Goal: Task Accomplishment & Management: Use online tool/utility

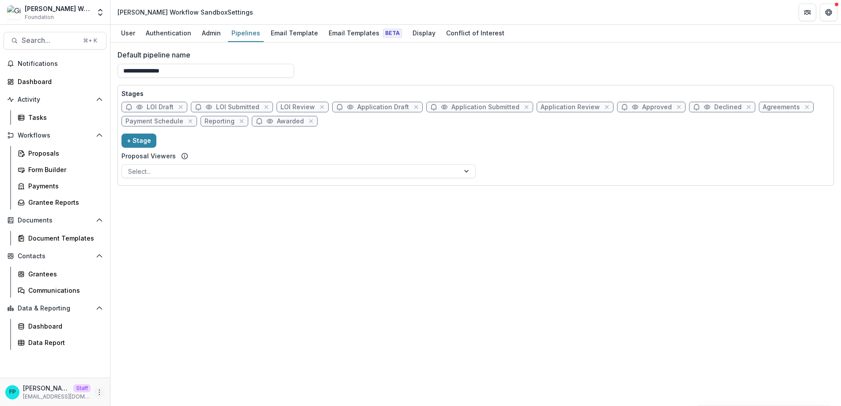
click at [99, 393] on icon "More" at bounding box center [99, 391] width 7 height 7
click at [143, 375] on link "User Settings" at bounding box center [157, 373] width 95 height 15
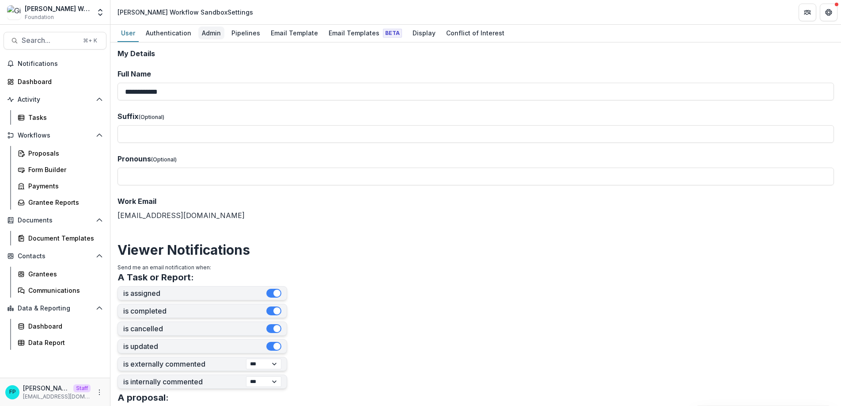
click at [207, 31] on div "Admin" at bounding box center [211, 33] width 26 height 13
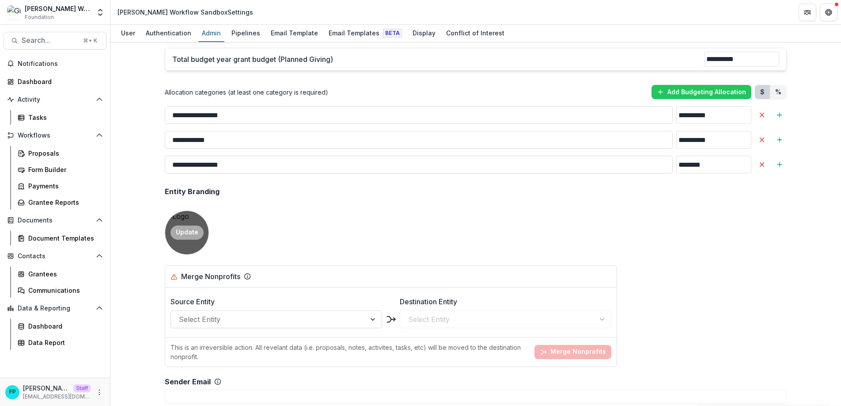
scroll to position [741, 0]
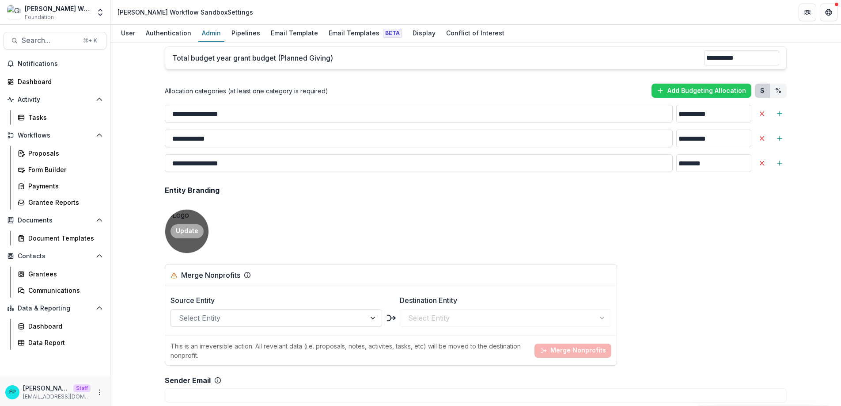
click at [184, 235] on button "Update" at bounding box center [187, 231] width 33 height 14
type input "**********"
click at [188, 232] on button "Update" at bounding box center [187, 231] width 33 height 14
click at [323, 246] on div "**********" at bounding box center [476, 100] width 636 height 1583
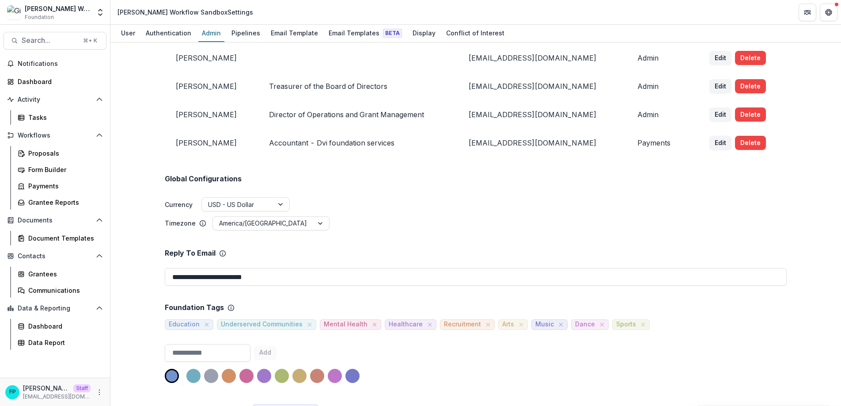
scroll to position [0, 0]
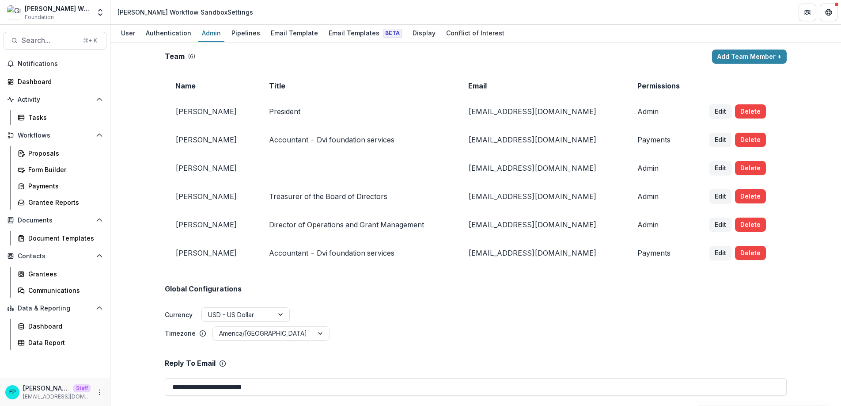
click at [300, 339] on ul "Timezone America/Chicago" at bounding box center [476, 333] width 622 height 15
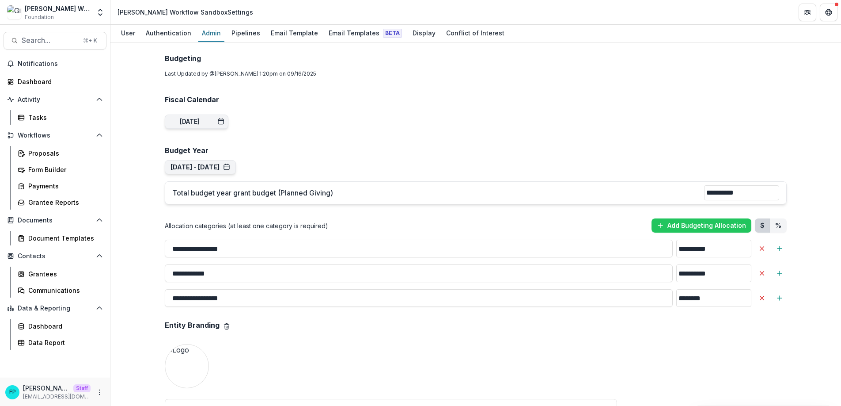
scroll to position [768, 0]
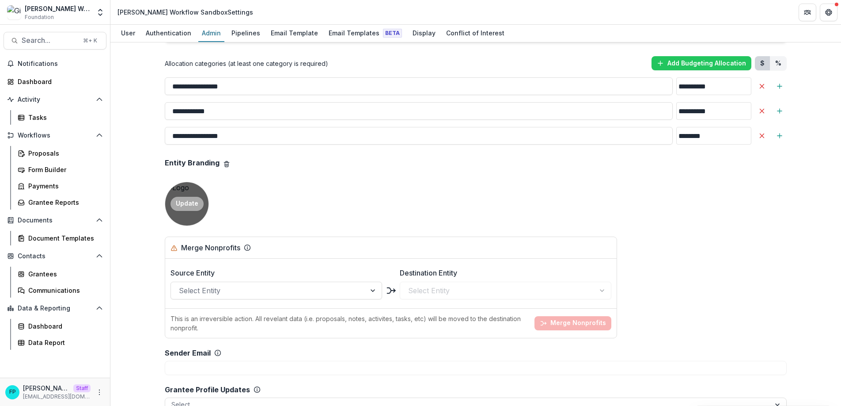
click at [188, 207] on button "Update" at bounding box center [187, 204] width 33 height 14
type input "**********"
click at [332, 214] on div "**********" at bounding box center [476, 72] width 636 height 1583
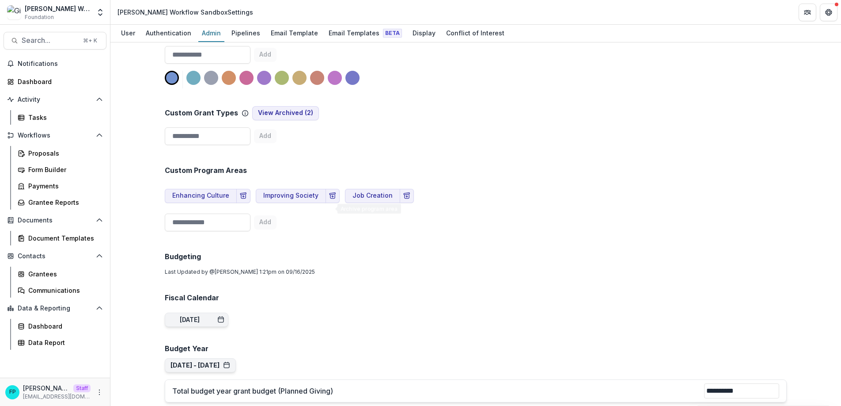
scroll to position [398, 0]
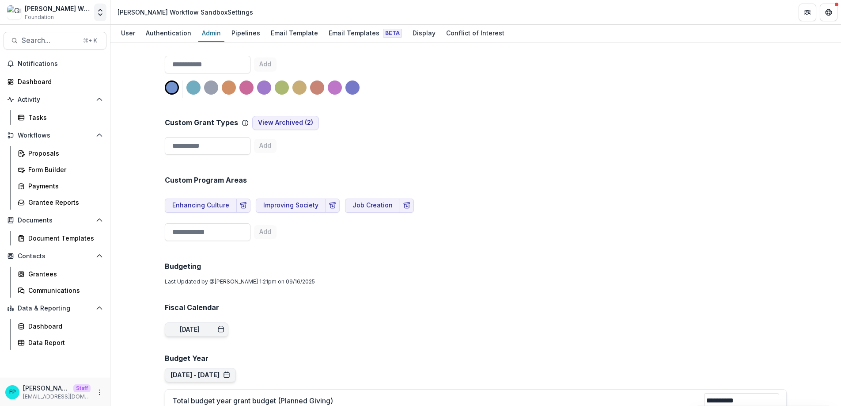
click at [102, 11] on polyline "Open entity switcher" at bounding box center [101, 10] width 4 height 2
click at [417, 306] on h2 "Fiscal Calendar" at bounding box center [476, 307] width 622 height 8
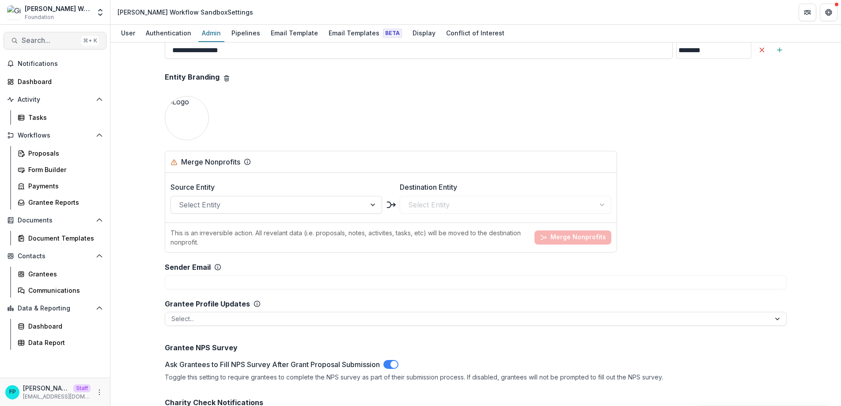
scroll to position [855, 0]
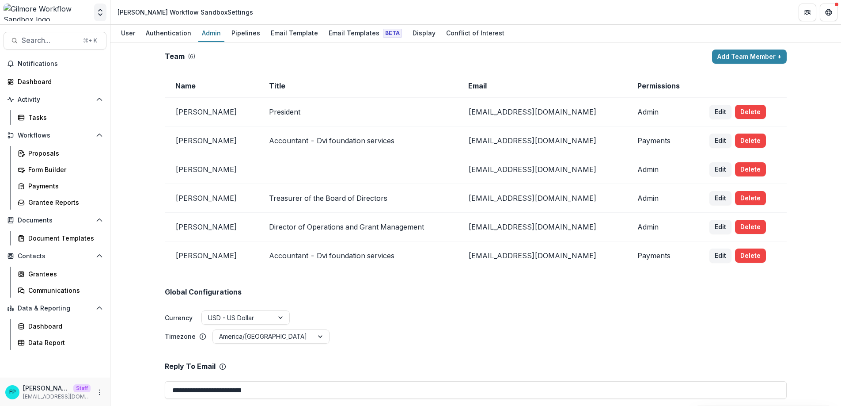
click at [100, 13] on icon "Open entity switcher" at bounding box center [100, 12] width 9 height 9
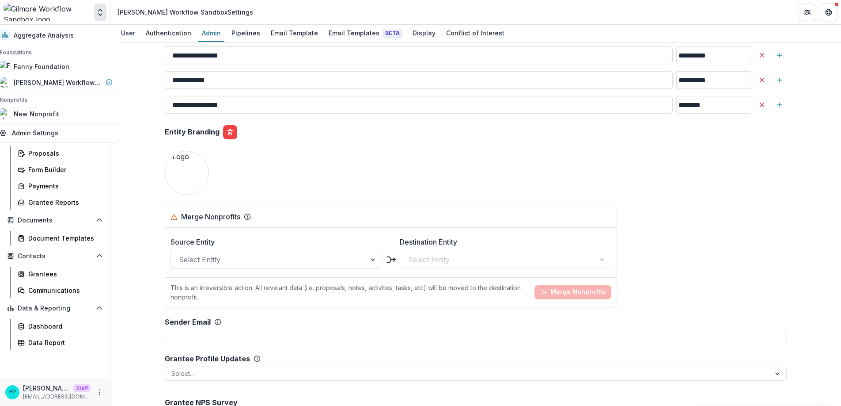
scroll to position [804, 0]
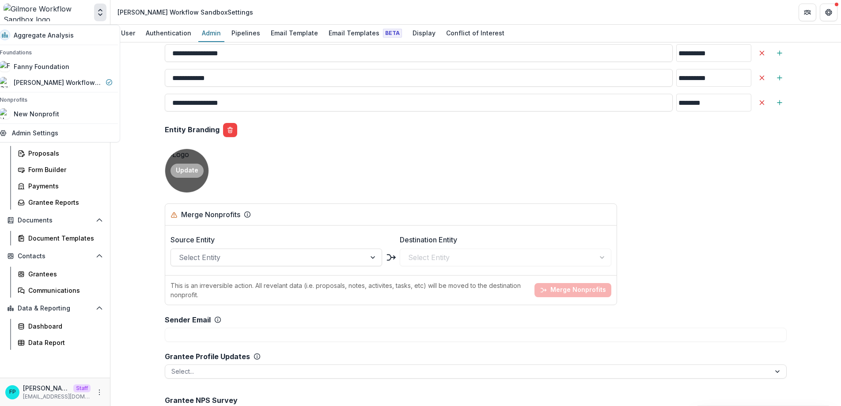
click at [184, 171] on button "Update" at bounding box center [187, 171] width 33 height 14
type input "**********"
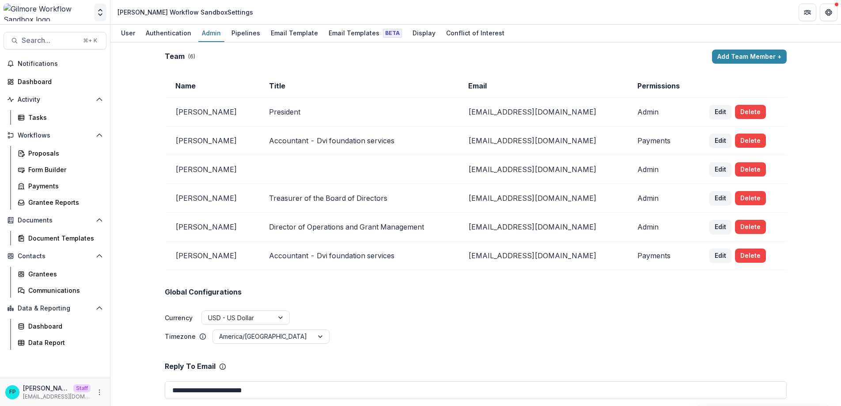
click at [97, 11] on icon "Open entity switcher" at bounding box center [100, 12] width 9 height 9
click at [139, 103] on div "**********" at bounding box center [475, 223] width 731 height 363
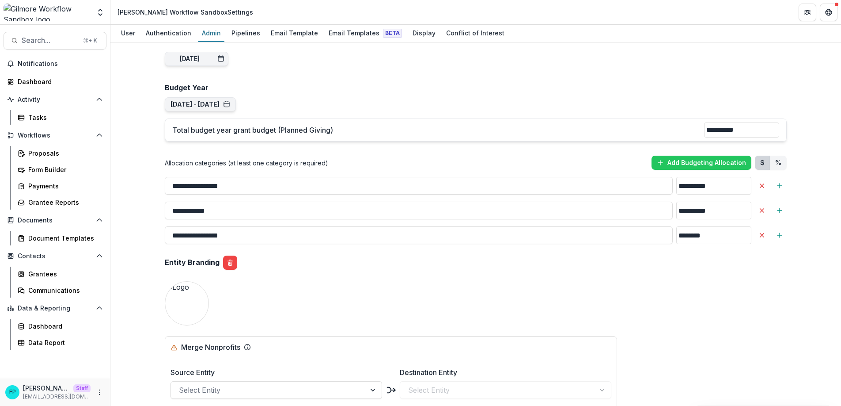
scroll to position [699, 0]
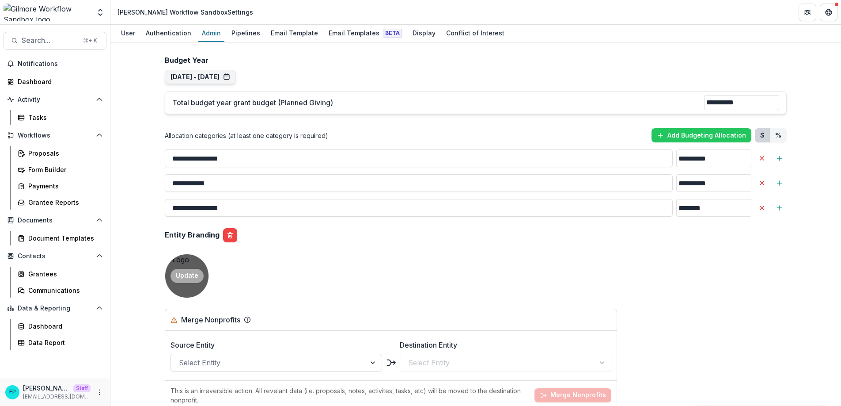
click at [186, 276] on button "Update" at bounding box center [187, 276] width 33 height 14
type input "**********"
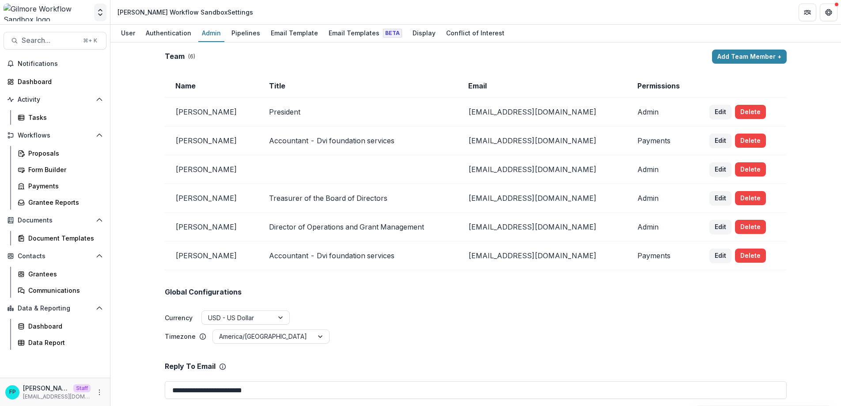
click at [101, 11] on icon "Open entity switcher" at bounding box center [100, 12] width 9 height 9
click at [129, 205] on div "**********" at bounding box center [475, 223] width 731 height 363
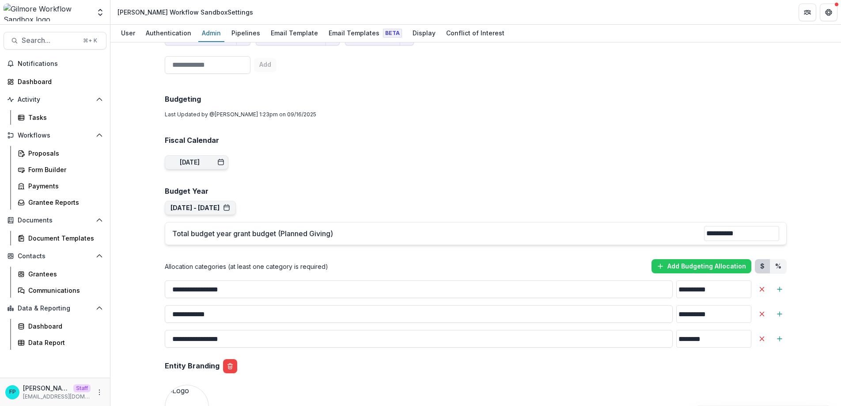
scroll to position [617, 0]
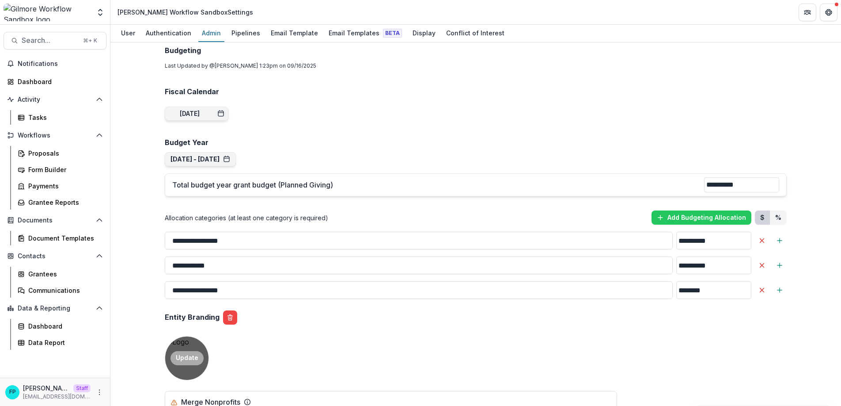
click at [180, 358] on button "Update" at bounding box center [187, 358] width 33 height 14
type input "**********"
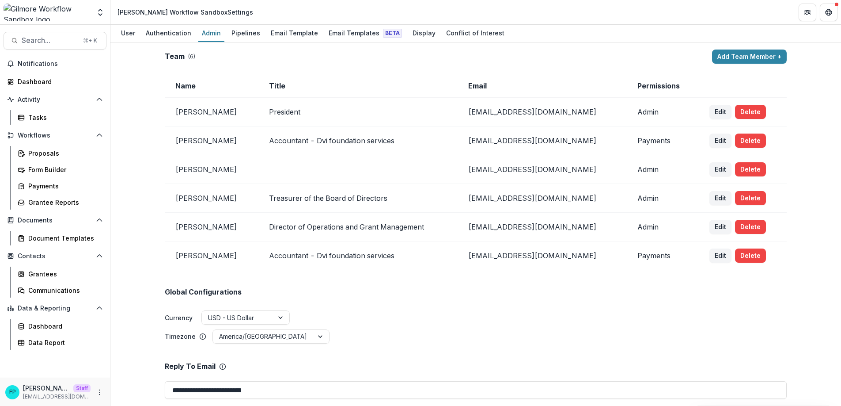
click at [332, 111] on td "President" at bounding box center [359, 112] width 200 height 29
click at [224, 114] on td "[PERSON_NAME]" at bounding box center [212, 112] width 94 height 29
click at [714, 114] on button "Edit" at bounding box center [721, 112] width 22 height 14
select select "*****"
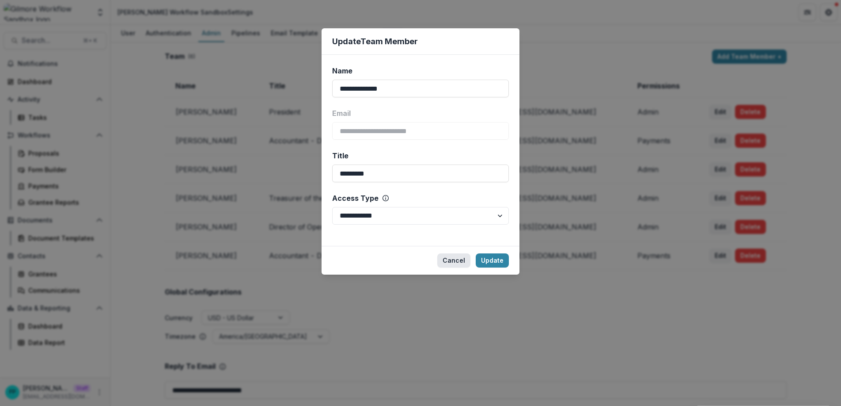
click at [453, 263] on button "Cancel" at bounding box center [453, 260] width 33 height 14
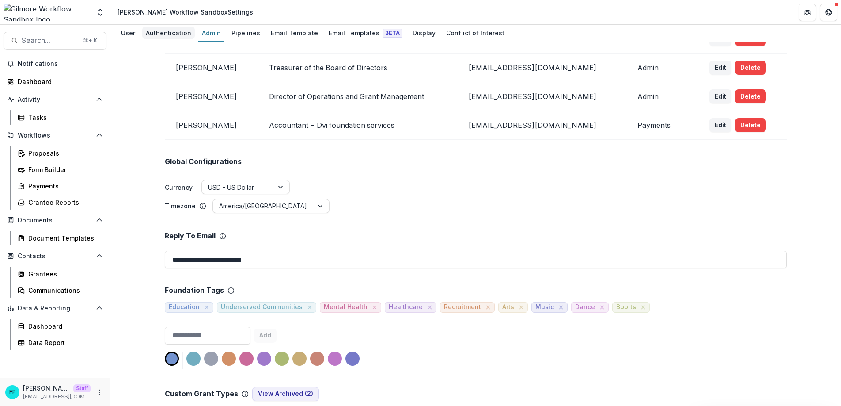
scroll to position [129, 0]
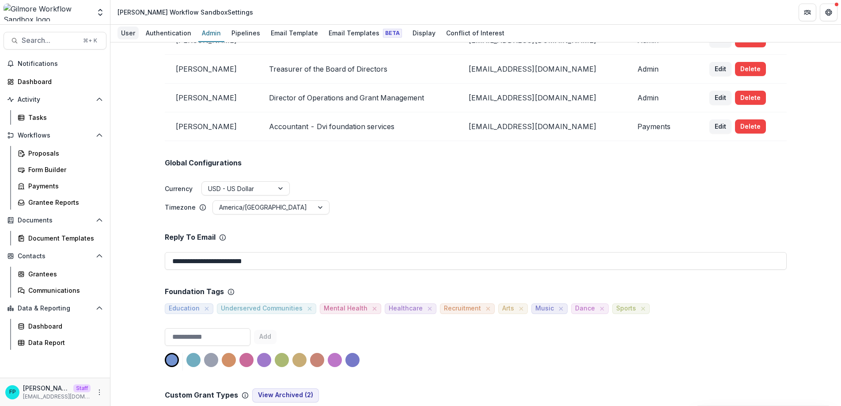
click at [129, 34] on div "User" at bounding box center [128, 33] width 21 height 13
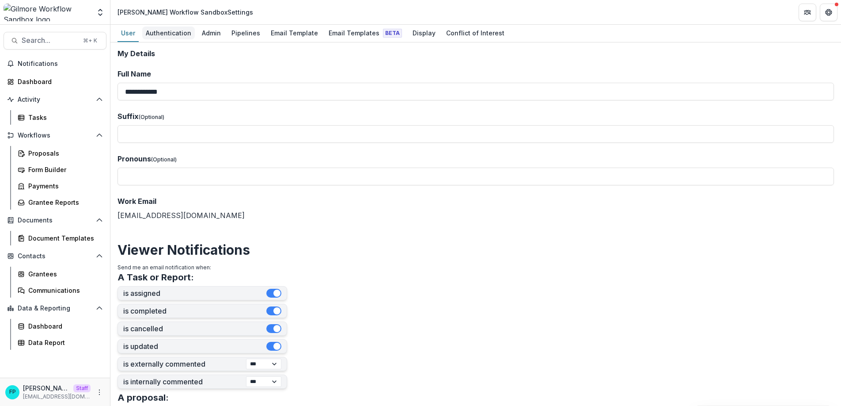
click at [175, 34] on div "Authentication" at bounding box center [168, 33] width 53 height 13
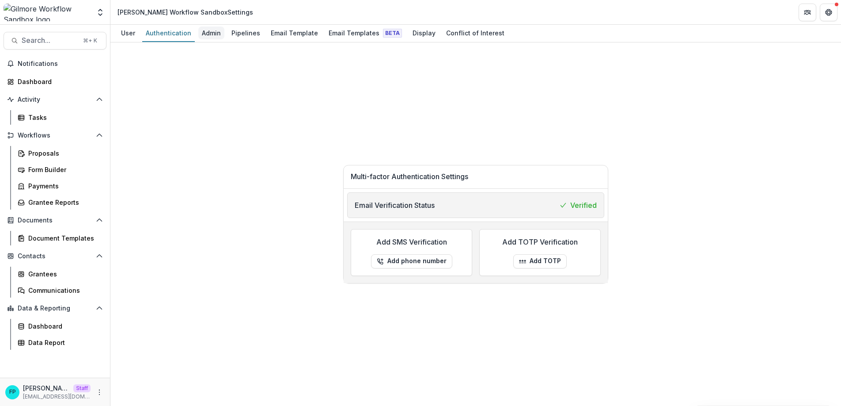
click at [205, 34] on div "Admin" at bounding box center [211, 33] width 26 height 13
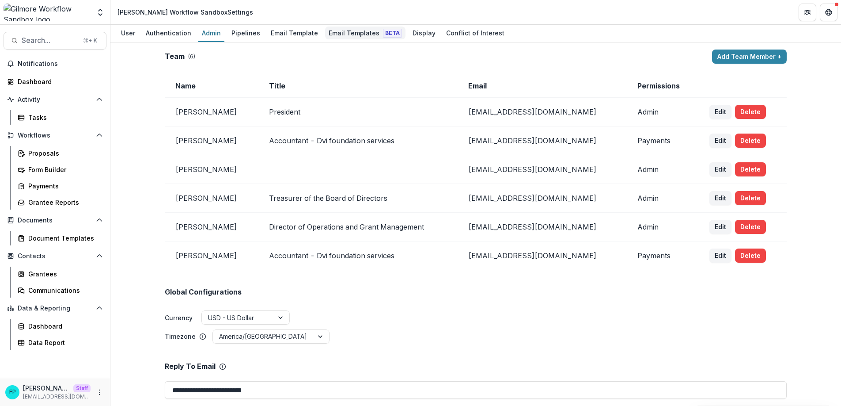
click at [335, 34] on div "Email Templates Beta" at bounding box center [365, 33] width 80 height 13
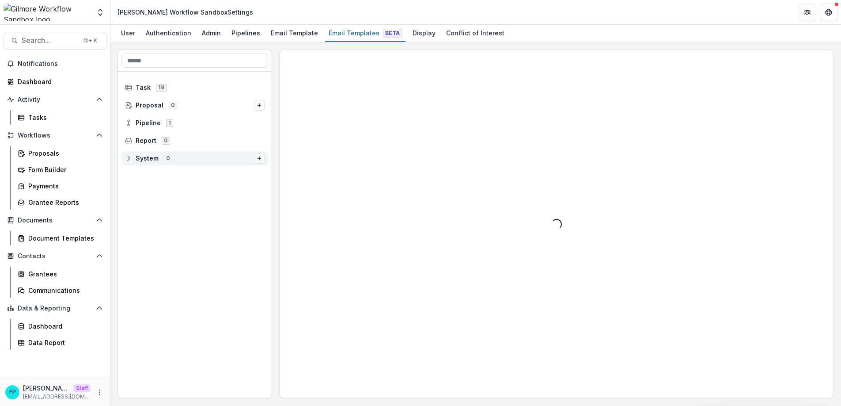
click at [259, 160] on icon "Options" at bounding box center [259, 158] width 5 height 5
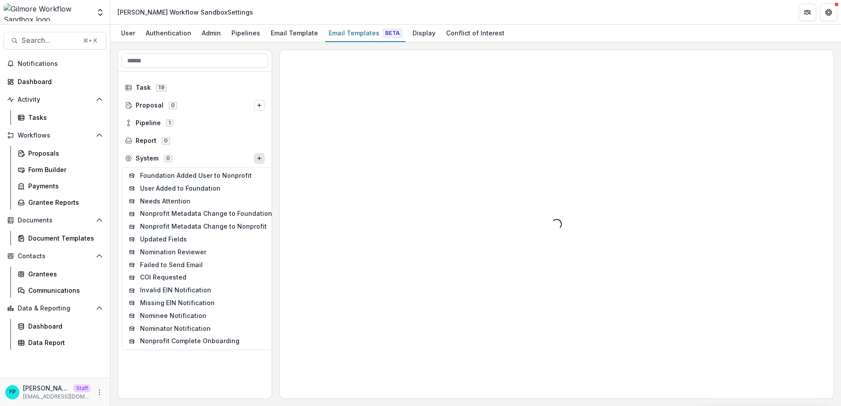
click at [236, 76] on div at bounding box center [195, 116] width 154 height 88
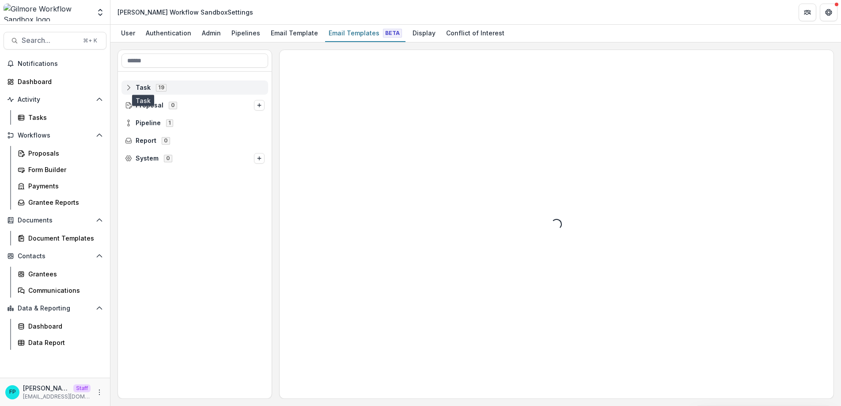
click at [145, 85] on span "Task" at bounding box center [143, 88] width 15 height 8
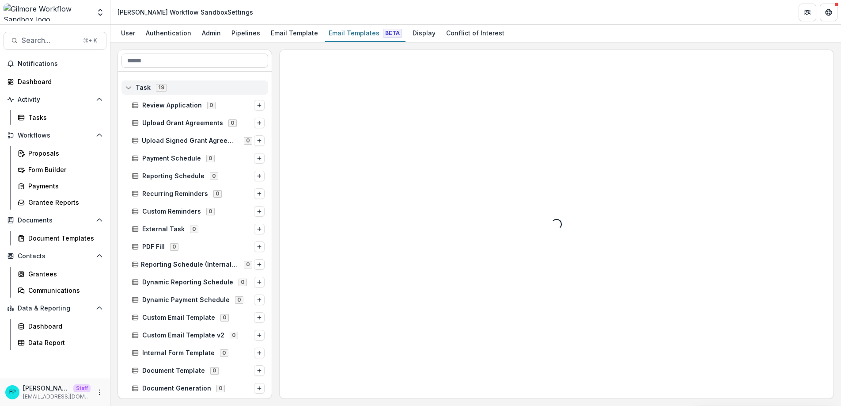
click at [129, 85] on rect at bounding box center [129, 87] width 6 height 5
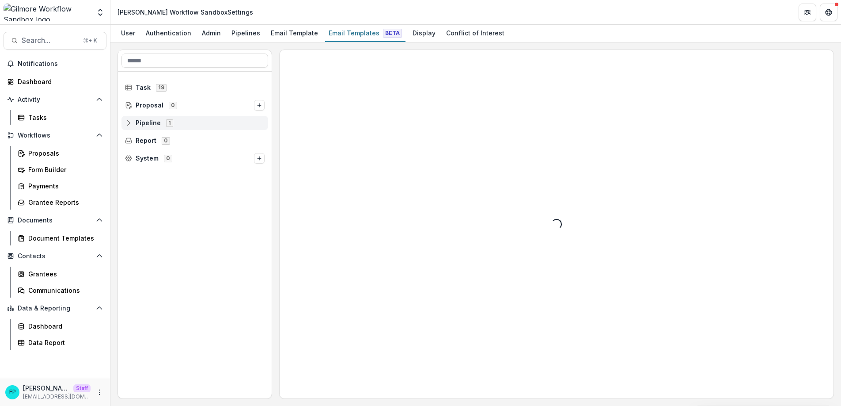
click at [135, 123] on span "Pipeline 1" at bounding box center [195, 123] width 140 height 8
click at [158, 140] on span "Default Pipeline" at bounding box center [167, 141] width 50 height 8
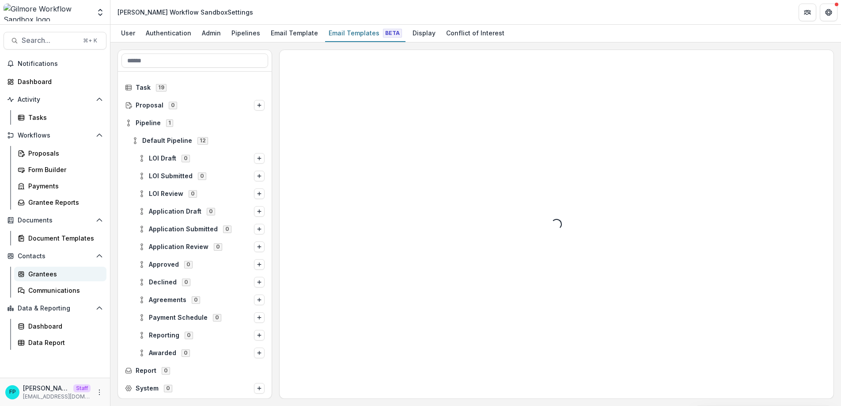
click at [43, 274] on div "Grantees" at bounding box center [63, 273] width 71 height 9
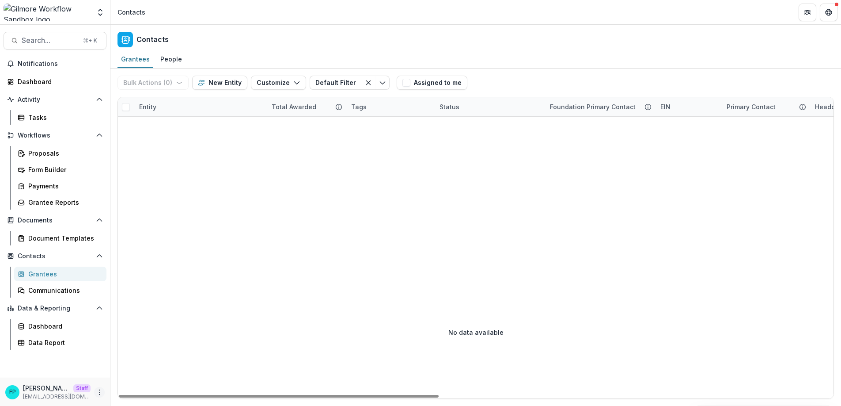
click at [100, 396] on button "More" at bounding box center [99, 392] width 11 height 11
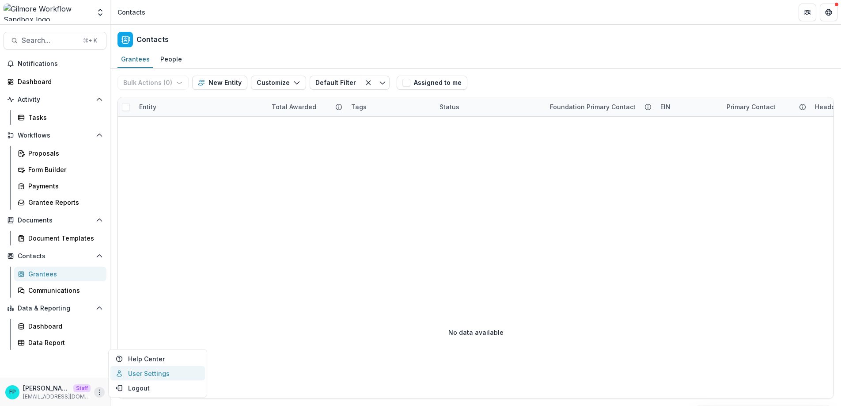
click at [128, 374] on link "User Settings" at bounding box center [157, 373] width 95 height 15
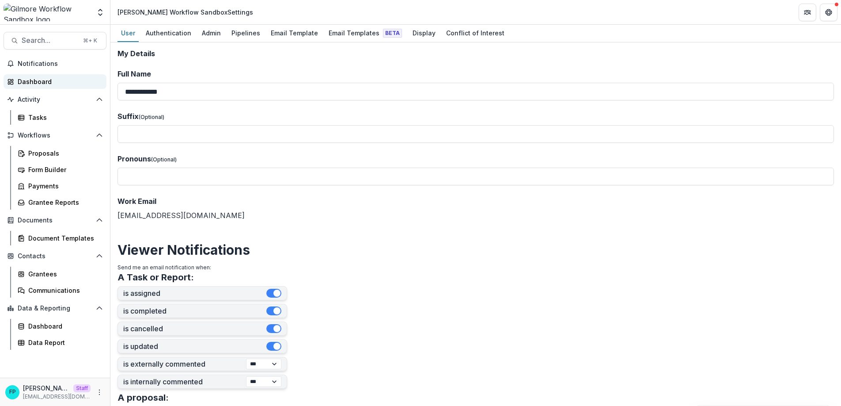
click at [47, 83] on div "Dashboard" at bounding box center [59, 81] width 82 height 9
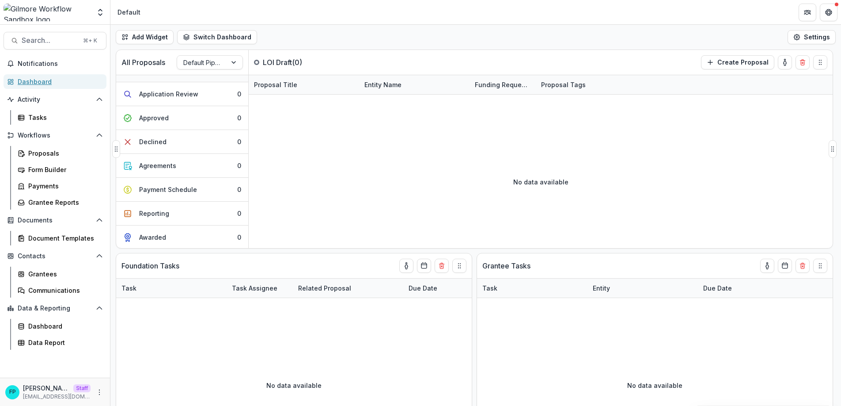
scroll to position [113, 0]
click at [49, 272] on div "Grantees" at bounding box center [63, 273] width 71 height 9
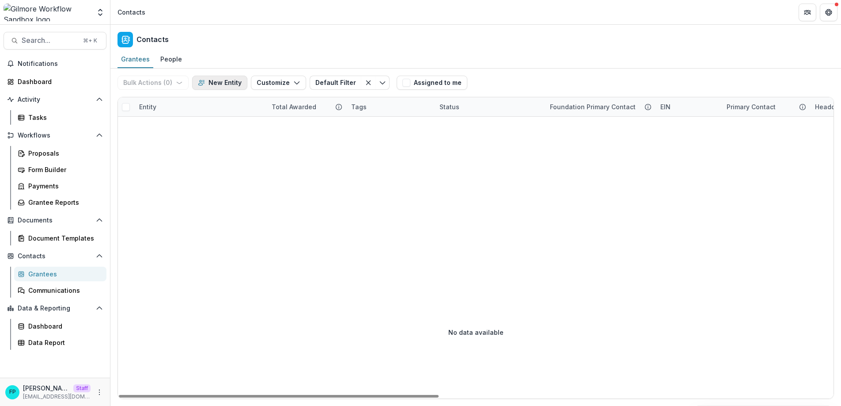
click at [225, 82] on button "New Entity" at bounding box center [219, 83] width 55 height 14
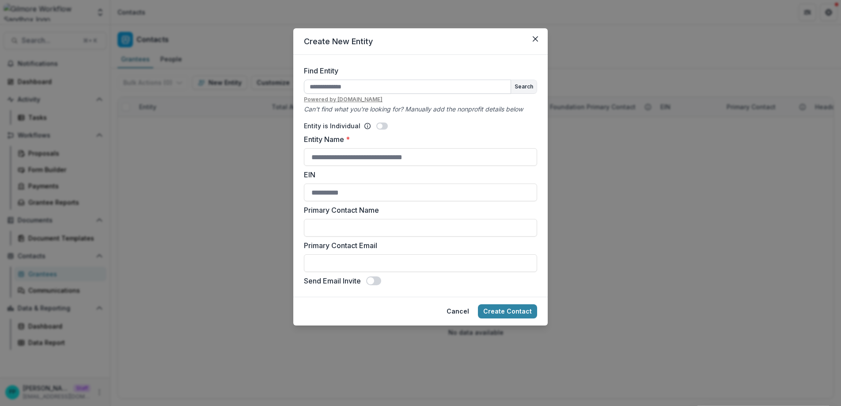
click at [357, 83] on input "Find Entity" at bounding box center [407, 87] width 207 height 14
click at [532, 85] on button "Search" at bounding box center [524, 86] width 26 height 13
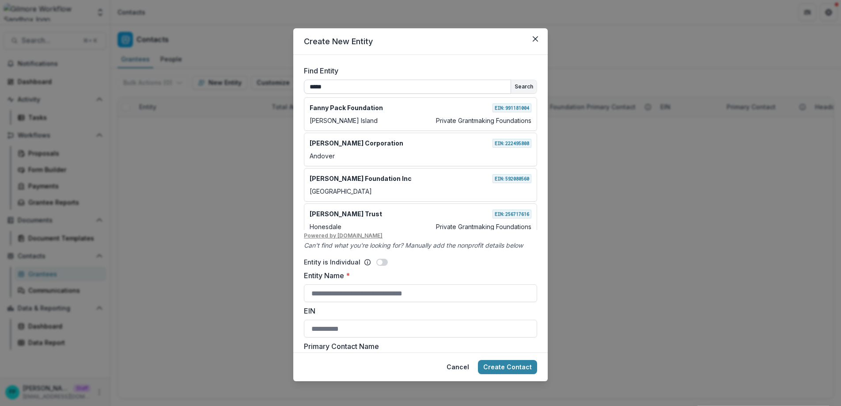
click at [355, 87] on input "*****" at bounding box center [407, 87] width 207 height 14
type input "**********"
click at [520, 94] on div "**********" at bounding box center [420, 160] width 233 height 160
click at [521, 89] on button "Search" at bounding box center [524, 86] width 26 height 13
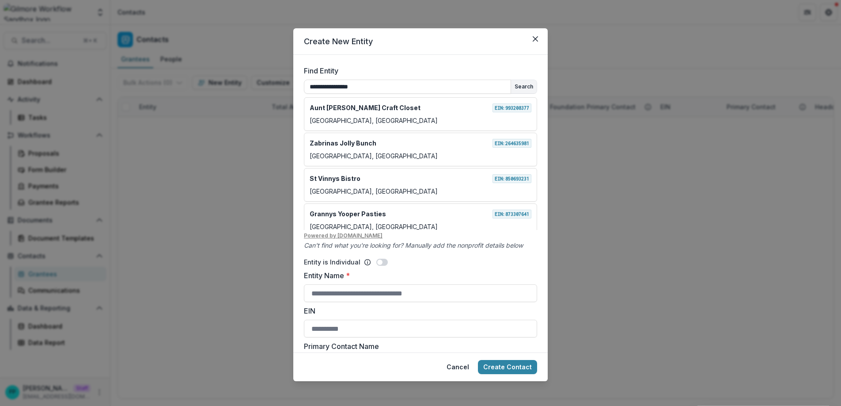
click at [537, 250] on form "**********" at bounding box center [420, 203] width 255 height 297
click at [431, 62] on form "**********" at bounding box center [420, 203] width 255 height 297
click at [536, 39] on icon "Close" at bounding box center [535, 38] width 5 height 5
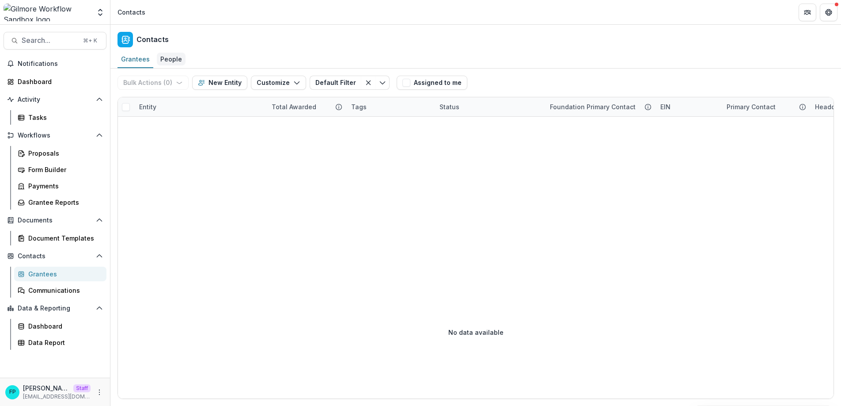
click at [180, 62] on div "People" at bounding box center [171, 59] width 29 height 13
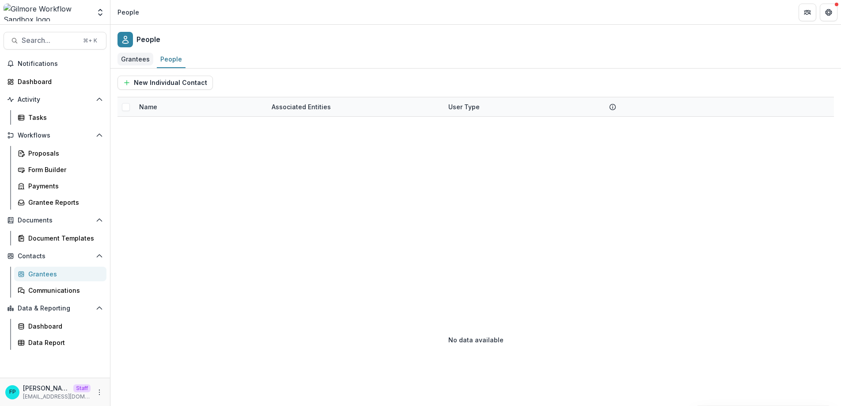
click at [135, 57] on div "Grantees" at bounding box center [136, 59] width 36 height 13
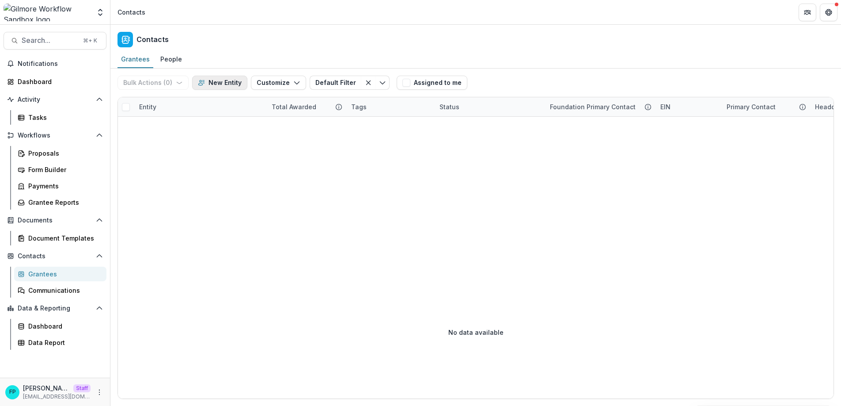
click at [230, 86] on button "New Entity" at bounding box center [219, 83] width 55 height 14
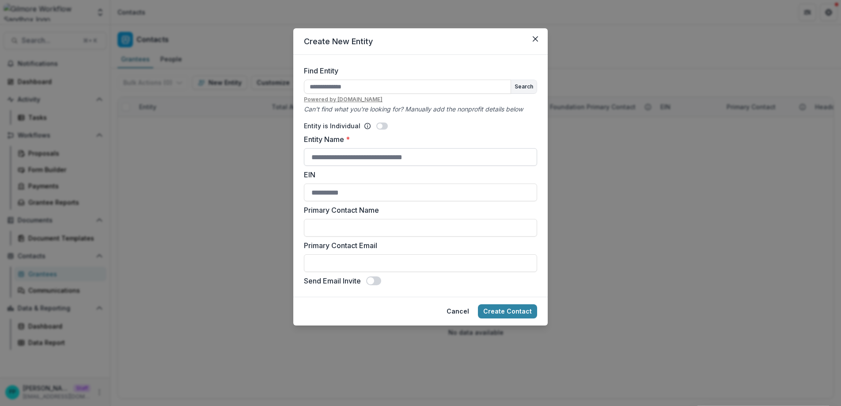
click at [353, 153] on input "Entity Name *" at bounding box center [420, 157] width 233 height 18
type input "**********"
click at [373, 189] on input "EIN" at bounding box center [420, 192] width 233 height 18
type input "**********"
click at [369, 234] on input "Primary Contact Name" at bounding box center [420, 228] width 233 height 18
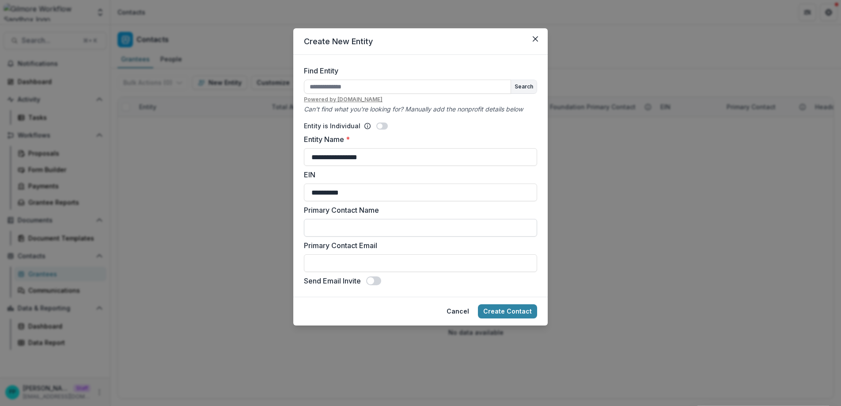
type input "**********"
click at [395, 265] on input "Primary Contact Email" at bounding box center [420, 263] width 233 height 18
type input "**********"
click at [372, 282] on span at bounding box center [370, 280] width 7 height 7
click at [374, 281] on span at bounding box center [376, 280] width 7 height 7
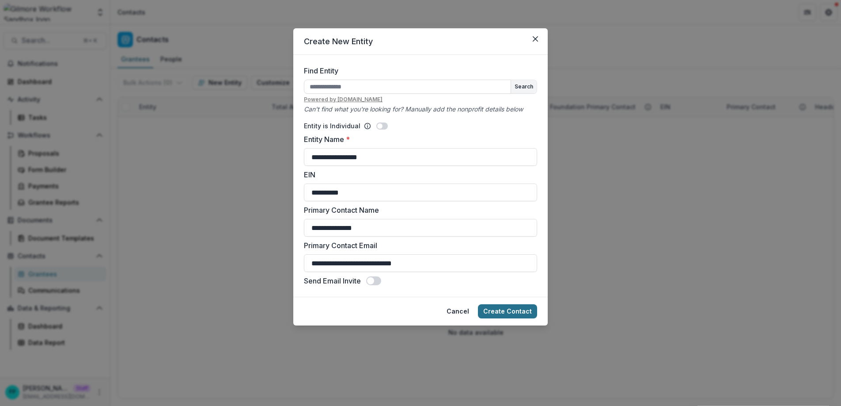
click at [512, 312] on button "Create Contact" at bounding box center [507, 311] width 59 height 14
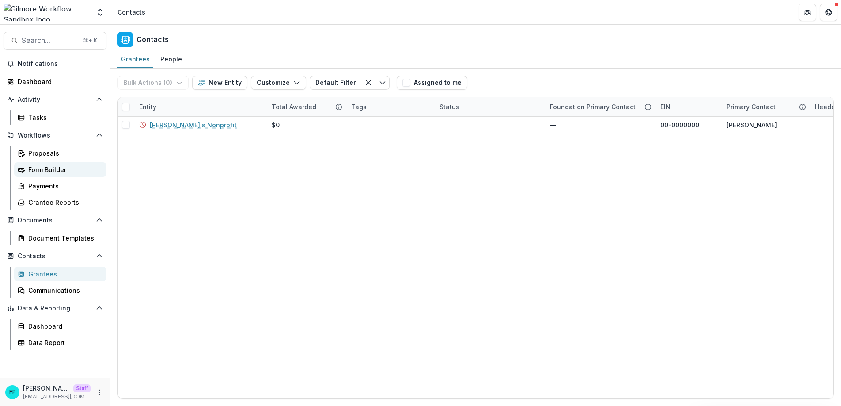
click at [43, 171] on div "Form Builder" at bounding box center [63, 169] width 71 height 9
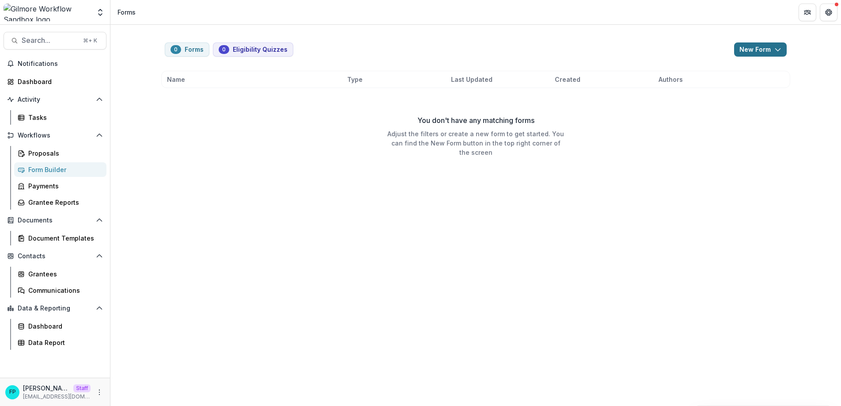
click at [751, 49] on button "New Form" at bounding box center [760, 49] width 53 height 14
click at [723, 87] on button "New Form" at bounding box center [737, 84] width 95 height 15
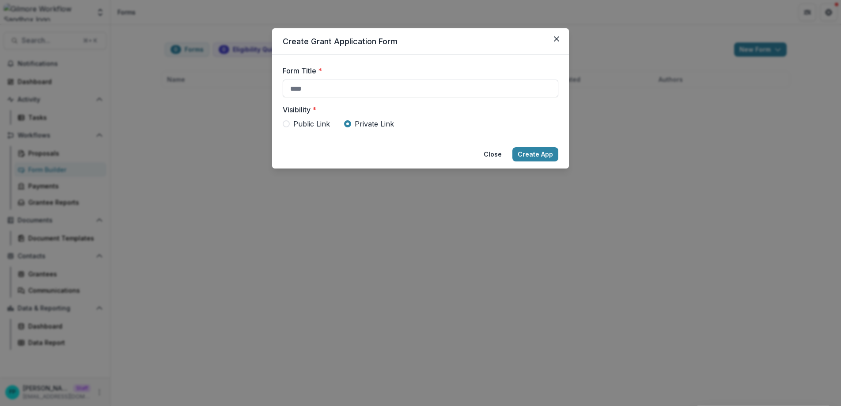
click at [472, 92] on input "Form Title *" at bounding box center [421, 89] width 276 height 18
type input "***"
click at [460, 109] on label "Visibility *" at bounding box center [418, 109] width 270 height 11
click at [285, 126] on span at bounding box center [286, 123] width 7 height 7
click at [536, 155] on button "Create App" at bounding box center [536, 154] width 46 height 14
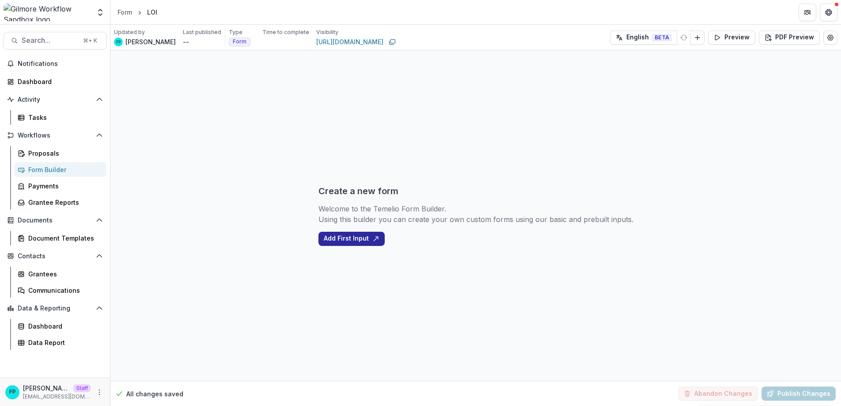
click at [358, 243] on button "Add First Input" at bounding box center [352, 239] width 66 height 14
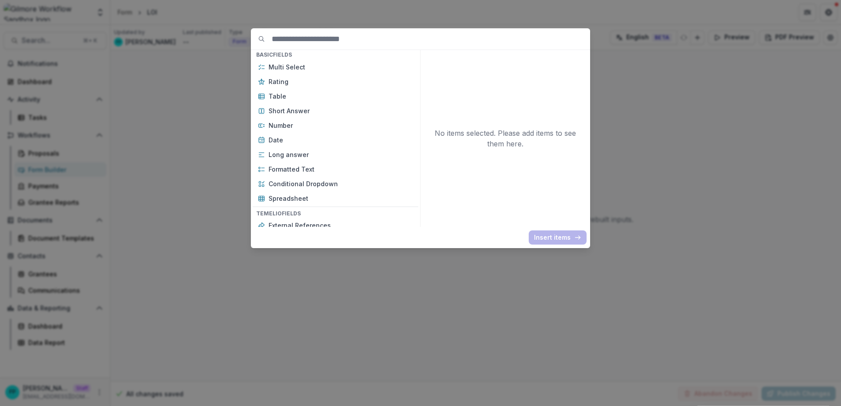
scroll to position [226, 0]
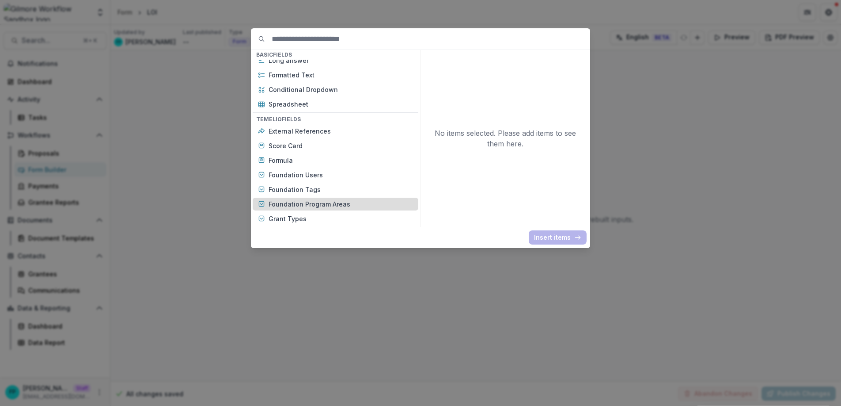
click at [332, 205] on p "Foundation Program Areas" at bounding box center [341, 203] width 145 height 9
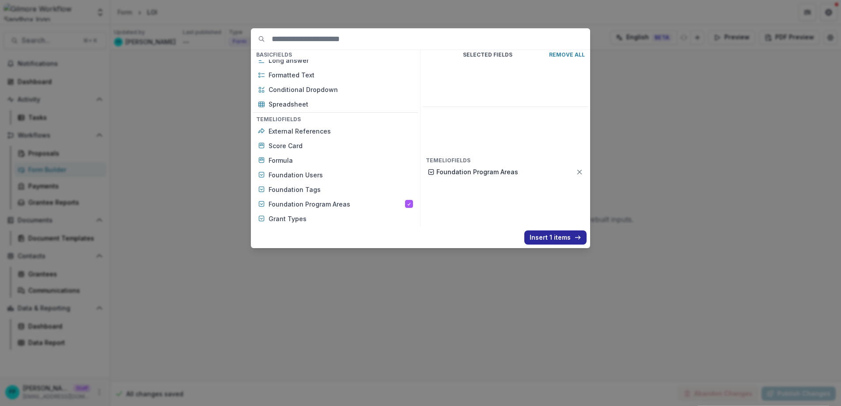
click at [541, 238] on button "Insert 1 items" at bounding box center [556, 237] width 62 height 14
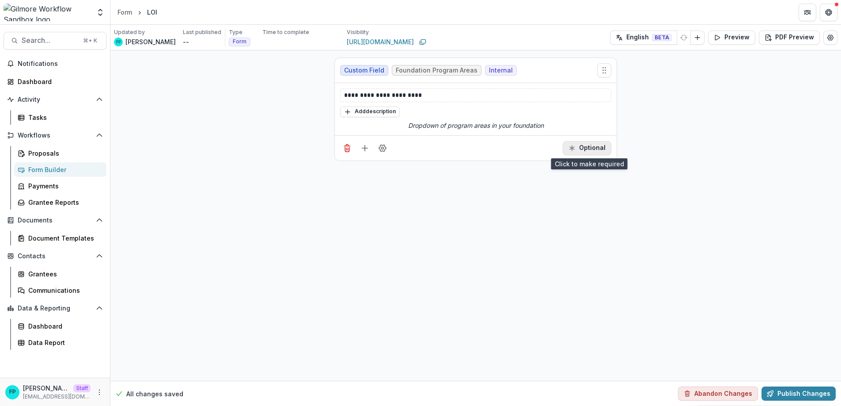
click at [585, 149] on button "Optional" at bounding box center [587, 148] width 49 height 14
click at [437, 95] on p "**********" at bounding box center [475, 95] width 263 height 9
drag, startPoint x: 379, startPoint y: 95, endPoint x: 342, endPoint y: 96, distance: 37.6
click at [342, 96] on div "**********" at bounding box center [475, 95] width 271 height 14
click at [434, 98] on p "**********" at bounding box center [475, 95] width 263 height 9
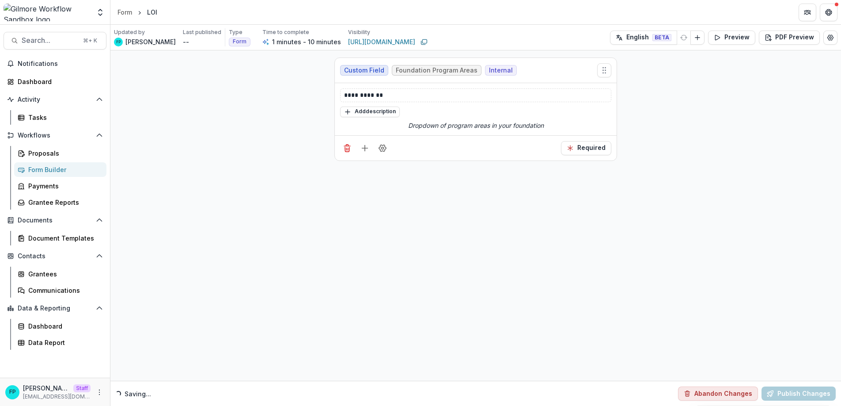
click at [462, 145] on div "Required" at bounding box center [476, 147] width 282 height 25
click at [733, 39] on button "Preview" at bounding box center [731, 37] width 47 height 14
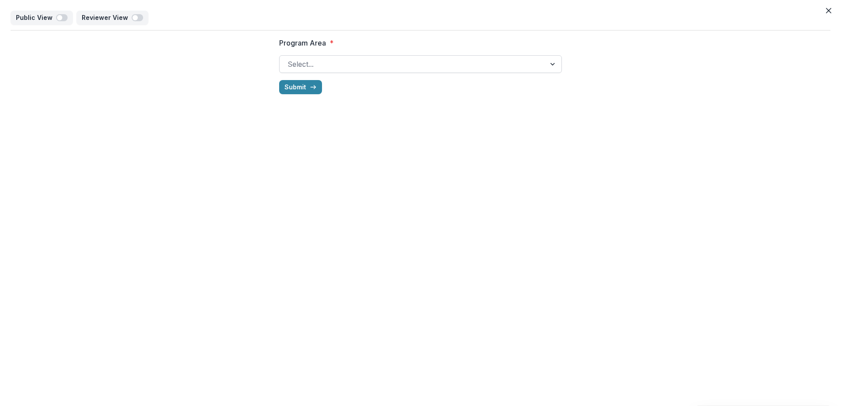
click at [531, 61] on div at bounding box center [413, 64] width 250 height 12
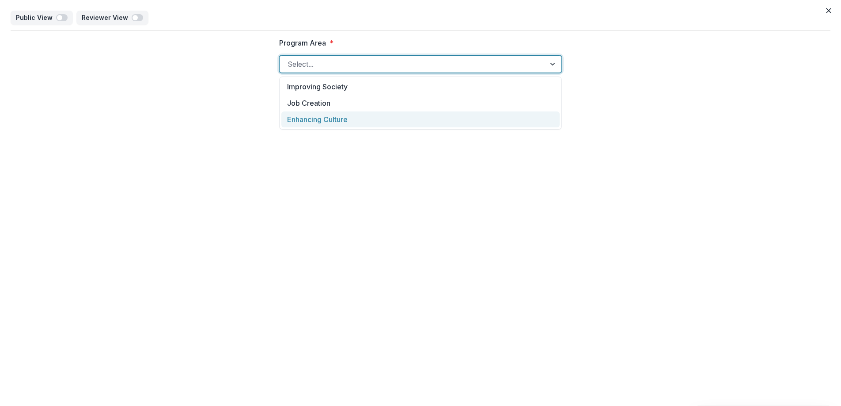
click at [164, 69] on div "Program Area * Enhancing Culture, 3 of 3. 3 results available. Use Up and Down …" at bounding box center [421, 65] width 820 height 71
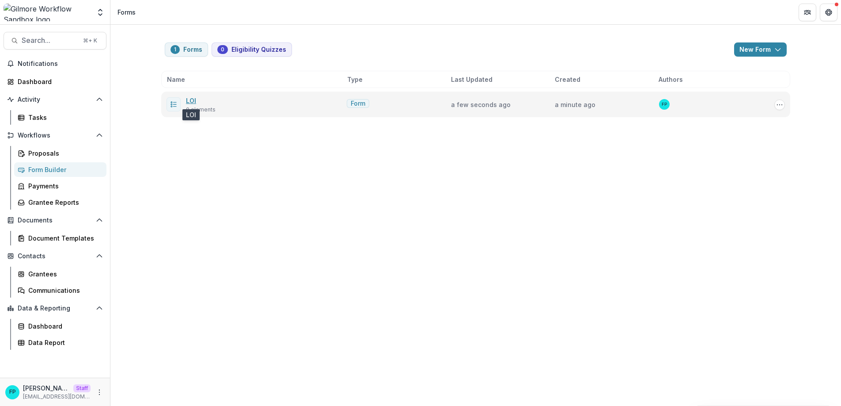
click at [193, 100] on link "LOI" at bounding box center [191, 101] width 10 height 8
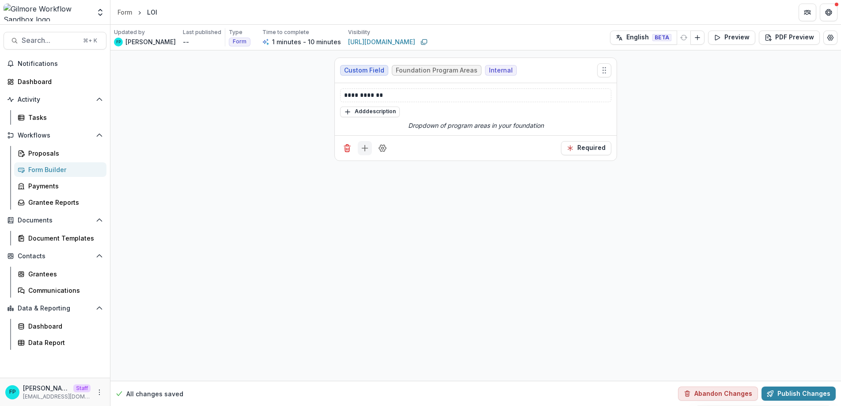
click at [362, 145] on icon "Add field" at bounding box center [365, 148] width 9 height 9
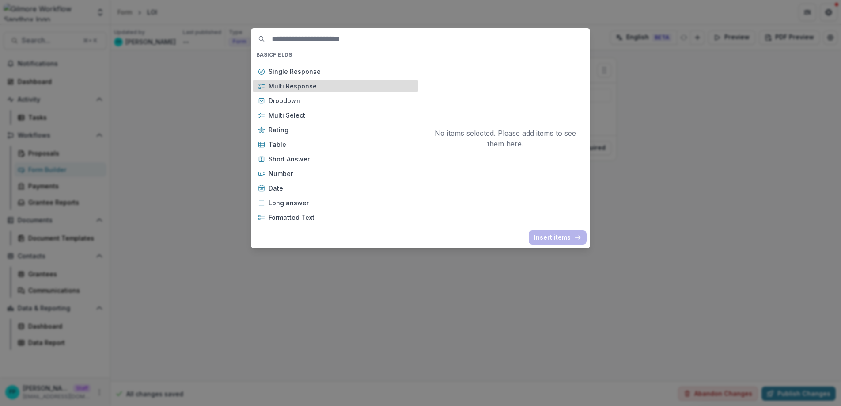
scroll to position [226, 0]
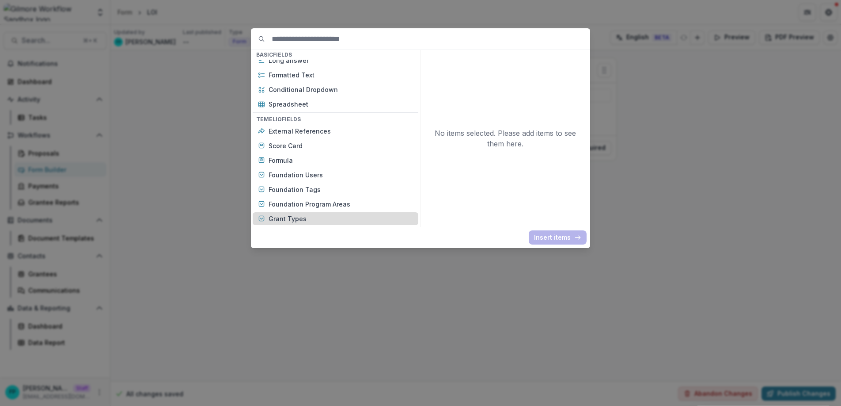
click at [326, 219] on p "Grant Types" at bounding box center [341, 218] width 145 height 9
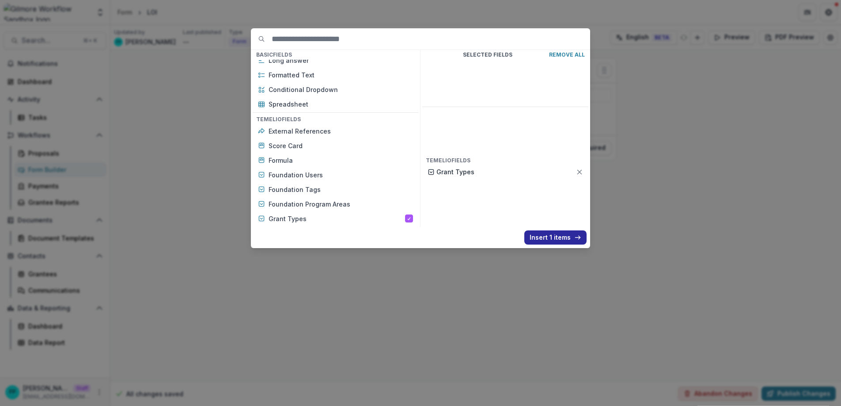
click at [558, 237] on button "Insert 1 items" at bounding box center [556, 237] width 62 height 14
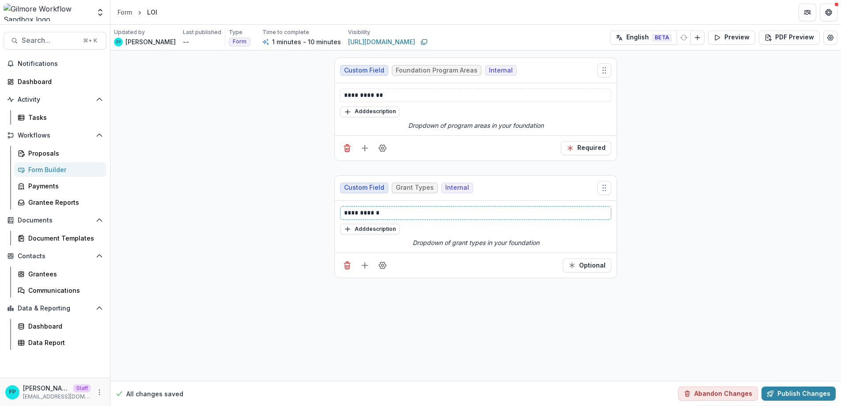
click at [385, 211] on p "**********" at bounding box center [475, 212] width 263 height 9
click at [730, 40] on button "Preview" at bounding box center [731, 37] width 47 height 14
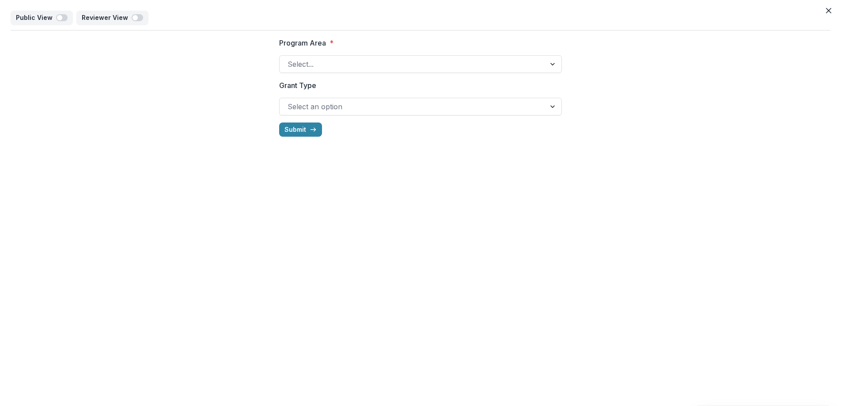
click at [397, 112] on div at bounding box center [413, 106] width 250 height 12
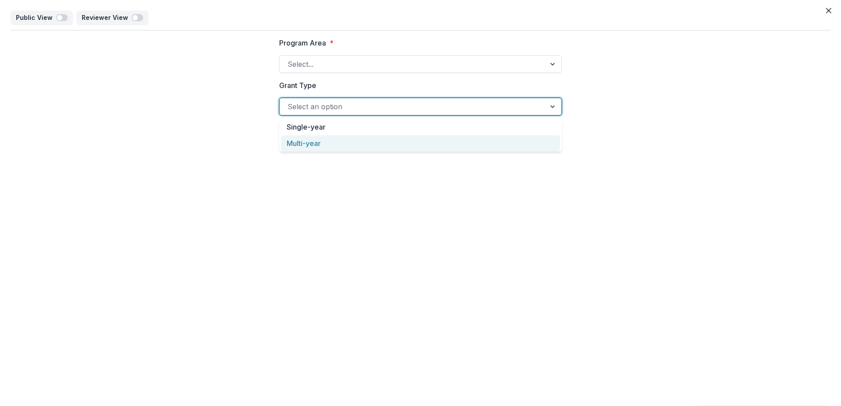
click at [158, 107] on div "Program Area * Select... Grant Type Multi-year, 2 of 2. 2 results available. Us…" at bounding box center [421, 86] width 820 height 113
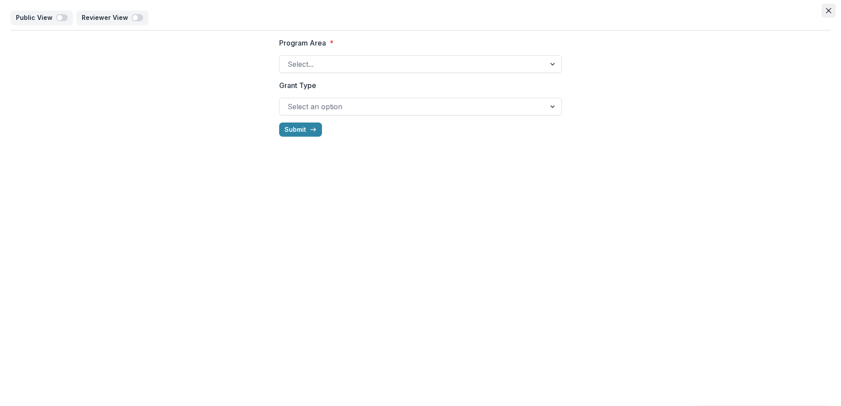
click at [832, 8] on button "Close" at bounding box center [829, 11] width 14 height 14
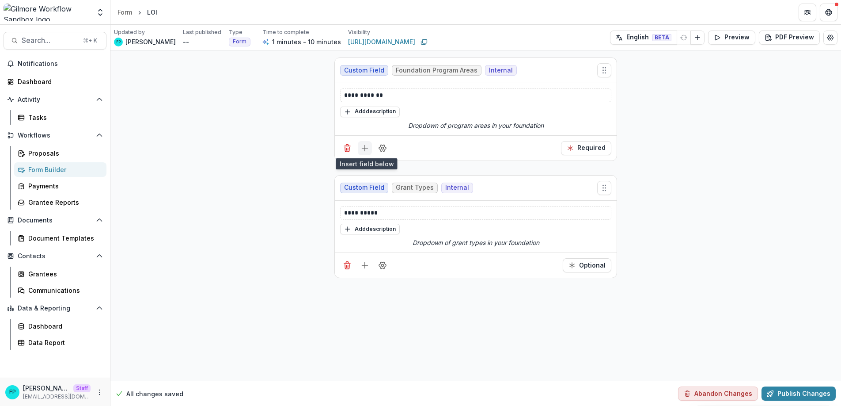
click at [366, 147] on icon "Add field" at bounding box center [365, 148] width 9 height 9
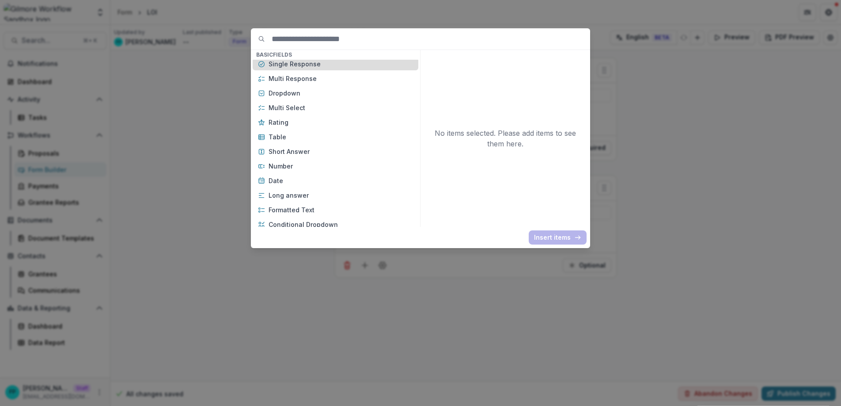
scroll to position [91, 0]
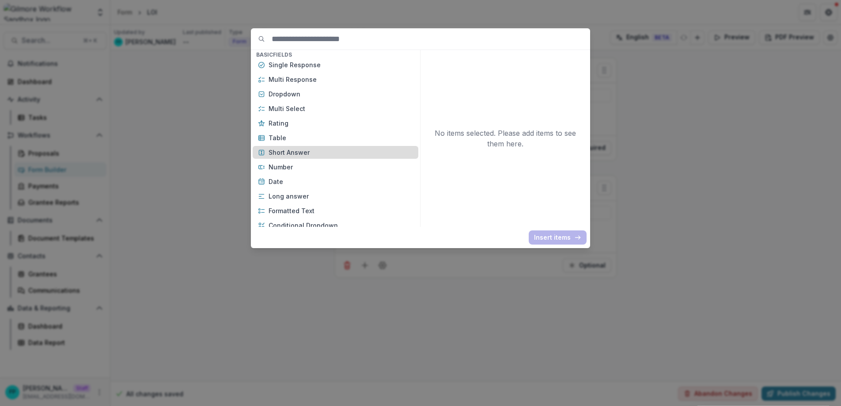
click at [314, 151] on p "Short Answer" at bounding box center [341, 152] width 145 height 9
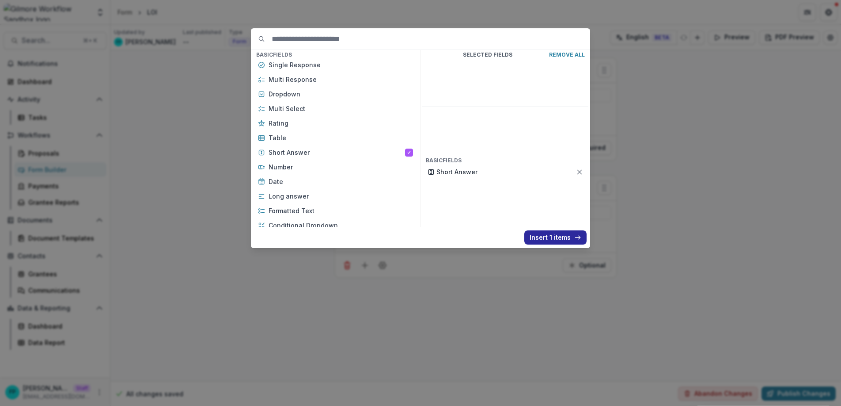
click at [574, 239] on icon "button" at bounding box center [577, 237] width 7 height 7
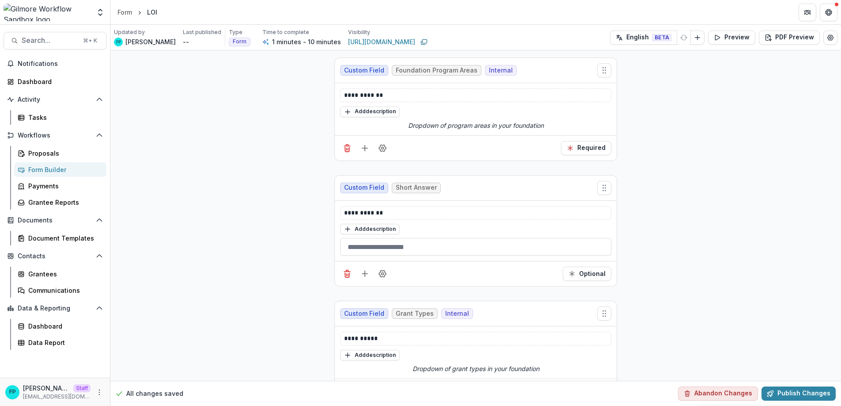
click at [488, 184] on div "Custom Field Short Answer" at bounding box center [476, 187] width 282 height 25
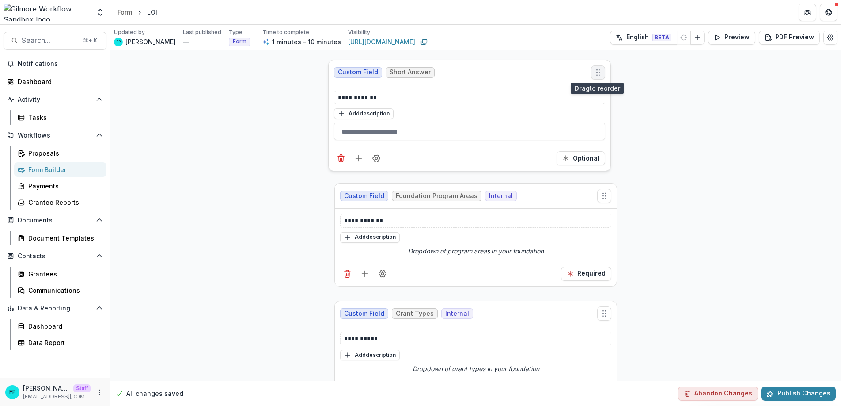
drag, startPoint x: 604, startPoint y: 189, endPoint x: 599, endPoint y: 72, distance: 117.7
click at [599, 75] on circle "Move field" at bounding box center [599, 75] width 0 height 0
drag, startPoint x: 402, startPoint y: 93, endPoint x: 339, endPoint y: 95, distance: 62.8
click at [340, 95] on div "**********" at bounding box center [475, 95] width 271 height 14
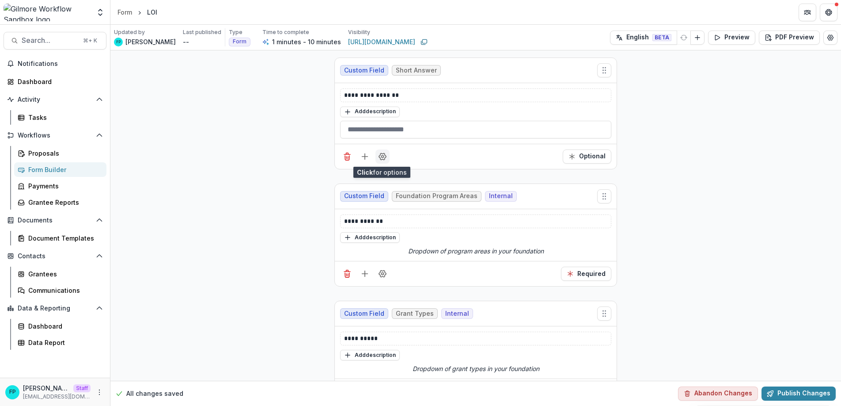
click at [378, 154] on icon "Field Settings" at bounding box center [382, 156] width 9 height 9
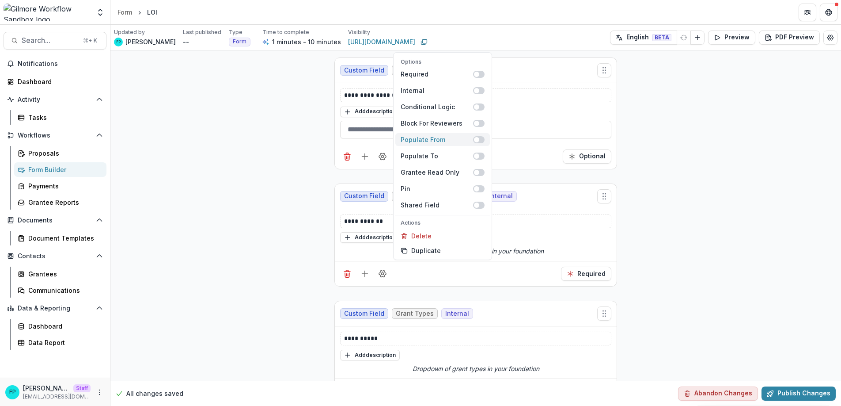
click at [479, 138] on span at bounding box center [478, 139] width 11 height 7
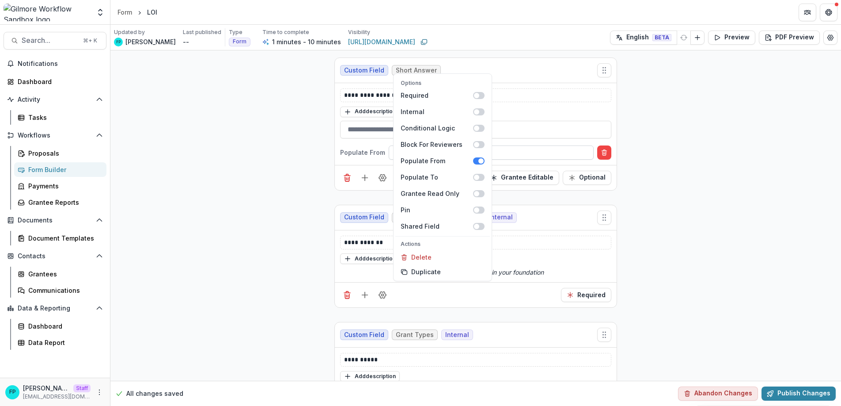
click at [543, 151] on div at bounding box center [492, 152] width 192 height 11
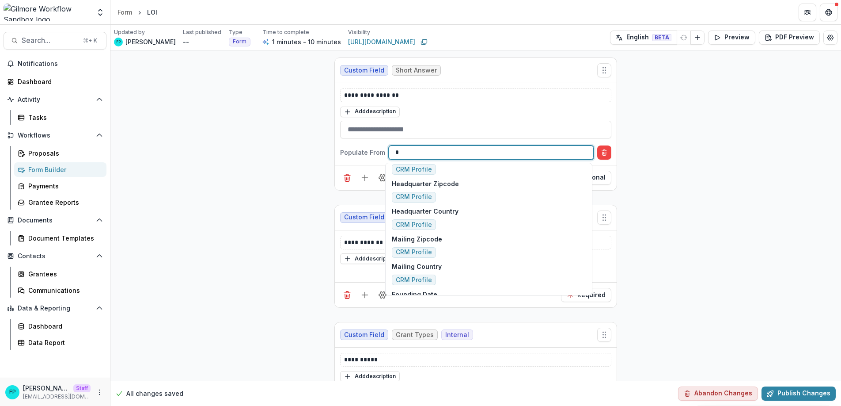
scroll to position [369, 0]
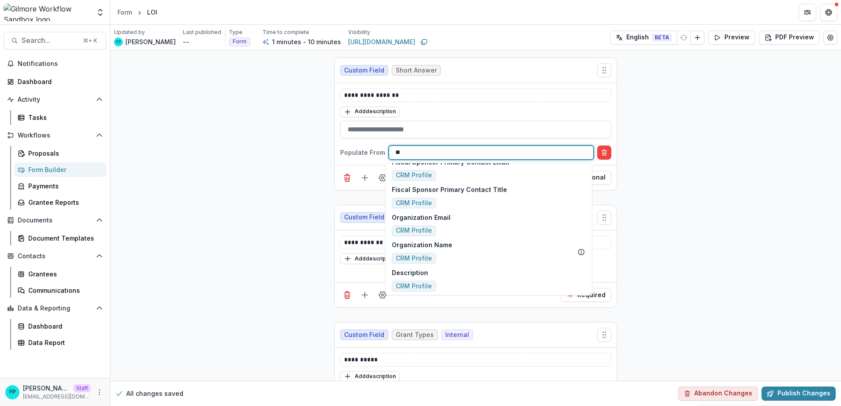
type input "***"
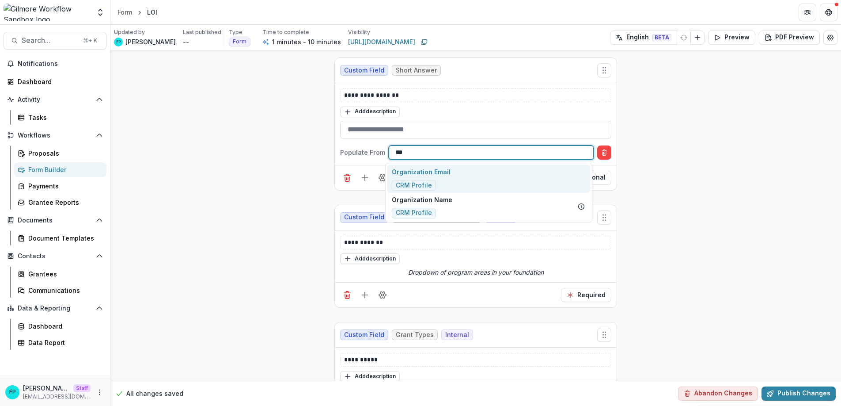
scroll to position [0, 0]
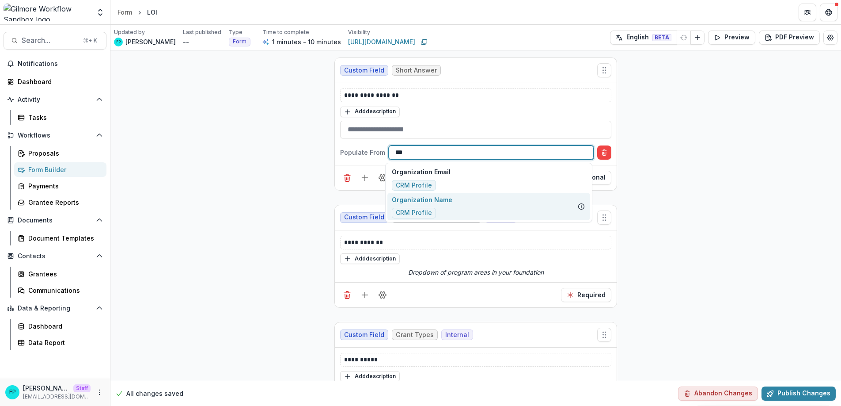
click at [480, 210] on div "Organization Name CRM Profile" at bounding box center [489, 207] width 203 height 28
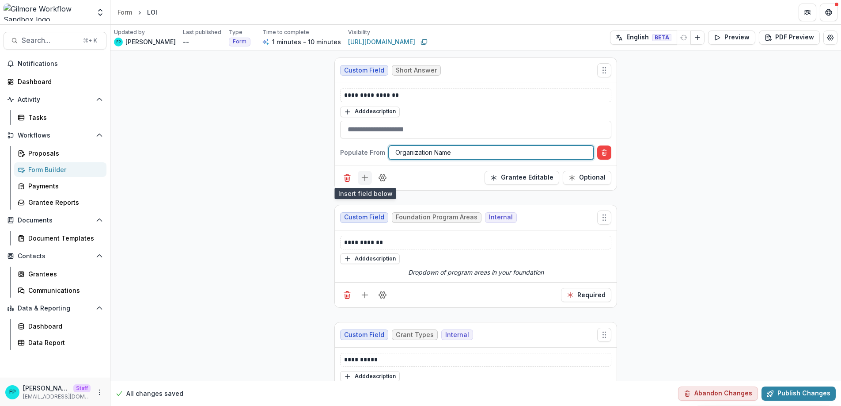
click at [365, 180] on line "Add field" at bounding box center [365, 178] width 0 height 6
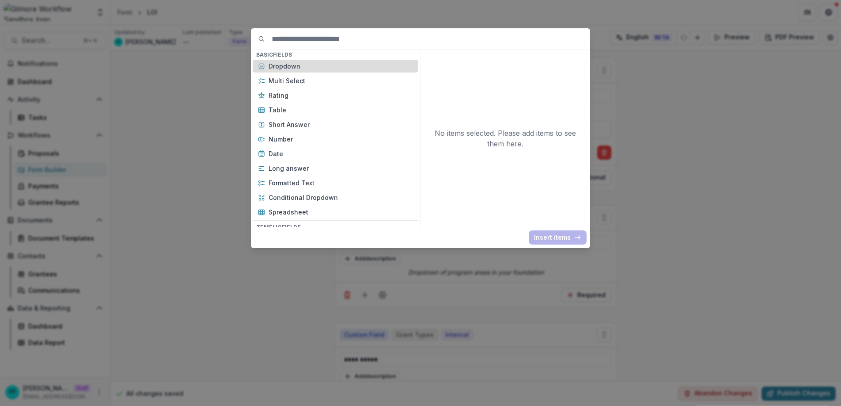
scroll to position [129, 0]
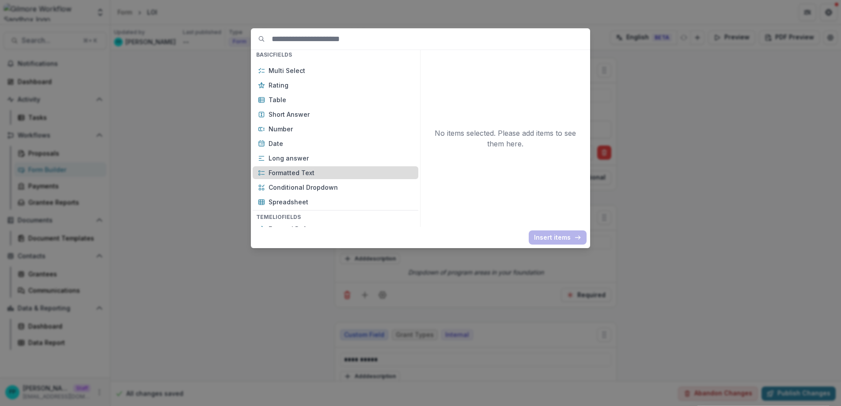
click at [321, 173] on p "Formatted Text" at bounding box center [341, 172] width 145 height 9
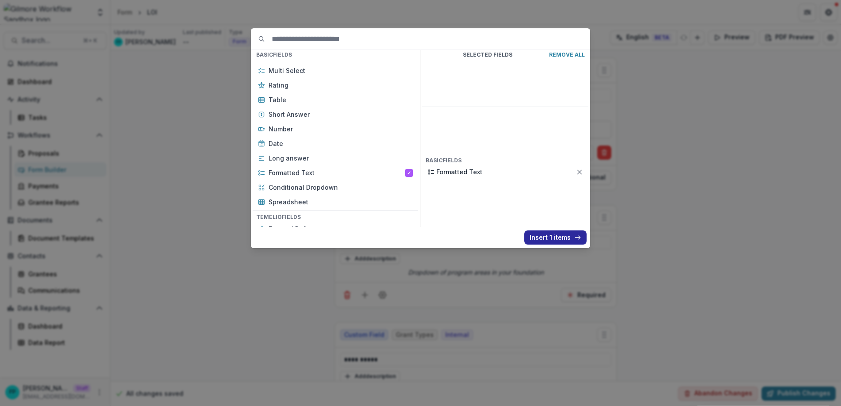
click at [555, 236] on button "Insert 1 items" at bounding box center [556, 237] width 62 height 14
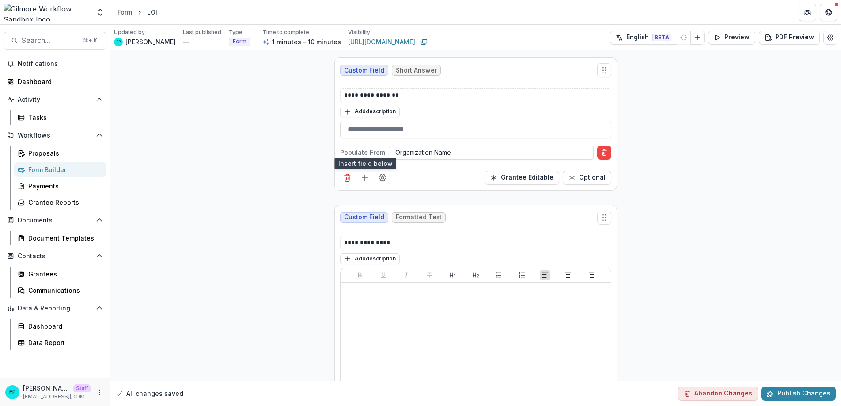
scroll to position [73, 0]
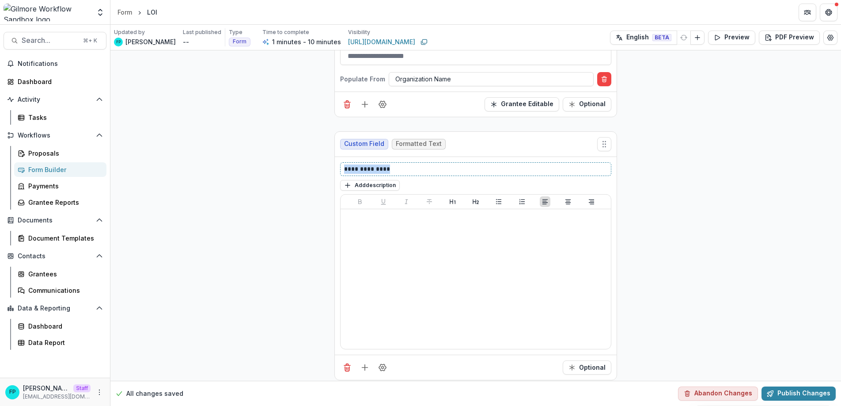
drag, startPoint x: 401, startPoint y: 169, endPoint x: 335, endPoint y: 170, distance: 65.9
click at [335, 170] on div "**********" at bounding box center [476, 256] width 282 height 198
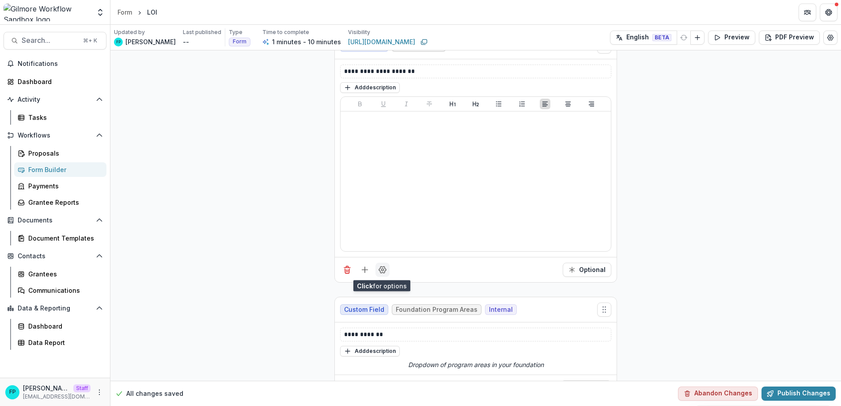
click at [382, 270] on circle "Field Settings" at bounding box center [383, 270] width 2 height 2
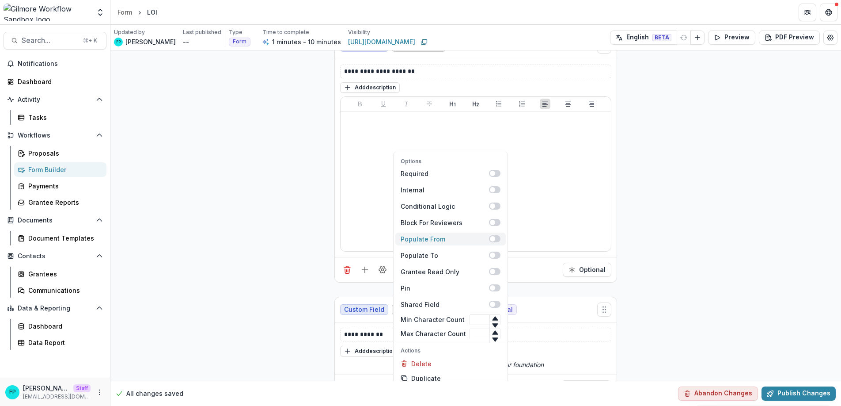
click at [443, 239] on div "Populate From" at bounding box center [445, 238] width 88 height 9
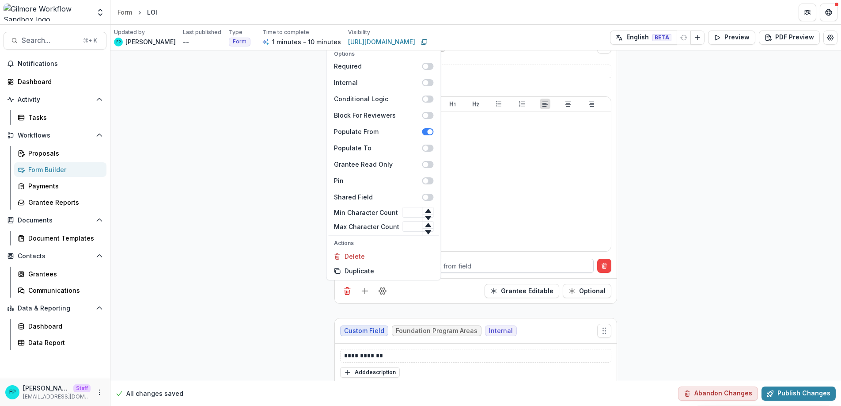
click at [505, 263] on div at bounding box center [492, 265] width 192 height 11
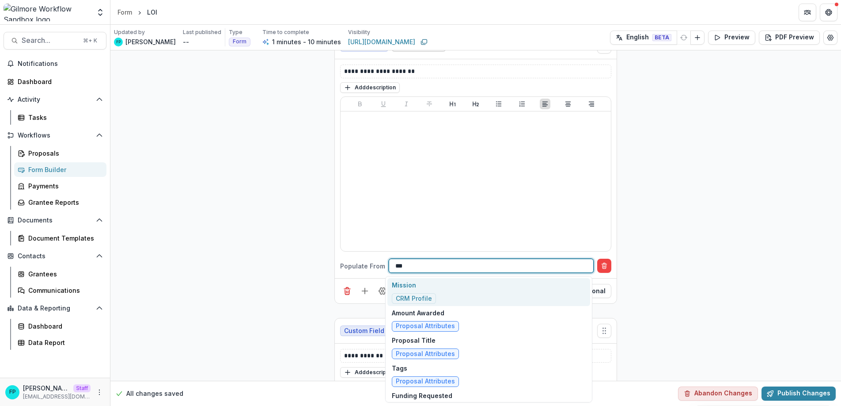
type input "****"
click at [417, 297] on span "CRM Profile" at bounding box center [414, 299] width 36 height 8
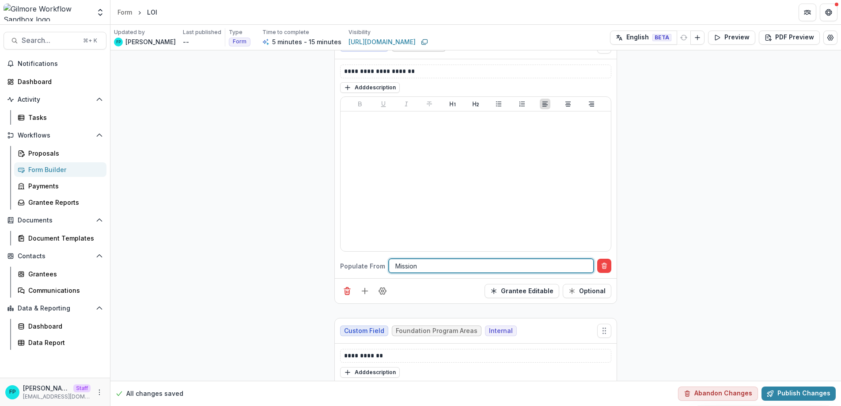
click at [424, 291] on div "Grantee Editable Optional" at bounding box center [476, 290] width 282 height 25
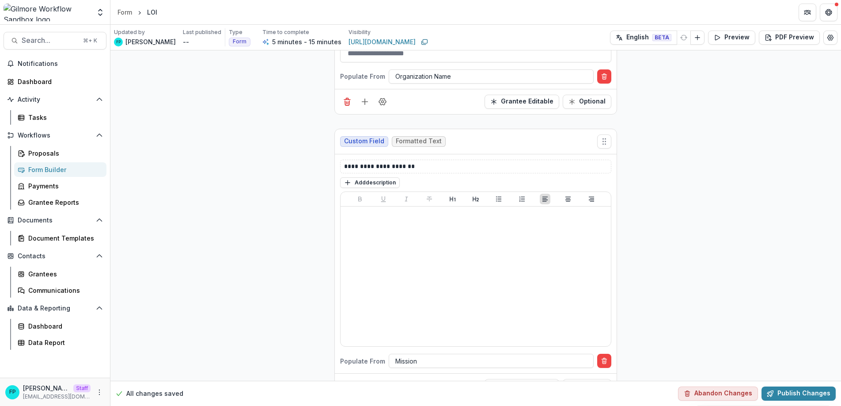
scroll to position [0, 0]
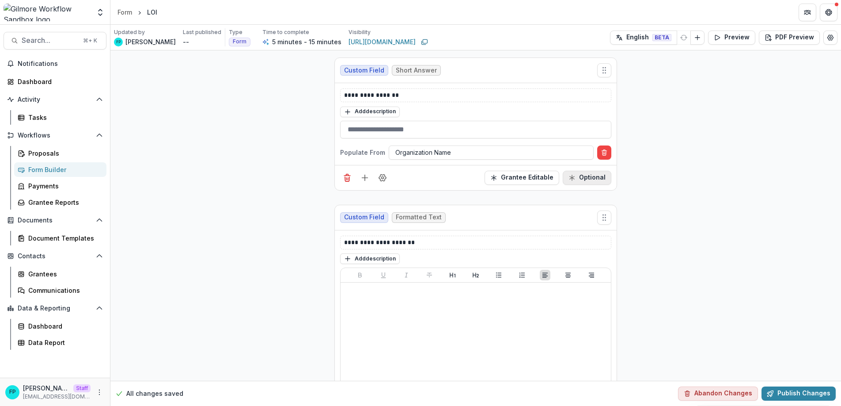
click at [601, 179] on button "Optional" at bounding box center [587, 178] width 49 height 14
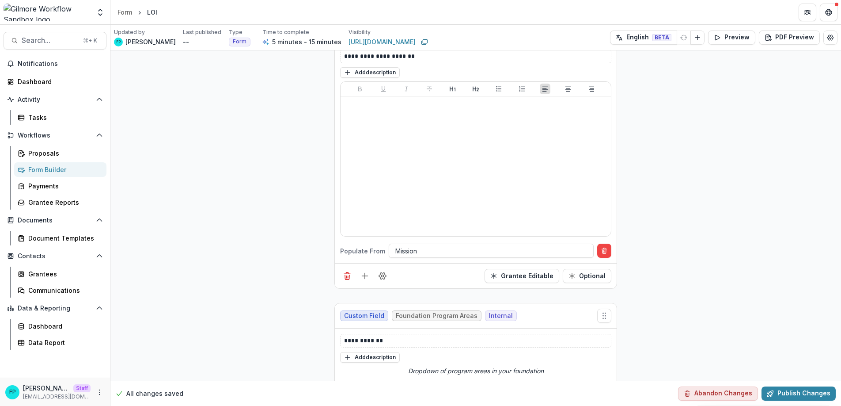
scroll to position [226, 0]
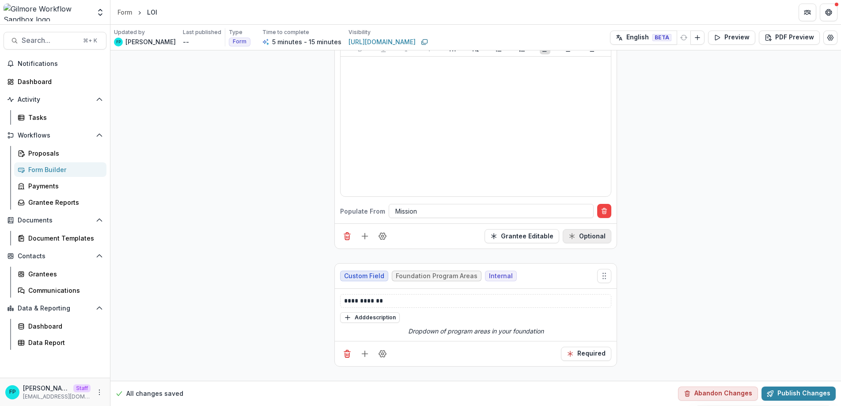
click at [594, 232] on button "Optional" at bounding box center [587, 236] width 49 height 14
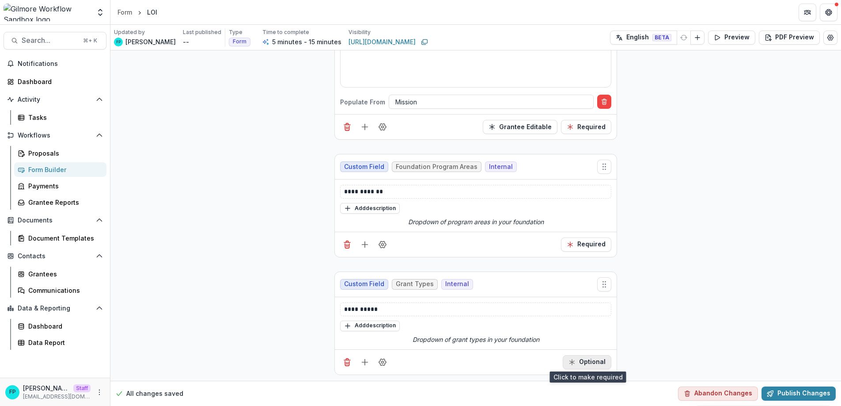
click at [590, 362] on button "Optional" at bounding box center [587, 362] width 49 height 14
click at [365, 361] on line "Add field" at bounding box center [365, 362] width 0 height 6
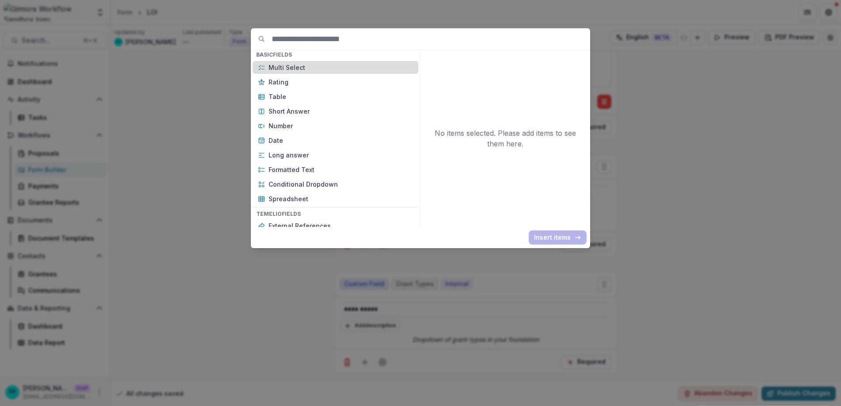
scroll to position [0, 0]
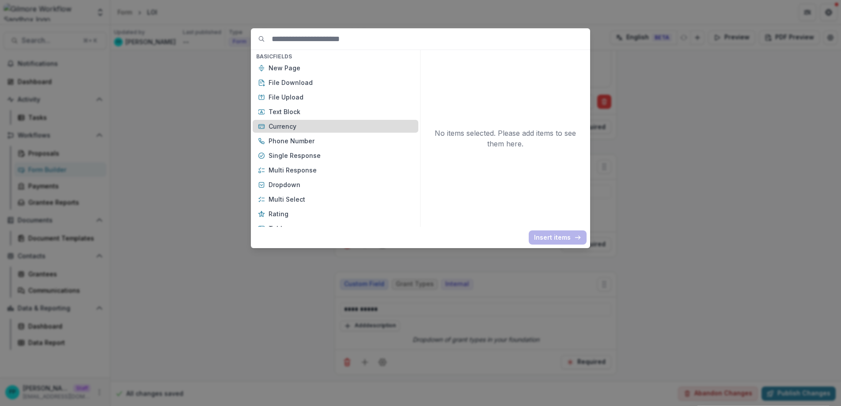
click at [316, 127] on p "Currency" at bounding box center [341, 126] width 145 height 9
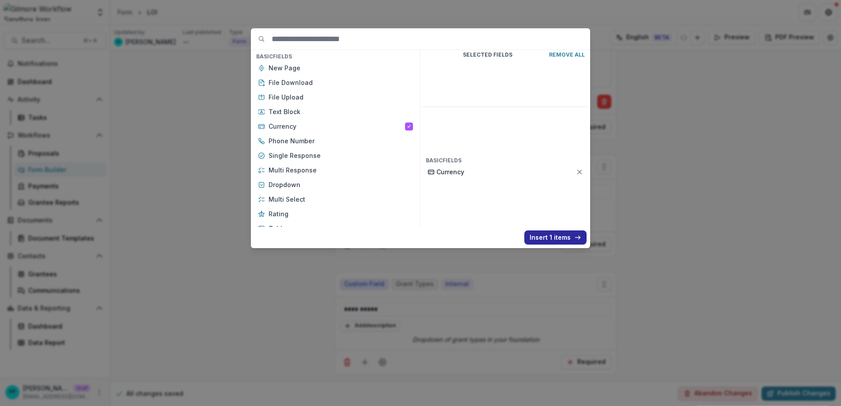
click at [554, 239] on button "Insert 1 items" at bounding box center [556, 237] width 62 height 14
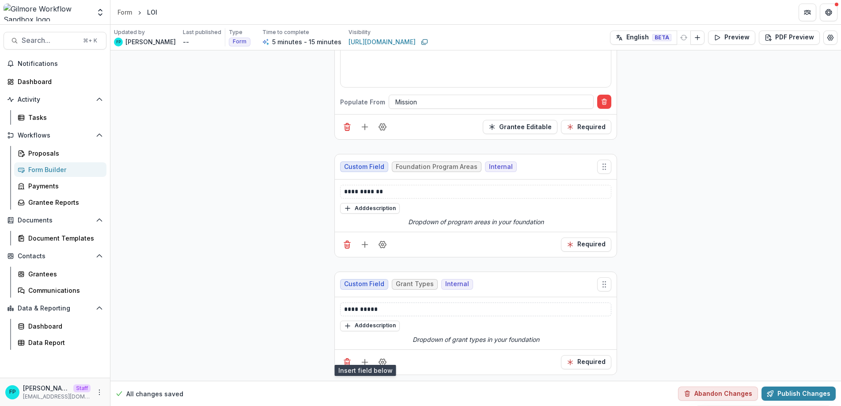
scroll to position [460, 0]
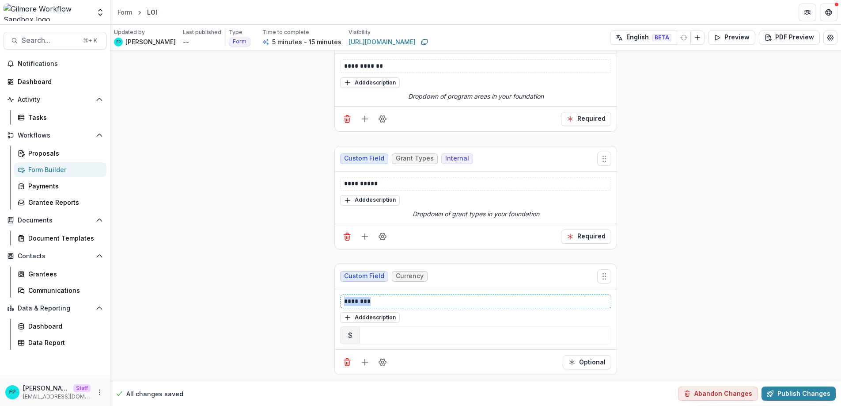
drag, startPoint x: 432, startPoint y: 300, endPoint x: 334, endPoint y: 297, distance: 98.1
click at [337, 297] on div "******** Add description $" at bounding box center [476, 319] width 282 height 61
drag, startPoint x: 377, startPoint y: 300, endPoint x: 329, endPoint y: 301, distance: 47.7
click at [409, 299] on p "******" at bounding box center [475, 301] width 263 height 9
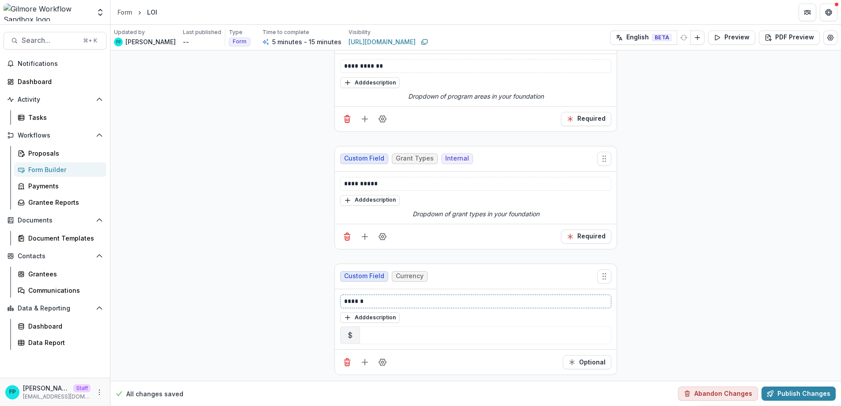
click at [344, 299] on p "******" at bounding box center [475, 301] width 263 height 9
click at [396, 300] on p "**********" at bounding box center [475, 301] width 263 height 9
click at [381, 360] on icon "Field Settings" at bounding box center [382, 362] width 9 height 9
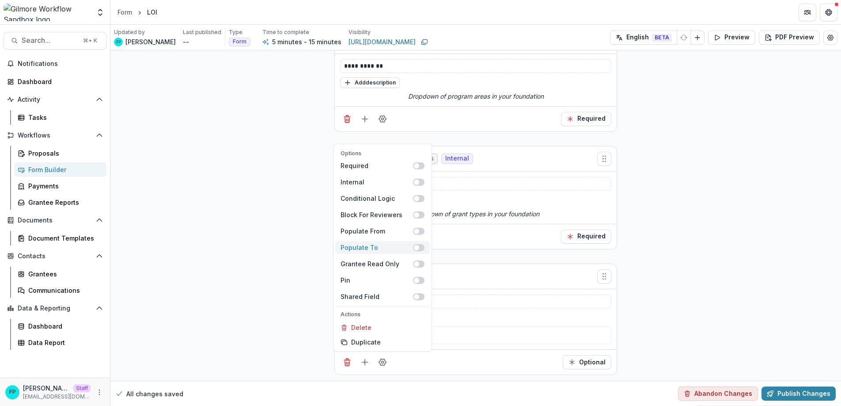
click at [417, 244] on span at bounding box center [418, 247] width 11 height 7
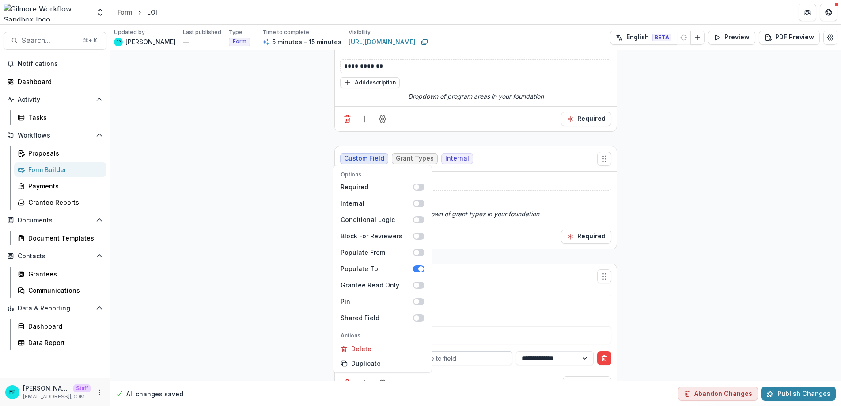
click at [468, 358] on div at bounding box center [447, 358] width 118 height 11
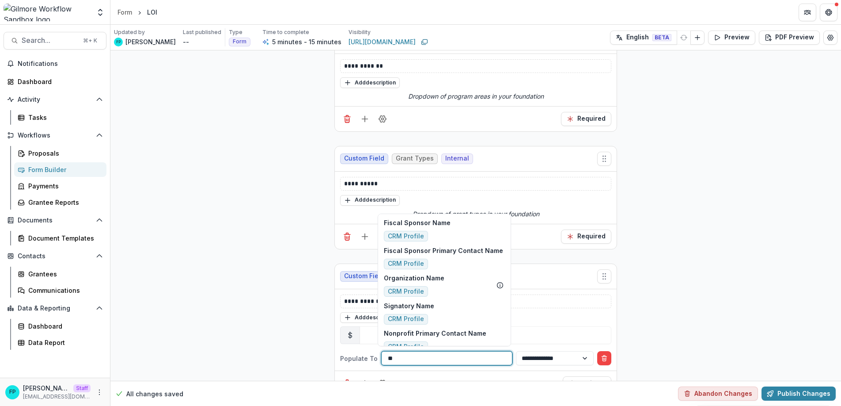
type input "*"
type input "***"
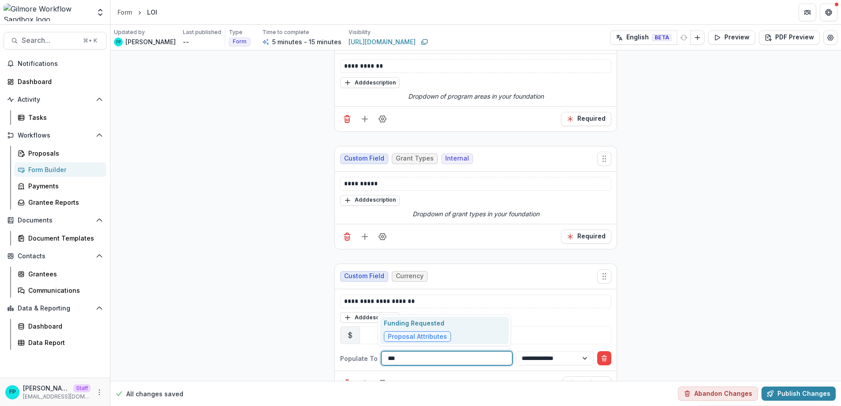
click at [476, 327] on div "Funding Requested Proposal Attributes" at bounding box center [444, 330] width 129 height 28
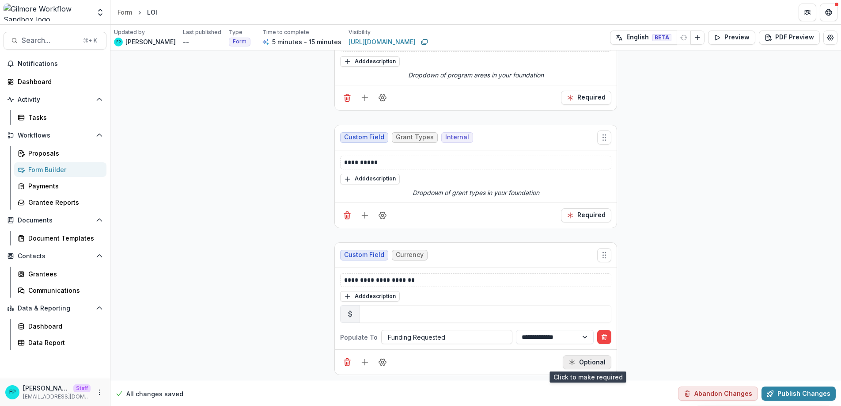
click at [578, 362] on button "Optional" at bounding box center [587, 362] width 49 height 14
click at [734, 35] on button "Preview" at bounding box center [731, 37] width 47 height 14
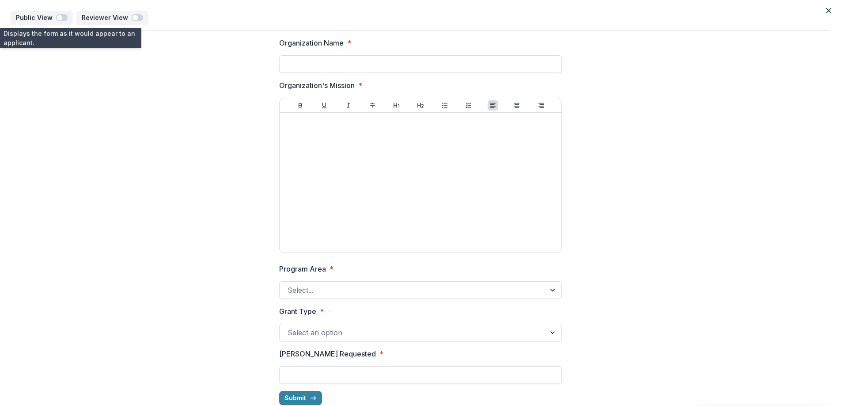
scroll to position [17, 0]
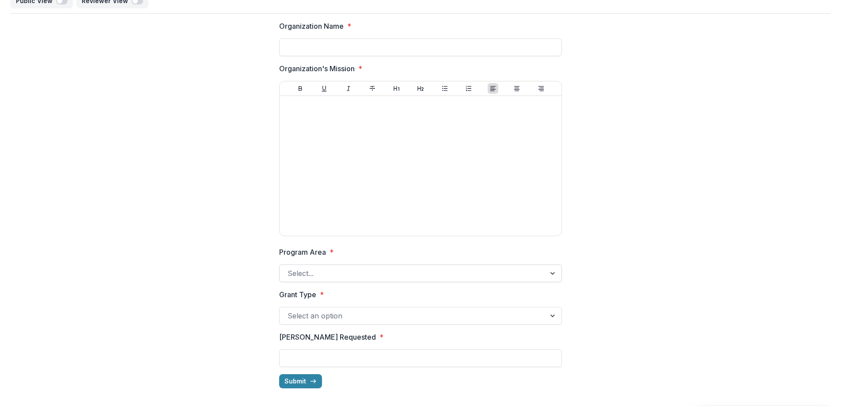
click at [556, 277] on div at bounding box center [554, 273] width 16 height 17
click at [613, 274] on div "Organization Name * Organization's Mission * Program Area * Select... Grant Typ…" at bounding box center [421, 204] width 820 height 381
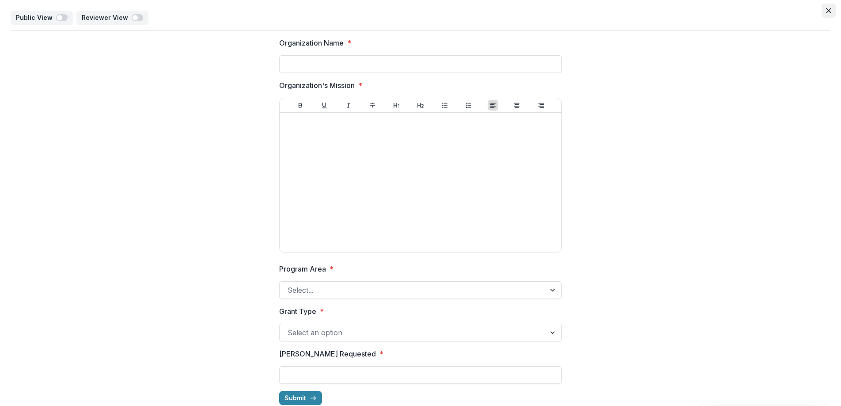
click at [829, 10] on button "Close" at bounding box center [829, 11] width 14 height 14
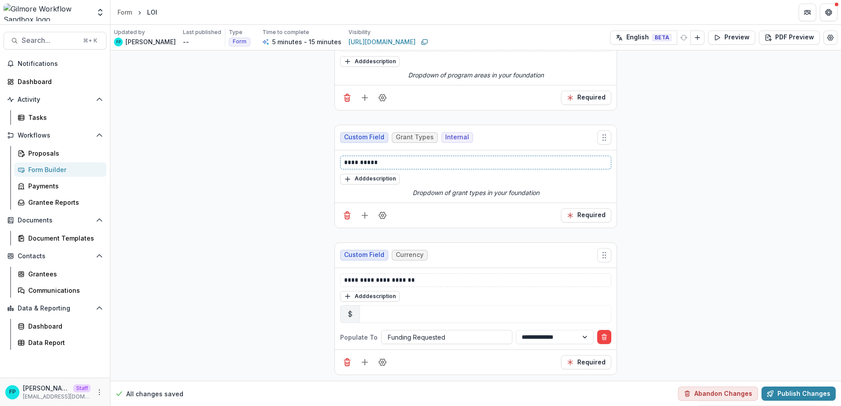
click at [394, 162] on p "**********" at bounding box center [475, 162] width 263 height 9
click at [382, 214] on circle "Field Settings" at bounding box center [383, 215] width 2 height 2
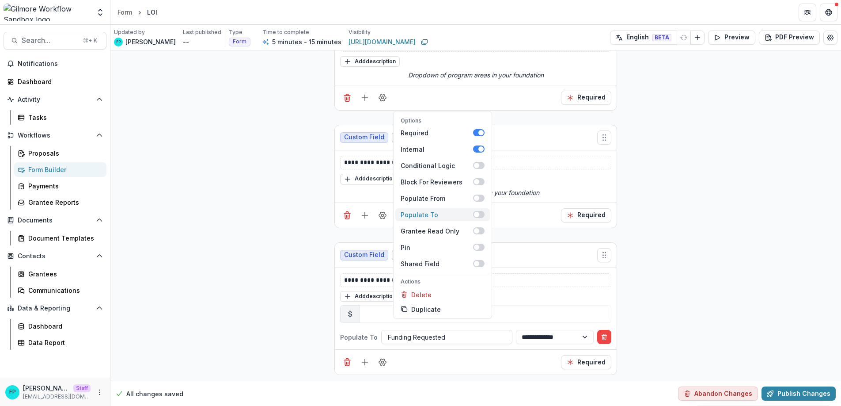
click at [430, 214] on div "Populate To" at bounding box center [437, 214] width 72 height 9
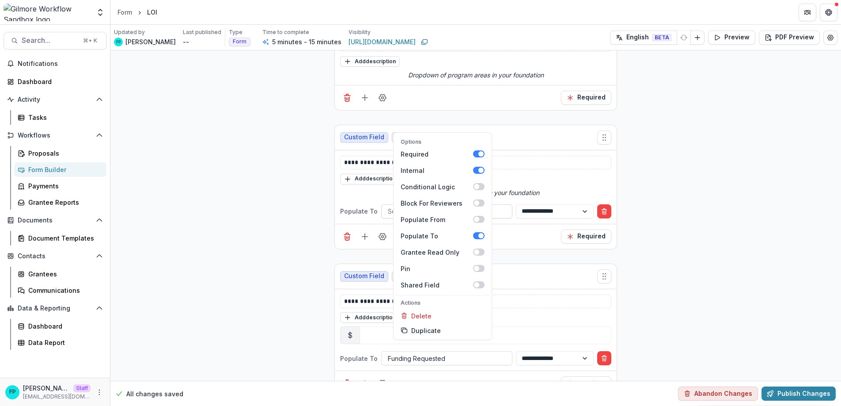
click at [502, 209] on div at bounding box center [447, 210] width 118 height 11
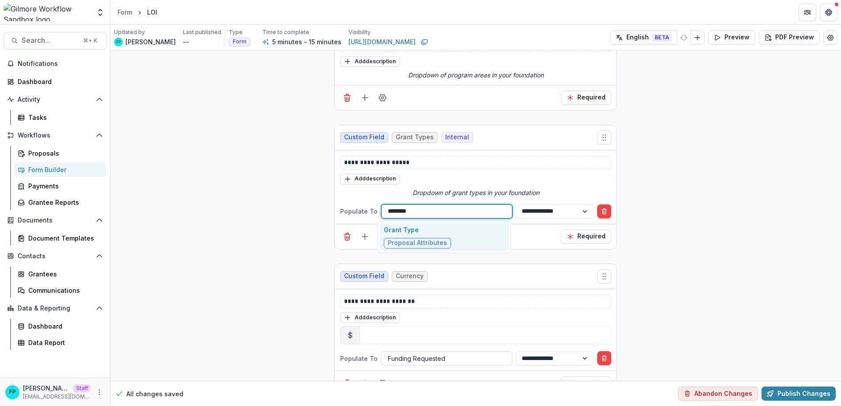
type input "********"
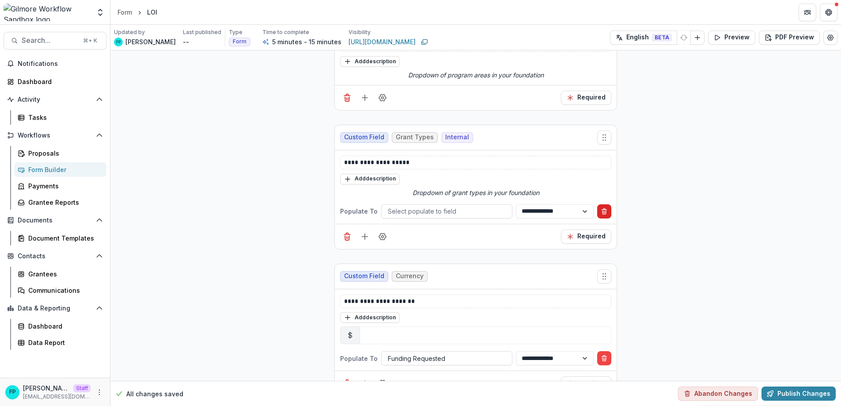
click at [603, 210] on icon "Delete condition" at bounding box center [604, 211] width 7 height 7
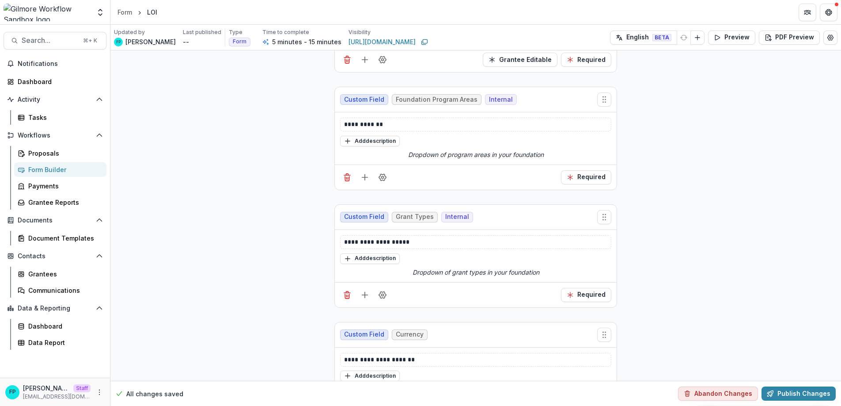
scroll to position [376, 0]
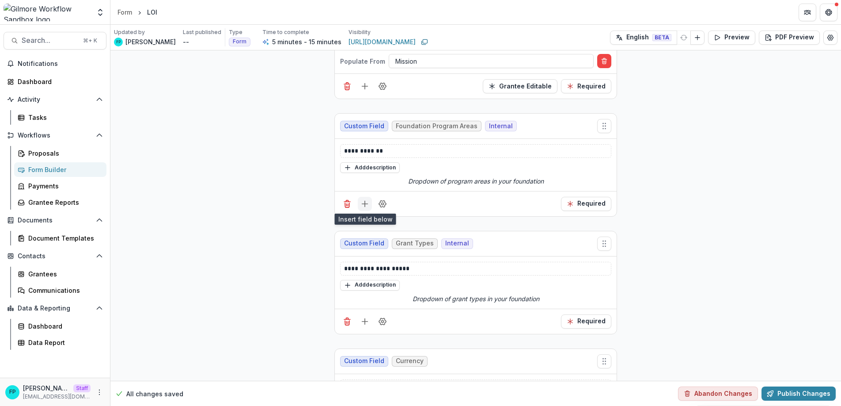
click at [365, 203] on line "Add field" at bounding box center [365, 204] width 0 height 6
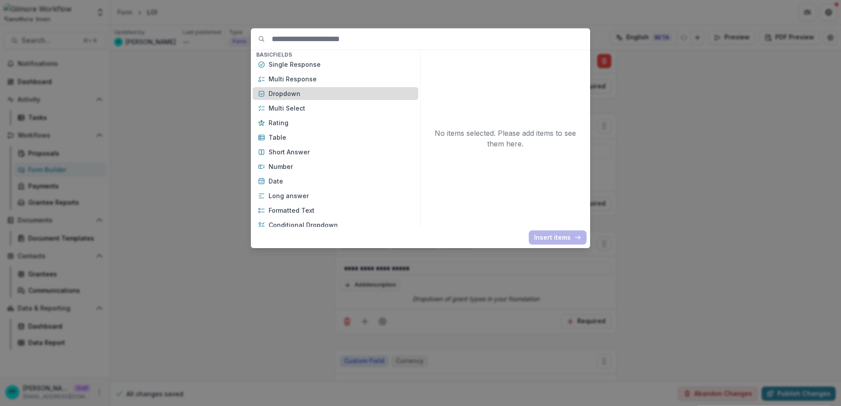
scroll to position [226, 0]
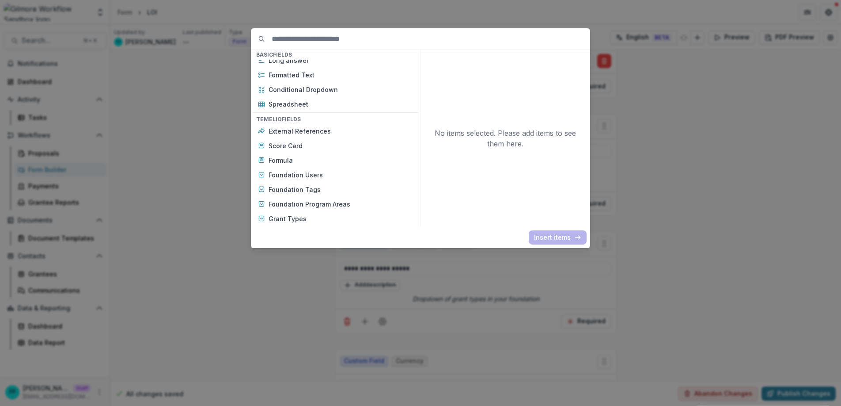
click at [709, 202] on div "Basic Fields New Page File Download File Upload Text Block Currency Phone Numbe…" at bounding box center [420, 203] width 841 height 406
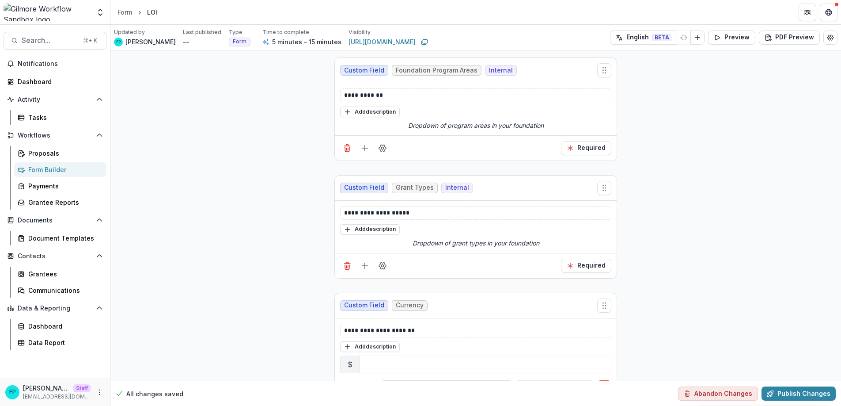
scroll to position [482, 0]
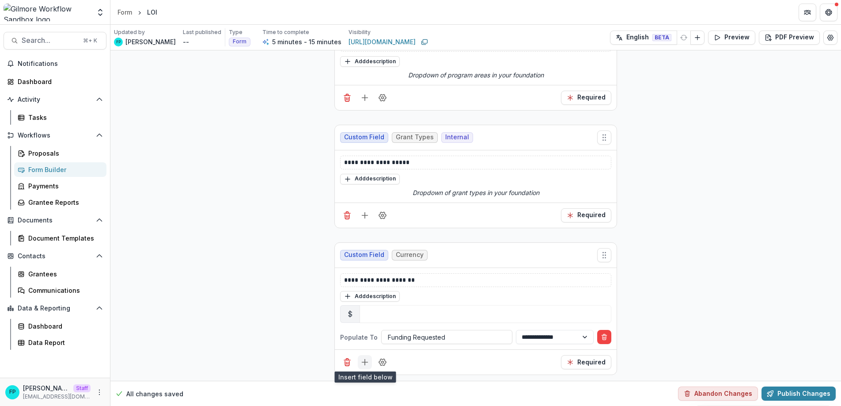
click at [363, 362] on line "Add field" at bounding box center [365, 362] width 6 height 0
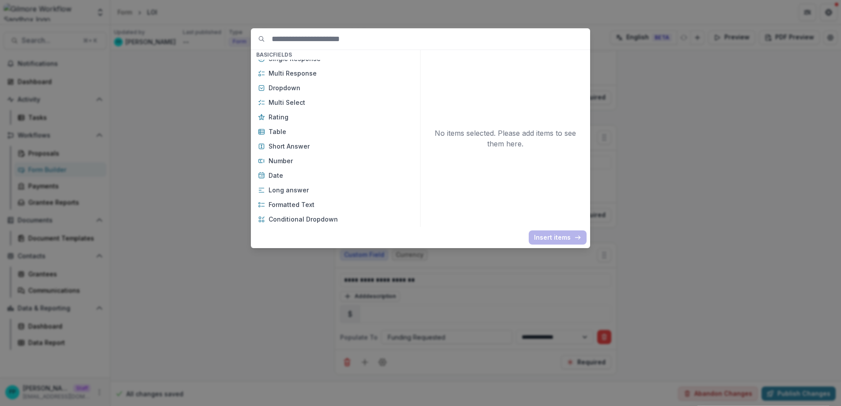
scroll to position [100, 0]
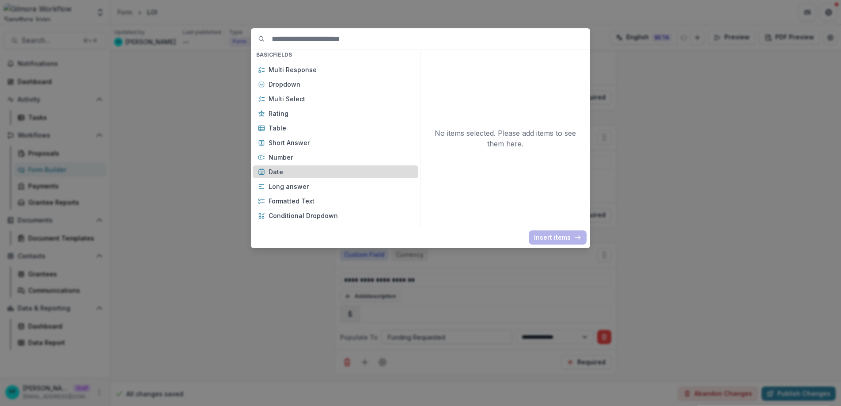
click at [297, 169] on p "Date" at bounding box center [341, 171] width 145 height 9
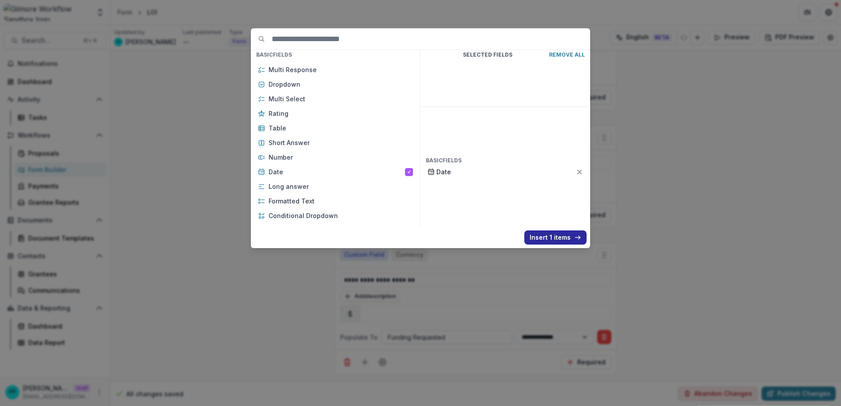
click at [539, 235] on button "Insert 1 items" at bounding box center [556, 237] width 62 height 14
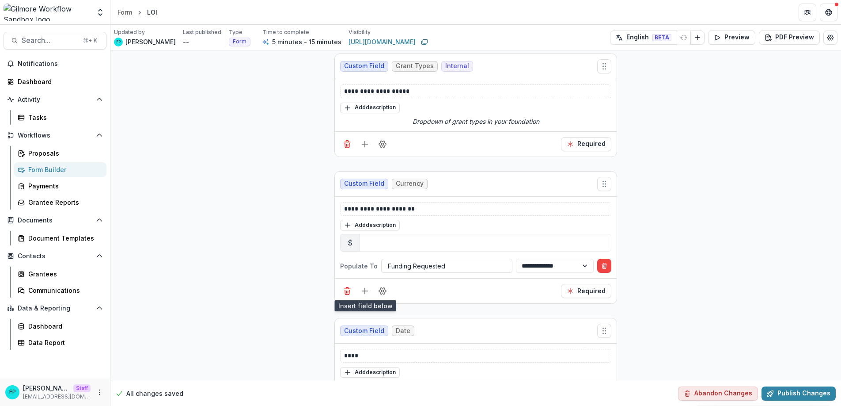
scroll to position [608, 0]
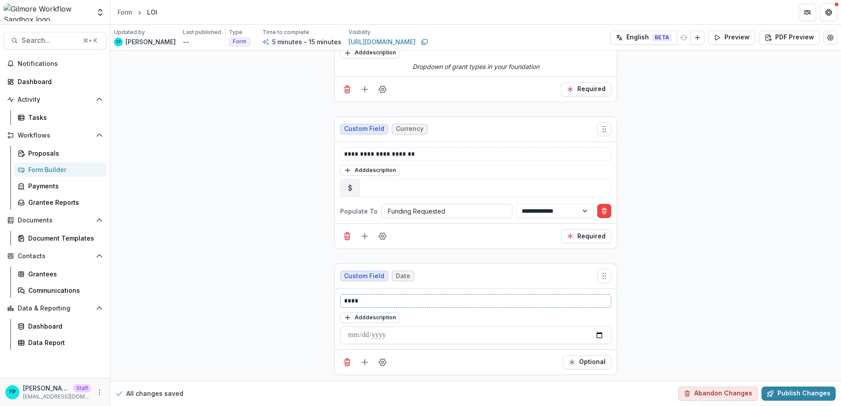
click at [389, 301] on p "****" at bounding box center [475, 300] width 263 height 9
click at [344, 299] on p "****" at bounding box center [475, 300] width 263 height 9
click at [381, 361] on icon "Field Settings" at bounding box center [382, 362] width 9 height 9
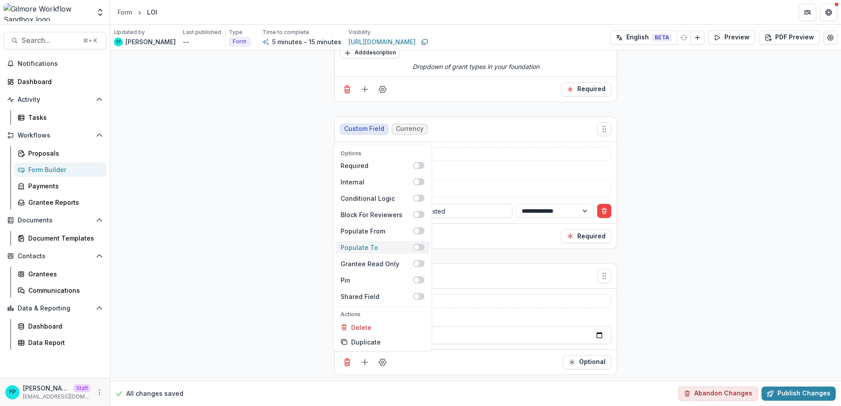
click at [378, 245] on div "Populate To" at bounding box center [377, 247] width 72 height 9
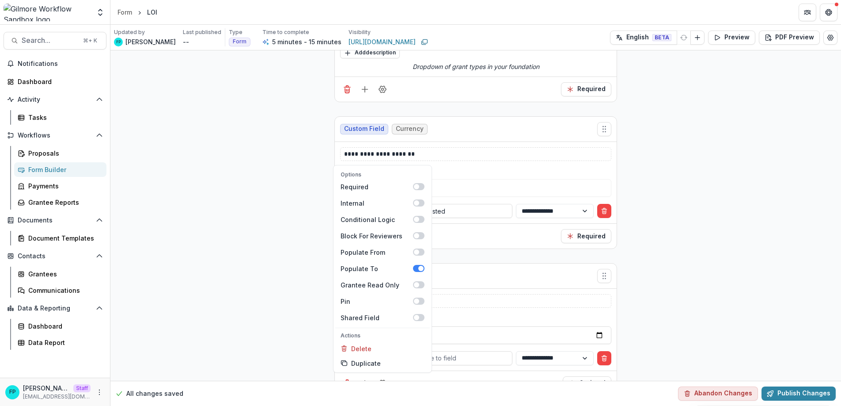
click at [471, 374] on div "Options Required Internal Conditional Logic Block For Reviewers Populate From P…" at bounding box center [476, 382] width 282 height 25
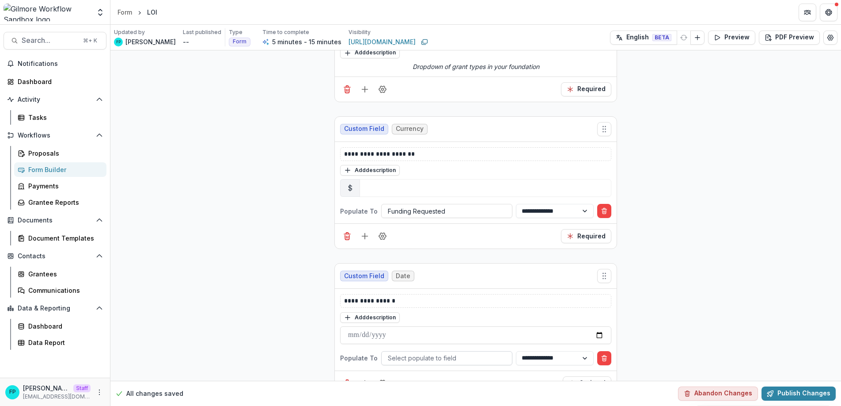
click at [460, 356] on div at bounding box center [447, 357] width 118 height 11
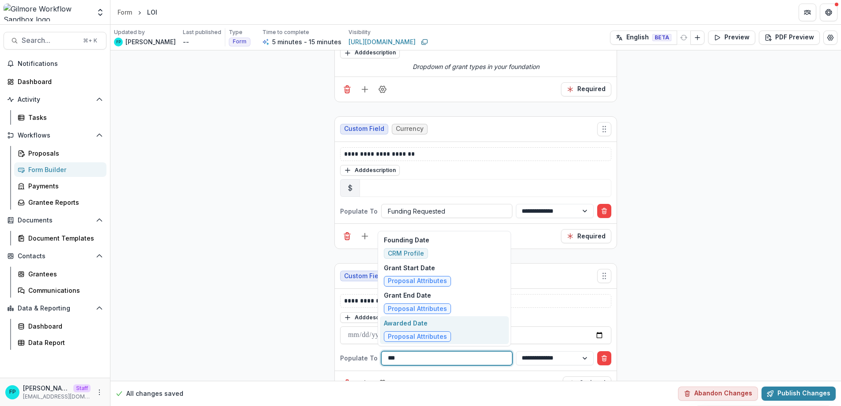
type input "****"
click at [462, 273] on div "Grant Start Date Proposal Attributes" at bounding box center [444, 275] width 129 height 28
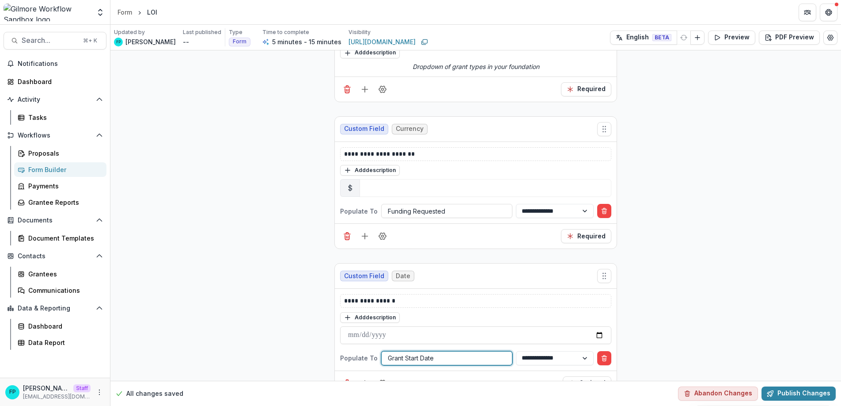
scroll to position [629, 0]
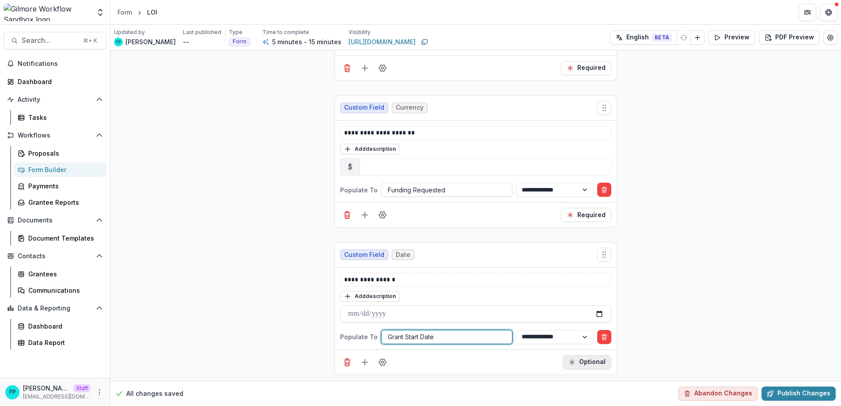
click at [597, 361] on button "Optional" at bounding box center [587, 362] width 49 height 14
click at [720, 39] on icon "button" at bounding box center [717, 37] width 7 height 7
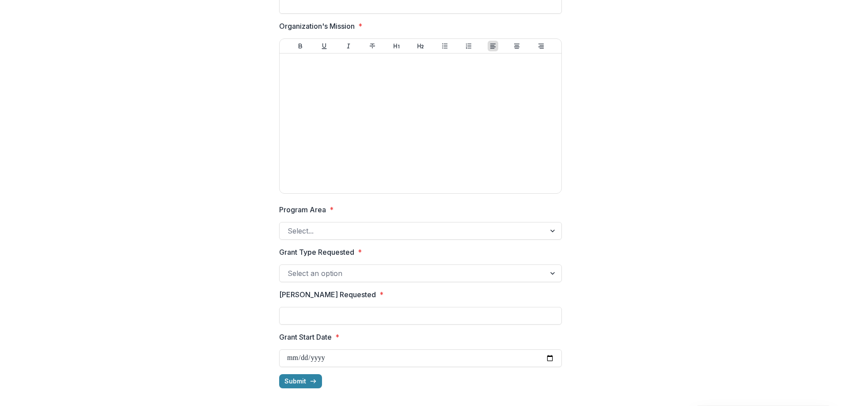
scroll to position [0, 0]
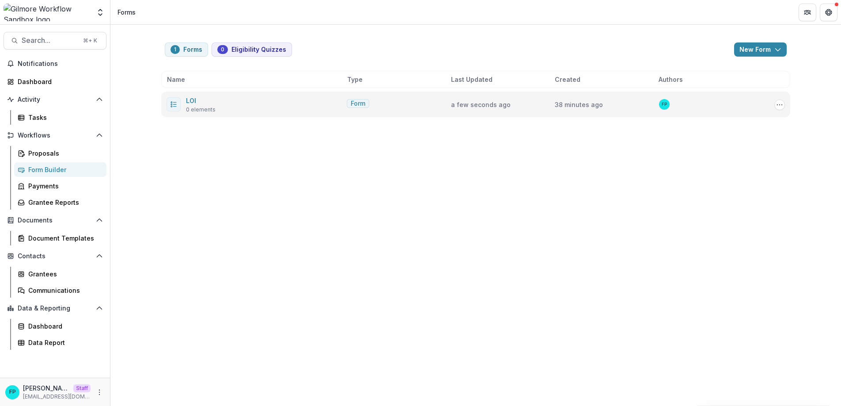
click at [228, 104] on div "LOI 0 elements" at bounding box center [255, 104] width 177 height 19
click at [194, 100] on link "LOI" at bounding box center [191, 101] width 10 height 8
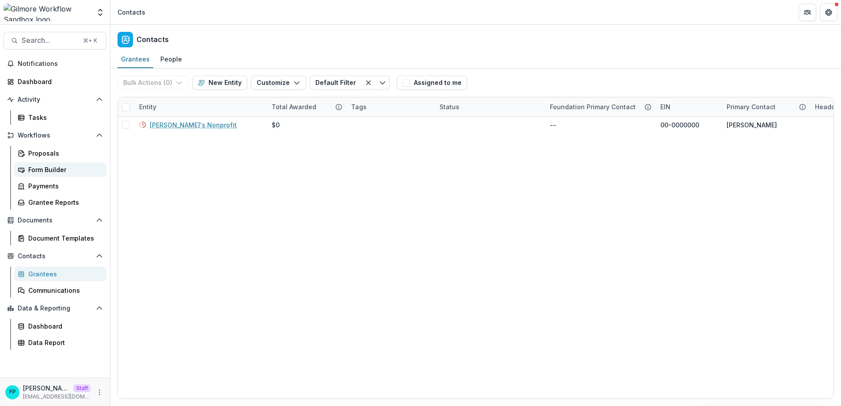
click at [56, 170] on div "Form Builder" at bounding box center [63, 169] width 71 height 9
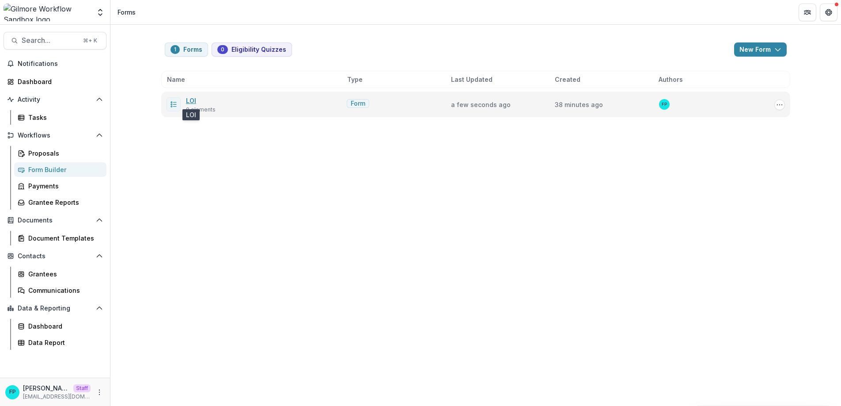
click at [194, 102] on link "LOI" at bounding box center [191, 101] width 10 height 8
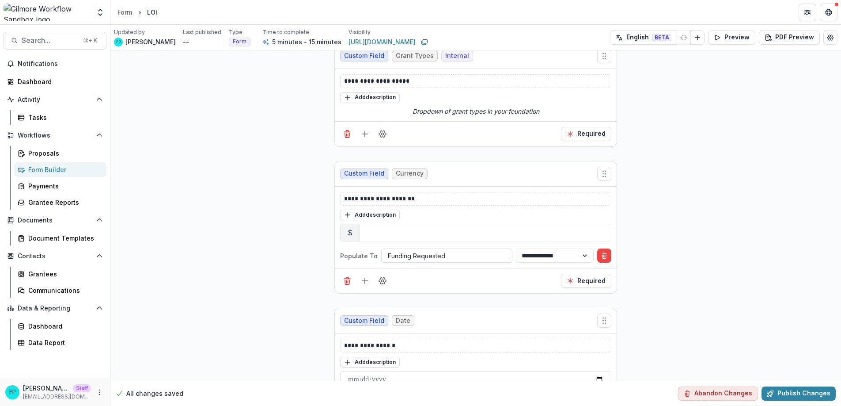
scroll to position [629, 0]
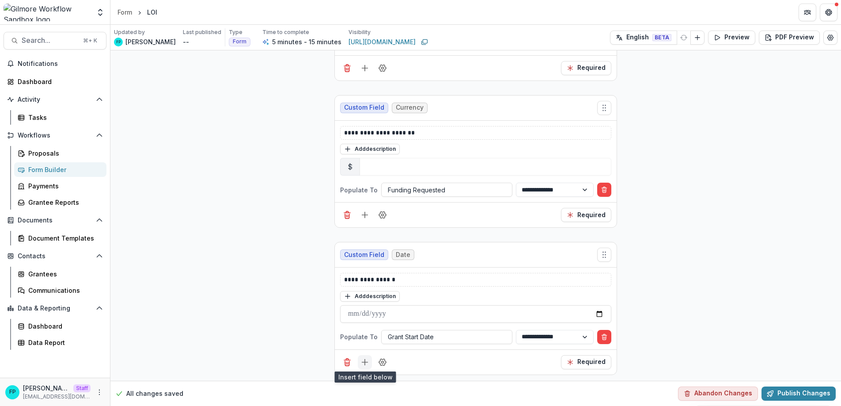
click at [362, 361] on icon "Add field" at bounding box center [365, 362] width 9 height 9
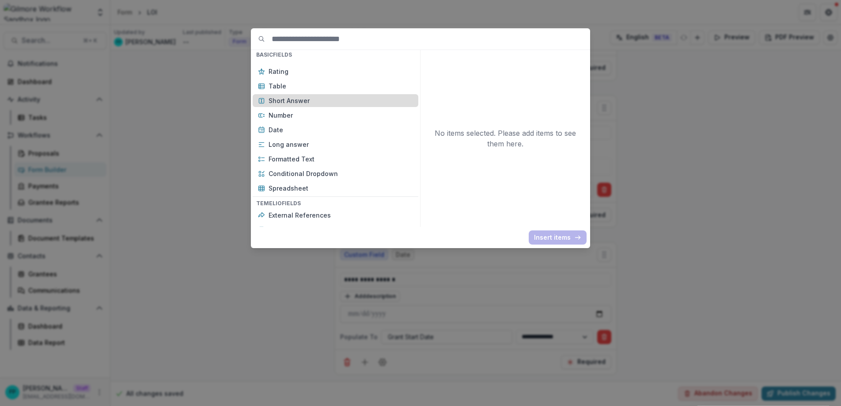
scroll to position [148, 0]
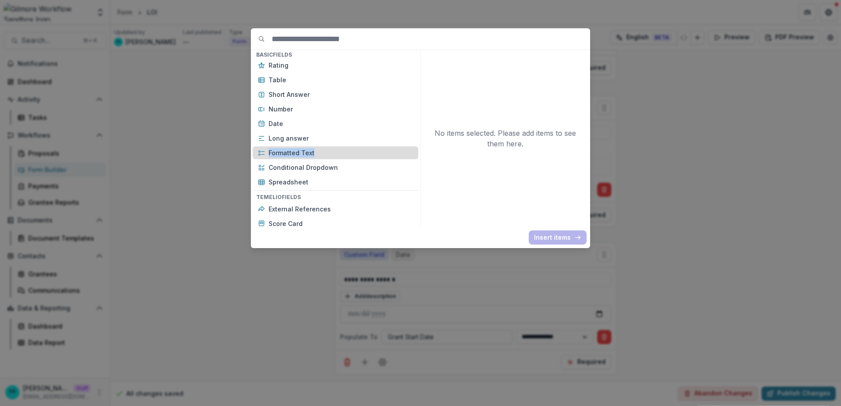
drag, startPoint x: 319, startPoint y: 141, endPoint x: 320, endPoint y: 151, distance: 10.2
click at [320, 151] on div "New Page File Download File Upload Text Block Currency Phone Number Single Resp…" at bounding box center [336, 50] width 166 height 275
click at [320, 152] on p "Formatted Text" at bounding box center [341, 152] width 145 height 9
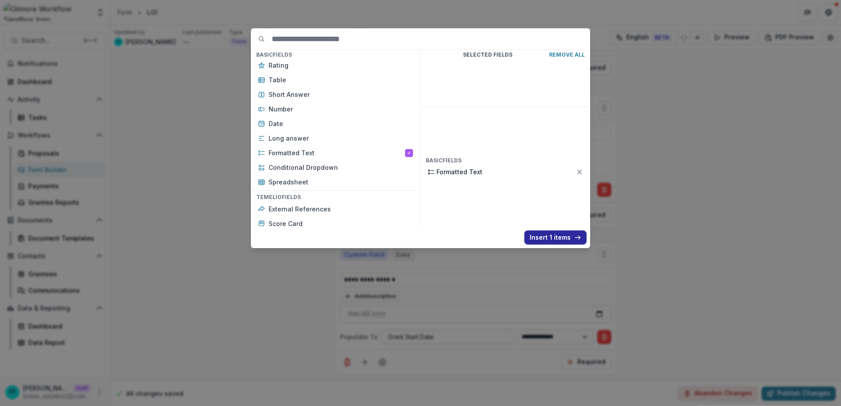
click at [535, 233] on button "Insert 1 items" at bounding box center [556, 237] width 62 height 14
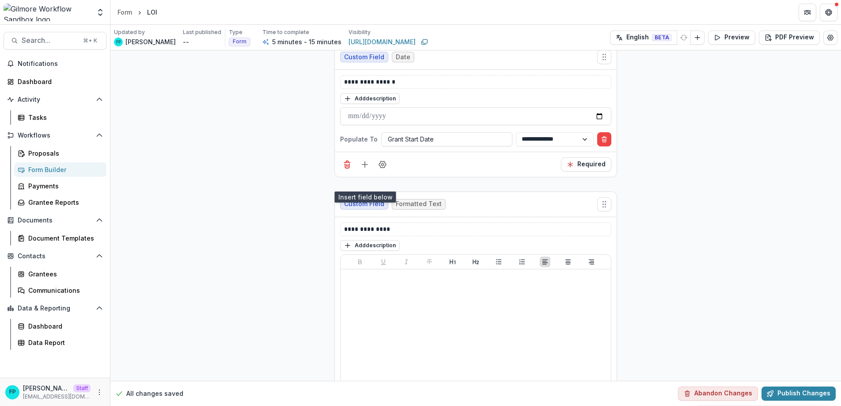
scroll to position [892, 0]
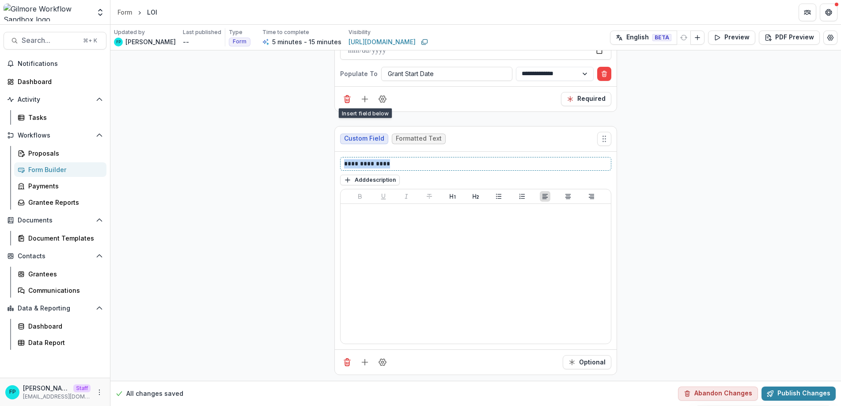
drag, startPoint x: 394, startPoint y: 162, endPoint x: 320, endPoint y: 161, distance: 73.8
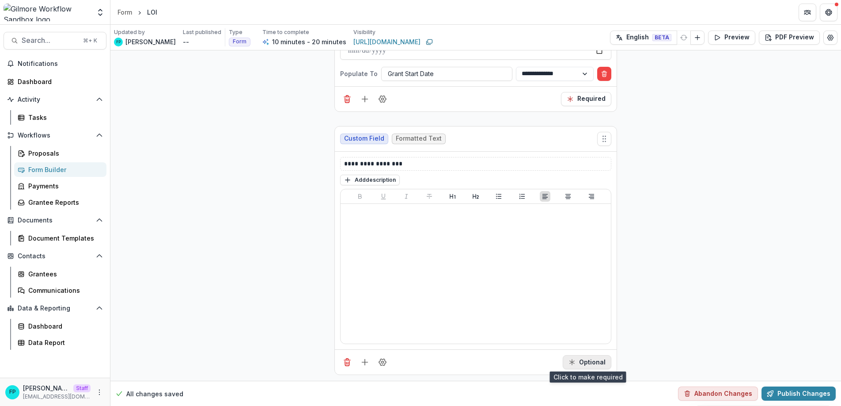
click at [584, 362] on button "Optional" at bounding box center [587, 362] width 49 height 14
click at [719, 42] on button "Preview" at bounding box center [731, 37] width 47 height 14
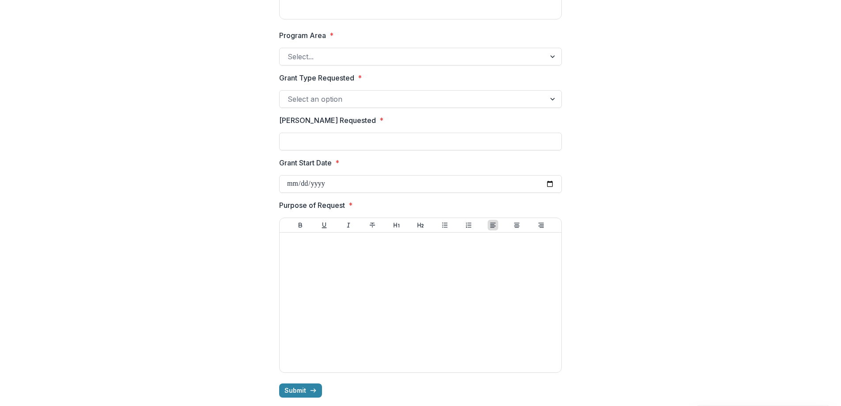
scroll to position [243, 0]
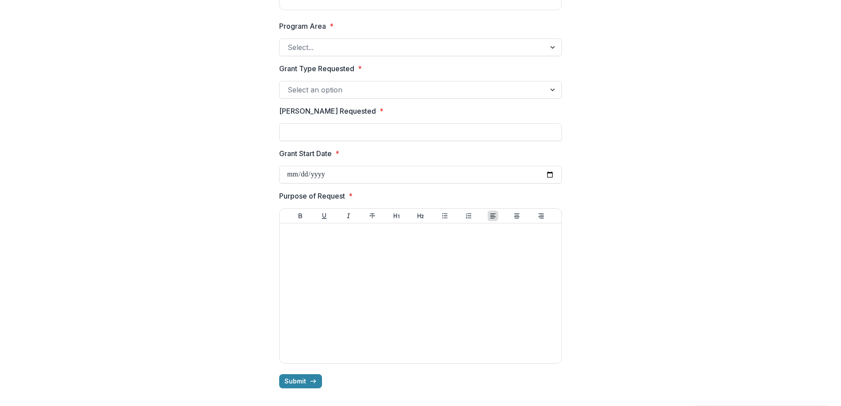
click at [261, 108] on div "Organization Name * Organization's Mission * Program Area * Select... Grant Typ…" at bounding box center [421, 91] width 820 height 607
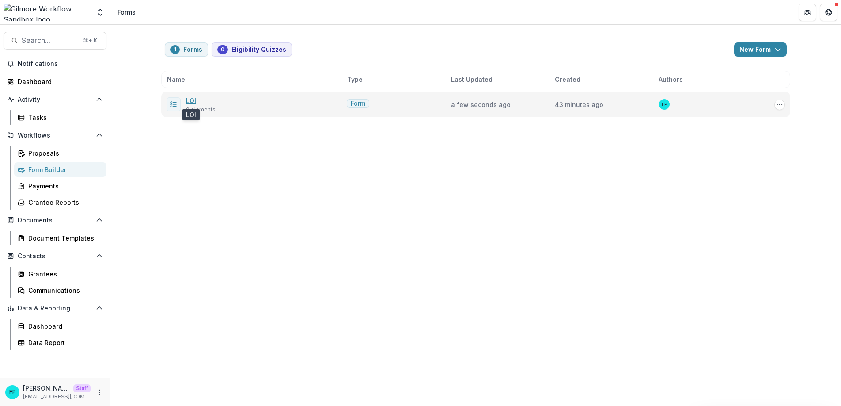
click at [190, 99] on link "LOI" at bounding box center [191, 101] width 10 height 8
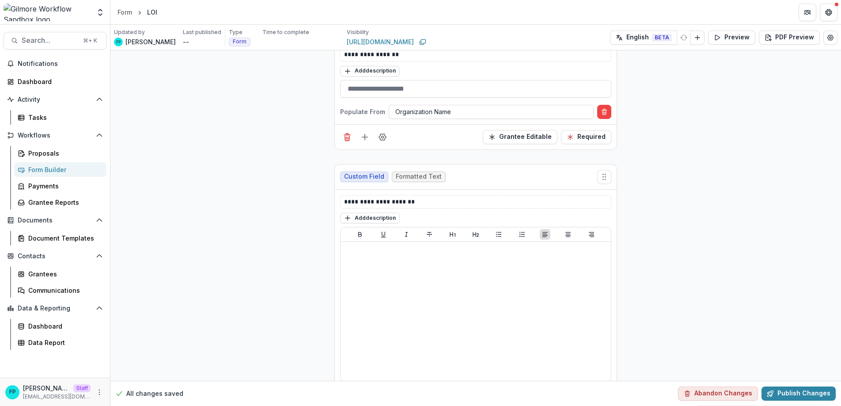
scroll to position [35, 0]
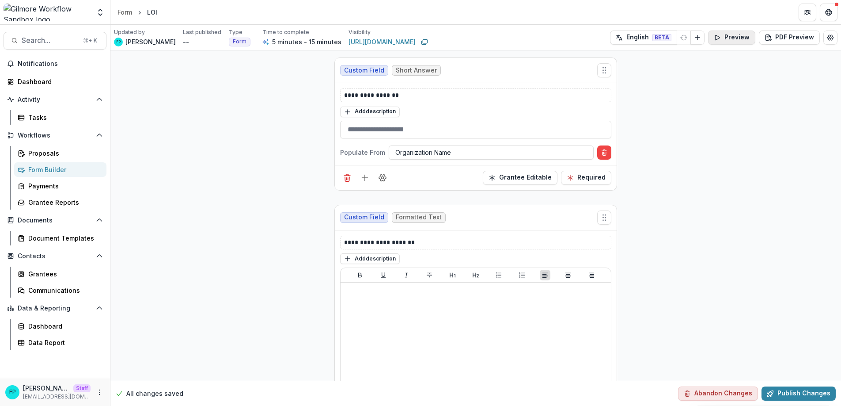
click at [721, 39] on button "Preview" at bounding box center [731, 37] width 47 height 14
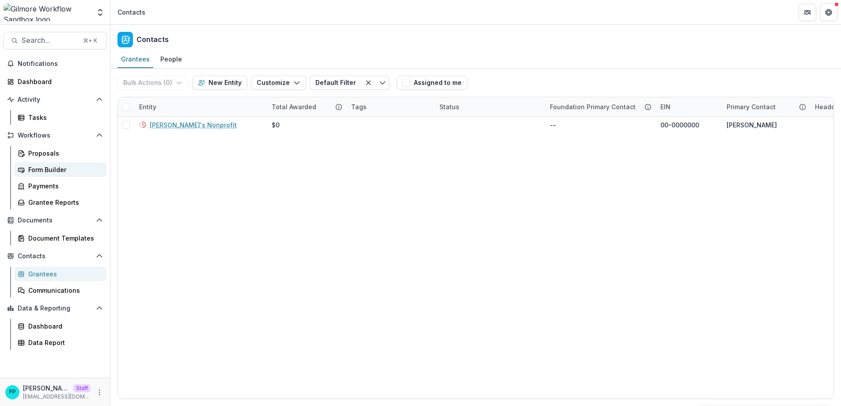
click at [41, 169] on div "Form Builder" at bounding box center [63, 169] width 71 height 9
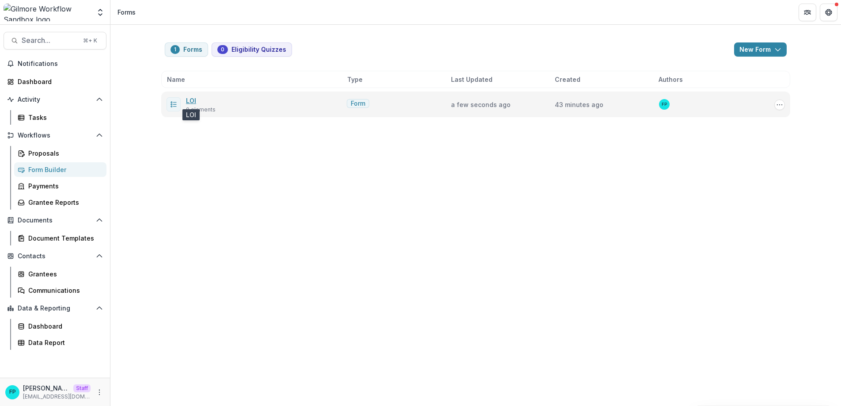
click at [195, 102] on link "LOI" at bounding box center [191, 101] width 10 height 8
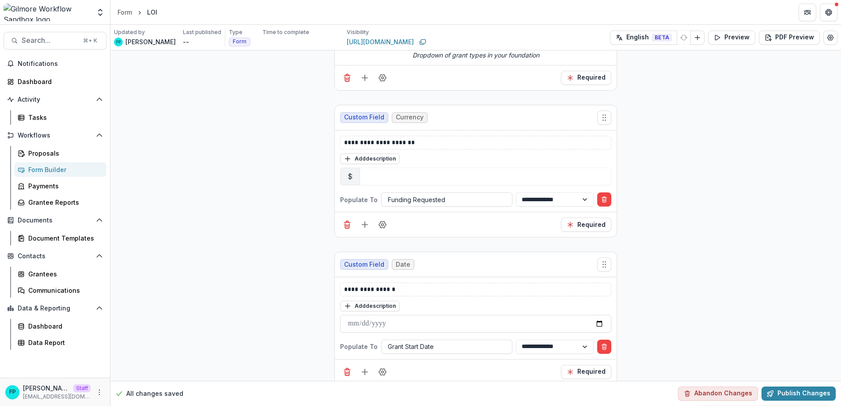
scroll to position [629, 0]
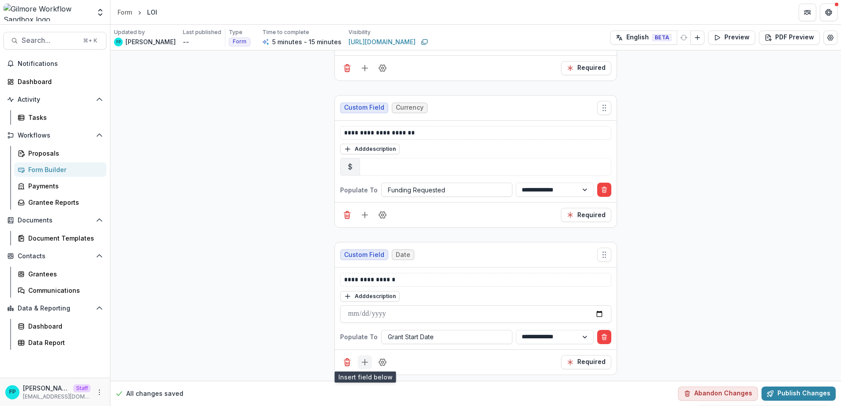
click at [365, 361] on icon "Add field" at bounding box center [365, 362] width 9 height 9
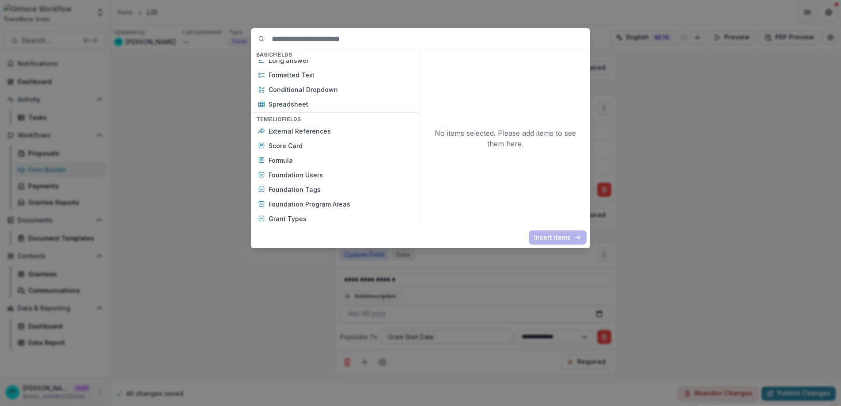
scroll to position [127, 0]
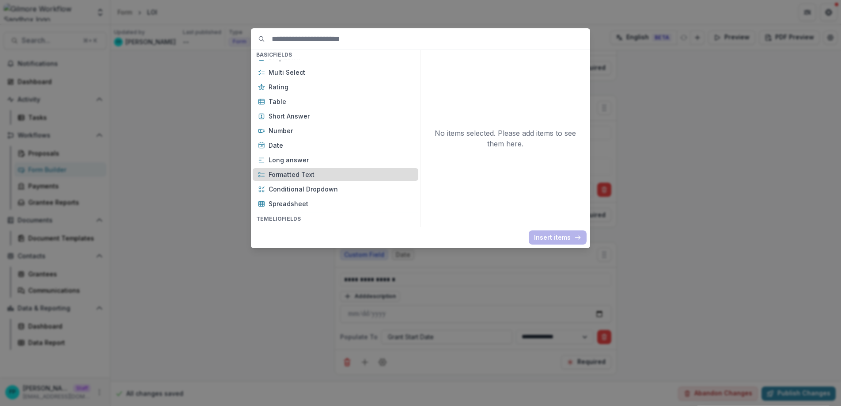
click at [321, 176] on p "Formatted Text" at bounding box center [341, 174] width 145 height 9
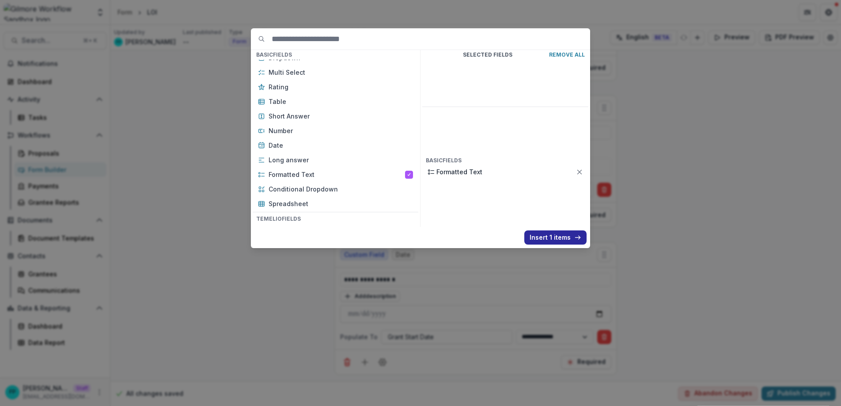
click at [552, 237] on button "Insert 1 items" at bounding box center [556, 237] width 62 height 14
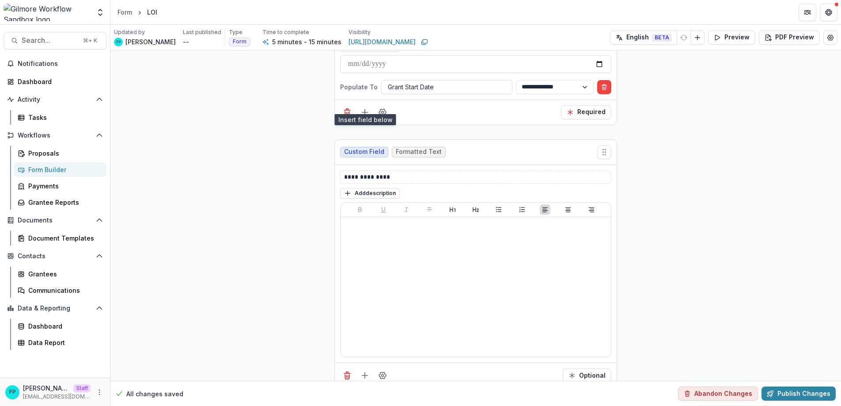
scroll to position [892, 0]
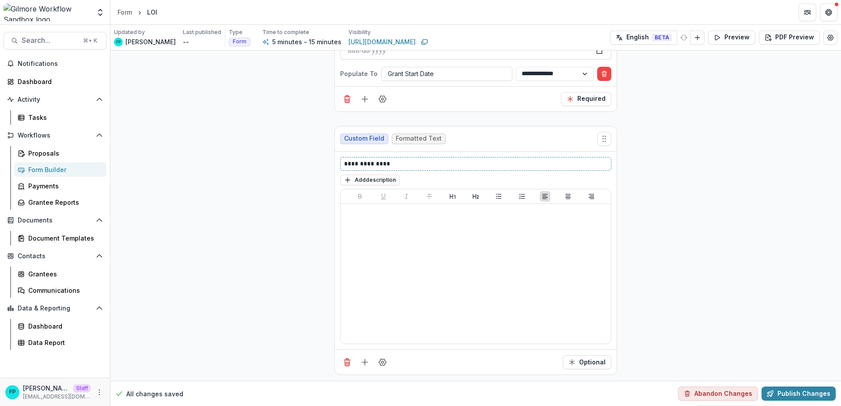
click at [389, 159] on p "**********" at bounding box center [475, 163] width 263 height 9
click at [590, 361] on button "Optional" at bounding box center [587, 362] width 49 height 14
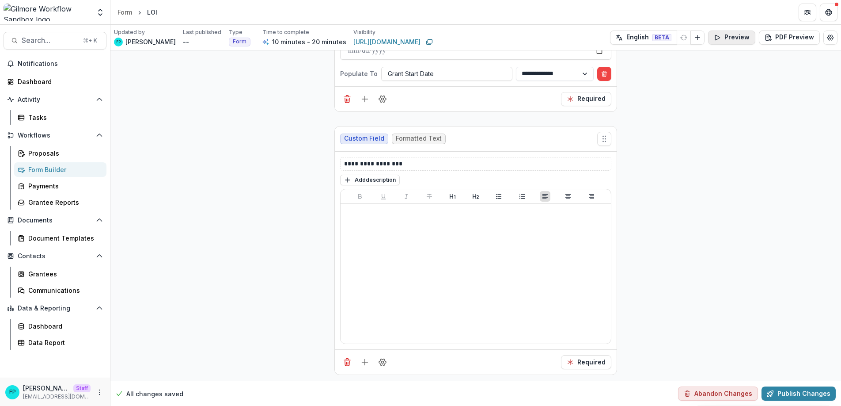
click at [721, 37] on button "Preview" at bounding box center [731, 37] width 47 height 14
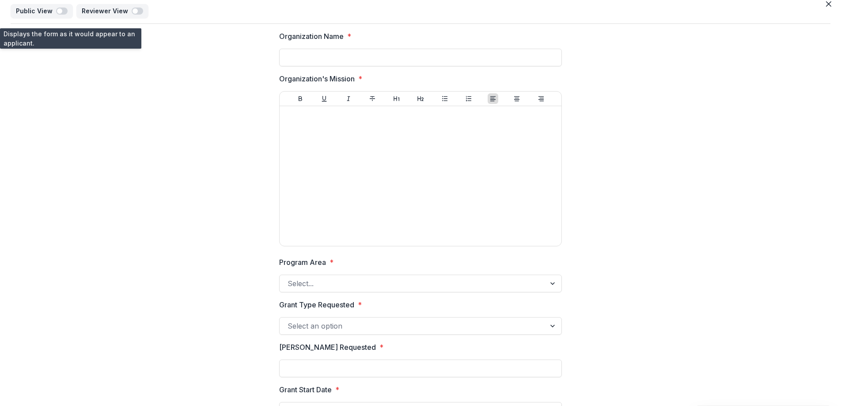
scroll to position [0, 0]
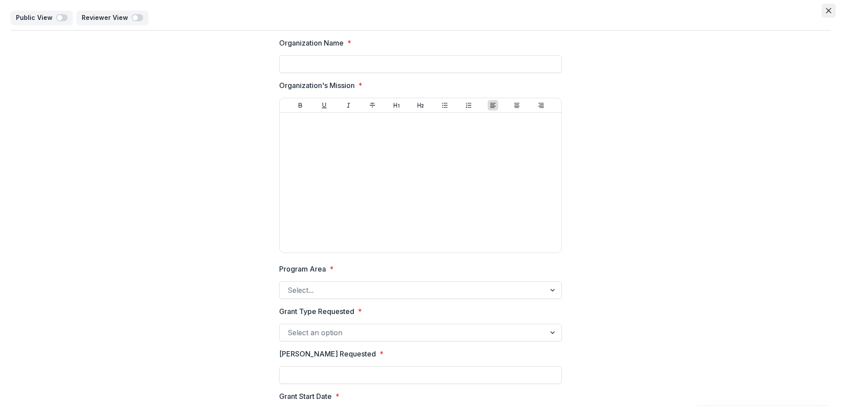
click at [822, 7] on button "Close" at bounding box center [829, 11] width 14 height 14
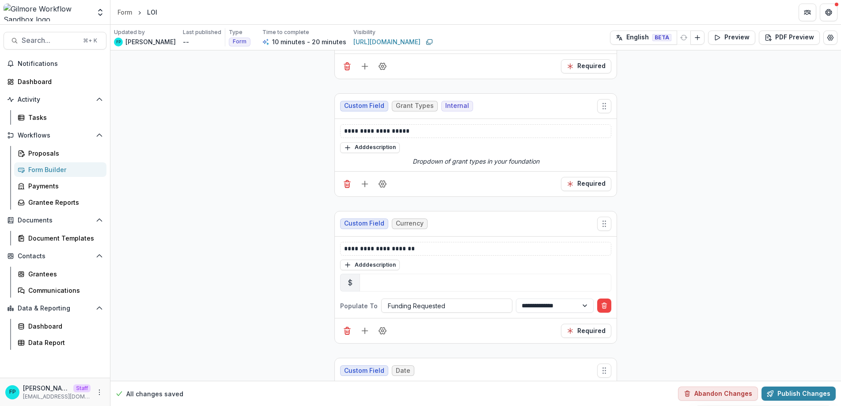
scroll to position [495, 0]
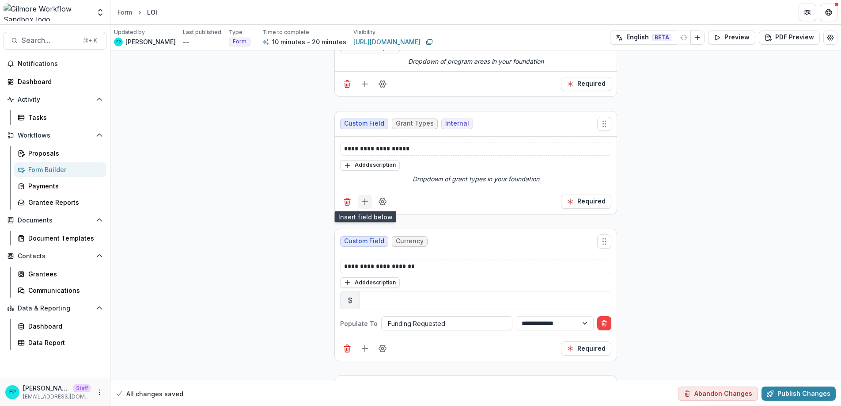
click at [365, 202] on line "Add field" at bounding box center [365, 202] width 6 height 0
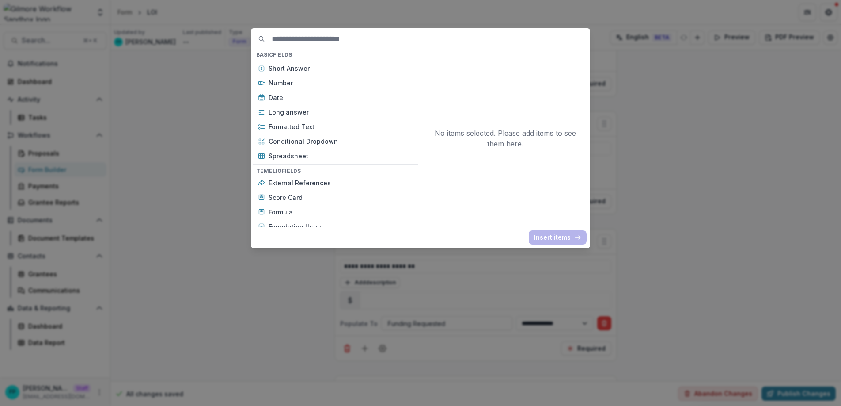
scroll to position [175, 0]
click at [344, 141] on p "Conditional Dropdown" at bounding box center [341, 140] width 145 height 9
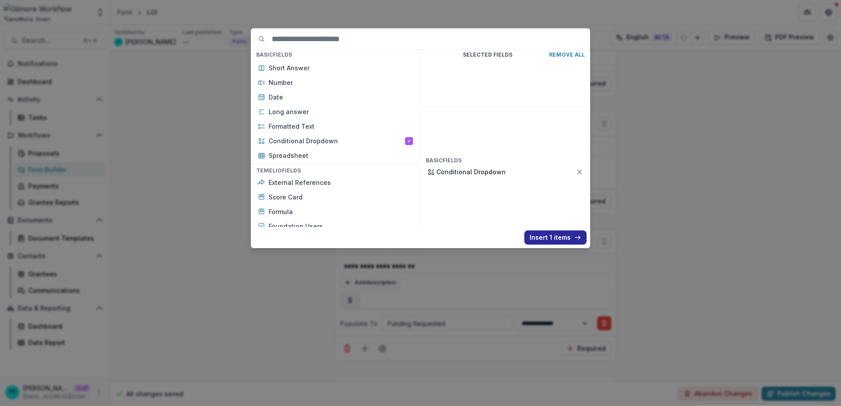
click at [548, 236] on button "Insert 1 items" at bounding box center [556, 237] width 62 height 14
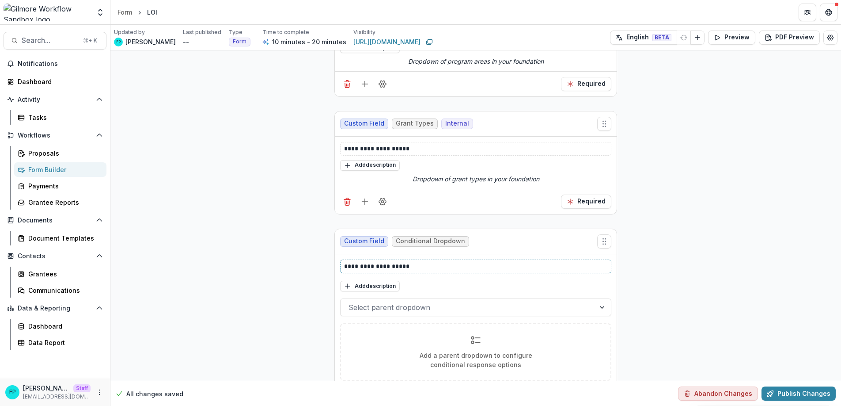
click at [411, 262] on p "**********" at bounding box center [475, 266] width 263 height 9
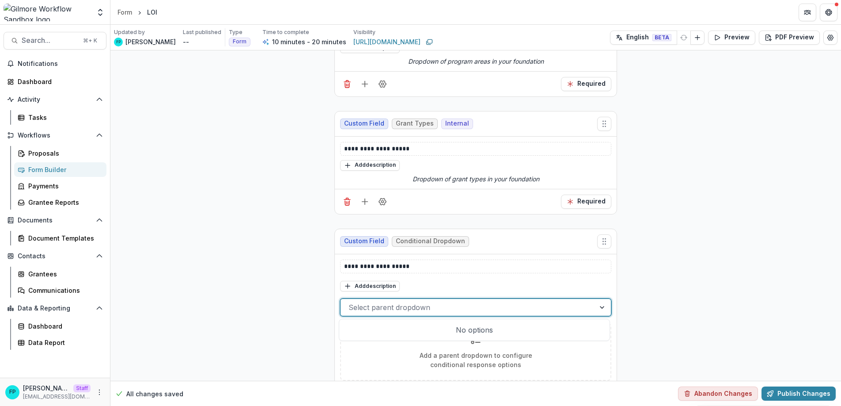
click at [417, 305] on div at bounding box center [468, 307] width 239 height 12
click at [471, 328] on div "No options" at bounding box center [474, 328] width 267 height 18
click at [455, 307] on div at bounding box center [468, 305] width 239 height 12
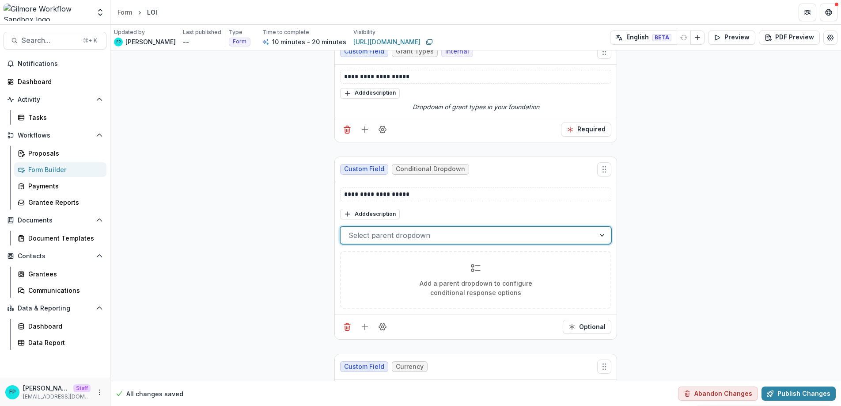
scroll to position [556, 0]
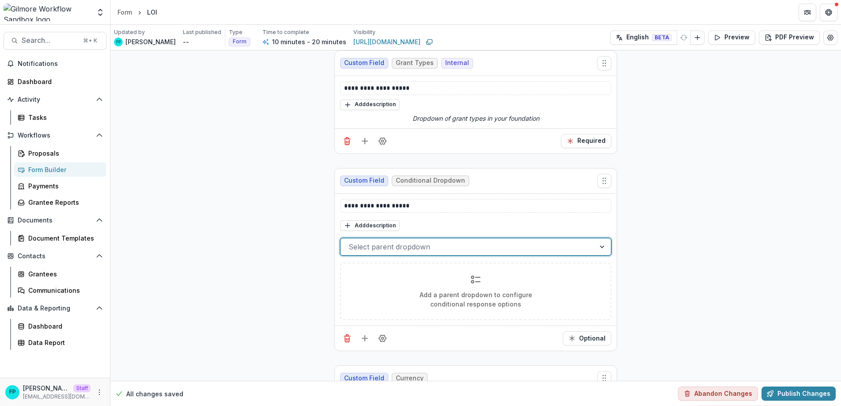
click at [455, 245] on div at bounding box center [468, 246] width 239 height 12
click at [468, 270] on div "No options" at bounding box center [474, 269] width 267 height 18
click at [287, 257] on div "**********" at bounding box center [475, 204] width 731 height 1421
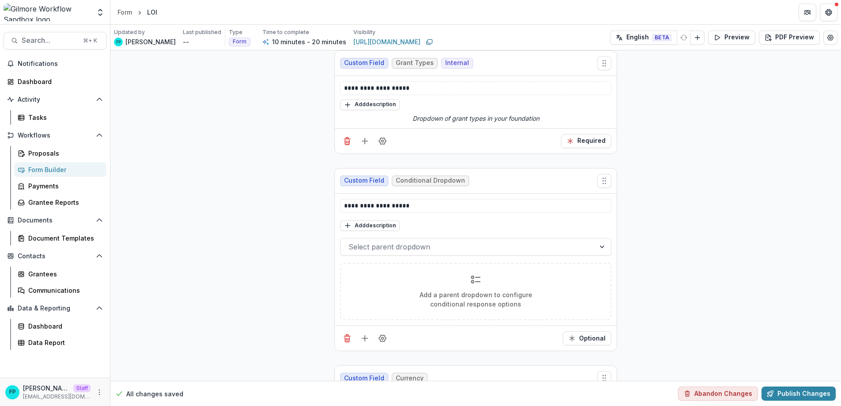
click at [482, 274] on div "Add a parent dropdown to configure conditional response options" at bounding box center [476, 291] width 248 height 34
click at [475, 282] on icon at bounding box center [476, 279] width 11 height 11
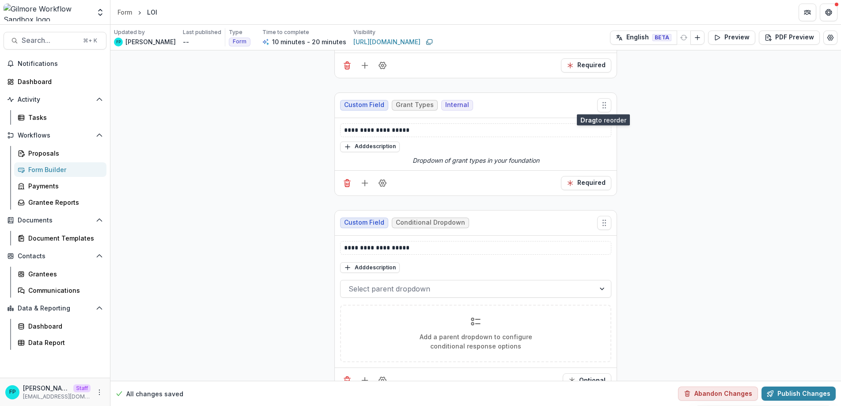
scroll to position [515, 0]
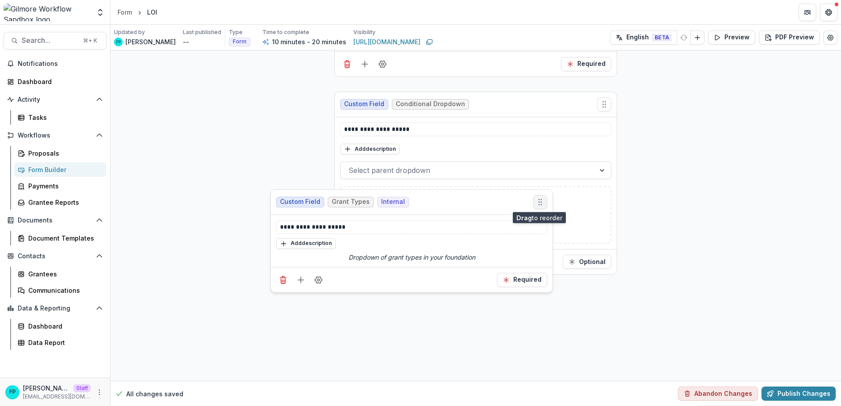
drag, startPoint x: 601, startPoint y: 105, endPoint x: 537, endPoint y: 204, distance: 117.5
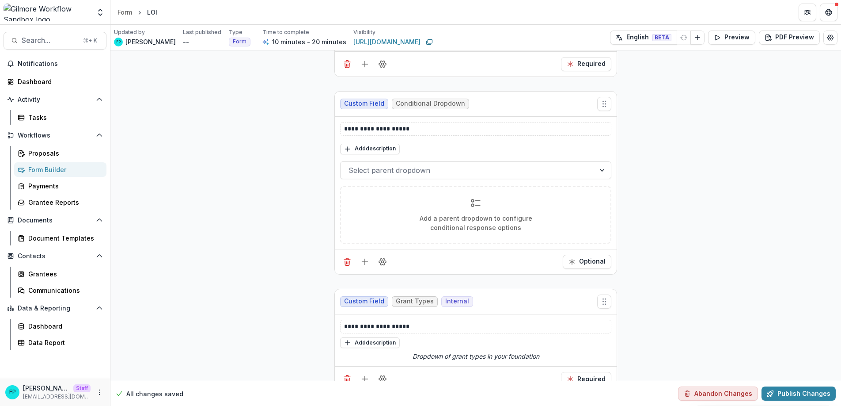
scroll to position [518, 0]
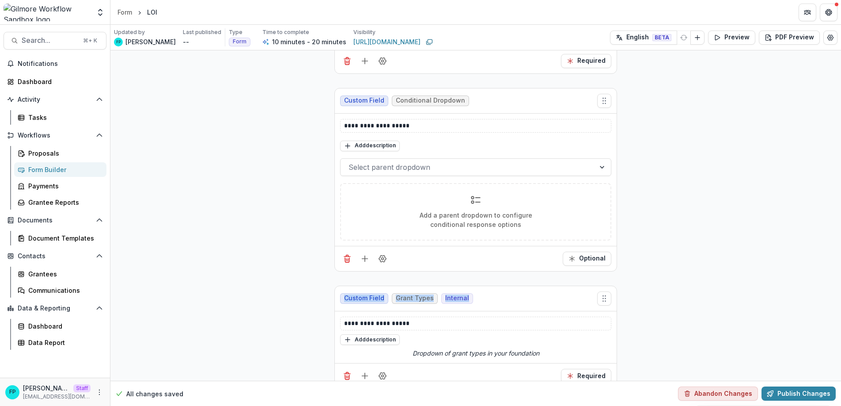
drag, startPoint x: 526, startPoint y: 300, endPoint x: 533, endPoint y: 254, distance: 46.4
click at [533, 254] on div "**********" at bounding box center [476, 242] width 283 height 1421
click at [559, 299] on div "Custom Field Grant Types Internal" at bounding box center [476, 298] width 282 height 25
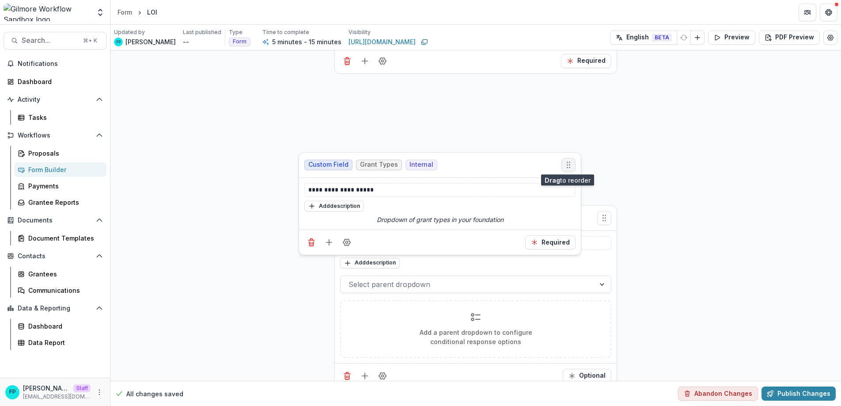
drag, startPoint x: 601, startPoint y: 299, endPoint x: 566, endPoint y: 164, distance: 138.9
click at [566, 164] on icon "Move field" at bounding box center [568, 164] width 9 height 9
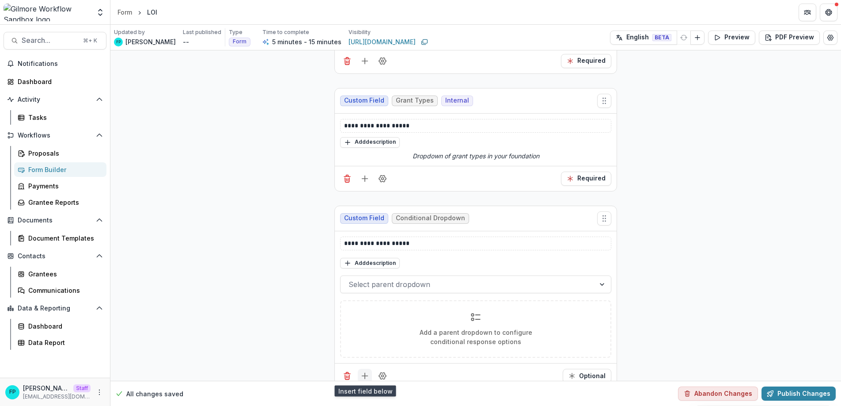
click at [363, 371] on icon "Add field" at bounding box center [365, 375] width 9 height 9
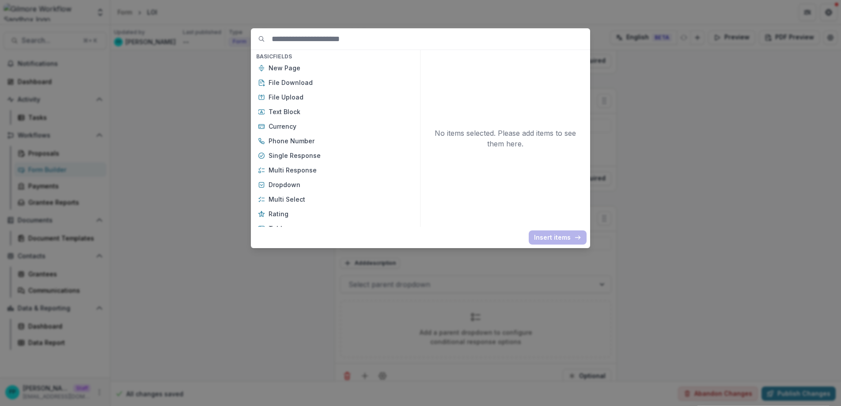
click at [666, 161] on div "Basic Fields New Page File Download File Upload Text Block Currency Phone Numbe…" at bounding box center [420, 203] width 841 height 406
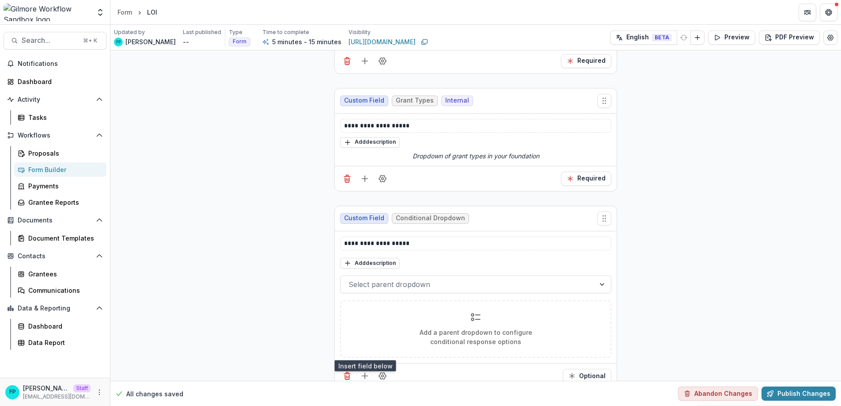
scroll to position [593, 0]
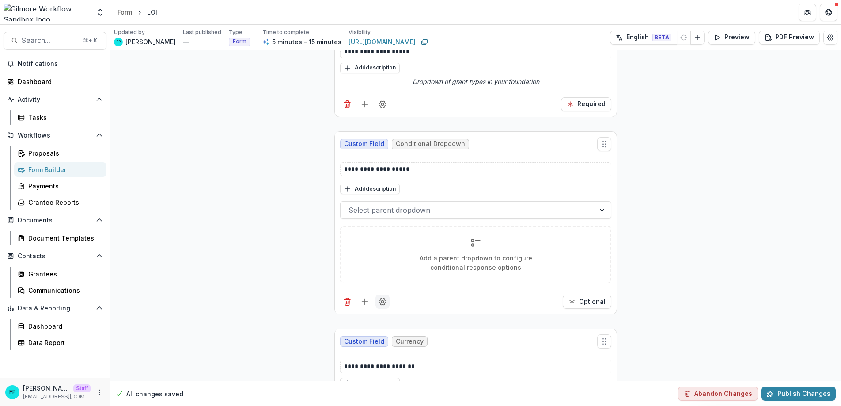
click at [382, 301] on circle "Field Settings" at bounding box center [383, 302] width 2 height 2
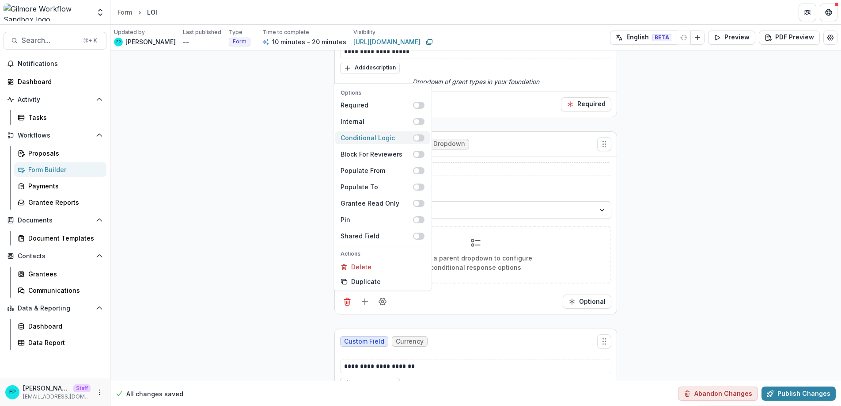
click at [377, 137] on div "Conditional Logic" at bounding box center [377, 137] width 72 height 9
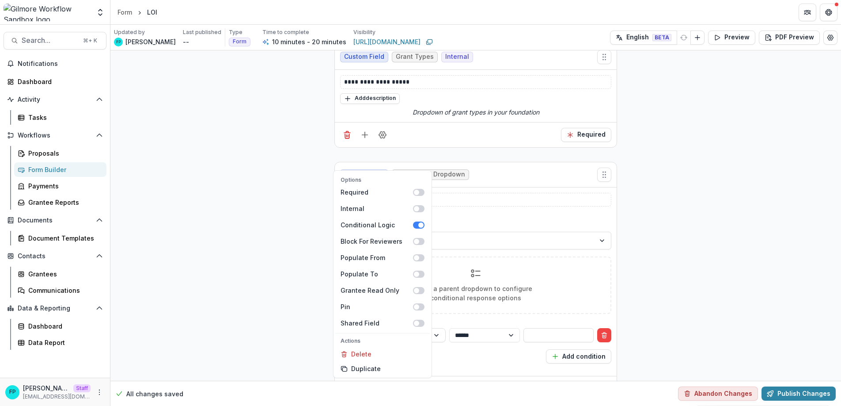
click at [298, 229] on div "**********" at bounding box center [475, 212] width 731 height 1508
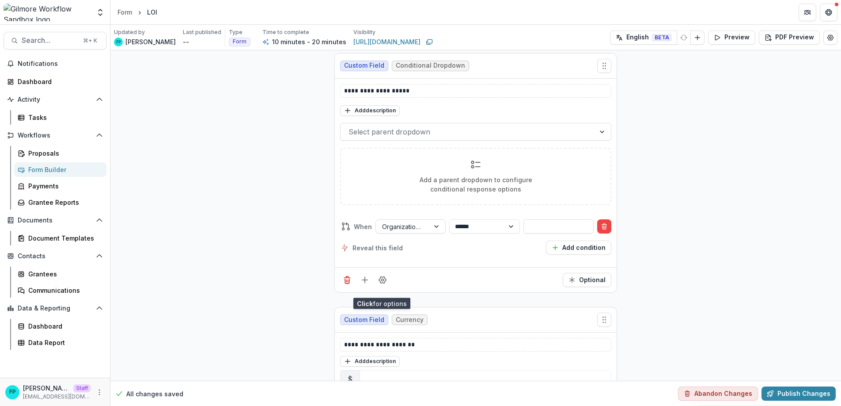
scroll to position [656, 0]
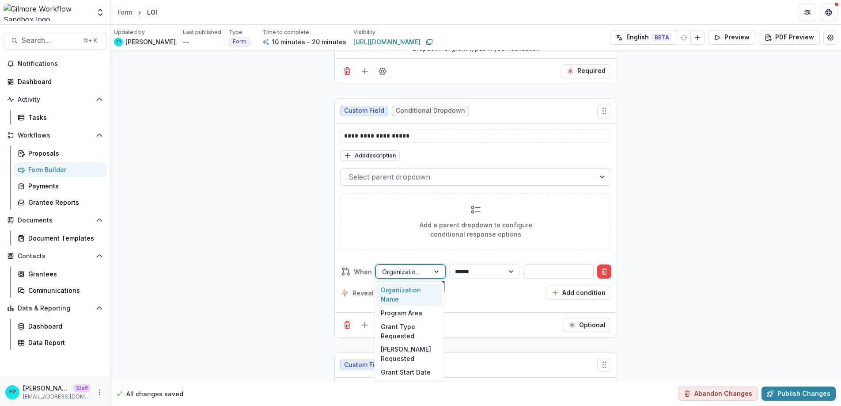
click at [406, 268] on div at bounding box center [402, 271] width 41 height 11
click at [423, 319] on div "Grant Type Requested" at bounding box center [410, 330] width 66 height 23
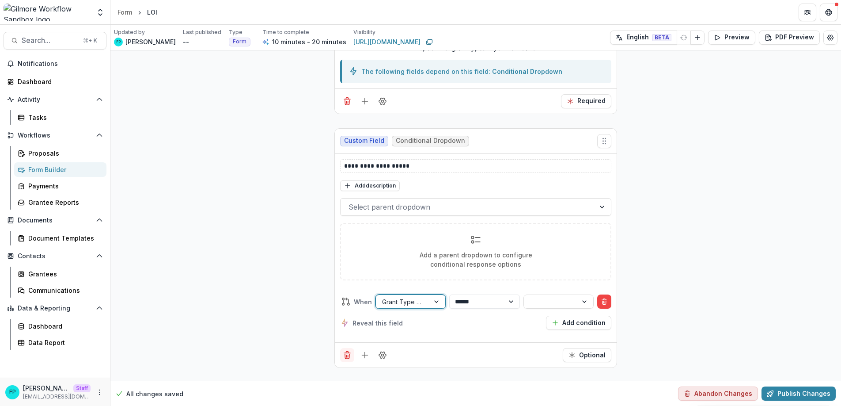
click at [346, 353] on icon "Delete field" at bounding box center [347, 354] width 9 height 9
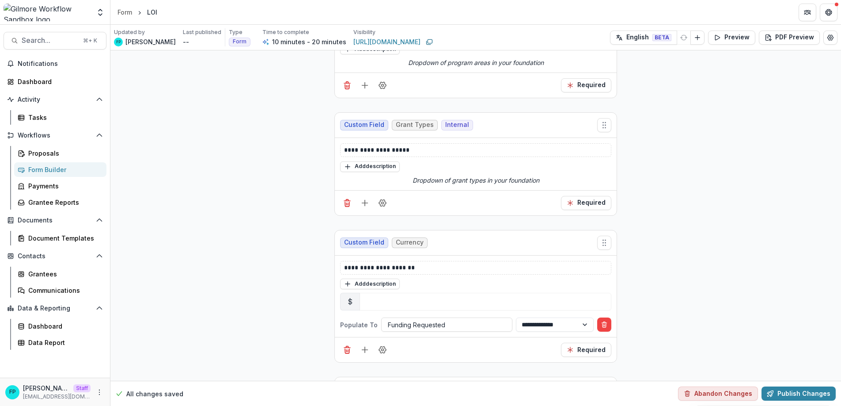
scroll to position [440, 0]
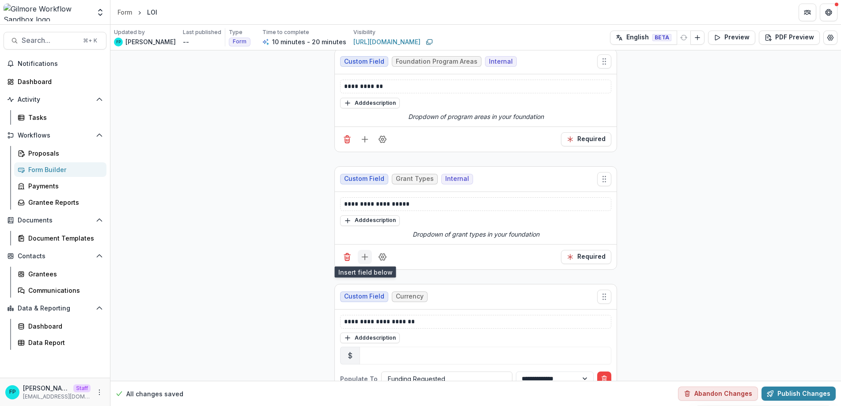
click at [365, 257] on icon "Add field" at bounding box center [365, 256] width 9 height 9
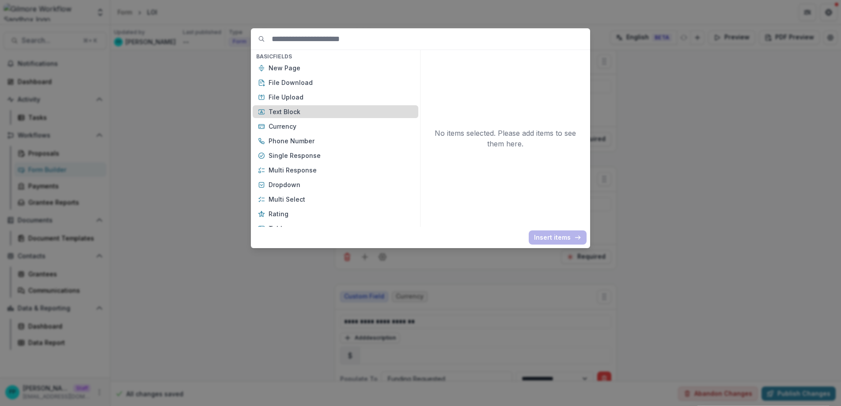
click at [304, 112] on p "Text Block" at bounding box center [341, 111] width 145 height 9
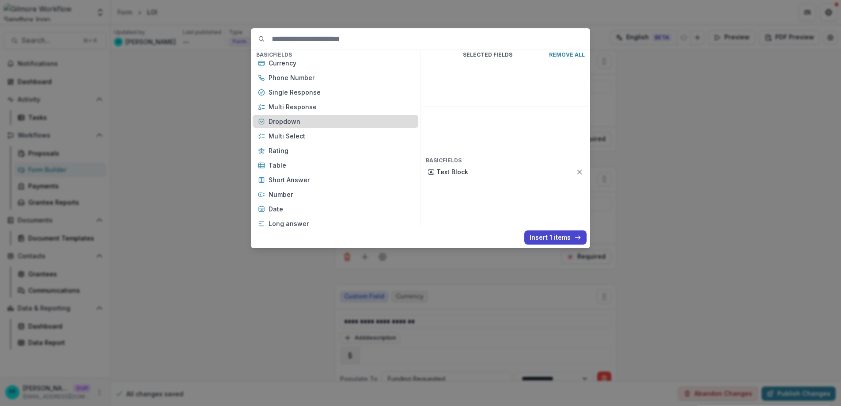
scroll to position [80, 0]
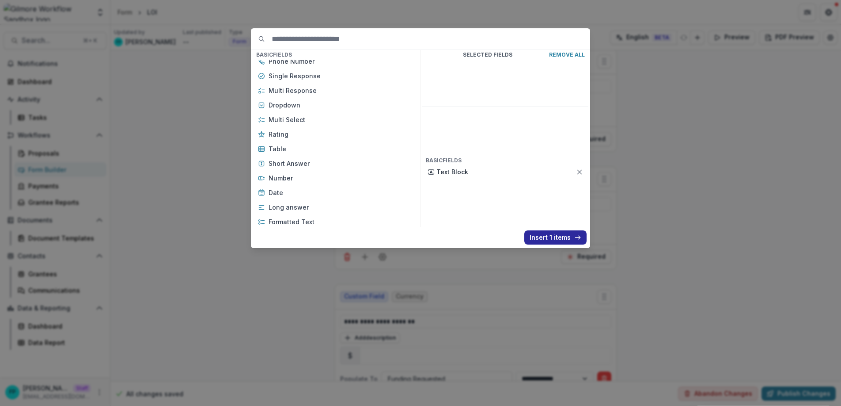
click at [541, 236] on button "Insert 1 items" at bounding box center [556, 237] width 62 height 14
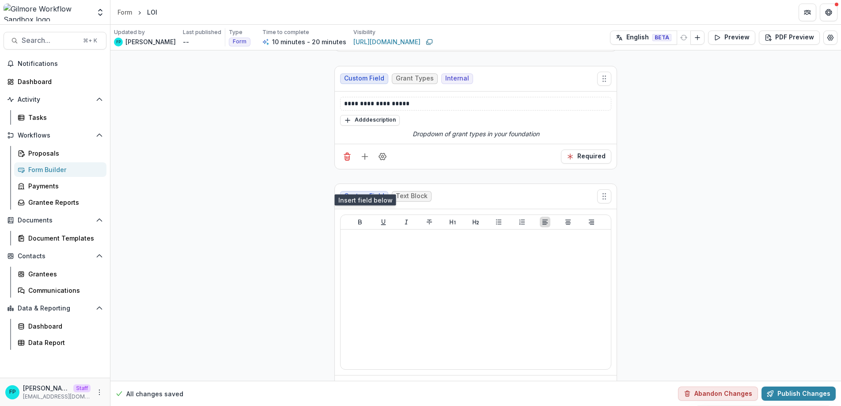
scroll to position [571, 0]
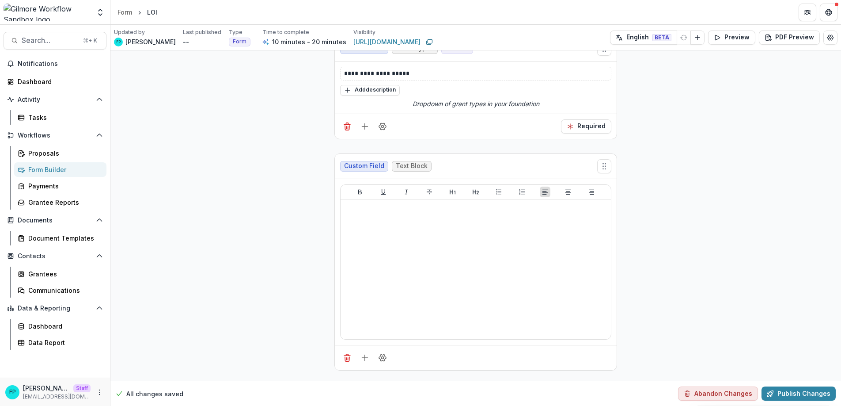
click at [286, 242] on div "**********" at bounding box center [475, 207] width 731 height 1454
click at [346, 358] on icon "Delete field" at bounding box center [347, 357] width 9 height 9
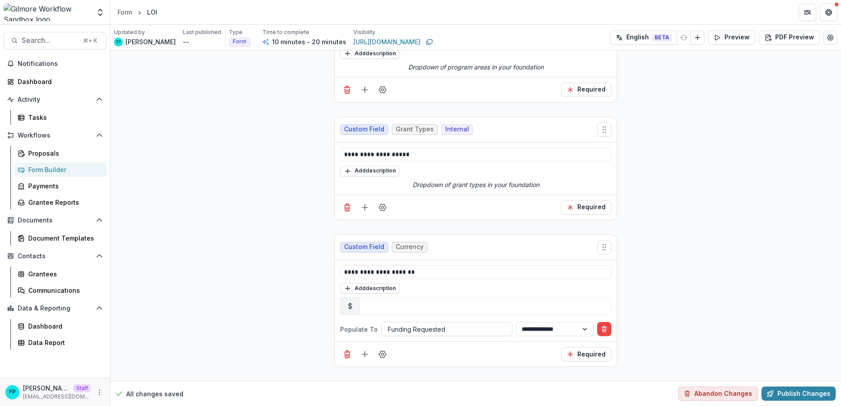
scroll to position [477, 0]
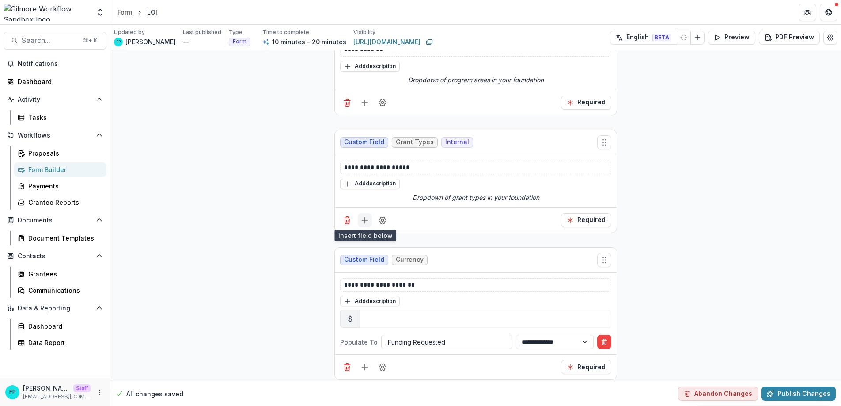
click at [362, 221] on icon "Add field" at bounding box center [365, 220] width 9 height 9
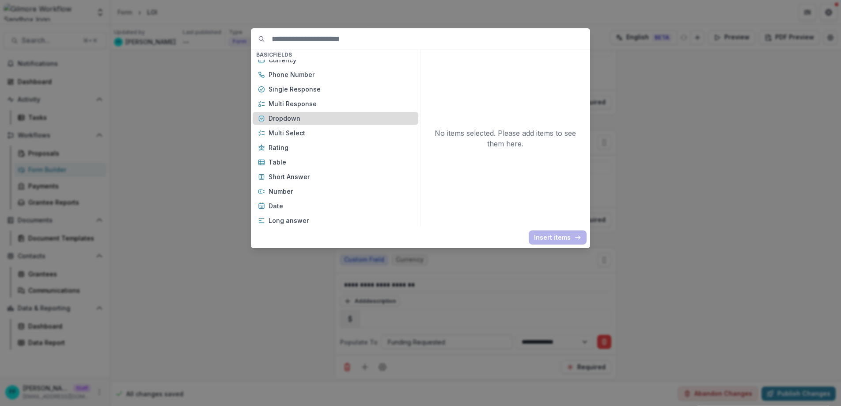
scroll to position [70, 0]
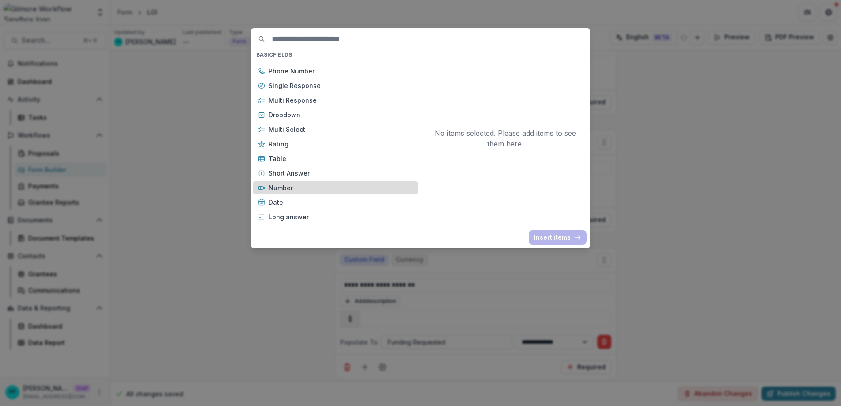
click at [311, 188] on p "Number" at bounding box center [341, 187] width 145 height 9
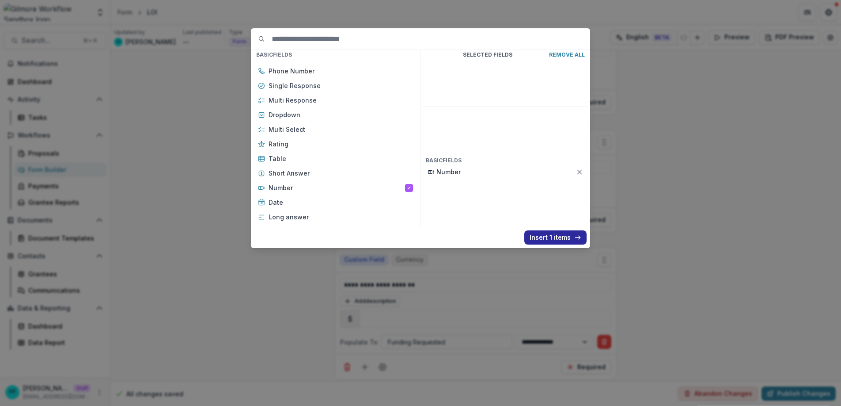
click at [554, 234] on button "Insert 1 items" at bounding box center [556, 237] width 62 height 14
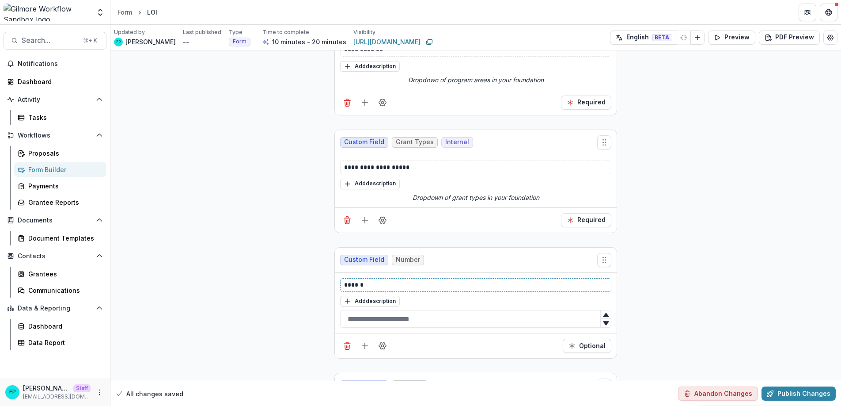
click at [380, 286] on p "******" at bounding box center [475, 284] width 263 height 9
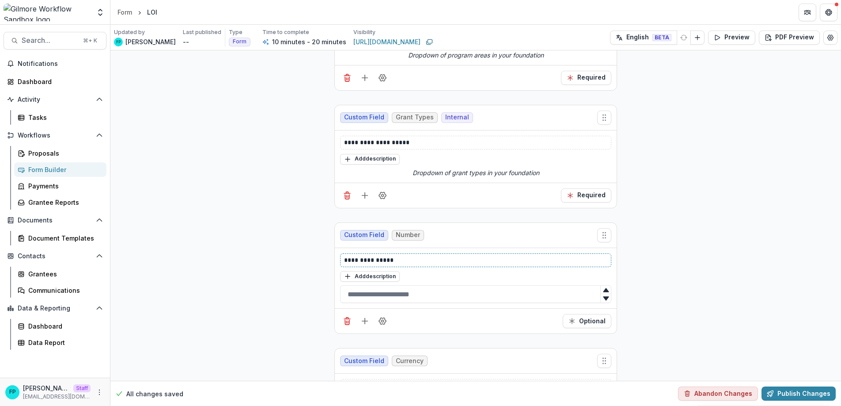
scroll to position [509, 0]
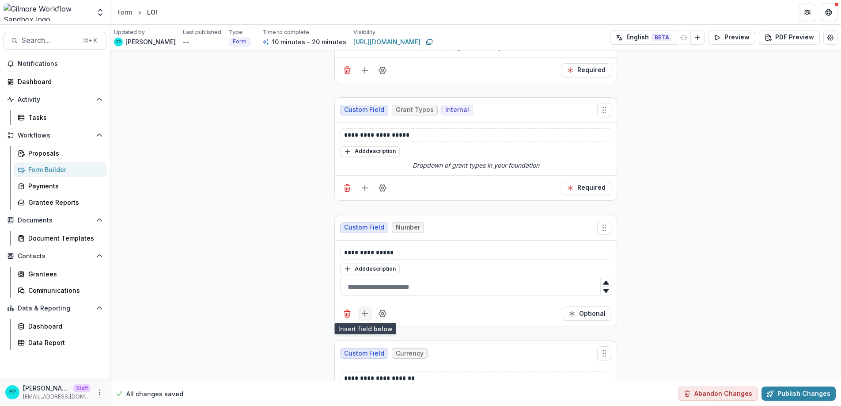
click at [362, 313] on line "Add field" at bounding box center [365, 313] width 6 height 0
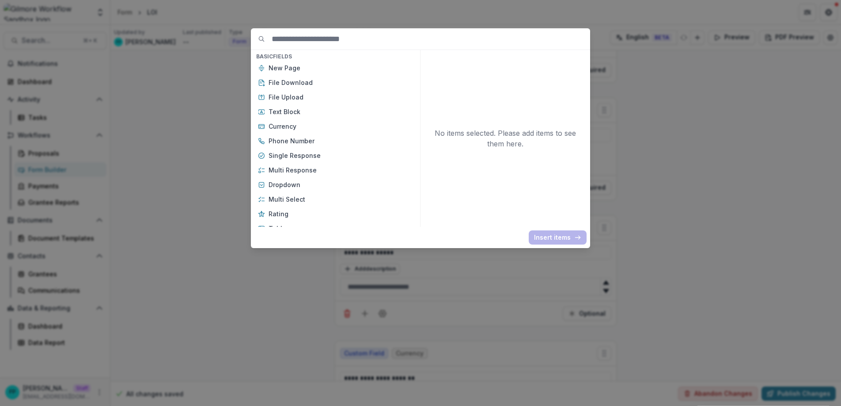
click at [473, 289] on div "Basic Fields New Page File Download File Upload Text Block Currency Phone Numbe…" at bounding box center [420, 203] width 841 height 406
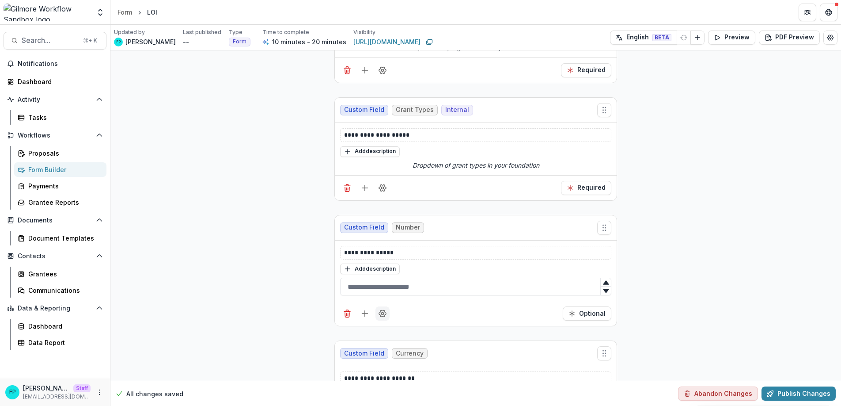
click at [382, 310] on icon "Field Settings" at bounding box center [382, 313] width 9 height 9
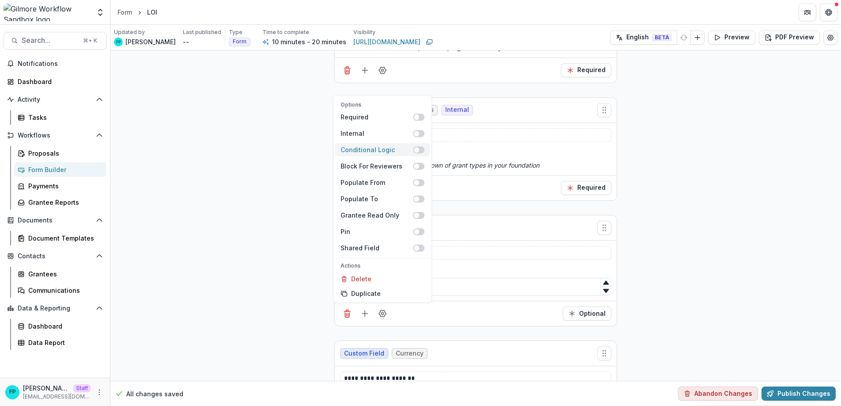
click at [421, 149] on span at bounding box center [418, 149] width 11 height 7
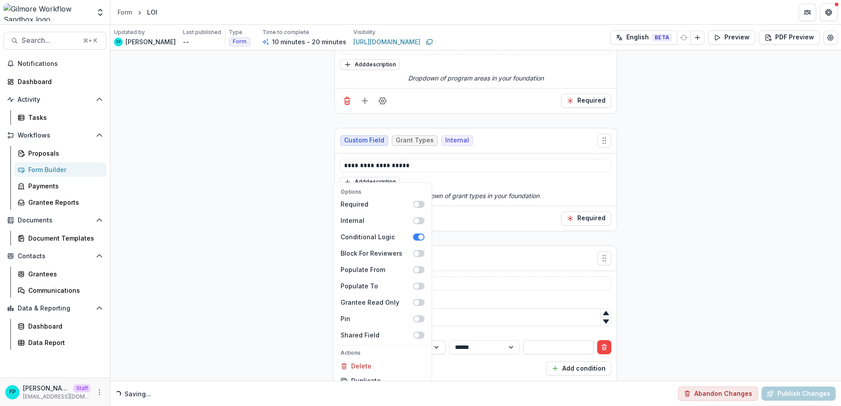
click at [656, 260] on div "**********" at bounding box center [475, 259] width 731 height 1436
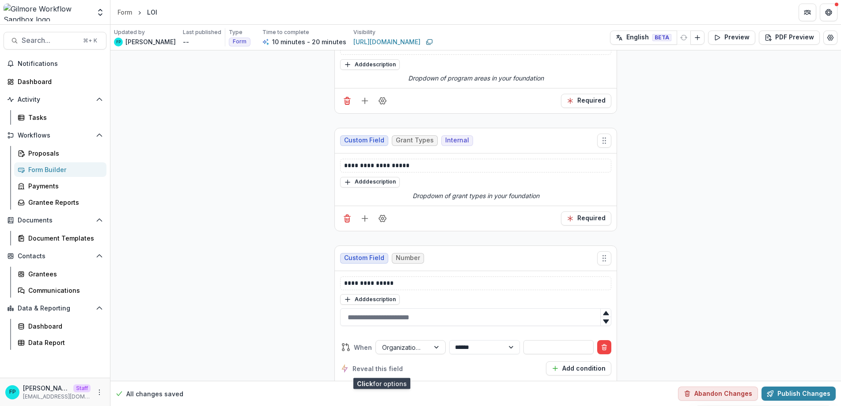
scroll to position [598, 0]
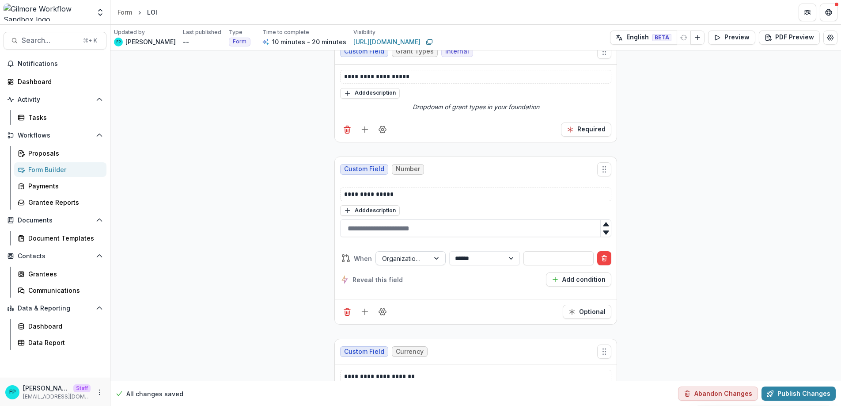
click at [419, 260] on div at bounding box center [402, 258] width 41 height 11
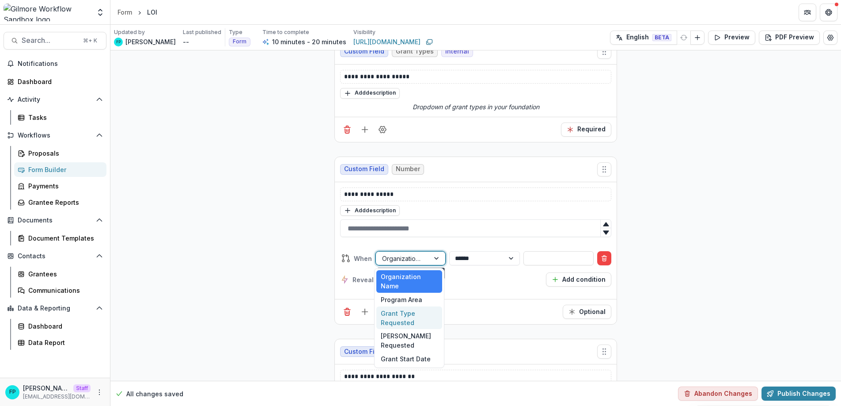
click at [422, 308] on div "Grant Type Requested" at bounding box center [410, 317] width 66 height 23
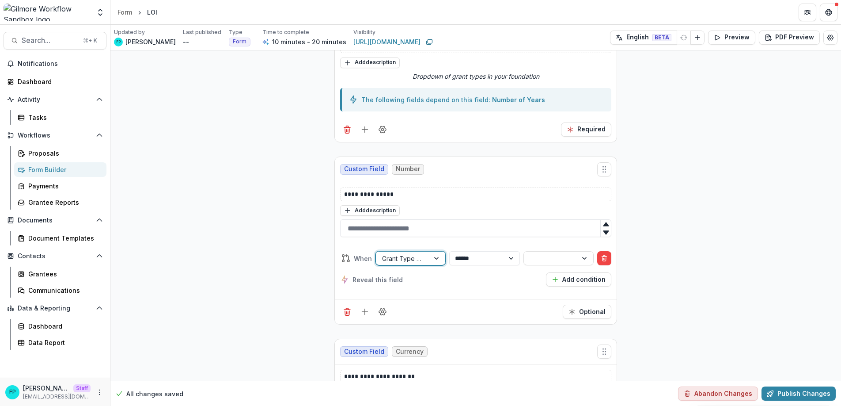
scroll to position [567, 0]
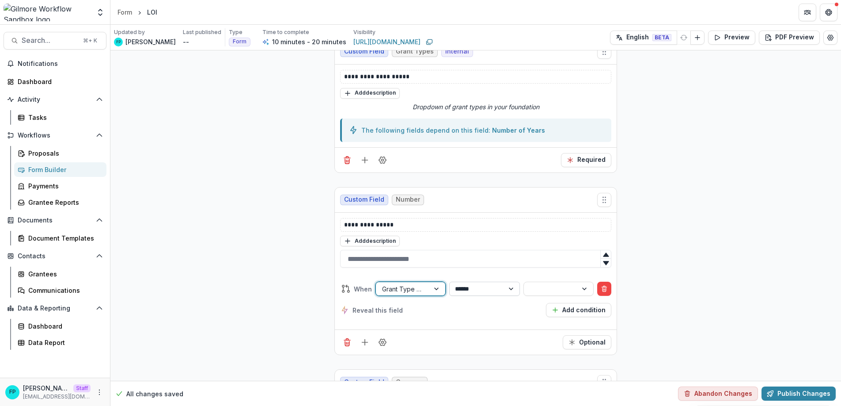
click at [467, 288] on select "**********" at bounding box center [484, 289] width 70 height 14
click at [548, 289] on div at bounding box center [550, 288] width 41 height 11
click at [546, 307] on div "No options" at bounding box center [558, 308] width 66 height 15
click at [476, 320] on div "**********" at bounding box center [475, 298] width 271 height 49
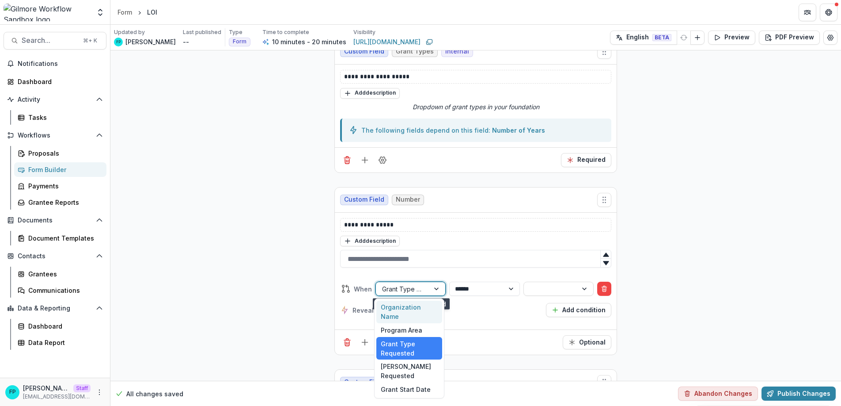
click at [421, 290] on div at bounding box center [402, 288] width 41 height 11
click at [418, 337] on div "Grant Type Requested" at bounding box center [410, 348] width 66 height 23
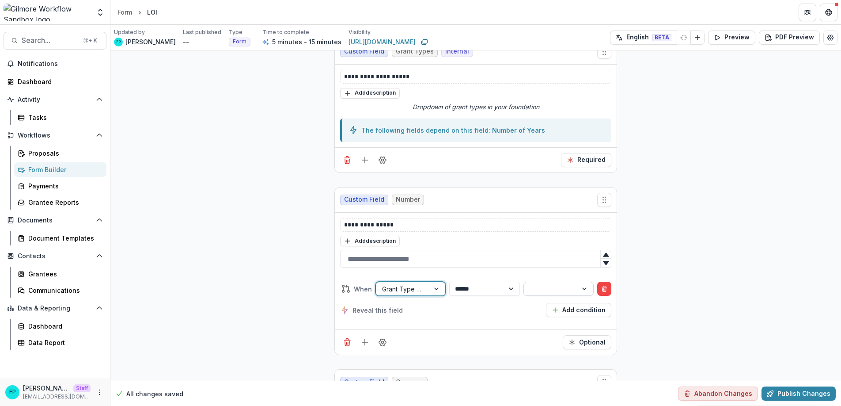
click at [540, 287] on div at bounding box center [550, 288] width 41 height 11
click at [547, 308] on div "No options" at bounding box center [558, 308] width 66 height 15
click at [472, 320] on div "**********" at bounding box center [475, 298] width 271 height 49
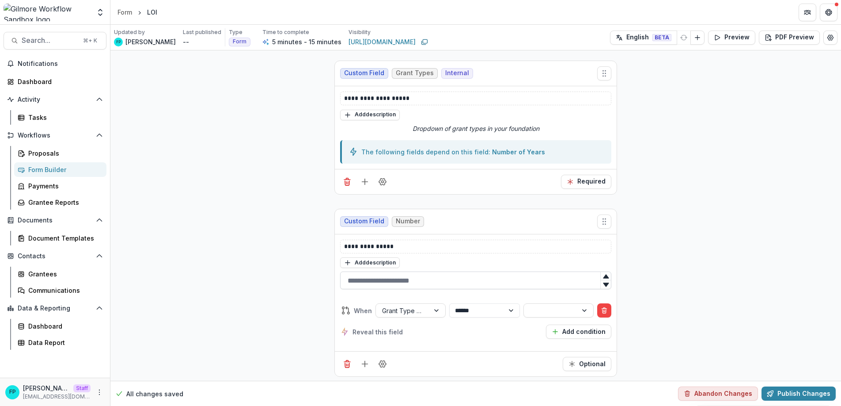
scroll to position [544, 0]
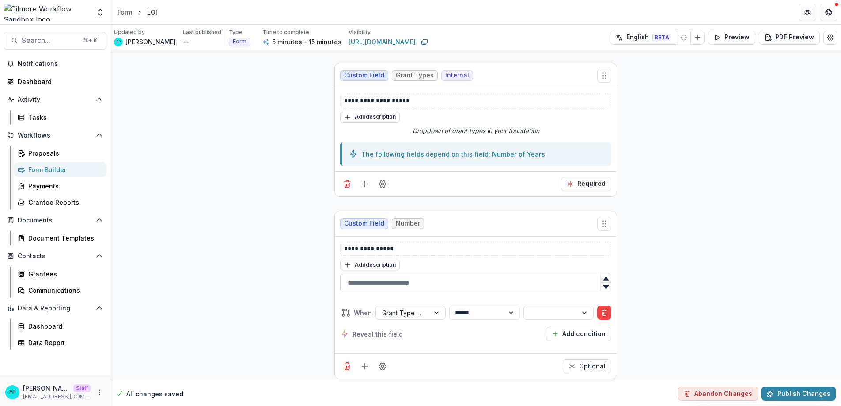
click at [456, 287] on input "text" at bounding box center [475, 283] width 271 height 18
click at [530, 312] on div at bounding box center [550, 312] width 41 height 11
click at [560, 334] on div "No options" at bounding box center [558, 331] width 66 height 15
click at [498, 331] on div "Reveal this field Add condition" at bounding box center [475, 334] width 271 height 14
click at [495, 315] on select "**********" at bounding box center [484, 312] width 70 height 14
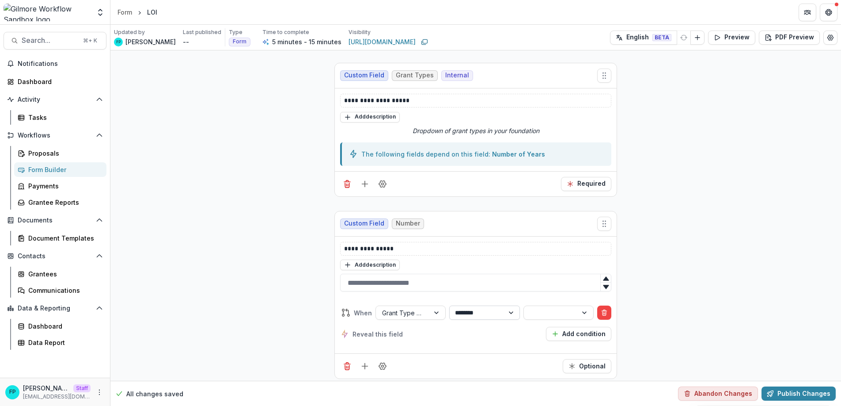
click at [449, 305] on select "**********" at bounding box center [484, 312] width 70 height 14
click at [535, 314] on div at bounding box center [550, 312] width 41 height 11
click at [485, 336] on div "Reveal this field Add condition" at bounding box center [475, 334] width 271 height 14
click at [483, 312] on select "**********" at bounding box center [484, 312] width 70 height 14
select select "******"
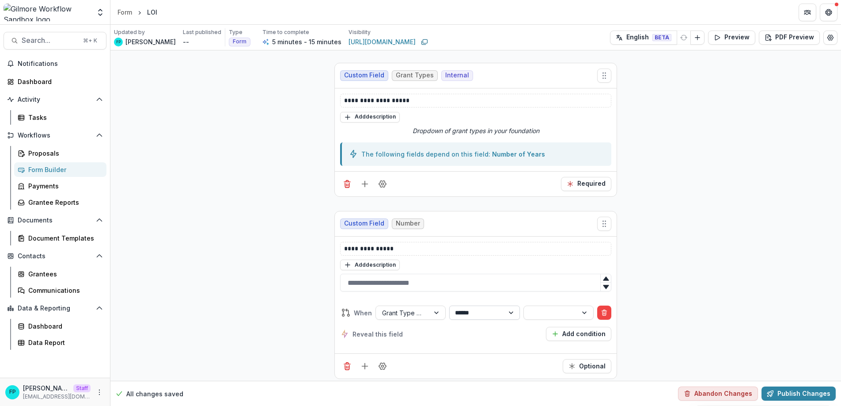
click at [449, 305] on select "**********" at bounding box center [484, 312] width 70 height 14
click at [562, 312] on div at bounding box center [550, 312] width 41 height 11
click at [554, 334] on div "No options" at bounding box center [558, 331] width 66 height 15
click at [487, 333] on div "Reveal this field Add condition" at bounding box center [475, 334] width 271 height 14
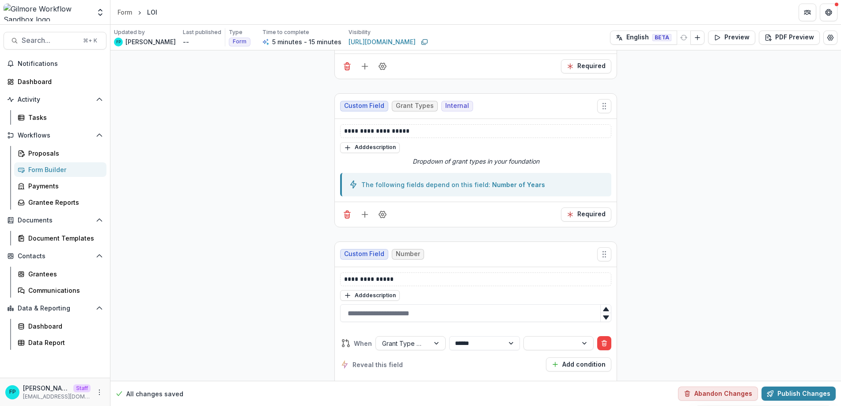
scroll to position [558, 0]
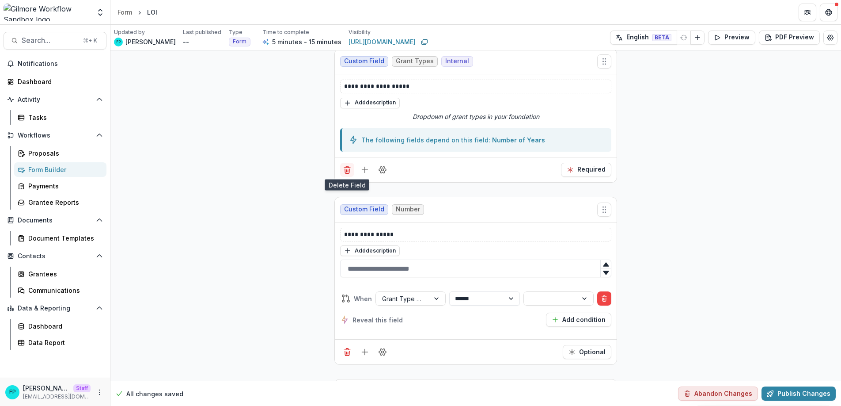
click at [345, 169] on icon "Delete field" at bounding box center [347, 171] width 4 height 4
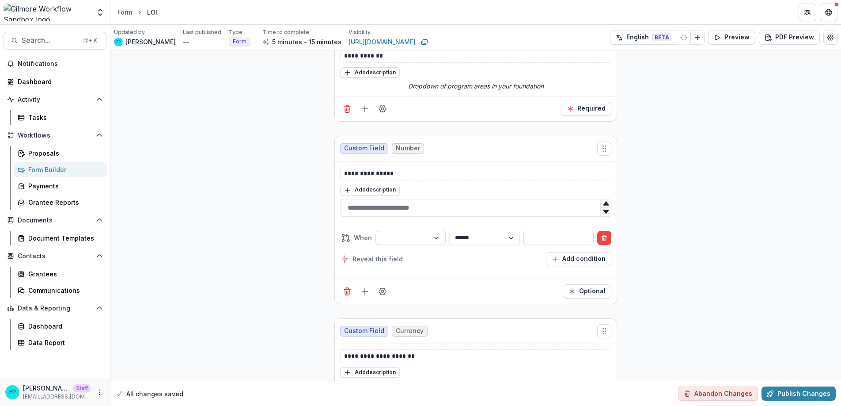
scroll to position [449, 0]
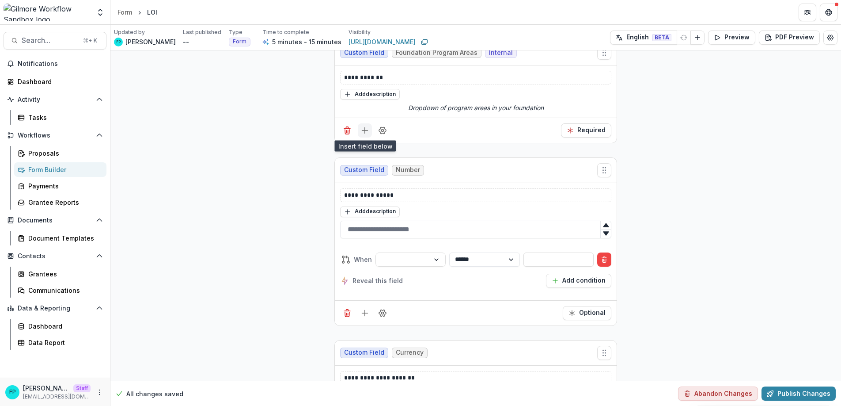
click at [362, 133] on icon "Add field" at bounding box center [365, 130] width 9 height 9
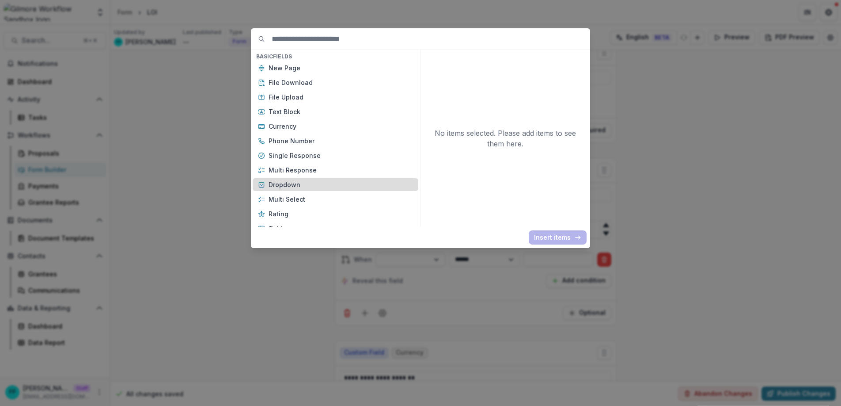
click at [319, 187] on p "Dropdown" at bounding box center [341, 184] width 145 height 9
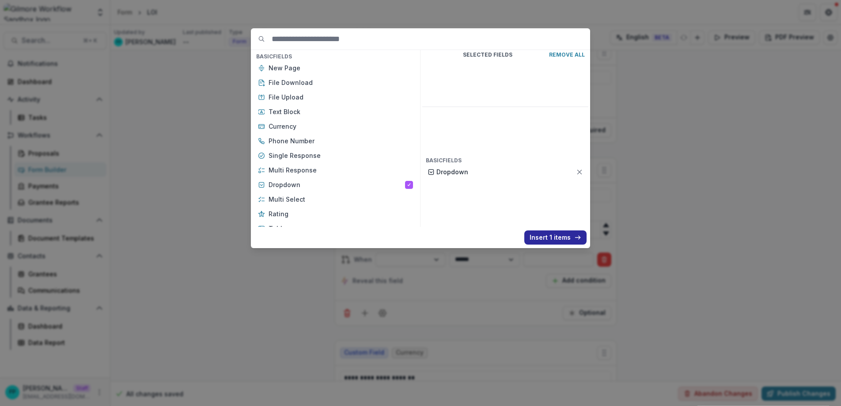
click at [541, 235] on button "Insert 1 items" at bounding box center [556, 237] width 62 height 14
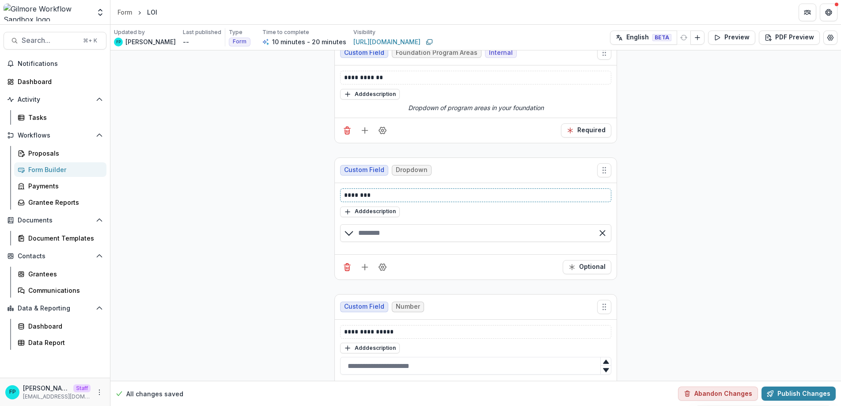
click at [380, 194] on p "********" at bounding box center [475, 194] width 263 height 9
drag, startPoint x: 333, startPoint y: 192, endPoint x: 326, endPoint y: 192, distance: 7.1
click at [326, 192] on div "**********" at bounding box center [475, 313] width 731 height 1425
click at [374, 228] on input "text" at bounding box center [475, 233] width 271 height 18
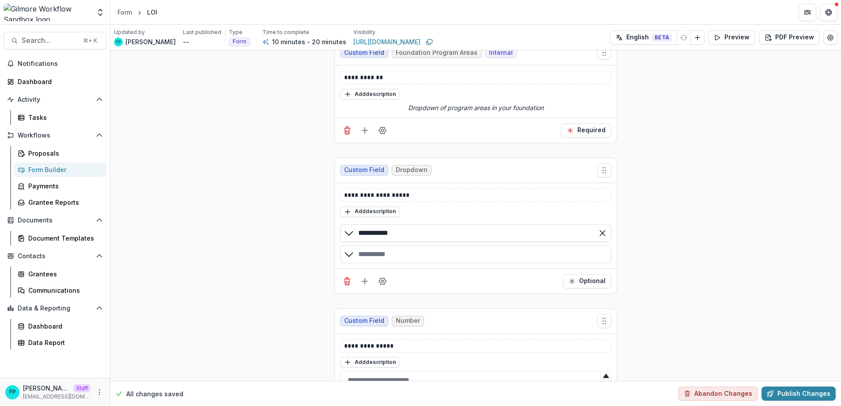
click at [399, 252] on div "button" at bounding box center [475, 254] width 271 height 18
type input "**********"
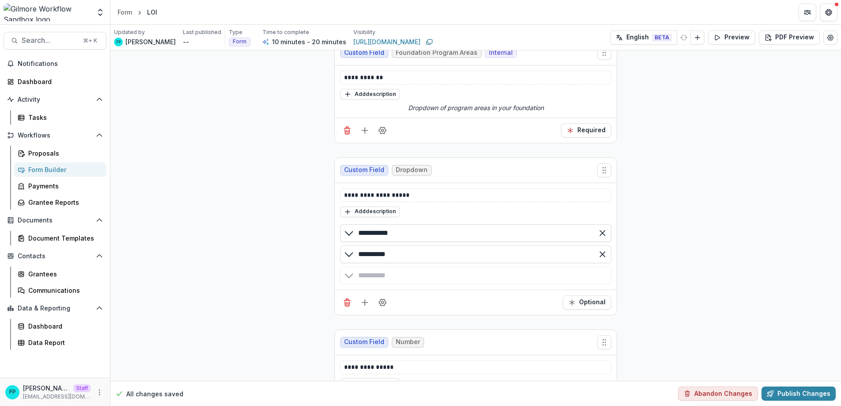
type input "**********"
click at [385, 233] on input "**********" at bounding box center [475, 233] width 271 height 18
type input "**********"
click at [295, 246] on div "**********" at bounding box center [475, 331] width 731 height 1460
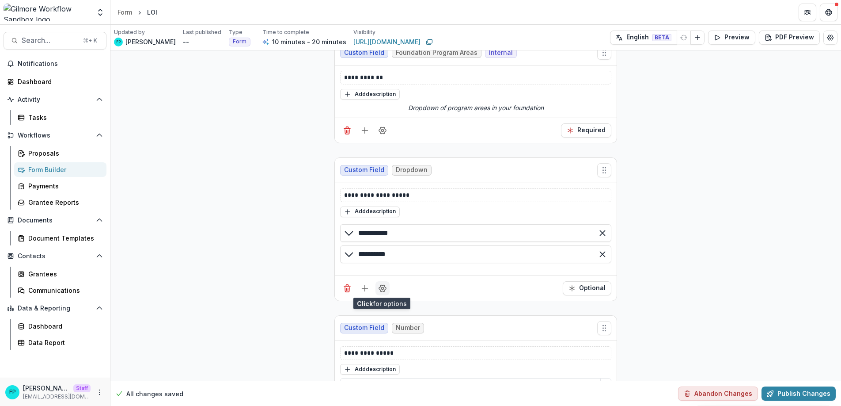
click at [384, 288] on icon "Field Settings" at bounding box center [382, 288] width 9 height 9
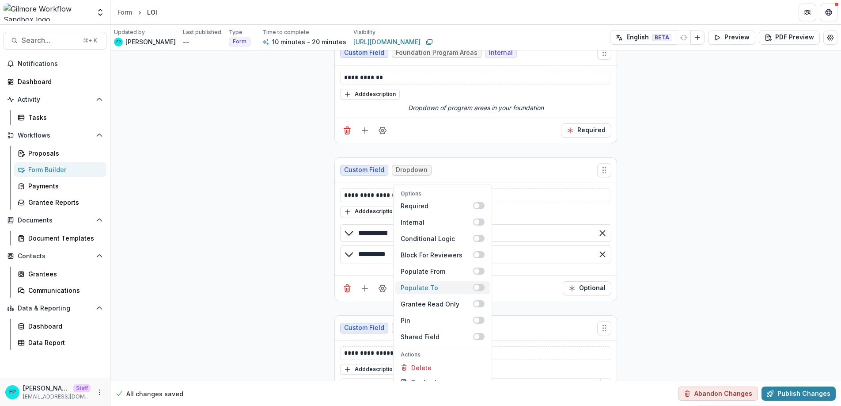
click at [443, 281] on label "Populate To" at bounding box center [443, 287] width 95 height 13
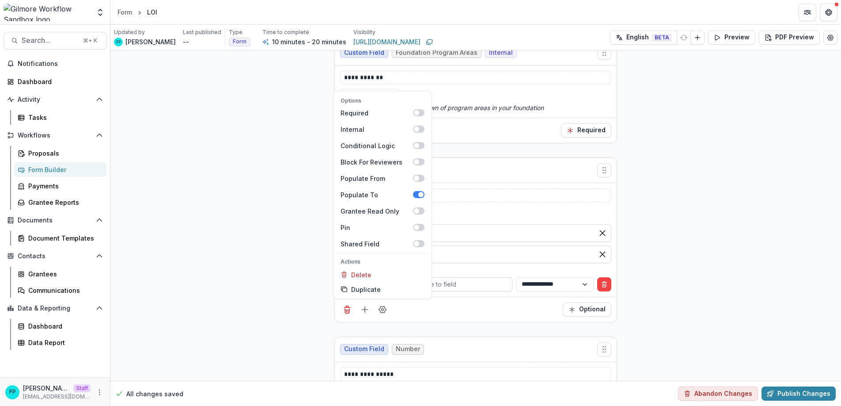
click at [464, 281] on div at bounding box center [447, 283] width 118 height 11
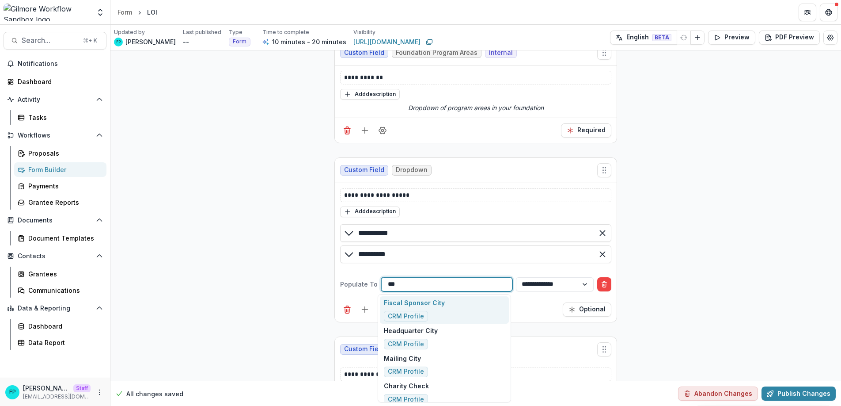
type input "****"
click at [464, 311] on div "Grant Type Proposal Attributes" at bounding box center [444, 310] width 129 height 28
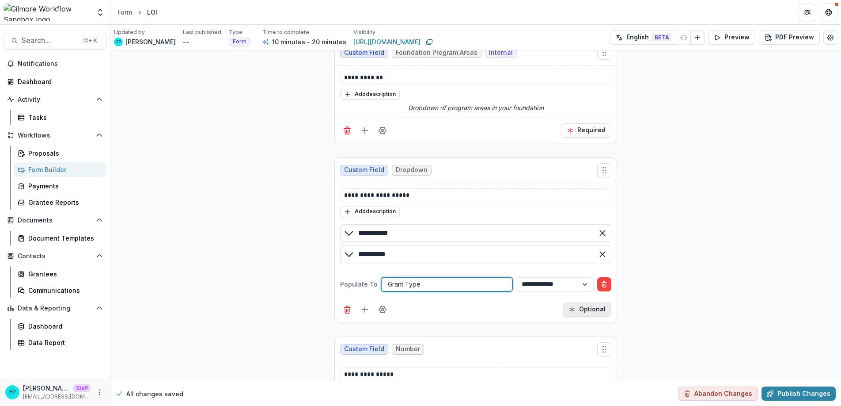
click at [571, 311] on icon "Required" at bounding box center [572, 309] width 7 height 7
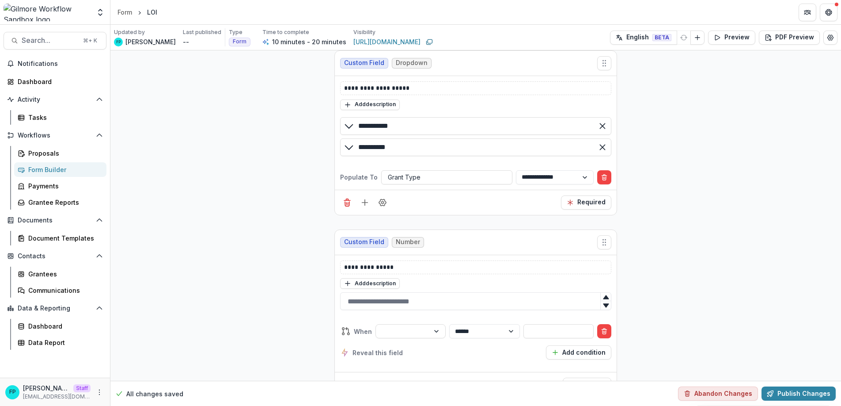
scroll to position [587, 0]
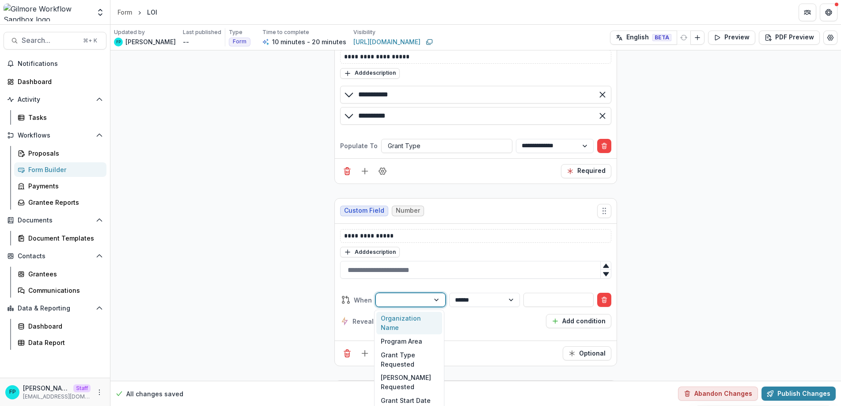
click at [390, 297] on div at bounding box center [402, 299] width 41 height 11
click at [417, 350] on div "Grant Type Requested" at bounding box center [410, 359] width 66 height 23
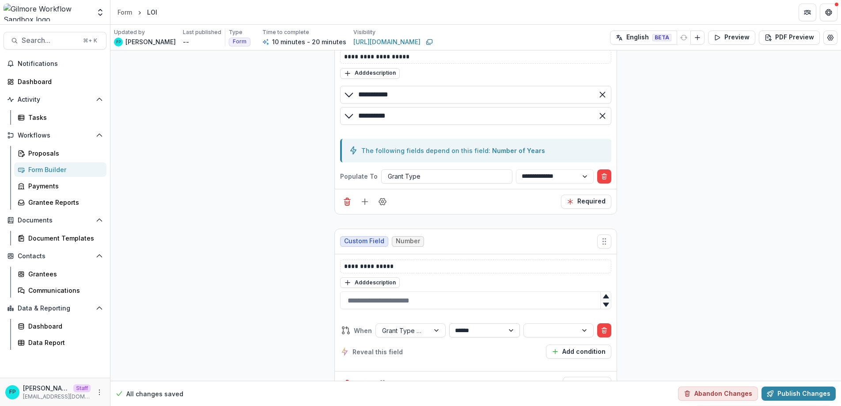
click at [477, 332] on select "**********" at bounding box center [484, 330] width 70 height 14
click at [550, 330] on div at bounding box center [550, 330] width 41 height 11
click at [549, 361] on div "Multi-year" at bounding box center [558, 362] width 66 height 14
click at [288, 323] on div "**********" at bounding box center [475, 212] width 731 height 1498
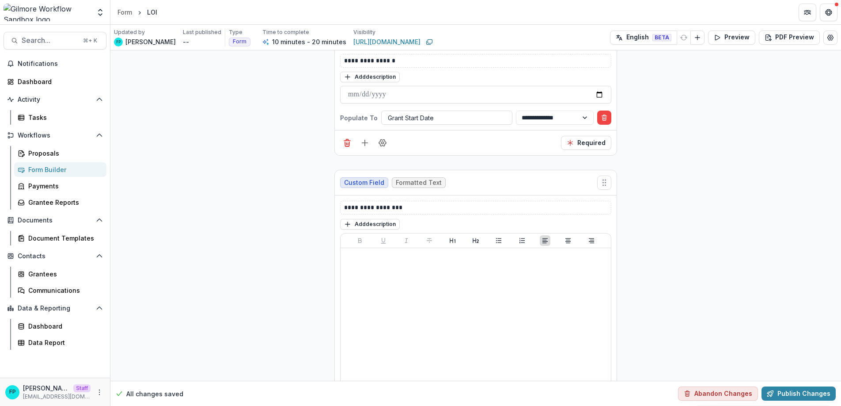
scroll to position [1166, 0]
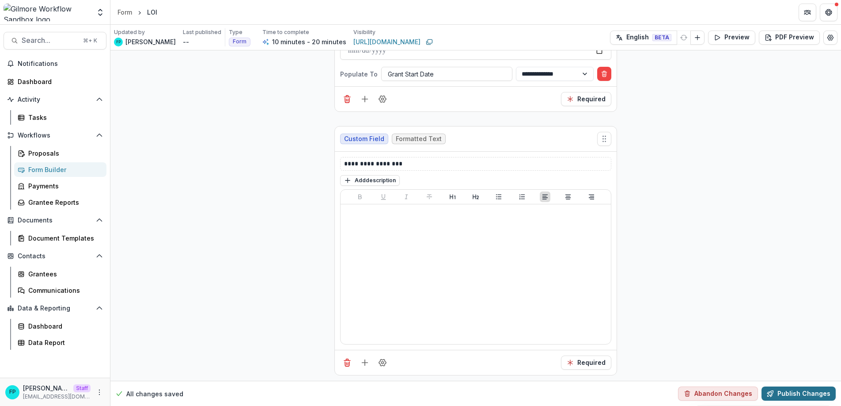
click at [790, 396] on button "Publish Changes" at bounding box center [799, 393] width 74 height 14
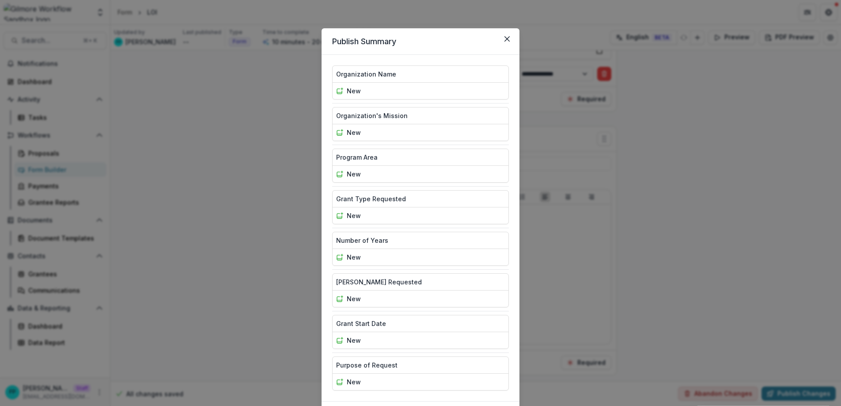
scroll to position [52, 0]
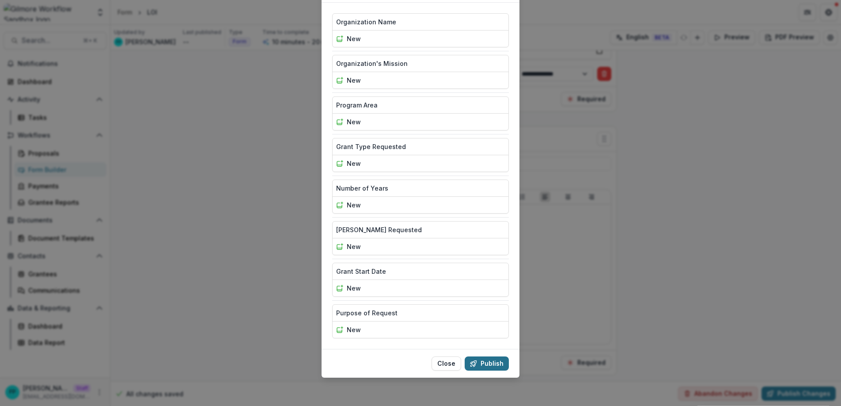
click at [487, 362] on button "Publish" at bounding box center [487, 363] width 44 height 14
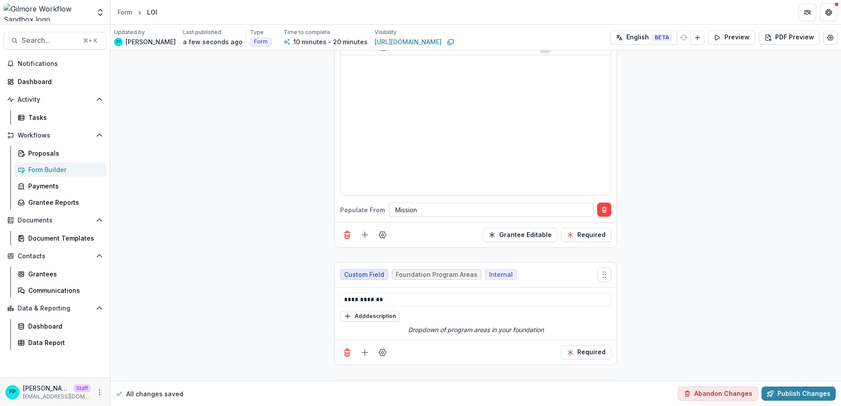
scroll to position [0, 0]
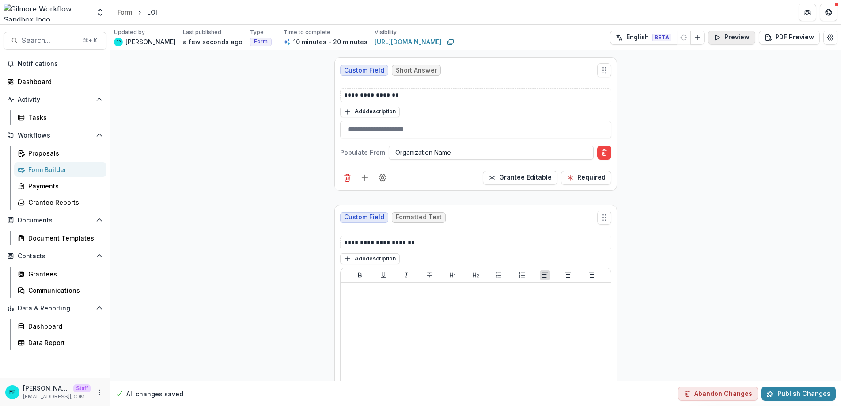
click at [723, 40] on button "Preview" at bounding box center [731, 37] width 47 height 14
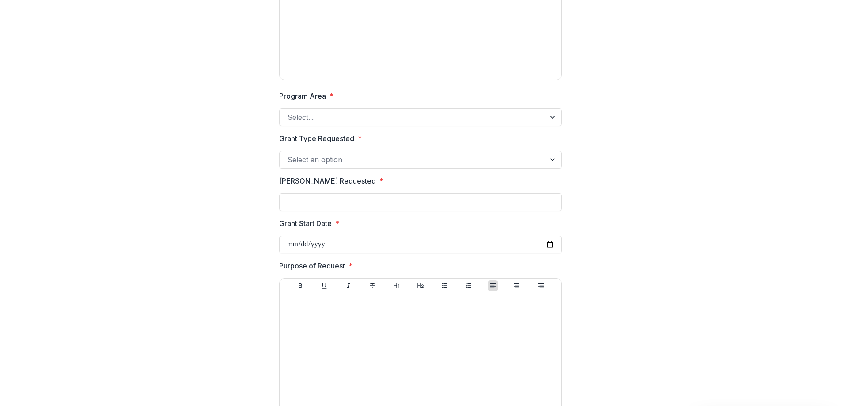
scroll to position [173, 0]
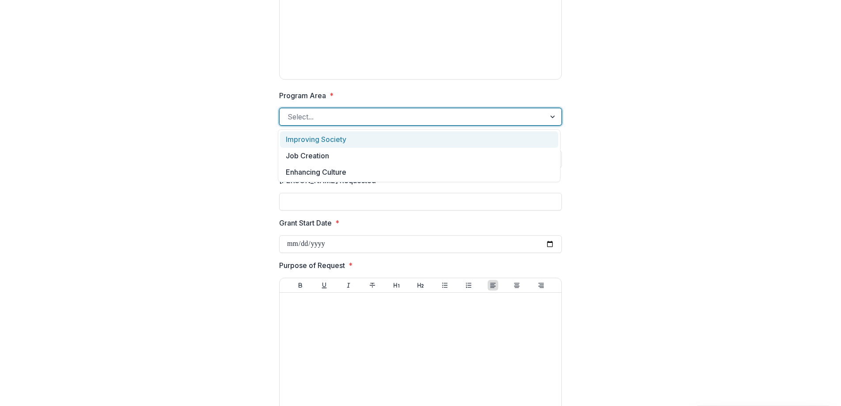
click at [547, 123] on div at bounding box center [554, 116] width 16 height 17
click at [606, 135] on div "Organization Name * Organization's Mission * Program Area * Improving Society, …" at bounding box center [421, 160] width 820 height 607
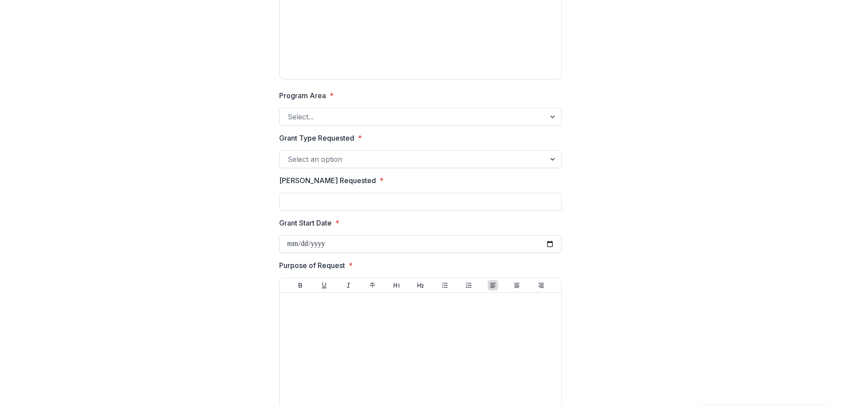
click at [548, 165] on div at bounding box center [554, 159] width 16 height 17
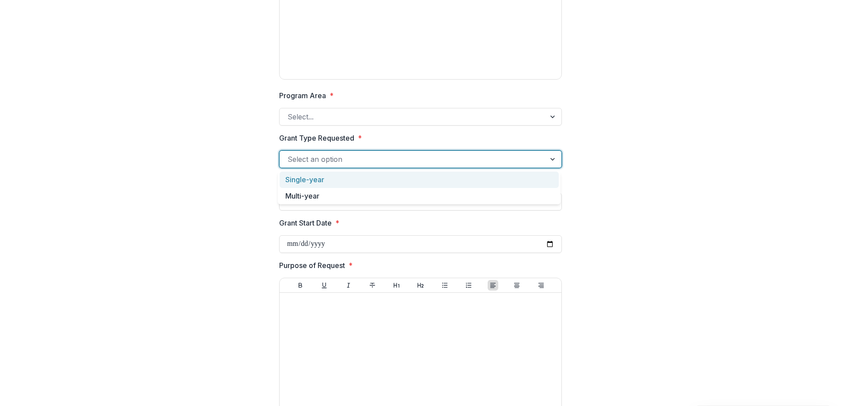
click at [618, 170] on div "Organization Name * Organization's Mission * Program Area * Select... Grant Typ…" at bounding box center [421, 160] width 820 height 607
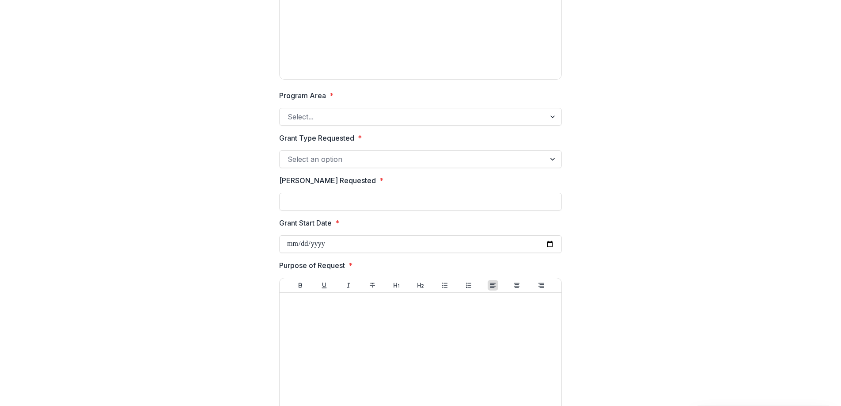
click at [537, 160] on div "Select an option" at bounding box center [413, 159] width 266 height 14
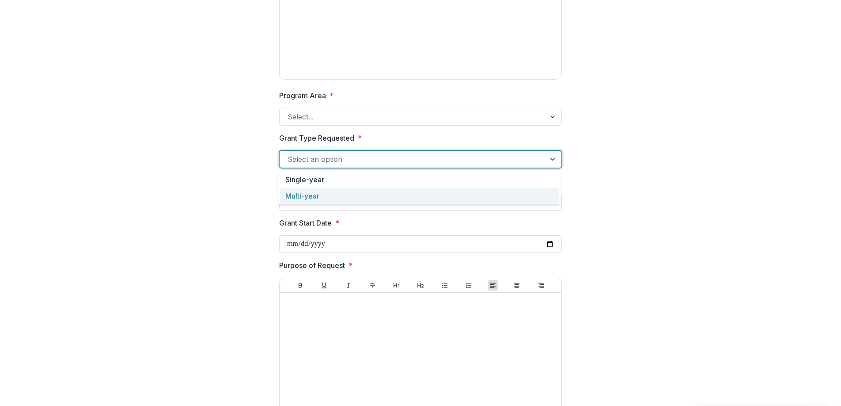
click at [517, 193] on div "Multi-year" at bounding box center [419, 196] width 279 height 16
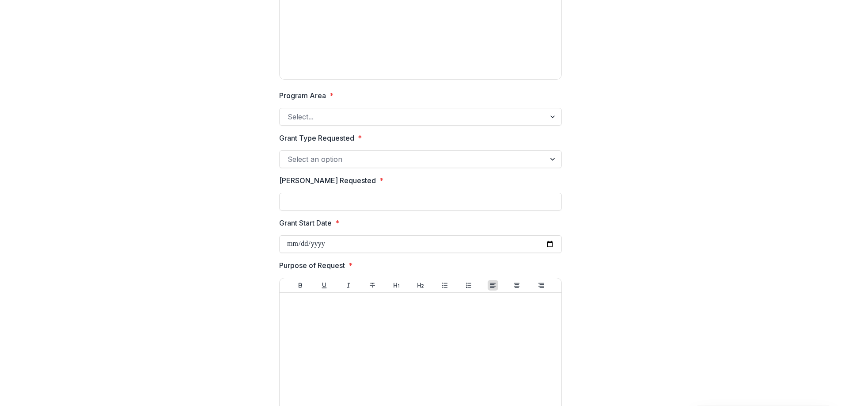
click at [251, 186] on div "Organization Name * Organization's Mission * Program Area * Select... Grant Typ…" at bounding box center [421, 160] width 820 height 607
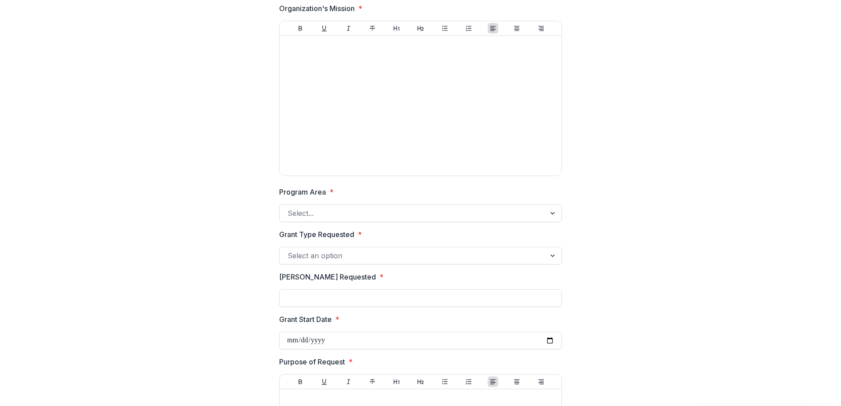
scroll to position [0, 0]
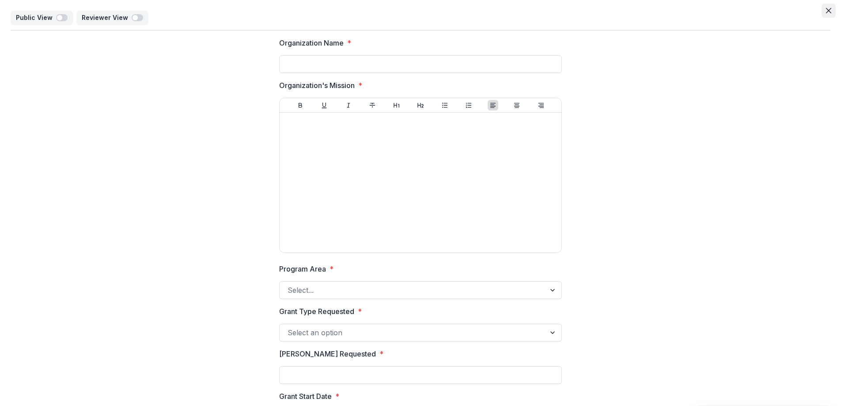
click at [826, 10] on icon "Close" at bounding box center [828, 10] width 5 height 5
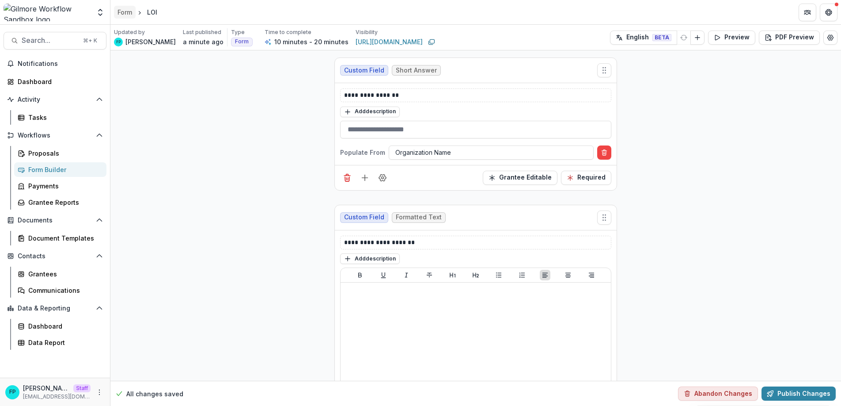
click at [125, 13] on div "Form" at bounding box center [125, 12] width 15 height 9
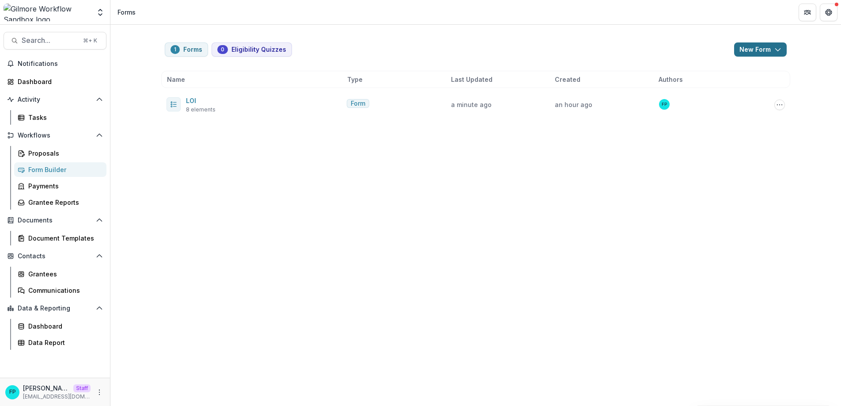
click at [765, 53] on button "New Form" at bounding box center [760, 49] width 53 height 14
click at [734, 86] on button "New Form" at bounding box center [737, 84] width 95 height 15
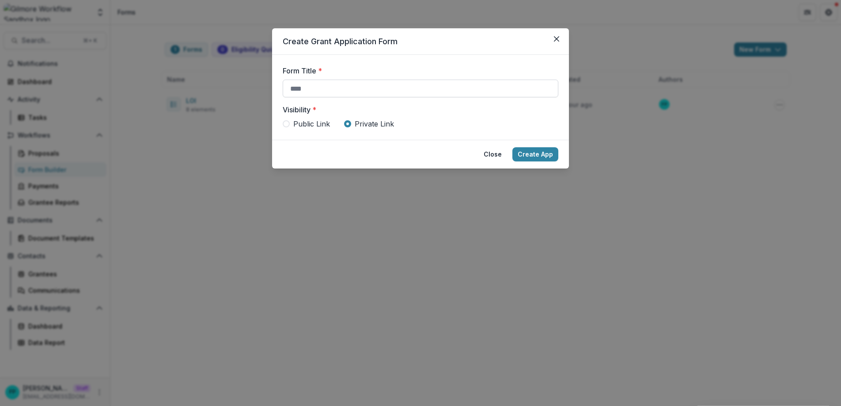
click at [437, 84] on input "Form Title *" at bounding box center [421, 89] width 276 height 18
type input "**********"
click at [542, 156] on button "Create App" at bounding box center [536, 154] width 46 height 14
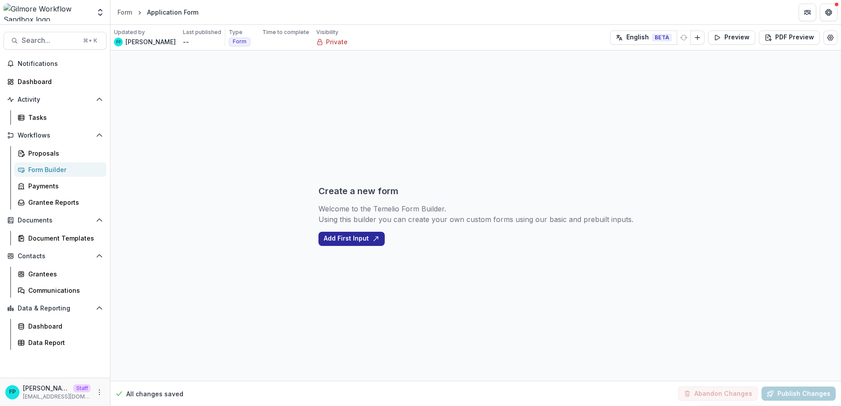
click at [358, 240] on button "Add First Input" at bounding box center [352, 239] width 66 height 14
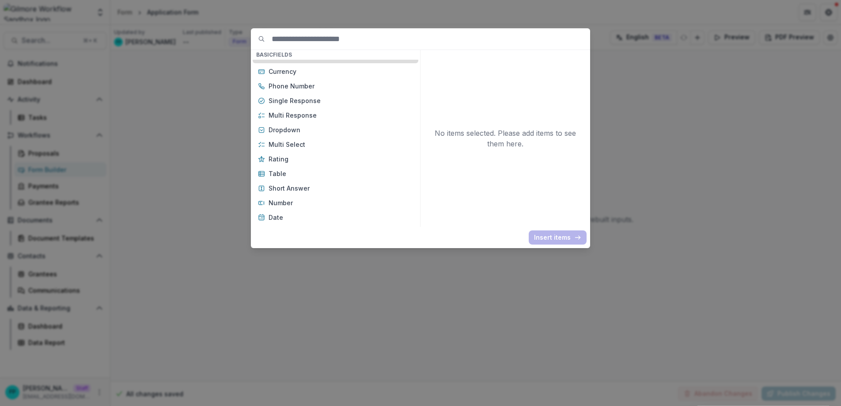
scroll to position [84, 0]
click at [320, 155] on p "Short Answer" at bounding box center [341, 158] width 145 height 9
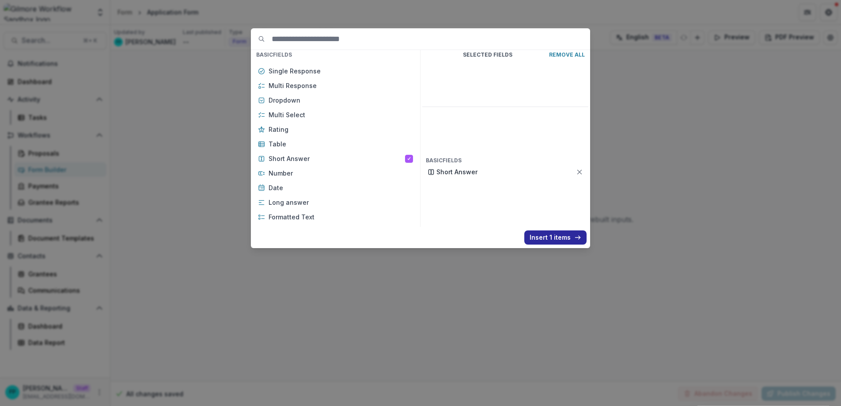
click at [544, 237] on button "Insert 1 items" at bounding box center [556, 237] width 62 height 14
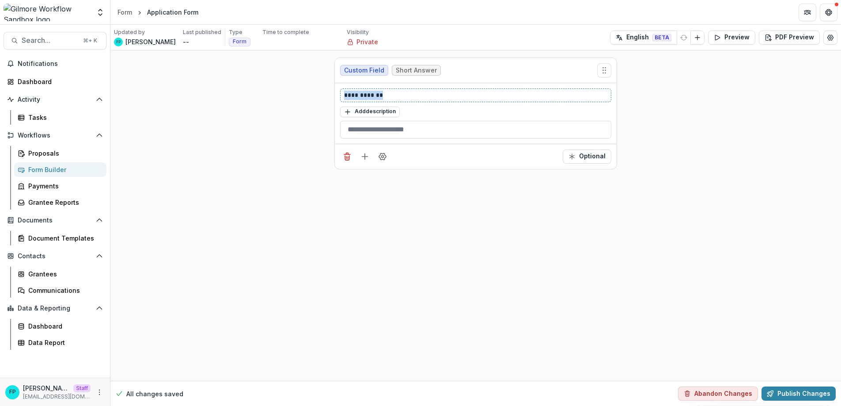
drag, startPoint x: 399, startPoint y: 97, endPoint x: 339, endPoint y: 96, distance: 61.0
click at [339, 96] on div "**********" at bounding box center [476, 113] width 282 height 61
click at [384, 158] on icon "Field Settings" at bounding box center [382, 156] width 9 height 9
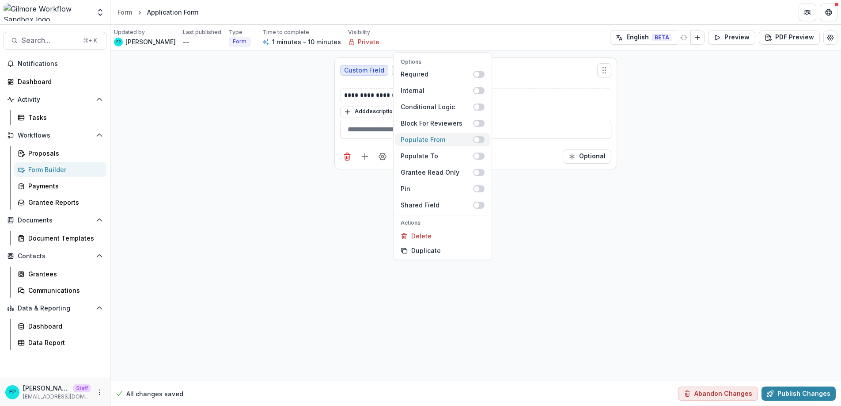
click at [458, 137] on div "Populate From" at bounding box center [437, 139] width 72 height 9
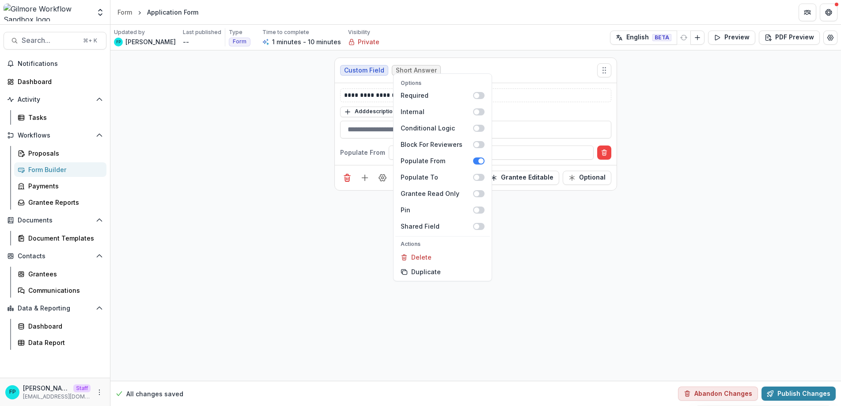
click at [349, 161] on div "**********" at bounding box center [476, 124] width 282 height 82
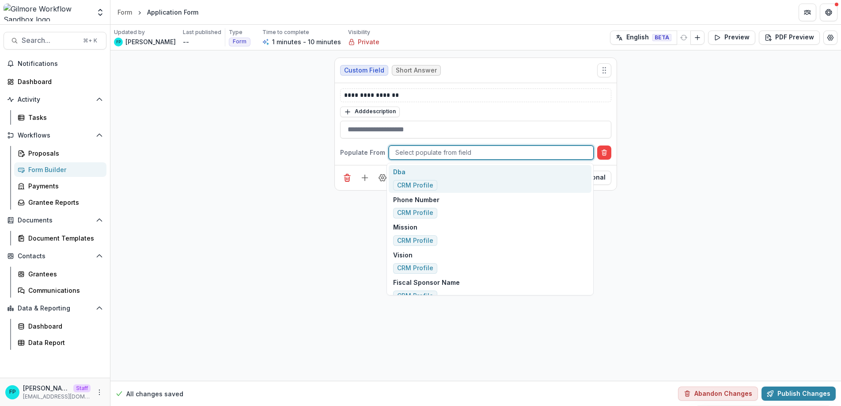
click at [459, 154] on div at bounding box center [492, 152] width 192 height 11
type input "****"
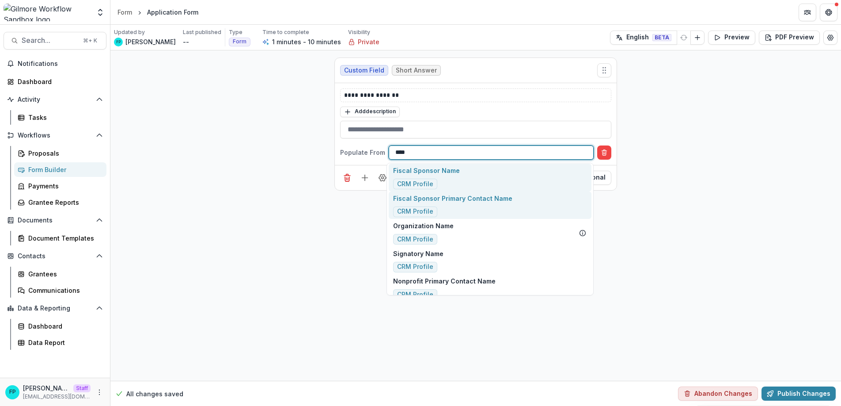
scroll to position [10, 0]
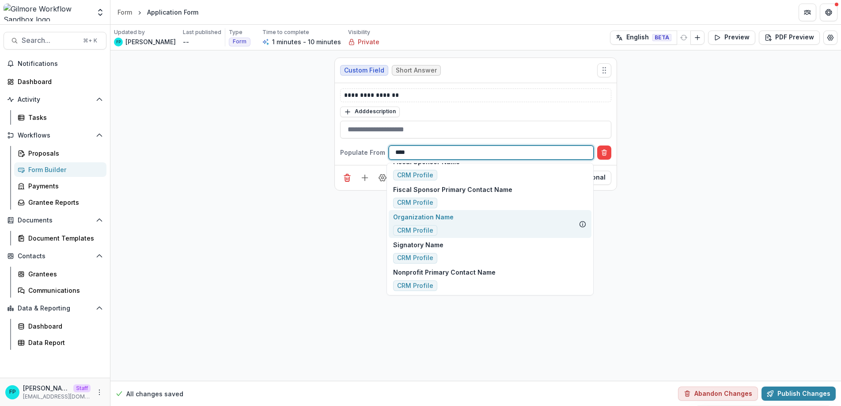
click at [487, 223] on div "Organization Name CRM Profile" at bounding box center [490, 224] width 203 height 28
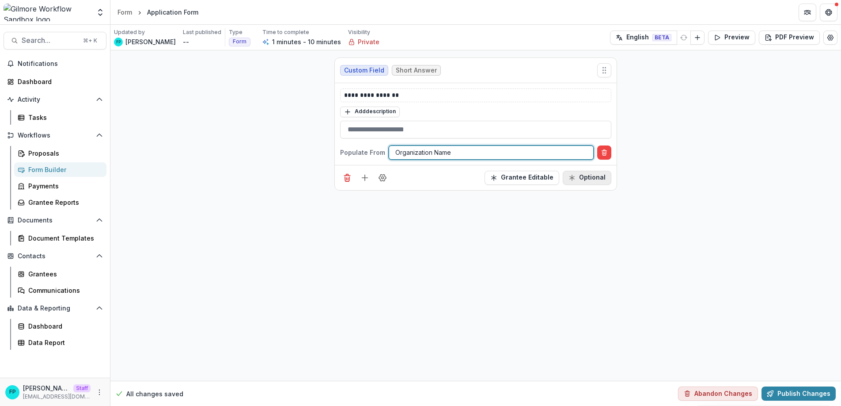
click at [604, 180] on button "Optional" at bounding box center [587, 178] width 49 height 14
click at [130, 13] on div "Form" at bounding box center [125, 12] width 15 height 9
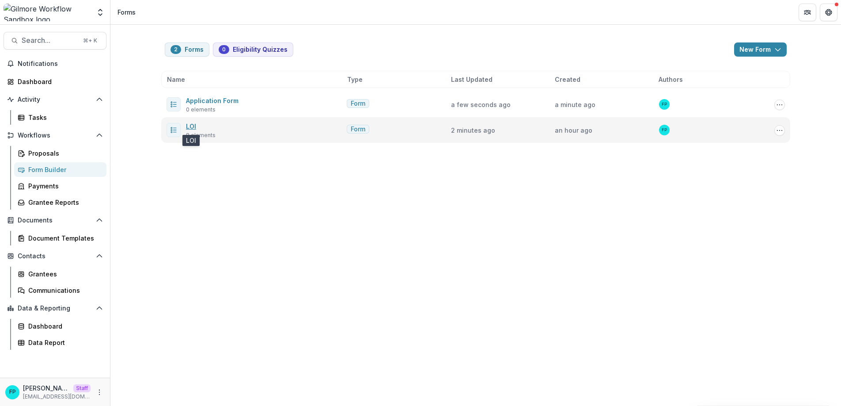
click at [193, 125] on link "LOI" at bounding box center [191, 126] width 10 height 8
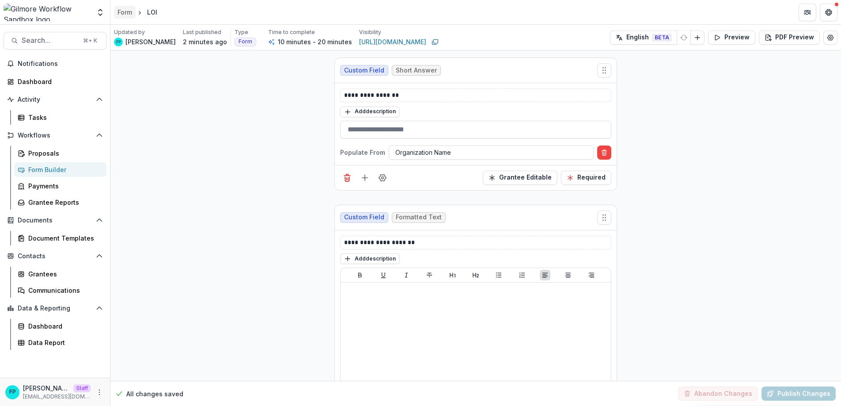
click at [125, 12] on div "Form" at bounding box center [125, 12] width 15 height 9
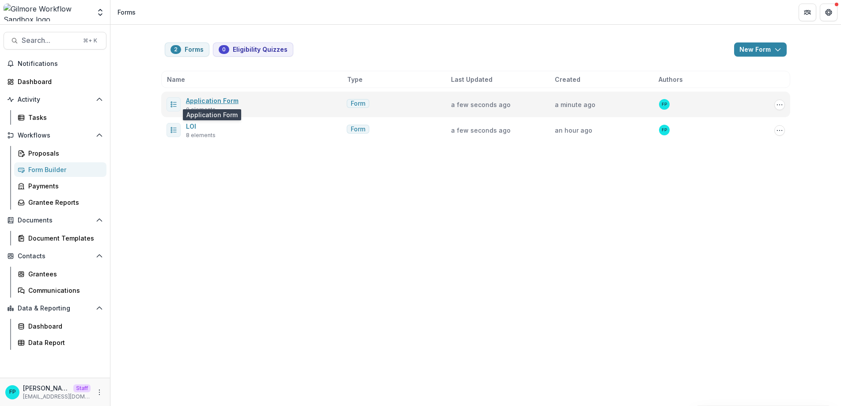
click at [211, 99] on link "Application Form" at bounding box center [212, 101] width 53 height 8
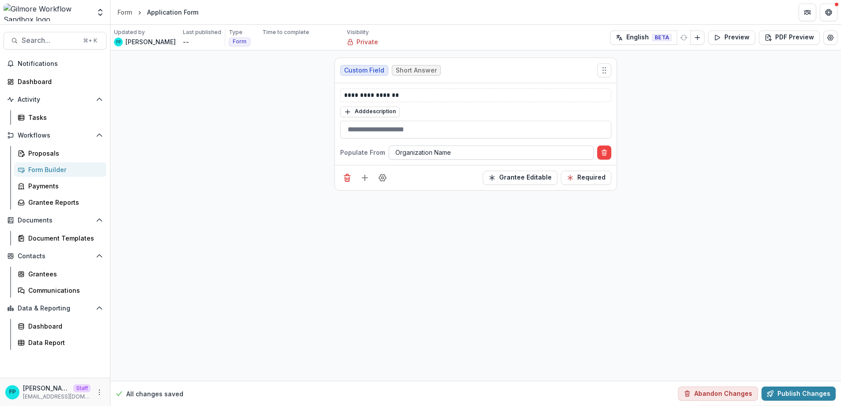
click at [422, 155] on div at bounding box center [492, 152] width 192 height 11
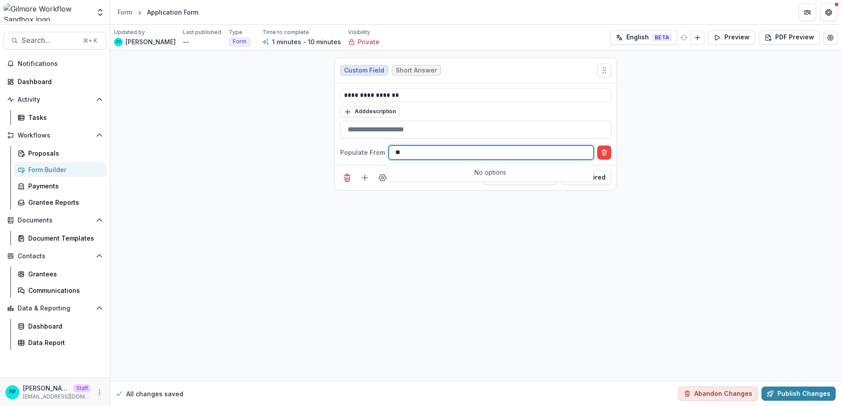
type input "*"
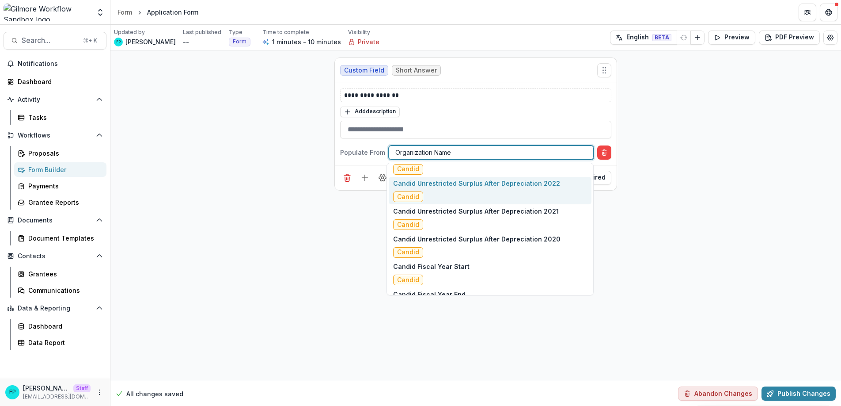
scroll to position [2361, 0]
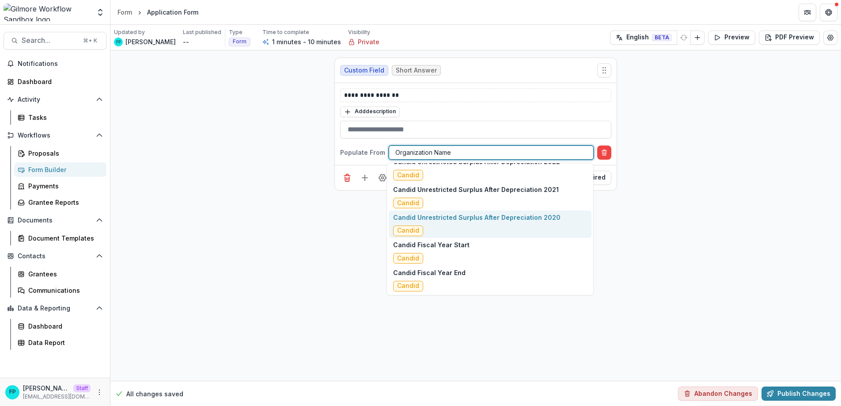
click at [306, 231] on div "**********" at bounding box center [475, 215] width 731 height 330
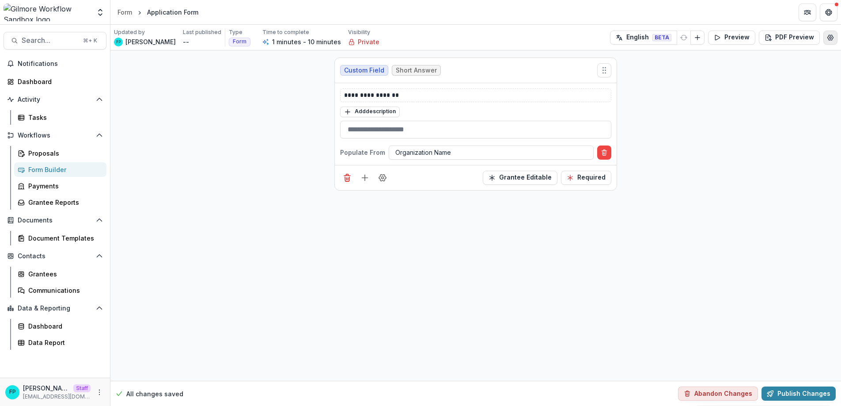
click at [829, 37] on icon "Edit Form Settings" at bounding box center [830, 37] width 7 height 7
select select "*******"
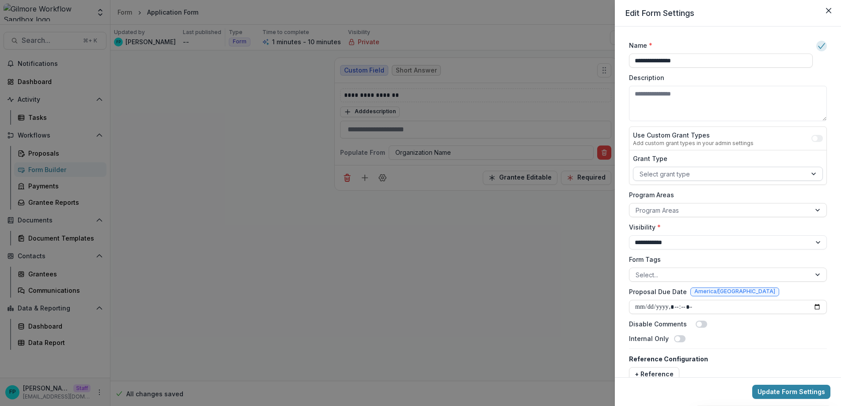
click at [651, 177] on div at bounding box center [720, 173] width 161 height 11
click at [621, 176] on div "**********" at bounding box center [728, 202] width 226 height 350
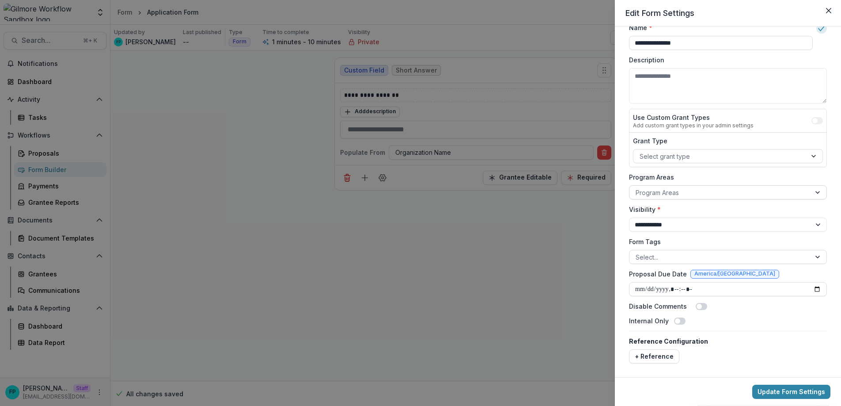
click at [679, 193] on div at bounding box center [720, 192] width 169 height 11
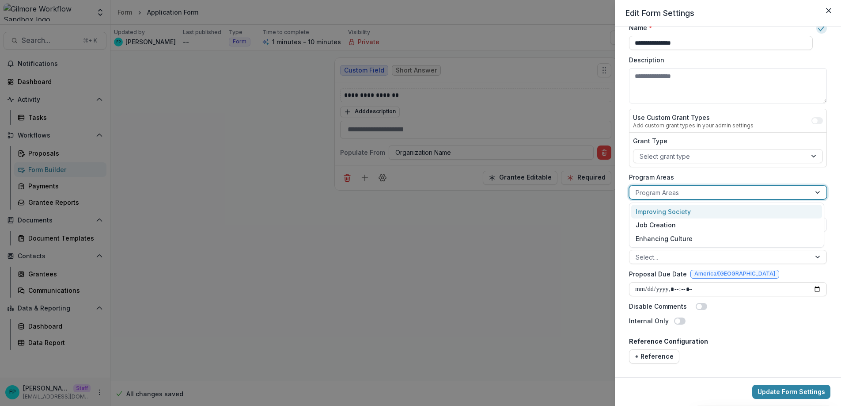
click at [621, 192] on div "**********" at bounding box center [728, 202] width 226 height 350
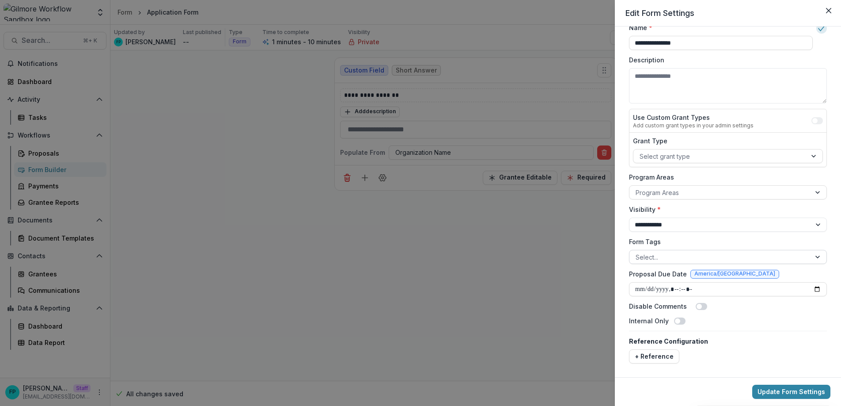
click at [673, 254] on div at bounding box center [720, 256] width 169 height 11
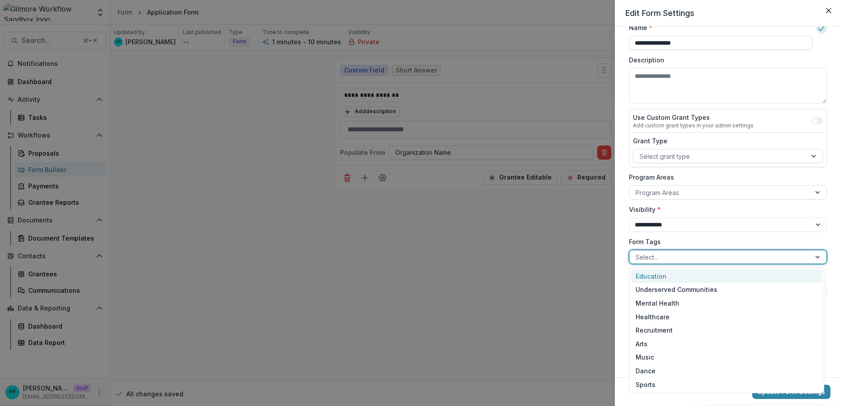
click at [623, 228] on div "**********" at bounding box center [728, 202] width 226 height 350
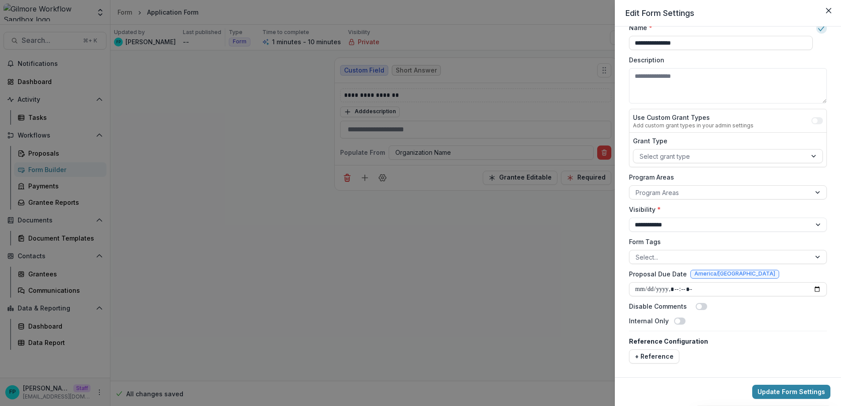
scroll to position [0, 0]
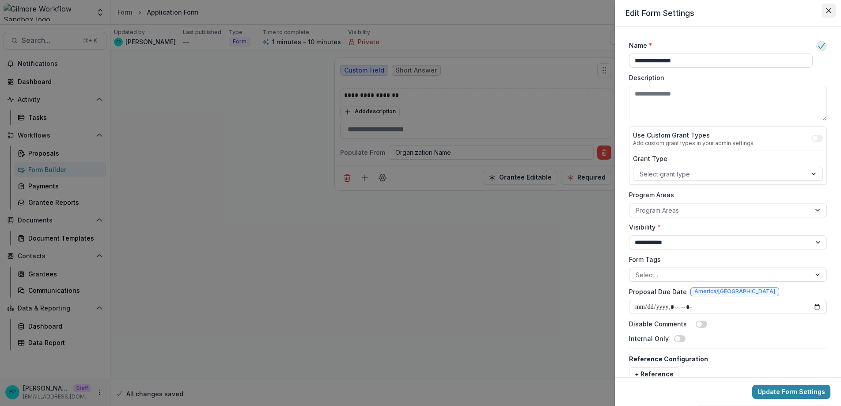
click at [830, 11] on icon "Close" at bounding box center [828, 10] width 5 height 5
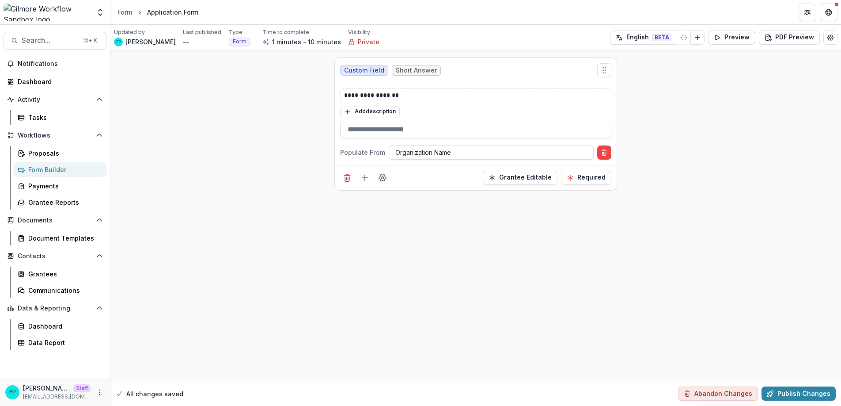
click at [308, 236] on div "**********" at bounding box center [475, 215] width 731 height 330
click at [424, 150] on div at bounding box center [492, 152] width 192 height 11
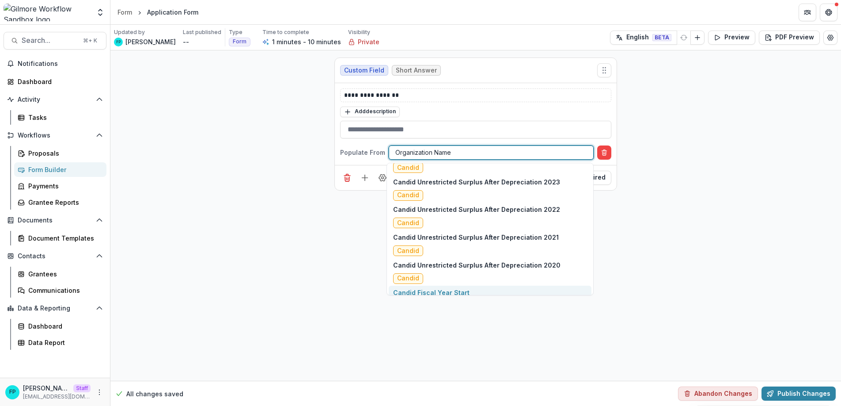
scroll to position [2361, 0]
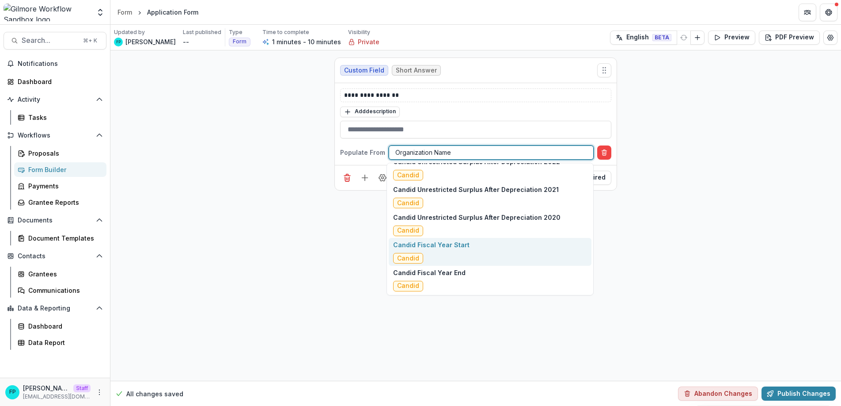
click at [250, 267] on div "**********" at bounding box center [475, 215] width 731 height 330
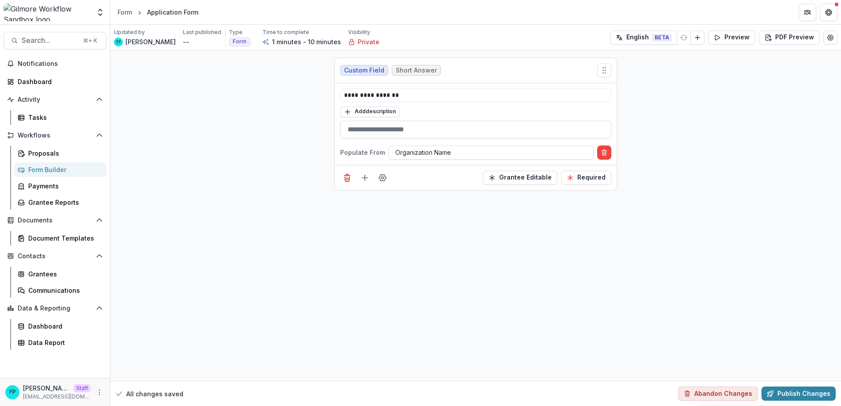
click at [233, 207] on div "**********" at bounding box center [475, 215] width 731 height 330
click at [365, 181] on icon "Add field" at bounding box center [365, 177] width 9 height 9
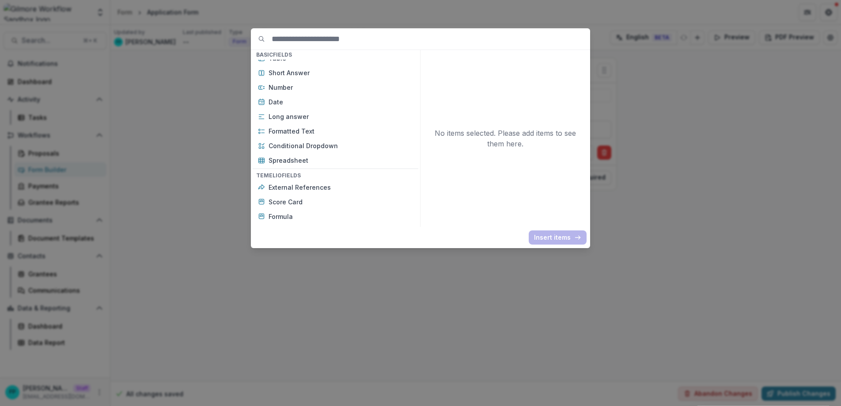
scroll to position [193, 0]
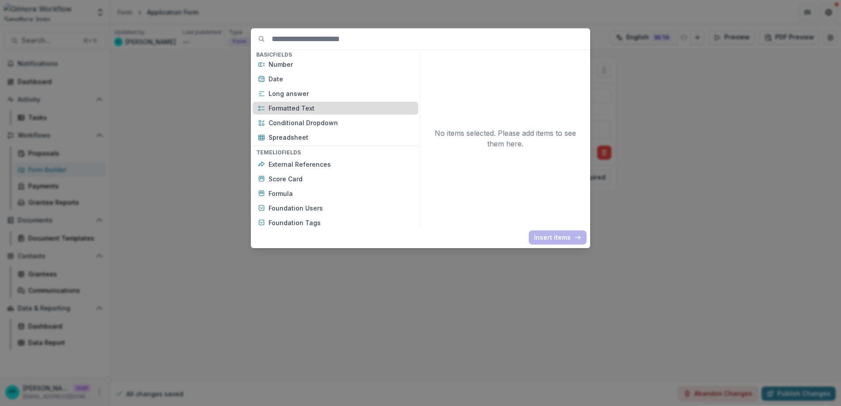
click at [327, 109] on p "Formatted Text" at bounding box center [341, 107] width 145 height 9
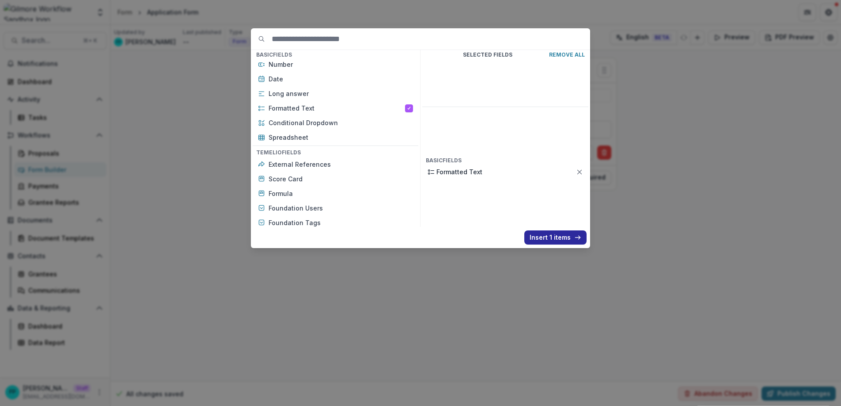
click at [550, 237] on button "Insert 1 items" at bounding box center [556, 237] width 62 height 14
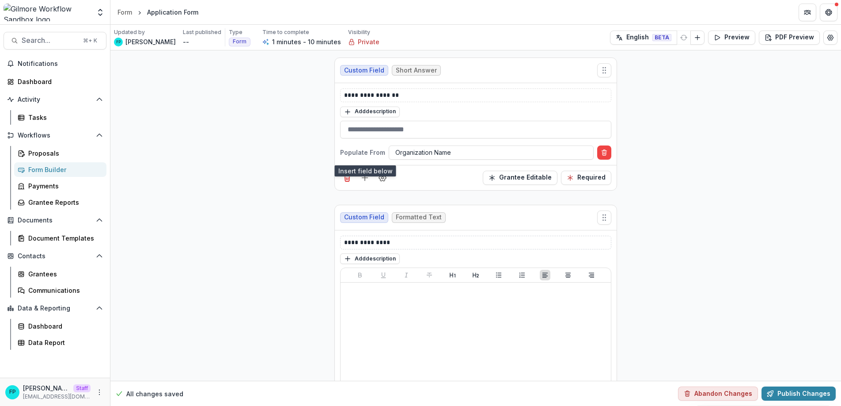
scroll to position [80, 0]
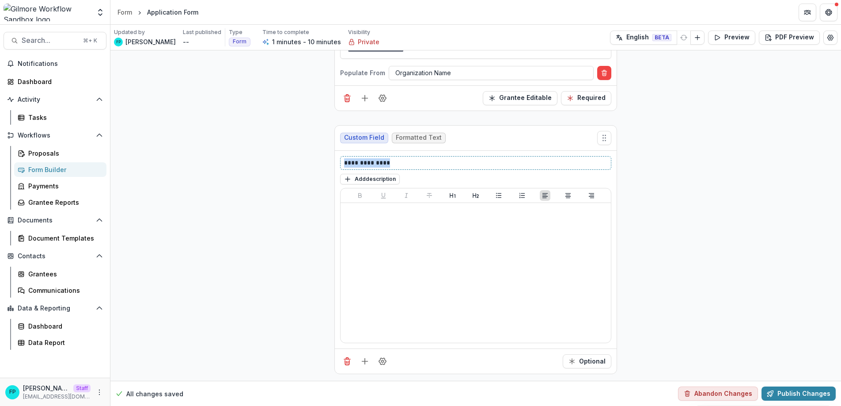
drag, startPoint x: 399, startPoint y: 162, endPoint x: 339, endPoint y: 165, distance: 60.2
click at [340, 165] on div "**********" at bounding box center [475, 163] width 271 height 14
click at [382, 361] on icon "Field Settings" at bounding box center [382, 361] width 9 height 9
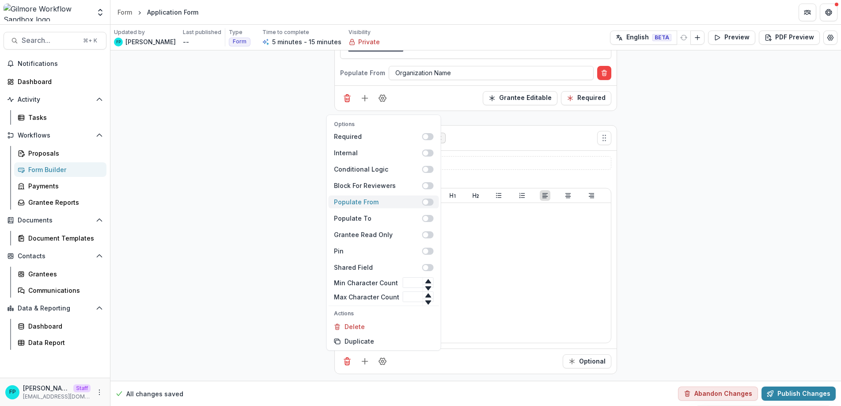
click at [376, 201] on div "Populate From" at bounding box center [378, 201] width 88 height 9
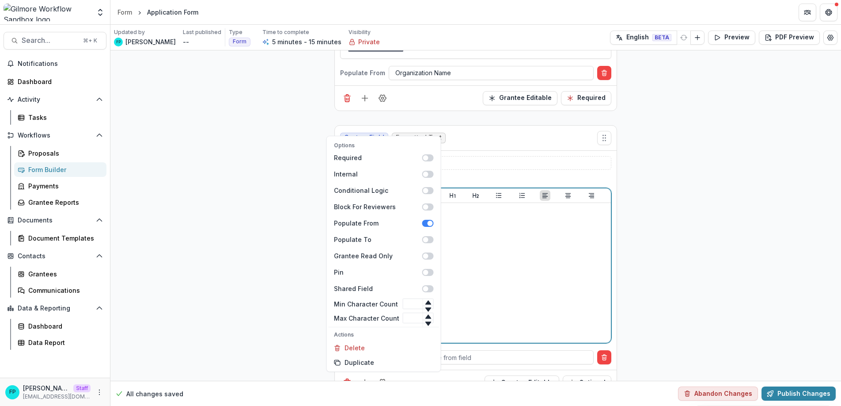
click at [479, 245] on div at bounding box center [475, 272] width 263 height 133
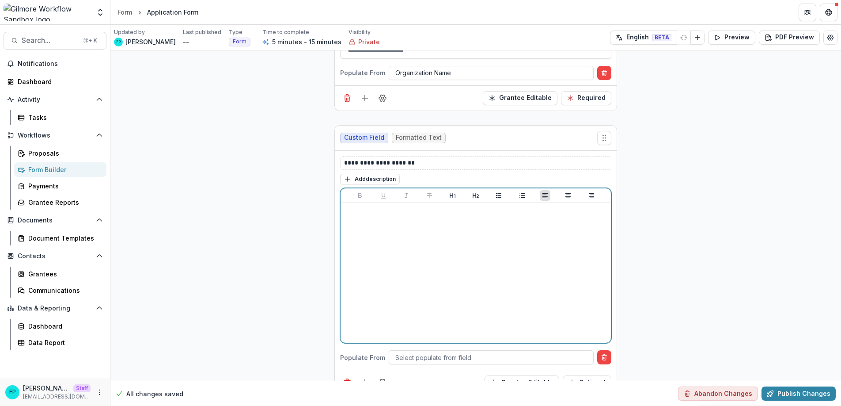
scroll to position [101, 0]
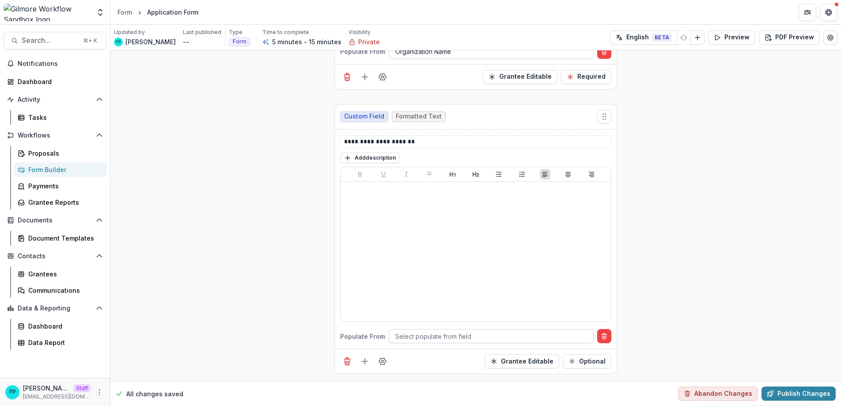
click at [421, 334] on div at bounding box center [492, 336] width 192 height 11
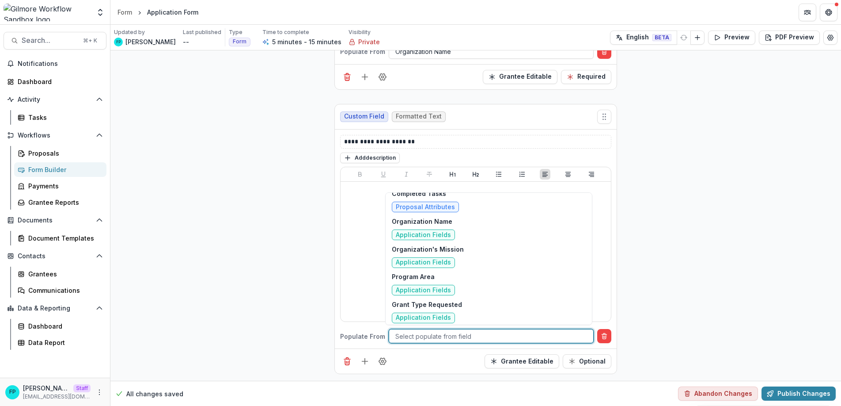
scroll to position [1863, 0]
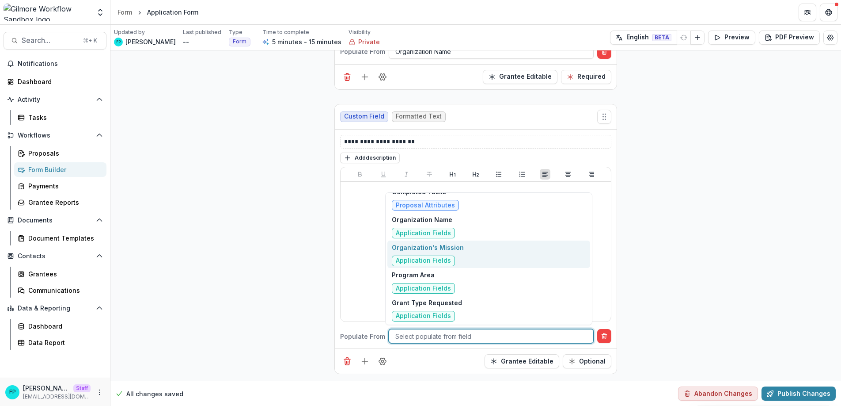
click at [477, 257] on div "Organization's Mission Application Fields" at bounding box center [489, 254] width 203 height 28
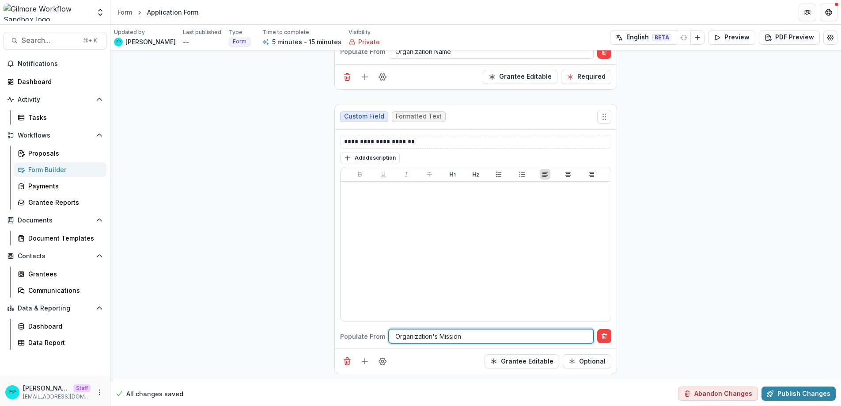
click at [695, 252] on div "**********" at bounding box center [475, 165] width 731 height 431
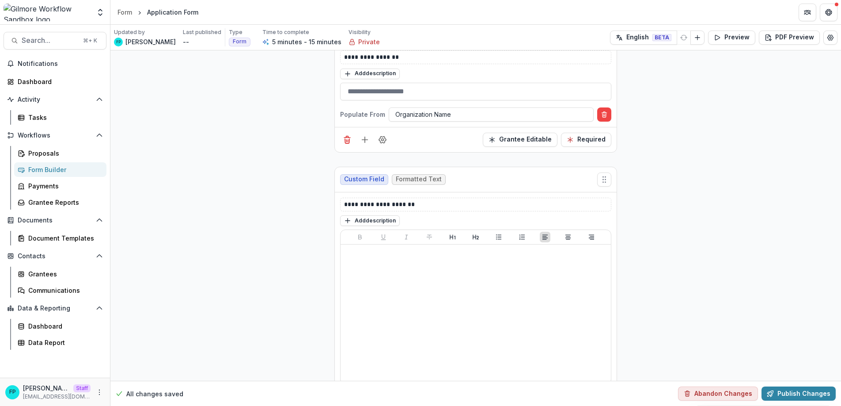
scroll to position [0, 0]
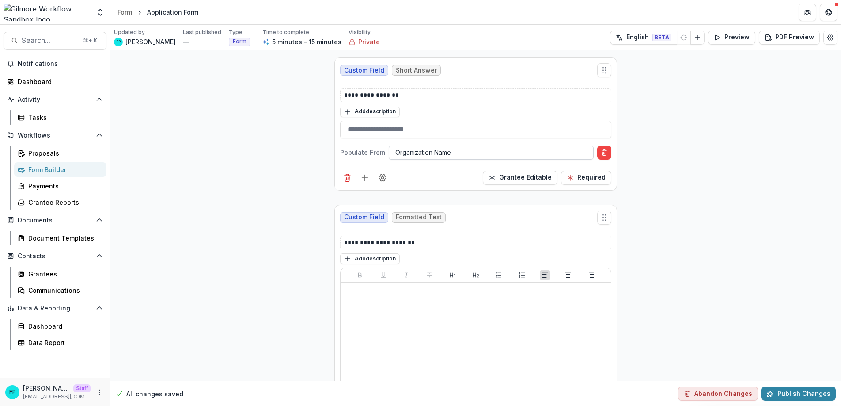
click at [449, 152] on div at bounding box center [492, 152] width 192 height 11
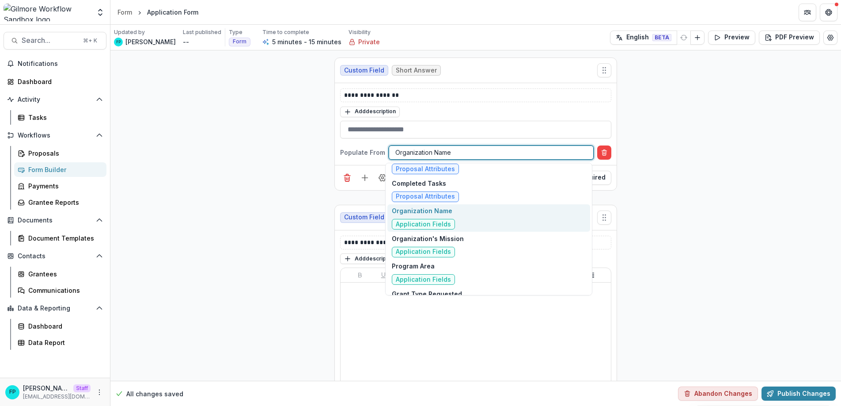
scroll to position [1846, 0]
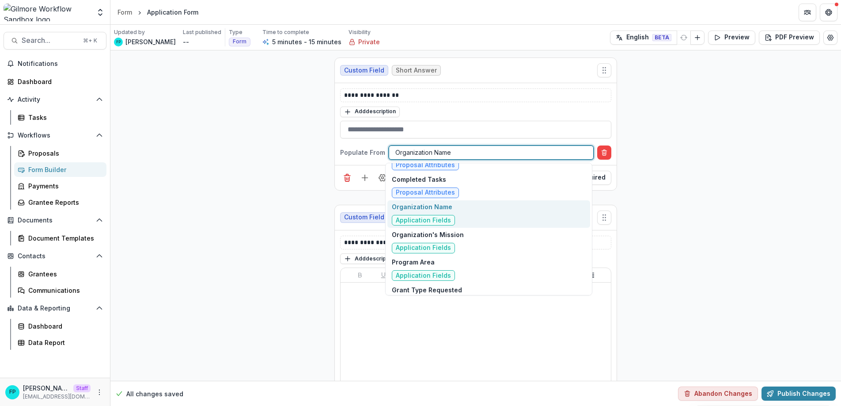
click at [469, 214] on div "Organization Name Application Fields" at bounding box center [489, 214] width 203 height 28
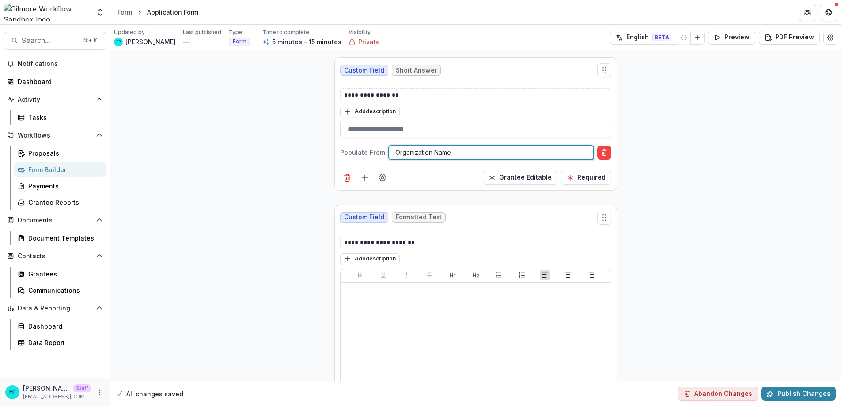
click at [252, 245] on div "**********" at bounding box center [475, 265] width 731 height 431
click at [446, 150] on div at bounding box center [492, 152] width 192 height 11
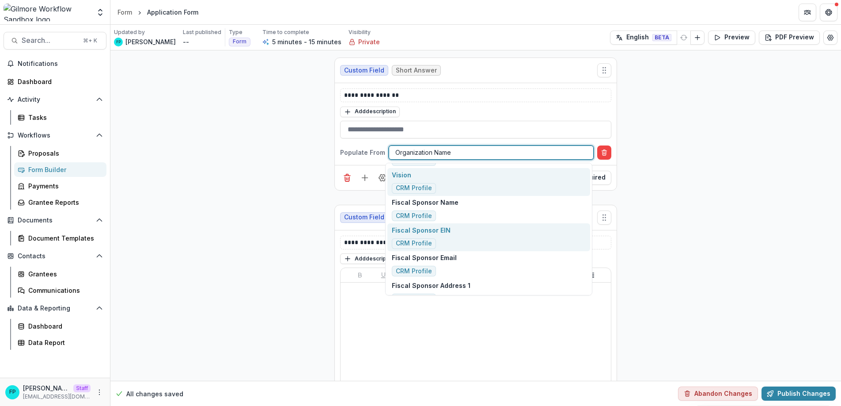
scroll to position [0, 0]
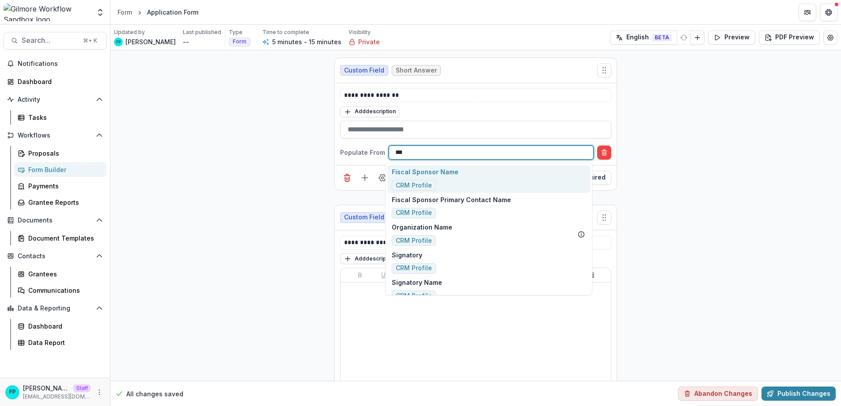
type input "****"
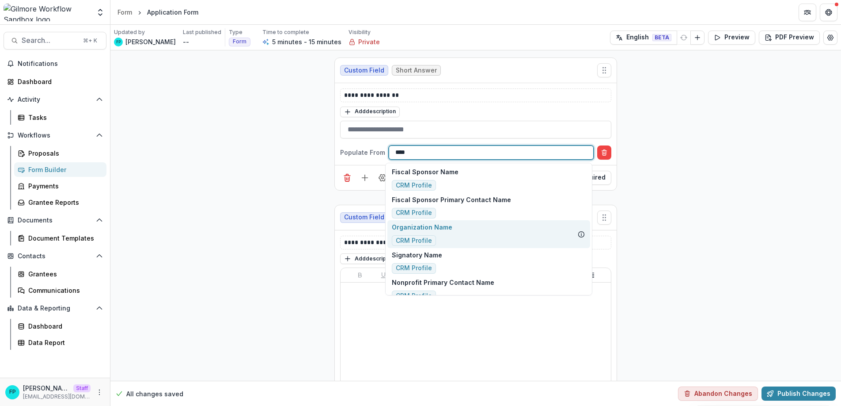
click at [462, 234] on div "Organization Name CRM Profile" at bounding box center [489, 234] width 203 height 28
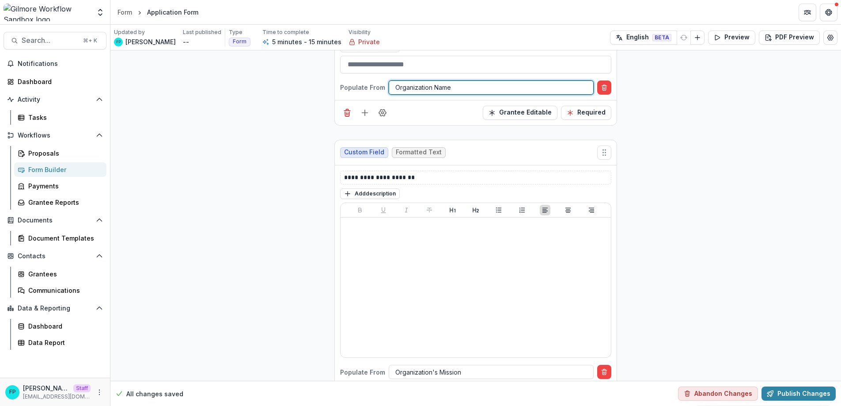
scroll to position [101, 0]
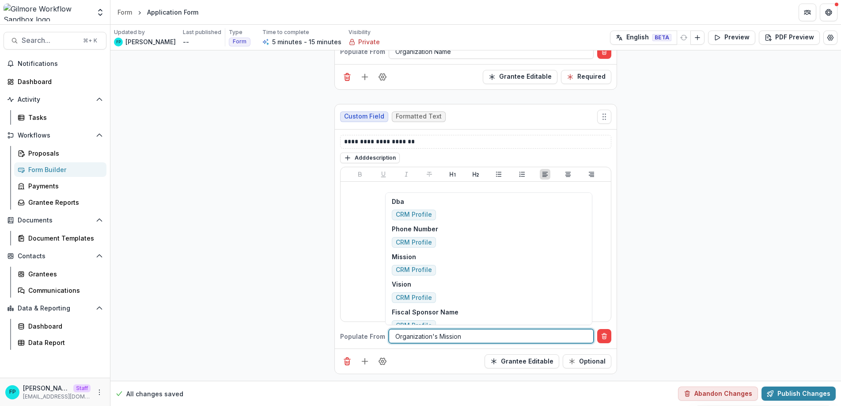
click at [470, 337] on div at bounding box center [492, 336] width 192 height 11
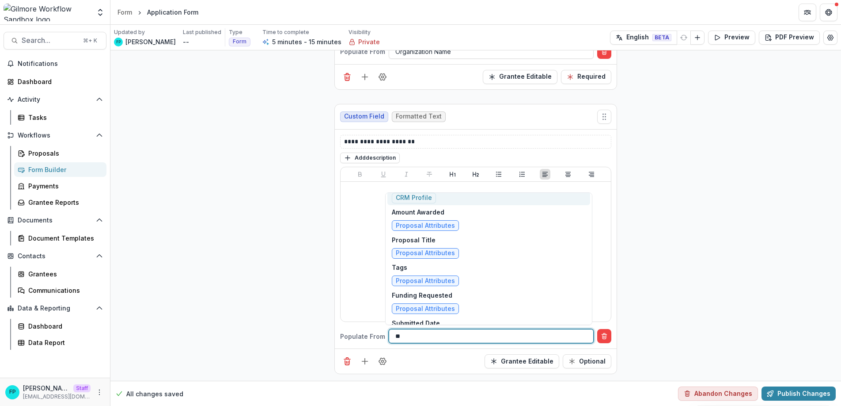
scroll to position [0, 0]
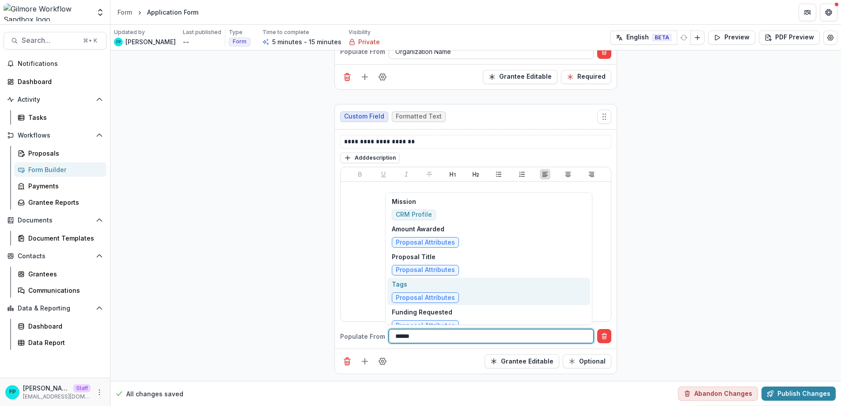
type input "*******"
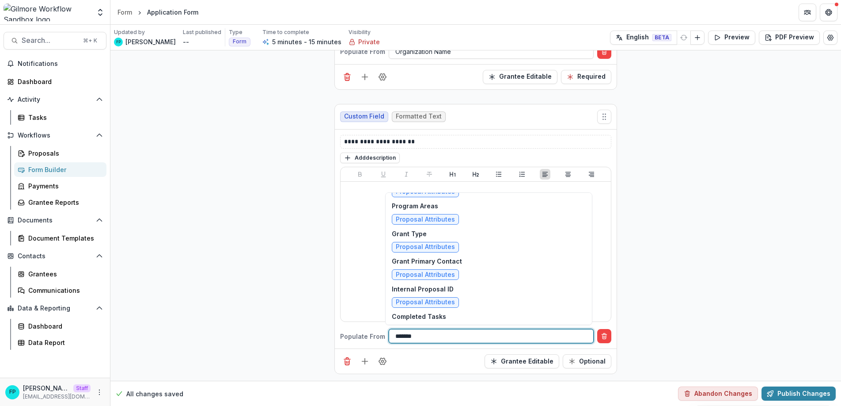
scroll to position [342, 0]
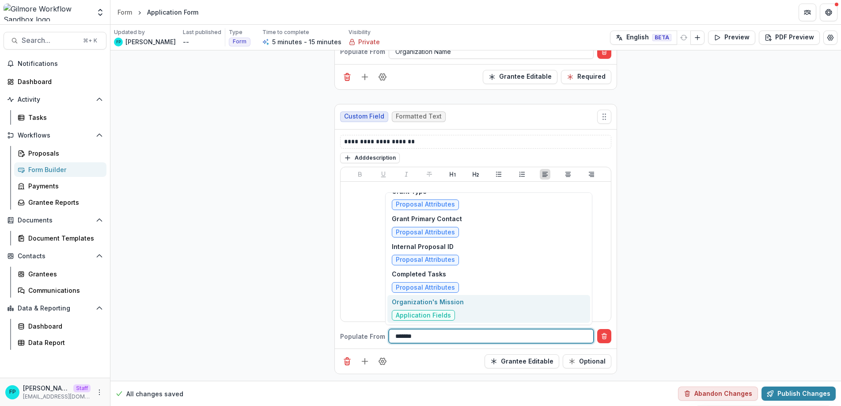
click at [470, 308] on div "Organization's Mission Application Fields" at bounding box center [489, 309] width 203 height 28
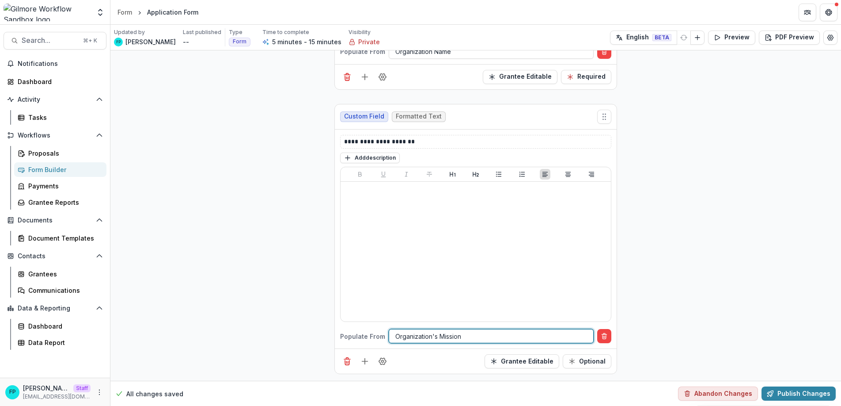
click at [245, 296] on div "**********" at bounding box center [475, 165] width 731 height 431
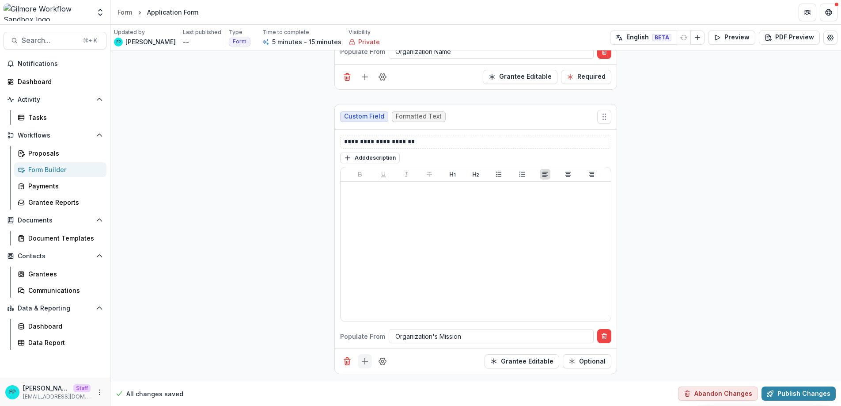
click at [362, 361] on line "Add field" at bounding box center [365, 361] width 6 height 0
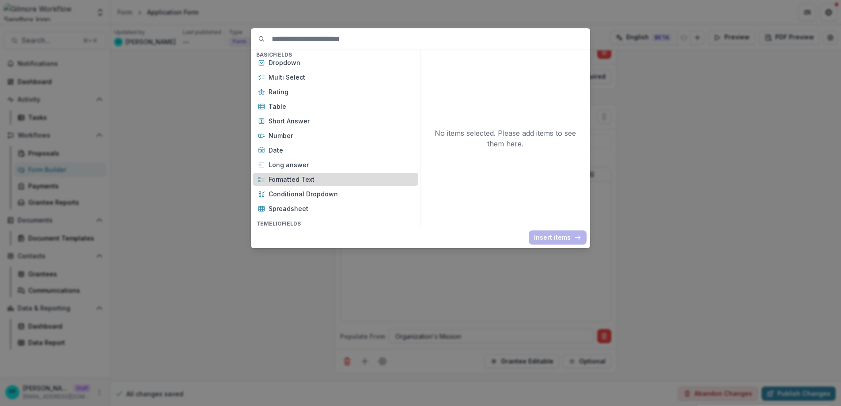
scroll to position [125, 0]
click at [336, 175] on p "Formatted Text" at bounding box center [341, 175] width 145 height 9
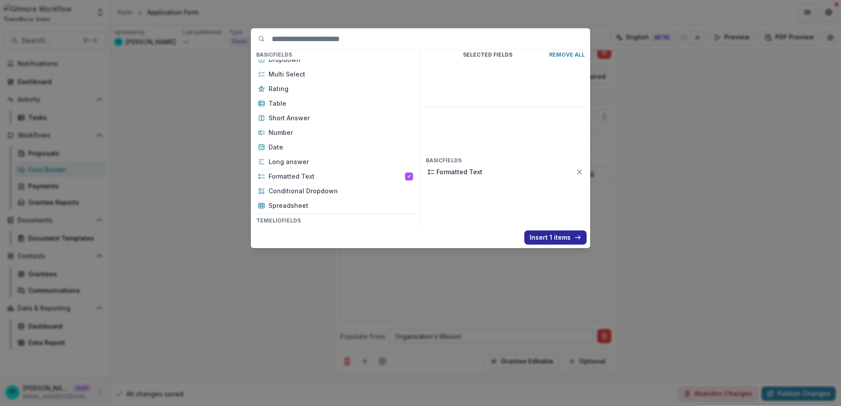
click at [557, 235] on button "Insert 1 items" at bounding box center [556, 237] width 62 height 14
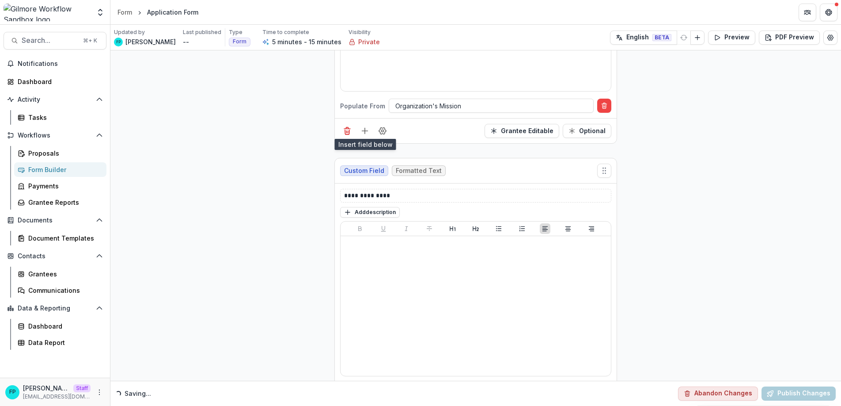
scroll to position [334, 0]
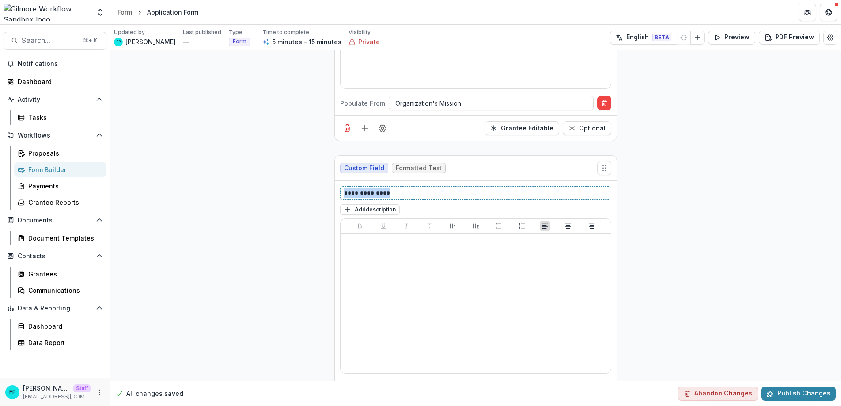
drag, startPoint x: 397, startPoint y: 192, endPoint x: 335, endPoint y: 190, distance: 62.8
click at [335, 190] on div "**********" at bounding box center [476, 280] width 282 height 198
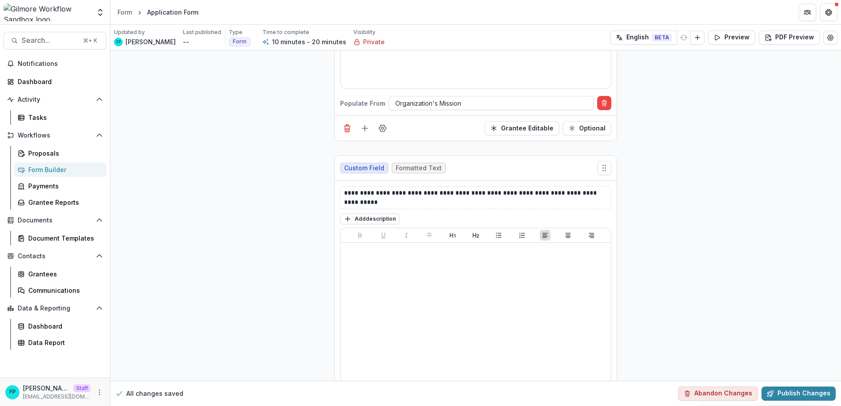
click at [635, 202] on div "**********" at bounding box center [475, 69] width 731 height 704
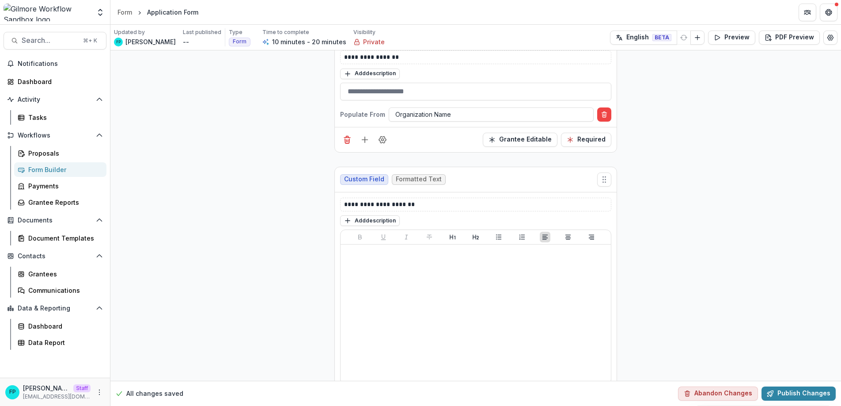
scroll to position [0, 0]
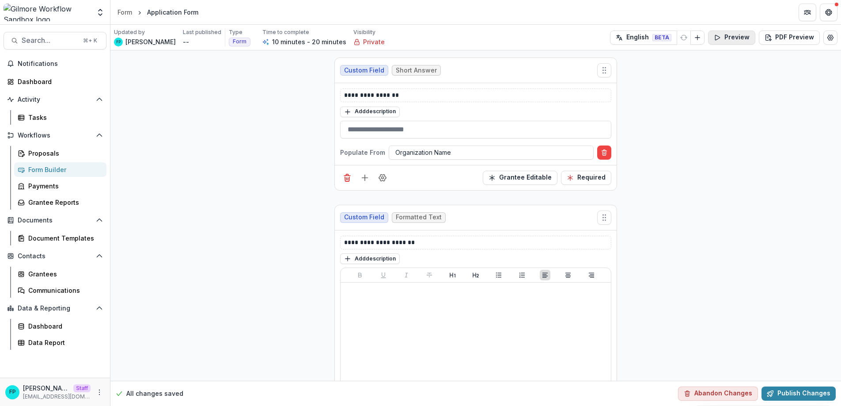
click at [729, 37] on button "Preview" at bounding box center [731, 37] width 47 height 14
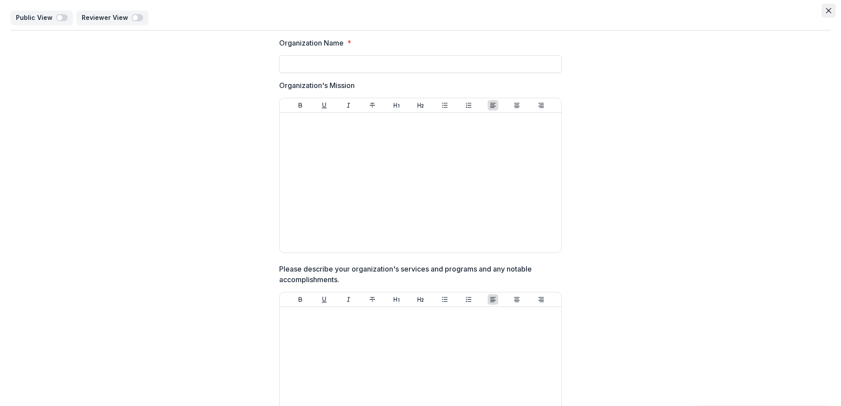
click at [826, 10] on icon "Close" at bounding box center [828, 10] width 5 height 5
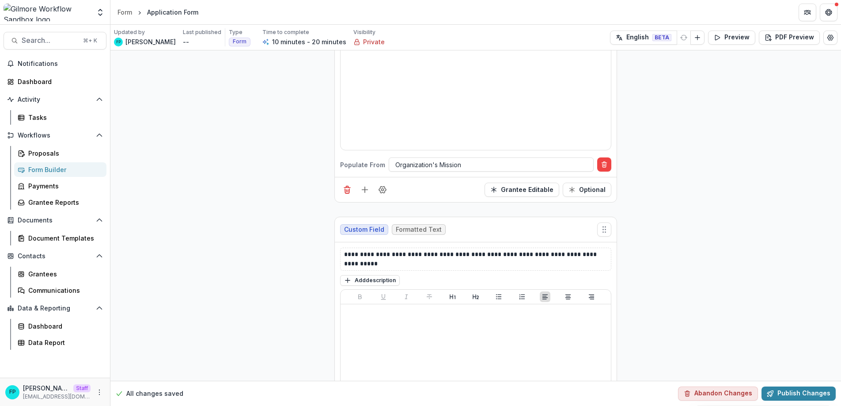
scroll to position [274, 0]
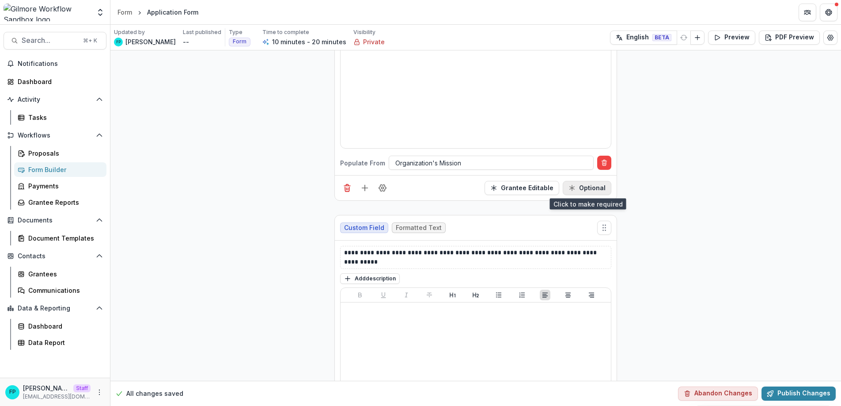
click at [591, 185] on button "Optional" at bounding box center [587, 188] width 49 height 14
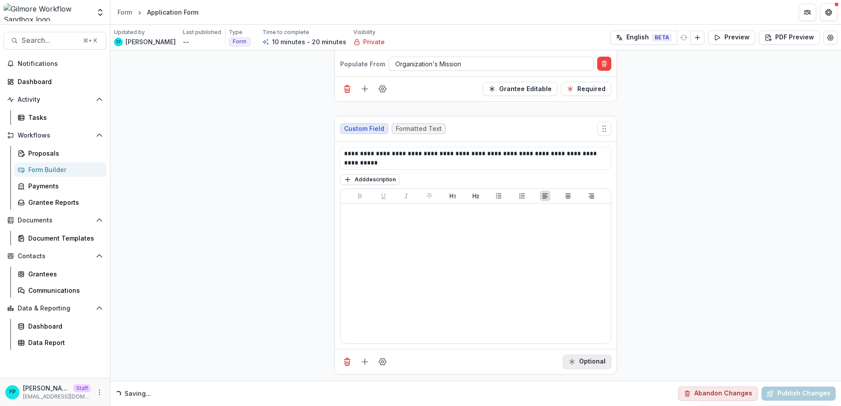
click at [585, 358] on button "Optional" at bounding box center [587, 361] width 49 height 14
click at [690, 264] on div "**********" at bounding box center [475, 29] width 731 height 704
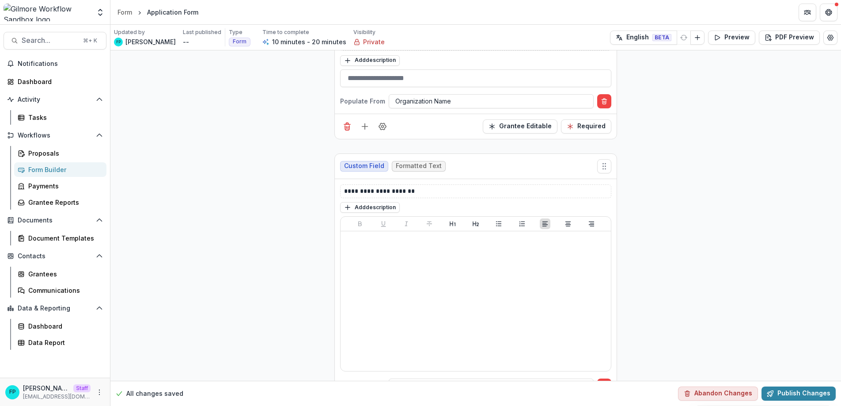
scroll to position [0, 0]
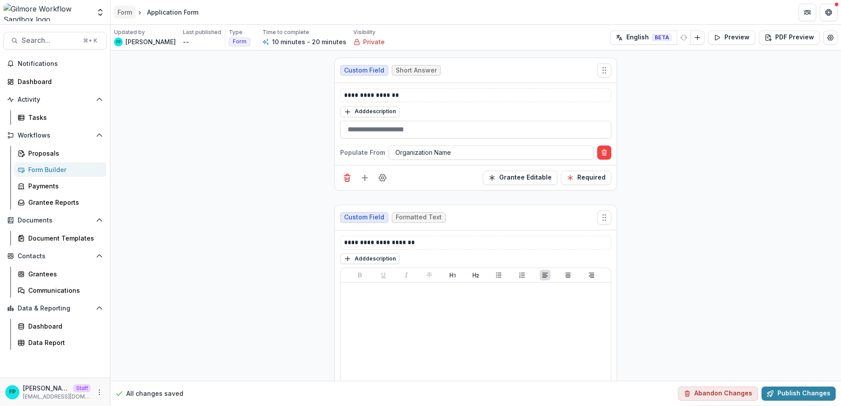
click at [128, 12] on div "Form" at bounding box center [125, 12] width 15 height 9
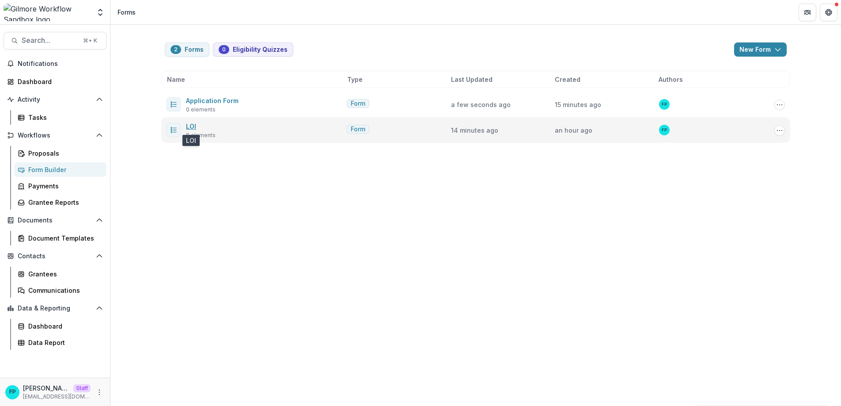
click at [190, 124] on link "LOI" at bounding box center [191, 126] width 10 height 8
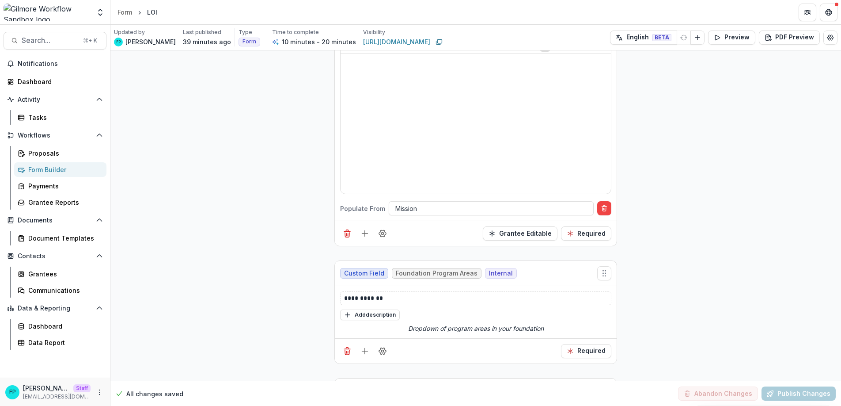
scroll to position [225, 0]
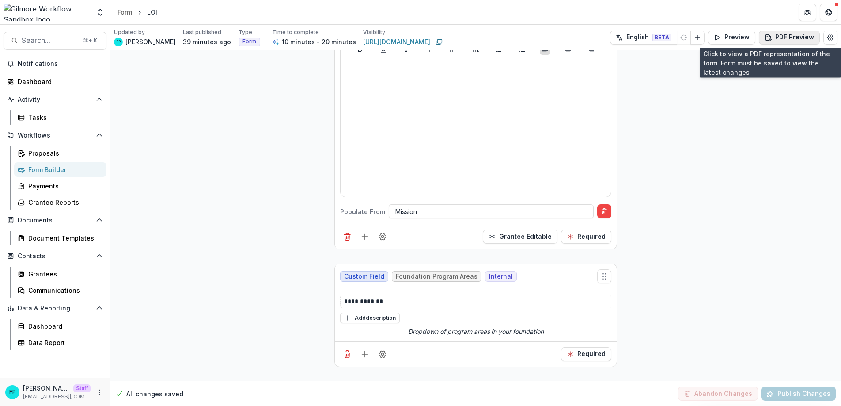
click at [778, 40] on button "PDF Preview" at bounding box center [789, 37] width 61 height 14
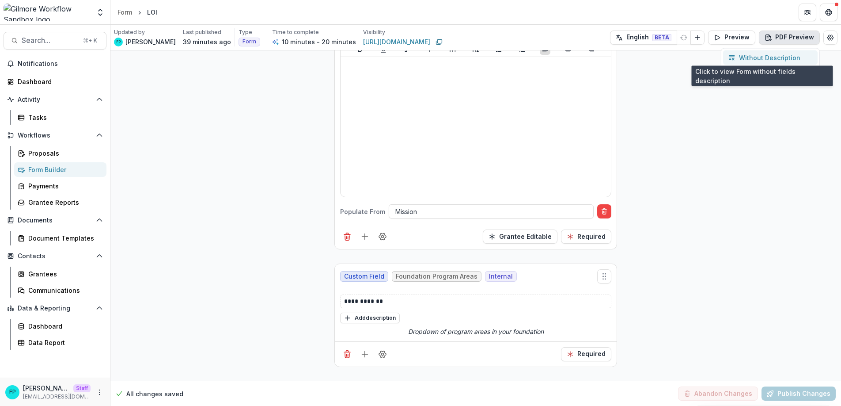
click at [769, 57] on p "Without Description" at bounding box center [769, 57] width 61 height 9
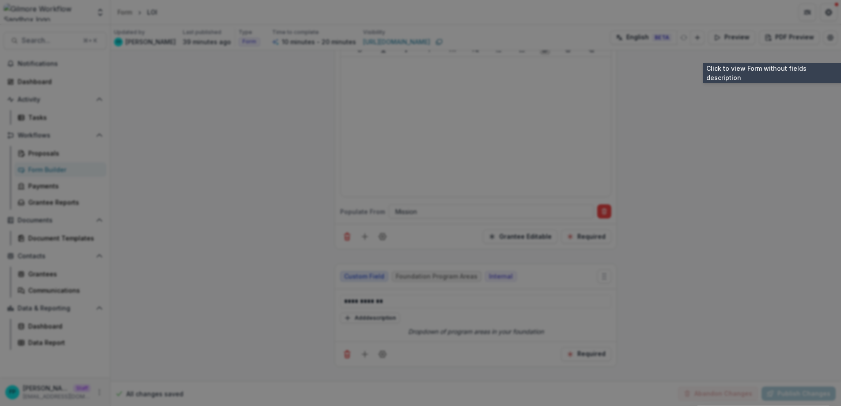
click at [826, 13] on icon "Close" at bounding box center [828, 10] width 5 height 5
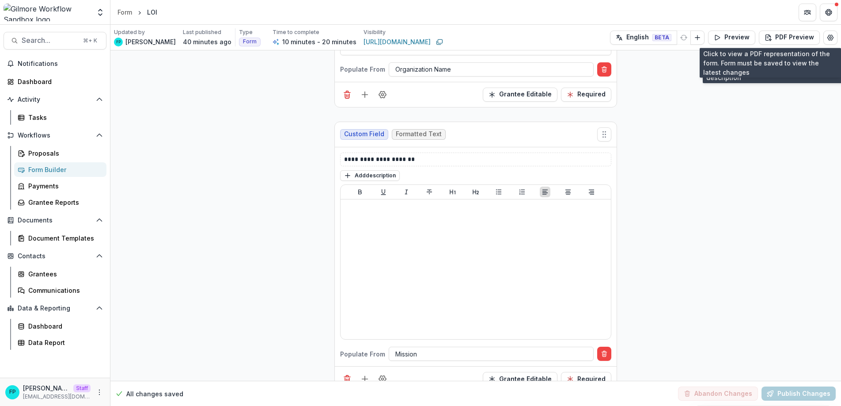
scroll to position [0, 0]
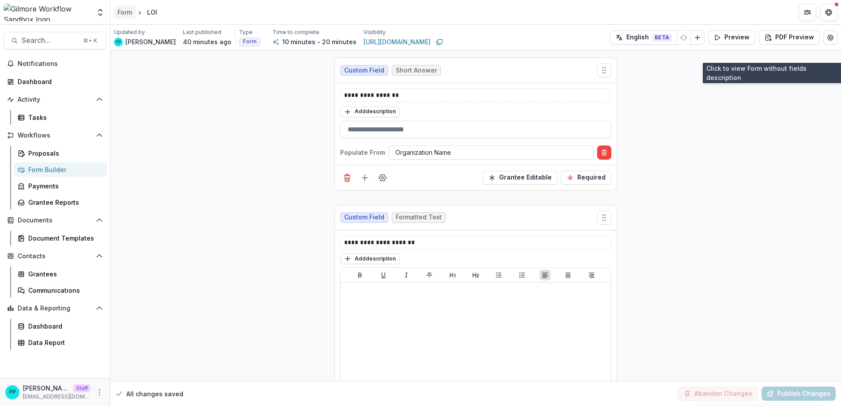
click at [131, 13] on div "Form" at bounding box center [125, 12] width 15 height 9
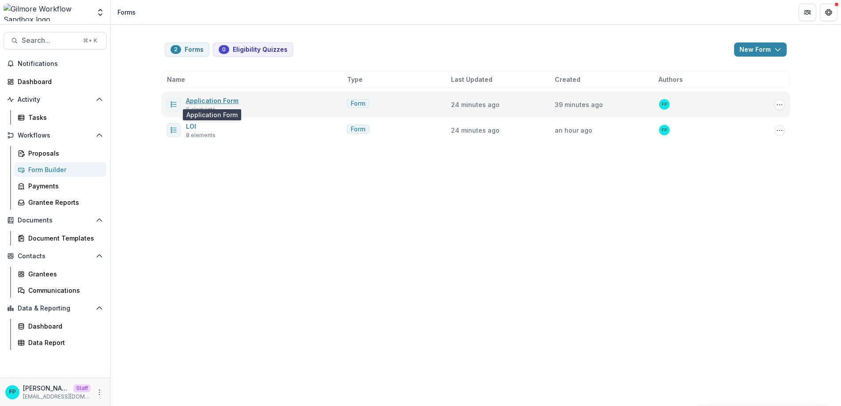
click at [215, 97] on link "Application Form" at bounding box center [212, 101] width 53 height 8
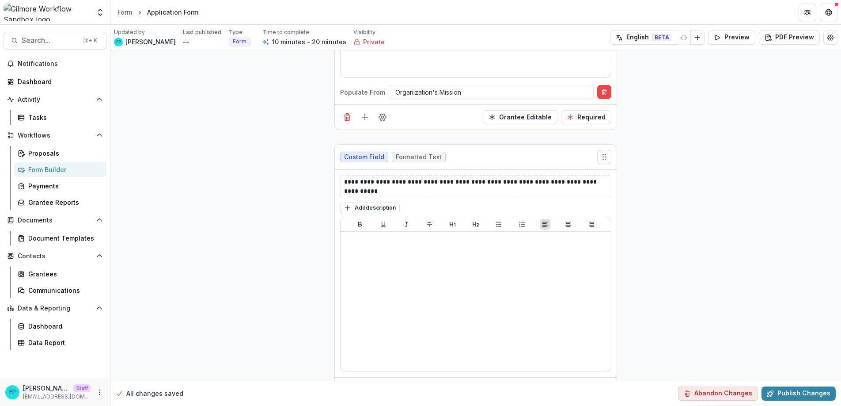
scroll to position [373, 0]
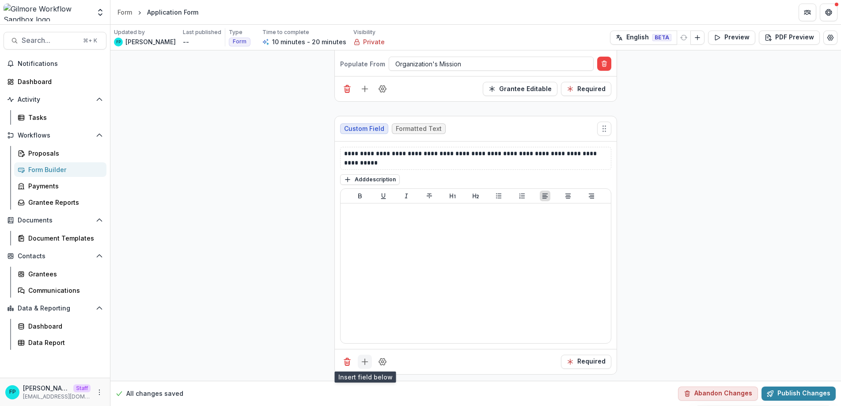
click at [365, 362] on icon "Add field" at bounding box center [365, 361] width 9 height 9
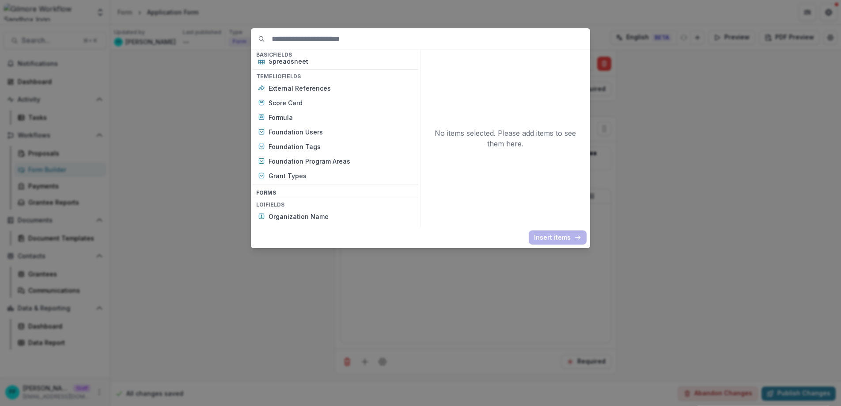
scroll to position [372, 0]
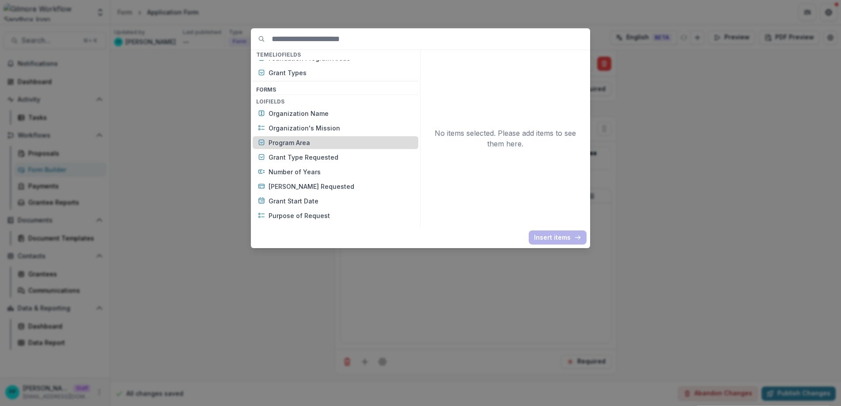
click at [302, 143] on p "Program Area" at bounding box center [341, 142] width 145 height 9
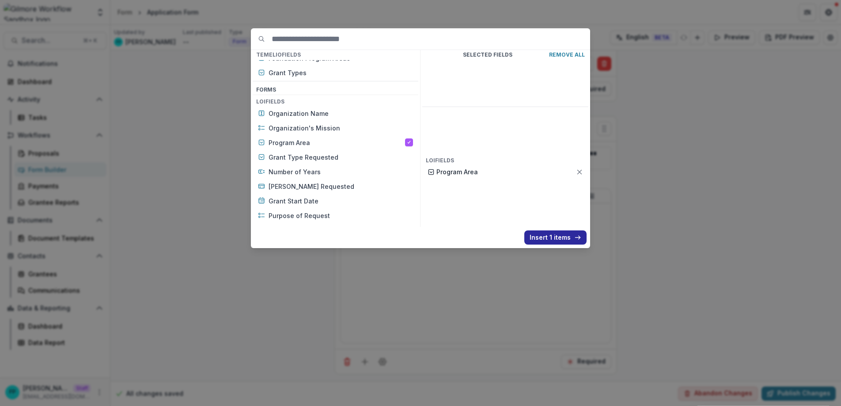
click at [535, 237] on button "Insert 1 items" at bounding box center [556, 237] width 62 height 14
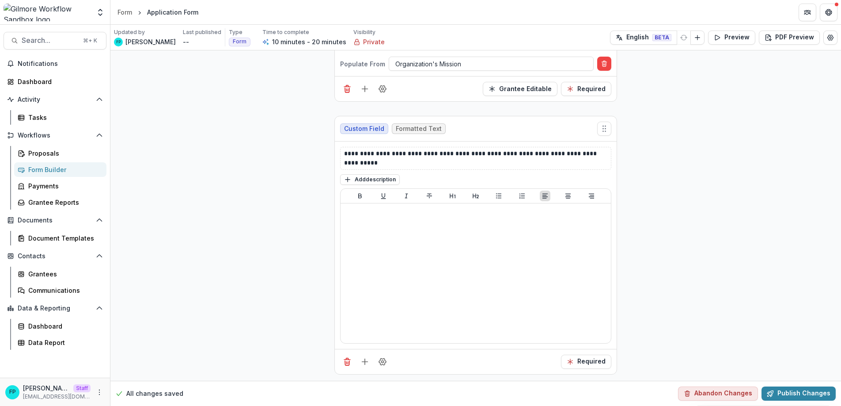
scroll to position [490, 0]
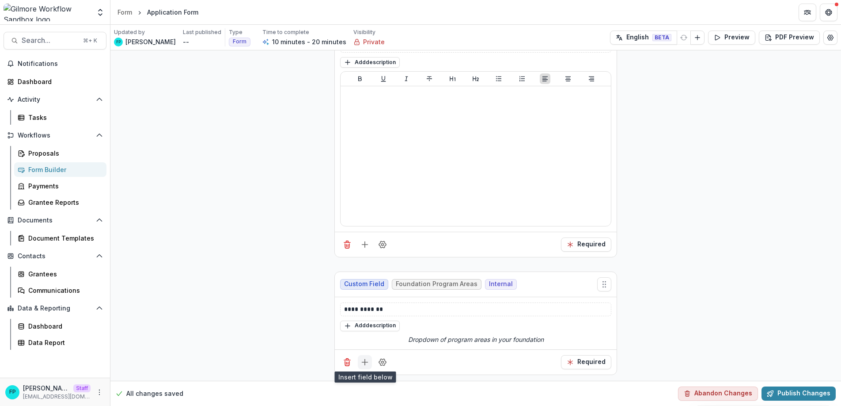
click at [362, 361] on icon "Add field" at bounding box center [365, 362] width 9 height 9
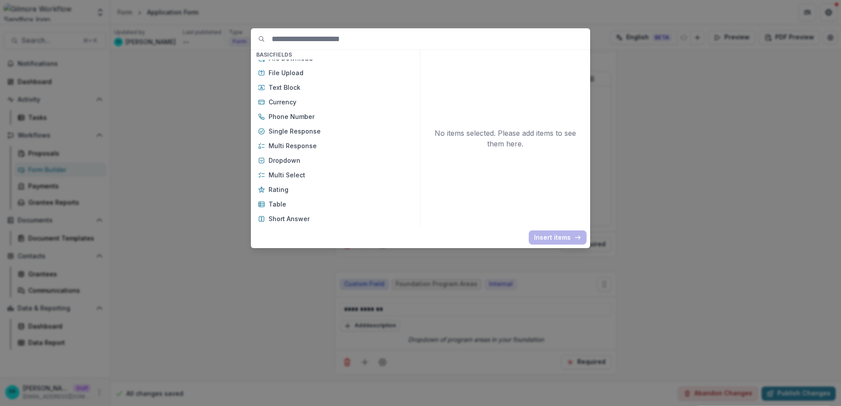
scroll to position [19, 0]
click at [659, 160] on div "Basic Fields New Page File Download File Upload Text Block Currency Phone Numbe…" at bounding box center [420, 203] width 841 height 406
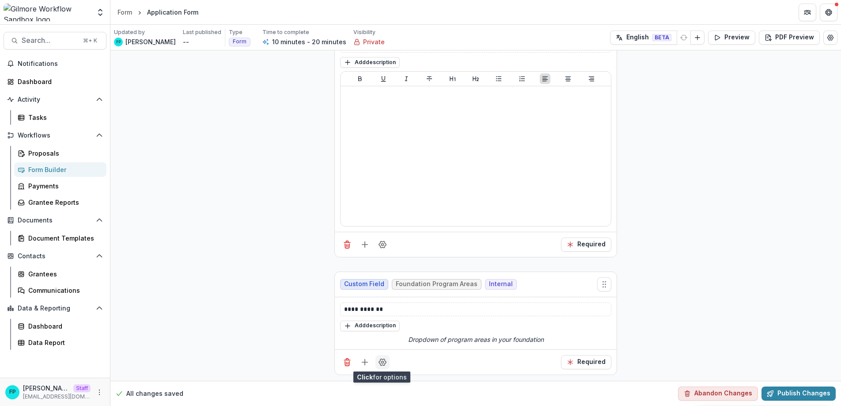
click at [384, 360] on icon "Field Settings" at bounding box center [382, 361] width 7 height 7
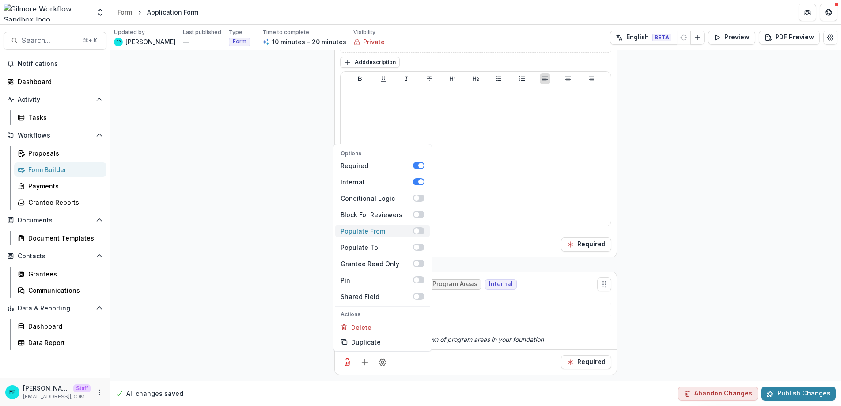
click at [385, 229] on div "Populate From" at bounding box center [377, 230] width 72 height 9
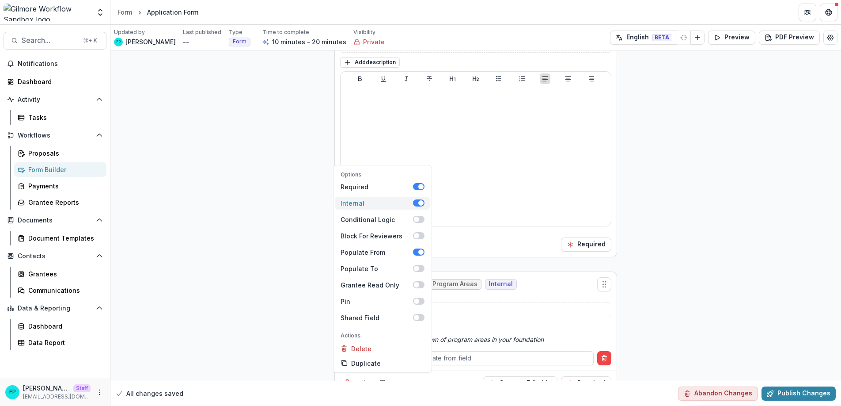
click at [416, 201] on span at bounding box center [418, 202] width 11 height 7
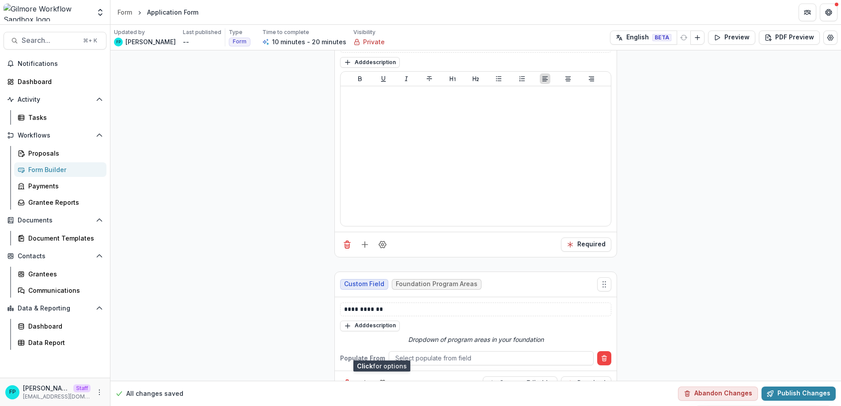
scroll to position [511, 0]
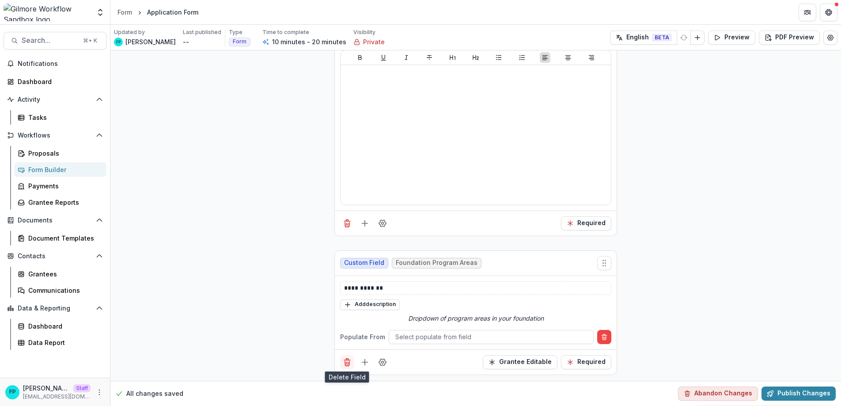
click at [346, 361] on icon "Delete field" at bounding box center [347, 362] width 9 height 9
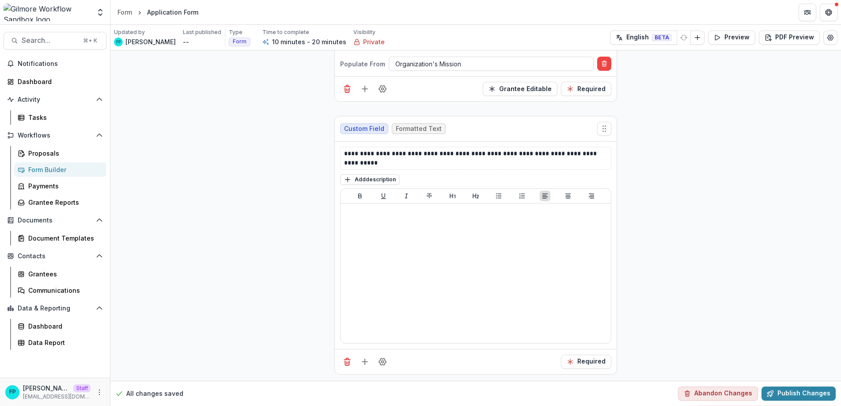
click at [276, 242] on div "**********" at bounding box center [475, 29] width 731 height 704
click at [129, 15] on div "Form" at bounding box center [125, 12] width 15 height 9
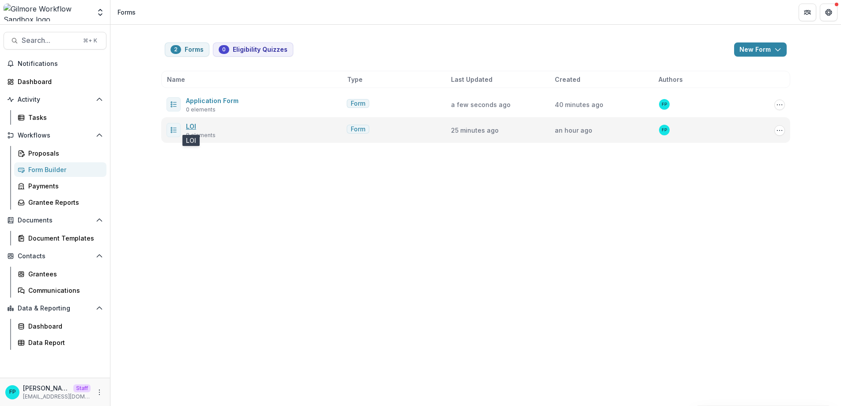
click at [193, 126] on link "LOI" at bounding box center [191, 126] width 10 height 8
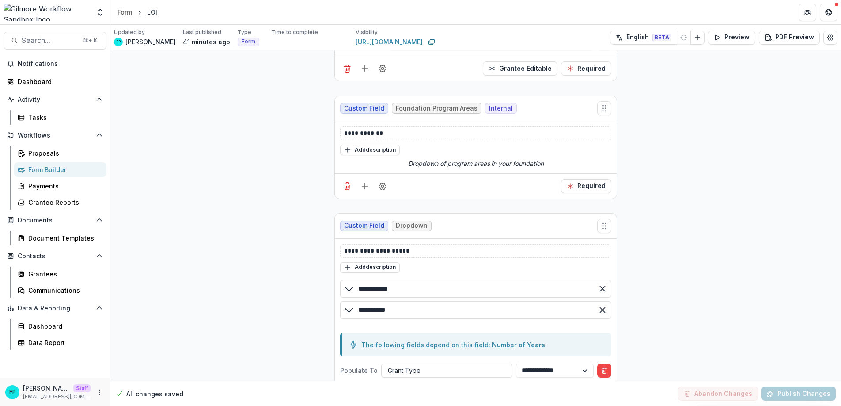
scroll to position [393, 0]
click at [361, 185] on icon "Add field" at bounding box center [365, 186] width 9 height 9
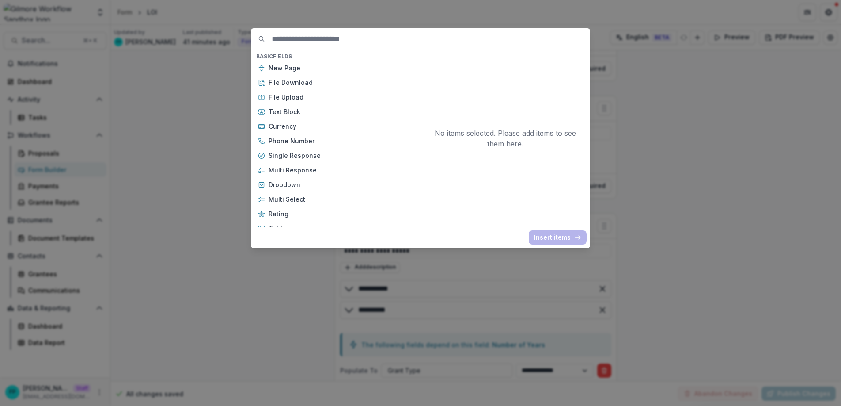
click at [360, 185] on p "Dropdown" at bounding box center [341, 184] width 145 height 9
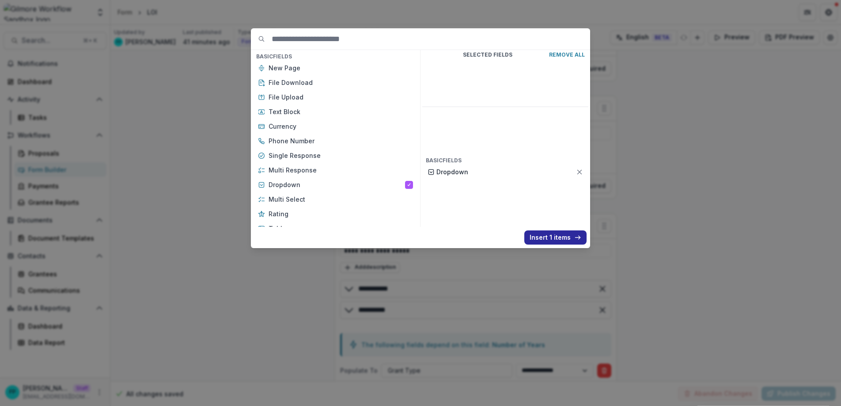
click at [559, 237] on button "Insert 1 items" at bounding box center [556, 237] width 62 height 14
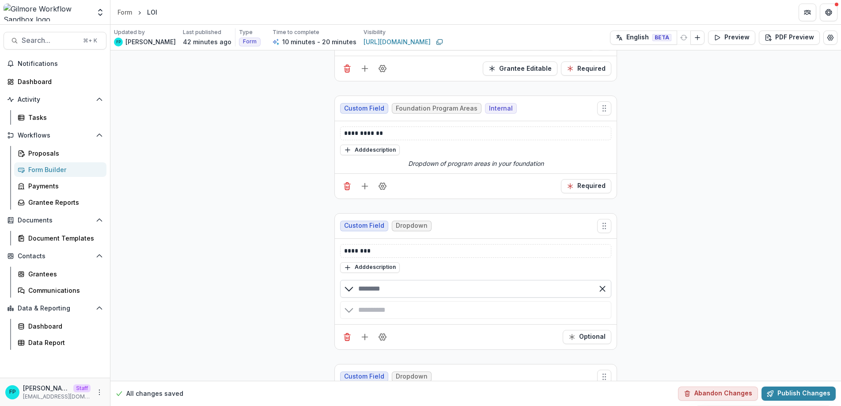
click at [382, 288] on input "text" at bounding box center [475, 289] width 271 height 18
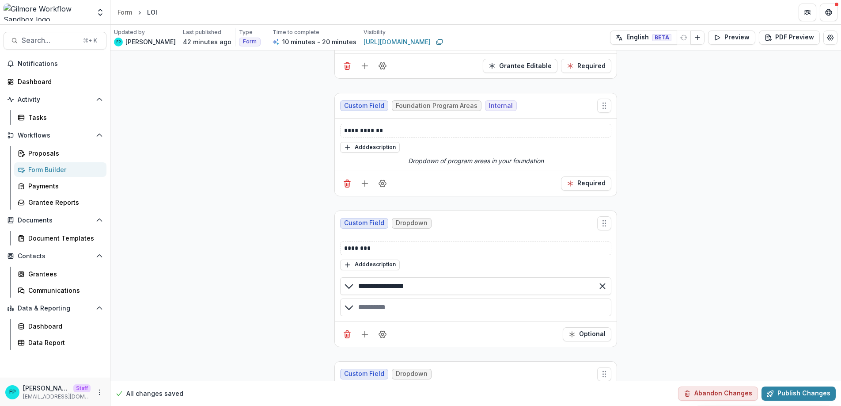
click at [382, 304] on div "button" at bounding box center [475, 307] width 271 height 18
type input "**********"
click at [401, 327] on div "button" at bounding box center [475, 329] width 271 height 18
type input "**********"
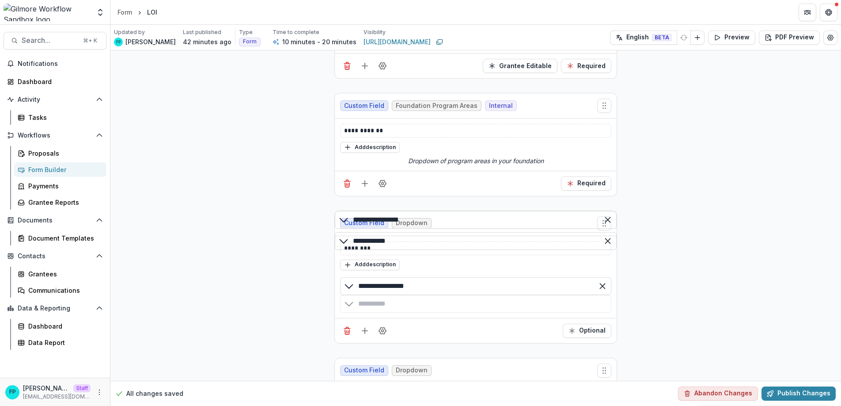
drag, startPoint x: 392, startPoint y: 130, endPoint x: 339, endPoint y: 126, distance: 53.2
click at [340, 126] on div "**********" at bounding box center [475, 131] width 271 height 14
copy p "**********"
drag, startPoint x: 396, startPoint y: 245, endPoint x: 327, endPoint y: 245, distance: 68.5
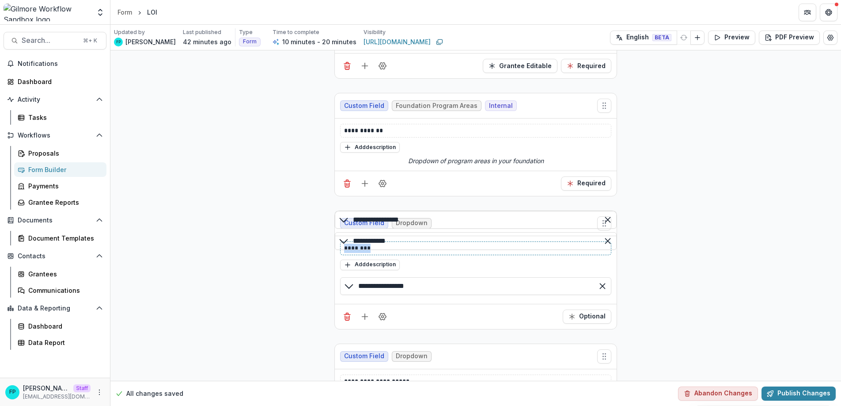
click at [348, 183] on line "Delete field" at bounding box center [348, 184] width 0 height 2
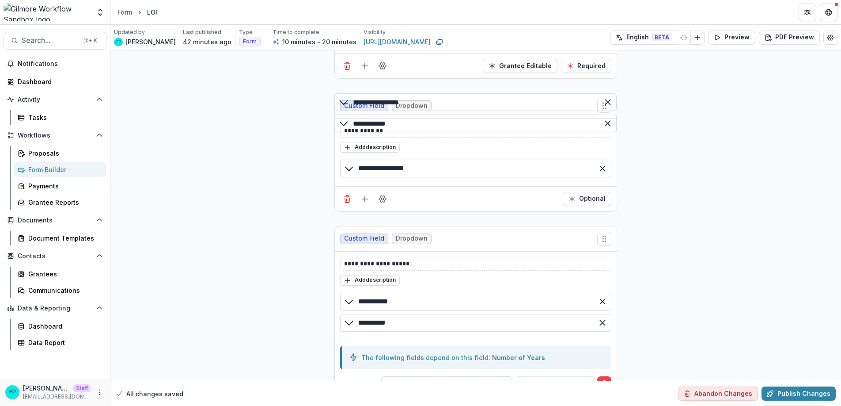
click at [296, 181] on div "**********" at bounding box center [475, 410] width 731 height 1513
click at [383, 200] on circle "Field Settings" at bounding box center [383, 199] width 2 height 2
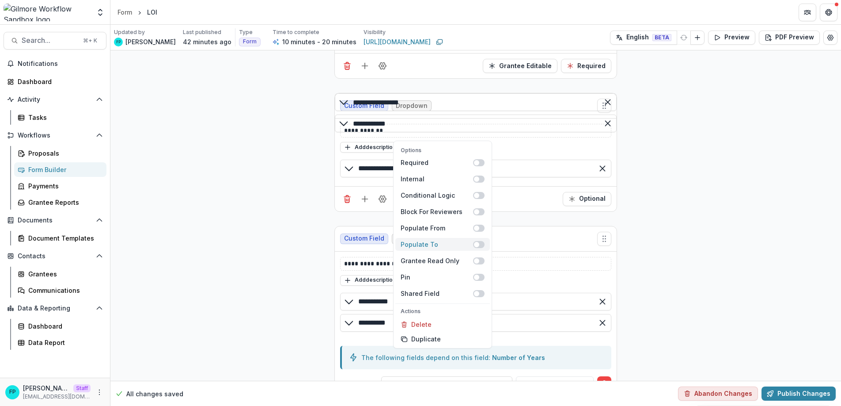
click at [477, 241] on span at bounding box center [478, 244] width 11 height 7
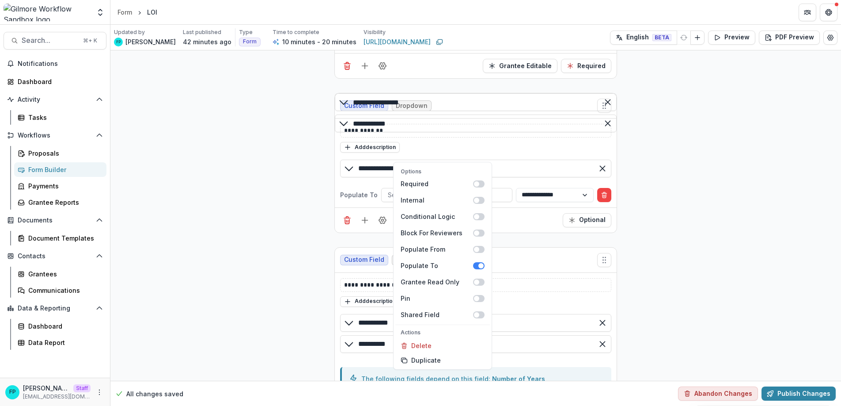
click at [533, 232] on div "Options Required Internal Conditional Logic Block For Reviewers Populate From P…" at bounding box center [476, 219] width 282 height 25
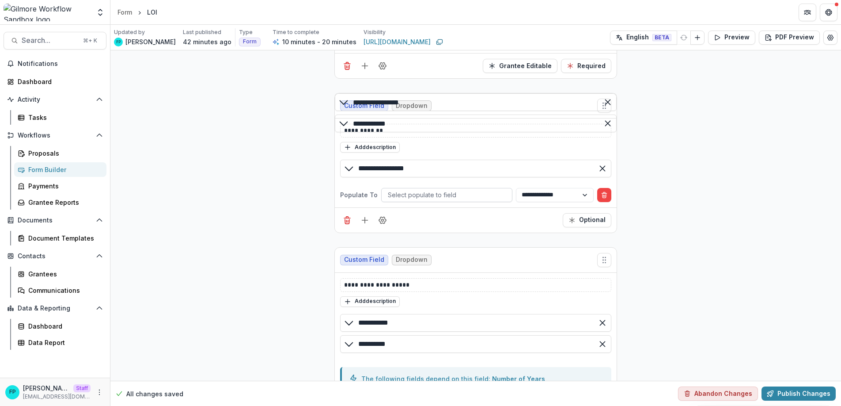
click at [449, 200] on div at bounding box center [447, 194] width 118 height 11
type input "*****"
click at [591, 227] on button "Optional" at bounding box center [587, 220] width 49 height 14
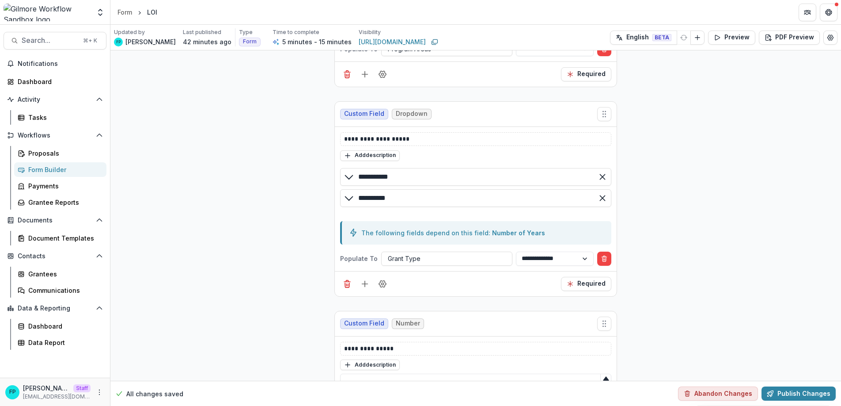
scroll to position [542, 0]
click at [807, 390] on button "Publish Changes" at bounding box center [799, 393] width 74 height 14
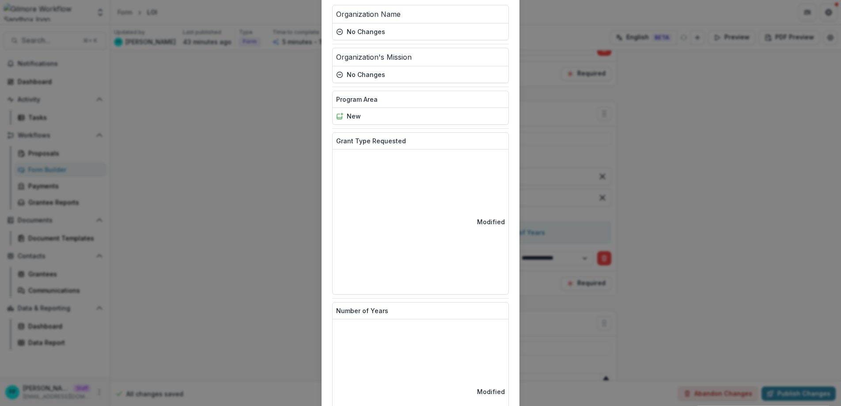
scroll to position [94, 0]
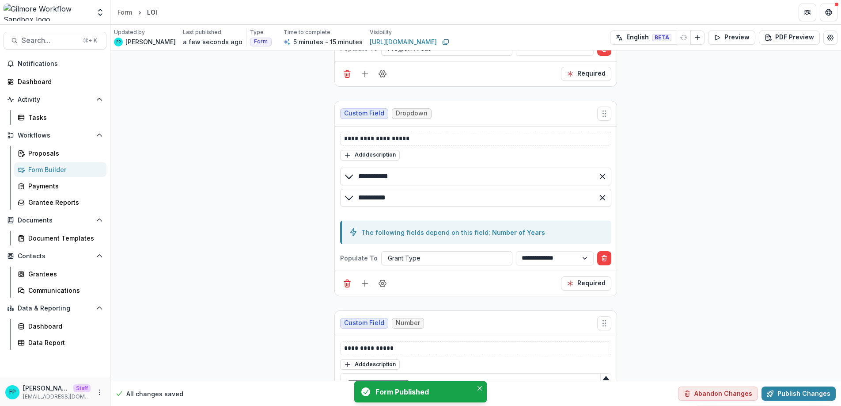
scroll to position [540, 0]
click at [124, 11] on div "Form" at bounding box center [125, 12] width 15 height 9
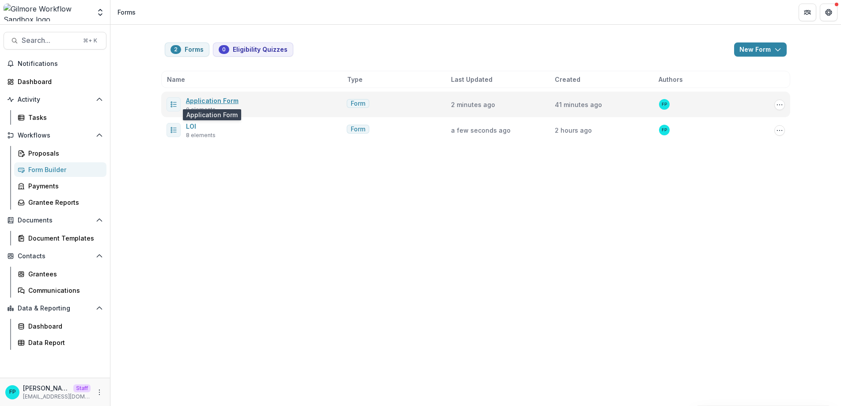
click at [214, 100] on link "Application Form" at bounding box center [212, 101] width 53 height 8
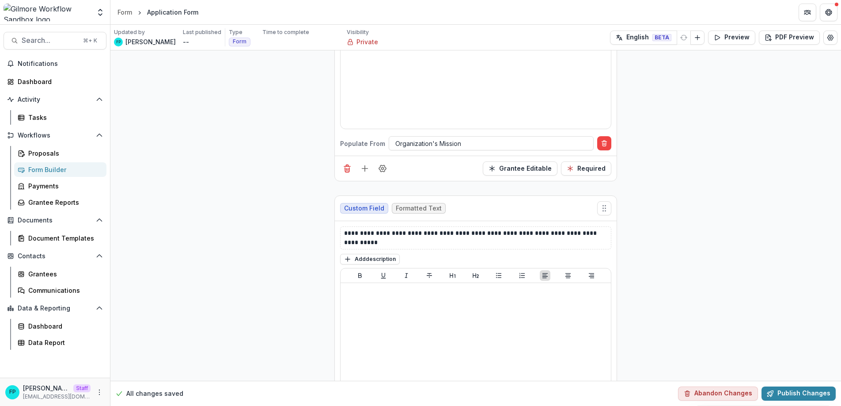
scroll to position [373, 0]
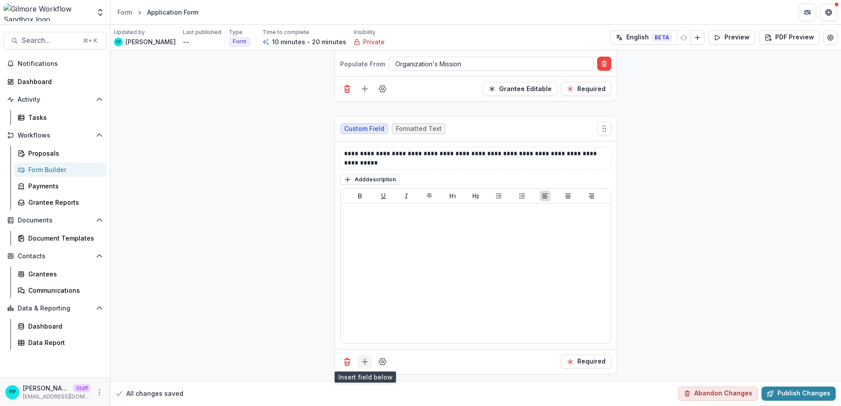
click at [363, 364] on icon "Add field" at bounding box center [365, 361] width 9 height 9
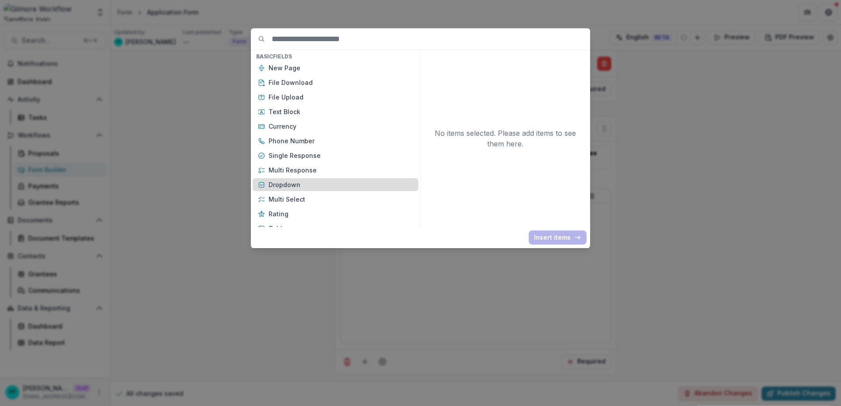
click at [318, 183] on p "Dropdown" at bounding box center [341, 184] width 145 height 9
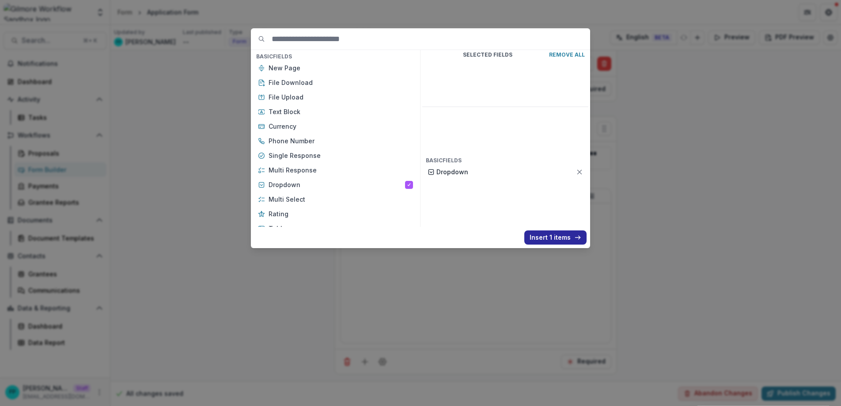
click at [568, 238] on button "Insert 1 items" at bounding box center [556, 237] width 62 height 14
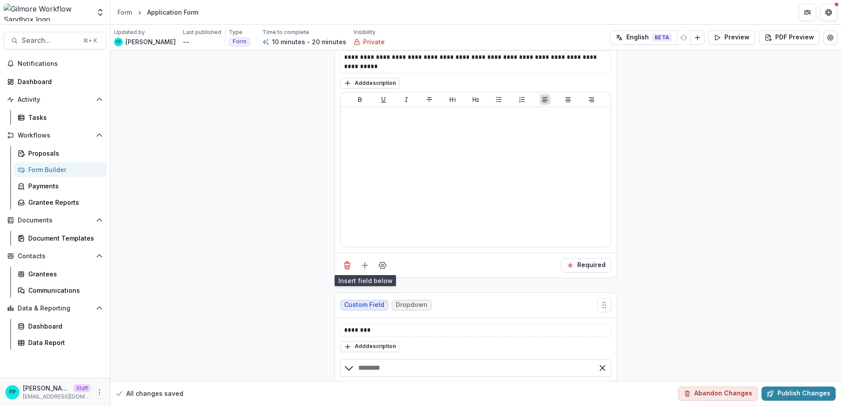
scroll to position [509, 0]
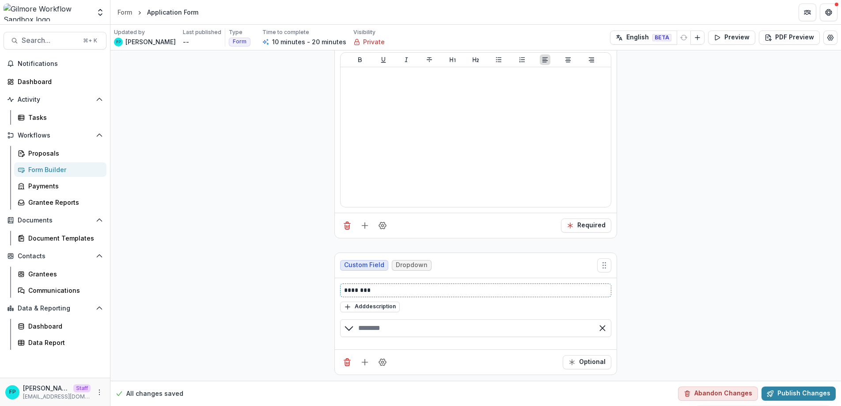
click at [399, 289] on p "********" at bounding box center [475, 289] width 263 height 9
drag, startPoint x: 399, startPoint y: 289, endPoint x: 328, endPoint y: 289, distance: 70.7
click at [382, 323] on input "text" at bounding box center [475, 328] width 271 height 18
click at [386, 347] on div "button" at bounding box center [475, 349] width 271 height 18
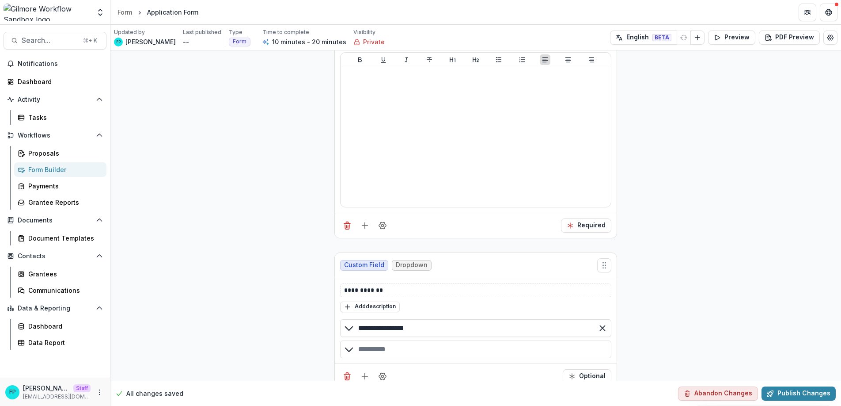
type input "**********"
click at [397, 369] on div "button" at bounding box center [475, 370] width 271 height 18
type input "**********"
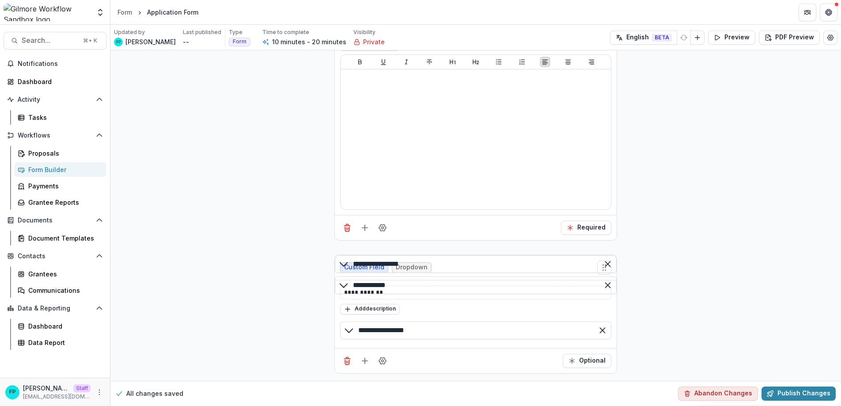
scroll to position [552, 0]
click at [381, 364] on icon "Field Settings" at bounding box center [382, 360] width 9 height 9
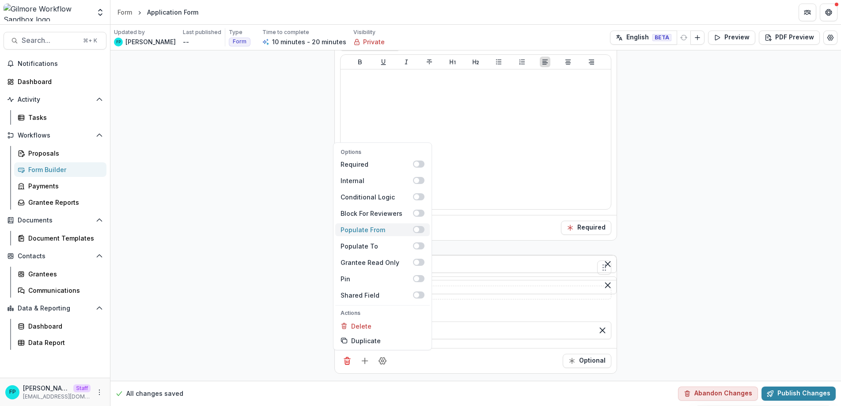
click at [392, 230] on div "Populate From" at bounding box center [377, 229] width 72 height 9
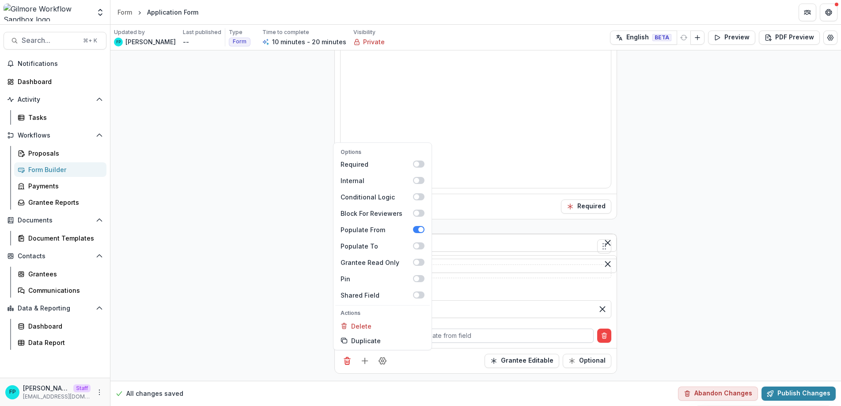
click at [488, 341] on div at bounding box center [492, 335] width 192 height 11
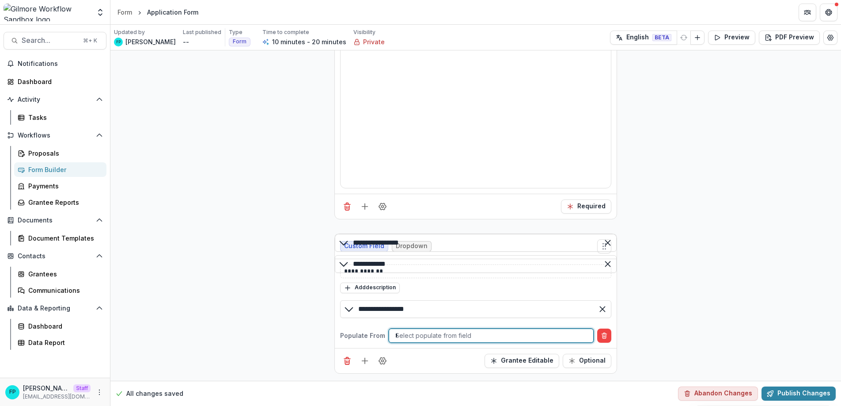
scroll to position [0, 0]
type input "***"
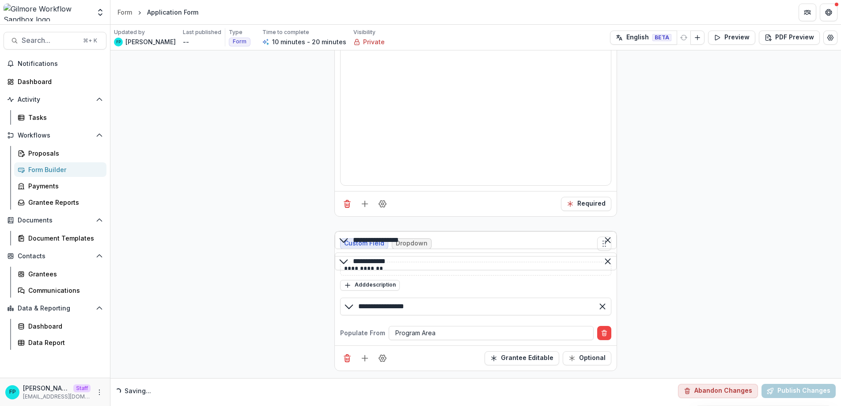
scroll to position [573, 0]
click at [384, 361] on icon "Field Settings" at bounding box center [382, 357] width 7 height 7
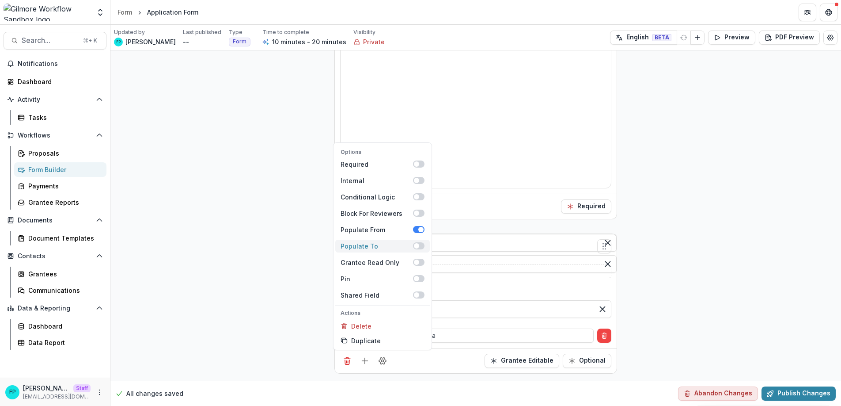
click at [416, 246] on span at bounding box center [416, 245] width 5 height 5
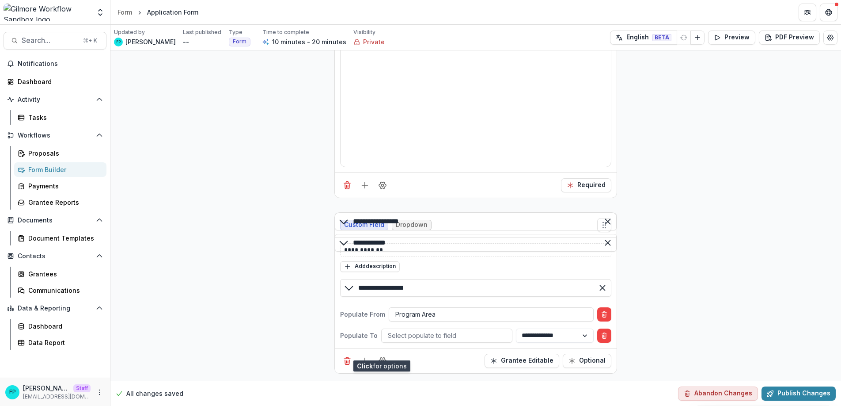
scroll to position [594, 0]
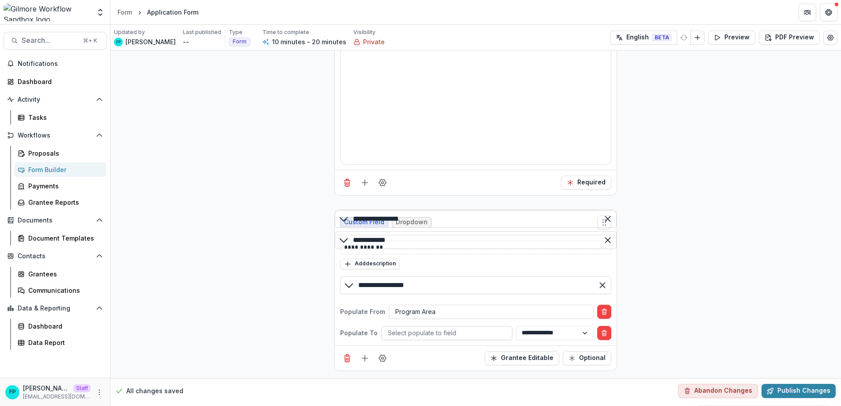
click at [411, 333] on div at bounding box center [447, 332] width 118 height 11
type input "***"
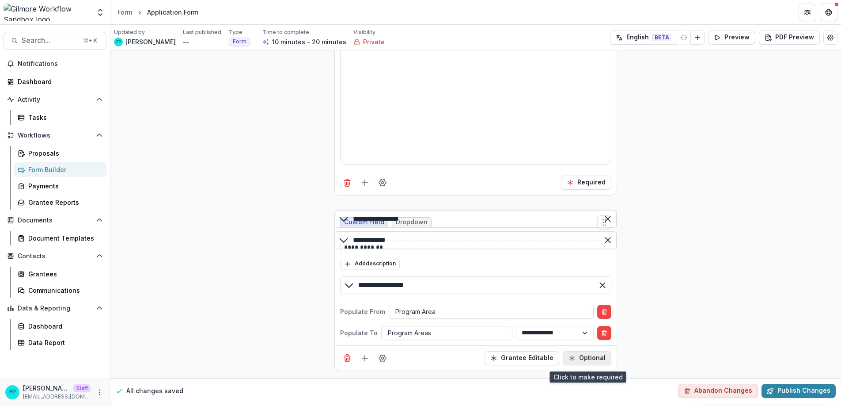
click at [577, 362] on button "Optional" at bounding box center [587, 358] width 49 height 14
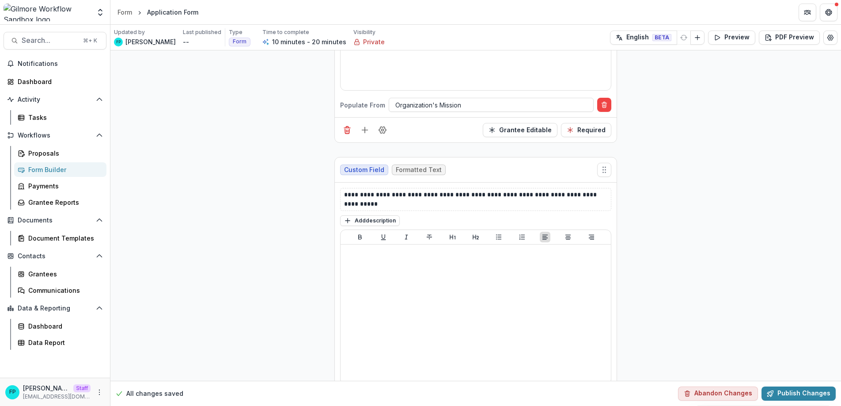
scroll to position [486, 0]
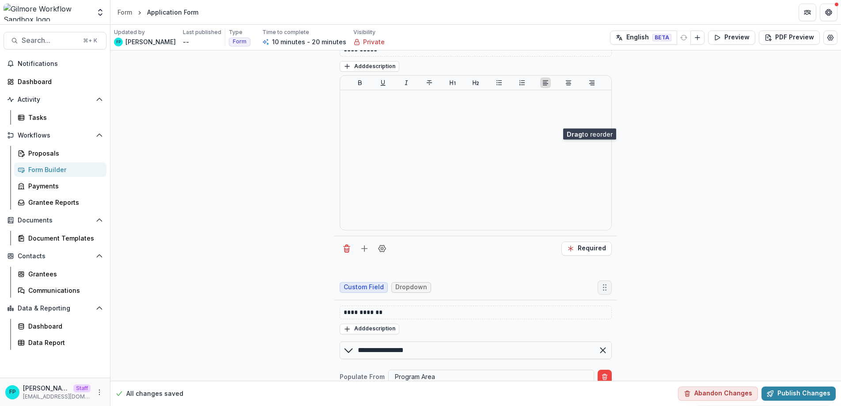
drag, startPoint x: 604, startPoint y: 288, endPoint x: 590, endPoint y: 118, distance: 170.7
click at [606, 287] on circle "Move field" at bounding box center [606, 287] width 0 height 0
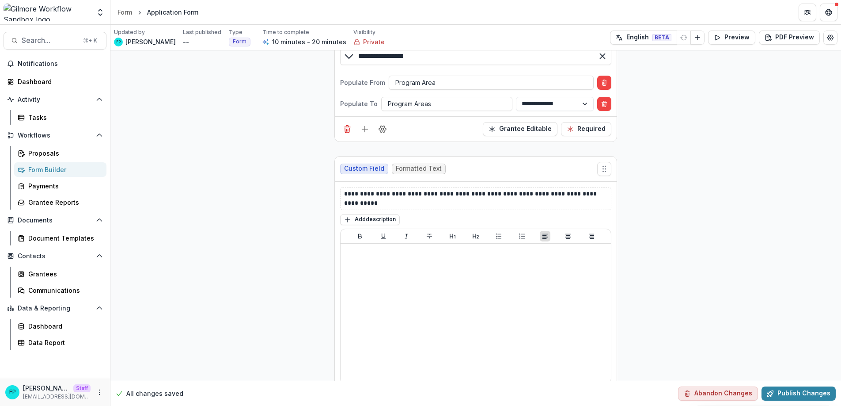
scroll to position [529, 0]
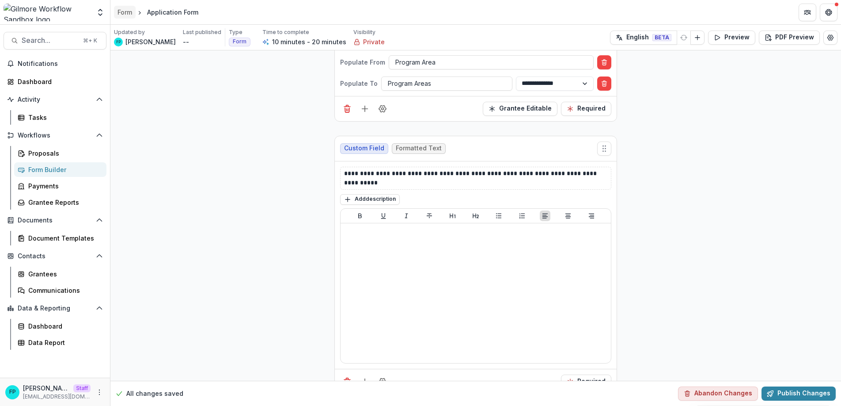
click at [123, 13] on div "Form" at bounding box center [125, 12] width 15 height 9
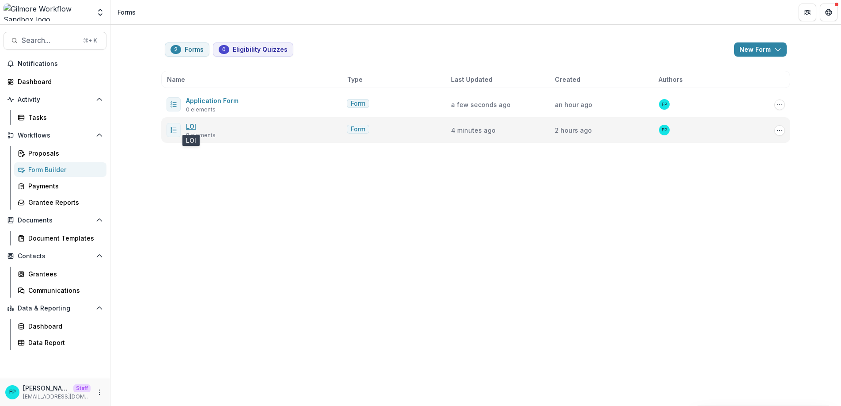
click at [191, 126] on link "LOI" at bounding box center [191, 126] width 10 height 8
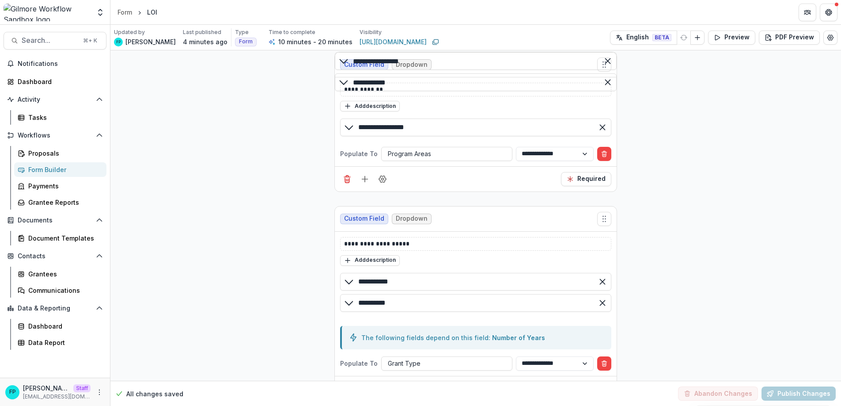
scroll to position [442, 0]
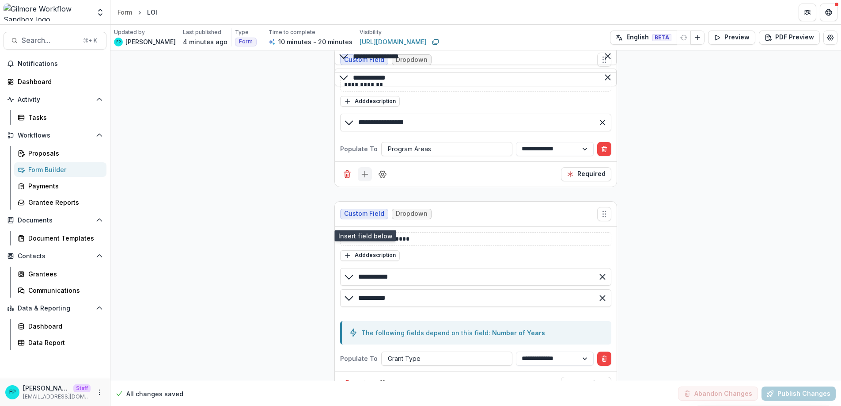
click at [362, 179] on icon "Add field" at bounding box center [365, 174] width 9 height 9
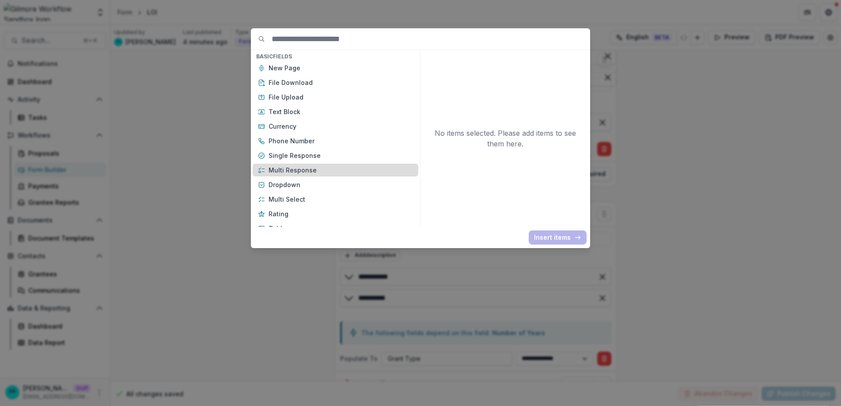
click at [325, 168] on p "Multi Response" at bounding box center [341, 169] width 145 height 9
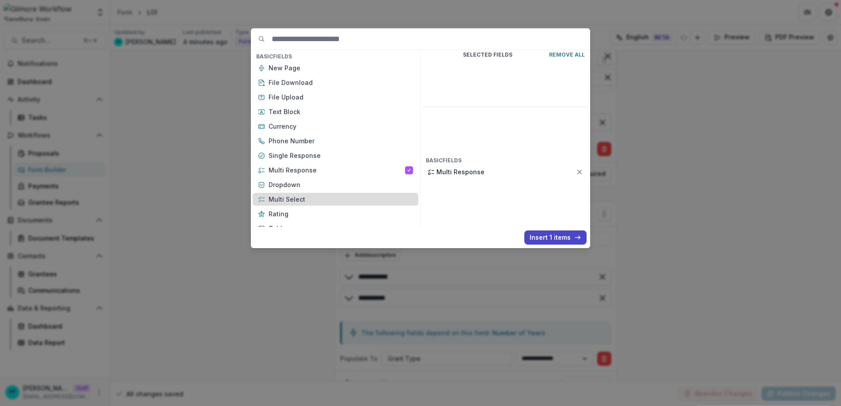
click at [324, 200] on p "Multi Select" at bounding box center [341, 198] width 145 height 9
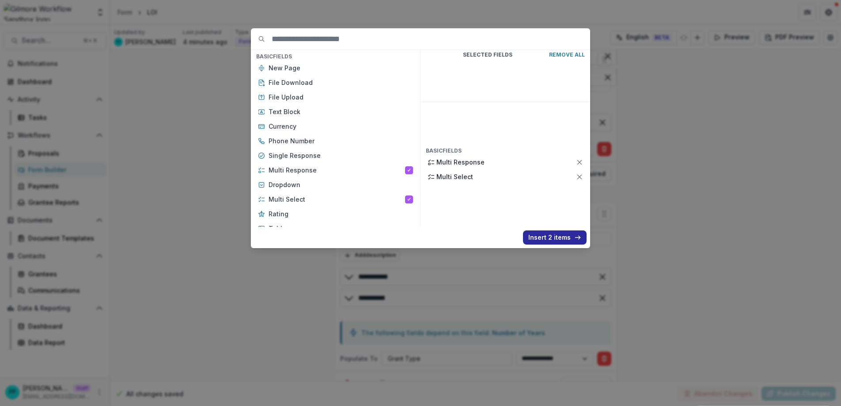
click at [551, 236] on button "Insert 2 items" at bounding box center [555, 237] width 64 height 14
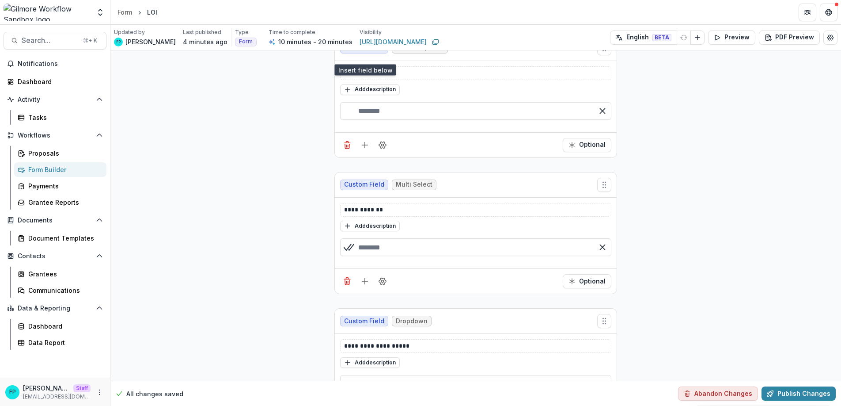
scroll to position [619, 0]
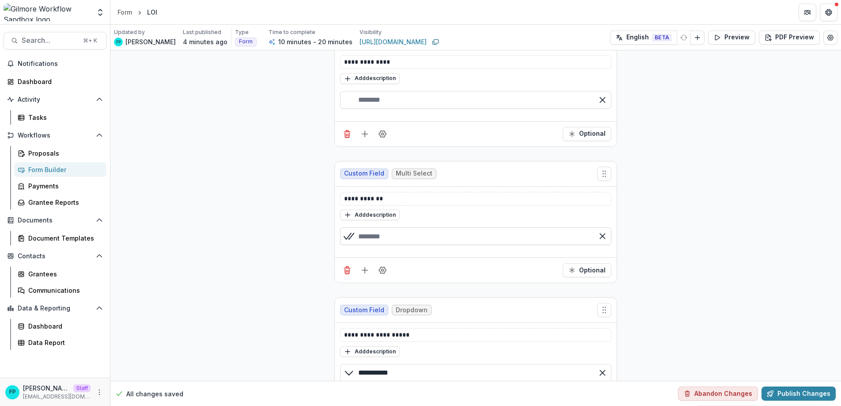
click at [386, 245] on input "text" at bounding box center [475, 236] width 271 height 18
click at [289, 248] on div "**********" at bounding box center [475, 335] width 731 height 1807
click at [385, 245] on input "text" at bounding box center [475, 236] width 271 height 18
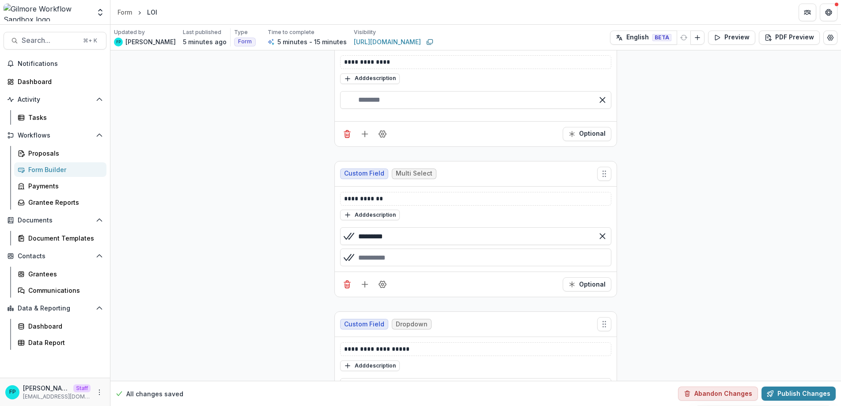
click at [441, 266] on div "button" at bounding box center [475, 257] width 271 height 18
type input "*********"
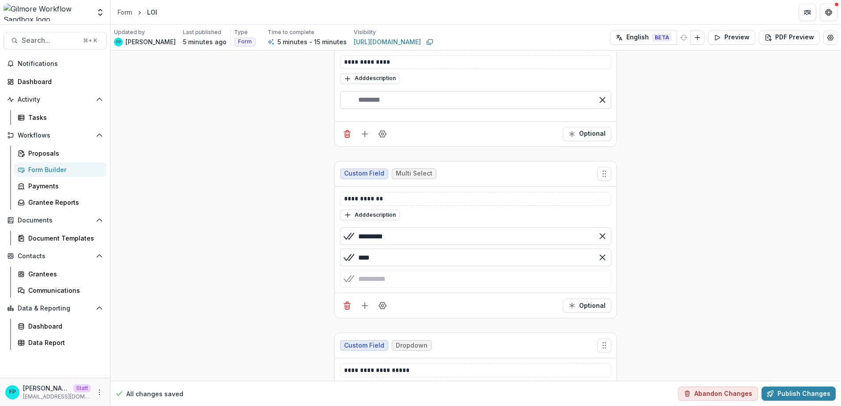
type input "****"
click at [385, 109] on input "text" at bounding box center [475, 100] width 271 height 18
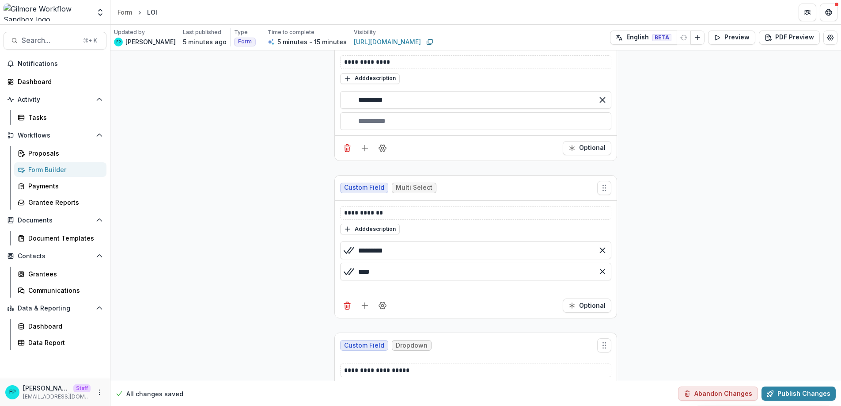
click at [394, 130] on div "button" at bounding box center [475, 121] width 271 height 18
type input "*********"
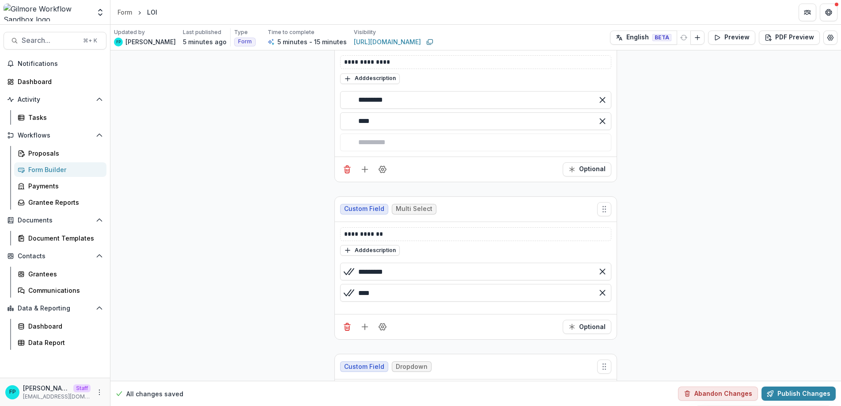
type input "****"
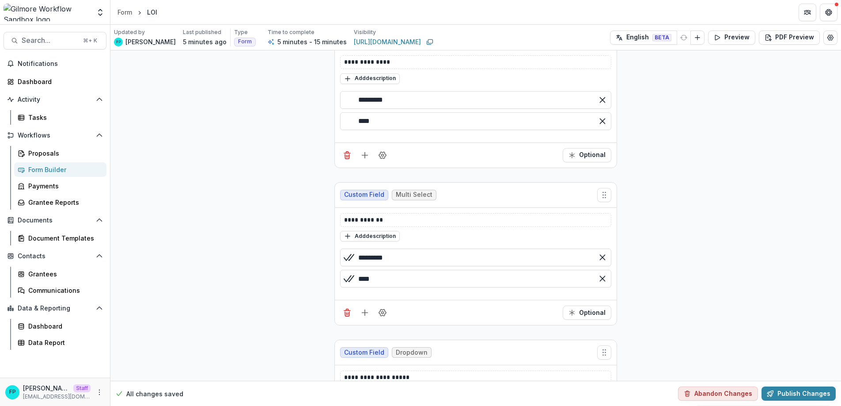
click at [704, 203] on div "**********" at bounding box center [475, 356] width 731 height 1849
click at [729, 37] on button "Preview" at bounding box center [731, 37] width 47 height 14
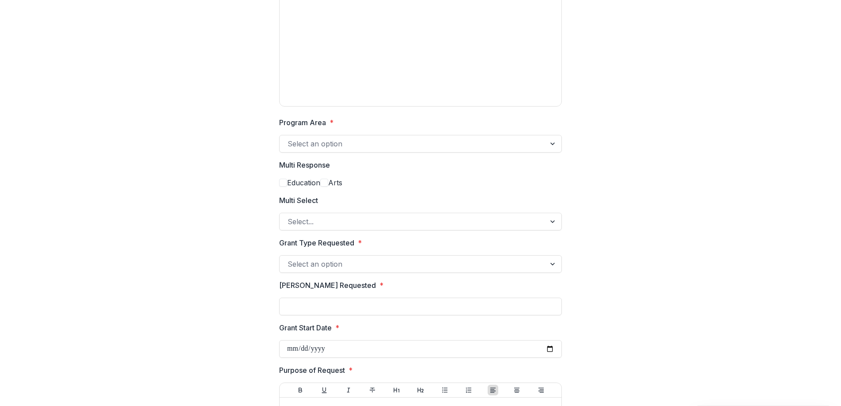
scroll to position [149, 0]
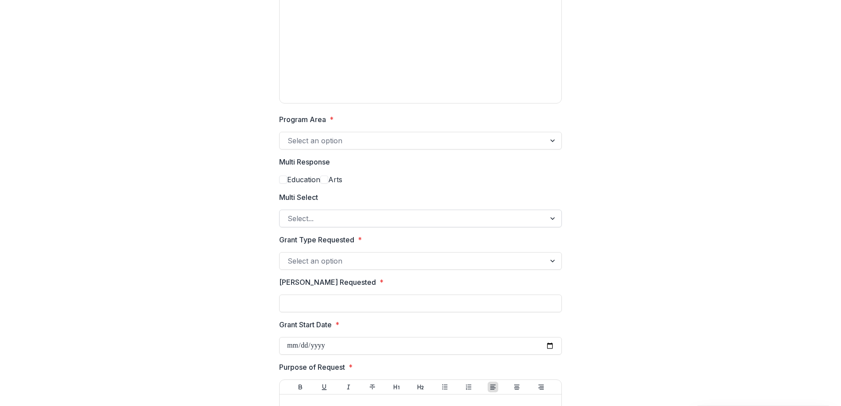
click at [426, 224] on div at bounding box center [413, 218] width 250 height 12
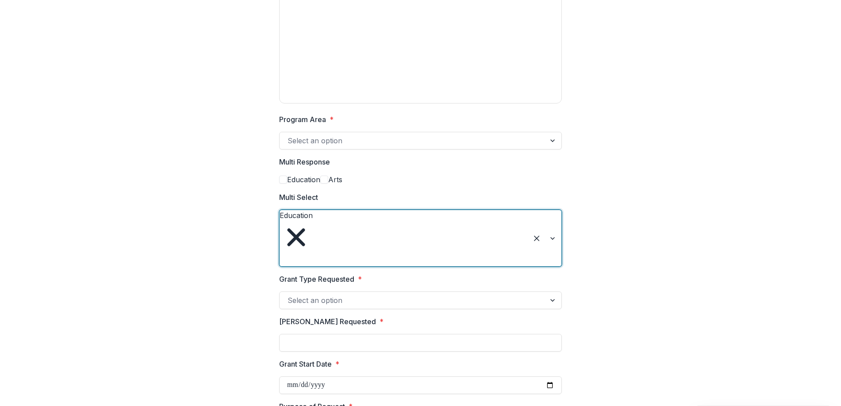
click at [283, 254] on div at bounding box center [282, 260] width 2 height 12
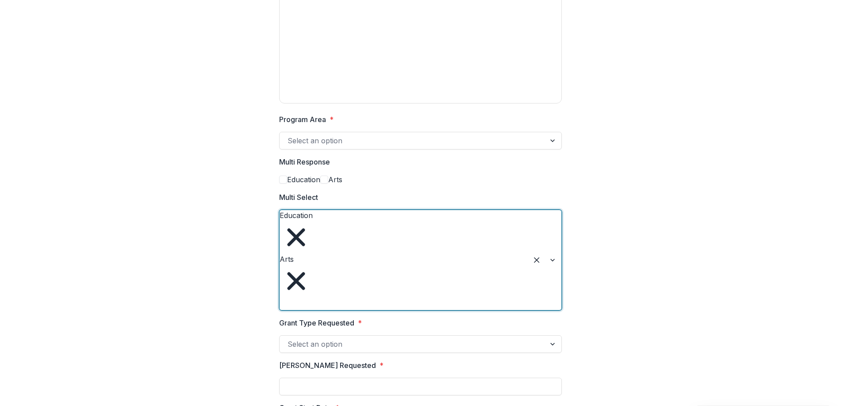
click at [653, 234] on div "Organization Name * Organization's Mission * Program Area * Select an option Mu…" at bounding box center [421, 265] width 820 height 768
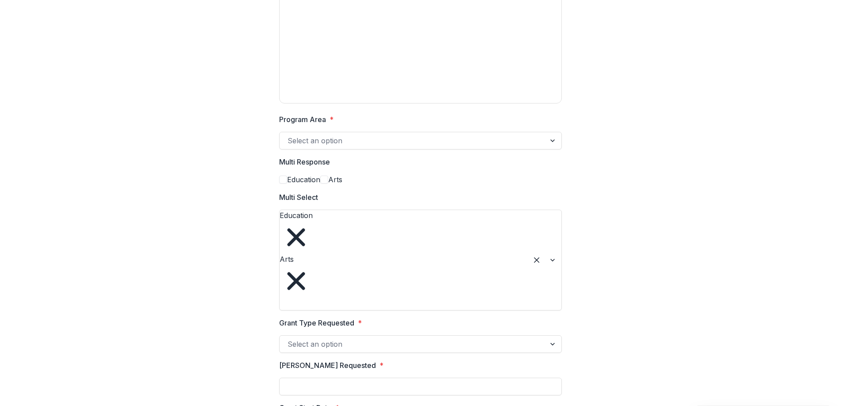
scroll to position [0, 0]
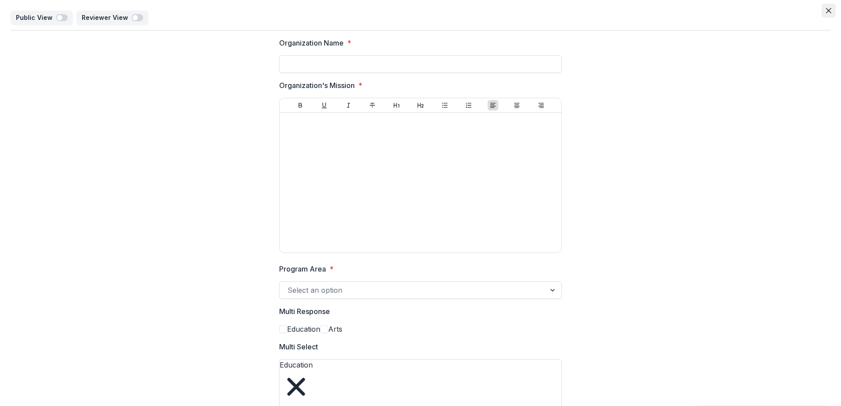
click at [829, 11] on icon "Close" at bounding box center [828, 10] width 5 height 5
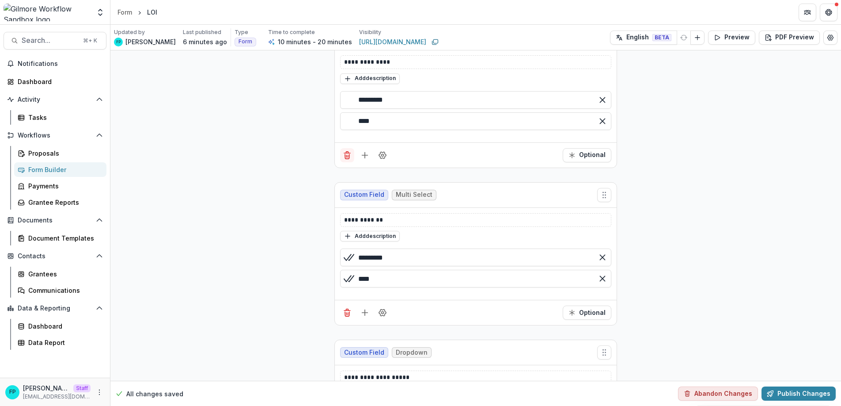
click at [343, 160] on icon "Delete field" at bounding box center [347, 155] width 9 height 9
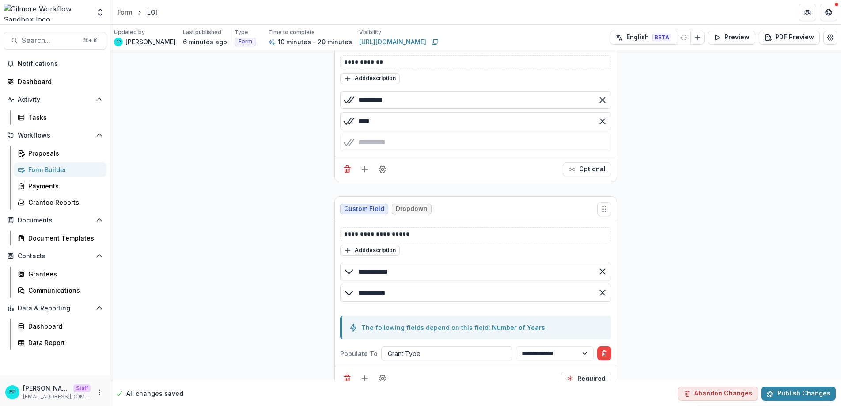
drag, startPoint x: 388, startPoint y: 165, endPoint x: 356, endPoint y: 165, distance: 31.8
click at [356, 130] on div "****" at bounding box center [475, 121] width 271 height 18
click at [432, 151] on div "button" at bounding box center [475, 142] width 271 height 18
type input "**********"
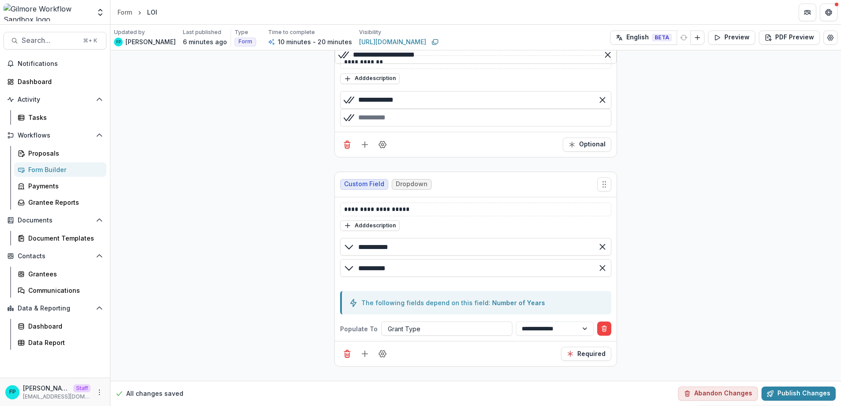
click at [445, 126] on div "button" at bounding box center [475, 118] width 271 height 18
type input "**********"
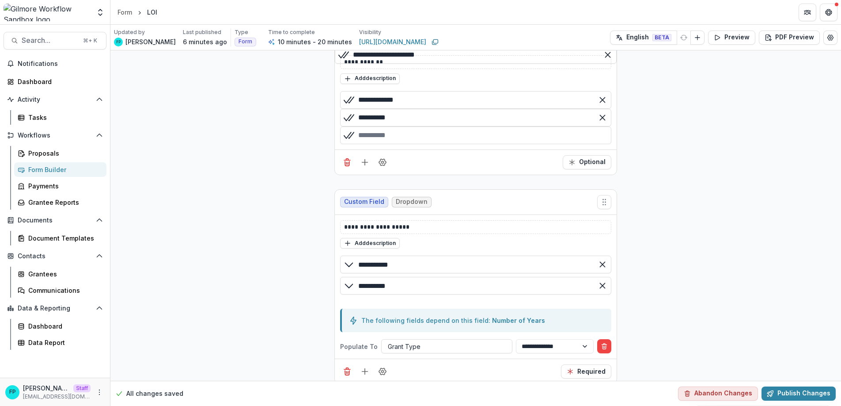
click at [464, 144] on div "button" at bounding box center [475, 135] width 271 height 18
type input "**********"
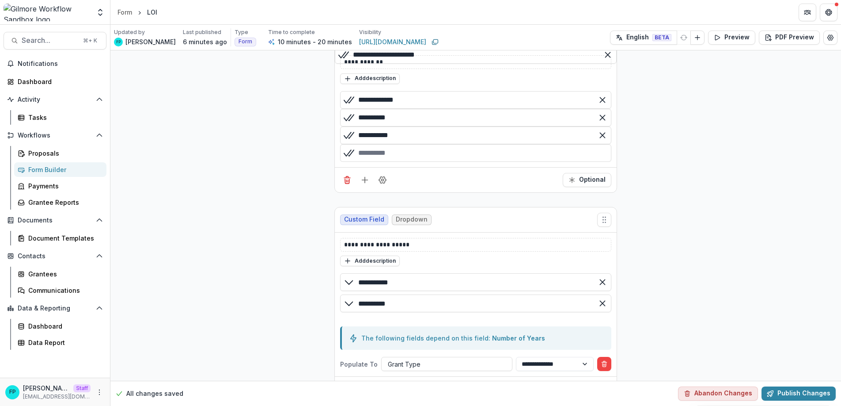
click at [468, 162] on div "button" at bounding box center [475, 153] width 271 height 18
type input "**********"
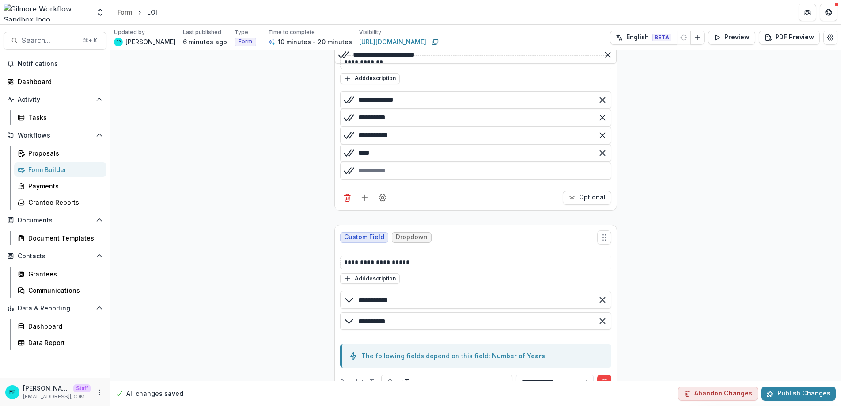
click at [476, 179] on div "button" at bounding box center [475, 171] width 271 height 18
type input "****"
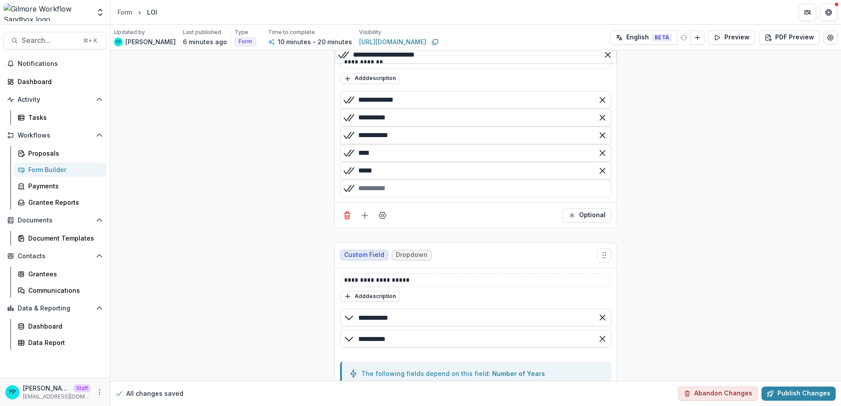
click at [449, 197] on div "button" at bounding box center [475, 188] width 271 height 18
type input "*****"
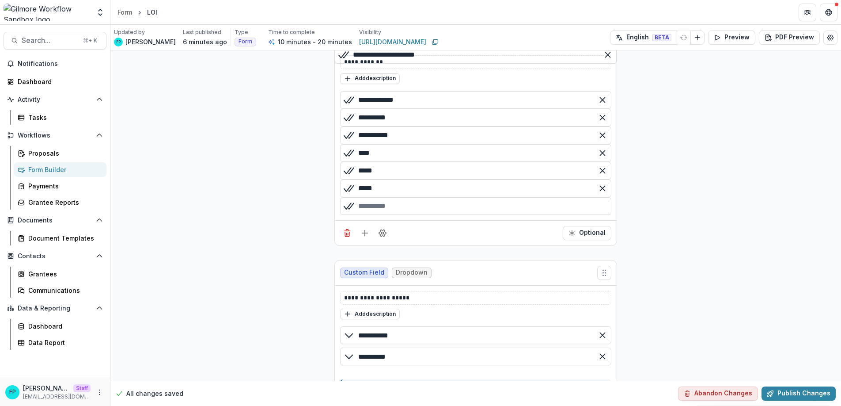
click at [448, 215] on div "button" at bounding box center [475, 206] width 271 height 18
type input "*****"
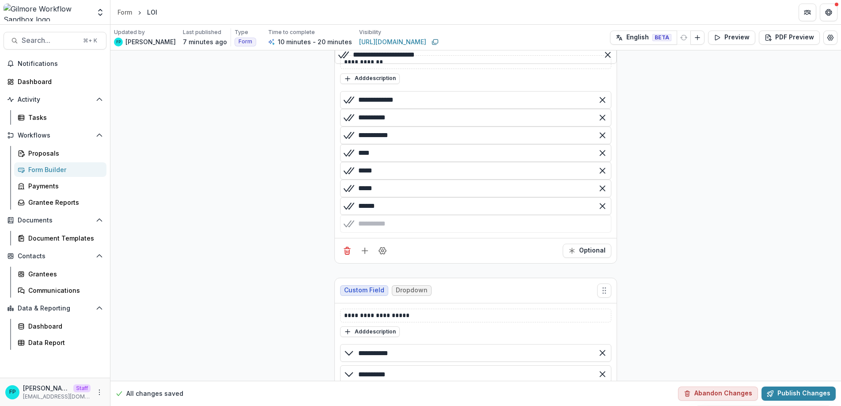
type input "******"
click at [692, 278] on div "**********" at bounding box center [475, 326] width 731 height 1788
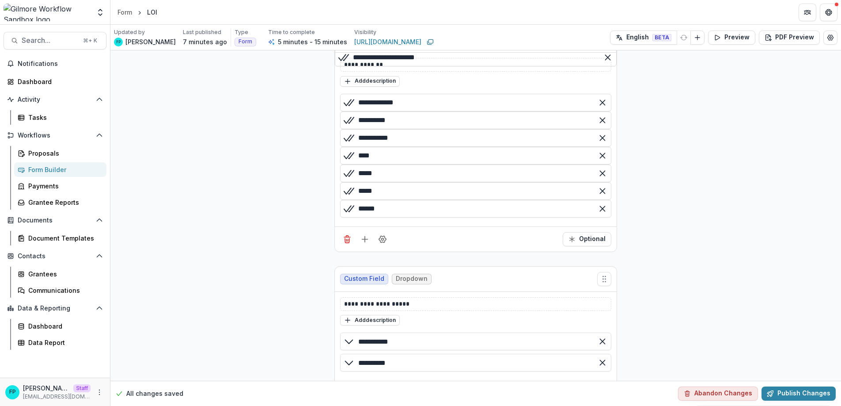
scroll to position [633, 0]
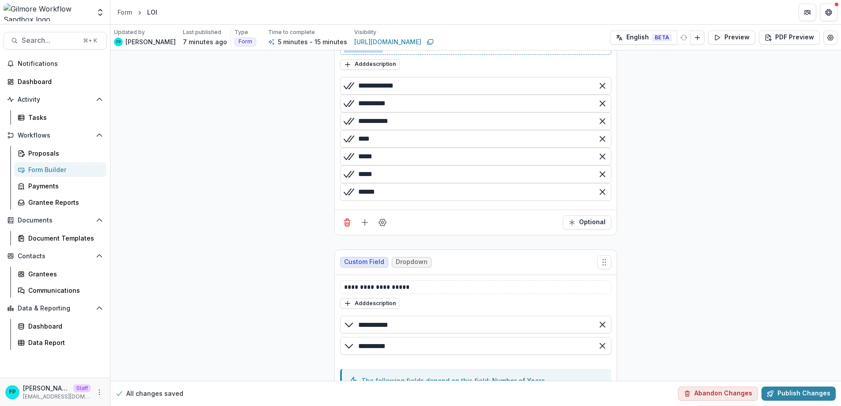
drag, startPoint x: 398, startPoint y: 91, endPoint x: 328, endPoint y: 92, distance: 70.3
click at [328, 92] on div "**********" at bounding box center [475, 304] width 297 height 1773
click at [285, 110] on div "**********" at bounding box center [475, 304] width 731 height 1773
click at [354, 53] on p "**********" at bounding box center [475, 47] width 263 height 9
drag, startPoint x: 348, startPoint y: 93, endPoint x: 330, endPoint y: 92, distance: 18.6
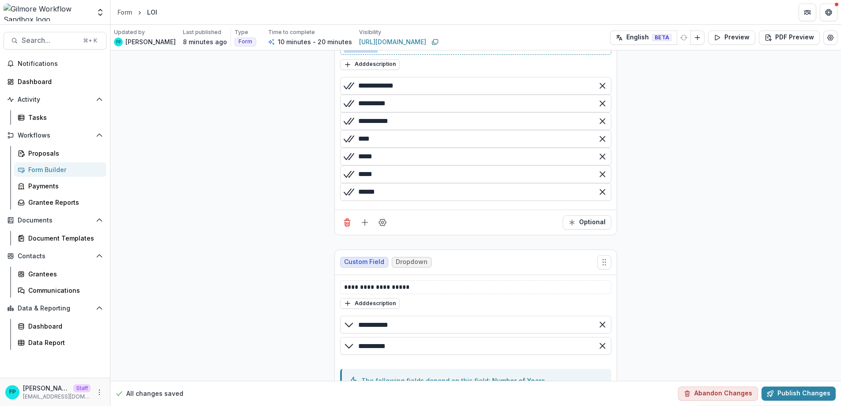
click at [330, 92] on div "**********" at bounding box center [475, 304] width 297 height 1773
click at [385, 70] on button "Add description" at bounding box center [370, 64] width 60 height 11
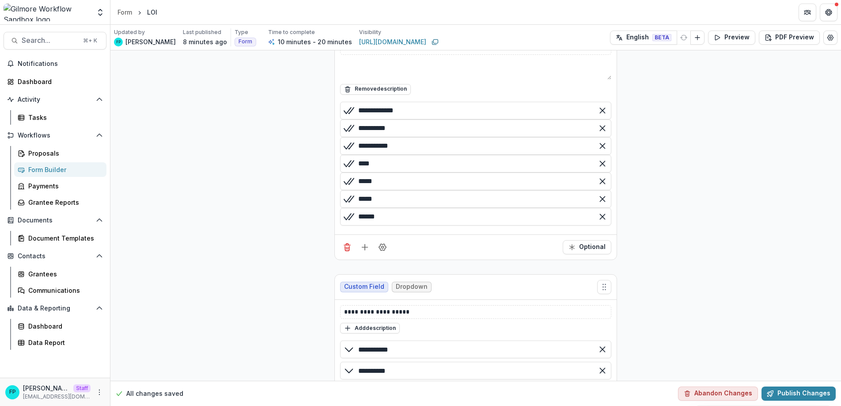
click at [385, 80] on textarea at bounding box center [475, 68] width 271 height 21
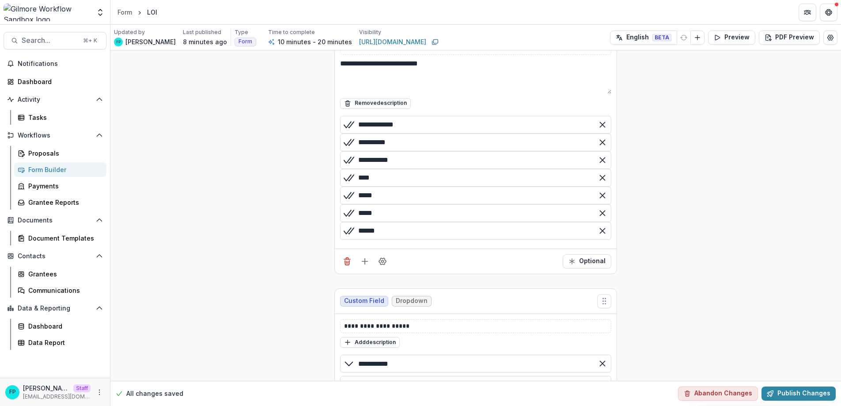
click at [670, 128] on div "**********" at bounding box center [475, 324] width 731 height 1812
click at [729, 35] on button "Preview" at bounding box center [731, 37] width 47 height 14
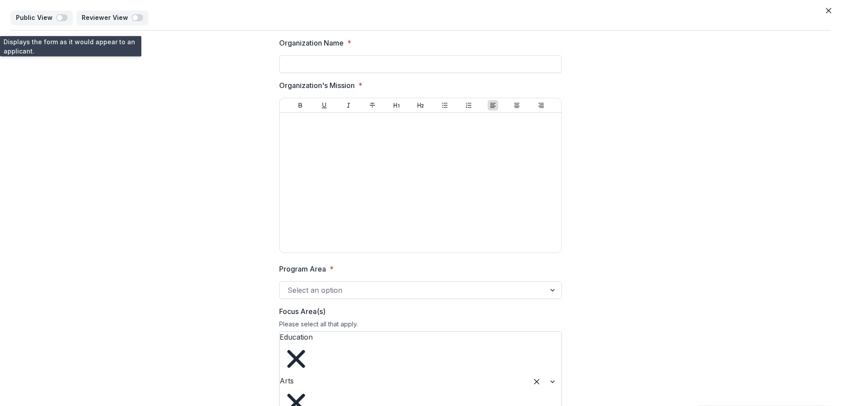
click at [305, 394] on icon "Remove Arts" at bounding box center [297, 403] width 18 height 18
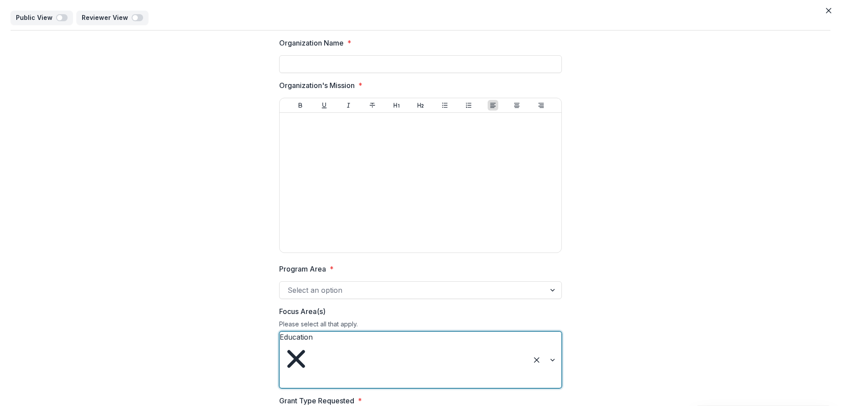
click at [313, 342] on icon "Remove Education" at bounding box center [296, 358] width 33 height 33
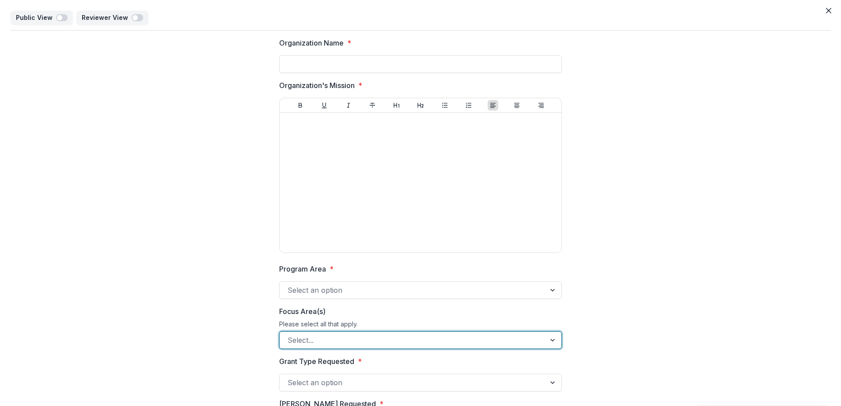
click at [547, 339] on div at bounding box center [554, 339] width 16 height 17
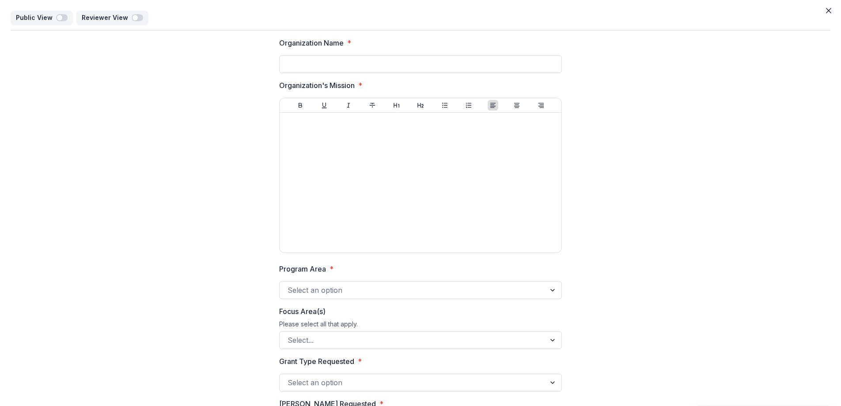
click at [646, 250] on div "Organization Name * Organization's Mission * Program Area * Select an option Fo…" at bounding box center [421, 358] width 820 height 657
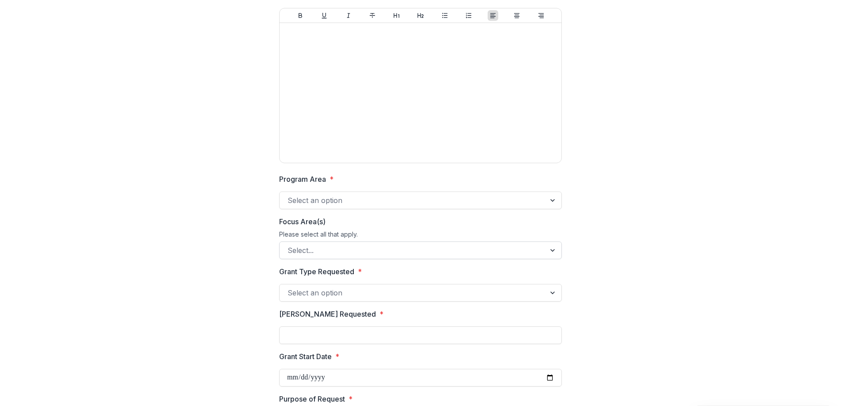
click at [546, 253] on div at bounding box center [554, 250] width 16 height 17
click at [611, 250] on div "Organization Name * Organization's Mission * Program Area * Select an option Fo…" at bounding box center [421, 269] width 820 height 657
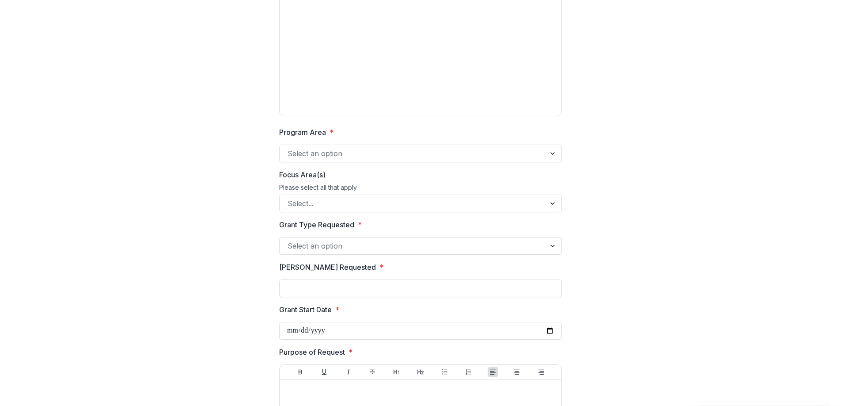
scroll to position [0, 0]
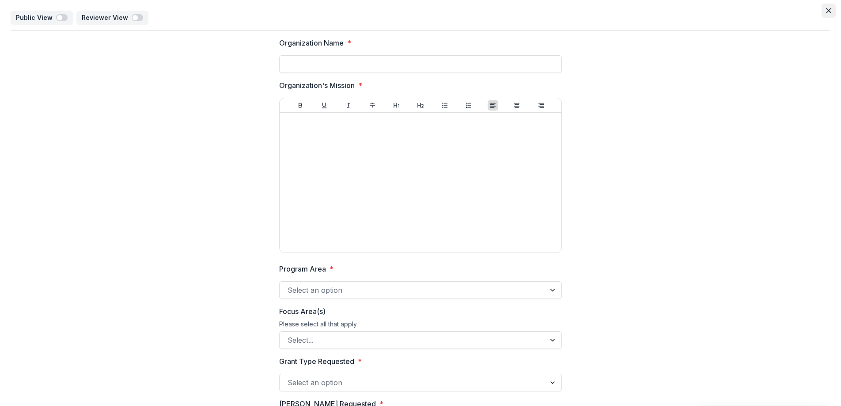
click at [827, 10] on icon "Close" at bounding box center [828, 10] width 5 height 5
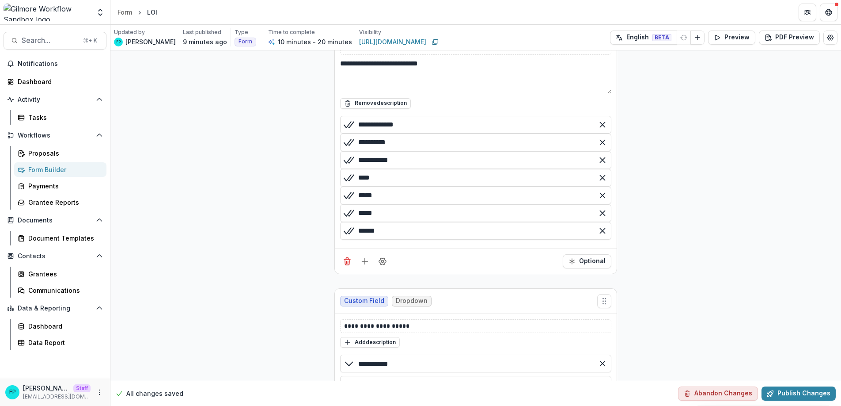
click at [461, 94] on textarea "**********" at bounding box center [475, 75] width 271 height 35
type textarea "**********"
click at [249, 141] on div "**********" at bounding box center [475, 324] width 731 height 1812
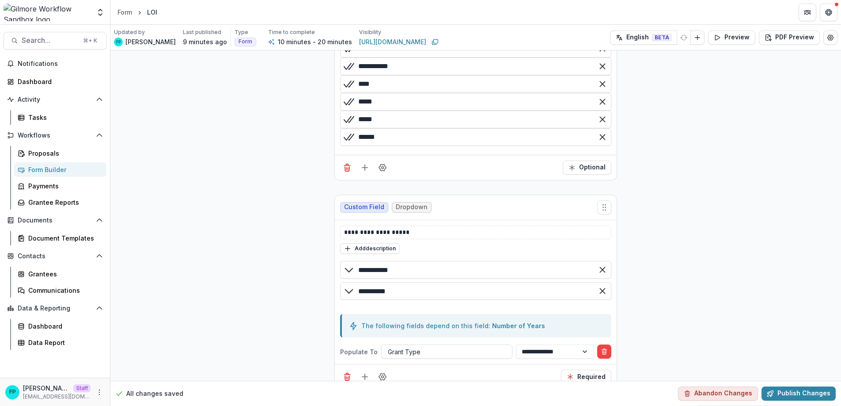
scroll to position [727, 0]
click at [379, 171] on icon "Field Settings" at bounding box center [382, 167] width 9 height 9
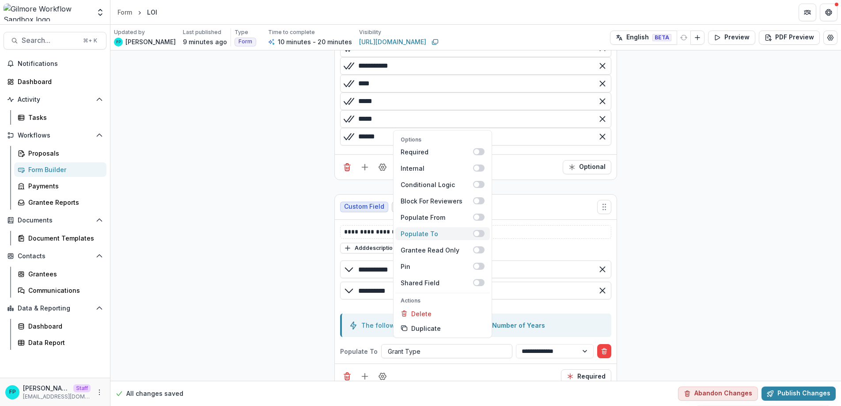
click at [468, 238] on div "Populate To" at bounding box center [437, 233] width 72 height 9
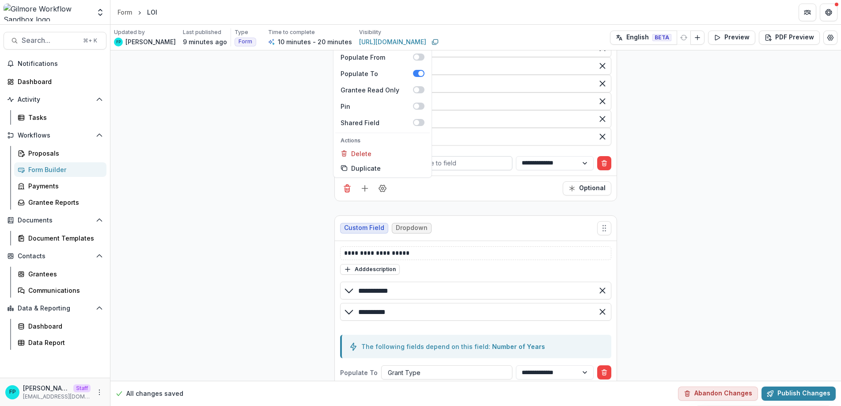
click at [465, 168] on div at bounding box center [447, 162] width 118 height 11
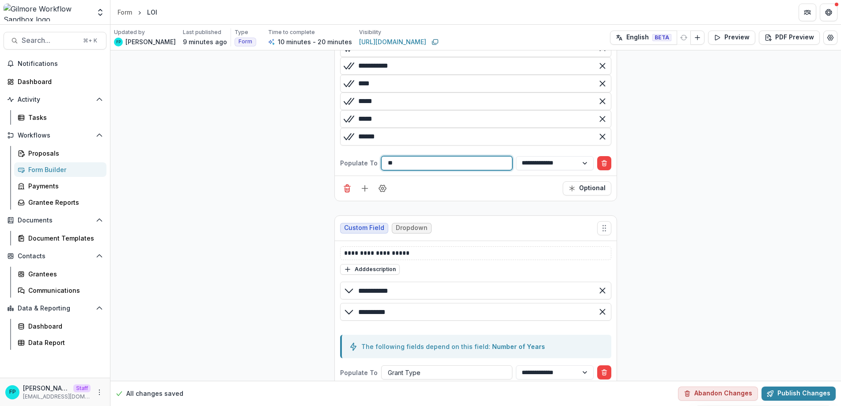
type input "***"
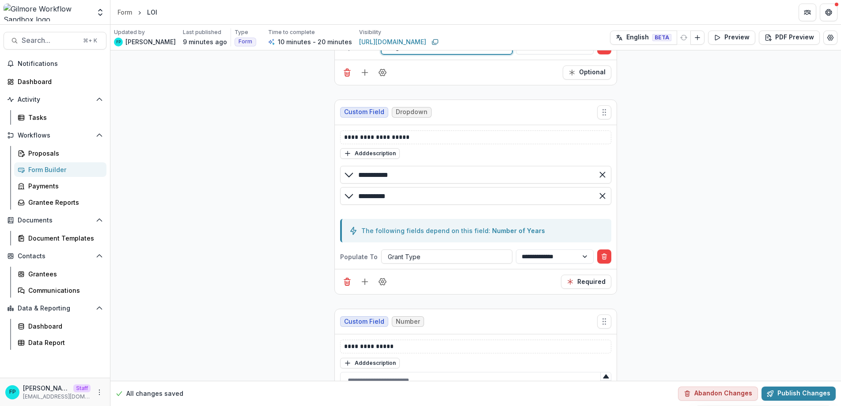
scroll to position [848, 0]
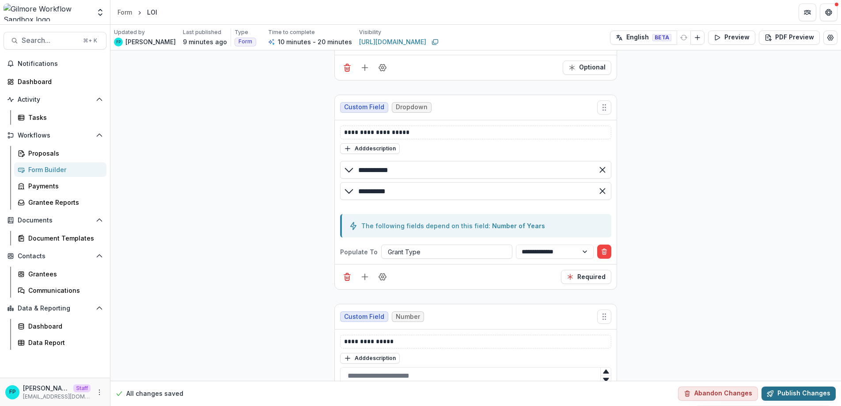
click at [804, 396] on button "Publish Changes" at bounding box center [799, 393] width 74 height 14
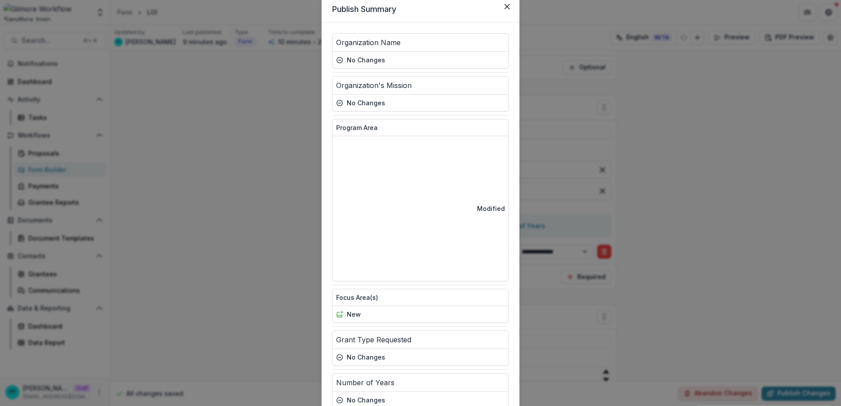
scroll to position [83, 0]
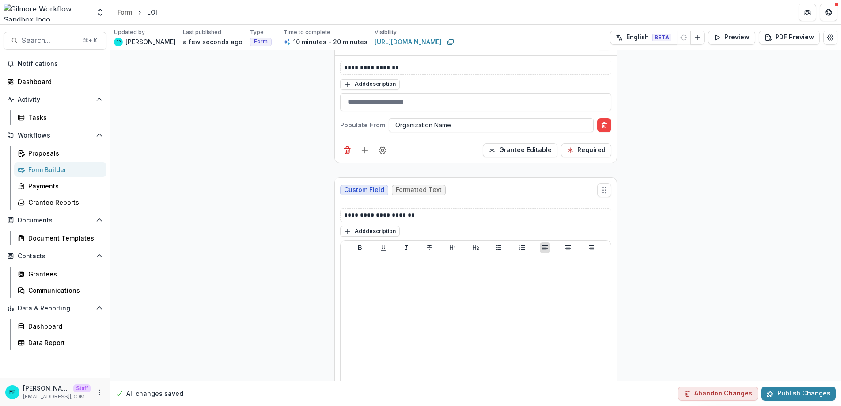
scroll to position [0, 0]
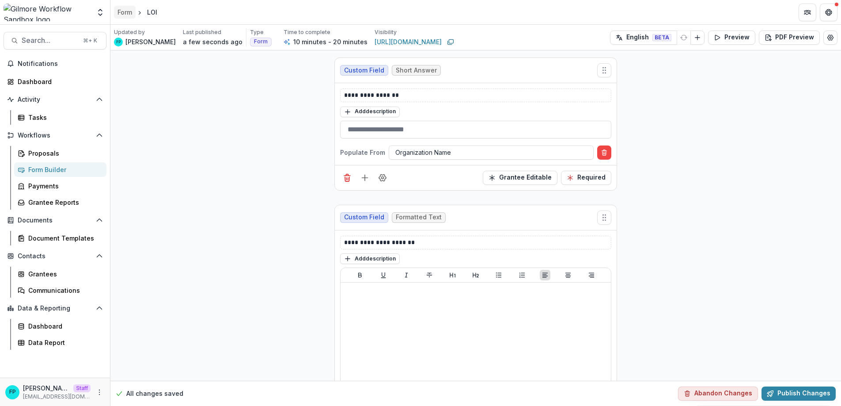
click at [128, 11] on div "Form" at bounding box center [125, 12] width 15 height 9
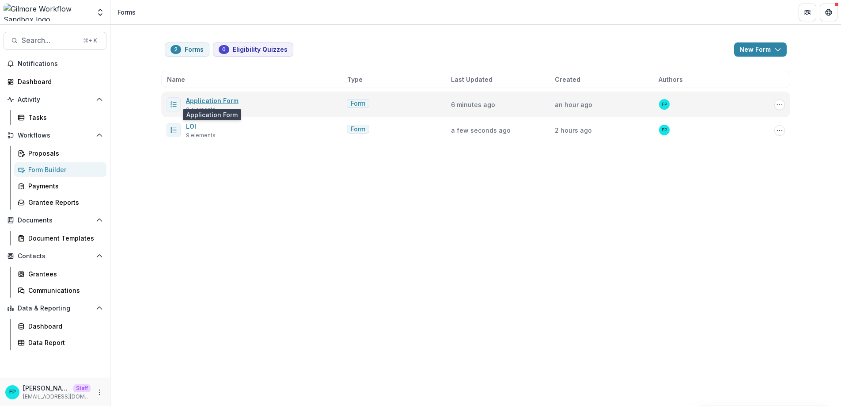
click at [204, 99] on link "Application Form" at bounding box center [212, 101] width 53 height 8
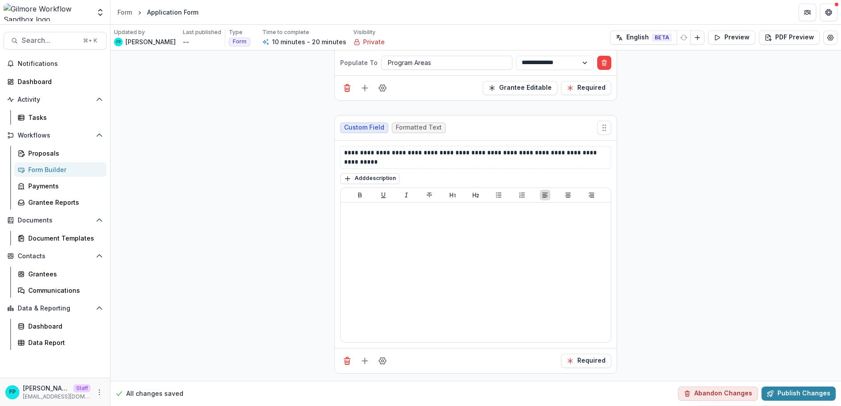
scroll to position [594, 0]
drag, startPoint x: 529, startPoint y: 153, endPoint x: 519, endPoint y: 154, distance: 10.3
click at [519, 154] on p "**********" at bounding box center [475, 157] width 263 height 19
drag, startPoint x: 551, startPoint y: 154, endPoint x: 561, endPoint y: 152, distance: 9.9
click at [561, 152] on p "**********" at bounding box center [475, 157] width 263 height 19
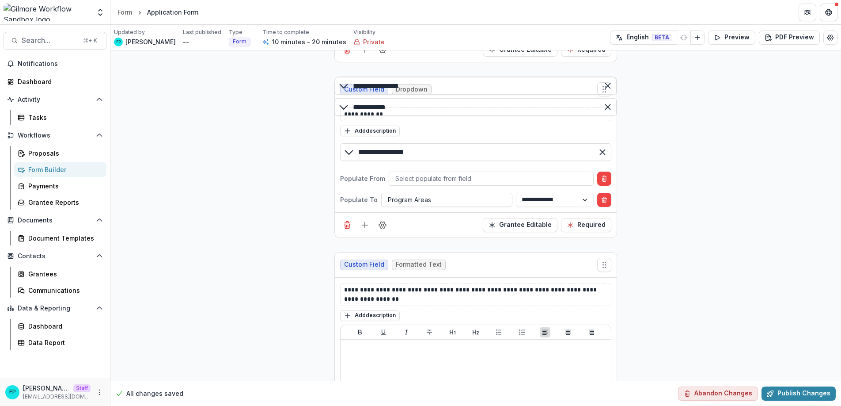
scroll to position [409, 0]
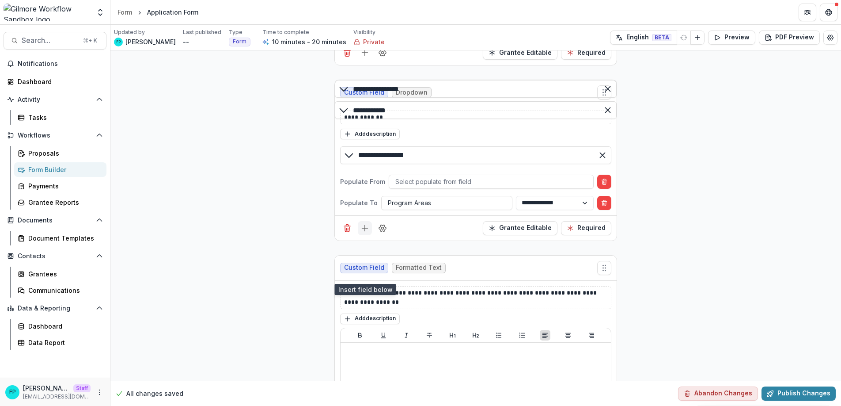
click at [364, 232] on icon "Add field" at bounding box center [365, 228] width 9 height 9
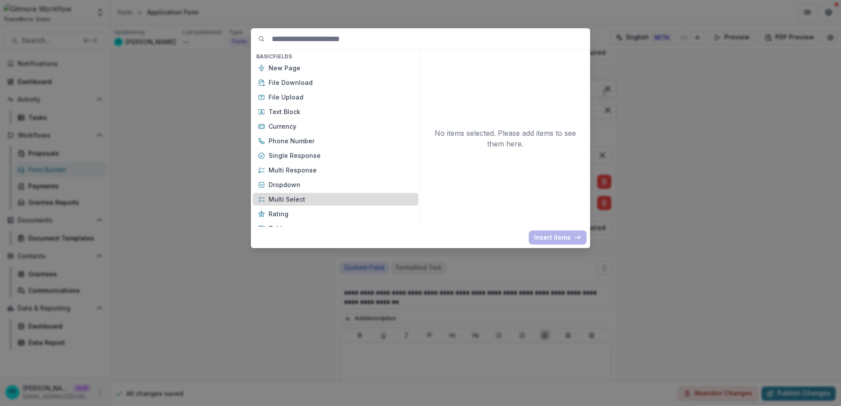
click at [330, 199] on p "Multi Select" at bounding box center [341, 198] width 145 height 9
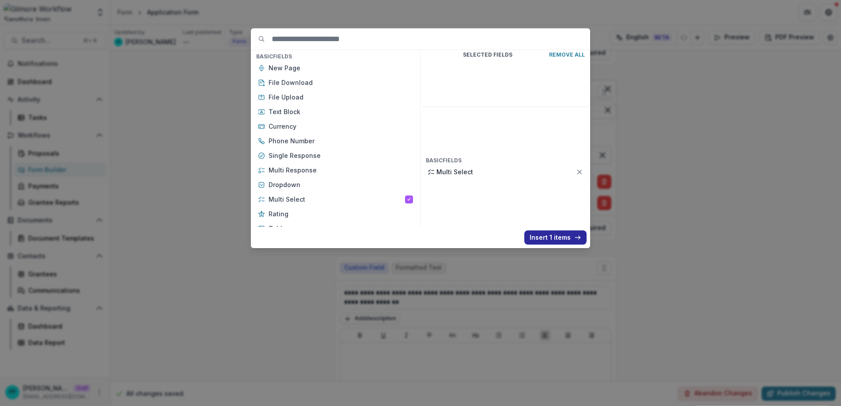
click at [556, 238] on button "Insert 1 items" at bounding box center [556, 237] width 62 height 14
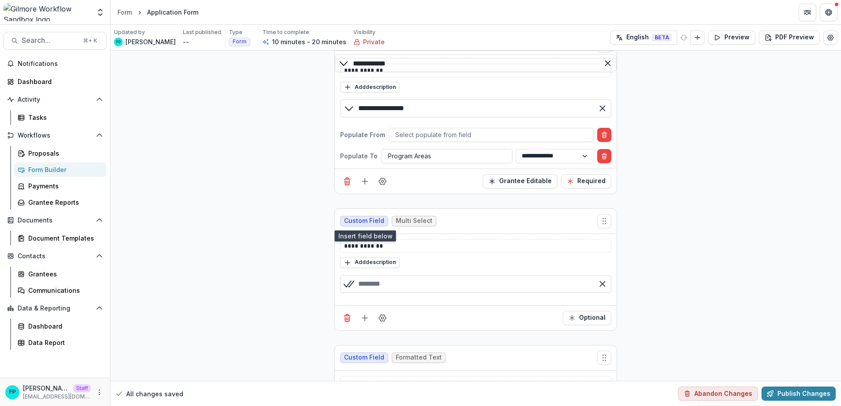
scroll to position [556, 0]
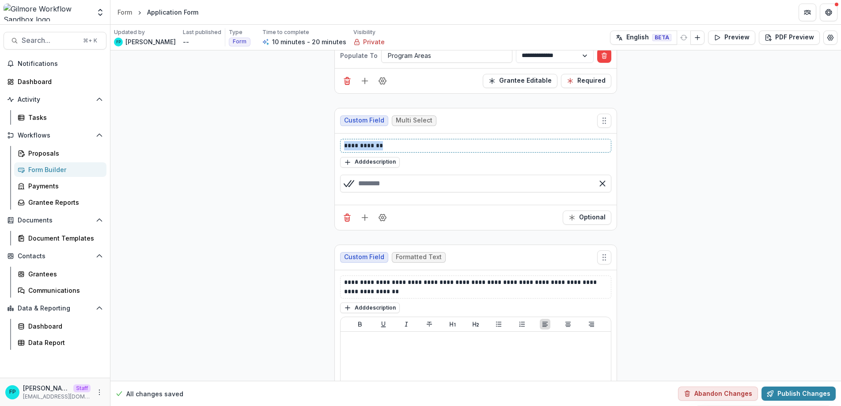
drag, startPoint x: 369, startPoint y: 189, endPoint x: 329, endPoint y: 188, distance: 40.2
click at [330, 188] on div "**********" at bounding box center [475, 2] width 297 height 1016
click at [353, 167] on button "Add description" at bounding box center [370, 162] width 60 height 11
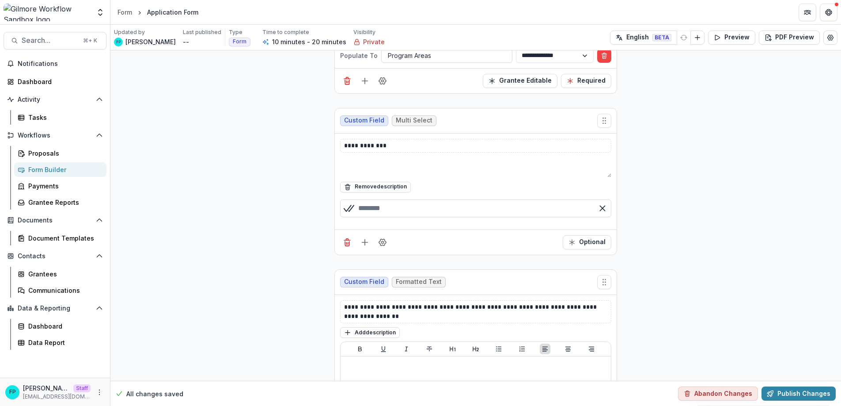
click at [371, 177] on textarea at bounding box center [475, 166] width 271 height 21
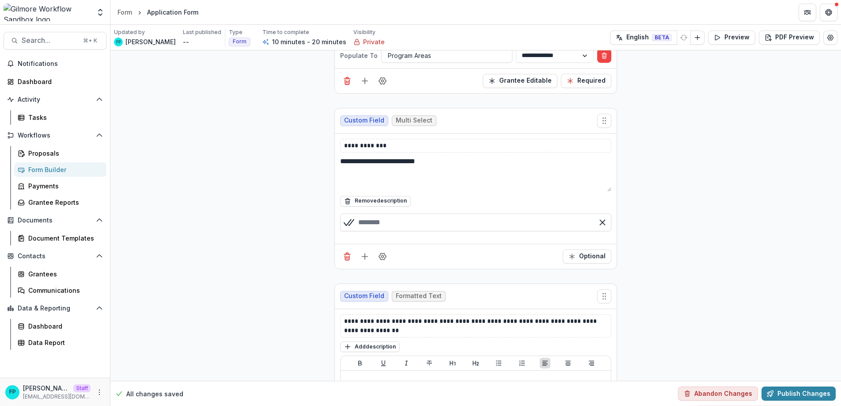
click at [302, 257] on div "**********" at bounding box center [475, 21] width 731 height 1054
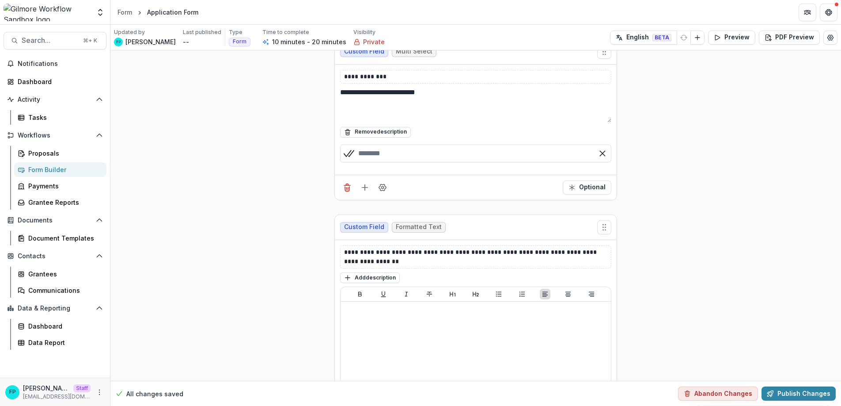
scroll to position [630, 0]
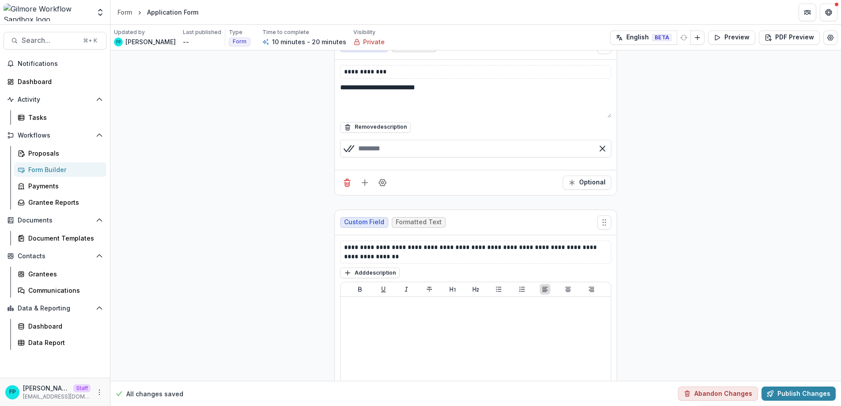
click at [451, 118] on textarea "**********" at bounding box center [475, 99] width 271 height 35
type textarea "**********"
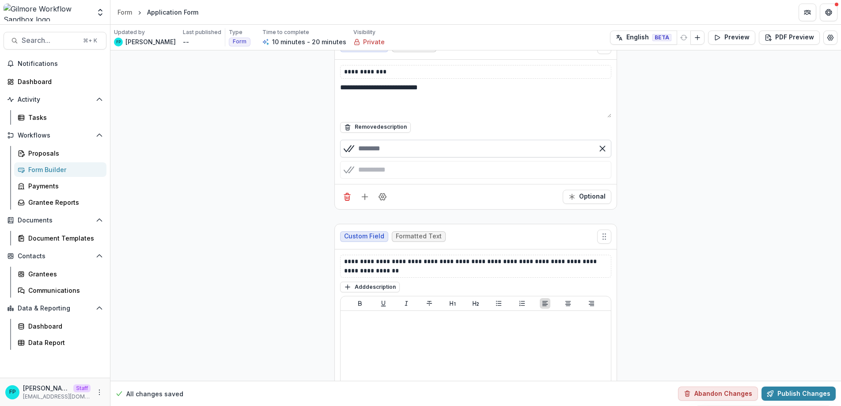
click at [388, 157] on input "text" at bounding box center [475, 149] width 271 height 18
click at [445, 179] on div "button" at bounding box center [475, 170] width 271 height 18
type input "*********"
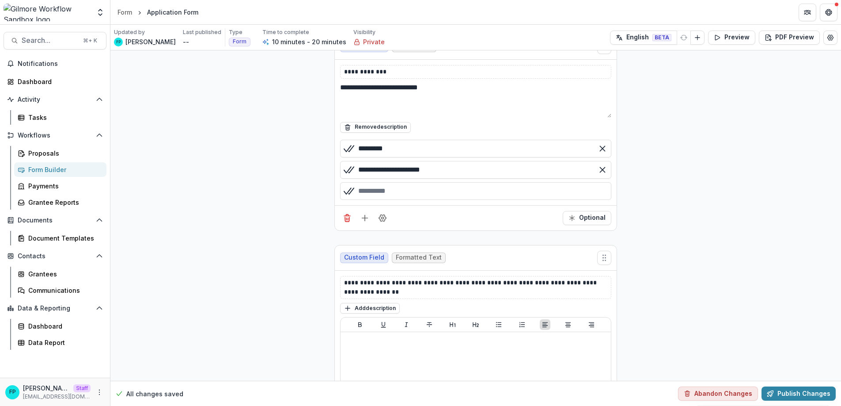
click at [414, 200] on div "button" at bounding box center [475, 191] width 271 height 18
type input "**********"
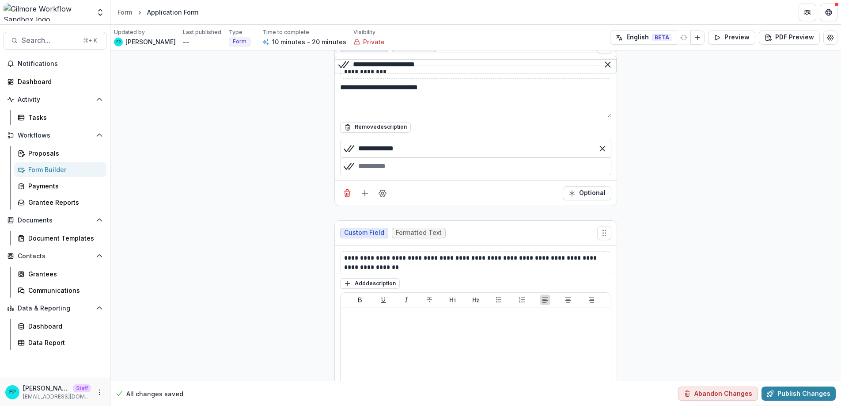
click at [444, 175] on div "button" at bounding box center [475, 166] width 271 height 18
type input "**********"
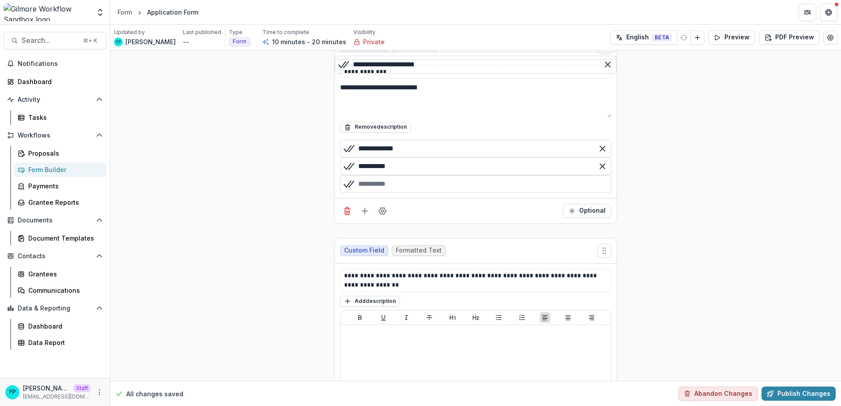
click at [440, 193] on div "button" at bounding box center [475, 184] width 271 height 18
type input "**********"
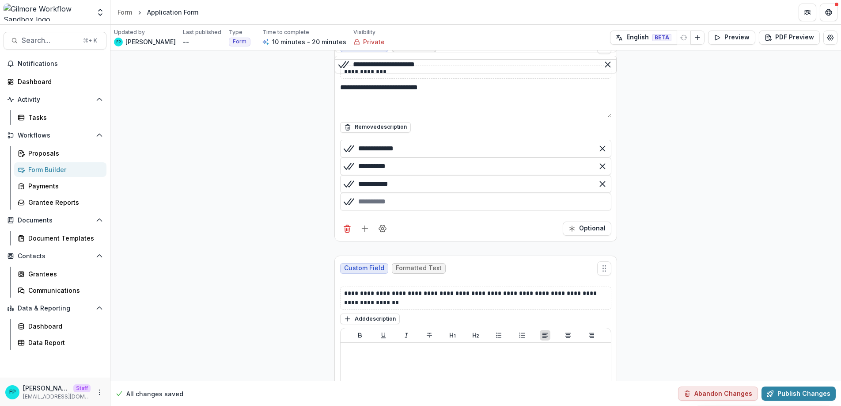
click at [426, 210] on div "button" at bounding box center [475, 202] width 271 height 18
type input "**********"
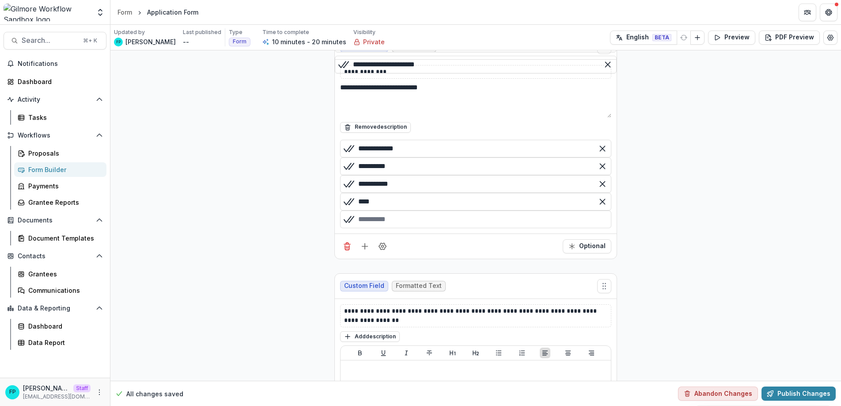
click at [430, 228] on div "button" at bounding box center [475, 219] width 271 height 18
type input "****"
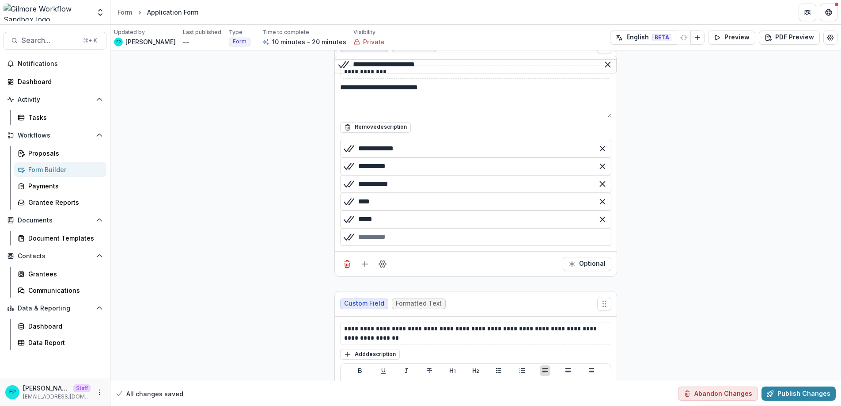
click at [411, 246] on div "button" at bounding box center [475, 237] width 271 height 18
type input "*****"
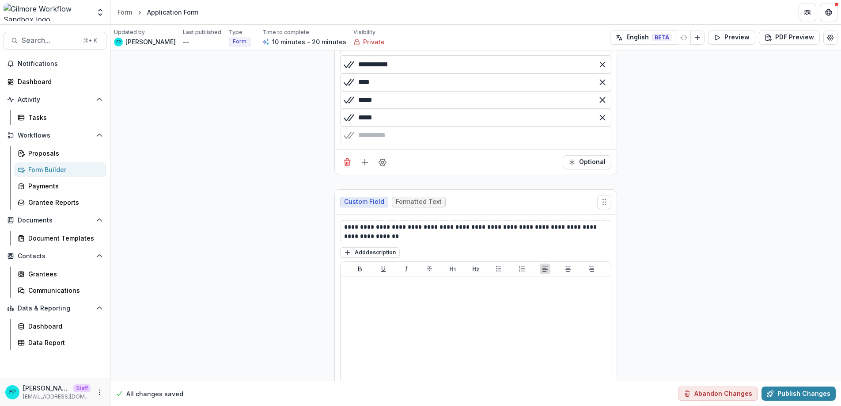
scroll to position [758, 0]
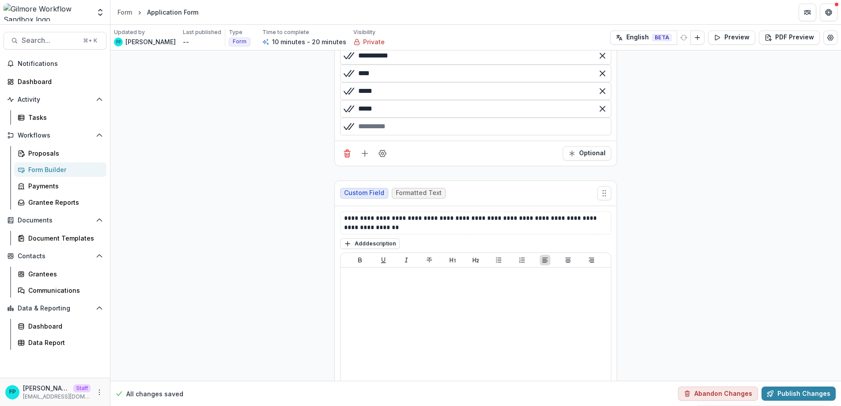
click at [444, 135] on div "button" at bounding box center [475, 127] width 271 height 18
type input "*****"
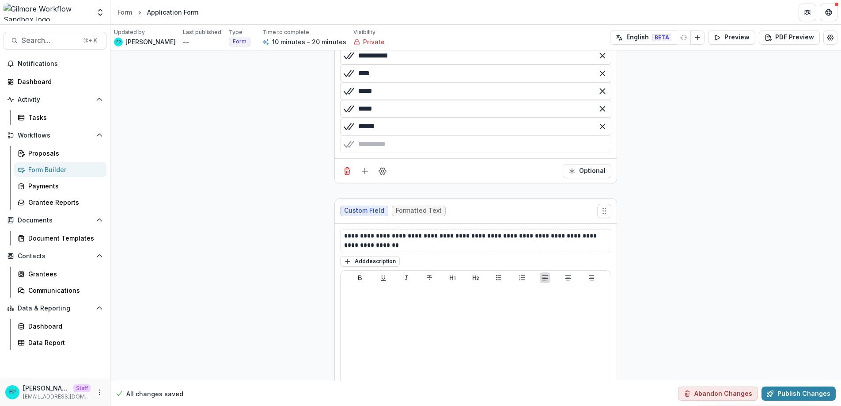
type input "******"
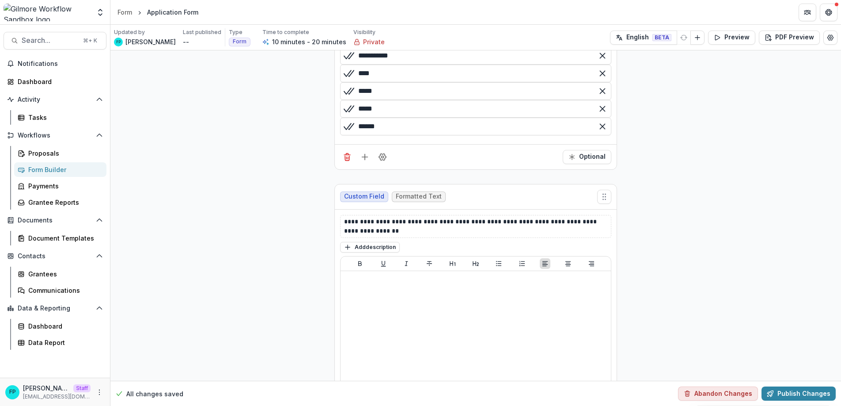
scroll to position [732, 0]
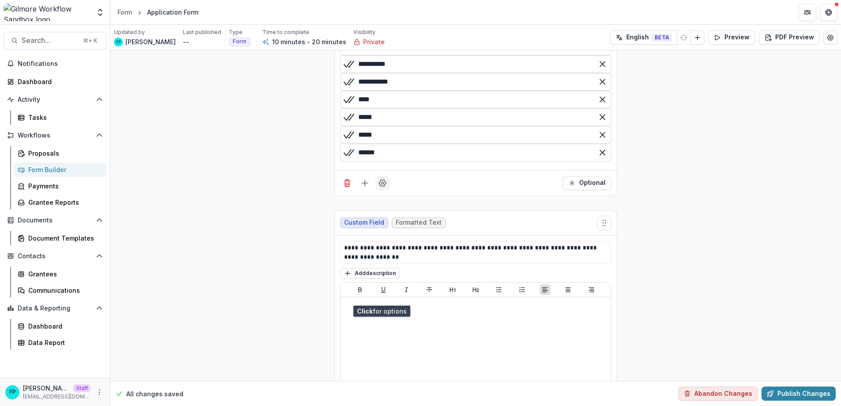
click at [380, 187] on icon "Field Settings" at bounding box center [382, 183] width 9 height 9
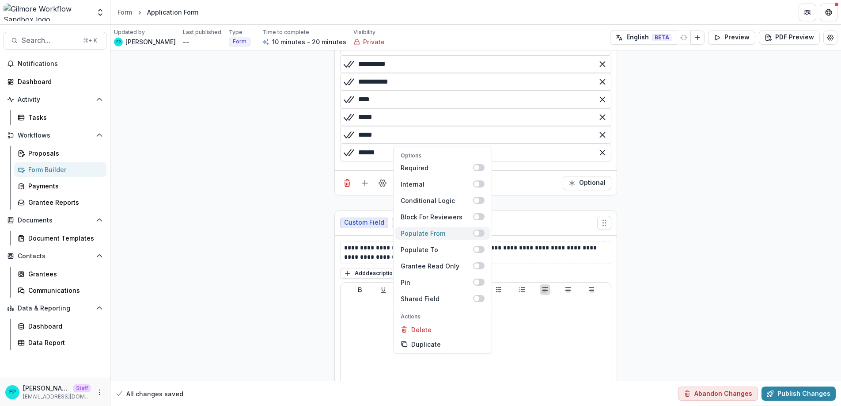
click at [474, 236] on span at bounding box center [476, 232] width 5 height 5
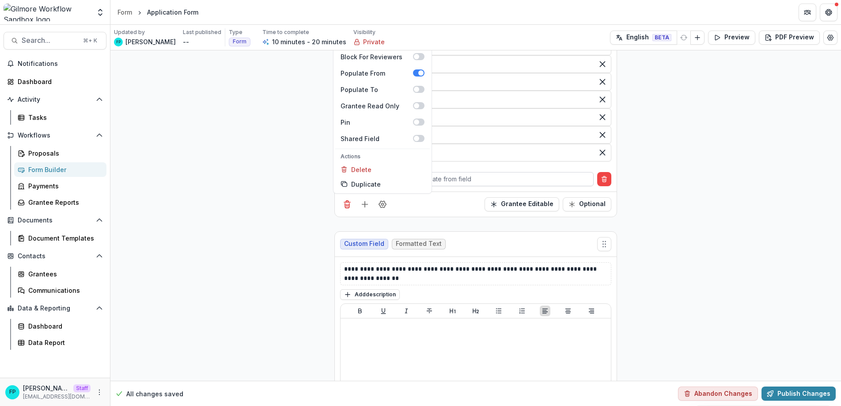
click at [469, 184] on div at bounding box center [492, 178] width 192 height 11
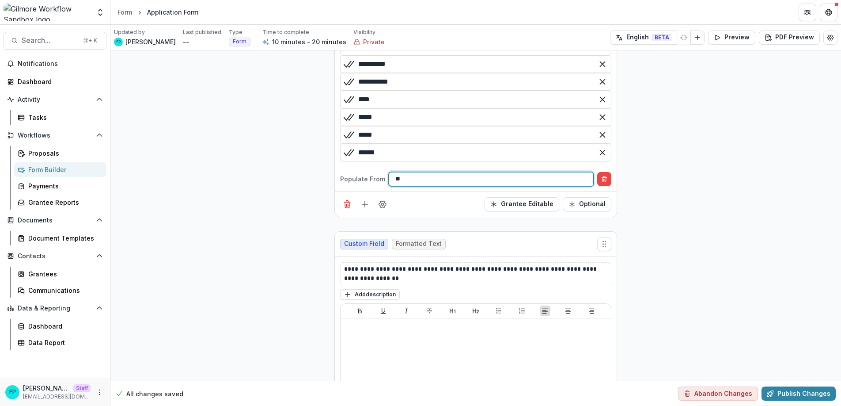
type input "*"
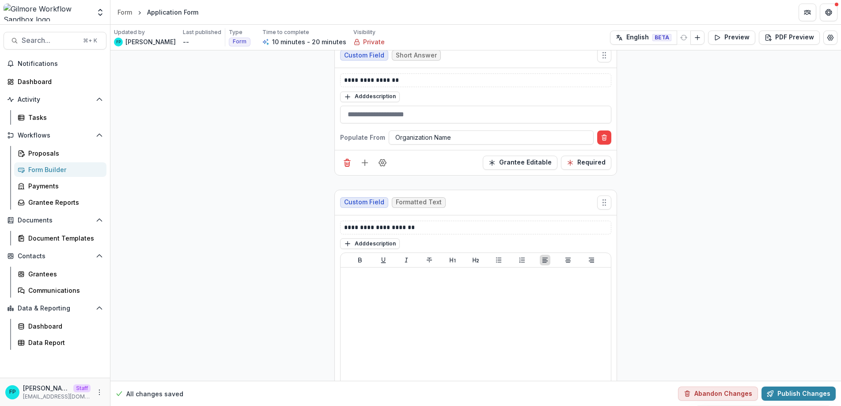
scroll to position [0, 0]
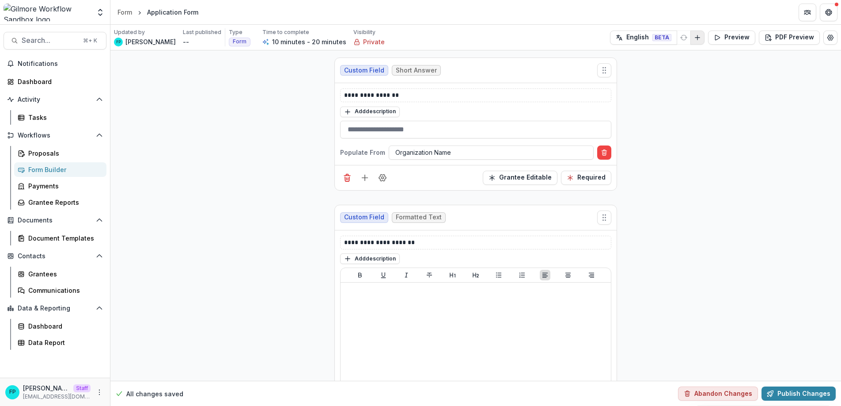
click at [696, 36] on icon "Add Language" at bounding box center [697, 37] width 7 height 7
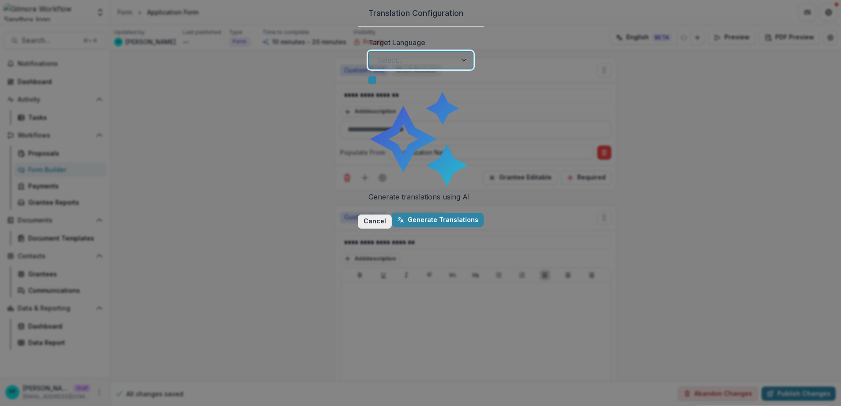
click at [358, 214] on button "Cancel" at bounding box center [375, 221] width 34 height 14
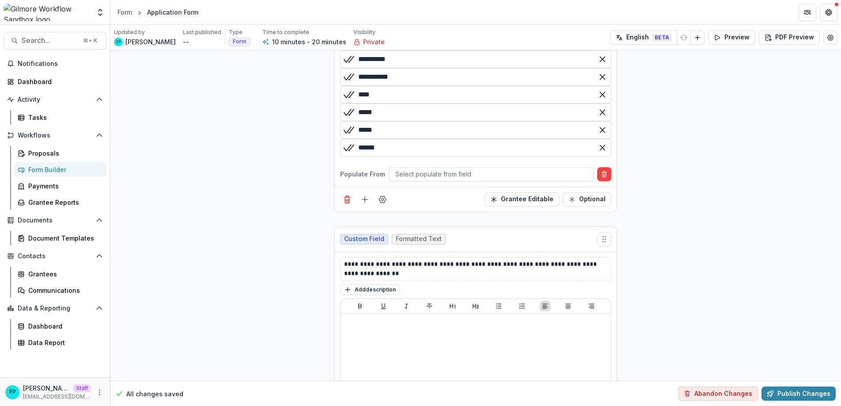
scroll to position [737, 0]
click at [412, 180] on div at bounding box center [492, 174] width 192 height 11
type input "*"
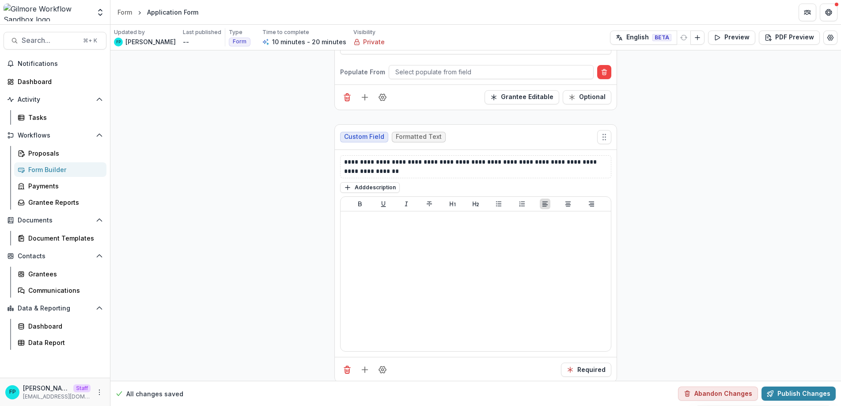
scroll to position [960, 0]
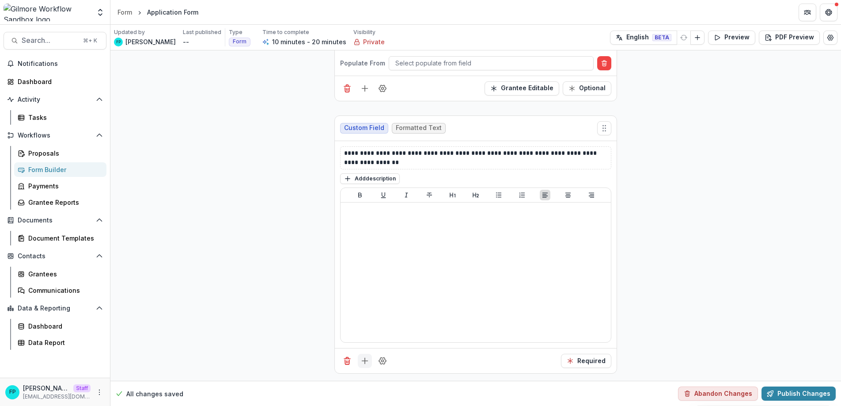
click at [364, 361] on line "Add field" at bounding box center [365, 361] width 6 height 0
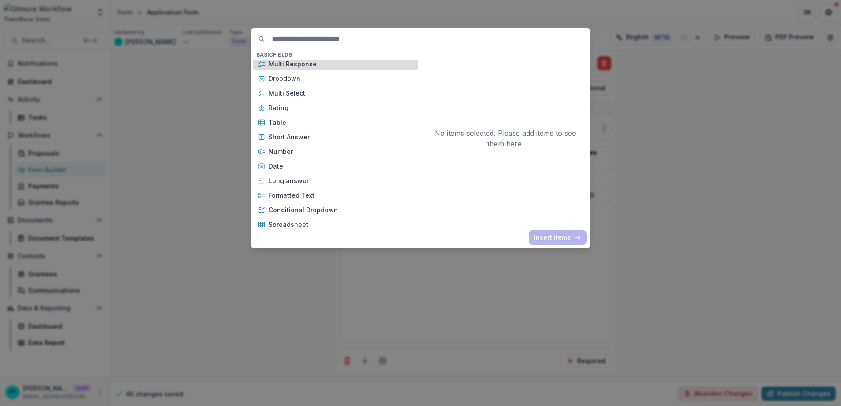
scroll to position [118, 0]
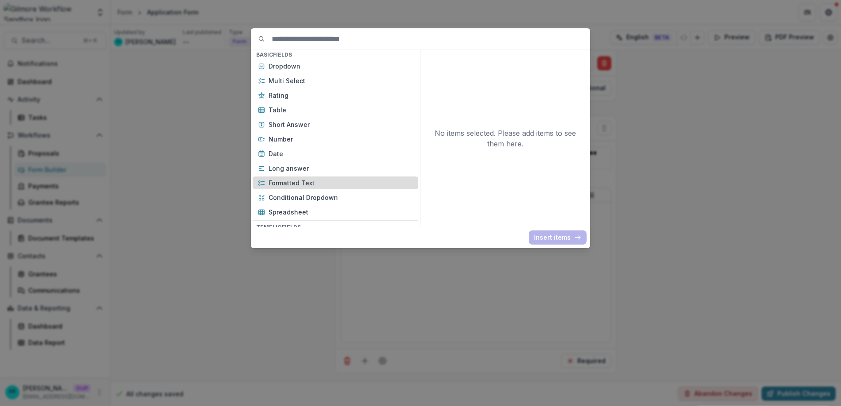
click at [326, 183] on p "Formatted Text" at bounding box center [341, 182] width 145 height 9
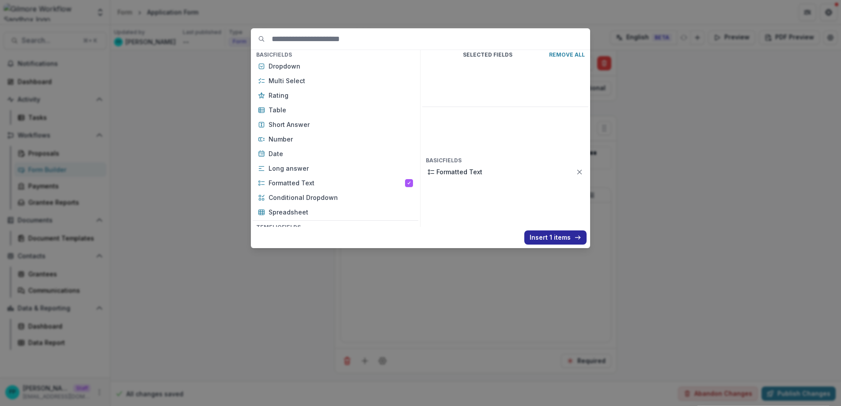
click at [550, 236] on button "Insert 1 items" at bounding box center [556, 237] width 62 height 14
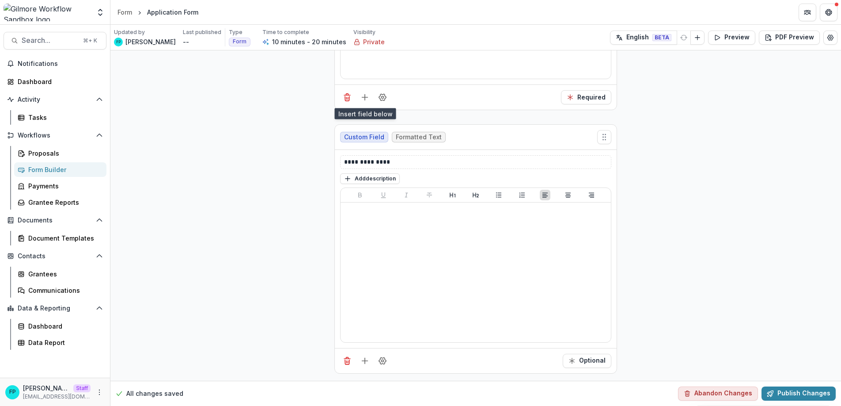
scroll to position [1223, 0]
drag, startPoint x: 415, startPoint y: 161, endPoint x: 340, endPoint y: 166, distance: 75.3
click at [340, 166] on div "**********" at bounding box center [475, 162] width 271 height 14
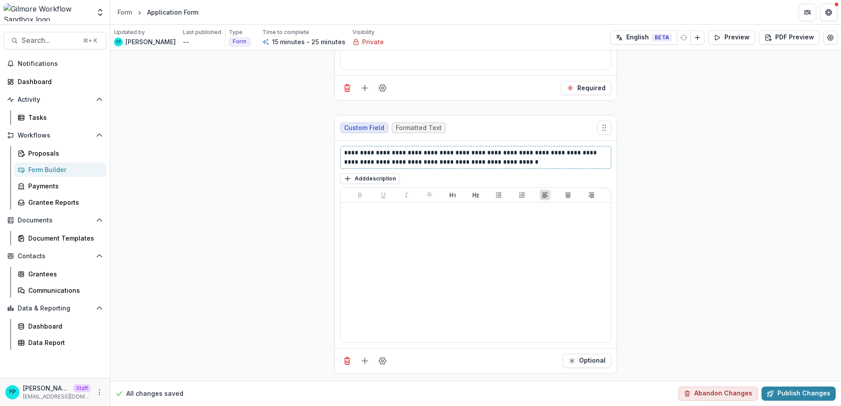
click at [375, 162] on p "**********" at bounding box center [475, 157] width 263 height 19
click at [593, 363] on button "Optional" at bounding box center [587, 361] width 49 height 14
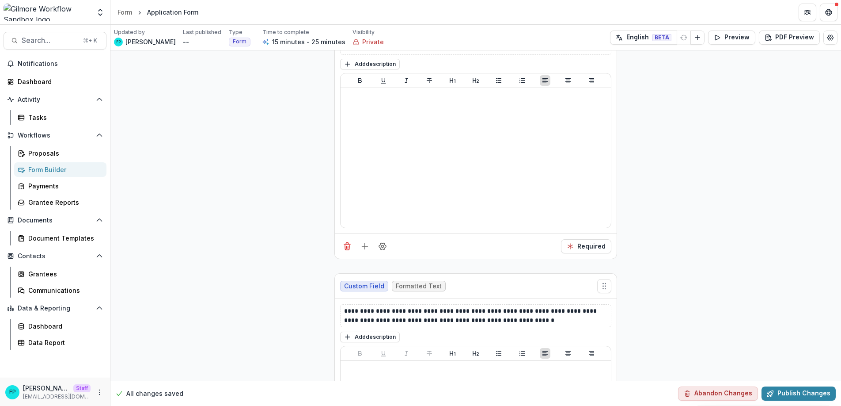
scroll to position [848, 0]
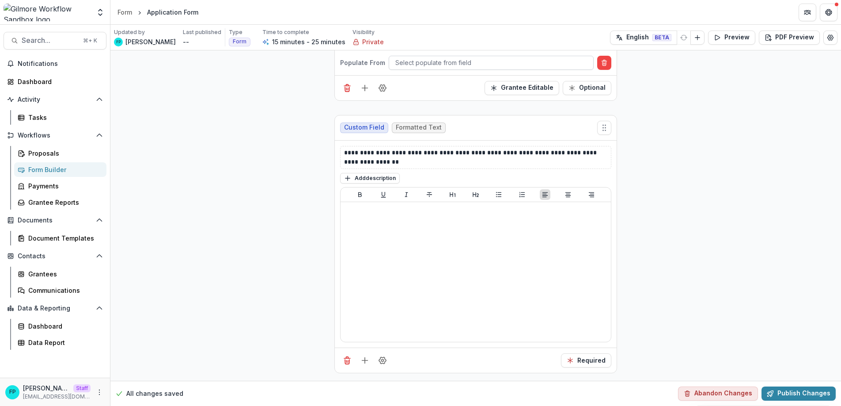
click at [457, 68] on div at bounding box center [492, 62] width 192 height 11
type input "*"
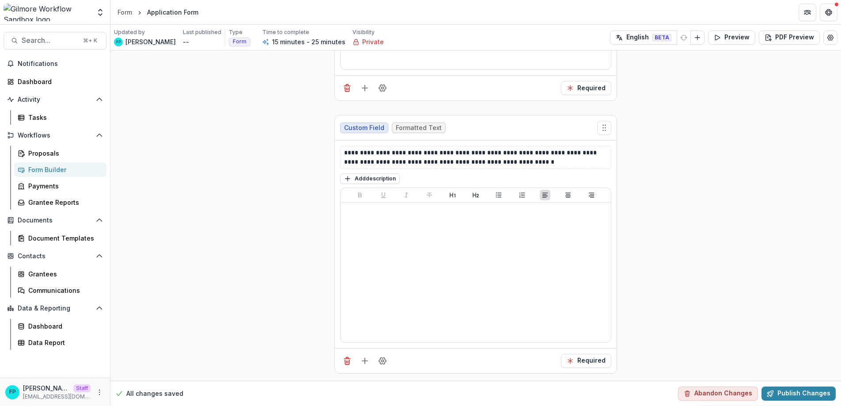
scroll to position [1233, 0]
click at [365, 361] on icon "Add field" at bounding box center [365, 360] width 9 height 9
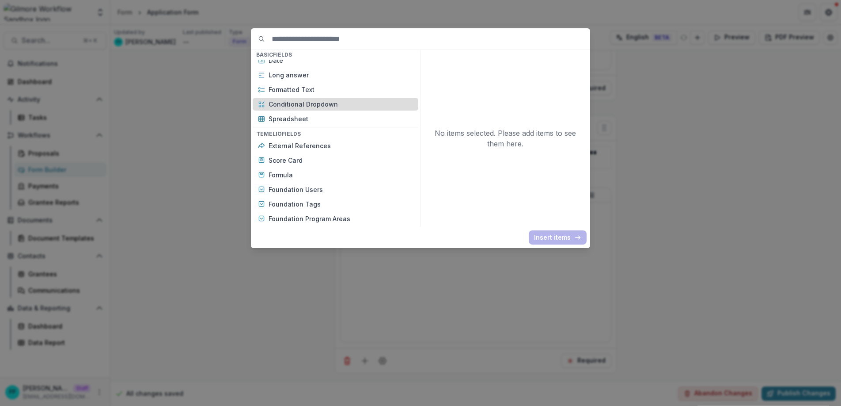
scroll to position [212, 0]
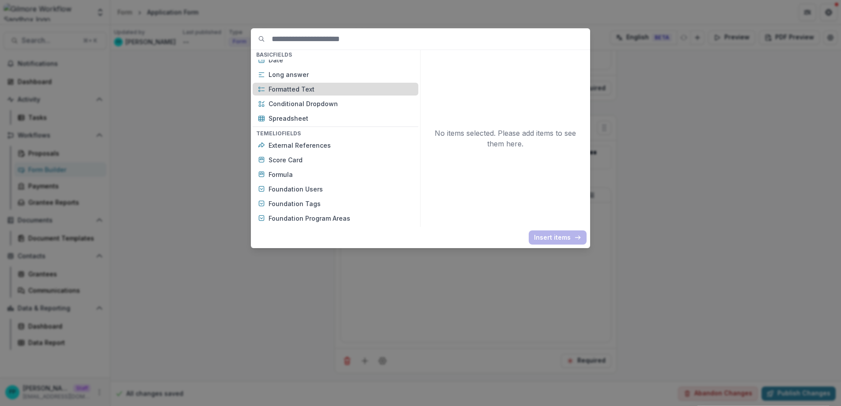
click at [329, 88] on p "Formatted Text" at bounding box center [341, 88] width 145 height 9
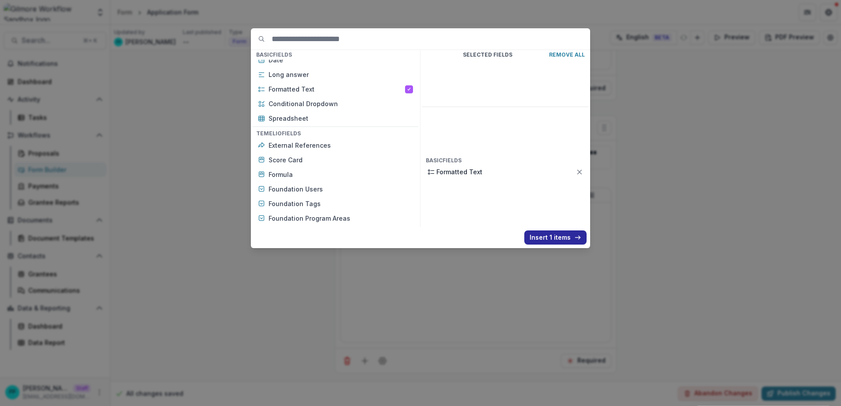
click at [547, 235] on button "Insert 1 items" at bounding box center [556, 237] width 62 height 14
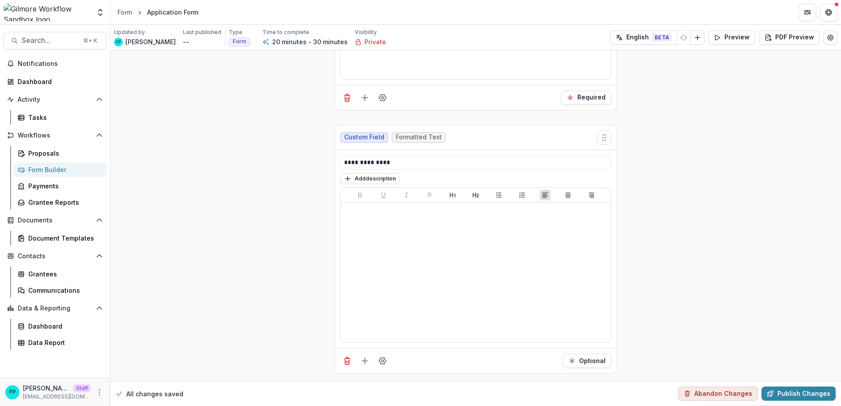
scroll to position [1458, 0]
drag, startPoint x: 403, startPoint y: 199, endPoint x: 335, endPoint y: 197, distance: 68.5
click at [335, 197] on div "**********" at bounding box center [476, 249] width 282 height 198
drag, startPoint x: 375, startPoint y: 200, endPoint x: 381, endPoint y: 199, distance: 6.2
click at [381, 167] on p "**********" at bounding box center [475, 162] width 263 height 9
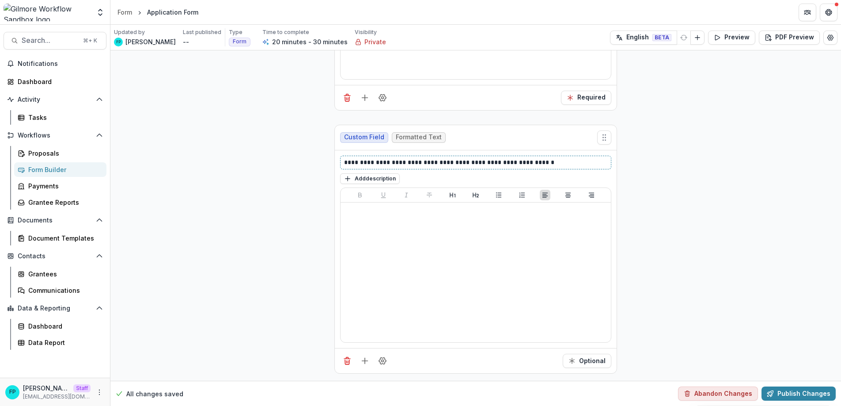
click at [375, 167] on p "**********" at bounding box center [475, 162] width 263 height 9
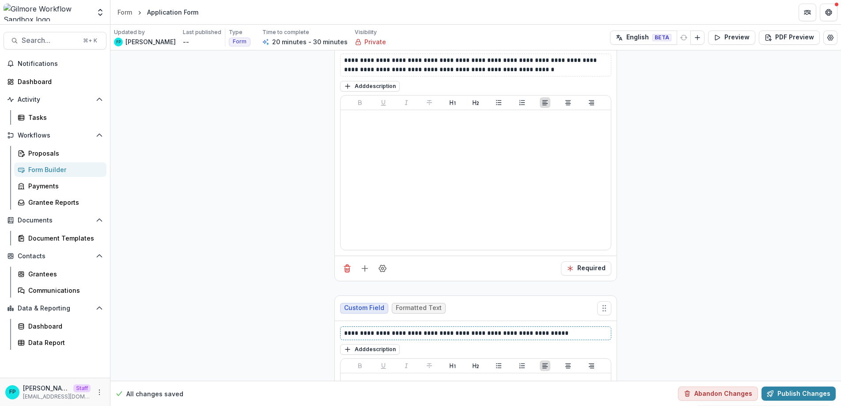
scroll to position [1195, 0]
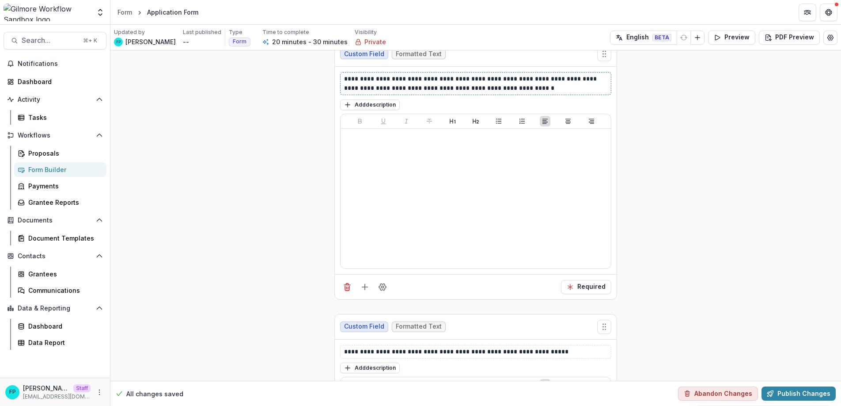
click at [390, 93] on p "**********" at bounding box center [475, 83] width 263 height 19
click at [375, 93] on p "**********" at bounding box center [475, 83] width 263 height 19
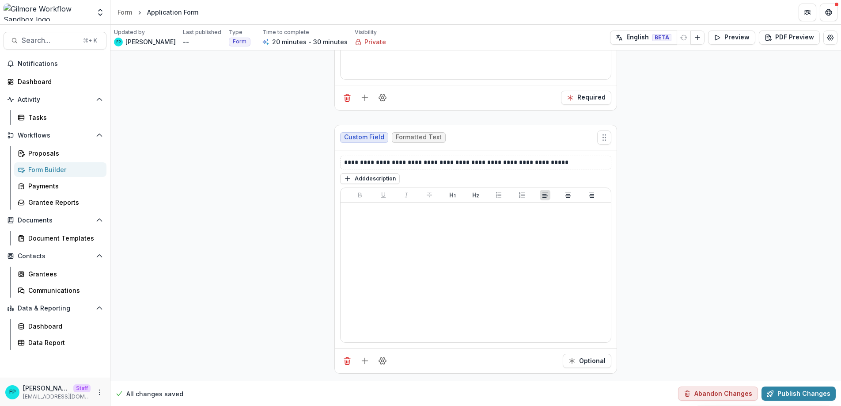
scroll to position [1495, 0]
click at [578, 362] on button "Optional" at bounding box center [587, 361] width 49 height 14
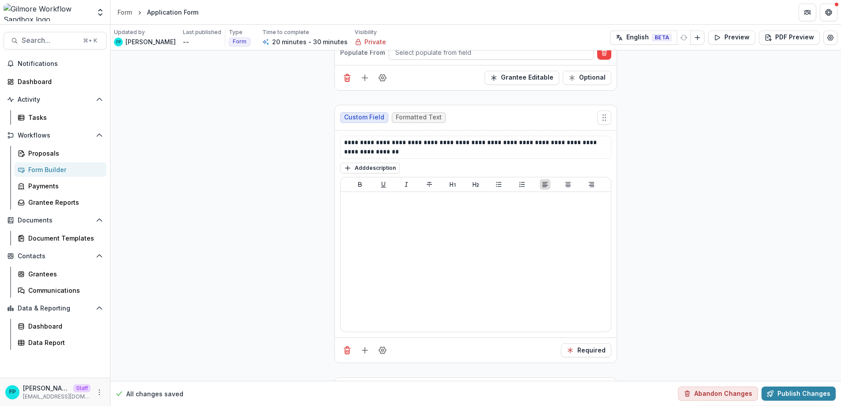
scroll to position [864, 0]
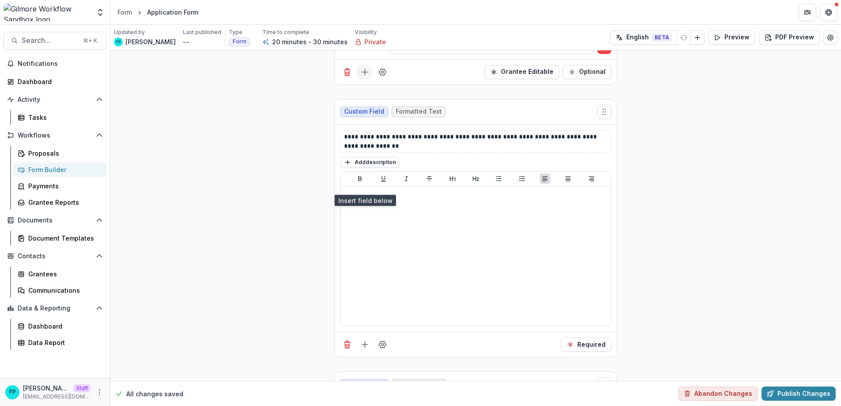
click at [364, 76] on icon "Add field" at bounding box center [365, 72] width 9 height 9
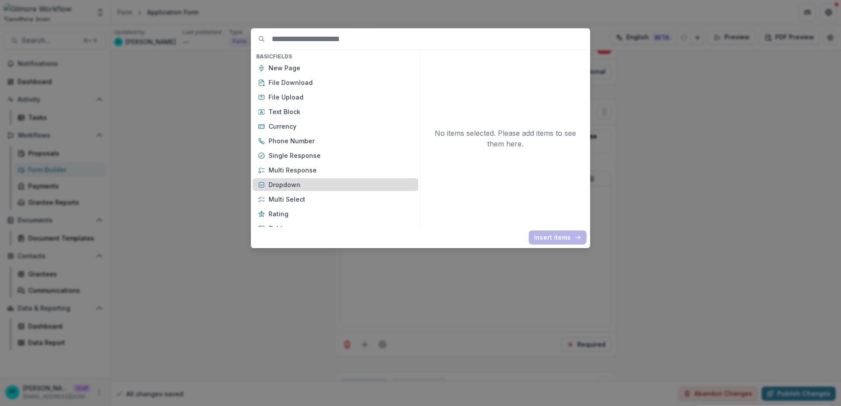
click at [312, 186] on p "Dropdown" at bounding box center [341, 184] width 145 height 9
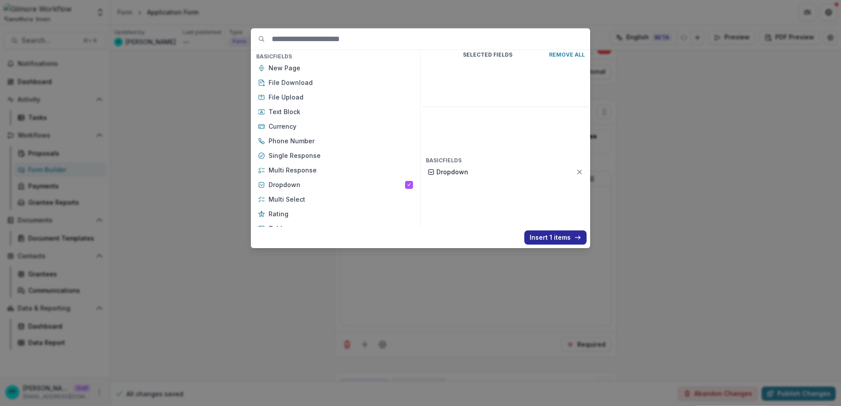
click at [538, 237] on button "Insert 1 items" at bounding box center [556, 237] width 62 height 14
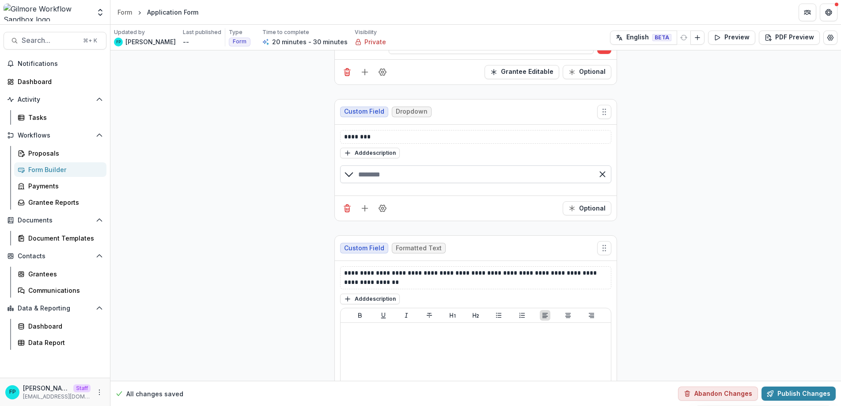
click at [397, 183] on input "text" at bounding box center [475, 174] width 271 height 18
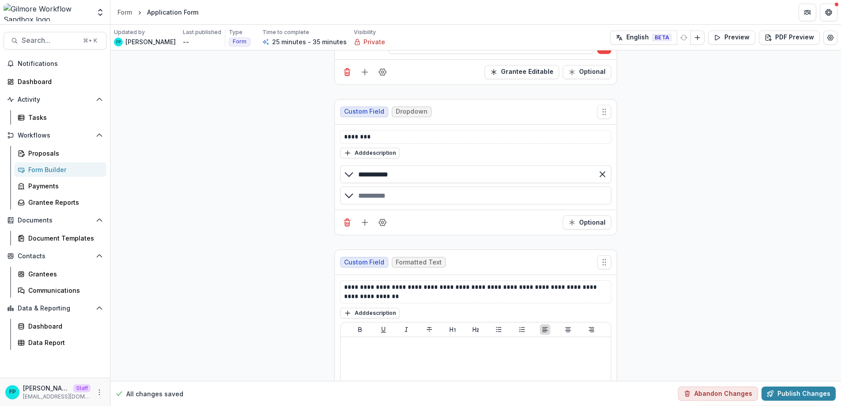
click at [410, 204] on div "button" at bounding box center [475, 195] width 271 height 18
type input "**********"
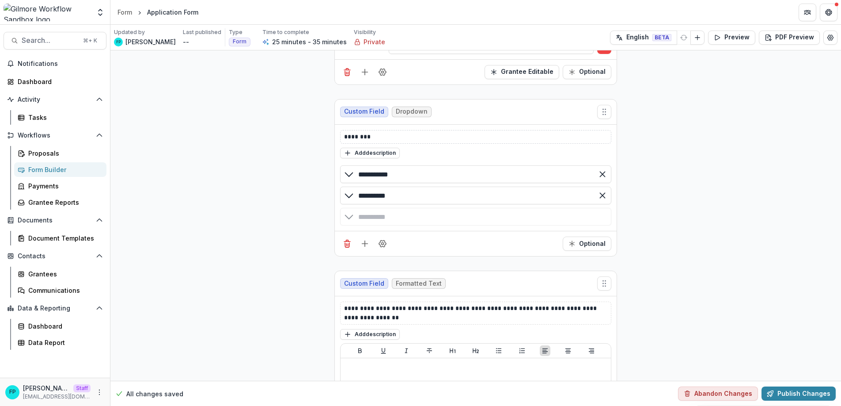
type input "**********"
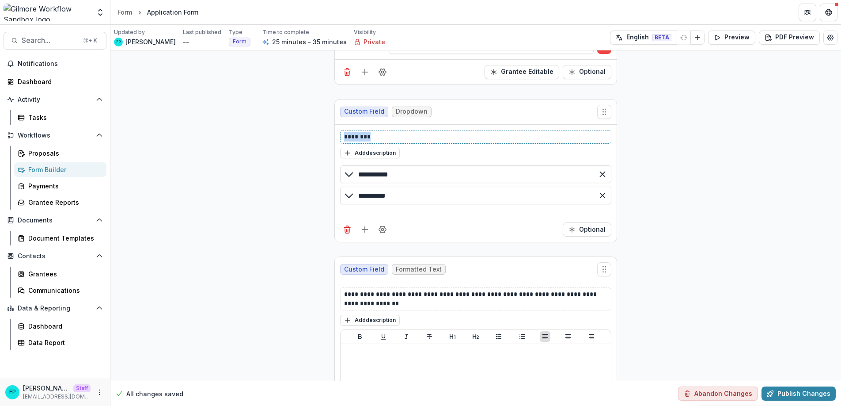
drag, startPoint x: 392, startPoint y: 250, endPoint x: 328, endPoint y: 248, distance: 64.1
click at [328, 248] on div "**********" at bounding box center [475, 122] width 297 height 1872
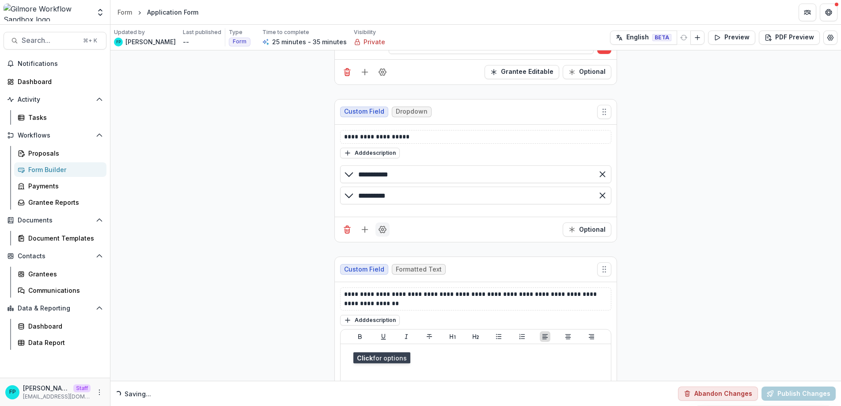
click at [384, 233] on icon "Field Settings" at bounding box center [382, 229] width 7 height 7
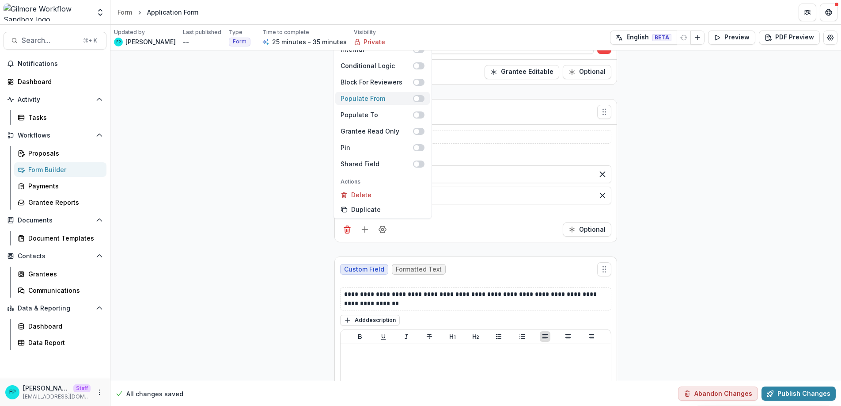
click at [416, 105] on label "Populate From" at bounding box center [382, 98] width 95 height 13
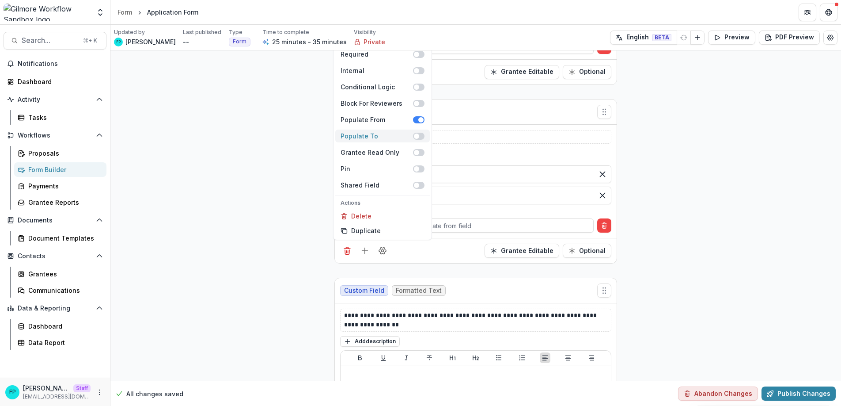
click at [416, 142] on label "Populate To" at bounding box center [382, 135] width 95 height 13
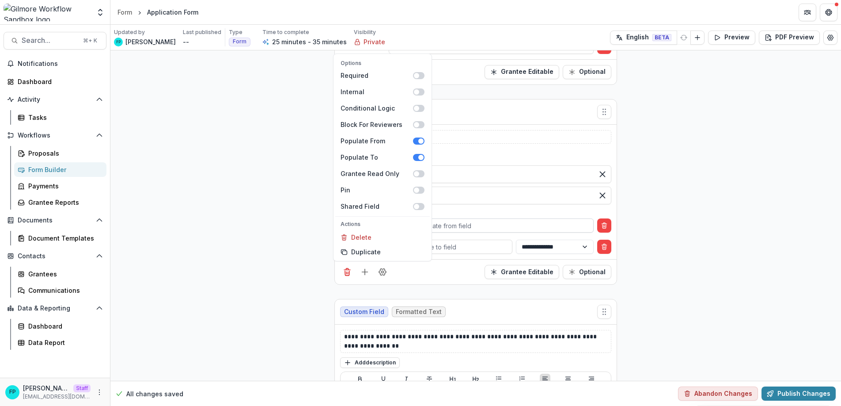
click at [458, 231] on div at bounding box center [492, 225] width 192 height 11
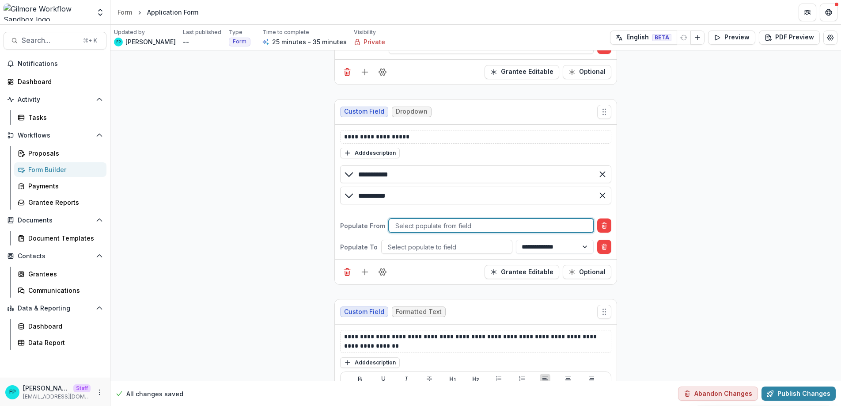
scroll to position [17, 0]
type input "****"
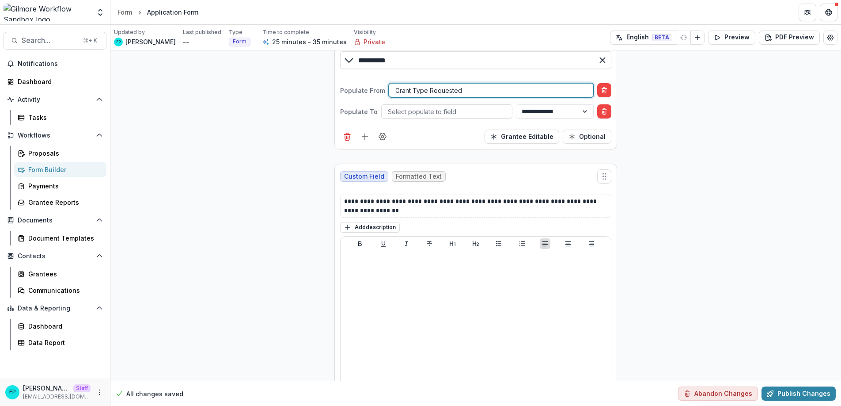
scroll to position [1030, 0]
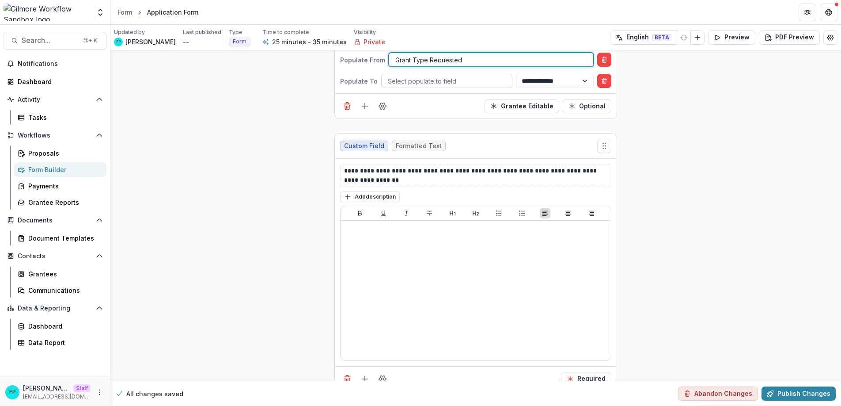
click at [424, 87] on div at bounding box center [447, 81] width 118 height 11
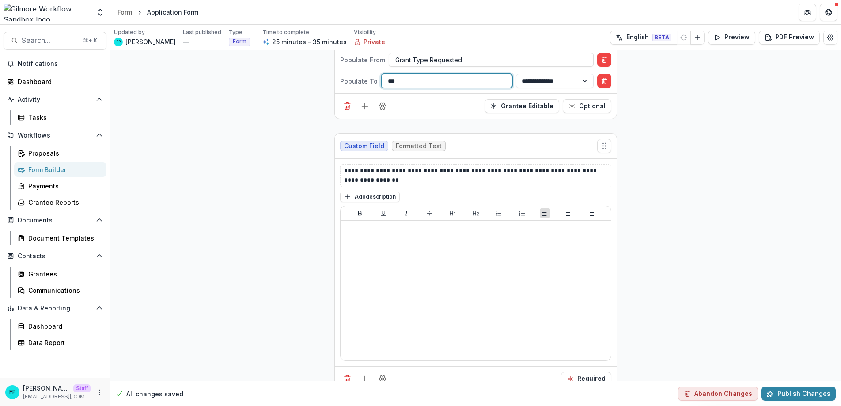
type input "****"
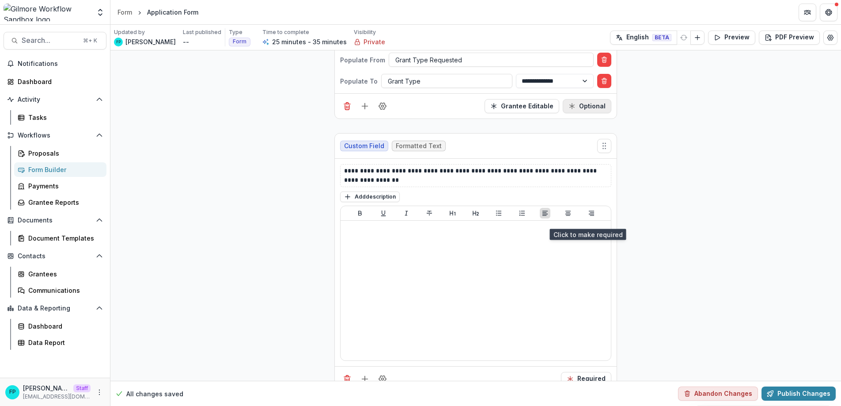
click at [594, 113] on button "Optional" at bounding box center [587, 106] width 49 height 14
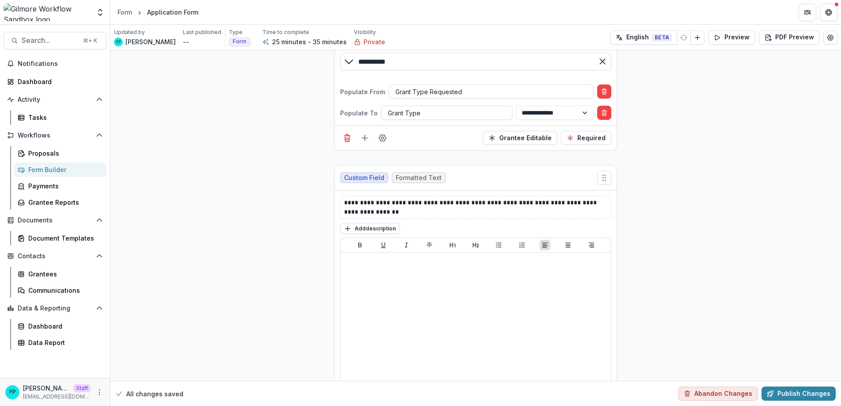
scroll to position [1048, 0]
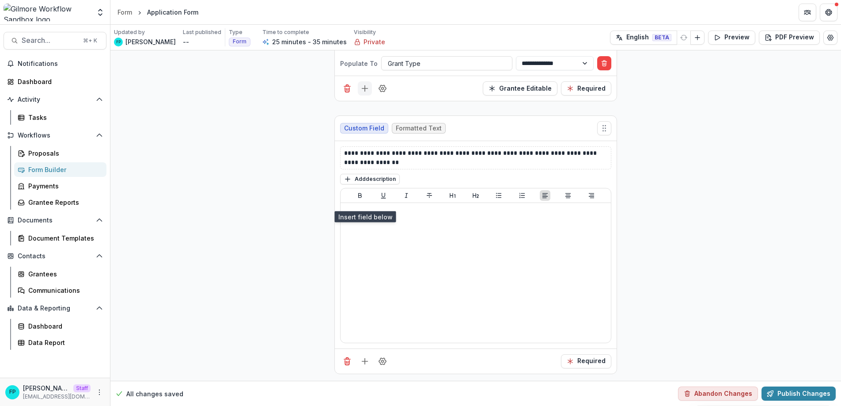
click at [362, 88] on line "Add field" at bounding box center [365, 88] width 6 height 0
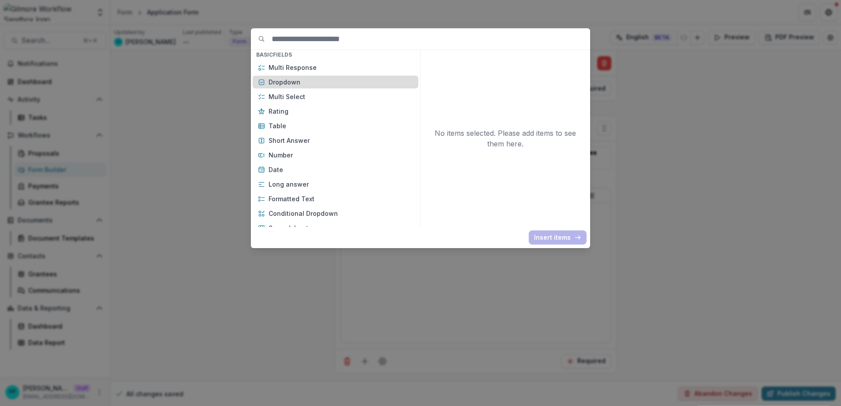
scroll to position [87, 0]
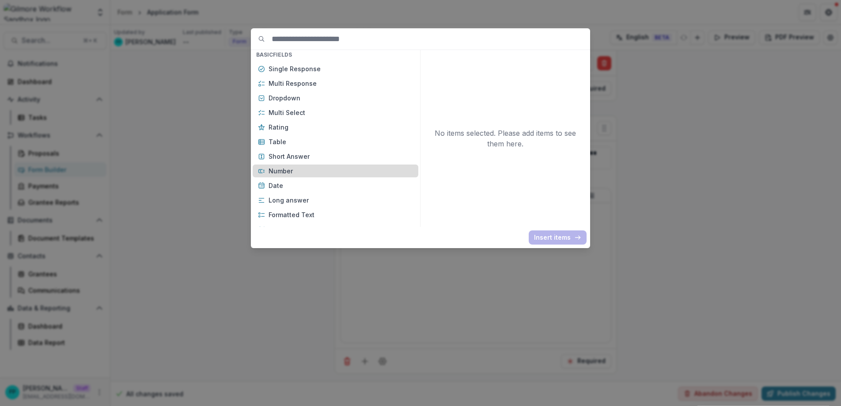
click at [322, 172] on p "Number" at bounding box center [341, 170] width 145 height 9
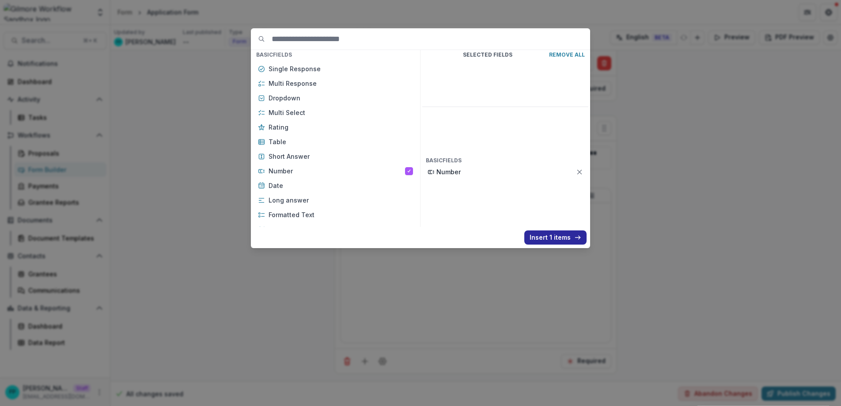
click at [544, 236] on button "Insert 1 items" at bounding box center [556, 237] width 62 height 14
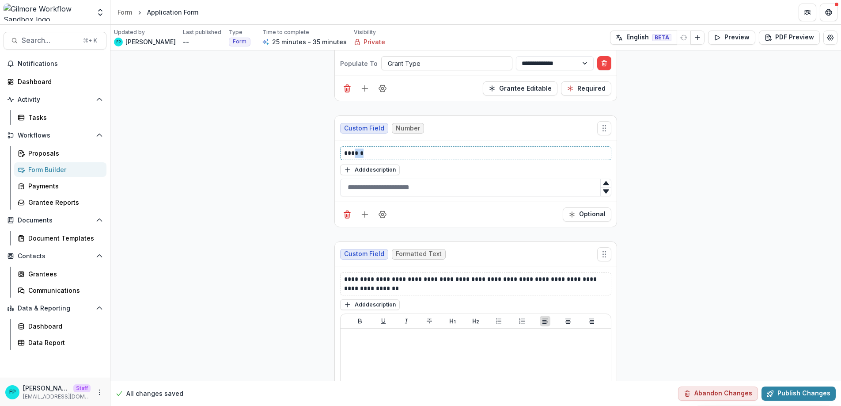
drag, startPoint x: 433, startPoint y: 267, endPoint x: 354, endPoint y: 266, distance: 78.2
click at [354, 158] on p "******" at bounding box center [475, 152] width 263 height 9
click at [387, 158] on p "******" at bounding box center [475, 152] width 263 height 9
click at [379, 219] on icon "Field Settings" at bounding box center [382, 214] width 9 height 9
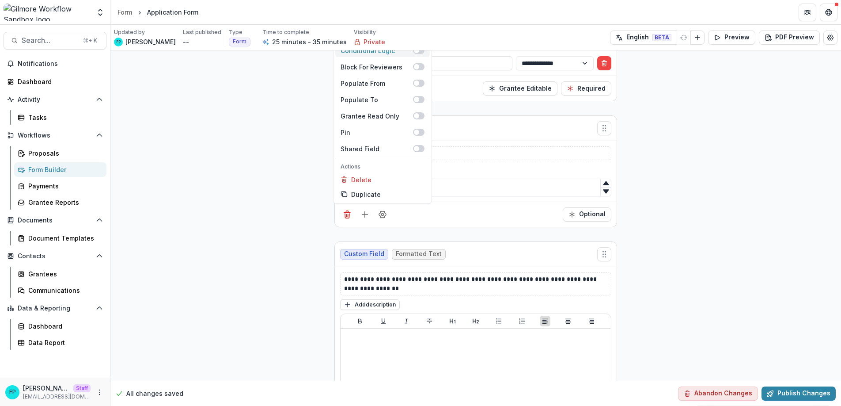
click at [418, 54] on span at bounding box center [418, 50] width 11 height 7
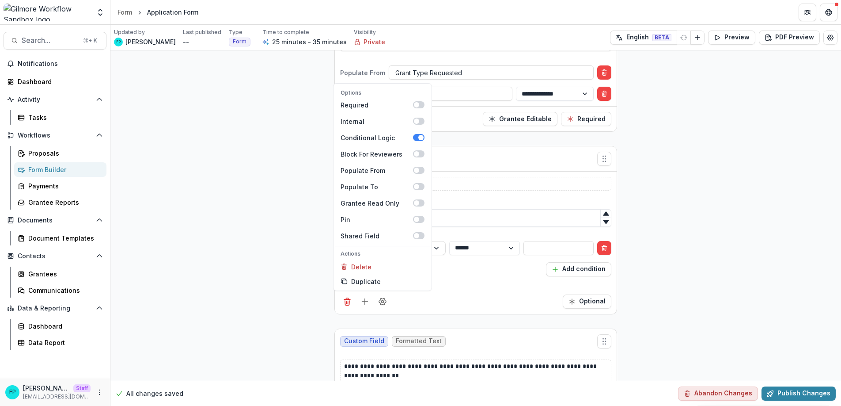
click at [260, 256] on div "**********" at bounding box center [475, 66] width 731 height 2127
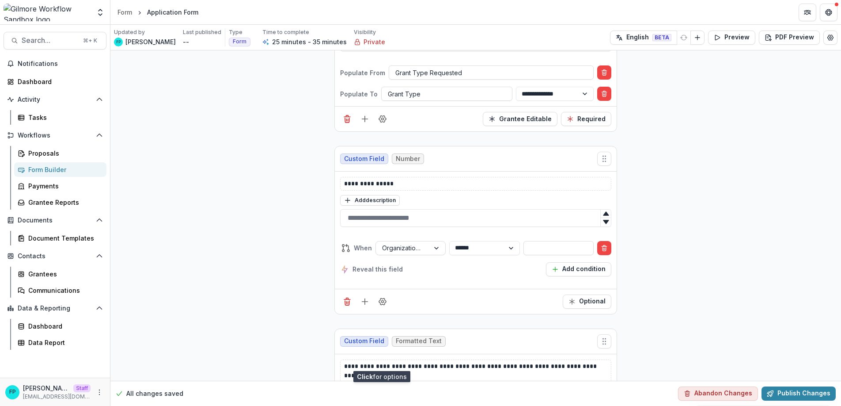
scroll to position [1146, 0]
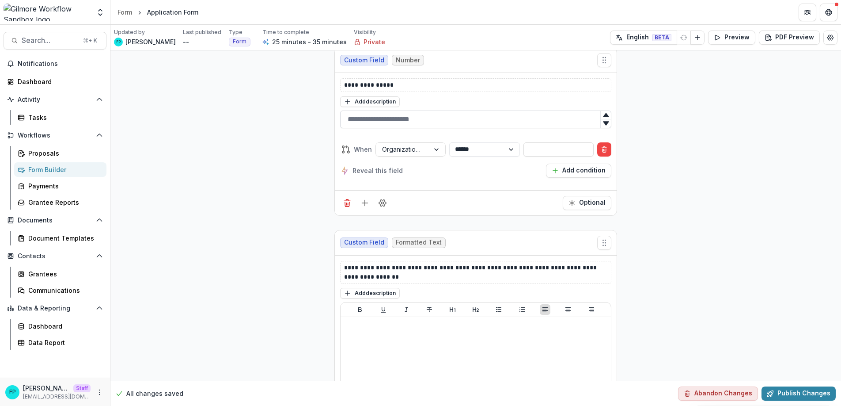
click at [407, 128] on input "text" at bounding box center [475, 119] width 271 height 18
click at [431, 156] on div at bounding box center [438, 149] width 16 height 13
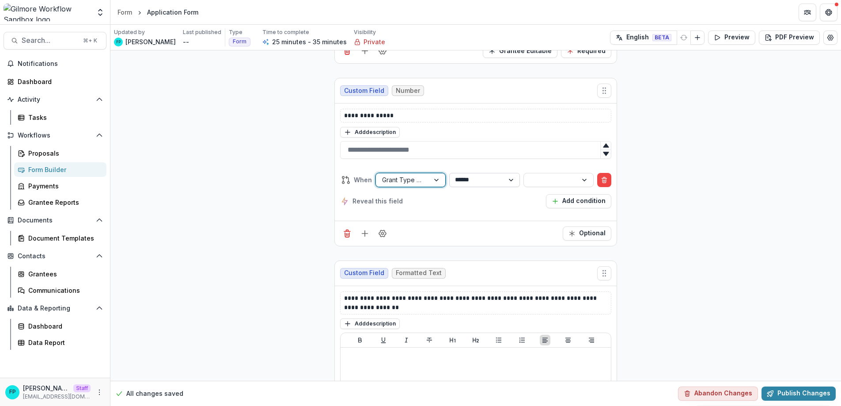
click at [483, 187] on select "**********" at bounding box center [484, 180] width 70 height 14
click at [550, 185] on div at bounding box center [550, 179] width 41 height 11
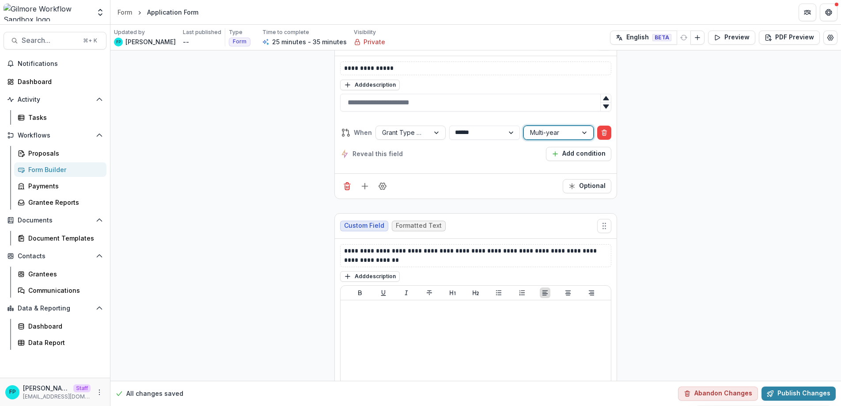
scroll to position [1164, 0]
click at [569, 160] on button "Add condition" at bounding box center [578, 152] width 65 height 14
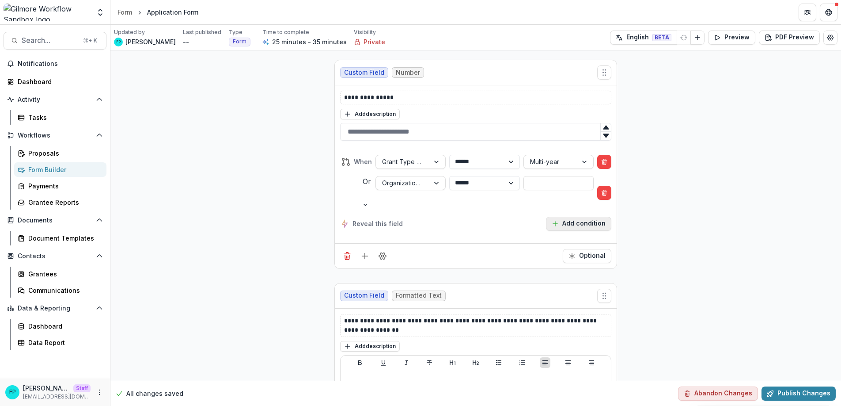
scroll to position [1195, 0]
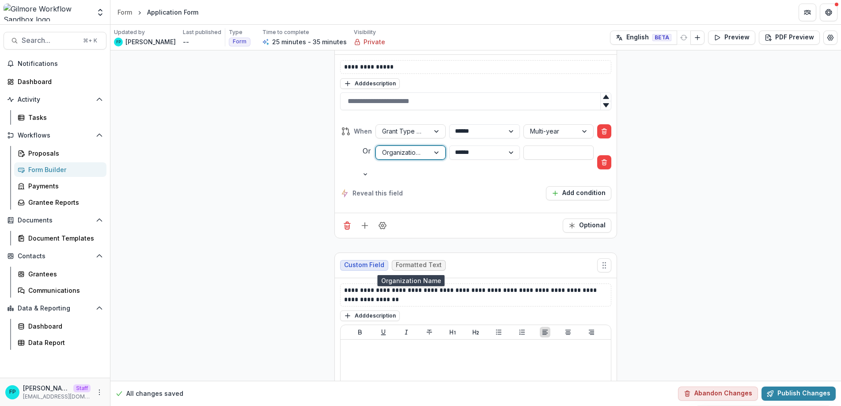
click at [405, 158] on div at bounding box center [402, 152] width 41 height 11
click at [507, 200] on div "Reveal this field Add condition" at bounding box center [475, 193] width 271 height 14
click at [605, 165] on icon "Delete condition" at bounding box center [604, 161] width 7 height 7
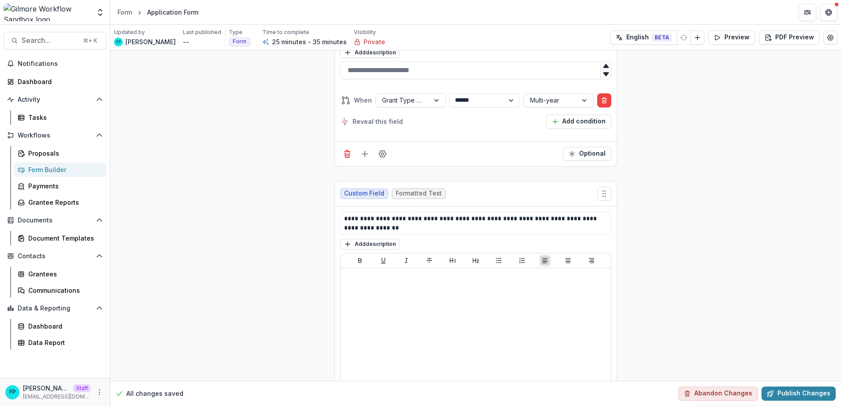
scroll to position [1166, 0]
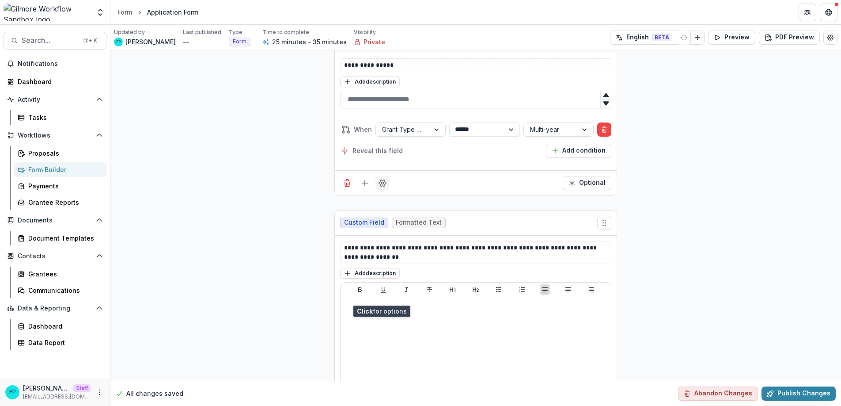
click at [384, 186] on icon "Field Settings" at bounding box center [382, 182] width 7 height 7
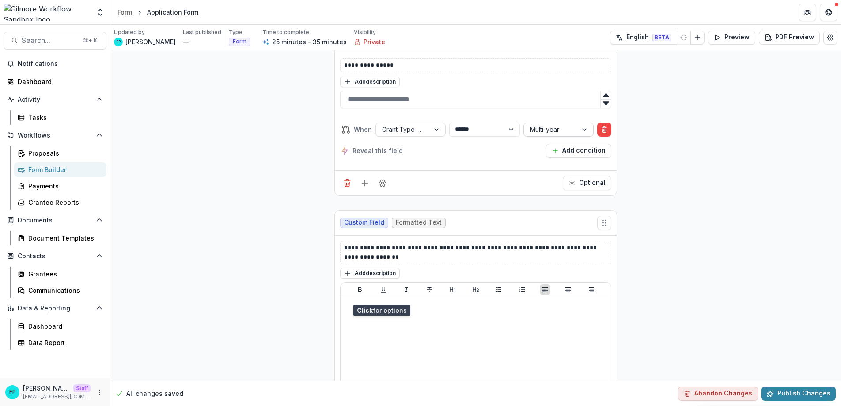
scroll to position [1167, 0]
click at [587, 189] on button "Optional" at bounding box center [587, 182] width 49 height 14
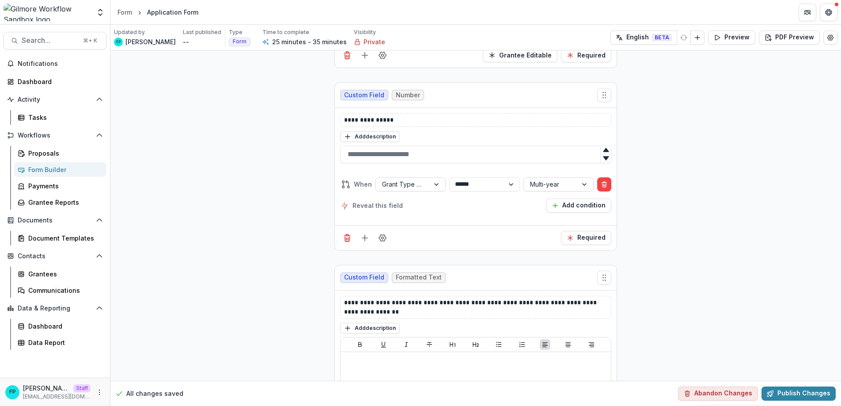
scroll to position [1113, 0]
click at [727, 39] on button "Preview" at bounding box center [731, 37] width 47 height 14
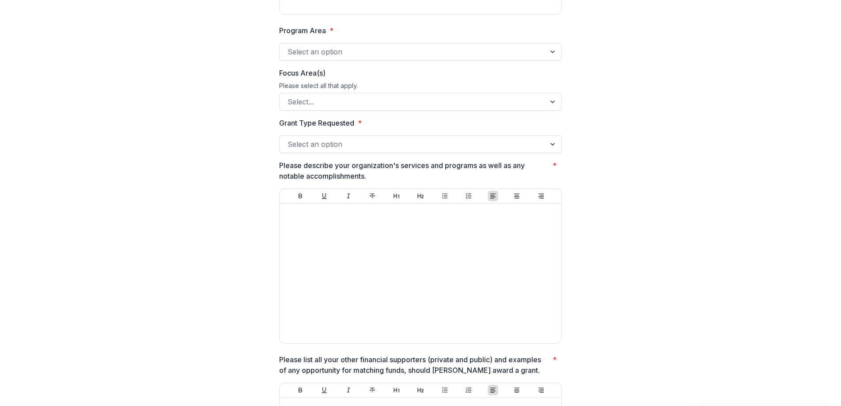
scroll to position [239, 0]
click at [547, 145] on div at bounding box center [554, 143] width 16 height 17
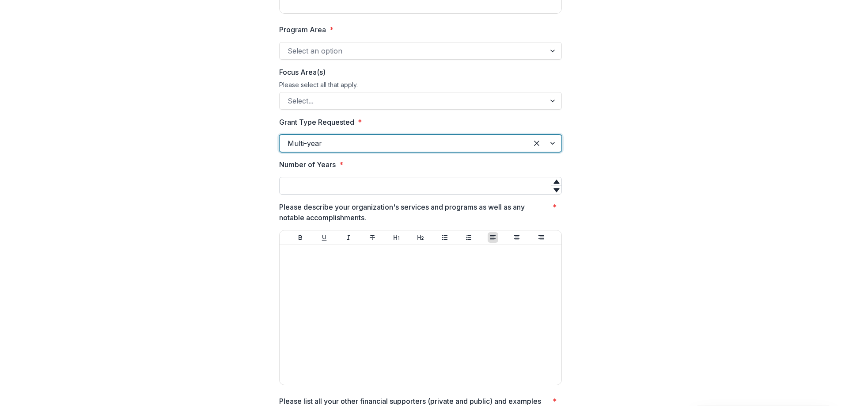
click at [413, 188] on input "Number of Years *" at bounding box center [420, 186] width 283 height 18
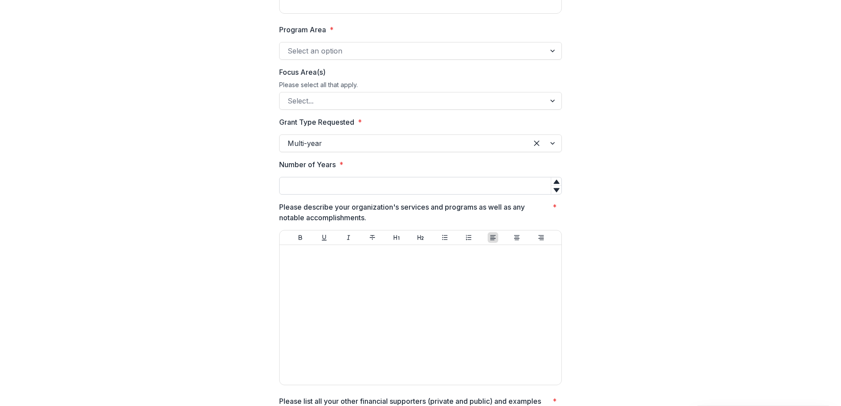
scroll to position [240, 0]
click at [557, 183] on icon at bounding box center [557, 181] width 6 height 4
type input "*"
click at [557, 182] on icon at bounding box center [557, 181] width 6 height 4
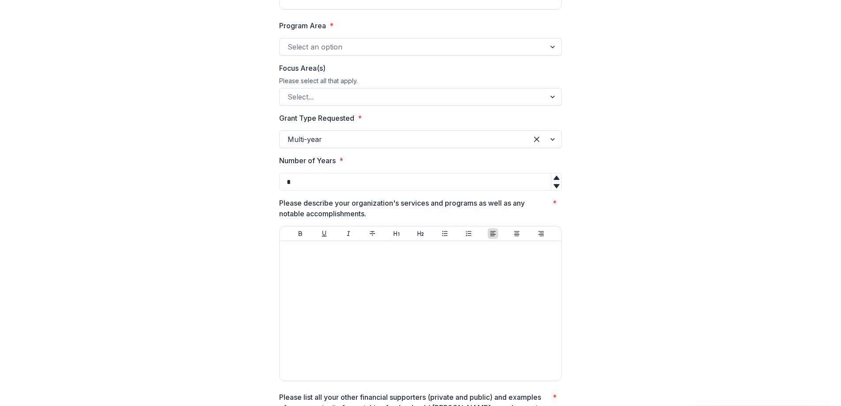
click at [616, 193] on div "Organization Name * Organization's Mission * Program Area * Select an option Fo…" at bounding box center [421, 288] width 820 height 1003
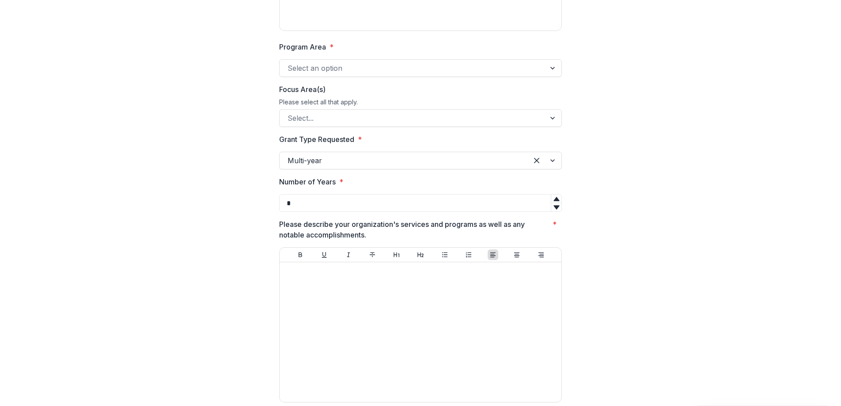
scroll to position [202, 0]
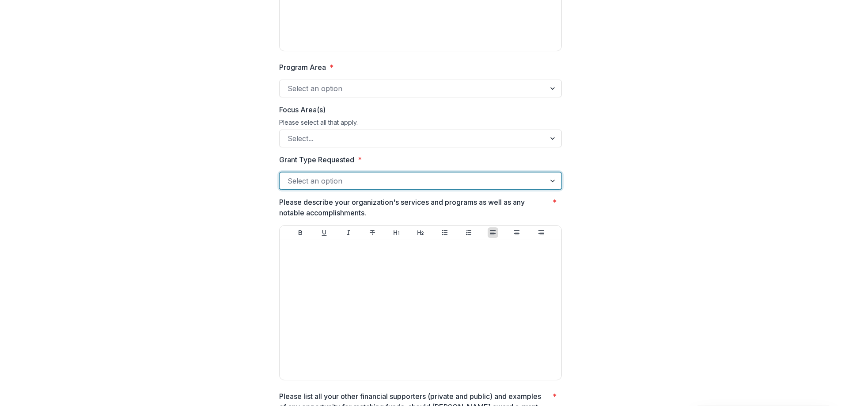
click at [552, 181] on div at bounding box center [554, 180] width 16 height 17
click at [546, 179] on div at bounding box center [554, 180] width 16 height 17
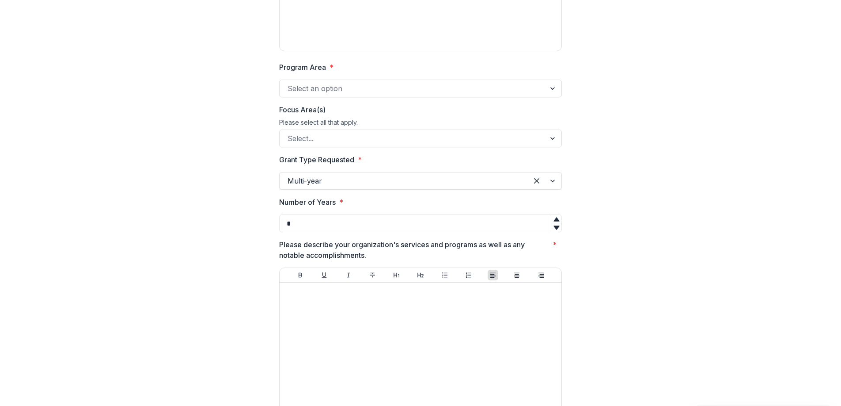
drag, startPoint x: 485, startPoint y: 224, endPoint x: 266, endPoint y: 222, distance: 218.8
click at [267, 222] on div "Organization Name * Organization's Mission * Program Area * Select an option Fo…" at bounding box center [421, 330] width 820 height 1003
click at [634, 204] on div "Organization Name * Organization's Mission * Program Area * Select an option Fo…" at bounding box center [421, 330] width 820 height 1003
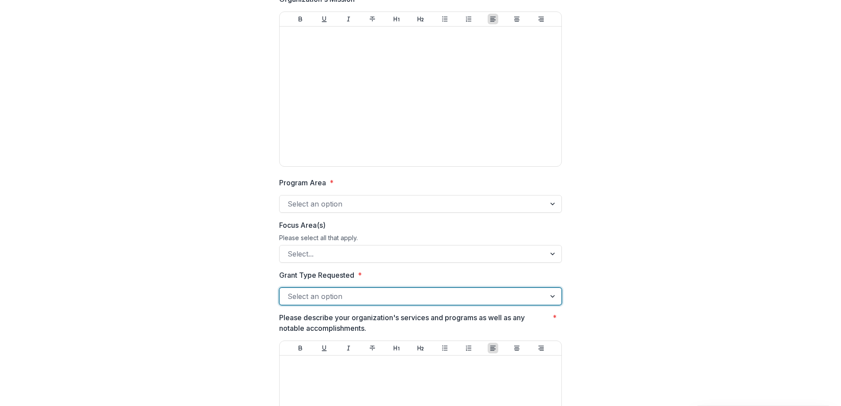
scroll to position [0, 0]
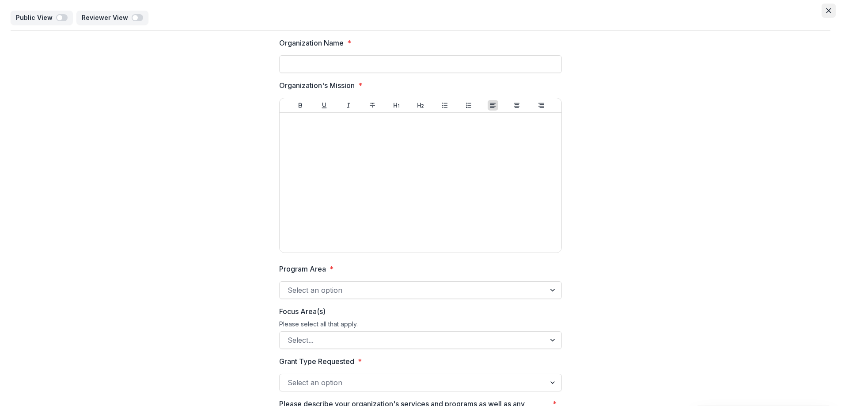
click at [826, 11] on icon "Close" at bounding box center [828, 10] width 5 height 5
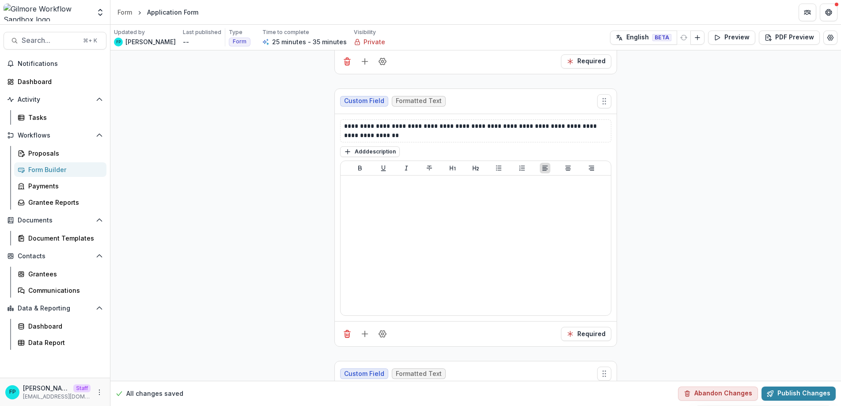
scroll to position [1289, 0]
click at [365, 60] on line "Add field" at bounding box center [365, 60] width 6 height 0
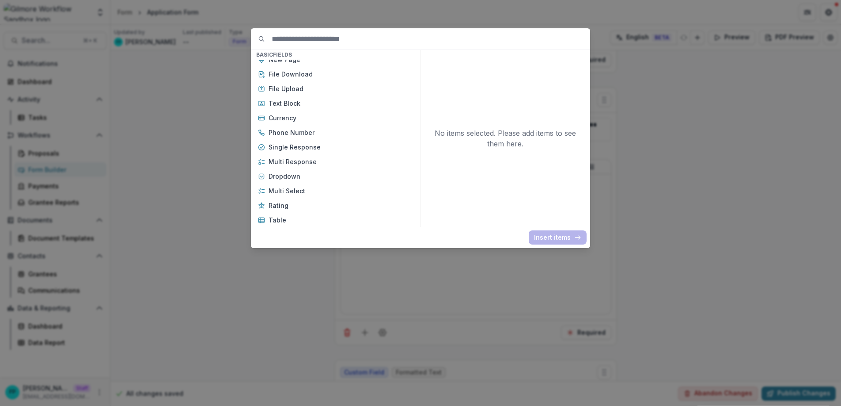
scroll to position [7, 0]
click at [316, 115] on p "Currency" at bounding box center [341, 118] width 145 height 9
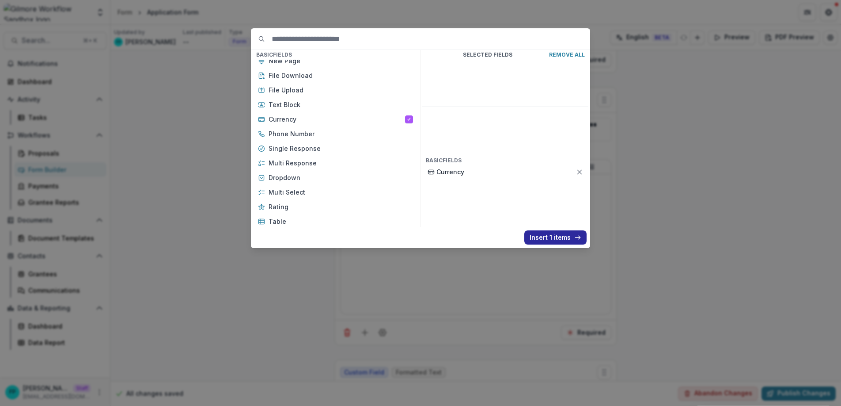
click at [552, 237] on button "Insert 1 items" at bounding box center [556, 237] width 62 height 14
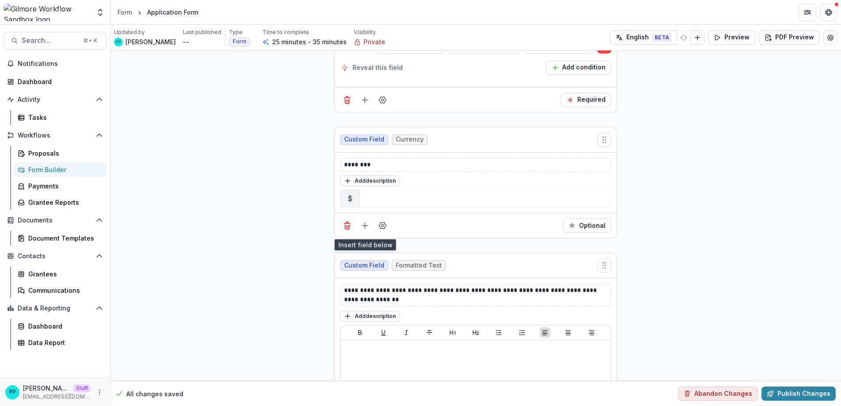
scroll to position [1224, 0]
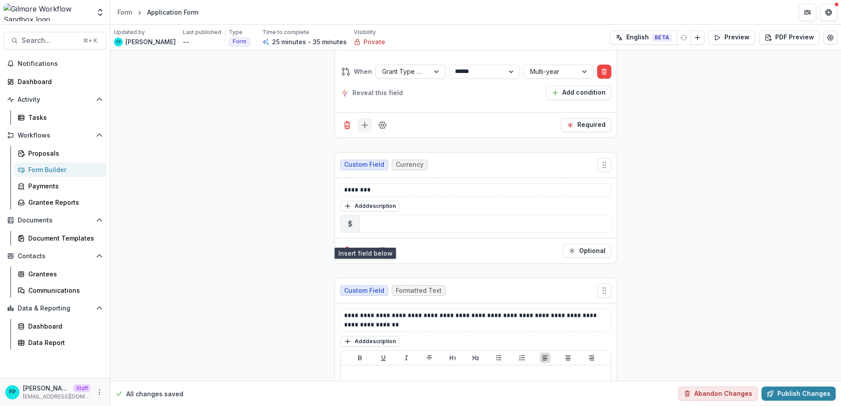
click at [365, 129] on icon "Add field" at bounding box center [365, 125] width 9 height 9
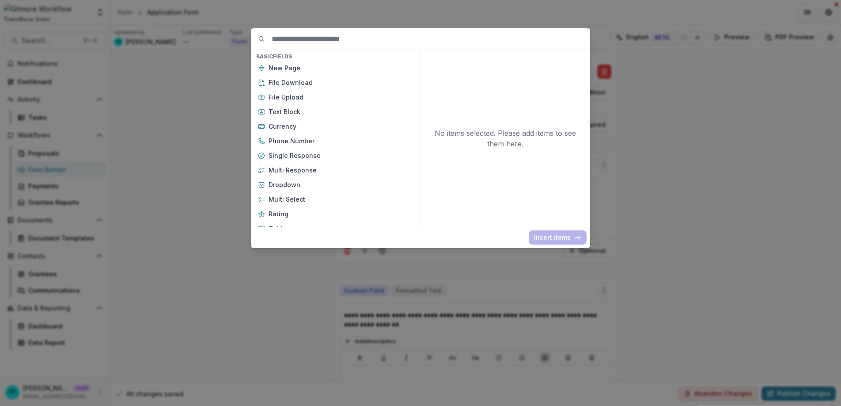
click at [677, 214] on div "Basic Fields New Page File Download File Upload Text Block Currency Phone Numbe…" at bounding box center [420, 203] width 841 height 406
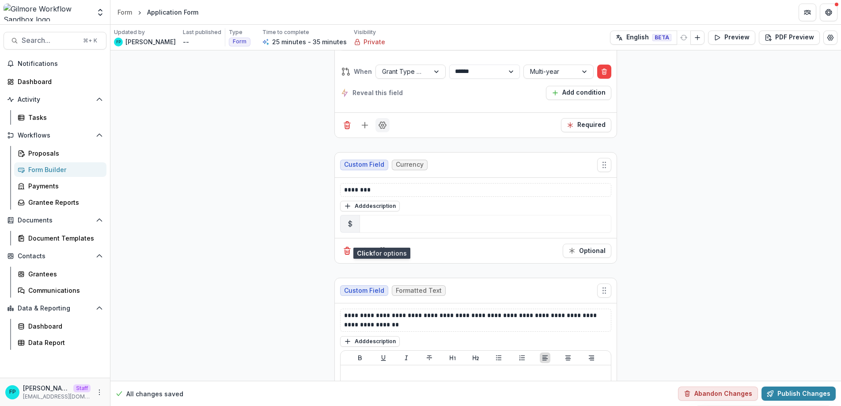
click at [381, 129] on icon "Field Settings" at bounding box center [382, 125] width 9 height 9
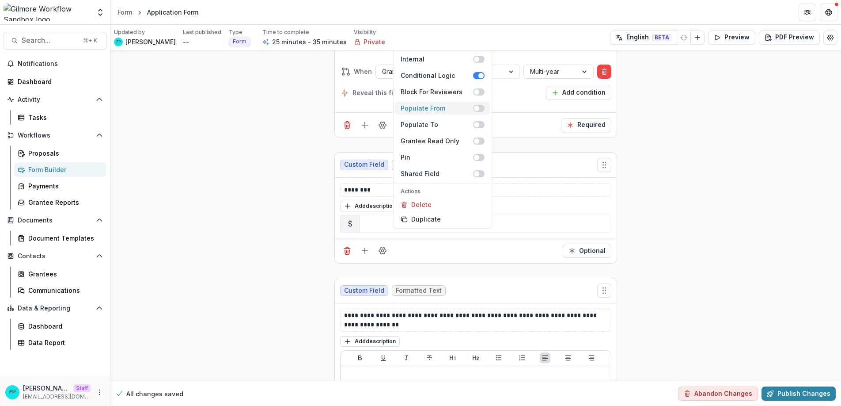
click at [475, 111] on span at bounding box center [476, 108] width 5 height 5
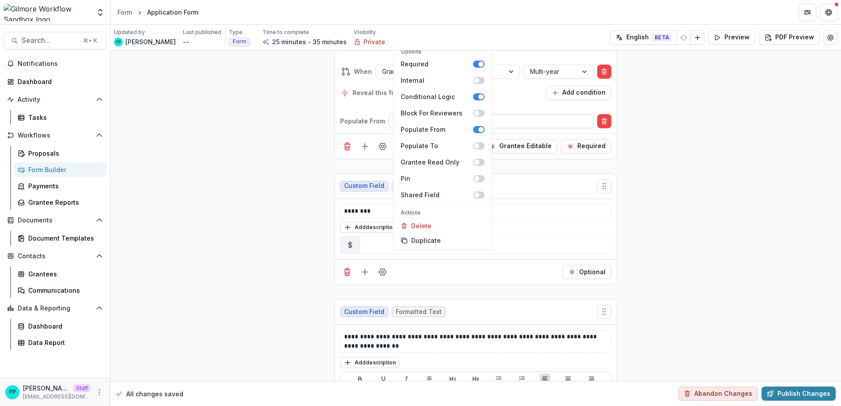
click at [524, 126] on div at bounding box center [492, 120] width 192 height 11
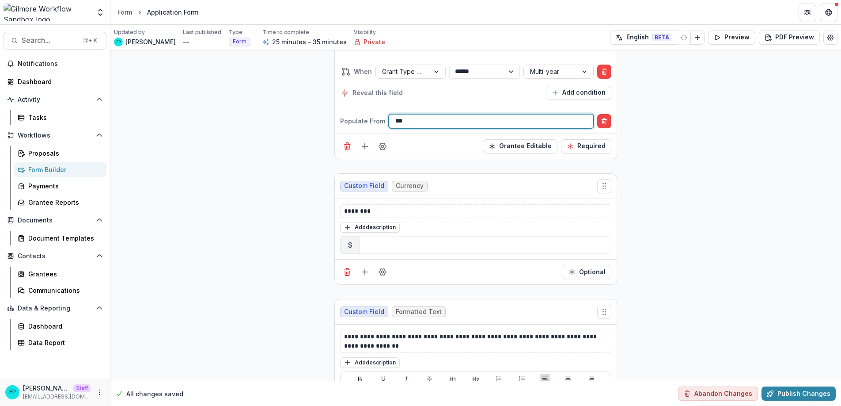
type input "****"
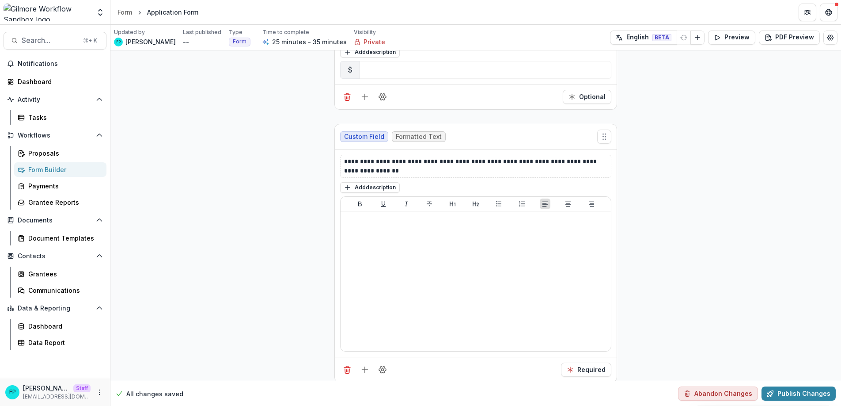
scroll to position [1400, 0]
click at [384, 99] on icon "Field Settings" at bounding box center [382, 95] width 7 height 7
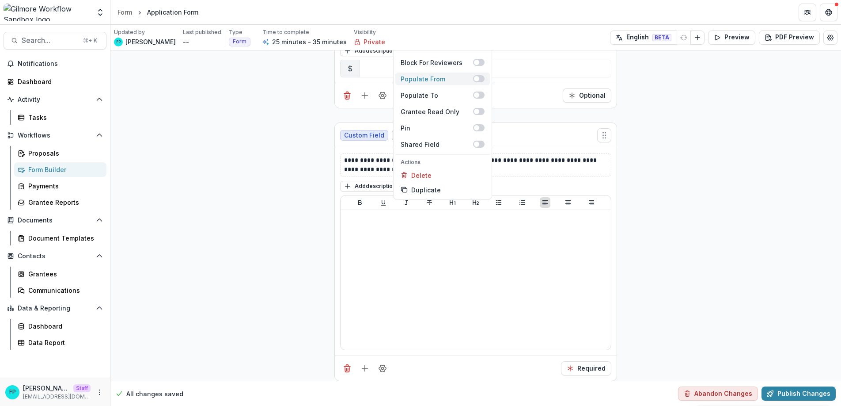
click at [479, 82] on span at bounding box center [478, 78] width 11 height 7
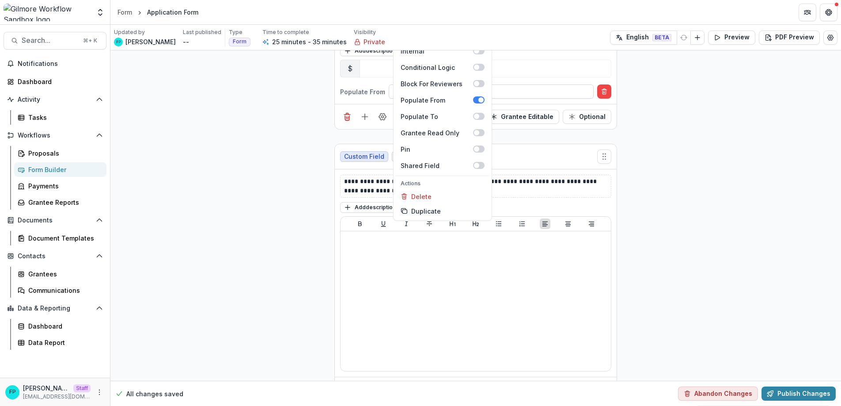
click at [526, 98] on div "Select populate from field" at bounding box center [491, 91] width 204 height 13
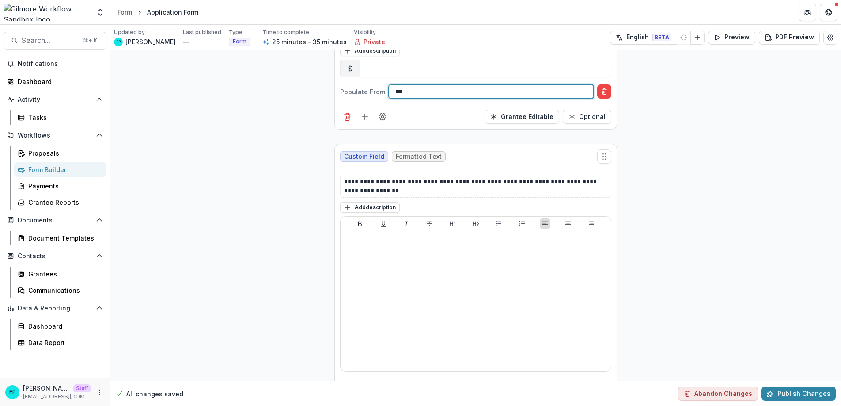
type input "****"
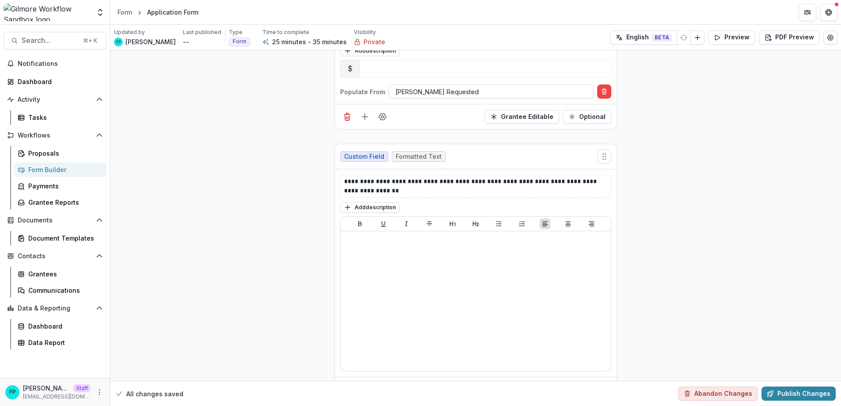
drag, startPoint x: 355, startPoint y: 147, endPoint x: 341, endPoint y: 147, distance: 14.1
click at [341, 42] on div "********" at bounding box center [475, 35] width 271 height 14
click at [358, 56] on button "Add description" at bounding box center [370, 51] width 60 height 11
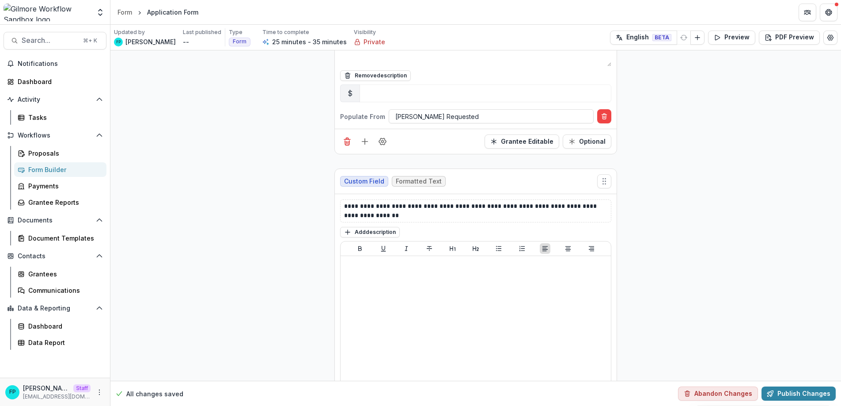
click at [373, 66] on textarea at bounding box center [475, 55] width 271 height 21
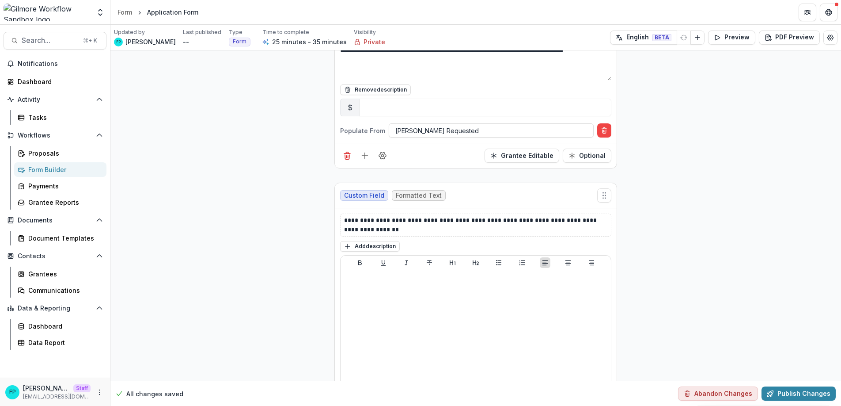
type textarea "**********"
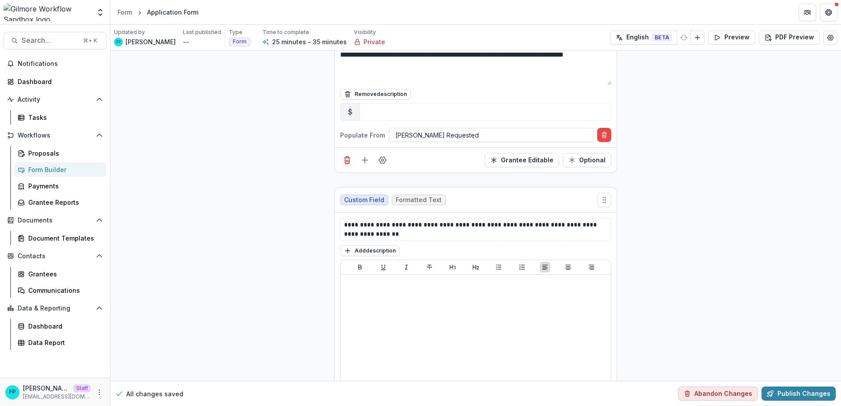
scroll to position [1486, 0]
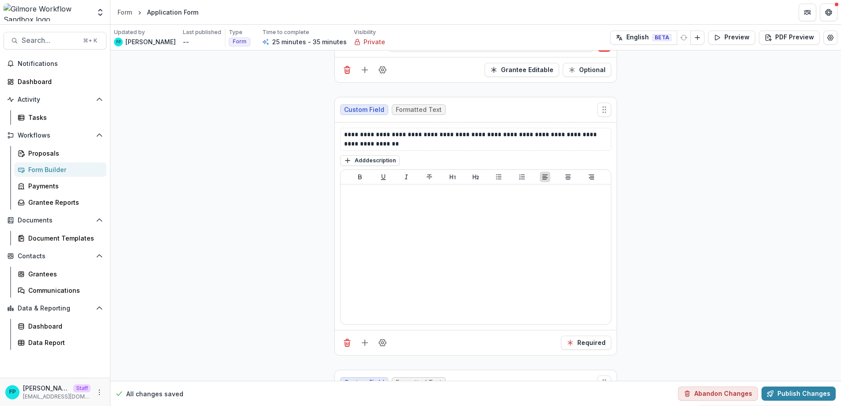
drag, startPoint x: 390, startPoint y: 92, endPoint x: 343, endPoint y: 80, distance: 47.9
click at [607, 77] on button "Optional" at bounding box center [587, 70] width 49 height 14
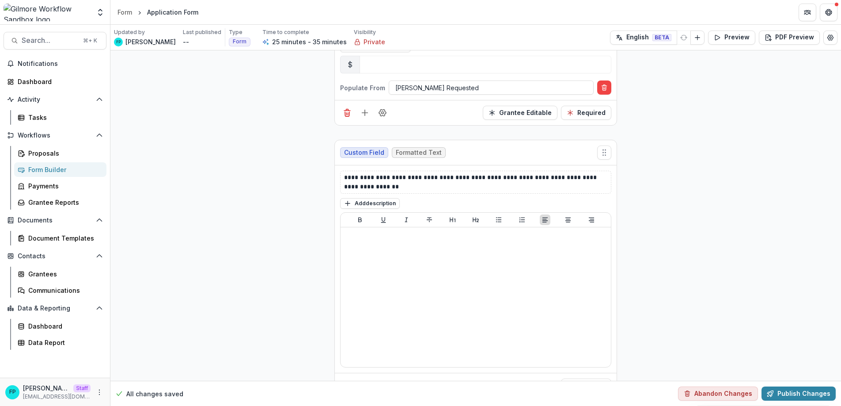
scroll to position [1436, 0]
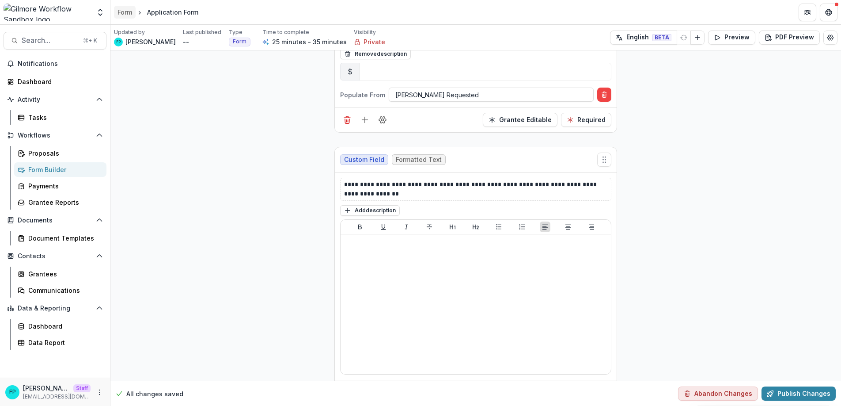
click at [124, 12] on div "Form" at bounding box center [125, 12] width 15 height 9
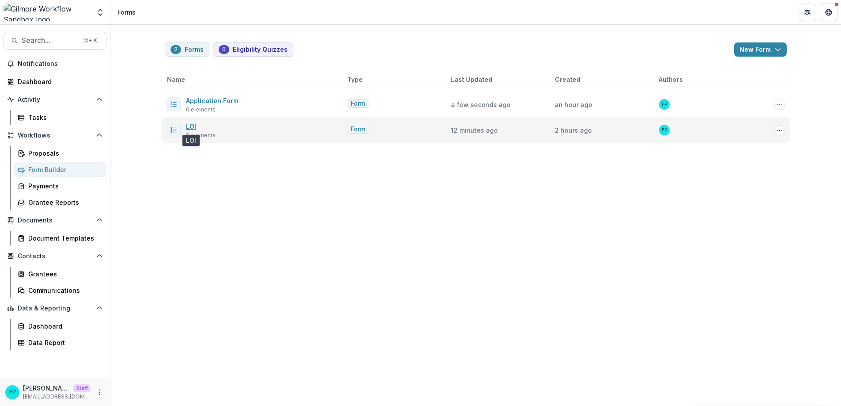
click at [190, 127] on link "LOI" at bounding box center [191, 126] width 10 height 8
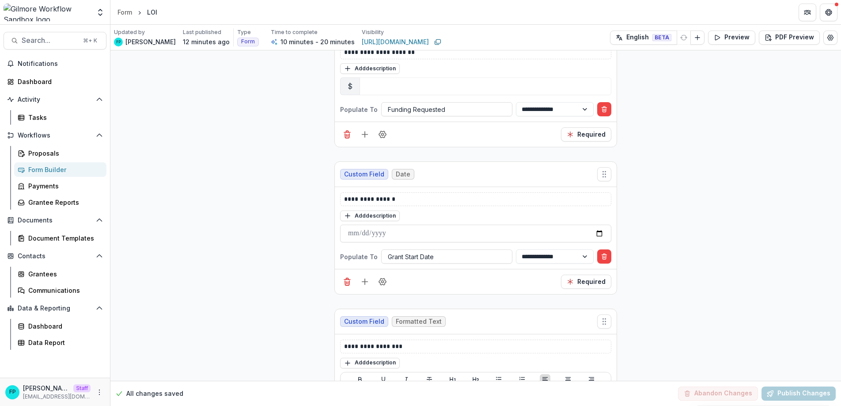
scroll to position [1337, 0]
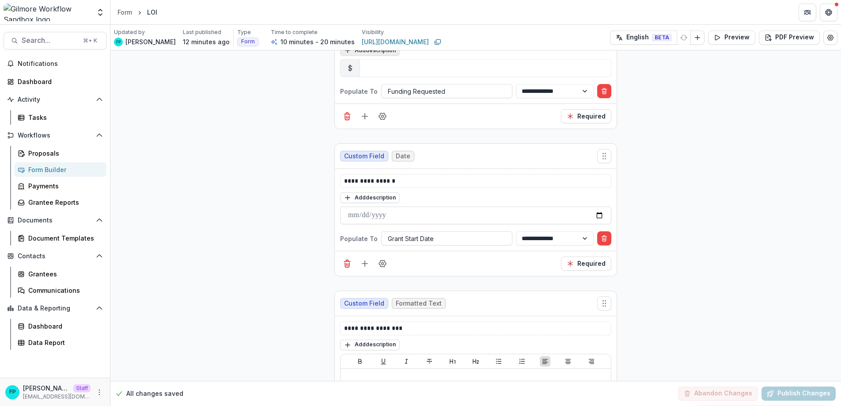
click at [375, 56] on button "Add description" at bounding box center [370, 50] width 60 height 11
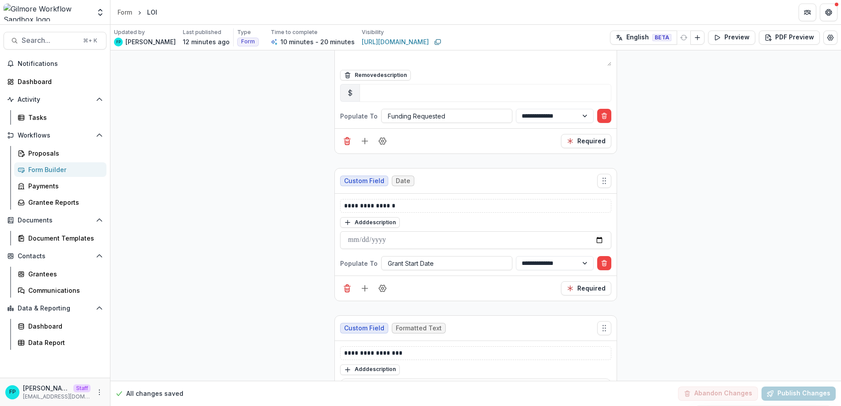
click at [380, 66] on textarea at bounding box center [475, 55] width 271 height 21
paste textarea "**********"
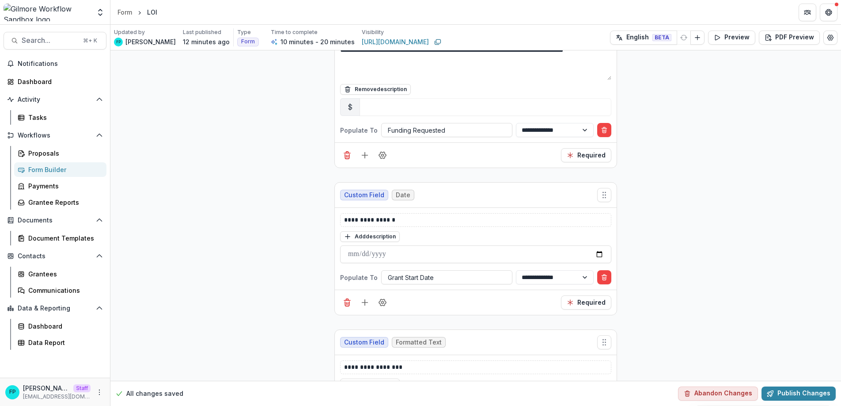
type textarea "**********"
click at [797, 395] on button "Publish Changes" at bounding box center [799, 393] width 74 height 14
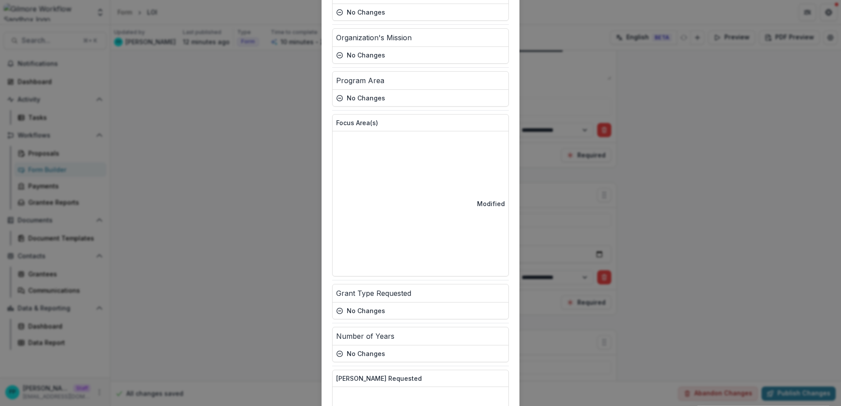
scroll to position [94, 0]
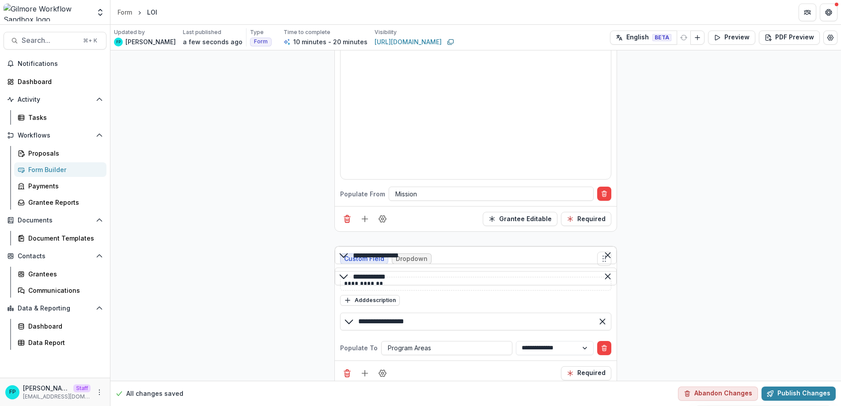
scroll to position [0, 0]
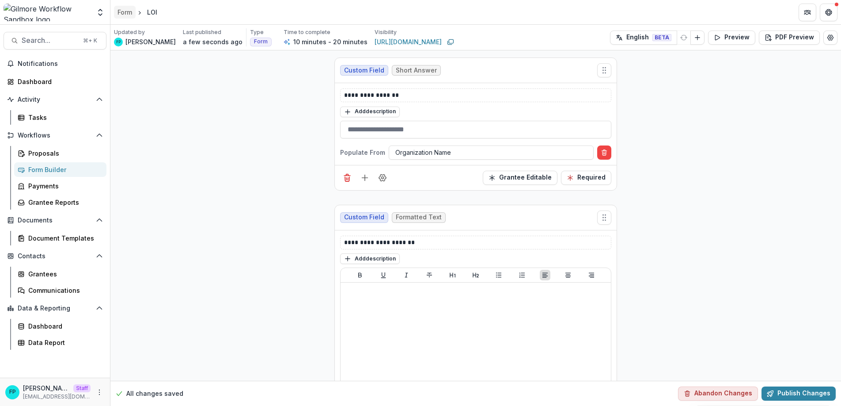
click at [122, 12] on div "Form" at bounding box center [125, 12] width 15 height 9
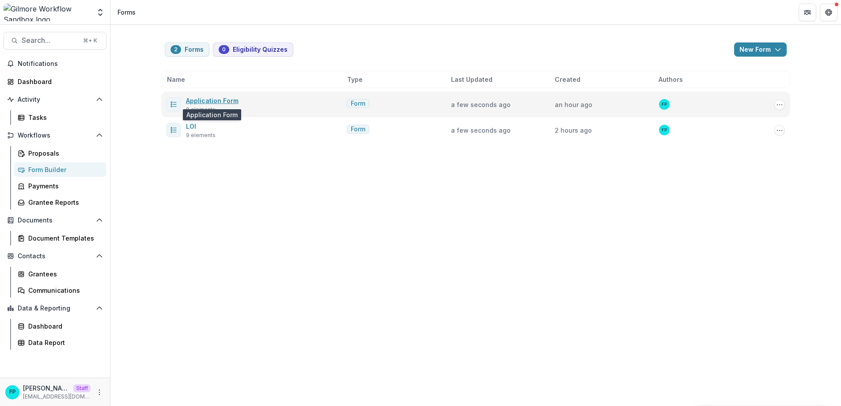
click at [229, 99] on link "Application Form" at bounding box center [212, 101] width 53 height 8
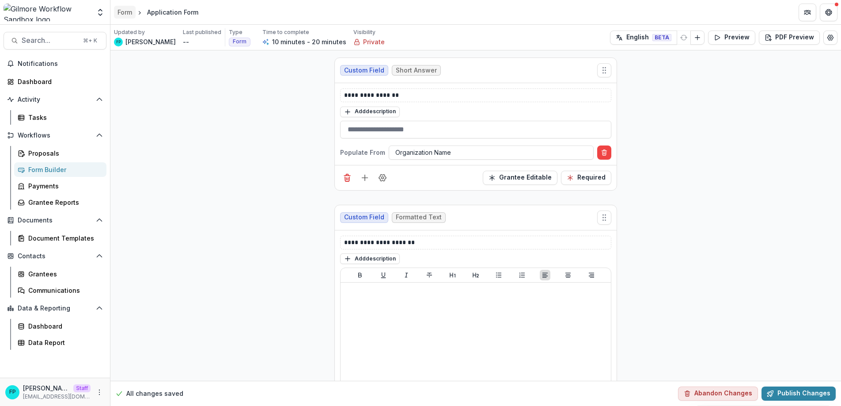
click at [124, 10] on div "Form" at bounding box center [125, 12] width 15 height 9
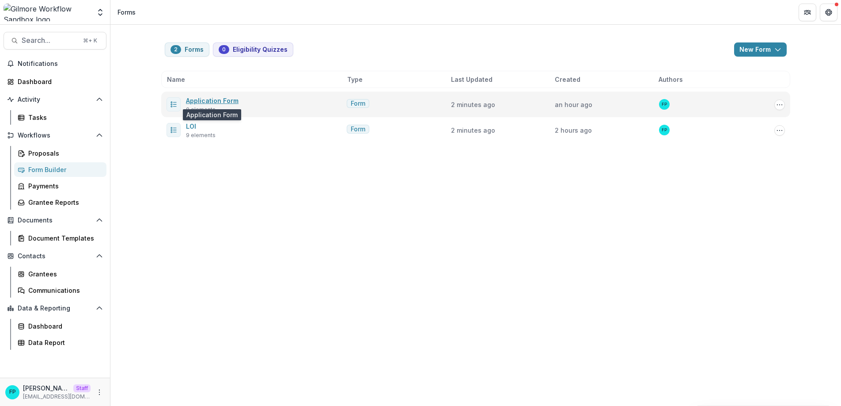
click at [234, 101] on link "Application Form" at bounding box center [212, 101] width 53 height 8
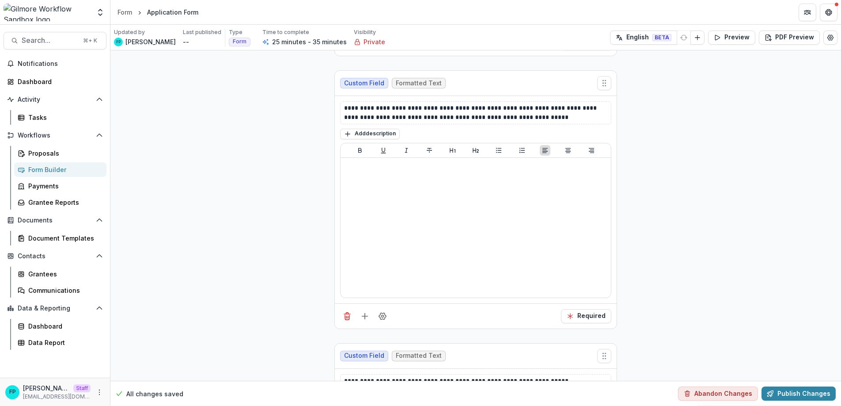
scroll to position [1769, 0]
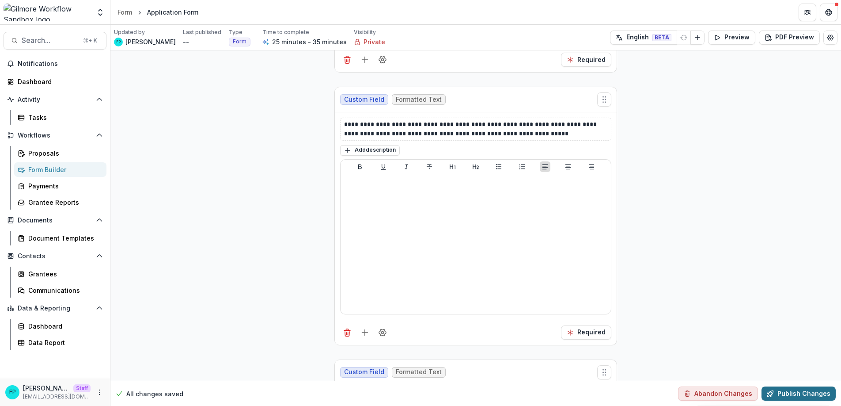
click at [803, 393] on button "Publish Changes" at bounding box center [799, 393] width 74 height 14
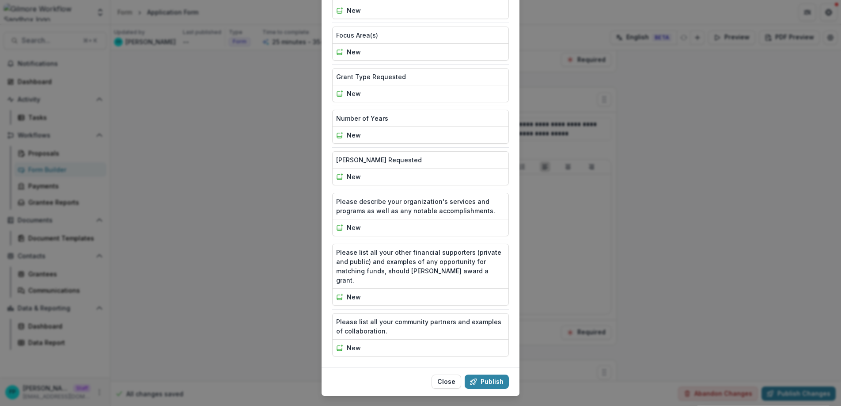
scroll to position [172, 0]
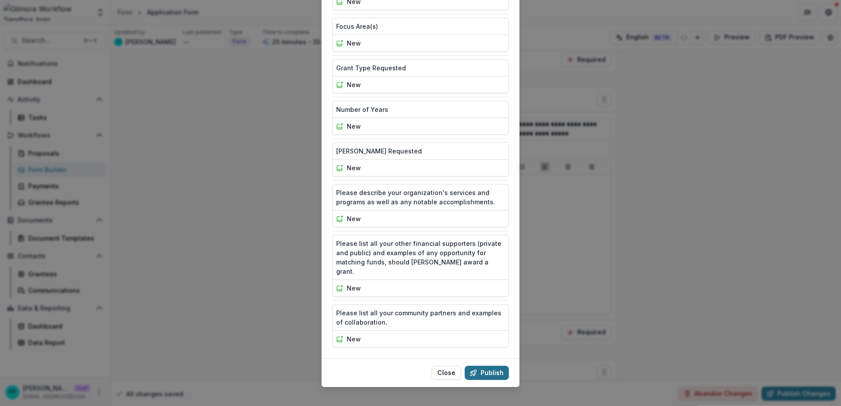
click at [487, 365] on button "Publish" at bounding box center [487, 372] width 44 height 14
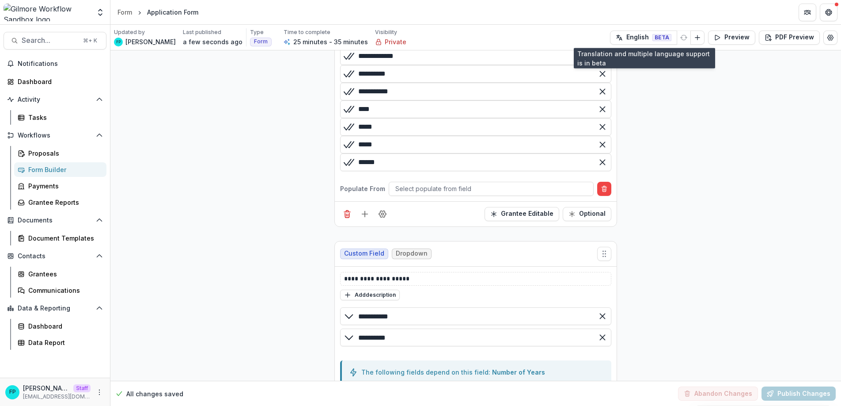
scroll to position [788, 0]
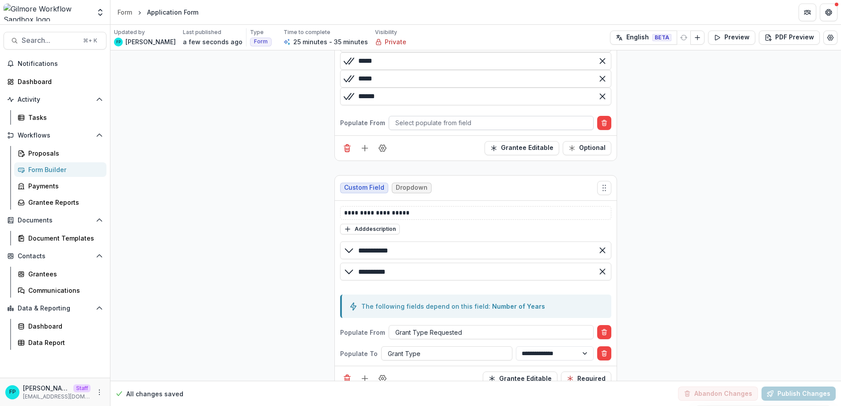
click at [453, 128] on div at bounding box center [492, 122] width 192 height 11
type input "***"
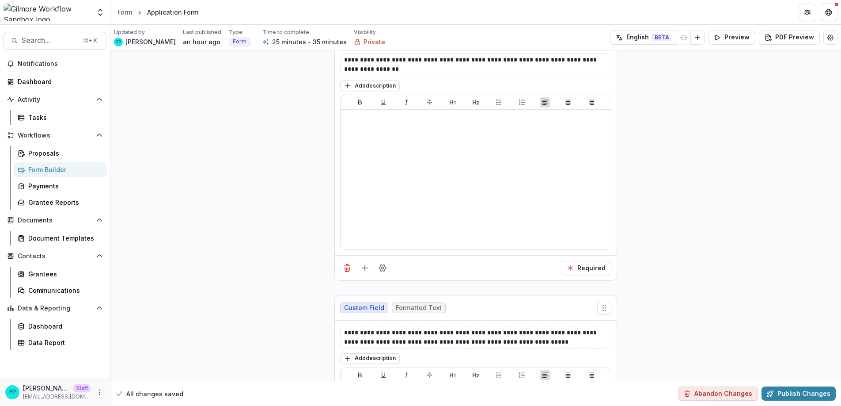
scroll to position [1561, 0]
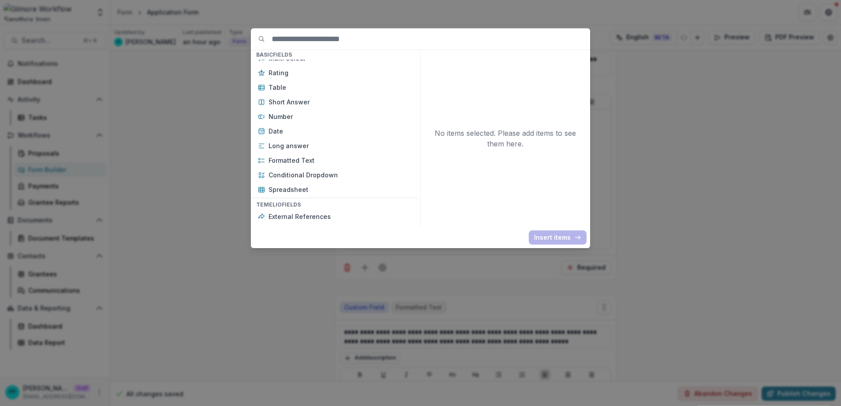
scroll to position [142, 0]
click at [339, 160] on p "Formatted Text" at bounding box center [341, 159] width 145 height 9
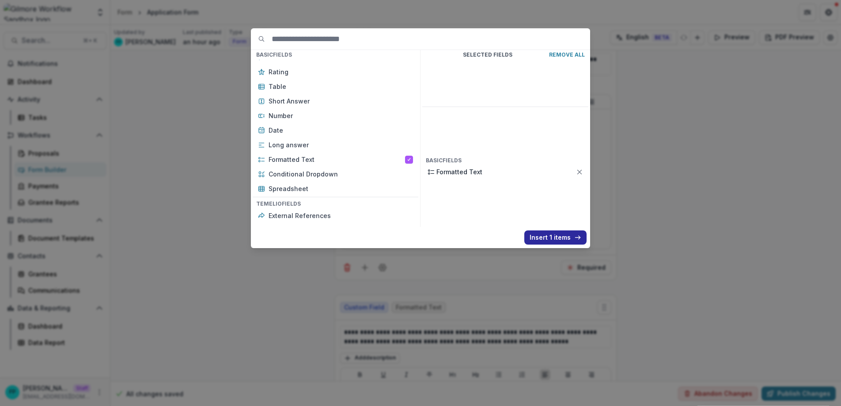
click at [543, 239] on button "Insert 1 items" at bounding box center [556, 237] width 62 height 14
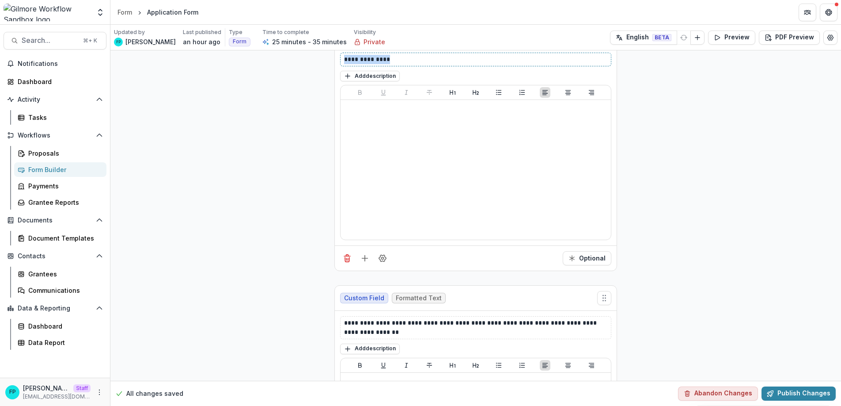
drag, startPoint x: 368, startPoint y: 172, endPoint x: 328, endPoint y: 172, distance: 40.2
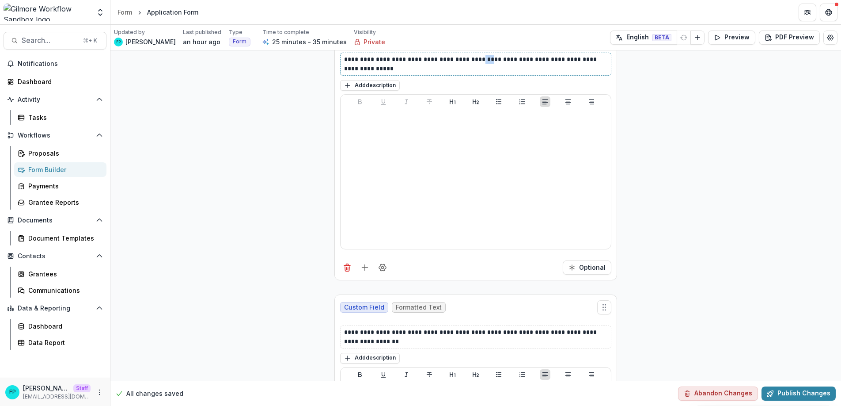
drag, startPoint x: 483, startPoint y: 172, endPoint x: 473, endPoint y: 175, distance: 10.1
click at [473, 73] on p "**********" at bounding box center [475, 64] width 263 height 19
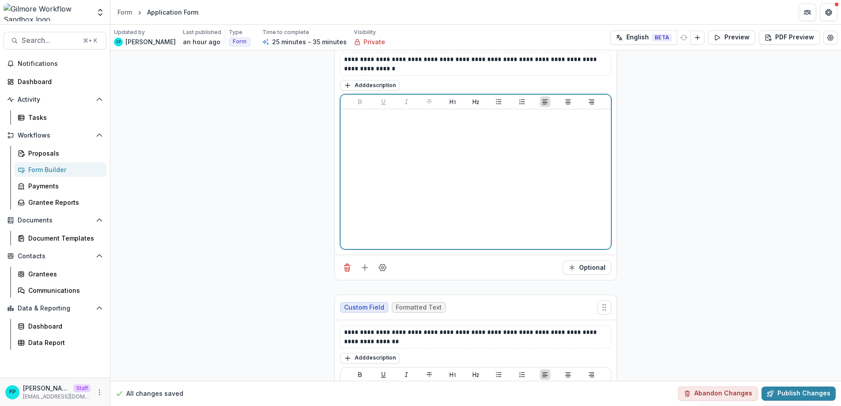
click at [468, 241] on div at bounding box center [475, 179] width 263 height 133
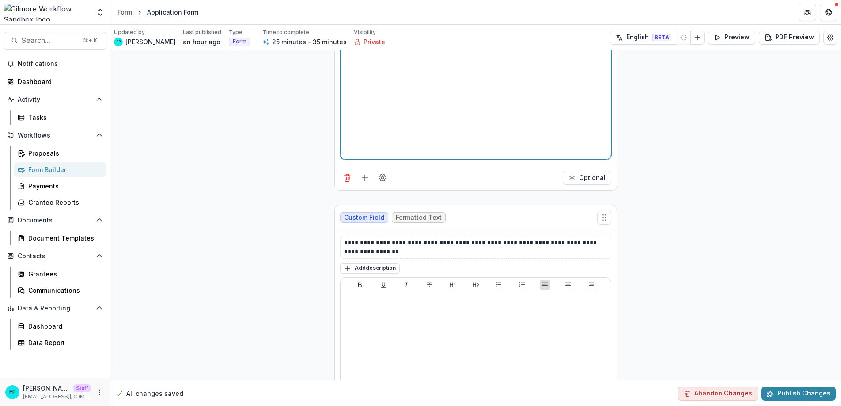
scroll to position [1648, 0]
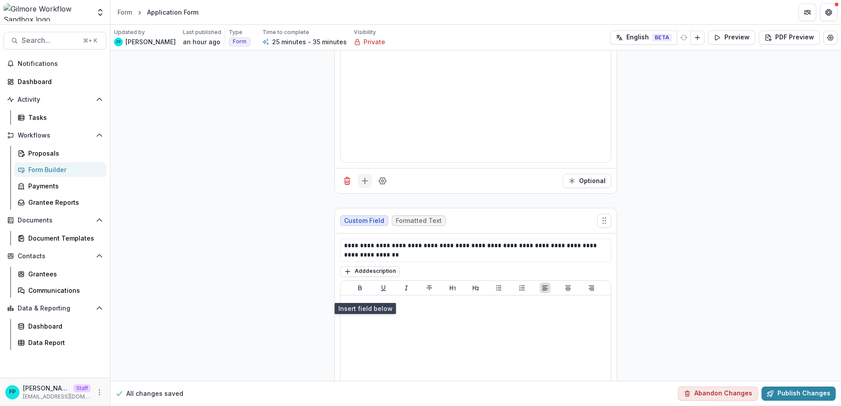
click at [368, 185] on icon "Add field" at bounding box center [365, 180] width 9 height 9
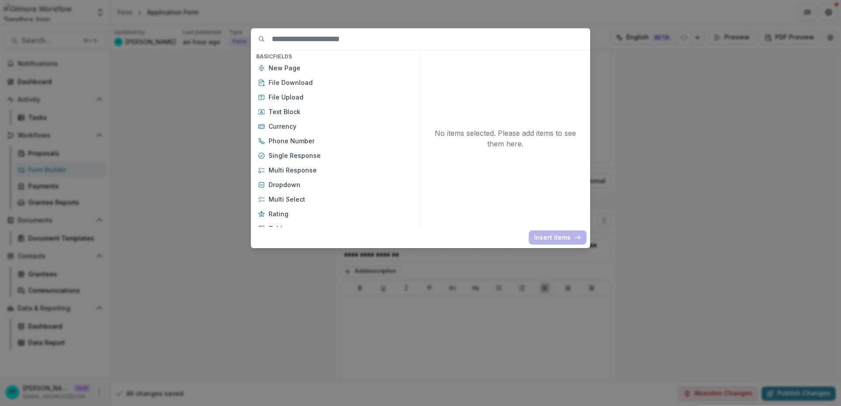
click at [662, 234] on div "Basic Fields New Page File Download File Upload Text Block Currency Phone Numbe…" at bounding box center [420, 203] width 841 height 406
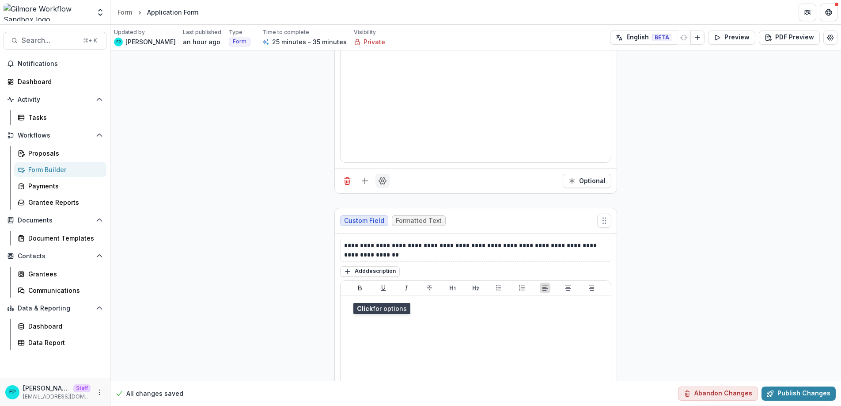
click at [379, 184] on icon "Field Settings" at bounding box center [382, 181] width 7 height 7
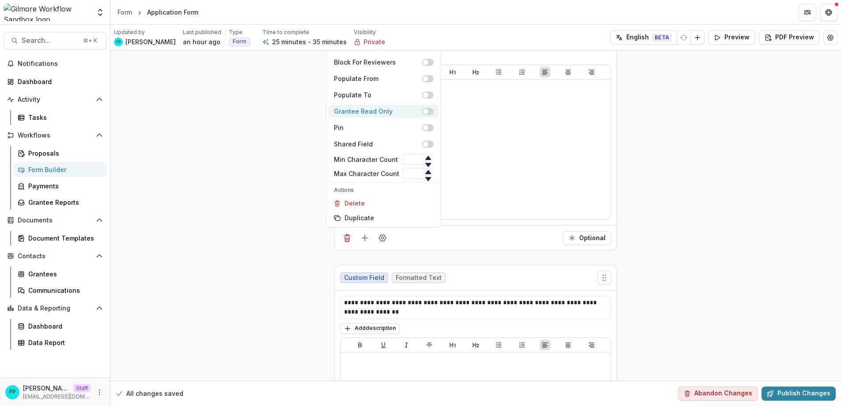
scroll to position [1591, 0]
click at [383, 83] on div "Populate From" at bounding box center [378, 77] width 88 height 9
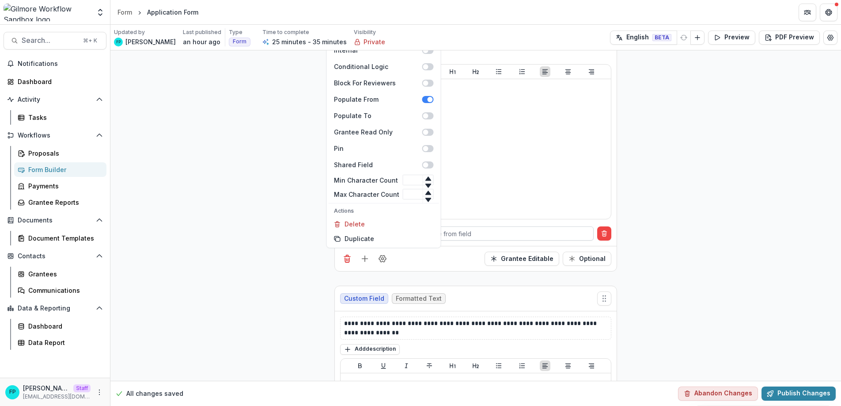
click at [481, 239] on div at bounding box center [492, 233] width 192 height 11
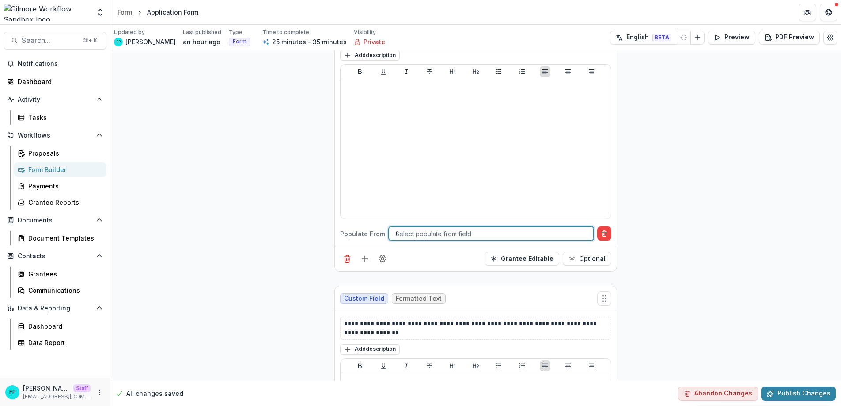
scroll to position [0, 0]
type input "**"
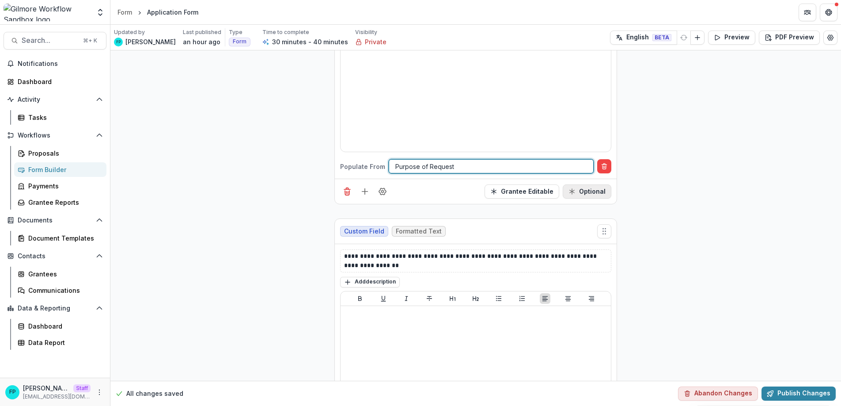
click at [603, 198] on button "Optional" at bounding box center [587, 191] width 49 height 14
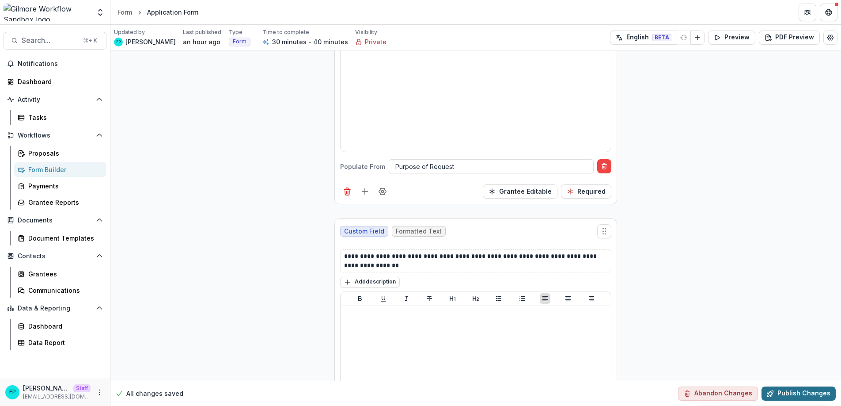
click at [802, 397] on button "Publish Changes" at bounding box center [799, 393] width 74 height 14
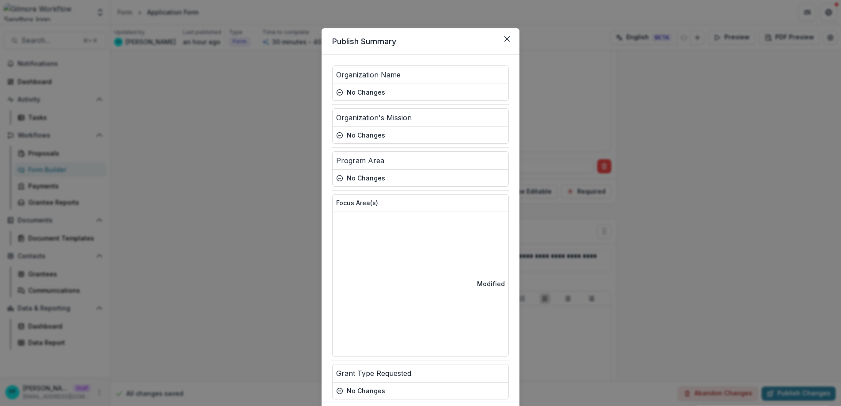
scroll to position [223, 0]
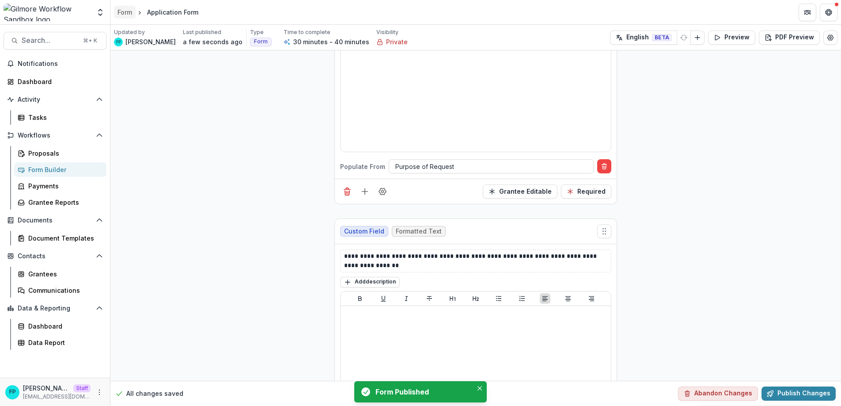
click at [122, 13] on div "Form" at bounding box center [125, 12] width 15 height 9
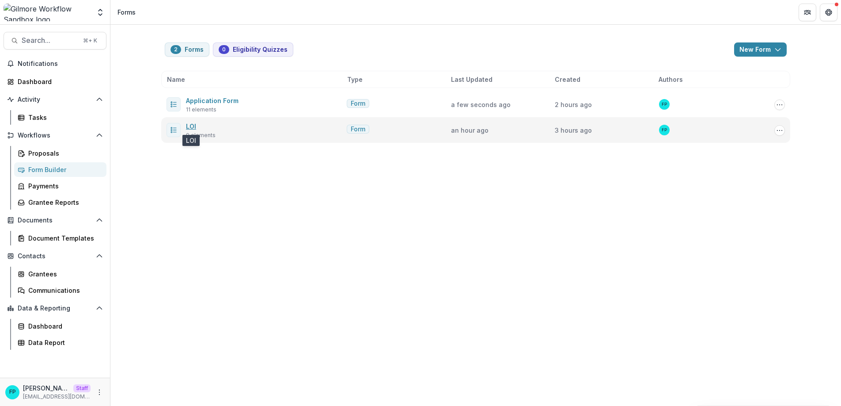
click at [194, 127] on link "LOI" at bounding box center [191, 126] width 10 height 8
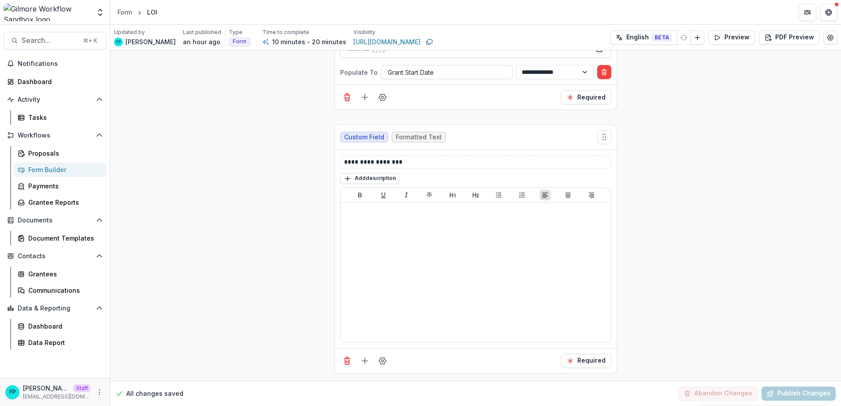
scroll to position [1653, 0]
drag, startPoint x: 420, startPoint y: 164, endPoint x: 339, endPoint y: 162, distance: 80.4
click at [340, 162] on div "**********" at bounding box center [475, 162] width 271 height 14
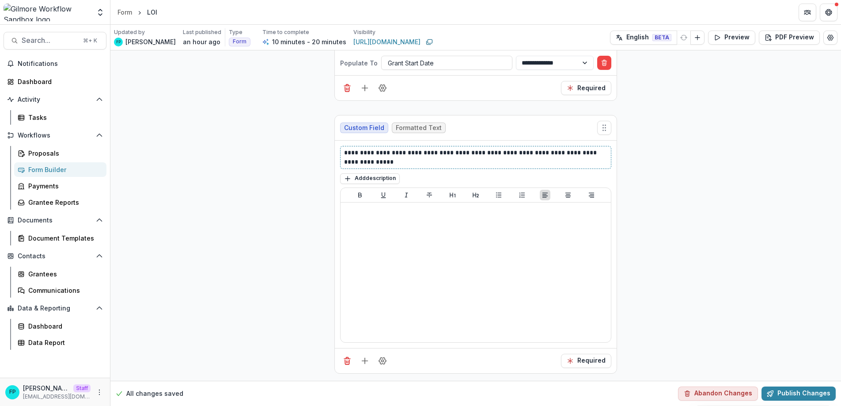
click at [482, 161] on p "**********" at bounding box center [475, 157] width 263 height 19
click at [808, 394] on button "Publish Changes" at bounding box center [799, 393] width 74 height 14
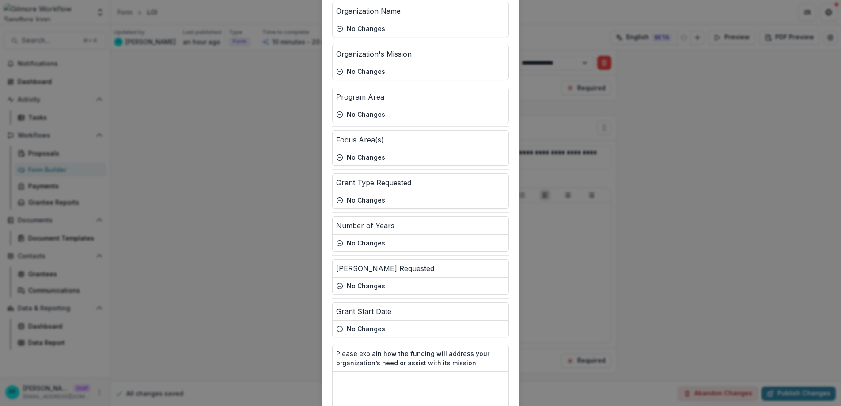
scroll to position [103, 0]
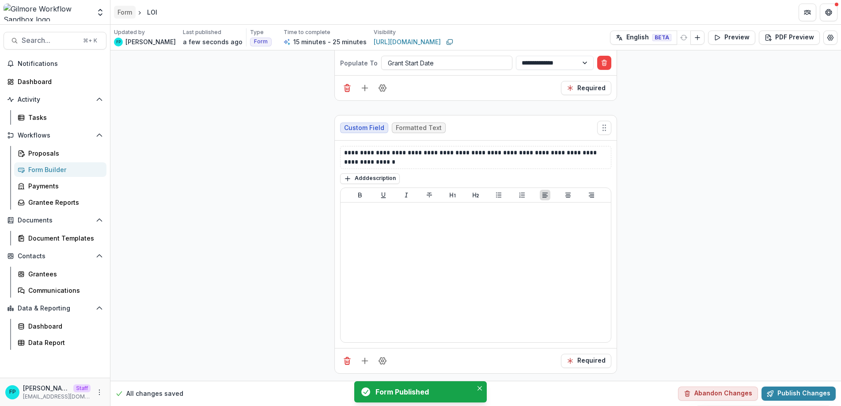
click at [121, 11] on div "Form" at bounding box center [125, 12] width 15 height 9
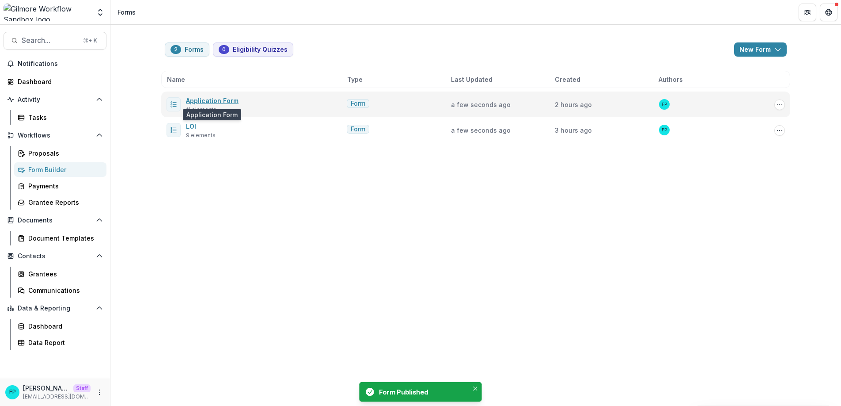
click at [232, 99] on link "Application Form" at bounding box center [212, 101] width 53 height 8
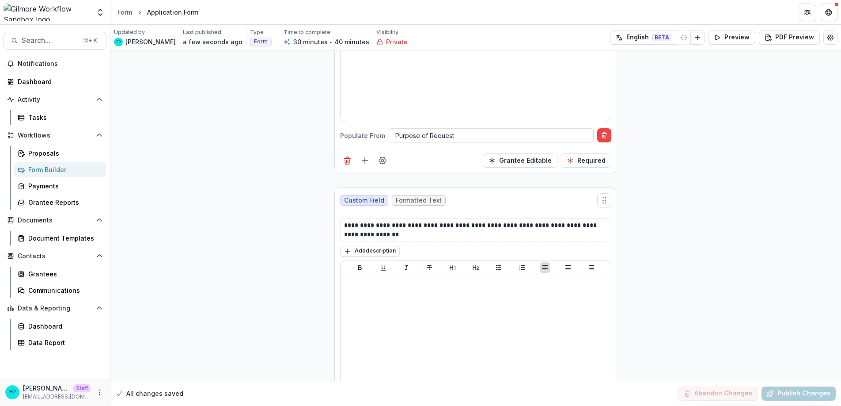
scroll to position [1677, 0]
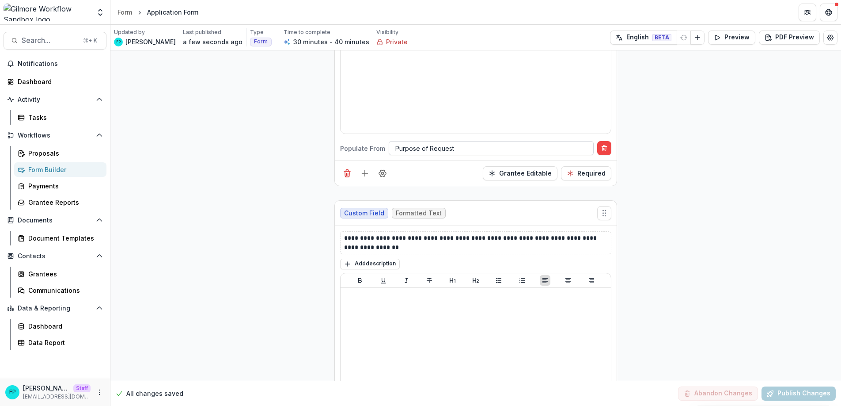
click at [442, 154] on div at bounding box center [492, 148] width 192 height 11
type input "*****"
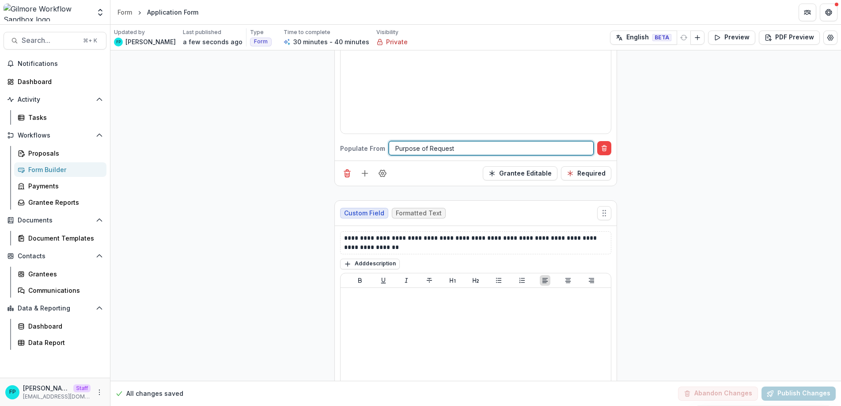
drag, startPoint x: 427, startPoint y: 255, endPoint x: 377, endPoint y: 259, distance: 51.0
click at [377, 155] on div "Populate From Purpose of Request" at bounding box center [475, 148] width 271 height 14
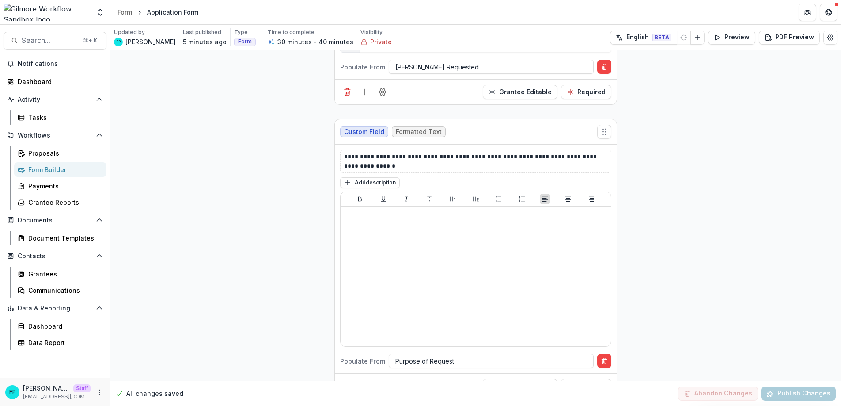
scroll to position [1482, 0]
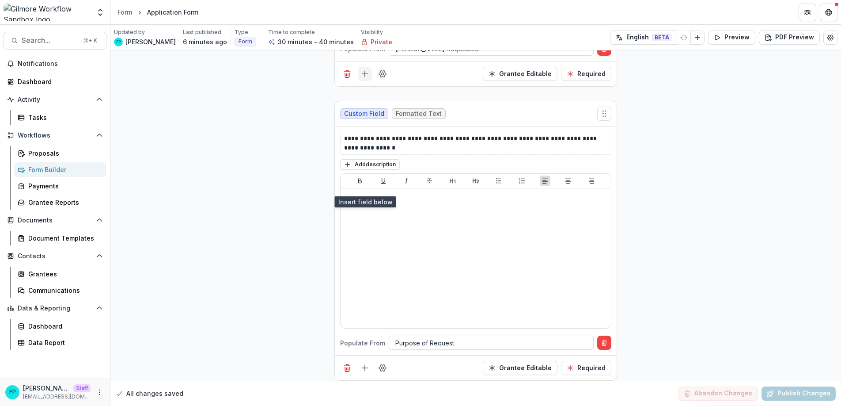
click at [364, 78] on icon "Add field" at bounding box center [365, 73] width 9 height 9
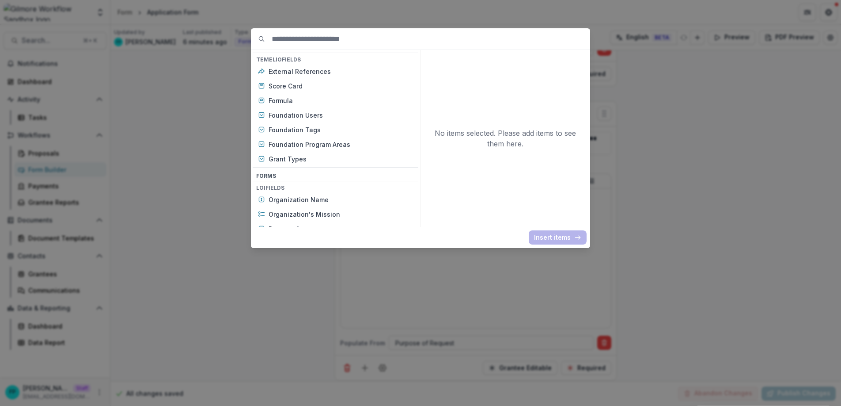
scroll to position [387, 0]
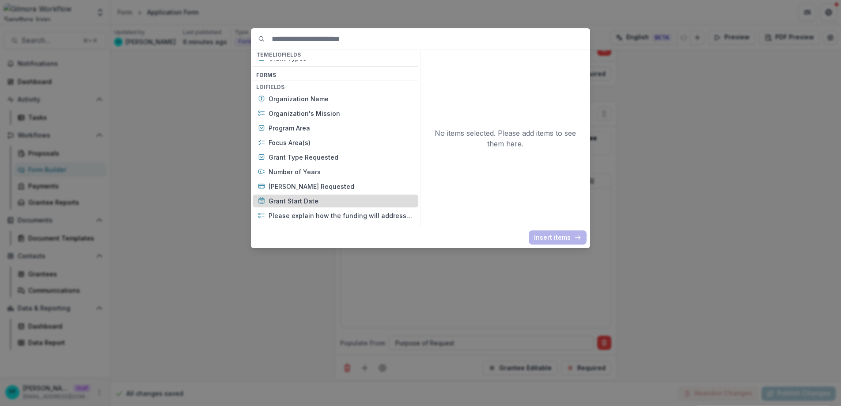
click at [319, 202] on p "Grant Start Date" at bounding box center [341, 200] width 145 height 9
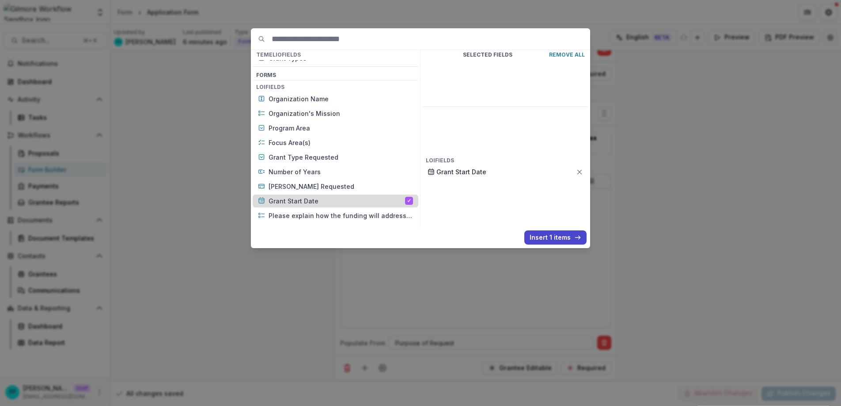
click at [407, 201] on div "Grant Start Date" at bounding box center [336, 200] width 166 height 13
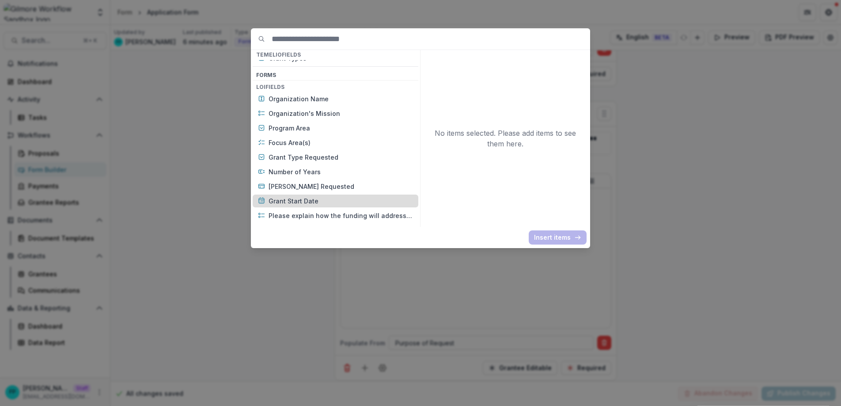
click at [329, 201] on p "Grant Start Date" at bounding box center [341, 200] width 145 height 9
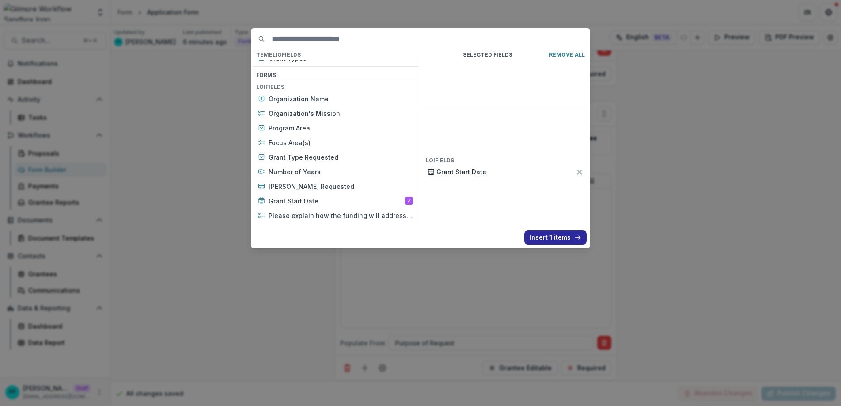
click at [555, 238] on button "Insert 1 items" at bounding box center [556, 237] width 62 height 14
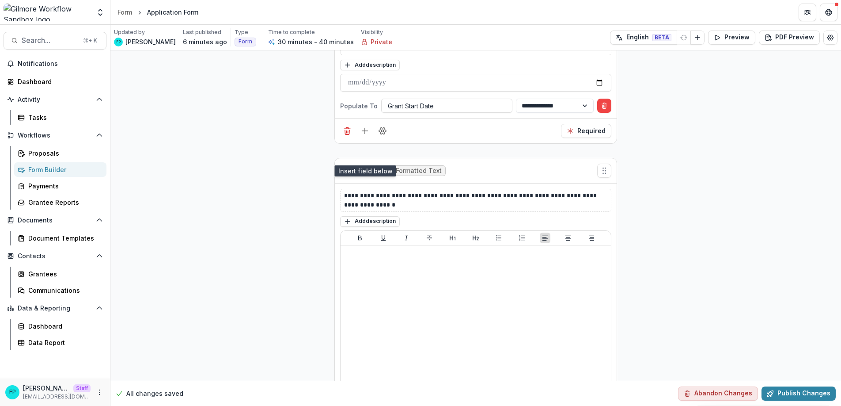
scroll to position [1574, 0]
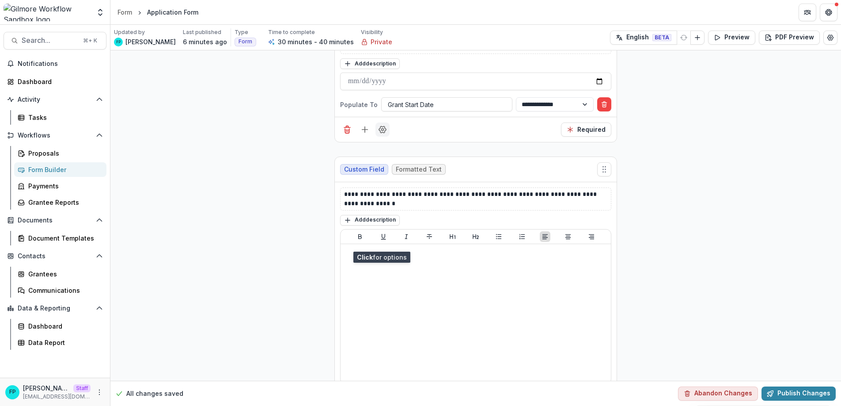
click at [382, 131] on circle "Field Settings" at bounding box center [383, 130] width 2 height 2
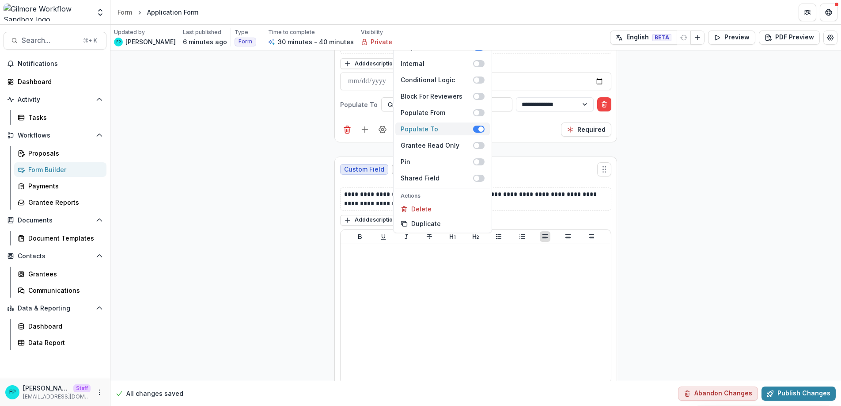
click at [480, 132] on span at bounding box center [481, 128] width 5 height 5
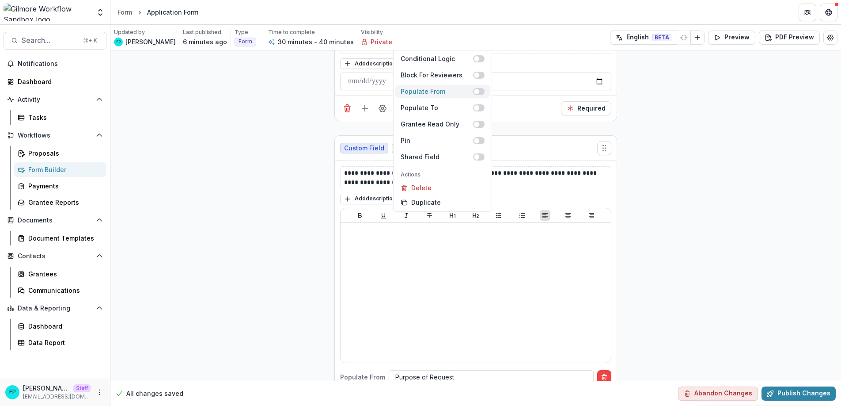
click at [477, 94] on span at bounding box center [476, 91] width 5 height 5
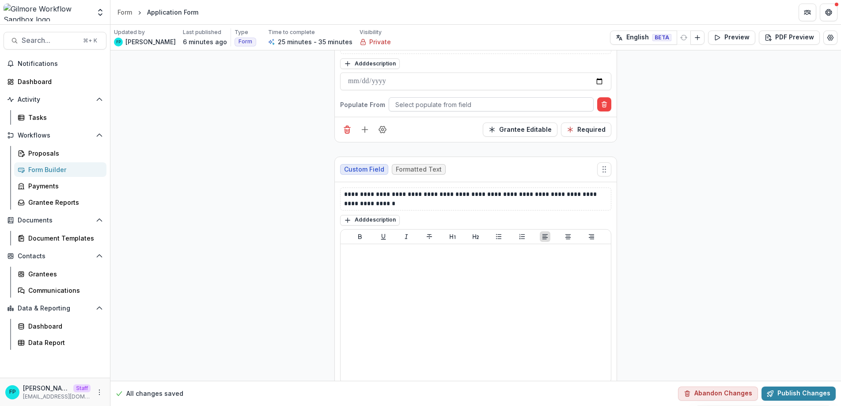
click at [414, 110] on div at bounding box center [492, 104] width 192 height 11
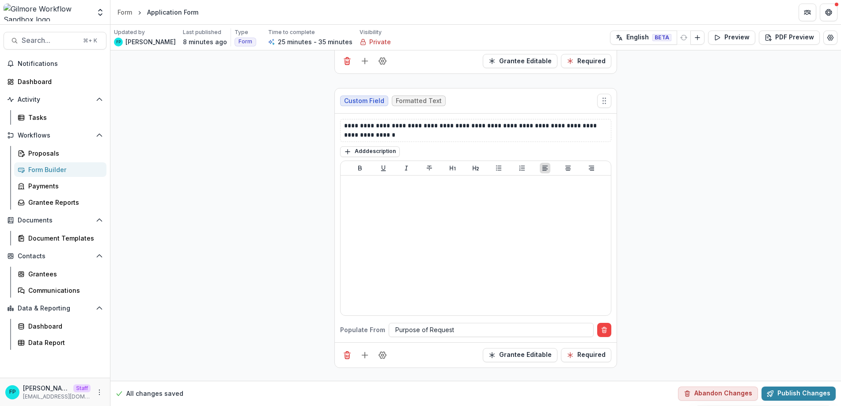
scroll to position [1639, 0]
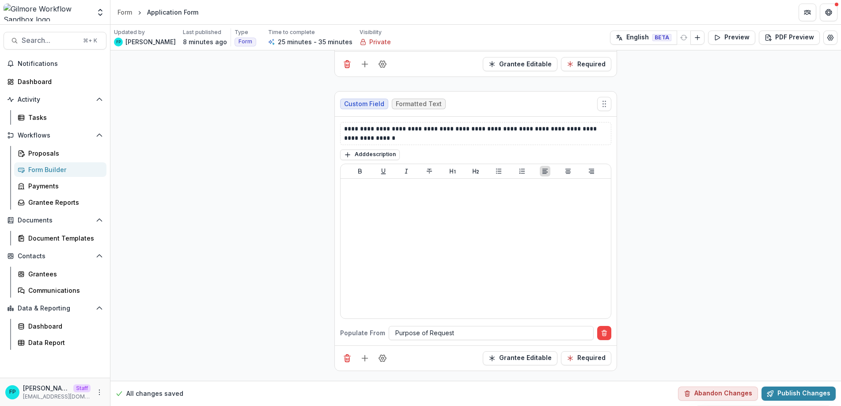
click at [794, 391] on button "Publish Changes" at bounding box center [799, 393] width 74 height 14
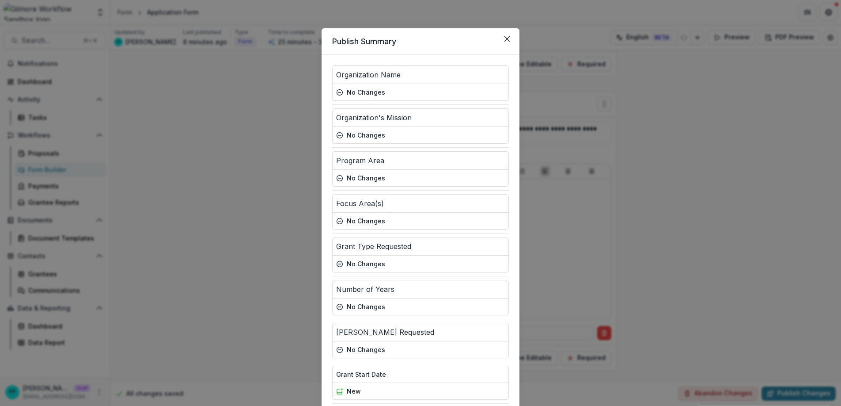
scroll to position [265, 0]
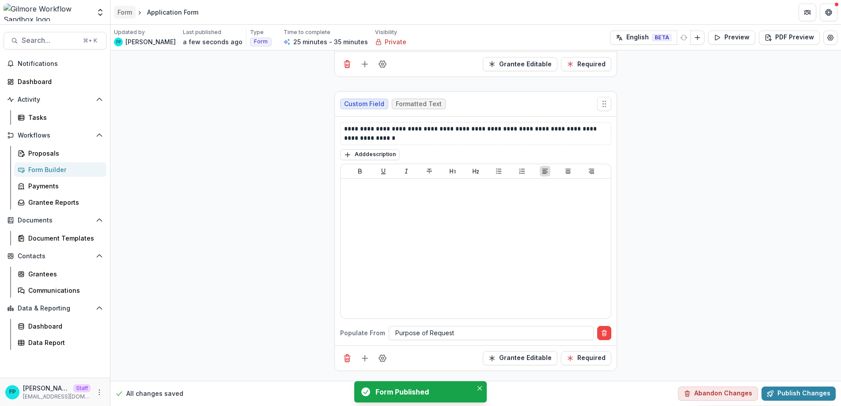
click at [126, 11] on div "Form" at bounding box center [125, 12] width 15 height 9
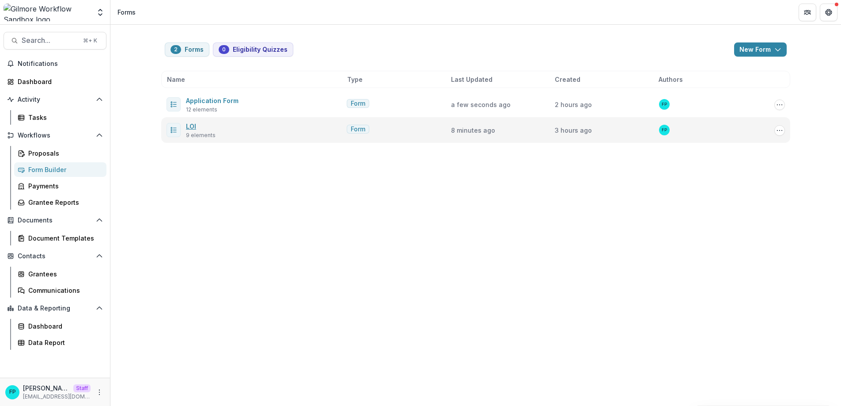
click at [190, 124] on link "LOI" at bounding box center [191, 126] width 10 height 8
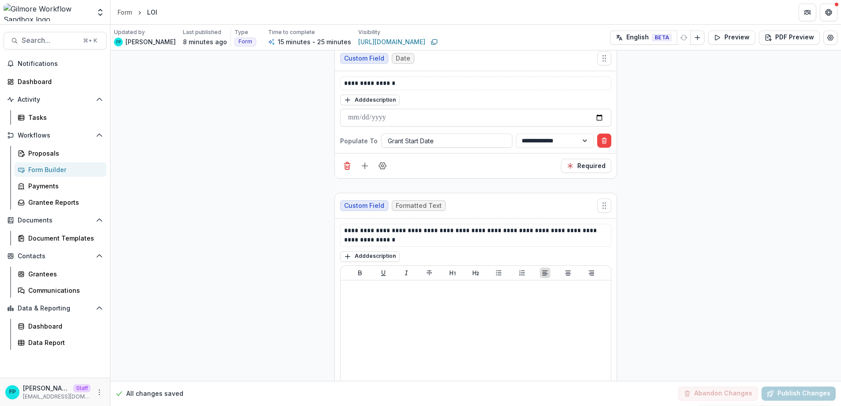
scroll to position [1506, 0]
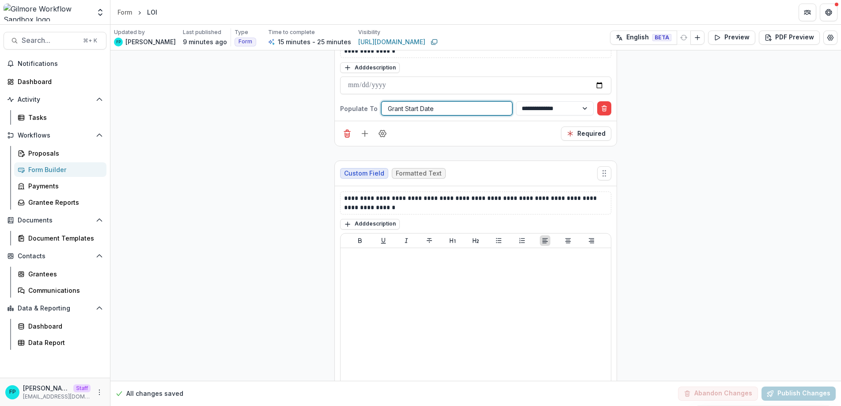
click at [436, 114] on div at bounding box center [447, 108] width 118 height 11
click at [126, 12] on div "Form" at bounding box center [125, 12] width 15 height 9
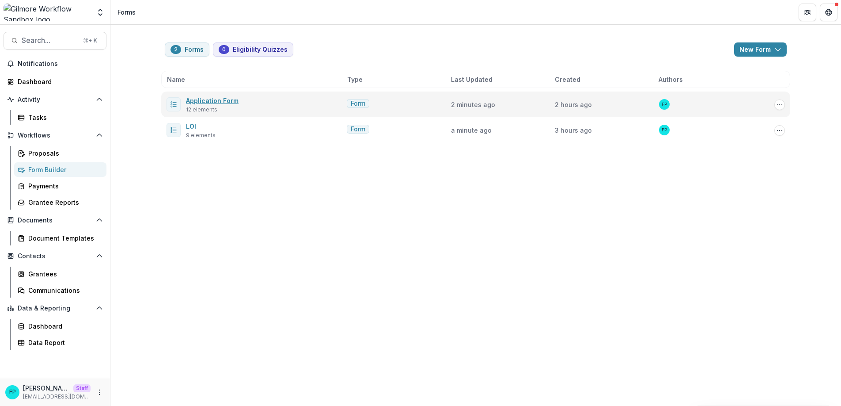
click at [206, 100] on link "Application Form" at bounding box center [212, 101] width 53 height 8
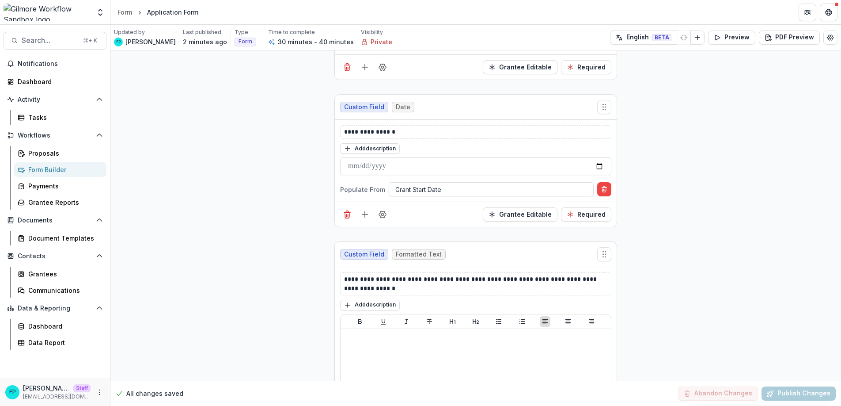
scroll to position [1552, 0]
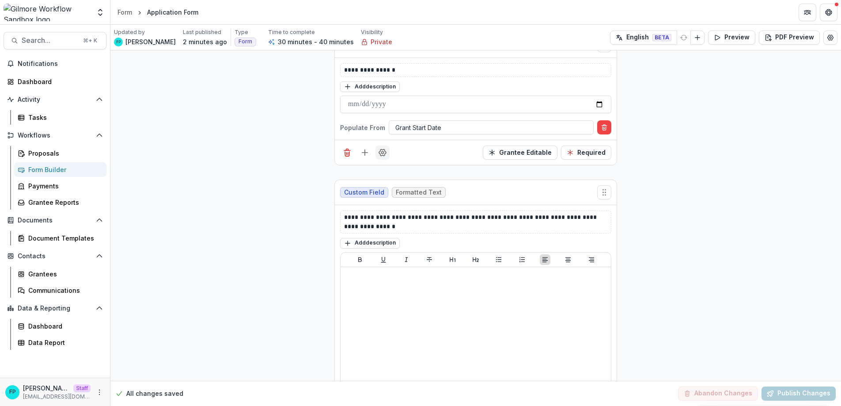
click at [382, 157] on icon "Field Settings" at bounding box center [382, 152] width 9 height 9
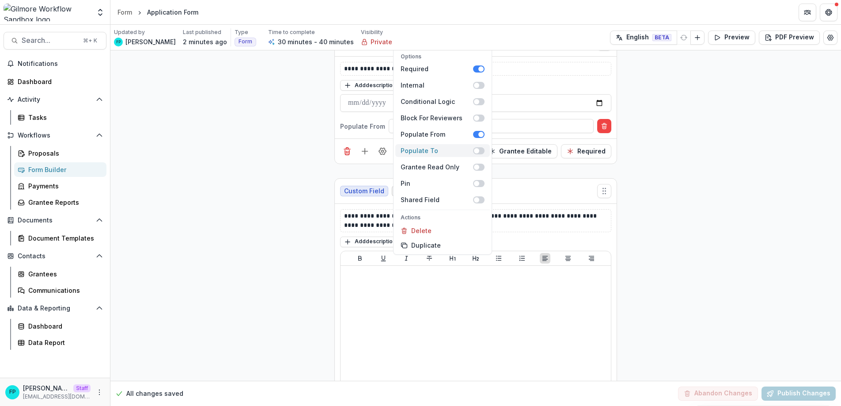
click at [477, 153] on span at bounding box center [476, 150] width 5 height 5
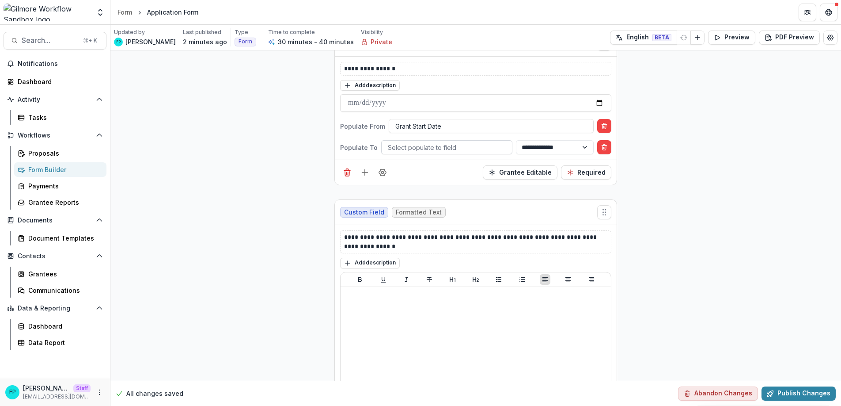
click at [437, 153] on div at bounding box center [447, 147] width 118 height 11
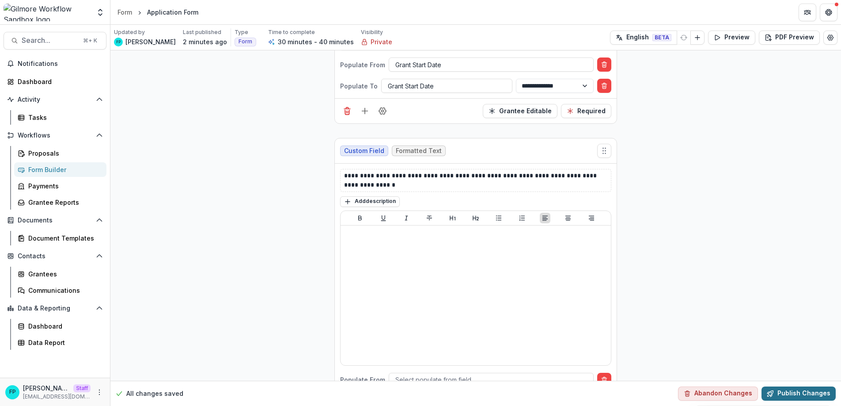
click at [787, 392] on button "Publish Changes" at bounding box center [799, 393] width 74 height 14
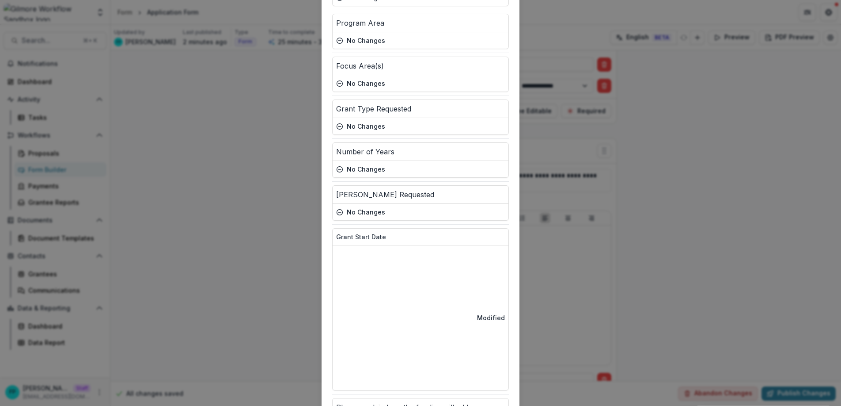
scroll to position [265, 0]
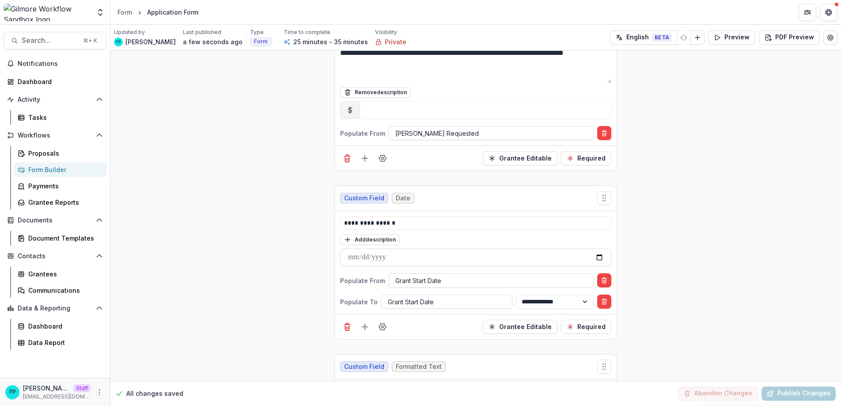
scroll to position [1399, 0]
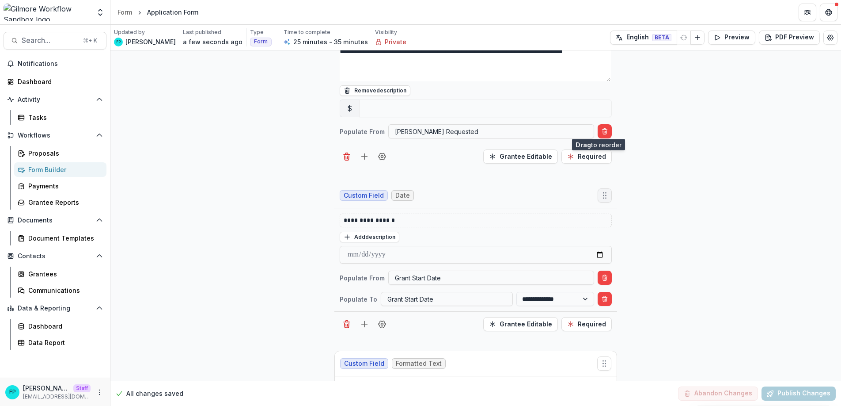
drag, startPoint x: 605, startPoint y: 312, endPoint x: 601, endPoint y: 129, distance: 182.5
click at [601, 191] on icon "Move field" at bounding box center [605, 195] width 9 height 9
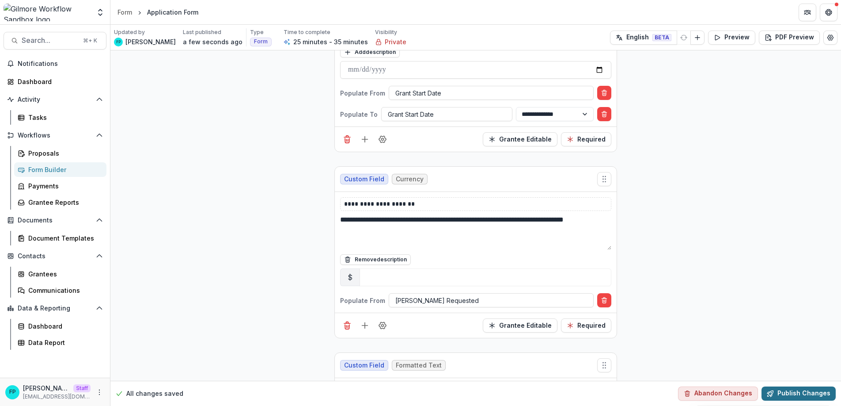
click at [797, 395] on button "Publish Changes" at bounding box center [799, 393] width 74 height 14
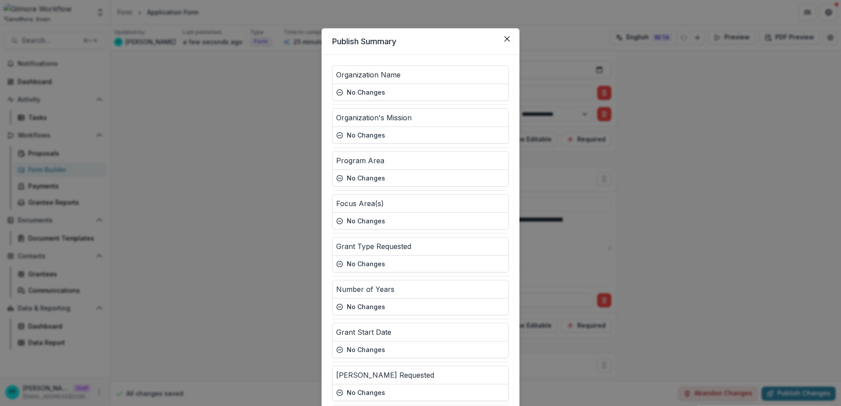
scroll to position [265, 0]
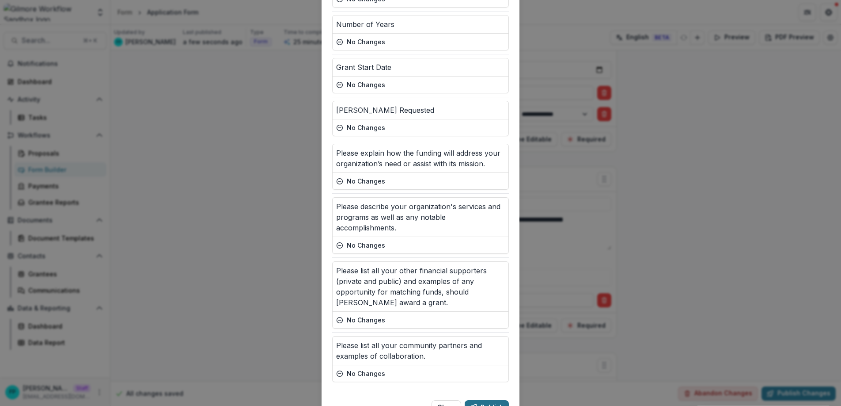
click at [483, 400] on button "Publish" at bounding box center [487, 407] width 44 height 14
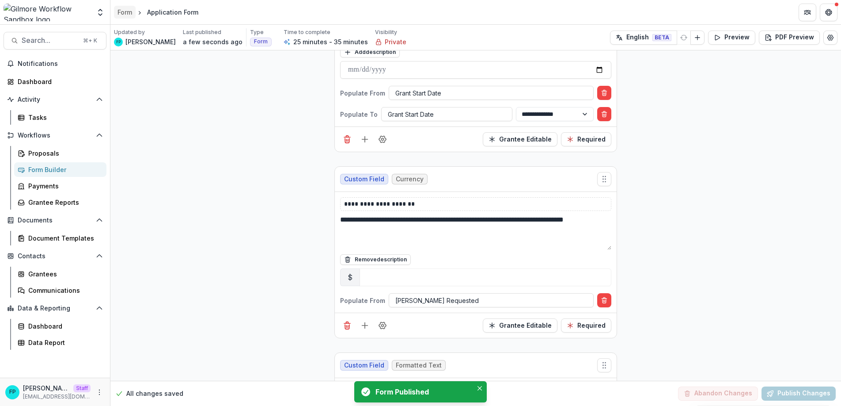
click at [129, 13] on div "Form" at bounding box center [125, 12] width 15 height 9
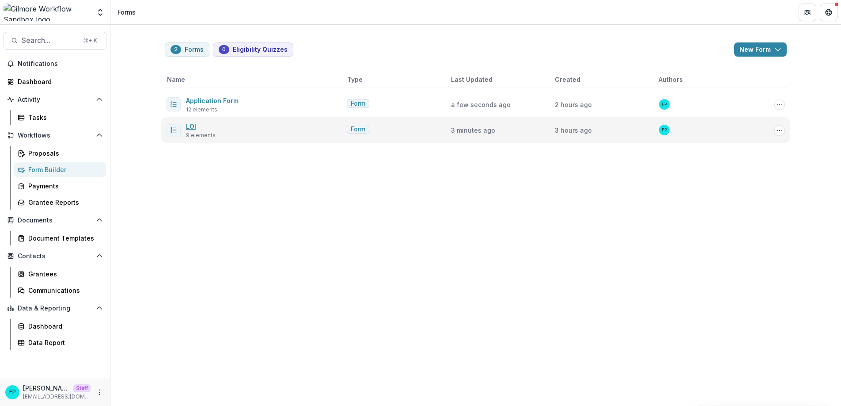
click at [194, 126] on link "LOI" at bounding box center [191, 126] width 10 height 8
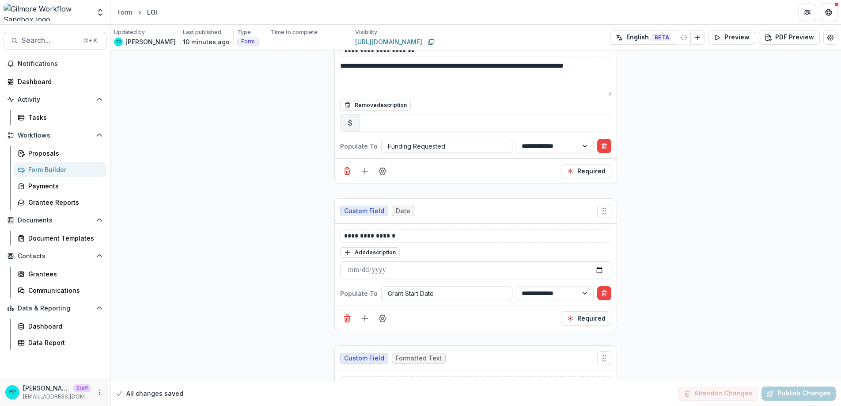
scroll to position [1347, 0]
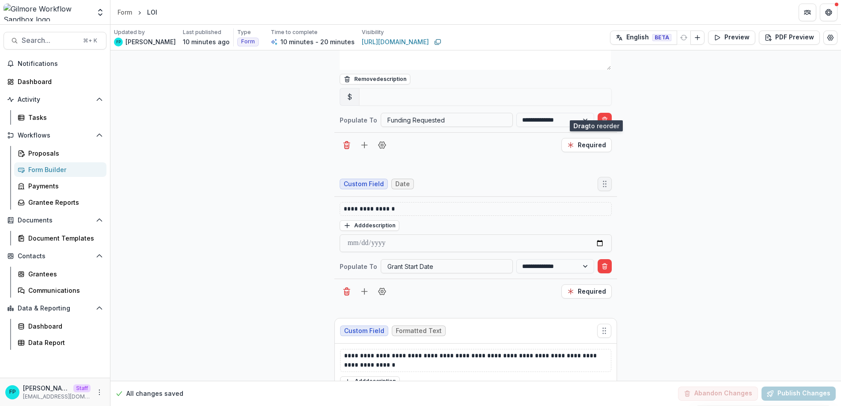
drag, startPoint x: 604, startPoint y: 295, endPoint x: 597, endPoint y: 108, distance: 187.5
click at [601, 179] on icon "Move field" at bounding box center [605, 183] width 9 height 9
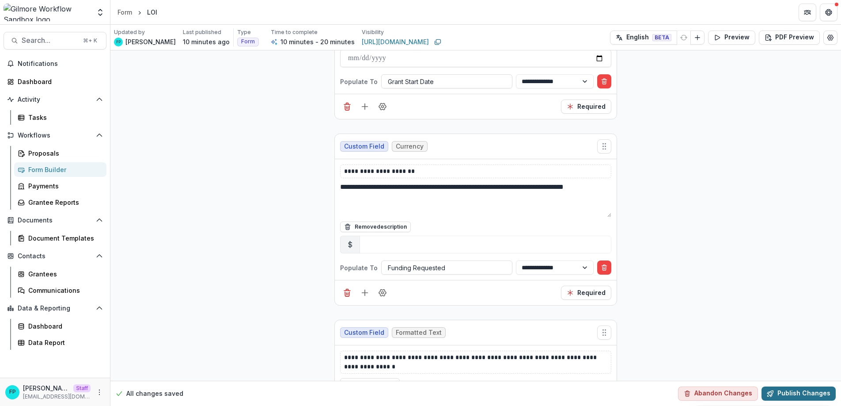
click at [784, 391] on button "Publish Changes" at bounding box center [799, 393] width 74 height 14
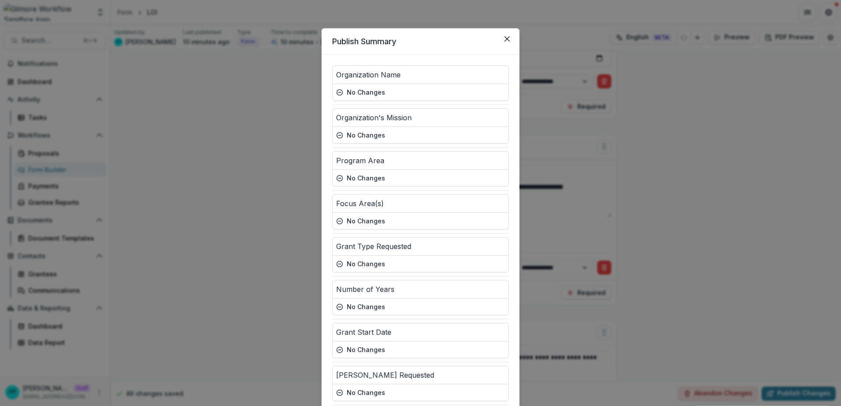
scroll to position [103, 0]
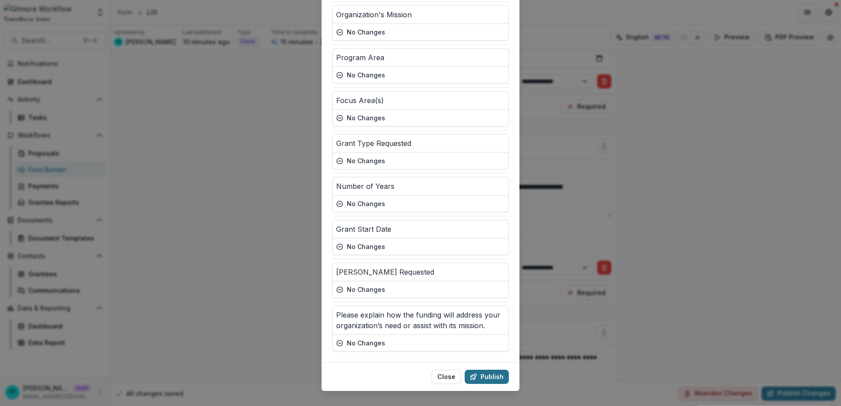
click at [493, 369] on button "Publish" at bounding box center [487, 376] width 44 height 14
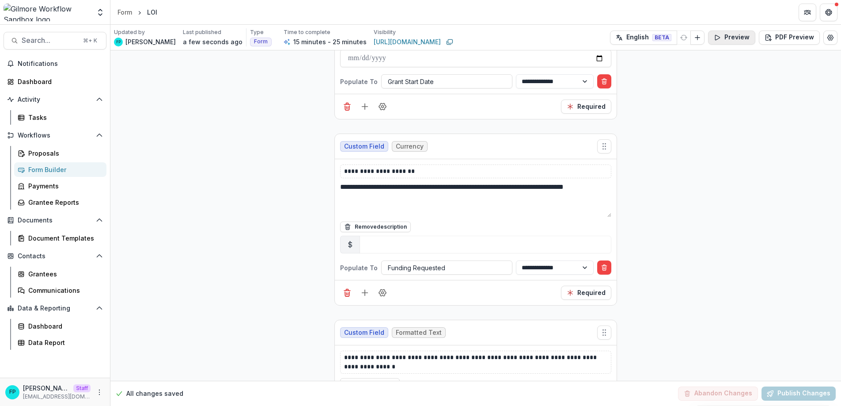
click at [729, 35] on button "Preview" at bounding box center [731, 37] width 47 height 14
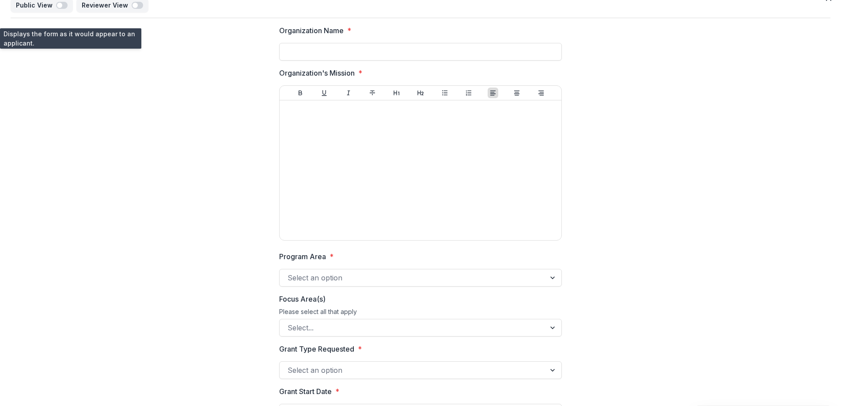
scroll to position [0, 0]
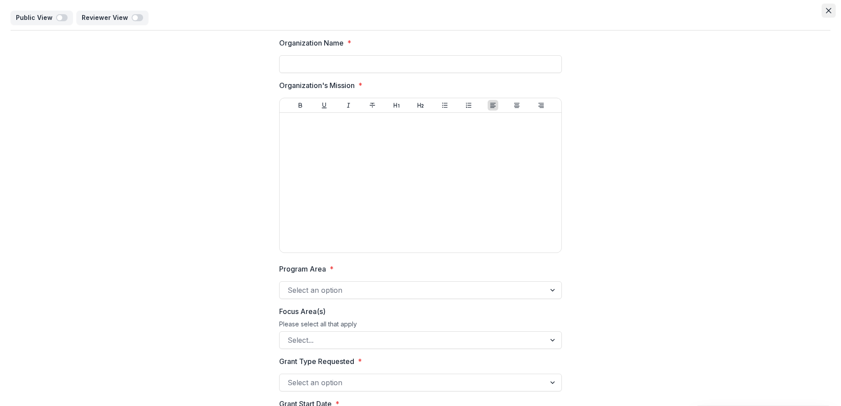
click at [827, 11] on icon "Close" at bounding box center [828, 10] width 5 height 5
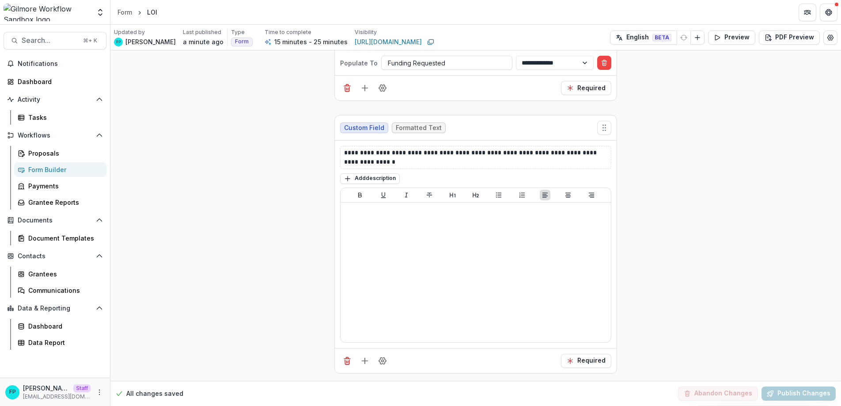
scroll to position [1662, 0]
click at [124, 13] on div "Form" at bounding box center [125, 12] width 15 height 9
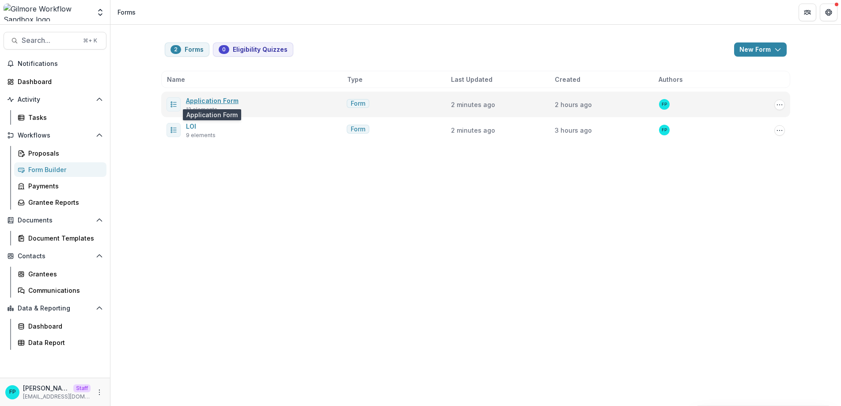
click at [206, 102] on link "Application Form" at bounding box center [212, 101] width 53 height 8
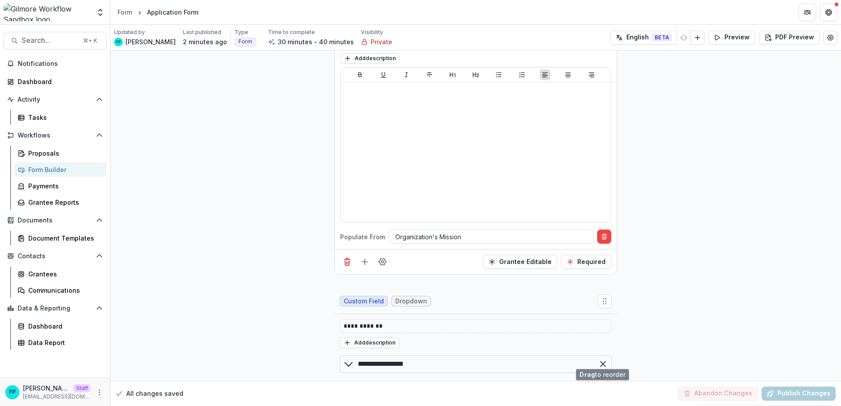
scroll to position [201, 0]
drag, startPoint x: 605, startPoint y: 229, endPoint x: 604, endPoint y: 291, distance: 61.9
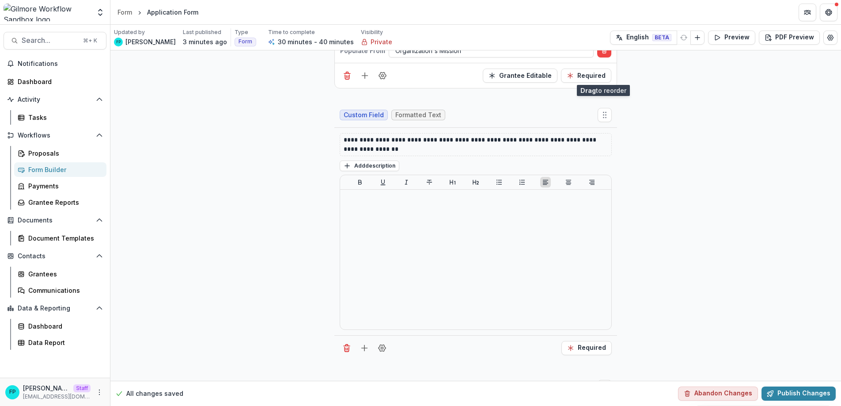
scroll to position [384, 0]
drag, startPoint x: 605, startPoint y: 238, endPoint x: 605, endPoint y: 125, distance: 113.1
click at [605, 384] on icon "Move field" at bounding box center [605, 388] width 9 height 9
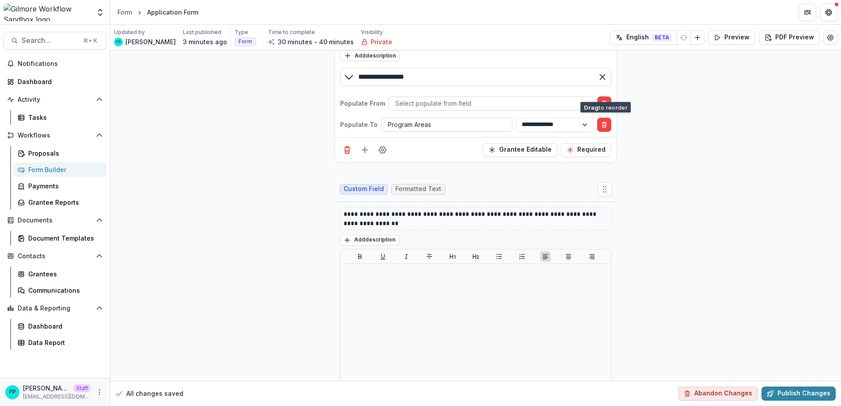
scroll to position [482, 0]
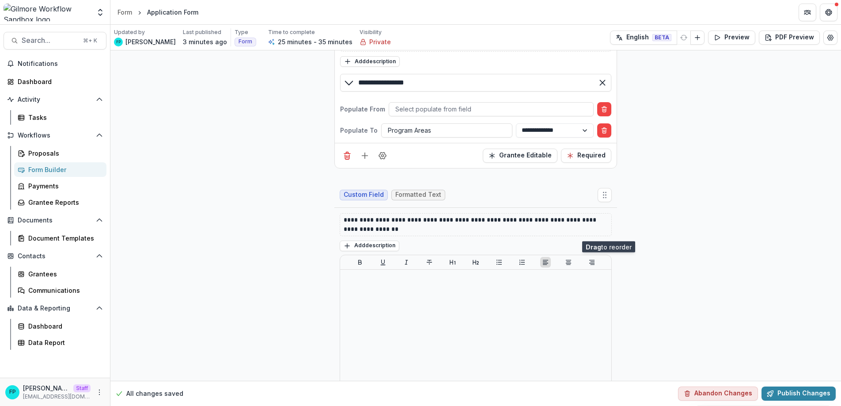
drag, startPoint x: 604, startPoint y: 255, endPoint x: 609, endPoint y: 229, distance: 26.6
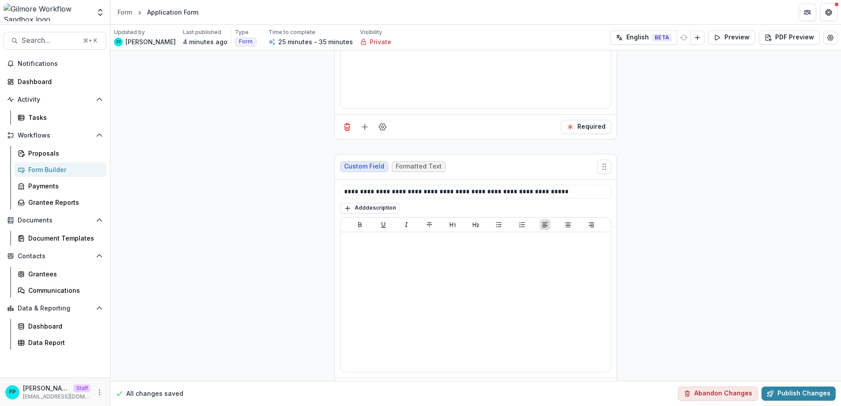
scroll to position [2478, 0]
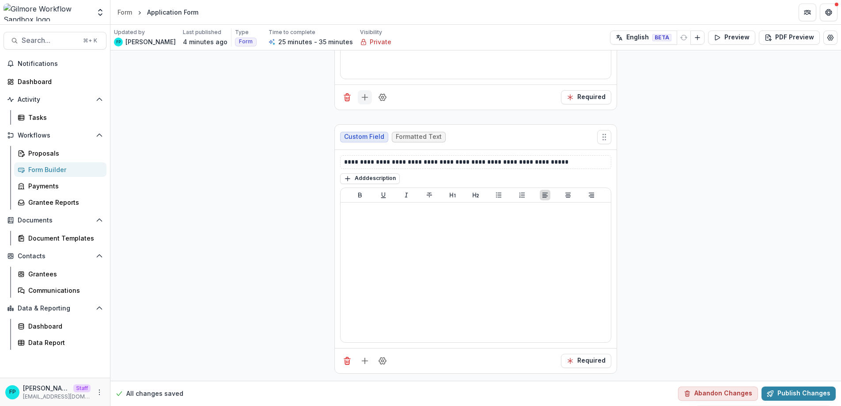
click at [363, 97] on line "Add field" at bounding box center [365, 97] width 6 height 0
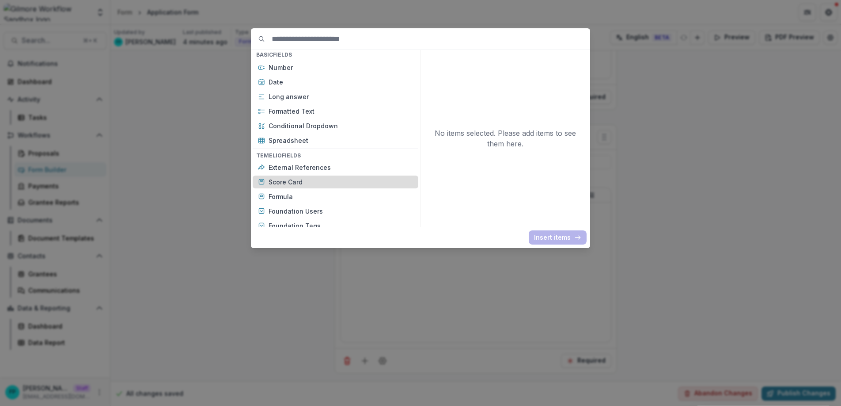
scroll to position [190, 0]
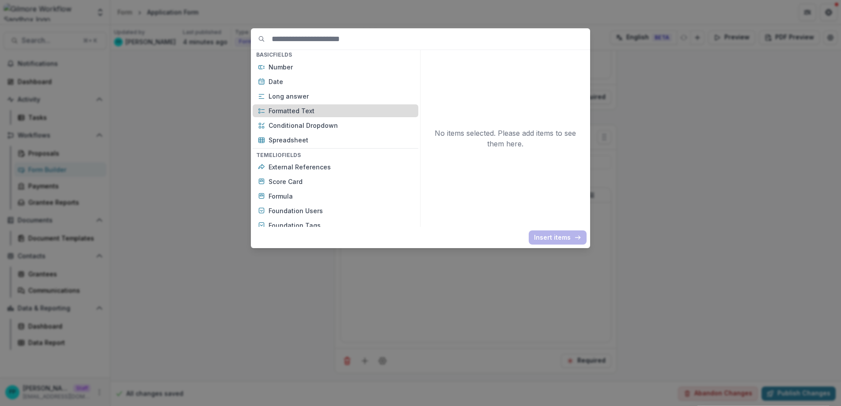
click at [324, 105] on div "Formatted Text" at bounding box center [336, 110] width 166 height 13
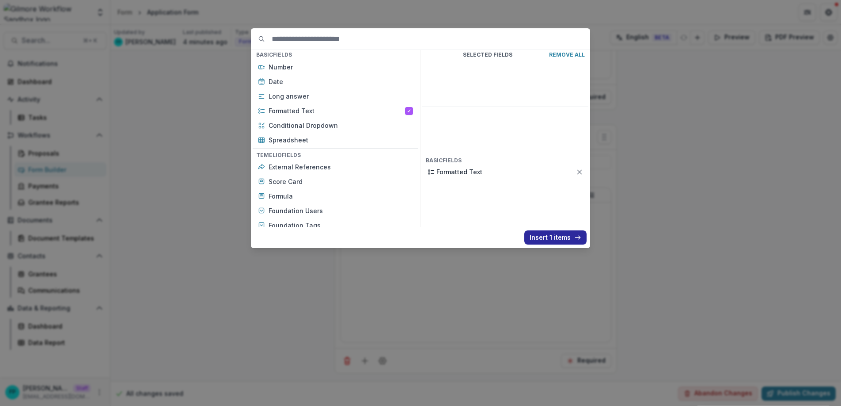
click at [547, 239] on button "Insert 1 items" at bounding box center [556, 237] width 62 height 14
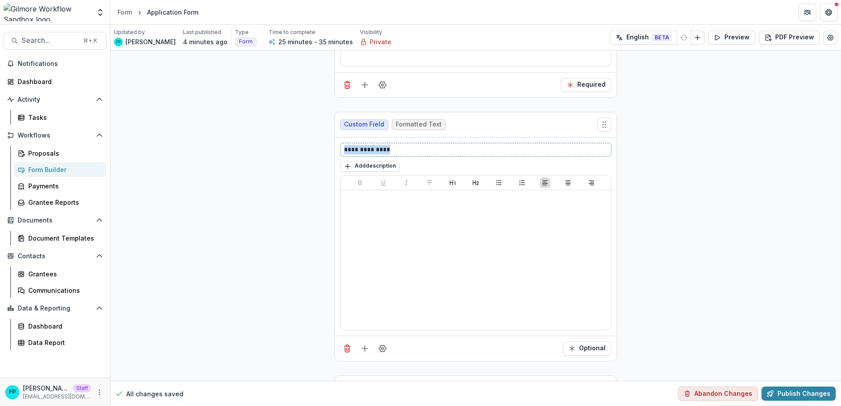
drag, startPoint x: 475, startPoint y: 261, endPoint x: 335, endPoint y: 263, distance: 139.7
click at [335, 263] on div "**********" at bounding box center [476, 236] width 282 height 198
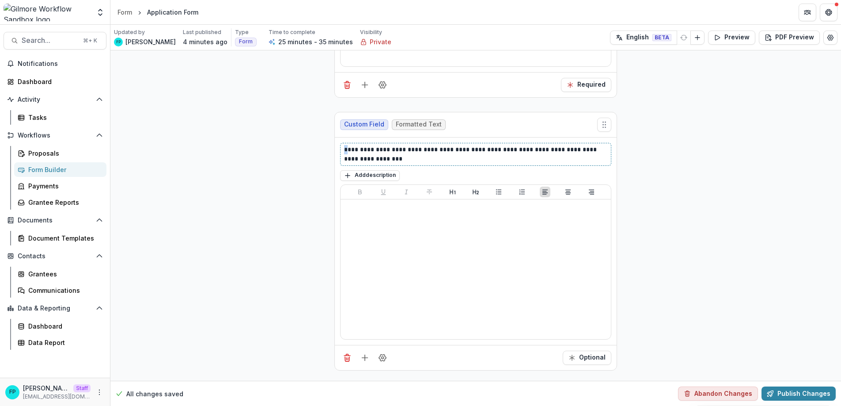
drag, startPoint x: 346, startPoint y: 262, endPoint x: 339, endPoint y: 262, distance: 6.6
click at [340, 166] on div "**********" at bounding box center [475, 154] width 271 height 23
click at [483, 164] on p "**********" at bounding box center [475, 154] width 263 height 19
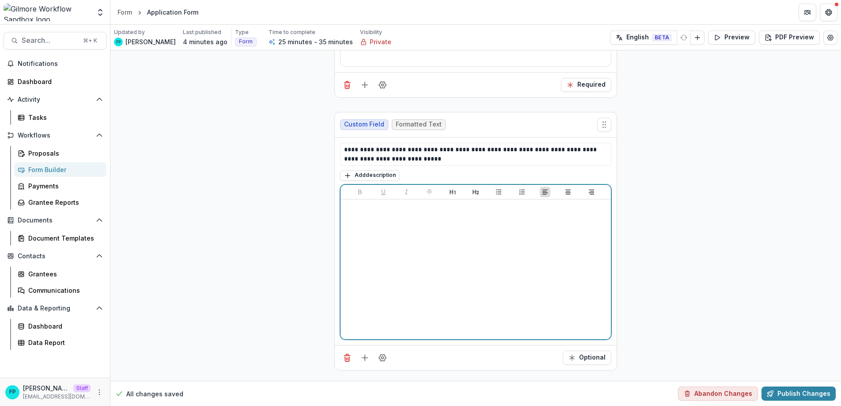
click at [445, 335] on div at bounding box center [475, 269] width 263 height 133
click at [456, 335] on div at bounding box center [475, 269] width 263 height 133
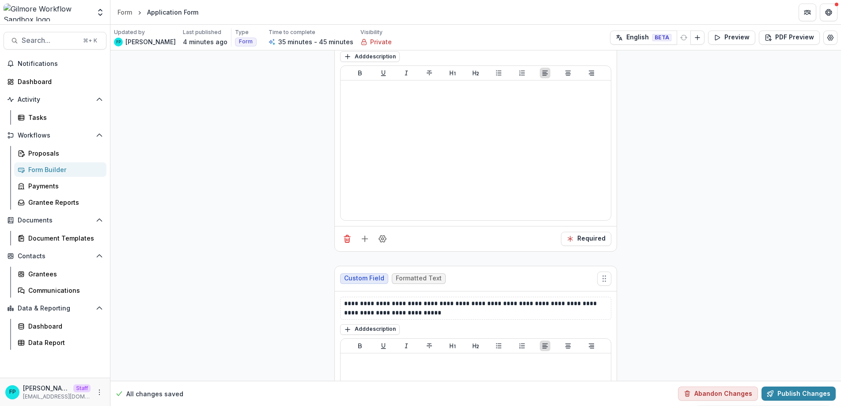
scroll to position [2321, 0]
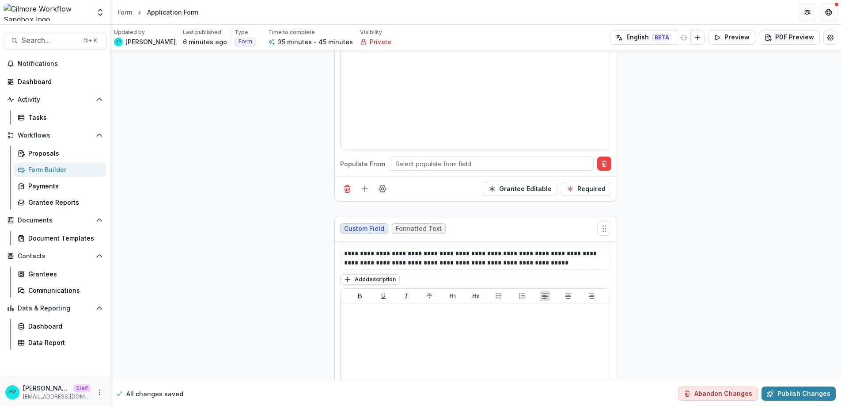
scroll to position [2103, 0]
click at [364, 187] on line "Add field" at bounding box center [365, 187] width 6 height 0
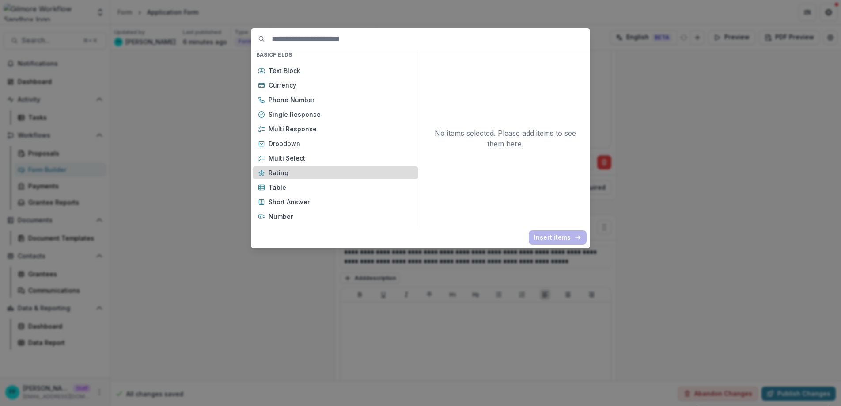
scroll to position [0, 0]
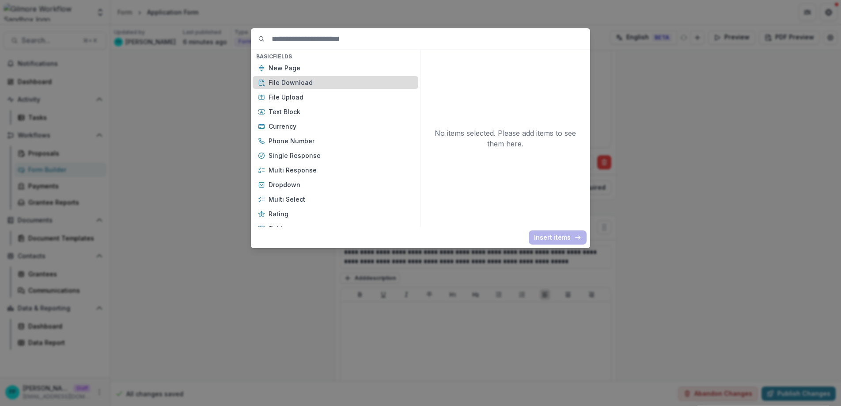
click at [316, 84] on p "File Download" at bounding box center [341, 82] width 145 height 9
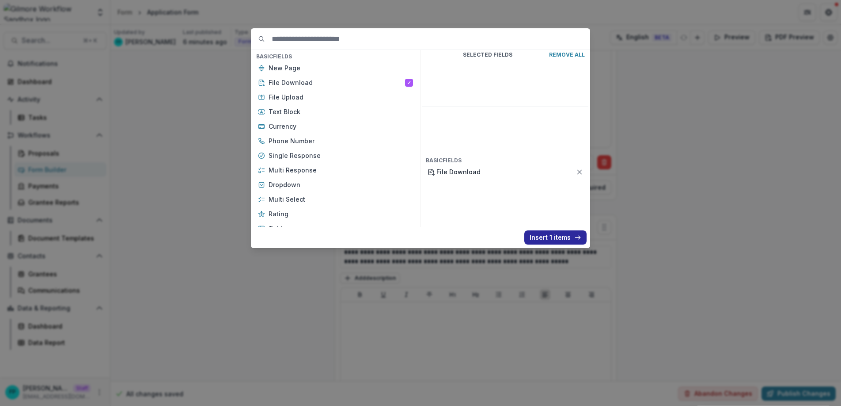
click at [558, 240] on button "Insert 1 items" at bounding box center [556, 237] width 62 height 14
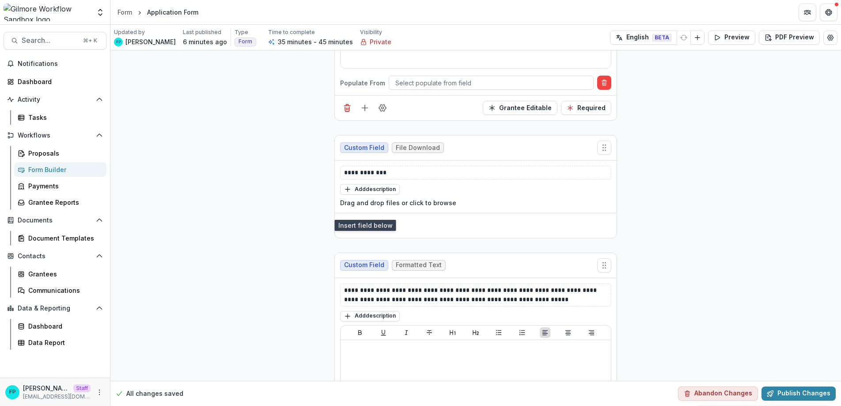
scroll to position [2243, 0]
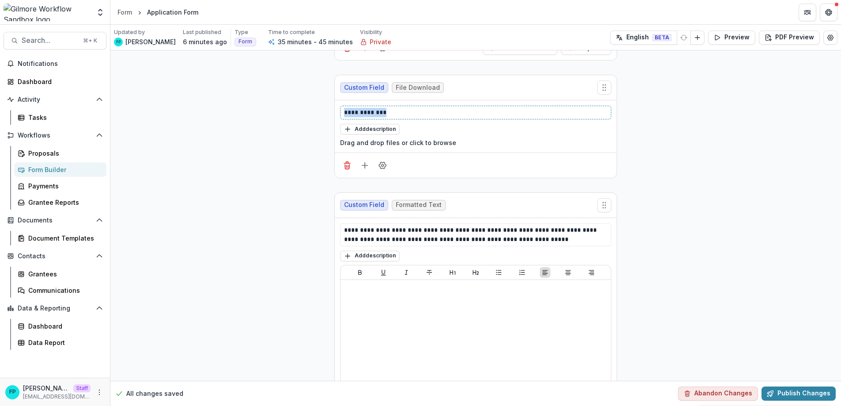
drag, startPoint x: 396, startPoint y: 223, endPoint x: 335, endPoint y: 223, distance: 60.5
click at [335, 152] on div "**********" at bounding box center [476, 126] width 282 height 52
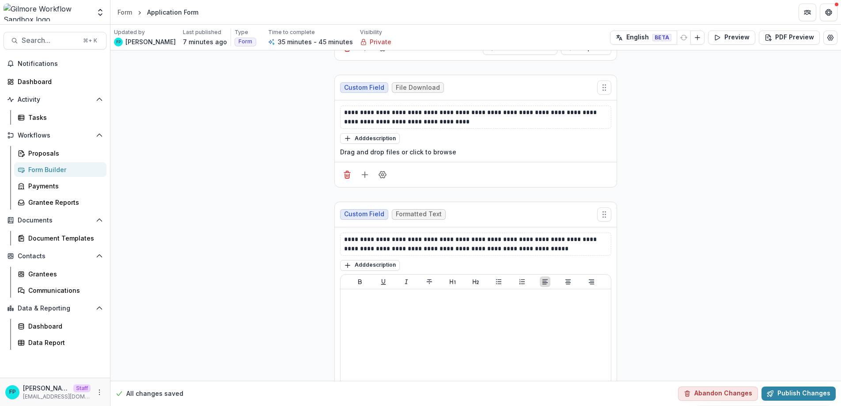
click at [384, 178] on icon "Field Settings" at bounding box center [382, 174] width 7 height 7
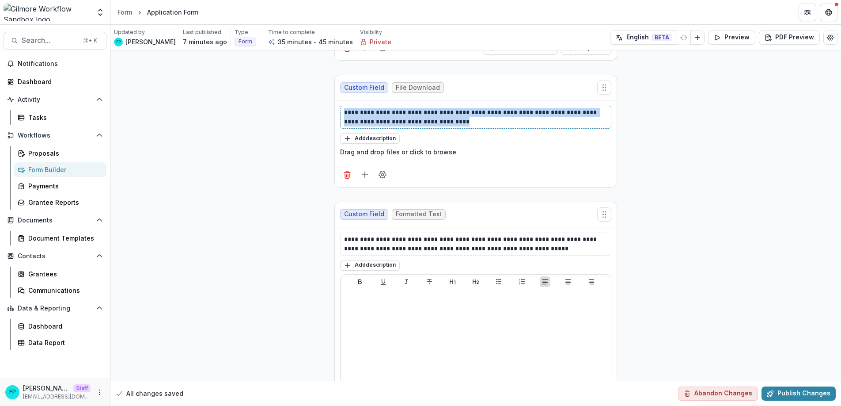
drag, startPoint x: 430, startPoint y: 234, endPoint x: 339, endPoint y: 223, distance: 91.2
click at [340, 129] on div "**********" at bounding box center [475, 117] width 271 height 23
copy p "**********"
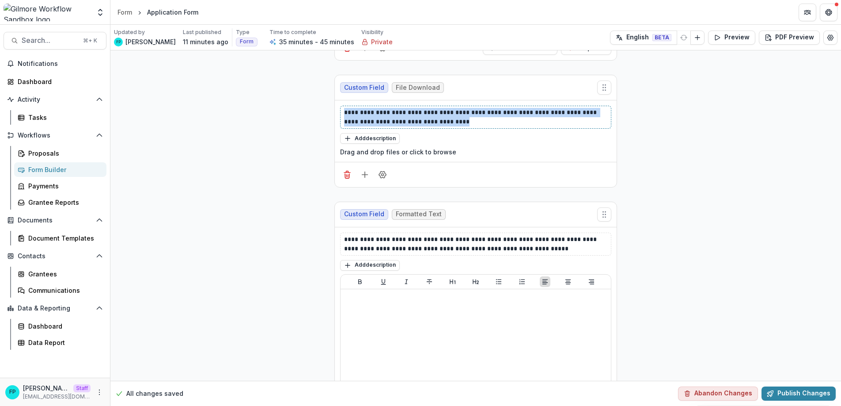
drag, startPoint x: 419, startPoint y: 233, endPoint x: 337, endPoint y: 226, distance: 82.5
click at [337, 162] on div "**********" at bounding box center [476, 130] width 282 height 61
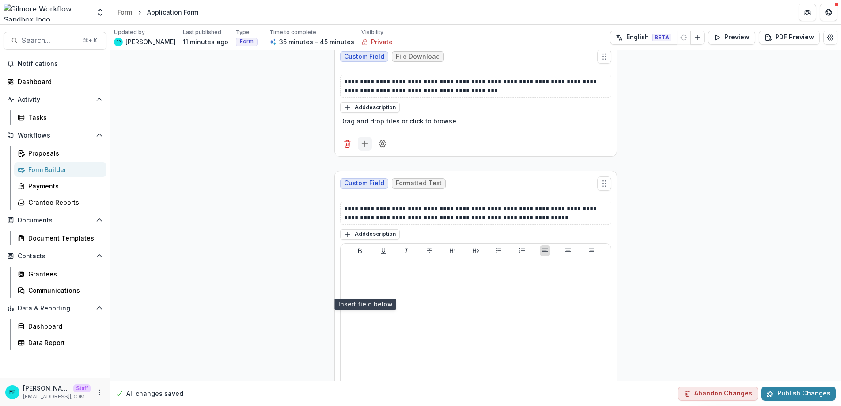
click at [364, 148] on icon "Add field" at bounding box center [365, 143] width 9 height 9
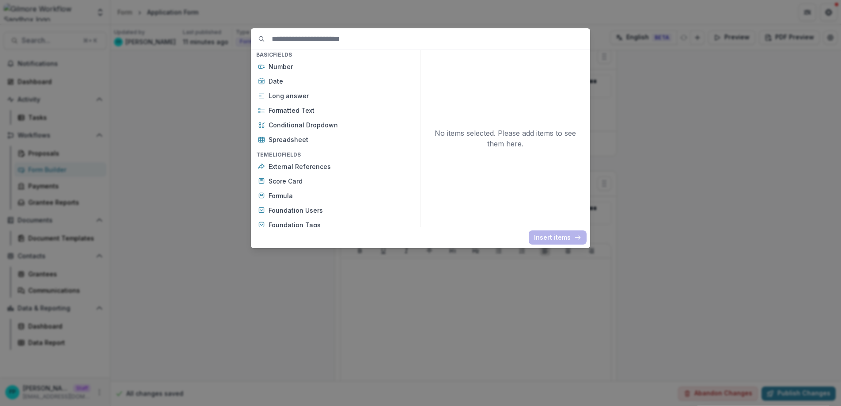
scroll to position [165, 0]
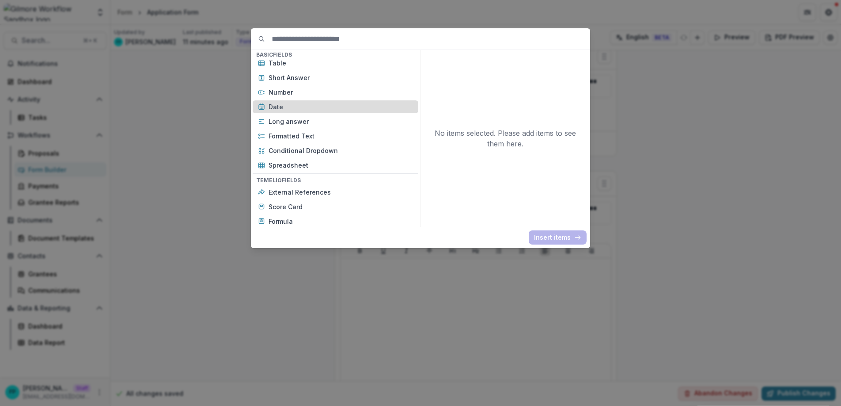
click at [290, 108] on p "Date" at bounding box center [341, 106] width 145 height 9
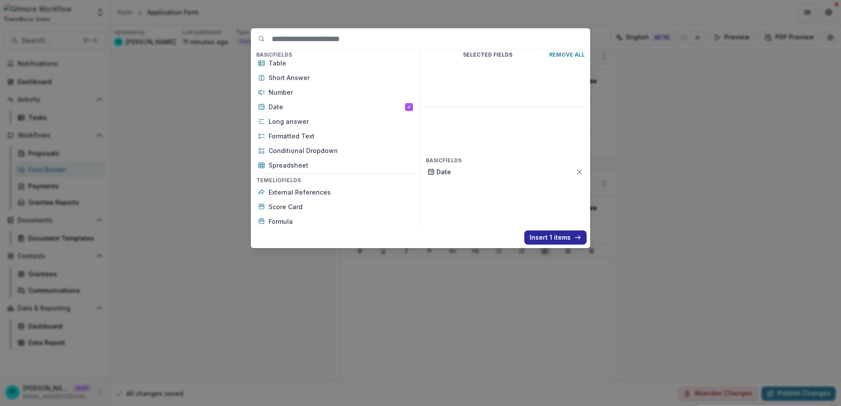
click at [544, 238] on button "Insert 1 items" at bounding box center [556, 237] width 62 height 14
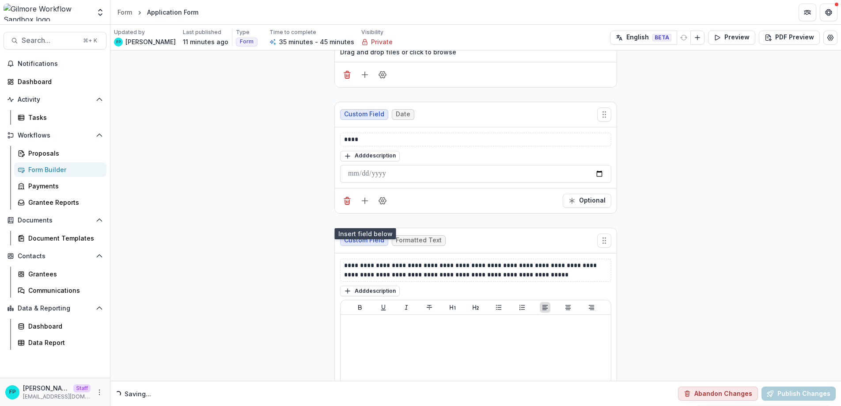
scroll to position [2344, 0]
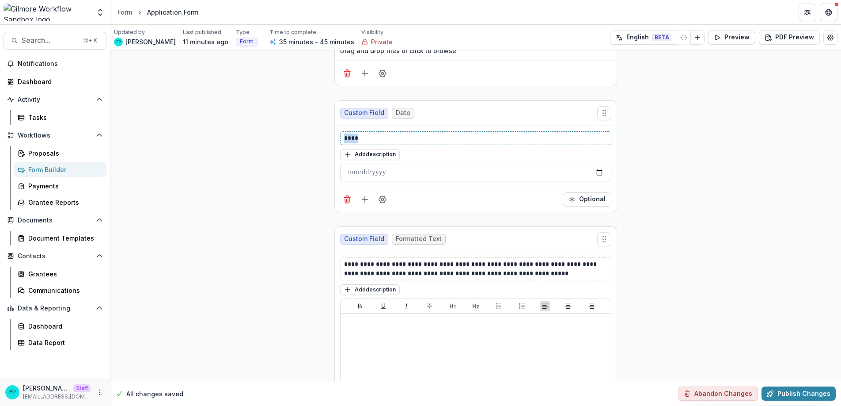
drag, startPoint x: 354, startPoint y: 282, endPoint x: 342, endPoint y: 282, distance: 11.9
click at [342, 145] on div "****" at bounding box center [475, 138] width 271 height 14
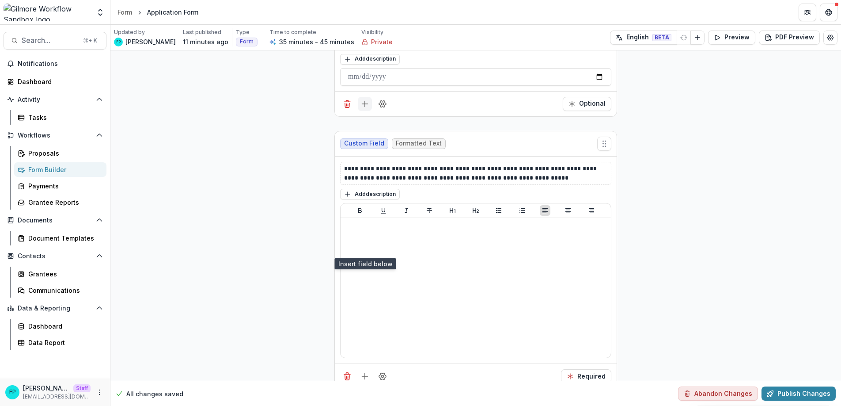
click at [365, 107] on line "Add field" at bounding box center [365, 104] width 0 height 6
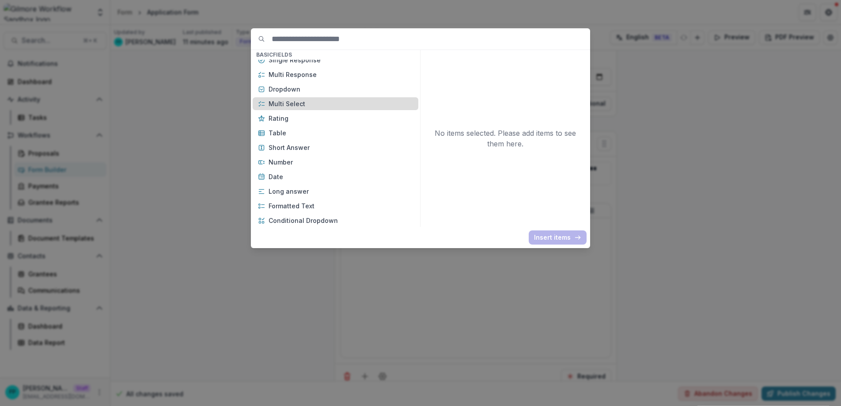
scroll to position [183, 0]
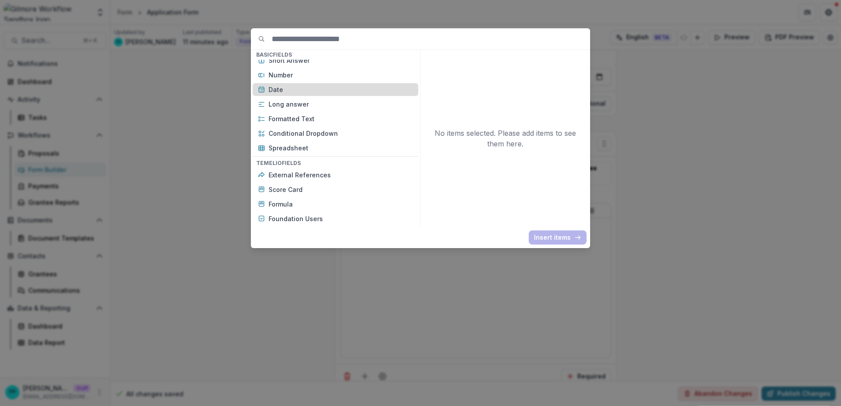
click at [334, 92] on p "Date" at bounding box center [341, 89] width 145 height 9
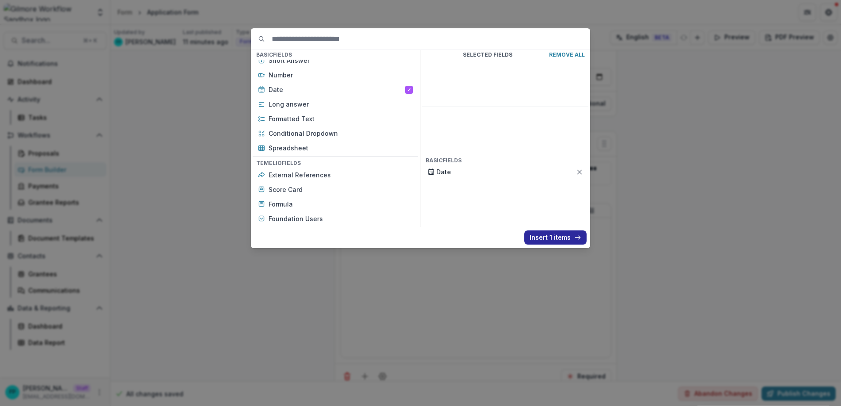
click at [549, 233] on button "Insert 1 items" at bounding box center [556, 237] width 62 height 14
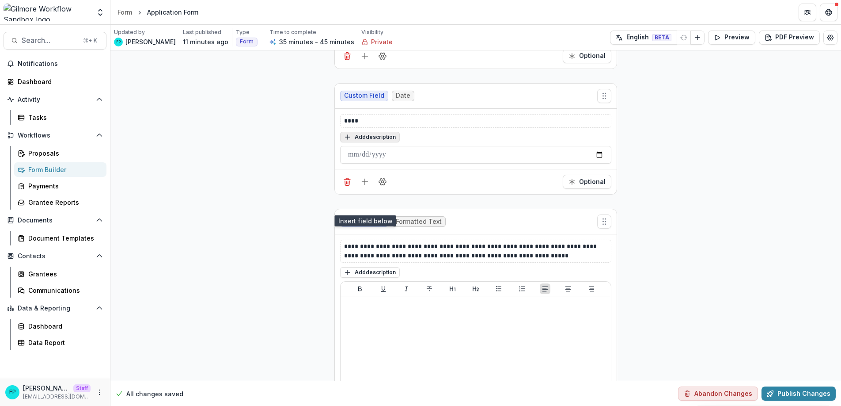
scroll to position [2490, 0]
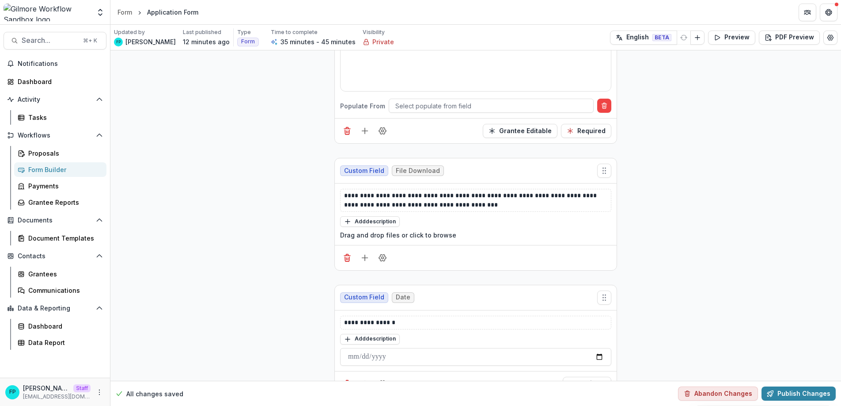
scroll to position [2196, 0]
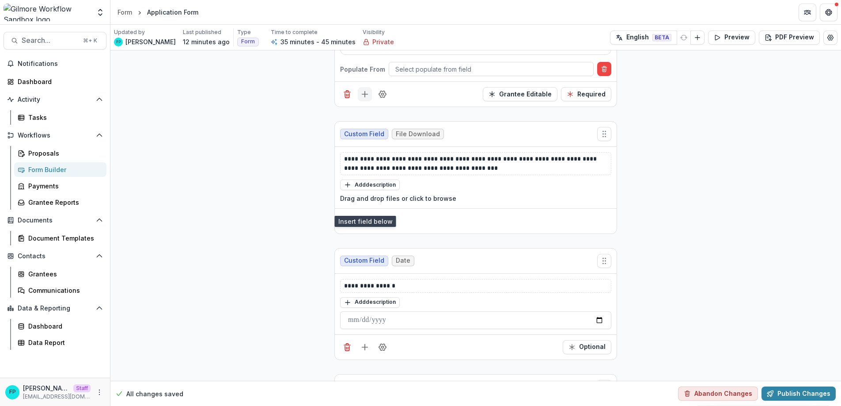
click at [365, 99] on icon "Add field" at bounding box center [365, 94] width 9 height 9
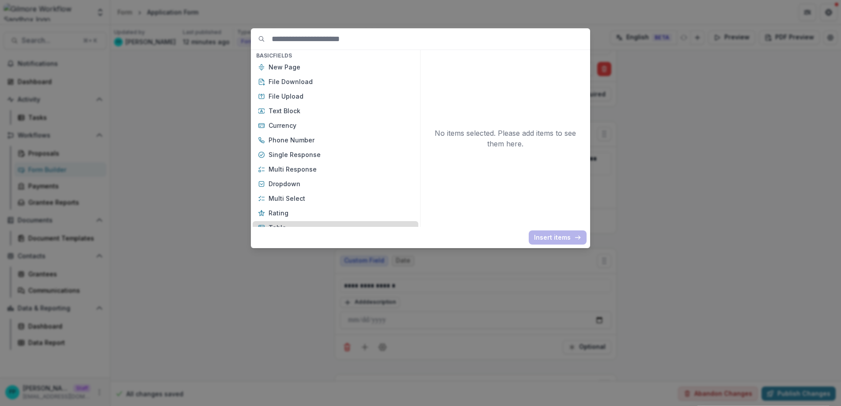
scroll to position [0, 0]
click at [302, 157] on p "Single Response" at bounding box center [341, 155] width 145 height 9
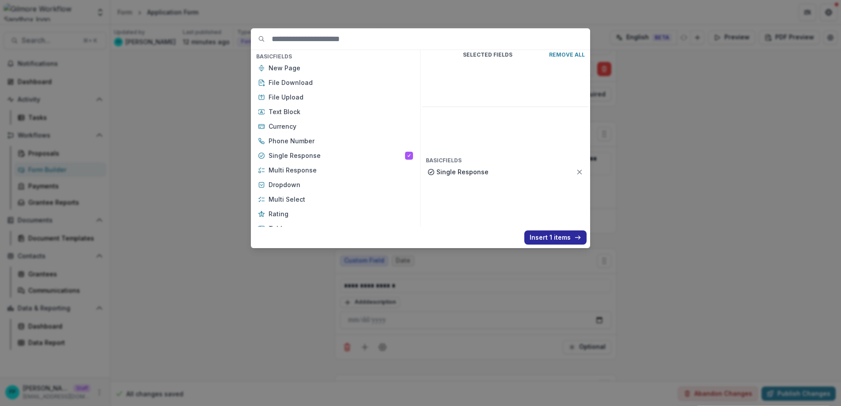
click at [537, 239] on button "Insert 1 items" at bounding box center [556, 237] width 62 height 14
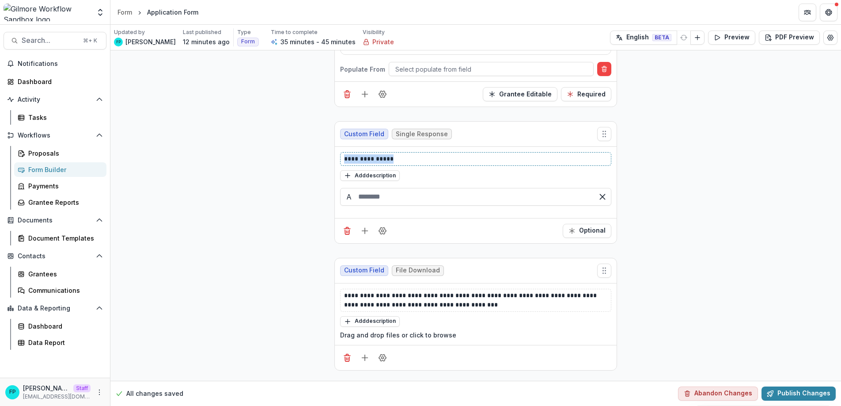
drag, startPoint x: 405, startPoint y: 269, endPoint x: 340, endPoint y: 269, distance: 65.0
click at [340, 166] on div "**********" at bounding box center [475, 159] width 271 height 14
click at [365, 164] on p "**********" at bounding box center [475, 158] width 263 height 9
click at [449, 164] on p "**********" at bounding box center [475, 158] width 263 height 9
drag, startPoint x: 517, startPoint y: 270, endPoint x: 335, endPoint y: 272, distance: 181.6
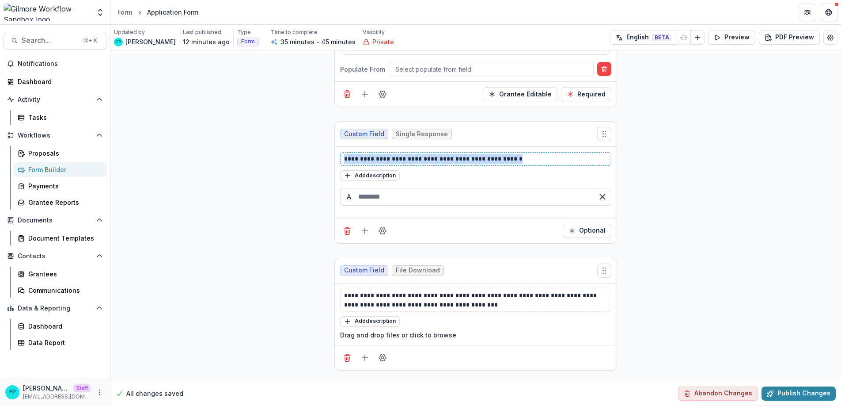
click at [335, 218] on div "**********" at bounding box center [476, 182] width 282 height 71
copy p "**********"
click at [403, 205] on input "text" at bounding box center [475, 197] width 271 height 18
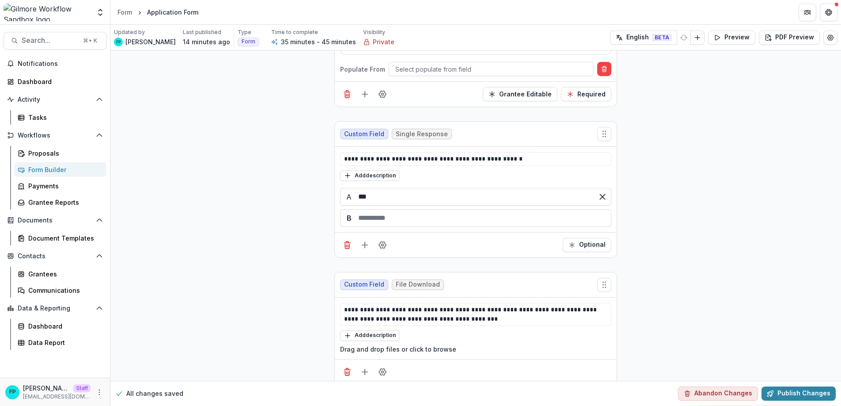
click at [404, 227] on div "B" at bounding box center [475, 218] width 271 height 18
type input "***"
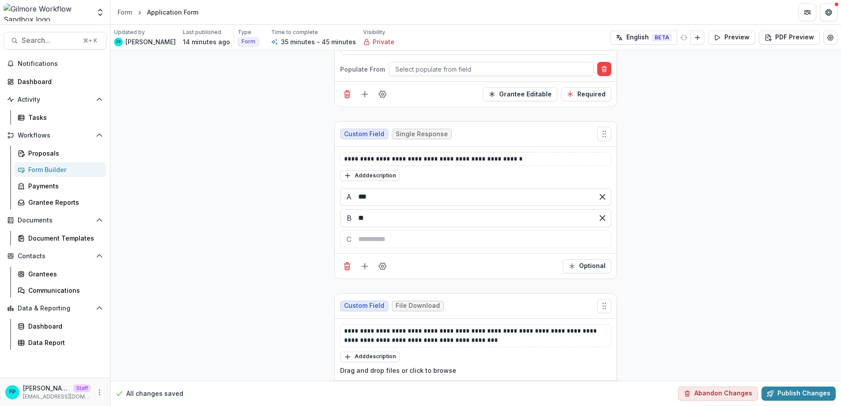
type input "**"
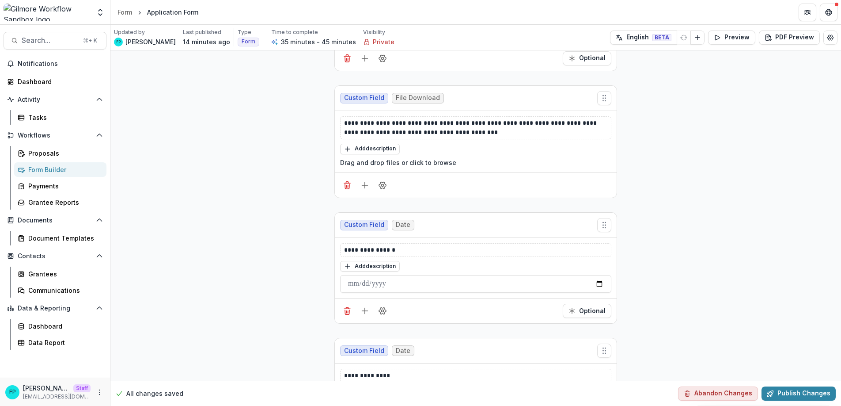
scroll to position [2403, 0]
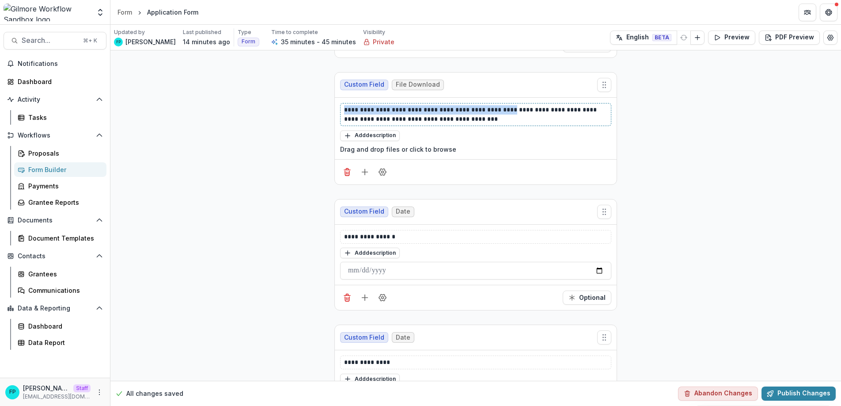
drag, startPoint x: 495, startPoint y: 221, endPoint x: 337, endPoint y: 221, distance: 157.8
click at [337, 159] on div "**********" at bounding box center [476, 128] width 282 height 61
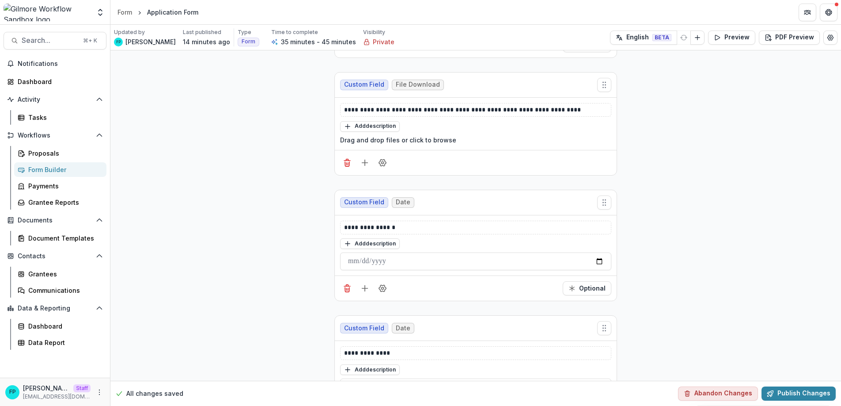
click at [365, 165] on line "Add field" at bounding box center [365, 163] width 0 height 6
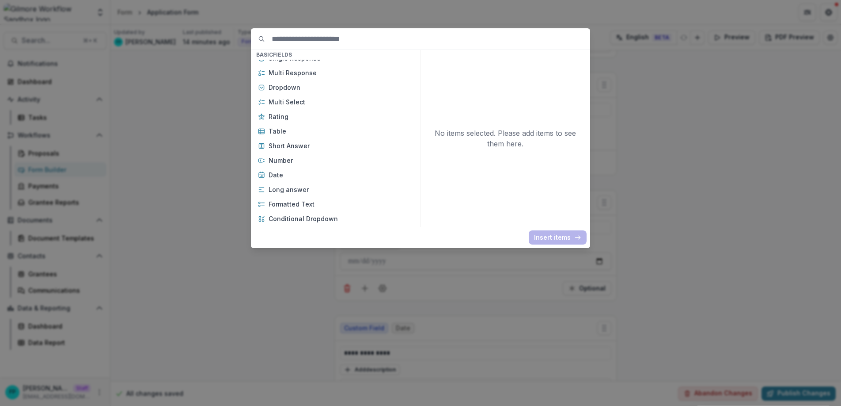
scroll to position [98, 0]
click at [733, 234] on div "Basic Fields New Page File Download File Upload Text Block Currency Phone Numbe…" at bounding box center [420, 203] width 841 height 406
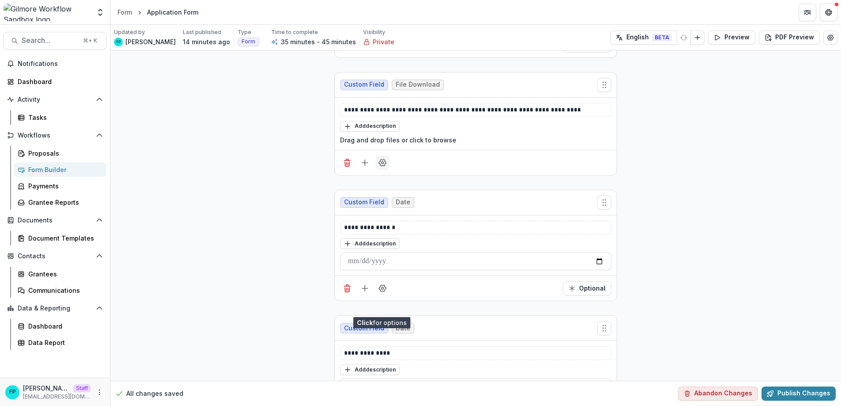
click at [382, 164] on circle "Field Settings" at bounding box center [383, 162] width 2 height 2
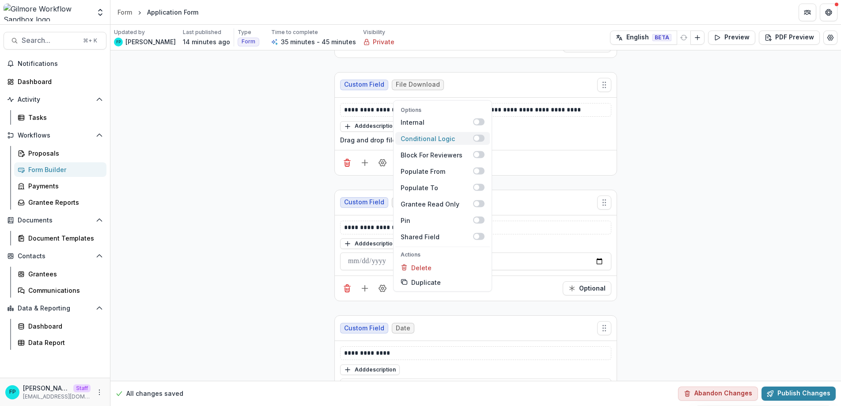
click at [477, 141] on span at bounding box center [476, 138] width 5 height 5
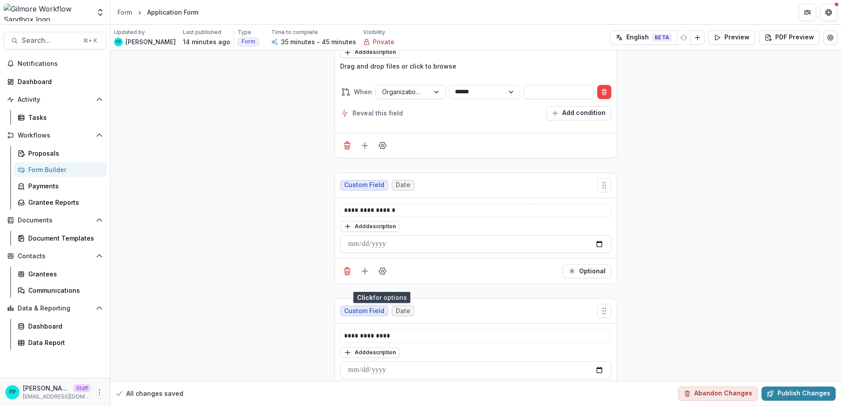
scroll to position [2557, 0]
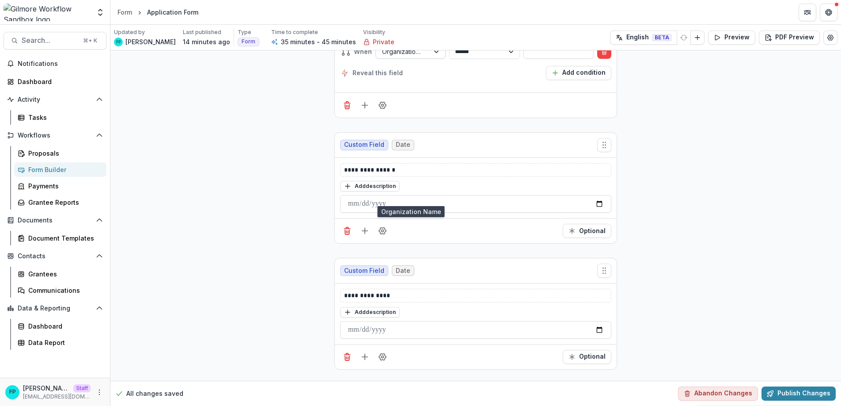
click at [427, 58] on div "Organization Name" at bounding box center [402, 51] width 53 height 13
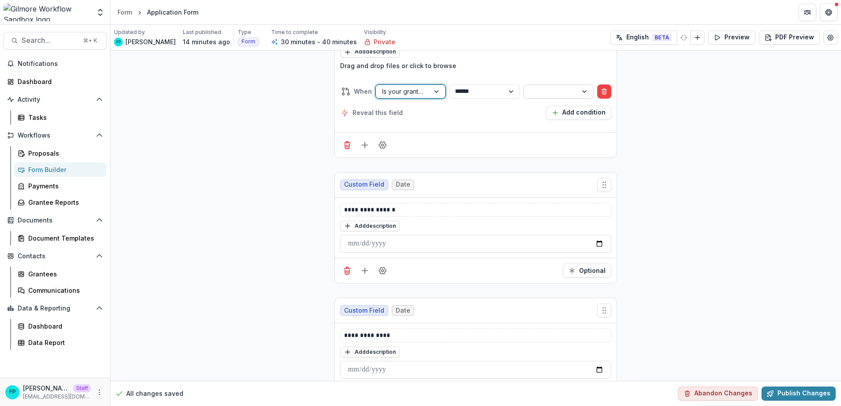
click at [540, 97] on div at bounding box center [550, 91] width 41 height 11
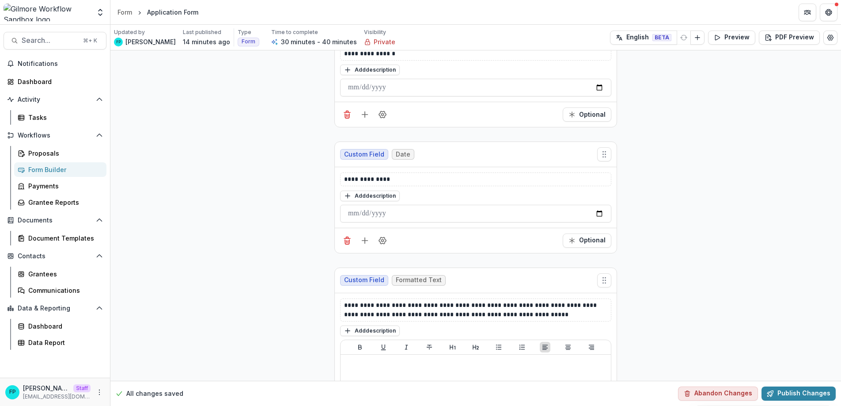
scroll to position [2675, 0]
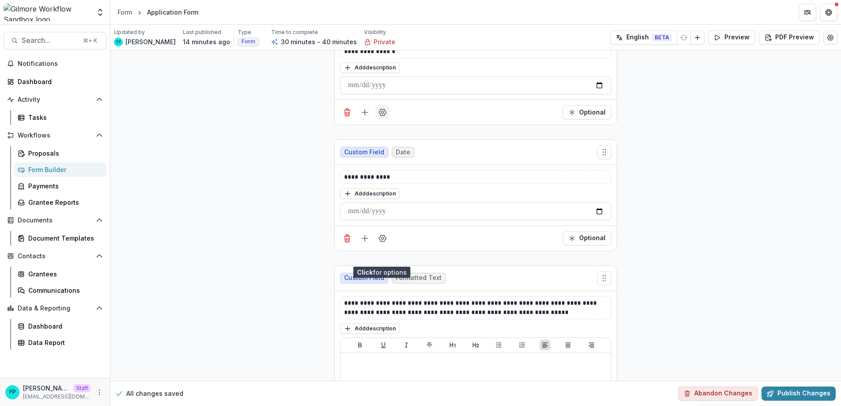
click at [376, 119] on button "Field Settings" at bounding box center [383, 112] width 14 height 14
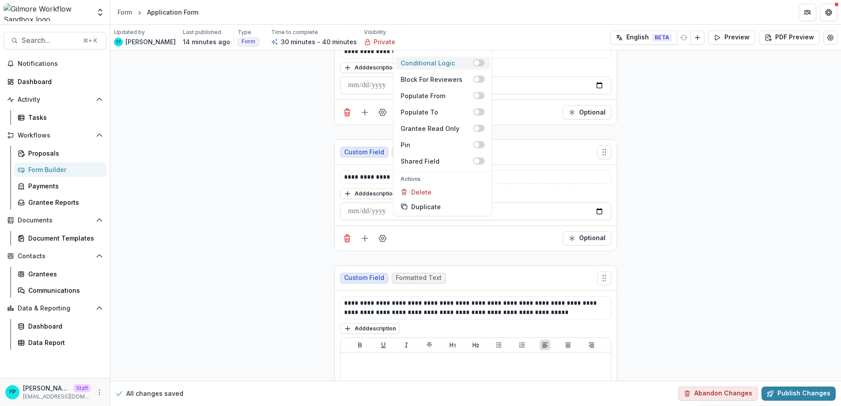
click at [475, 65] on span at bounding box center [476, 62] width 5 height 5
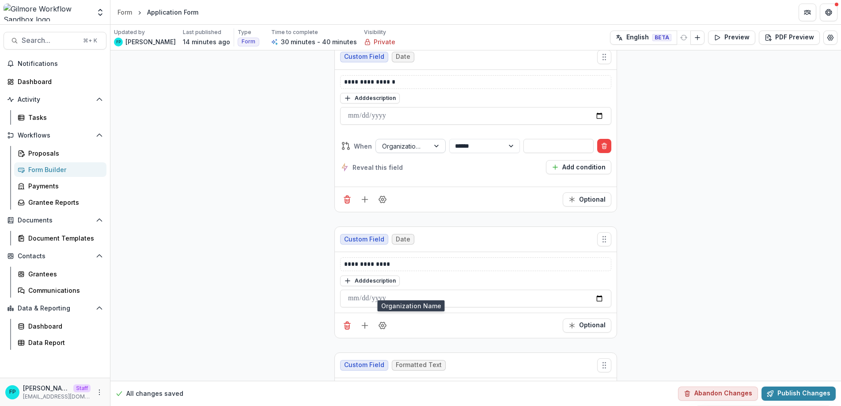
click at [410, 152] on div at bounding box center [402, 146] width 41 height 11
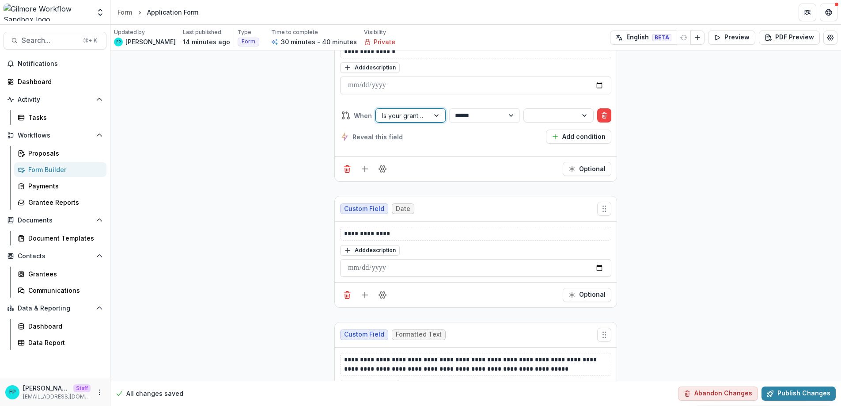
scroll to position [2646, 0]
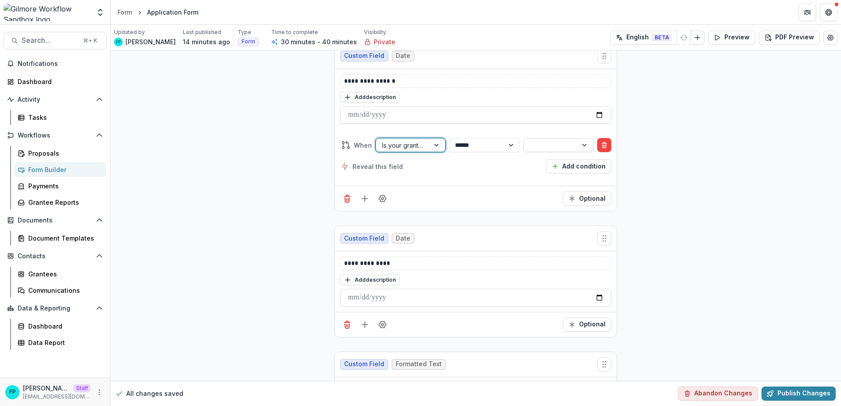
click at [532, 151] on div at bounding box center [550, 145] width 41 height 11
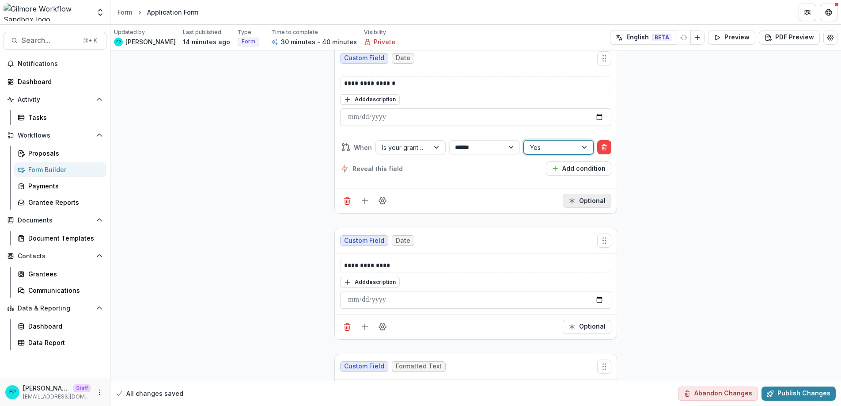
click at [580, 208] on button "Optional" at bounding box center [587, 201] width 49 height 14
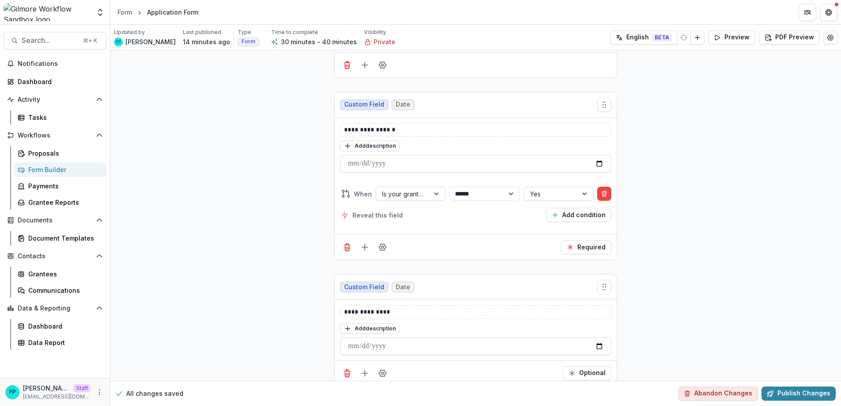
scroll to position [2522, 0]
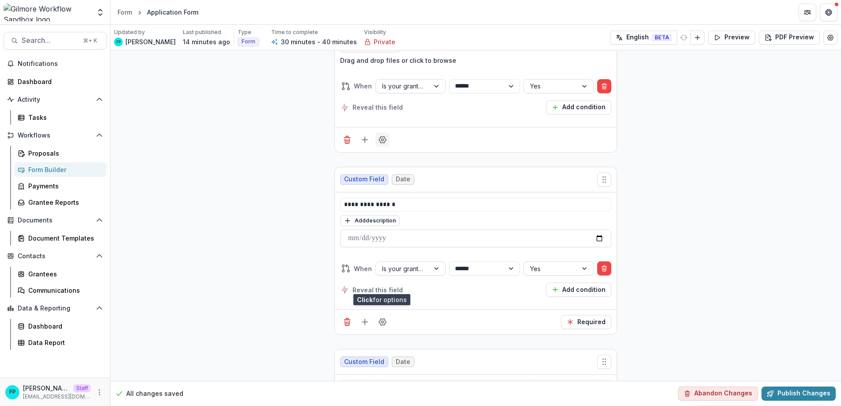
click at [381, 144] on icon "Field Settings" at bounding box center [382, 139] width 9 height 9
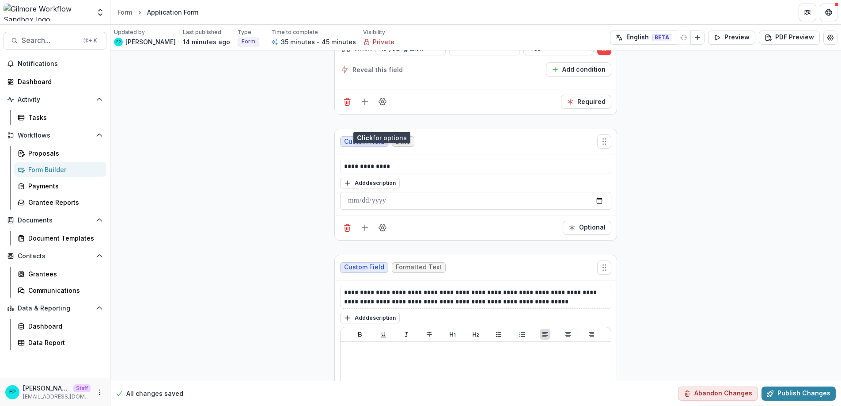
scroll to position [2770, 0]
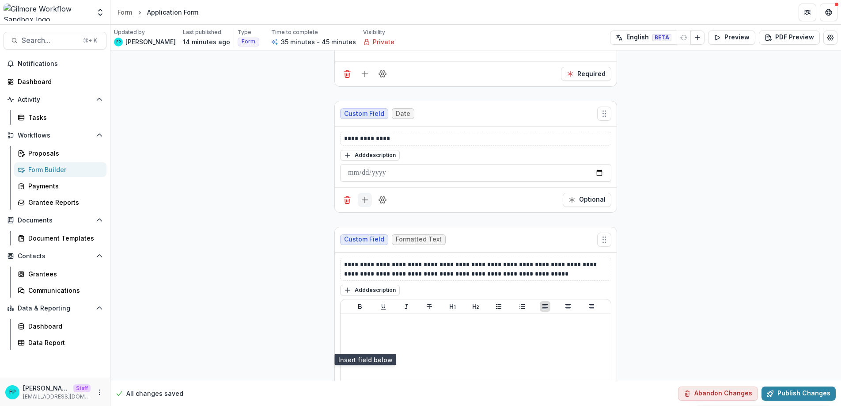
click at [366, 204] on icon "Add field" at bounding box center [365, 199] width 9 height 9
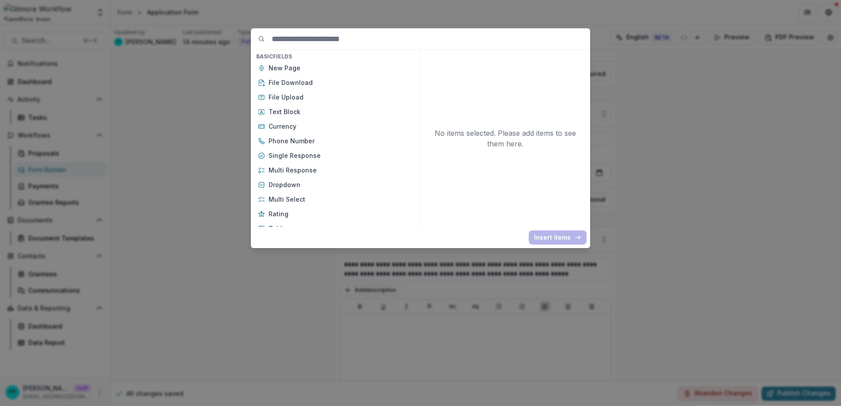
click at [424, 337] on div "Basic Fields New Page File Download File Upload Text Block Currency Phone Numbe…" at bounding box center [420, 203] width 841 height 406
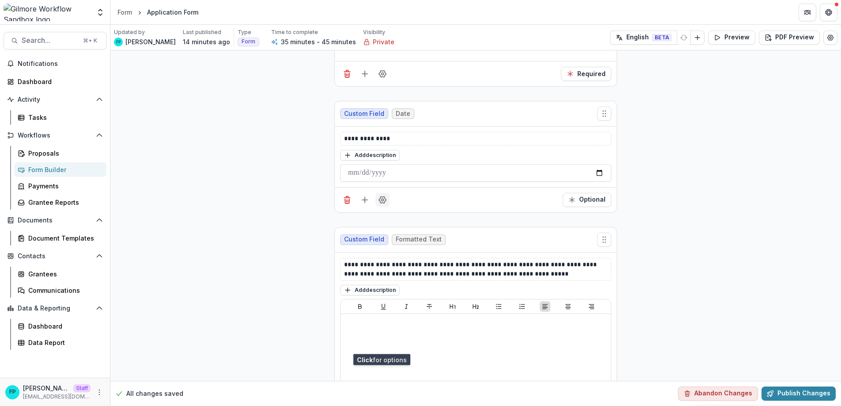
click at [381, 204] on icon "Field Settings" at bounding box center [382, 199] width 9 height 9
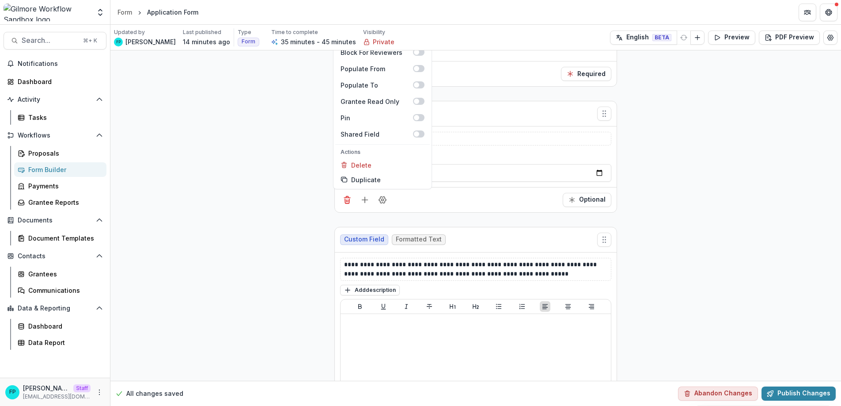
click at [414, 38] on span at bounding box center [416, 35] width 5 height 5
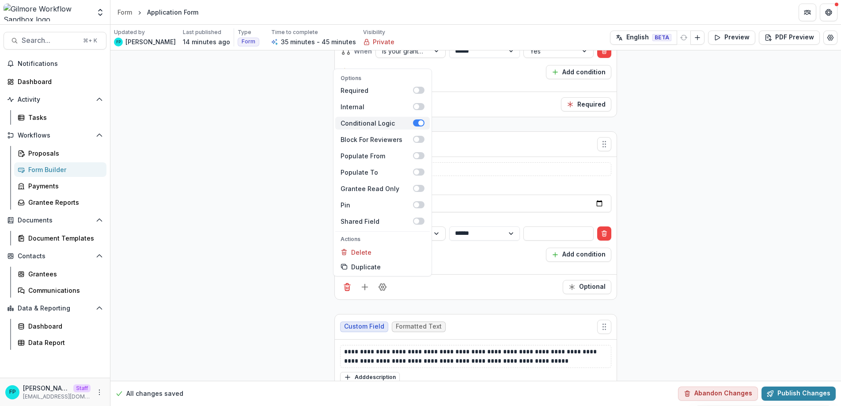
scroll to position [2785, 0]
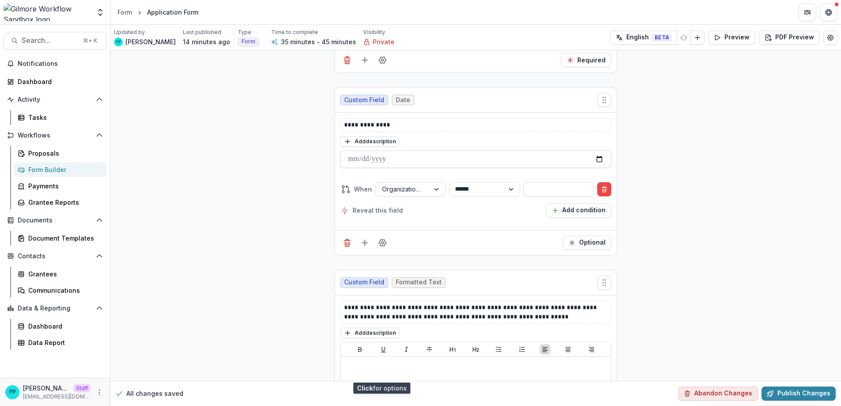
scroll to position [2830, 0]
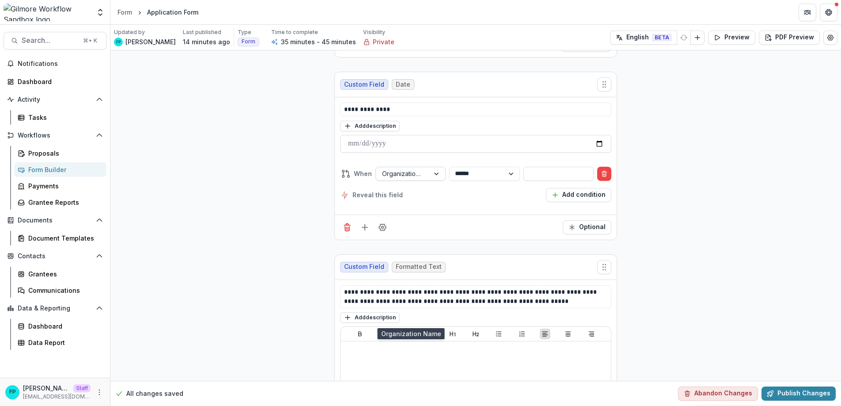
click at [434, 180] on div at bounding box center [438, 173] width 16 height 13
click at [543, 179] on div at bounding box center [550, 173] width 41 height 11
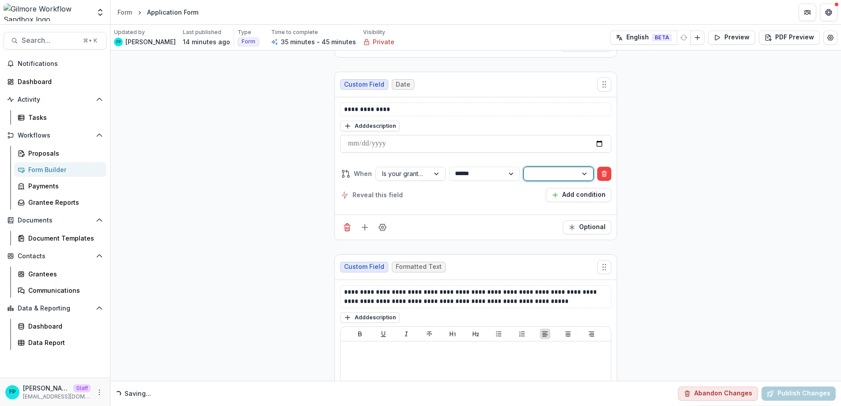
click at [604, 52] on button "Required" at bounding box center [586, 45] width 50 height 14
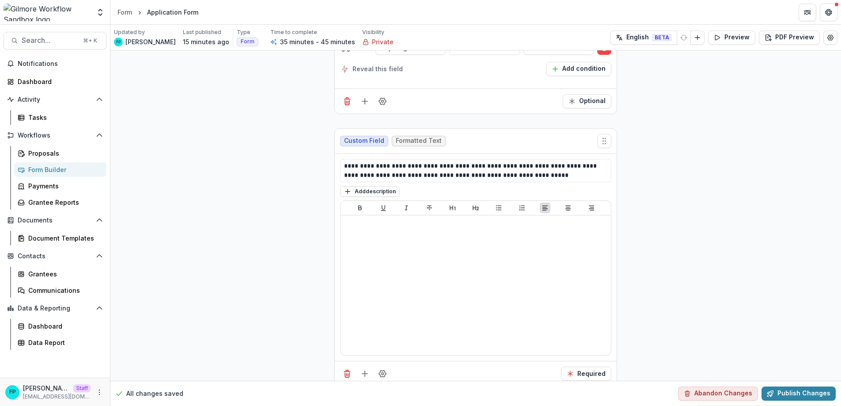
scroll to position [2926, 0]
click at [797, 392] on button "Publish Changes" at bounding box center [799, 393] width 74 height 14
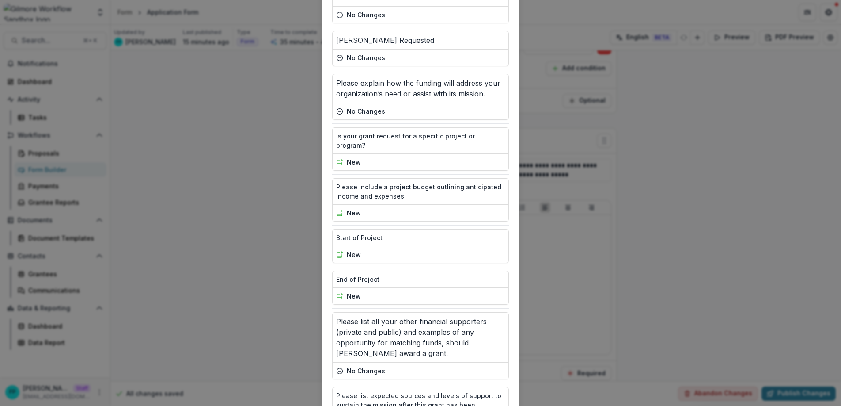
scroll to position [491, 0]
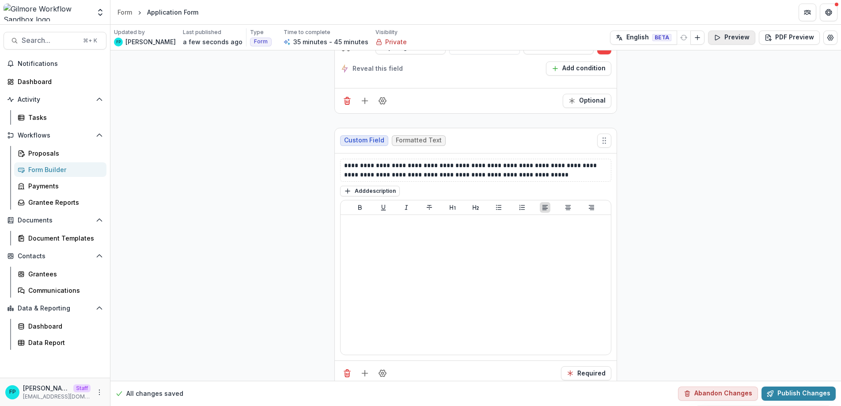
click at [728, 38] on button "Preview" at bounding box center [731, 37] width 47 height 14
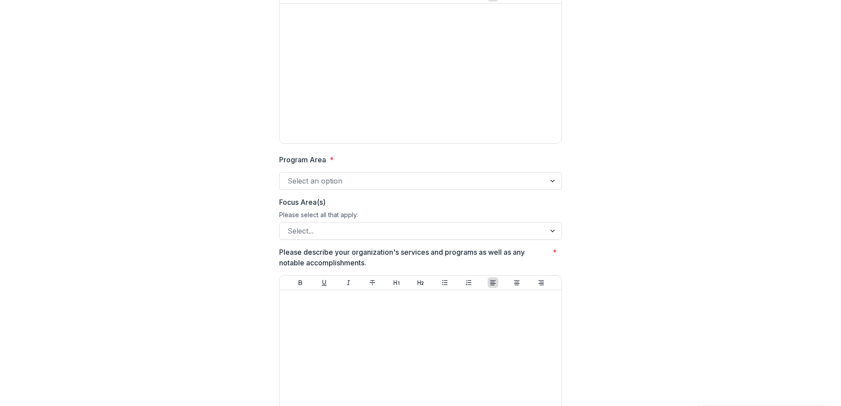
scroll to position [110, 0]
click at [354, 178] on div at bounding box center [413, 180] width 250 height 12
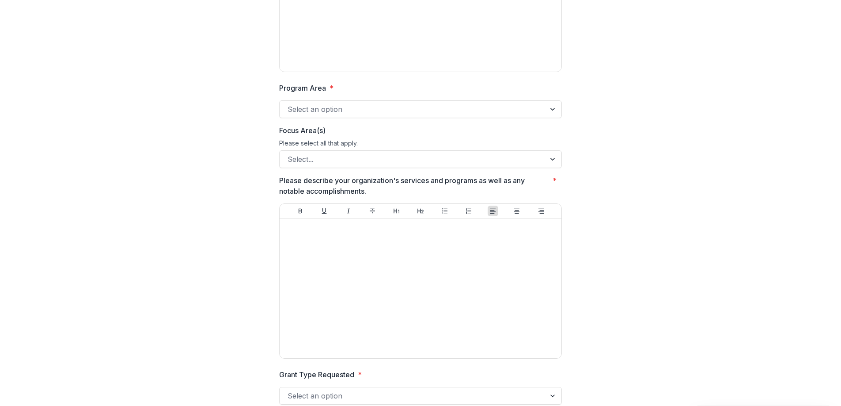
scroll to position [203, 0]
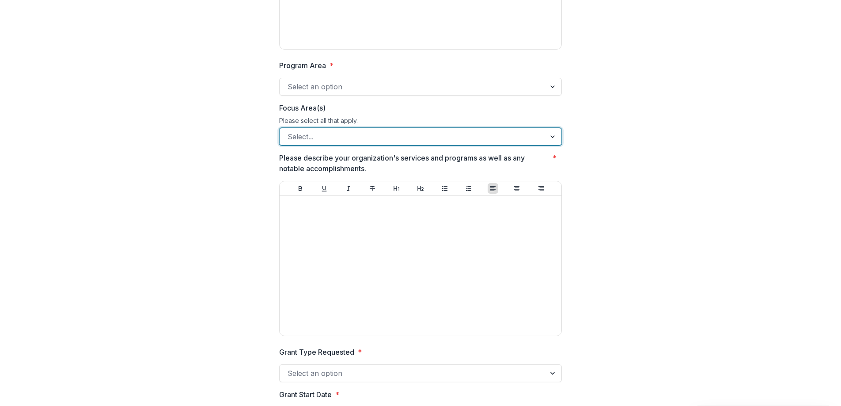
click at [332, 139] on div at bounding box center [413, 136] width 250 height 12
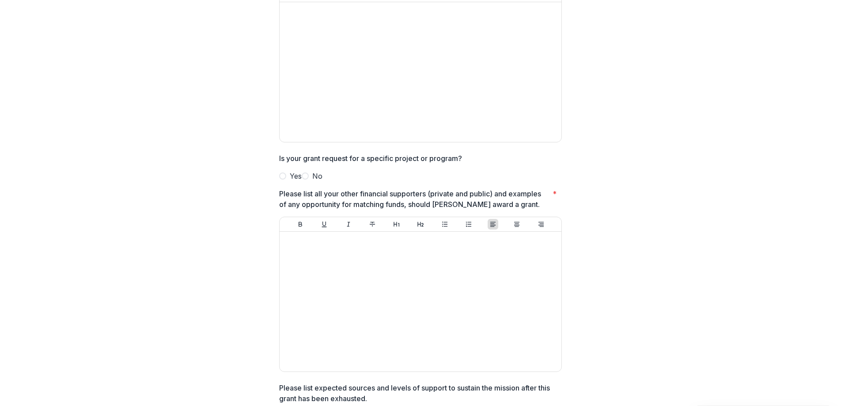
scroll to position [727, 0]
click at [282, 175] on span at bounding box center [282, 174] width 7 height 7
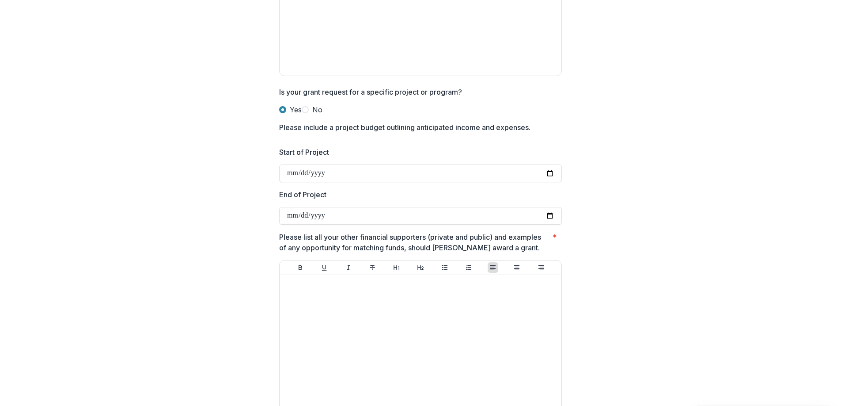
scroll to position [794, 0]
click at [302, 111] on span at bounding box center [305, 107] width 7 height 7
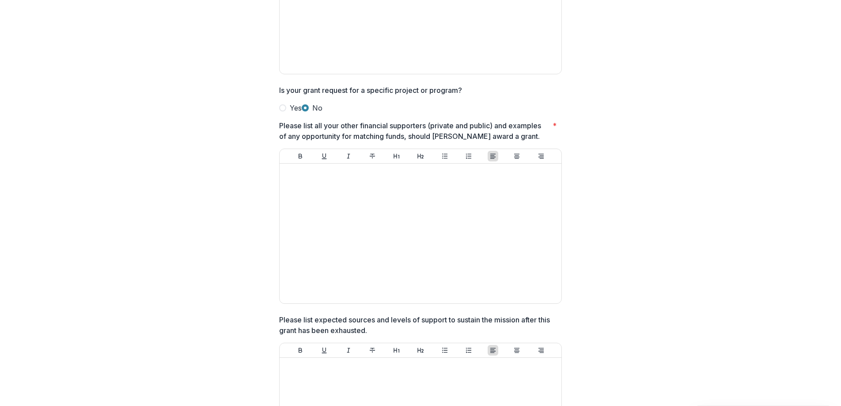
click at [282, 108] on span at bounding box center [282, 107] width 7 height 7
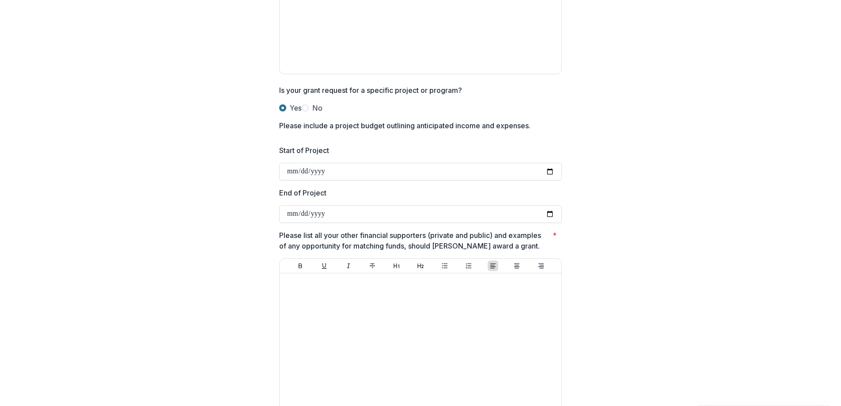
click at [282, 108] on span at bounding box center [282, 107] width 7 height 7
click at [262, 112] on div "Organization Name * Organization's Mission * Program Area * Select an option Fo…" at bounding box center [421, 30] width 820 height 1586
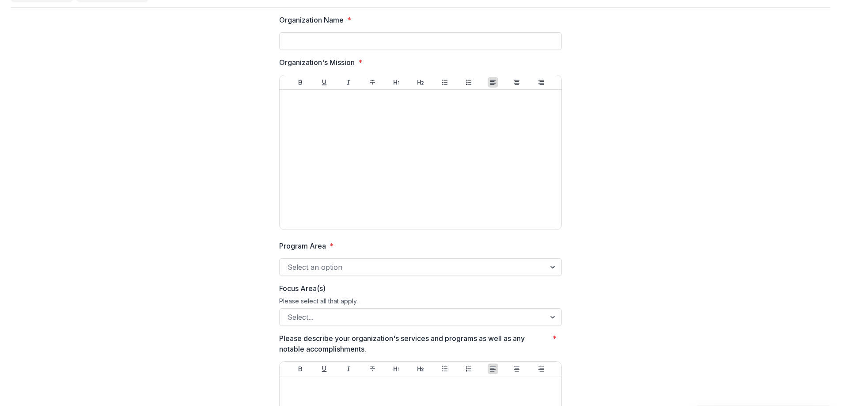
scroll to position [0, 0]
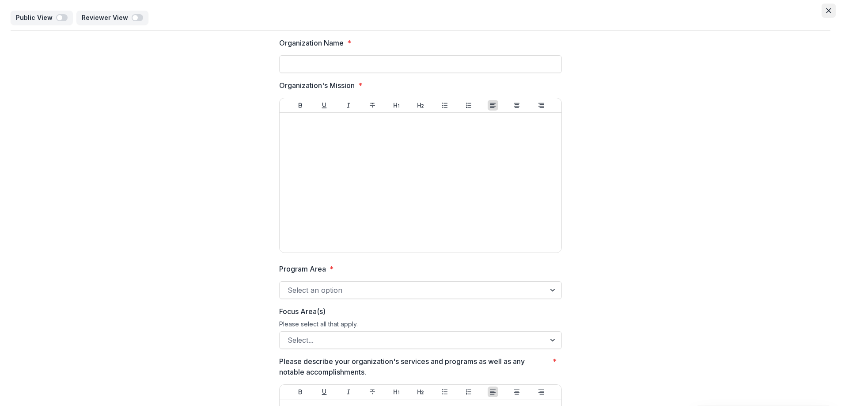
click at [826, 10] on icon "Close" at bounding box center [828, 10] width 5 height 5
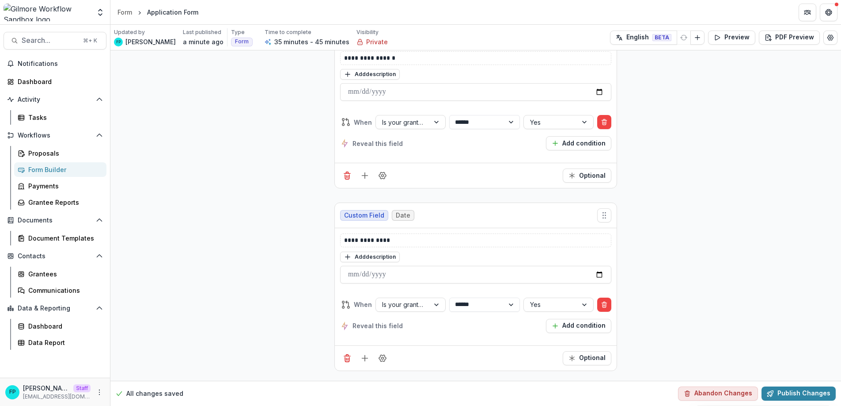
scroll to position [2657, 0]
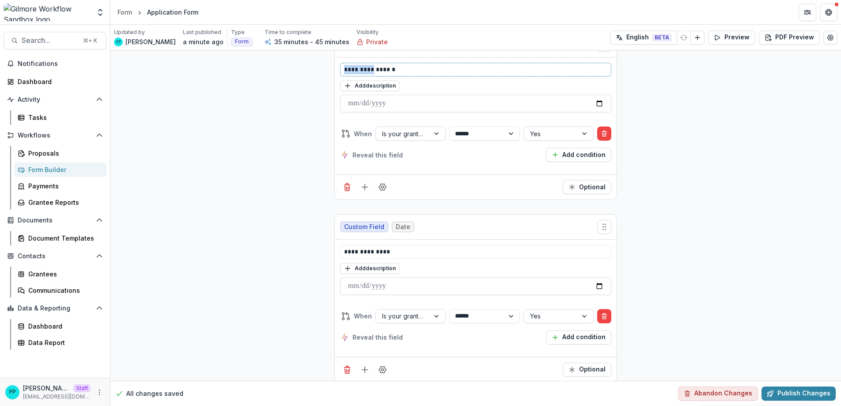
drag, startPoint x: 368, startPoint y: 213, endPoint x: 339, endPoint y: 213, distance: 29.2
click at [340, 76] on div "**********" at bounding box center [475, 70] width 271 height 14
click at [376, 74] on p "*******" at bounding box center [475, 69] width 263 height 9
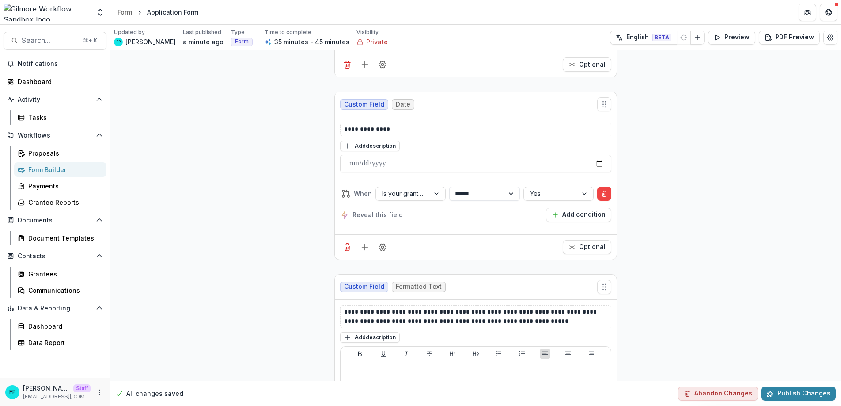
scroll to position [2787, 0]
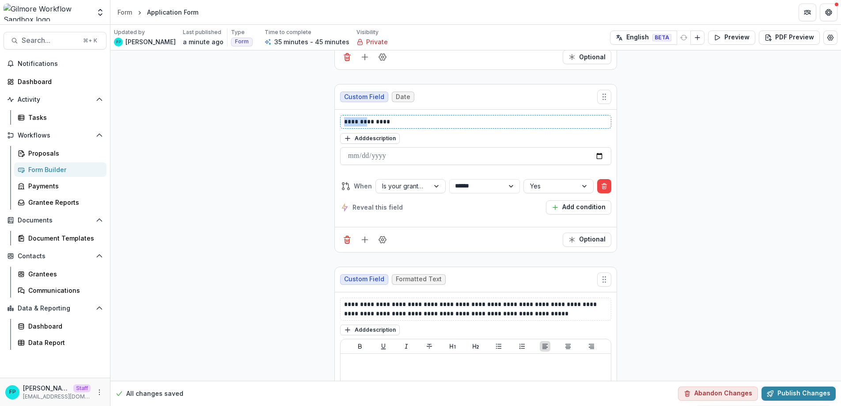
drag, startPoint x: 364, startPoint y: 266, endPoint x: 335, endPoint y: 265, distance: 29.2
click at [335, 227] on div "**********" at bounding box center [476, 168] width 282 height 117
click at [418, 126] on p "*******" at bounding box center [475, 121] width 263 height 9
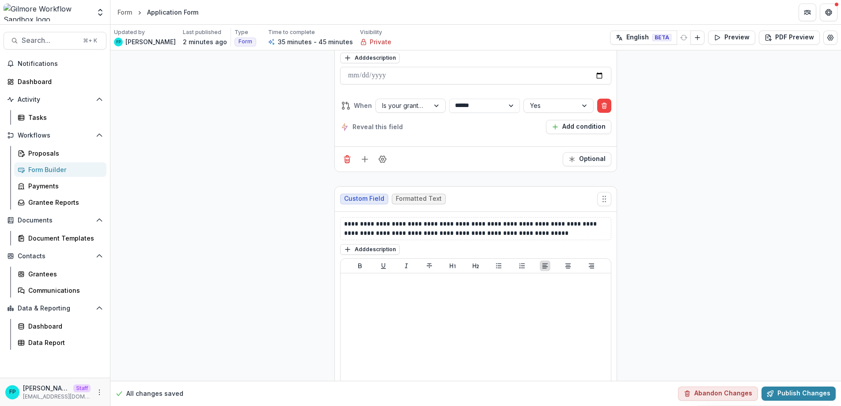
scroll to position [2886, 0]
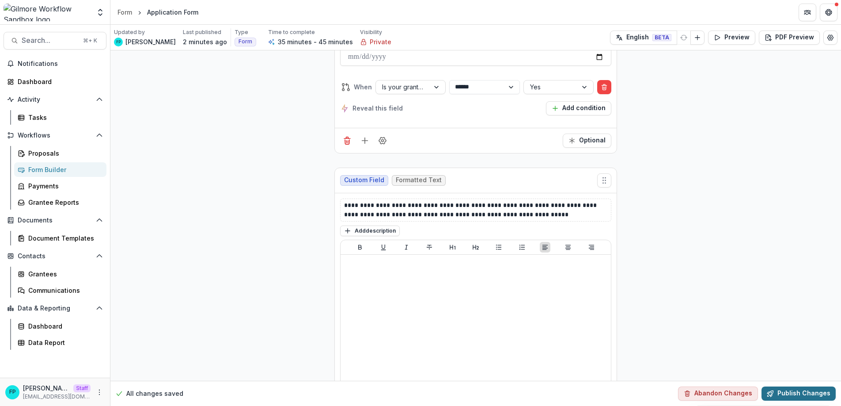
click at [780, 394] on button "Publish Changes" at bounding box center [799, 393] width 74 height 14
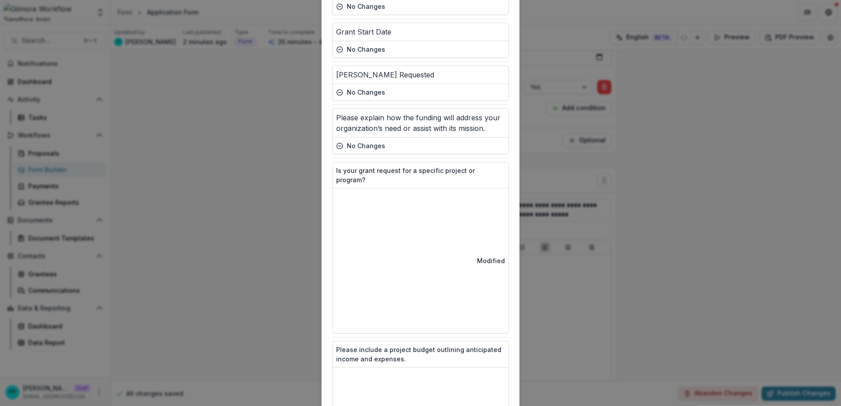
scroll to position [491, 0]
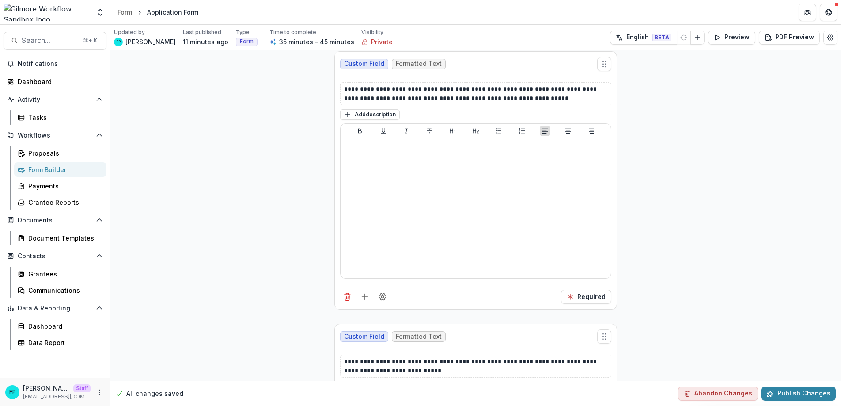
scroll to position [3008, 0]
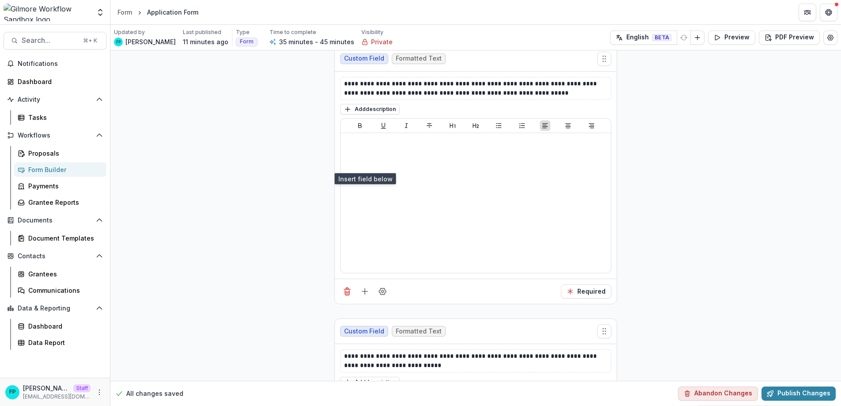
click at [362, 23] on icon "Add field" at bounding box center [365, 19] width 9 height 9
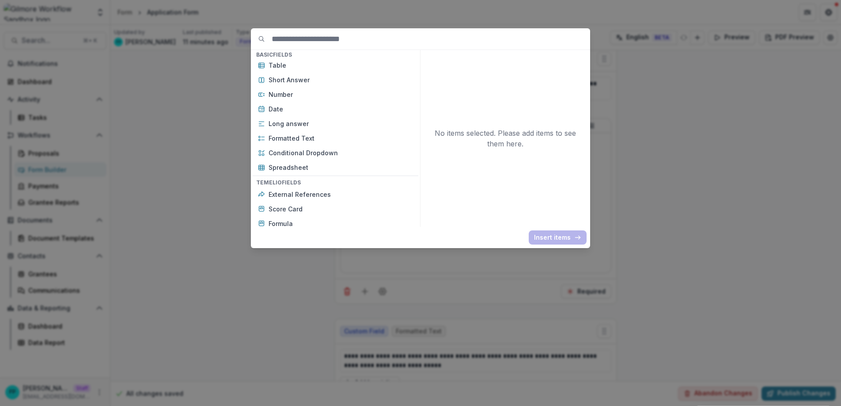
scroll to position [194, 0]
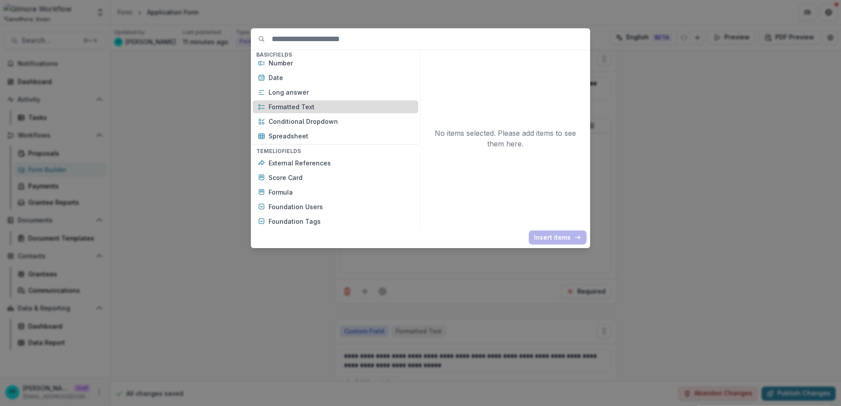
click at [321, 107] on p "Formatted Text" at bounding box center [341, 106] width 145 height 9
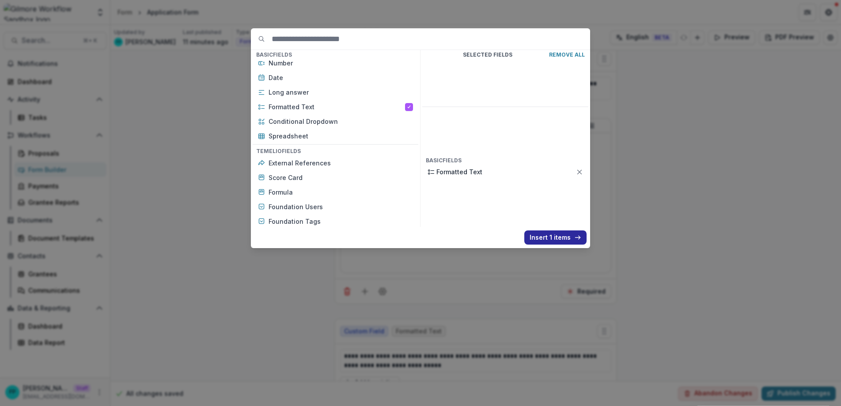
click at [536, 236] on button "Insert 1 items" at bounding box center [556, 237] width 62 height 14
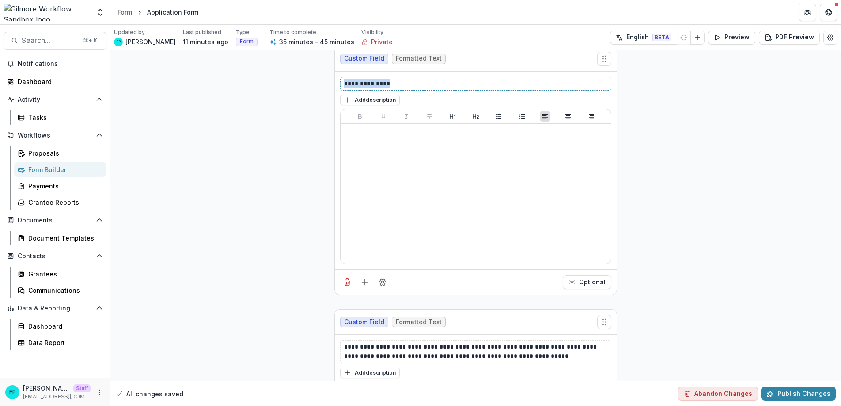
drag, startPoint x: 421, startPoint y: 228, endPoint x: 332, endPoint y: 228, distance: 88.8
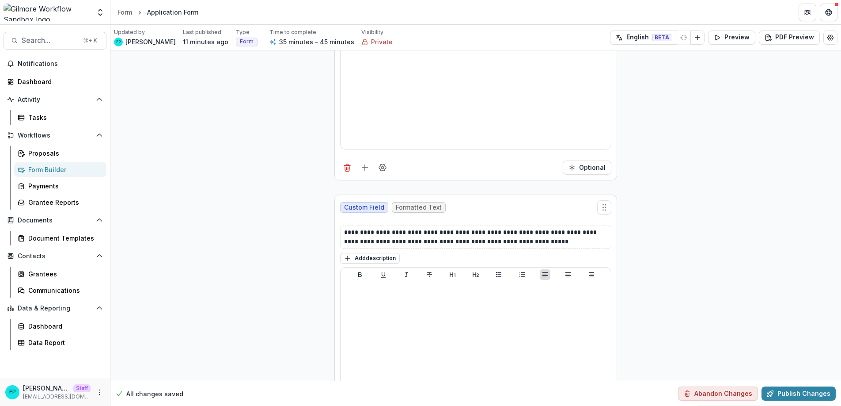
scroll to position [3199, 0]
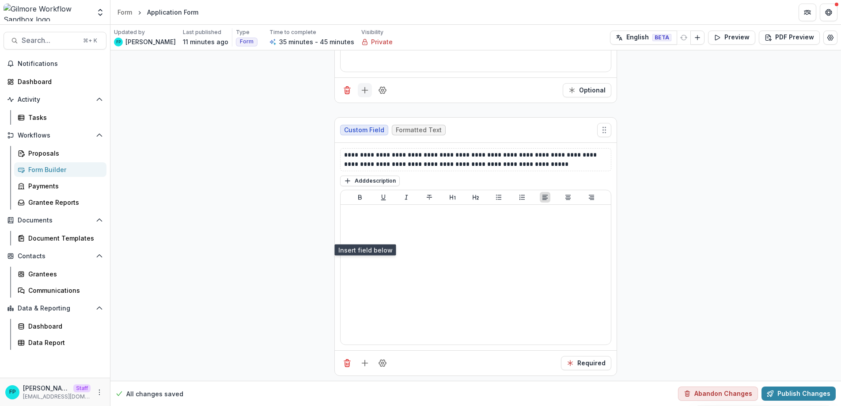
click at [362, 95] on icon "Add field" at bounding box center [365, 90] width 9 height 9
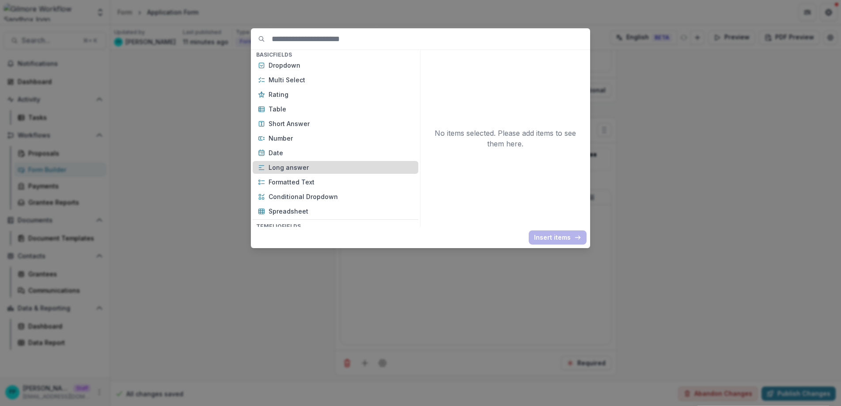
scroll to position [120, 0]
click at [620, 160] on div "Basic Fields New Page File Download File Upload Text Block Currency Phone Numbe…" at bounding box center [420, 203] width 841 height 406
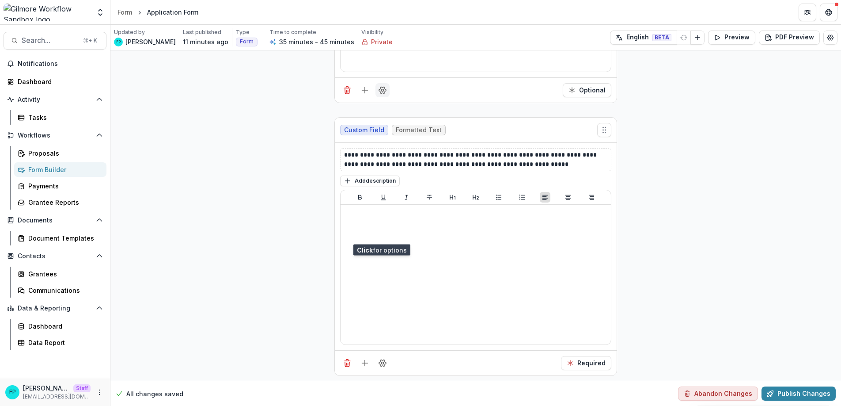
click at [380, 95] on icon "Field Settings" at bounding box center [382, 90] width 9 height 9
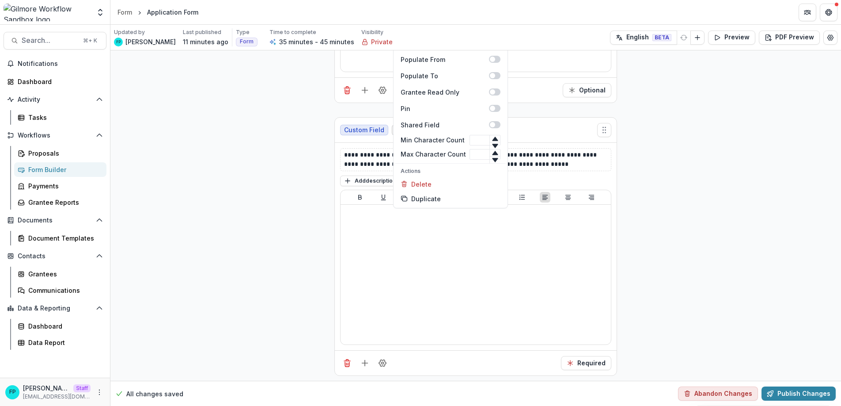
click at [490, 29] on span at bounding box center [492, 26] width 5 height 5
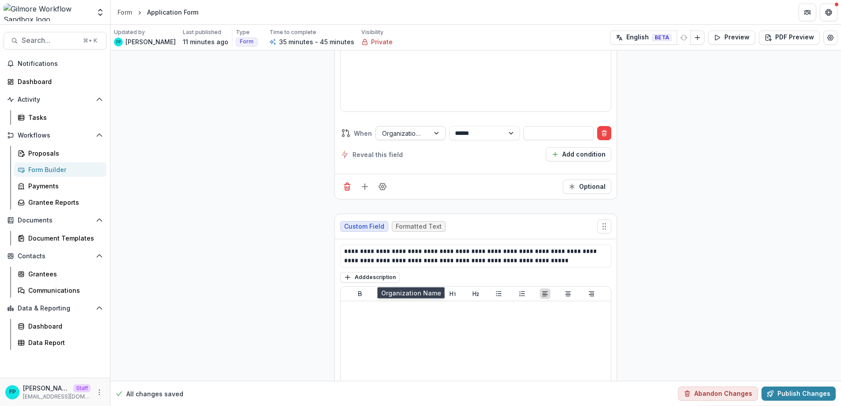
click at [432, 140] on div at bounding box center [438, 132] width 16 height 13
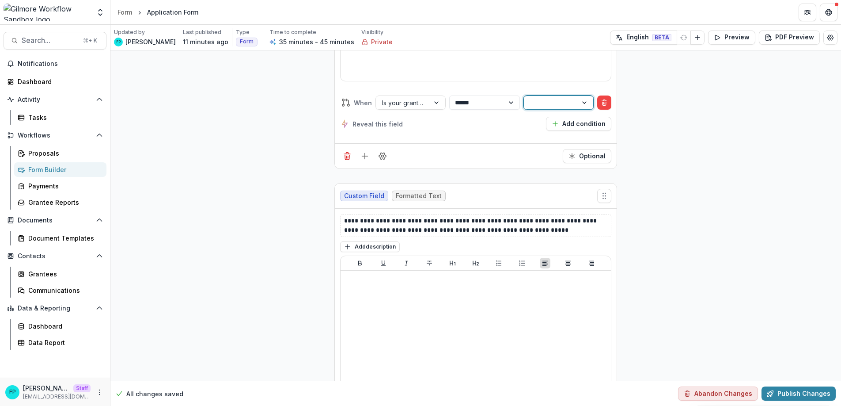
click at [556, 108] on div at bounding box center [550, 102] width 41 height 11
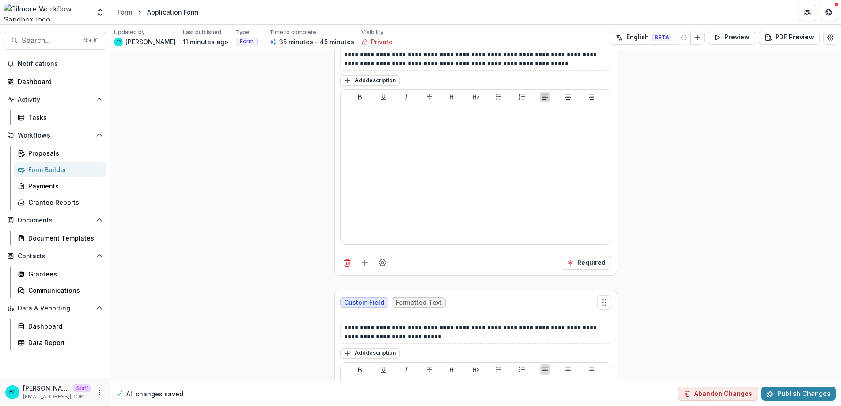
scroll to position [3399, 0]
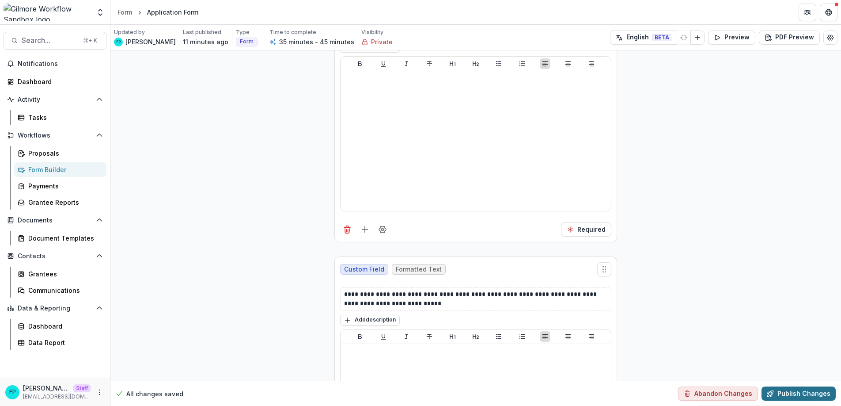
click at [794, 393] on button "Publish Changes" at bounding box center [799, 393] width 74 height 14
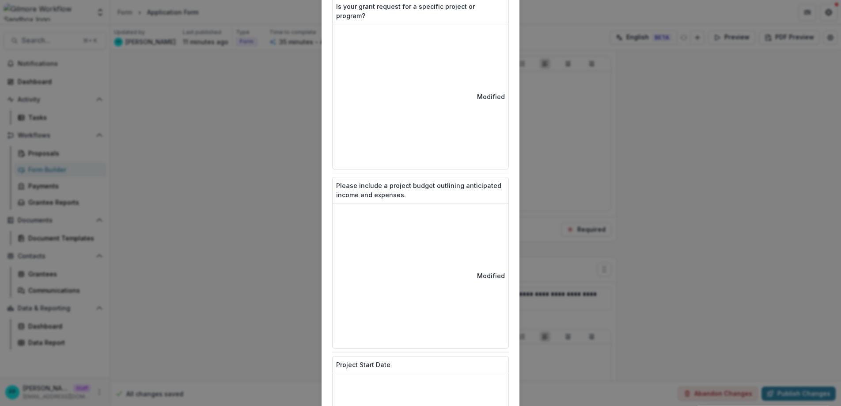
scroll to position [536, 0]
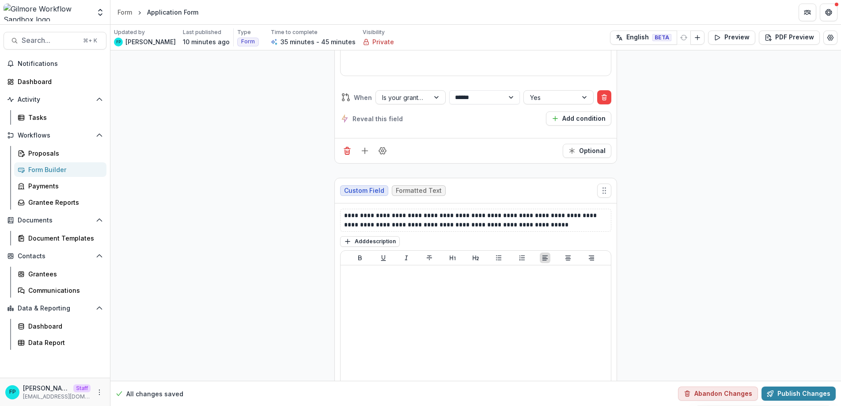
scroll to position [3222, 0]
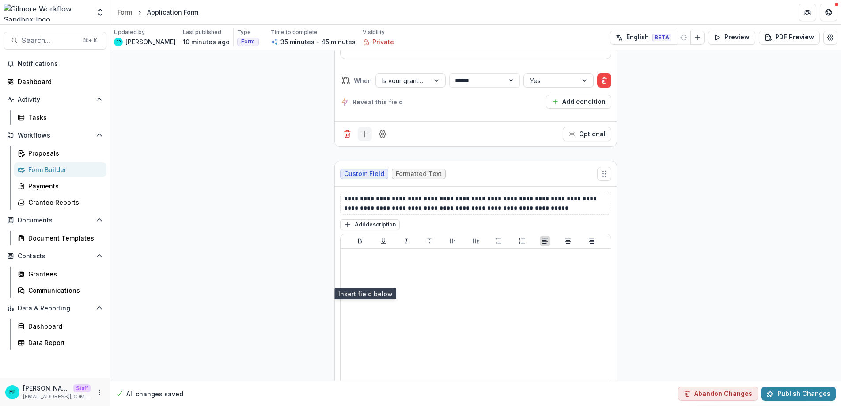
click at [365, 137] on line "Add field" at bounding box center [365, 134] width 0 height 6
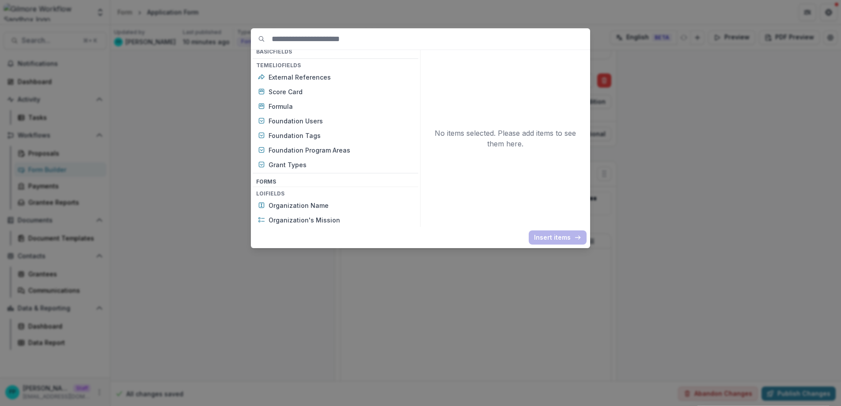
scroll to position [209, 0]
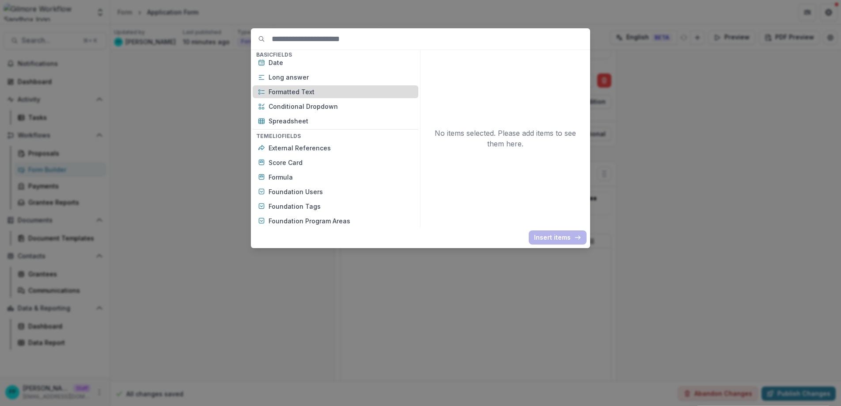
click at [332, 93] on p "Formatted Text" at bounding box center [341, 91] width 145 height 9
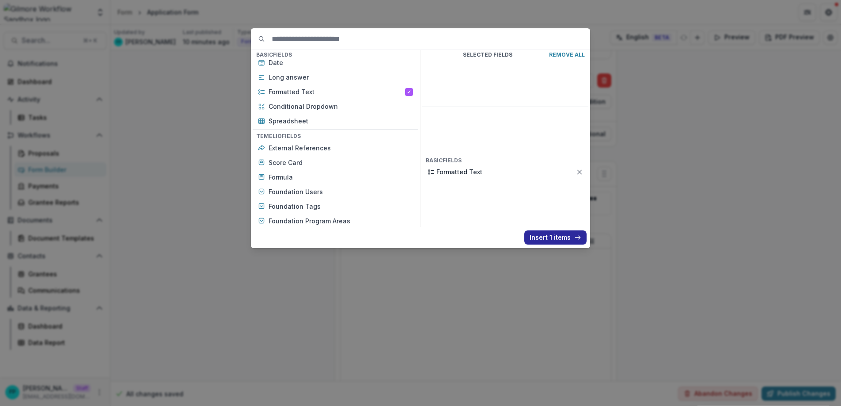
click at [573, 239] on button "Insert 1 items" at bounding box center [556, 237] width 62 height 14
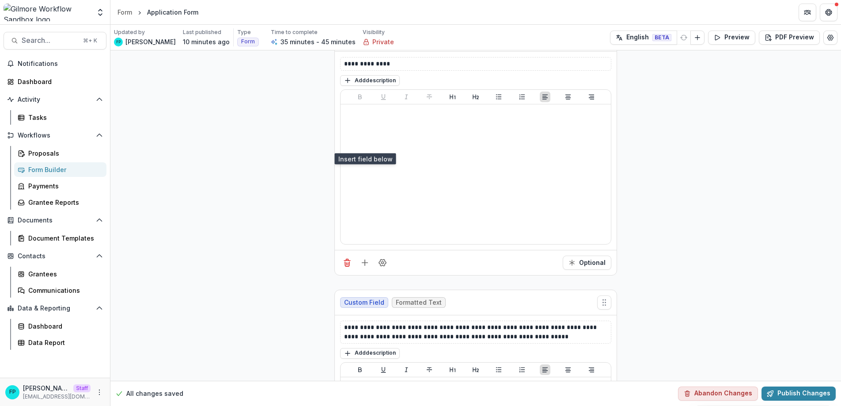
scroll to position [3367, 0]
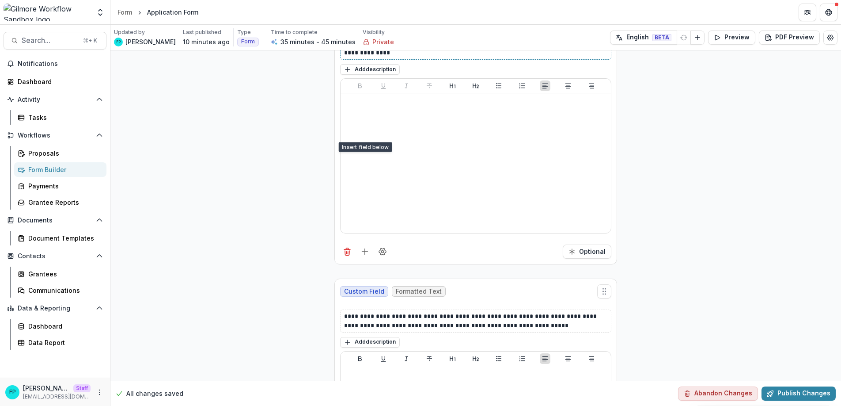
drag, startPoint x: 400, startPoint y: 197, endPoint x: 321, endPoint y: 201, distance: 78.8
click at [367, 57] on p "**********" at bounding box center [475, 52] width 263 height 9
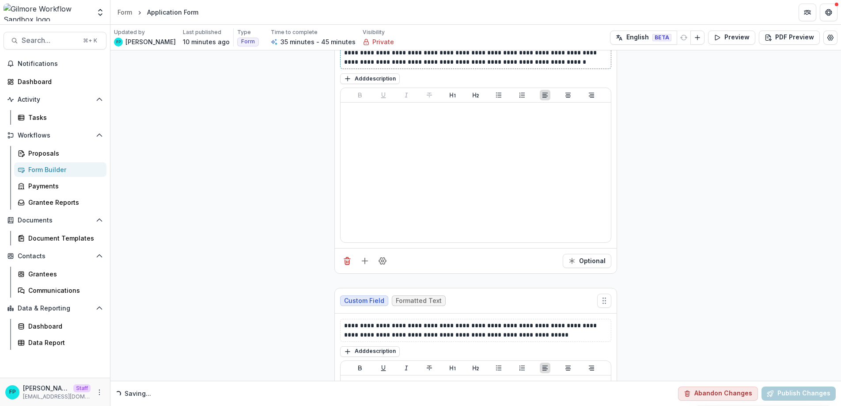
click at [344, 67] on p "**********" at bounding box center [475, 57] width 263 height 19
drag, startPoint x: 375, startPoint y: 198, endPoint x: 381, endPoint y: 195, distance: 6.6
click at [381, 67] on p "**********" at bounding box center [475, 57] width 263 height 19
click at [598, 67] on p "**********" at bounding box center [475, 57] width 263 height 19
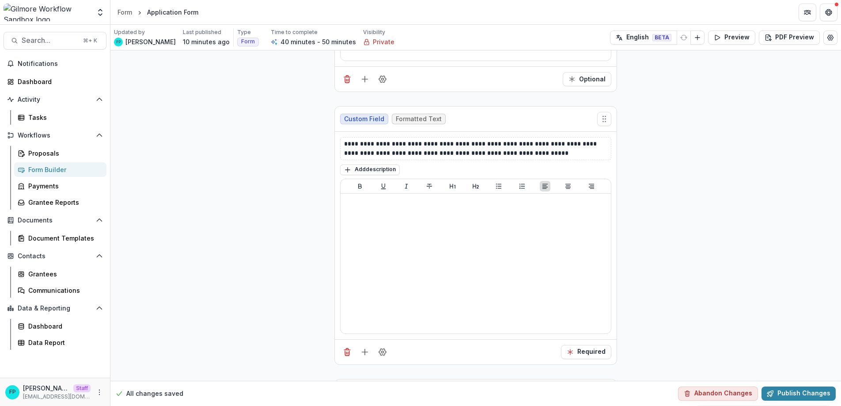
scroll to position [3469, 0]
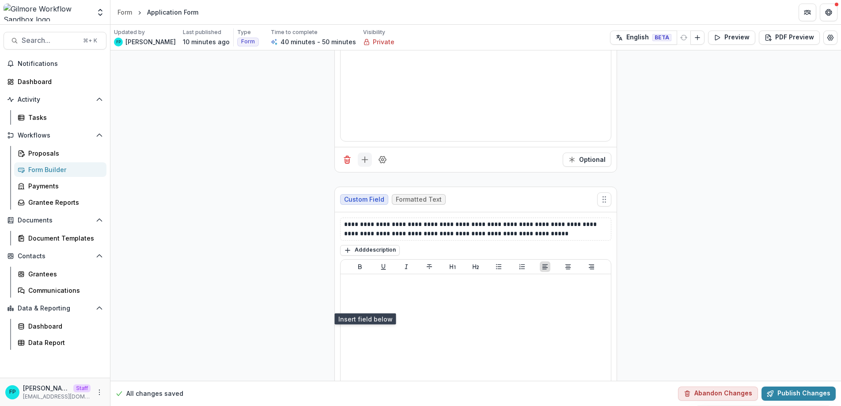
click at [365, 163] on line "Add field" at bounding box center [365, 160] width 0 height 6
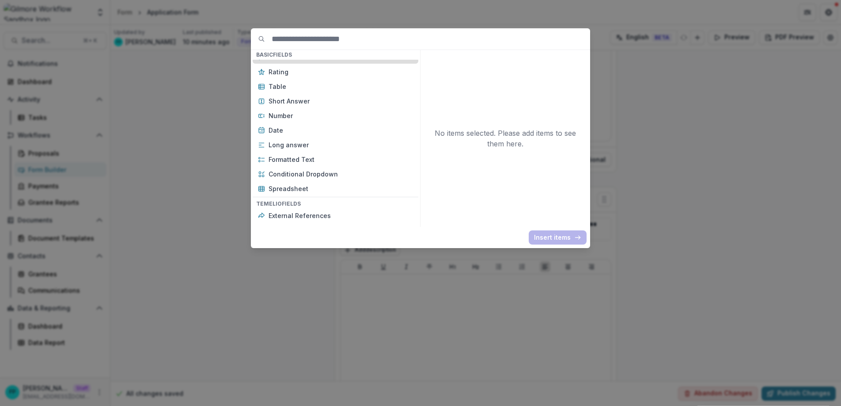
scroll to position [143, 0]
click at [641, 194] on div "Basic Fields New Page File Download File Upload Text Block Currency Phone Numbe…" at bounding box center [420, 203] width 841 height 406
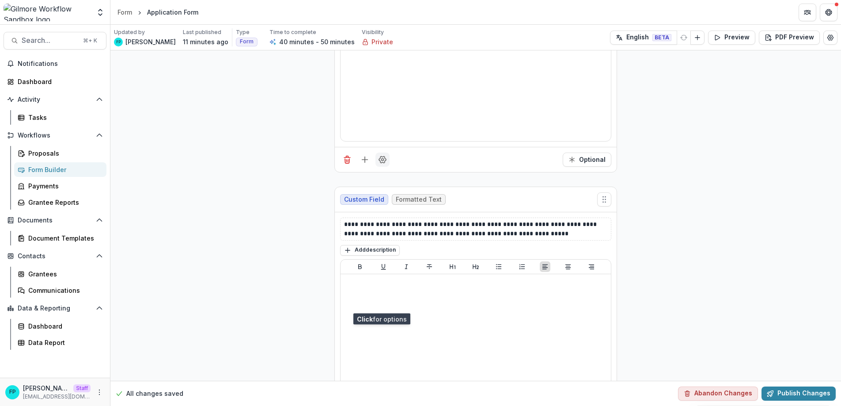
click at [384, 163] on icon "Field Settings" at bounding box center [382, 159] width 7 height 7
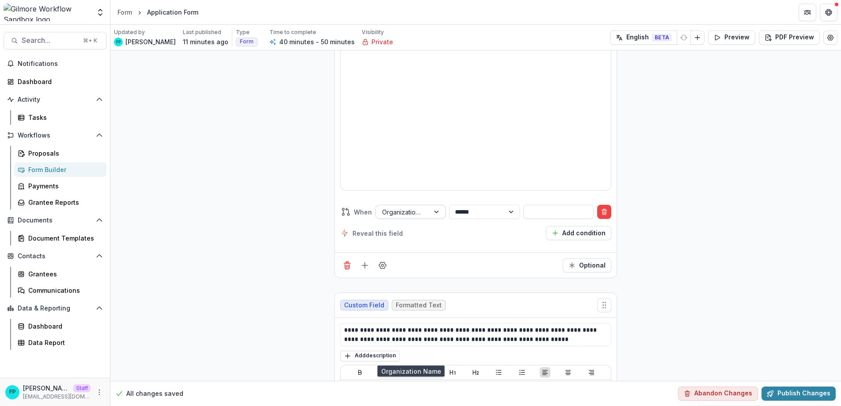
click at [415, 217] on div at bounding box center [402, 211] width 41 height 11
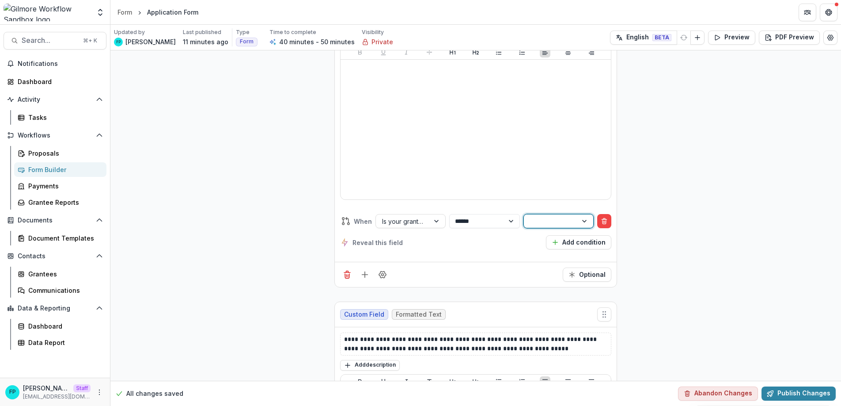
click at [540, 227] on div at bounding box center [550, 221] width 41 height 11
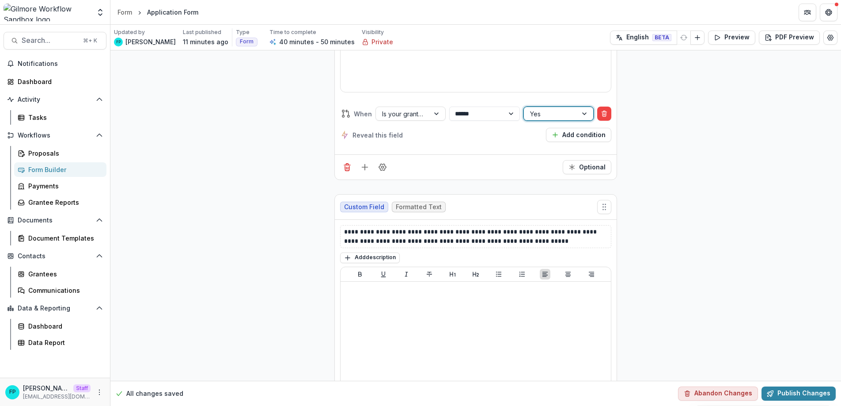
scroll to position [3552, 0]
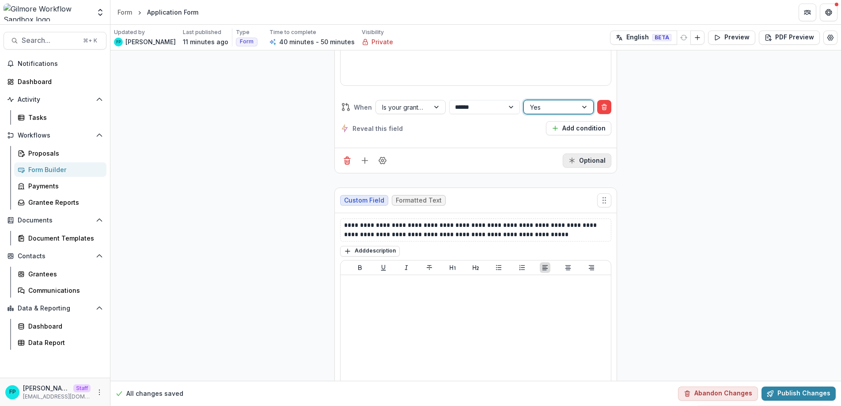
click at [573, 164] on icon "Required" at bounding box center [572, 160] width 7 height 7
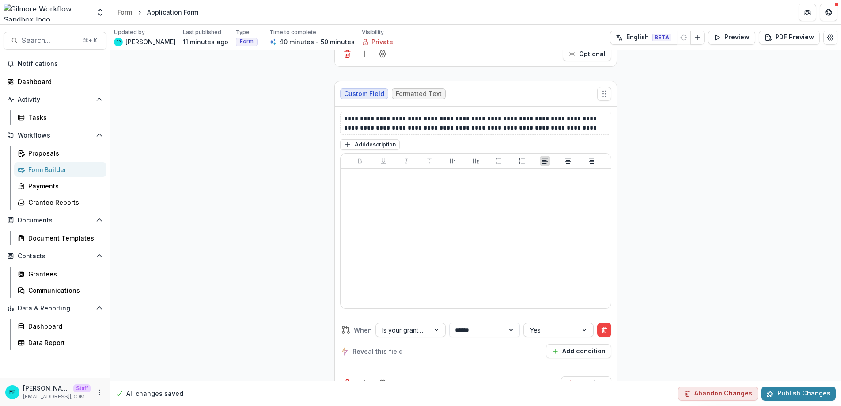
scroll to position [3317, 0]
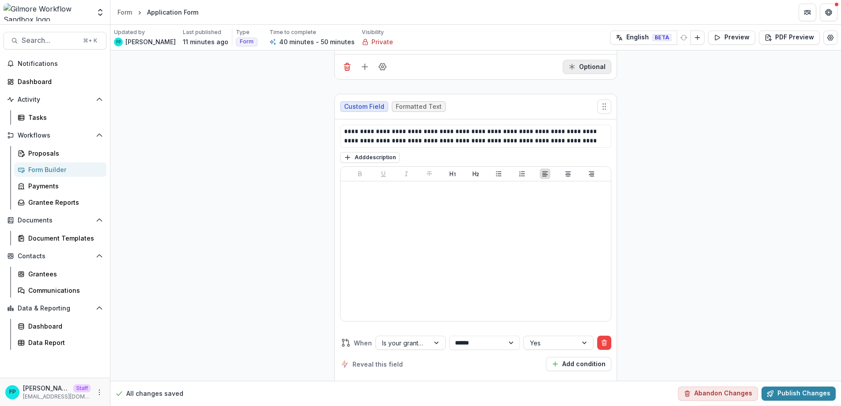
click at [576, 74] on button "Optional" at bounding box center [587, 67] width 49 height 14
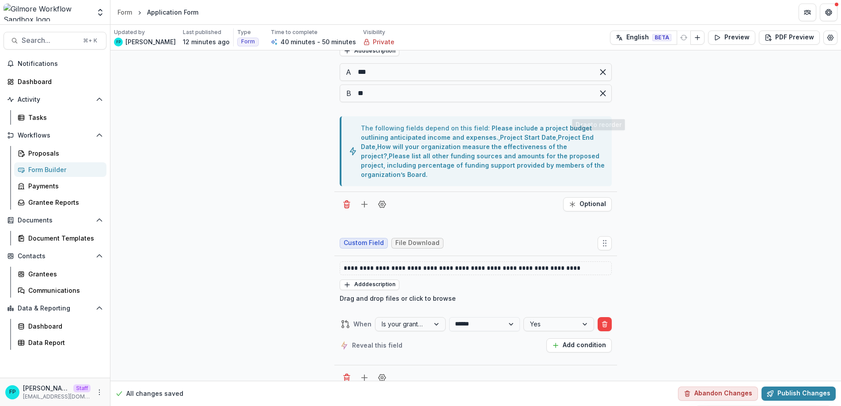
scroll to position [2321, 0]
drag, startPoint x: 606, startPoint y: 286, endPoint x: 611, endPoint y: 114, distance: 172.0
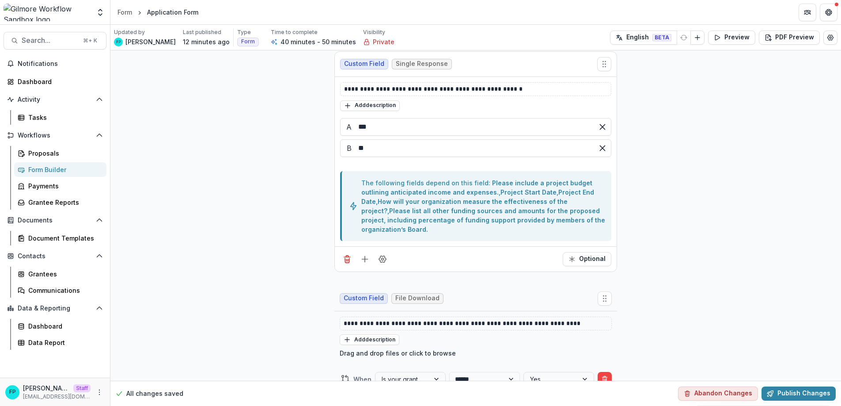
scroll to position [2542, 0]
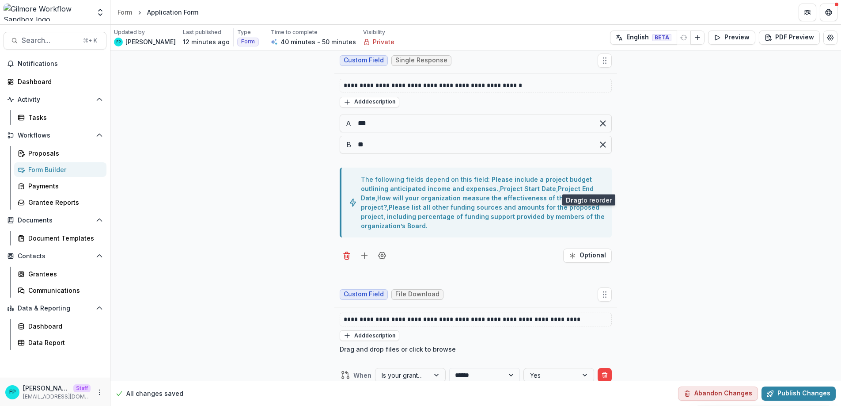
drag, startPoint x: 604, startPoint y: 167, endPoint x: 589, endPoint y: 190, distance: 26.8
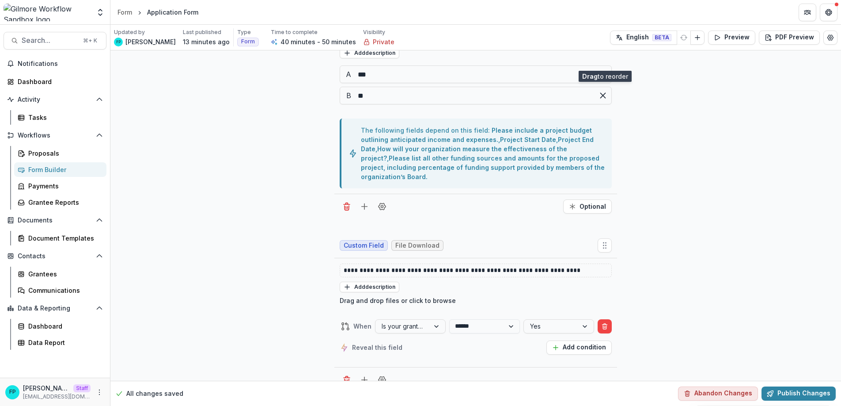
scroll to position [2863, 0]
drag, startPoint x: 606, startPoint y: 247, endPoint x: 598, endPoint y: 139, distance: 108.6
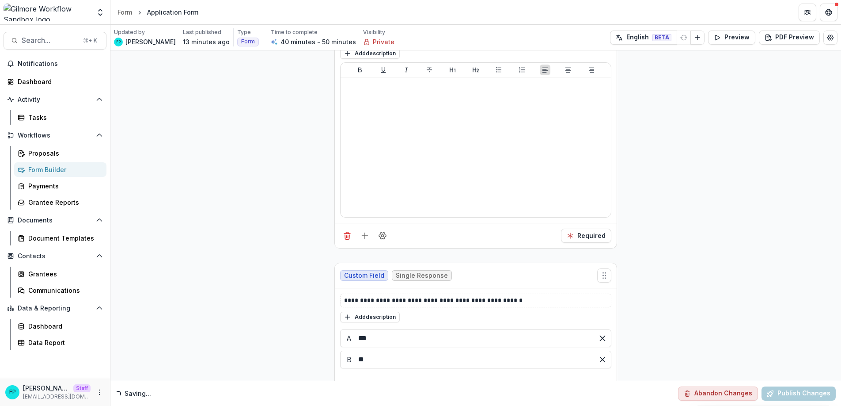
click at [801, 392] on button "Publish Changes" at bounding box center [799, 393] width 74 height 14
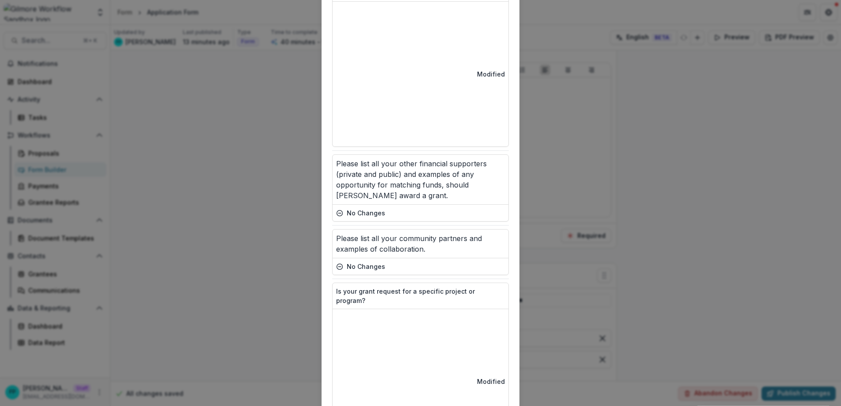
scroll to position [611, 0]
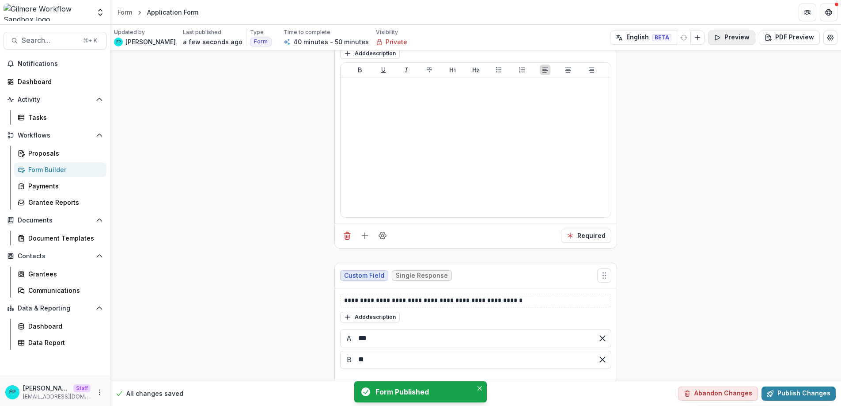
click at [725, 37] on button "Preview" at bounding box center [731, 37] width 47 height 14
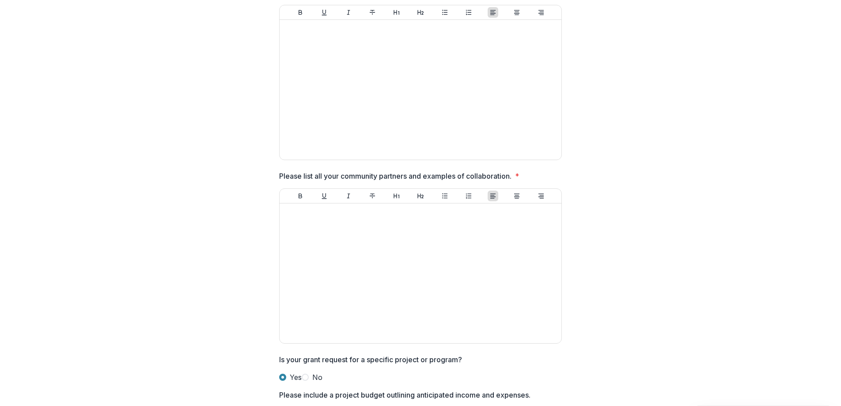
scroll to position [1102, 0]
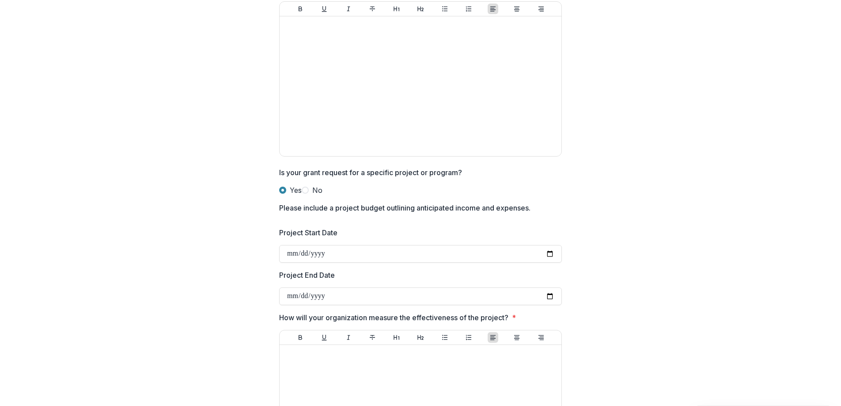
click at [302, 194] on span at bounding box center [305, 189] width 7 height 7
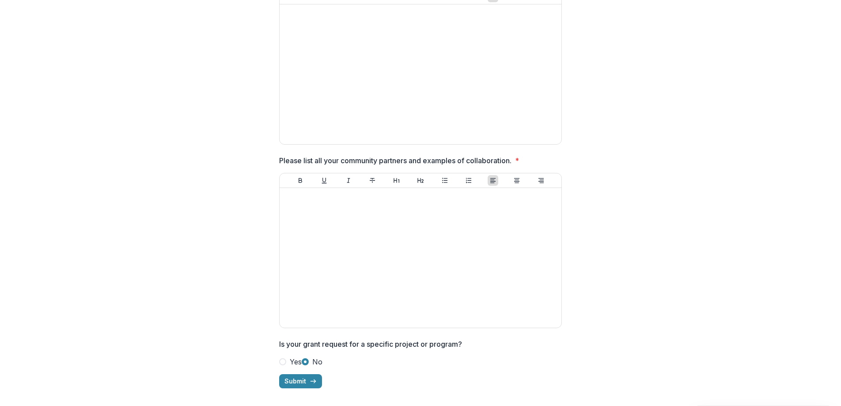
scroll to position [1126, 0]
click at [282, 358] on span at bounding box center [282, 361] width 7 height 7
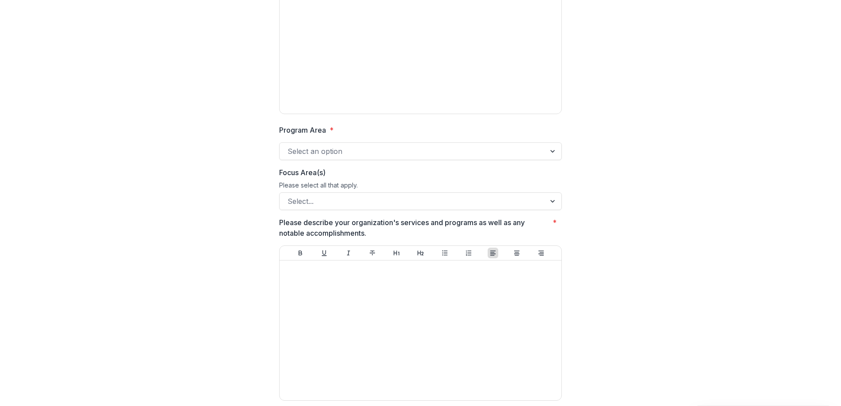
scroll to position [0, 0]
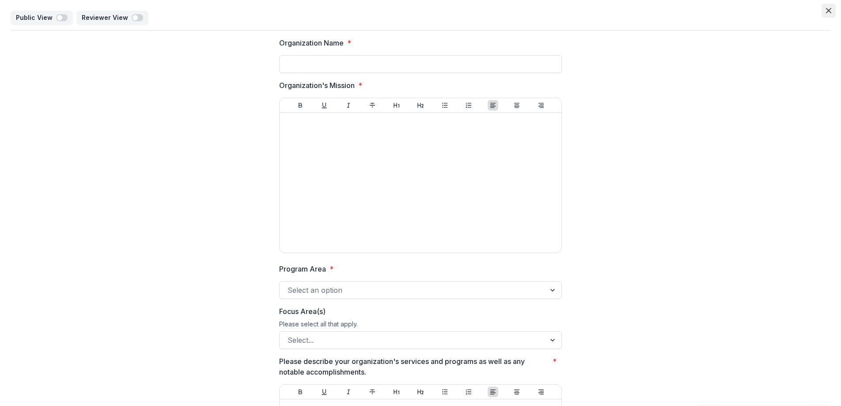
click at [826, 12] on icon "Close" at bounding box center [828, 10] width 5 height 5
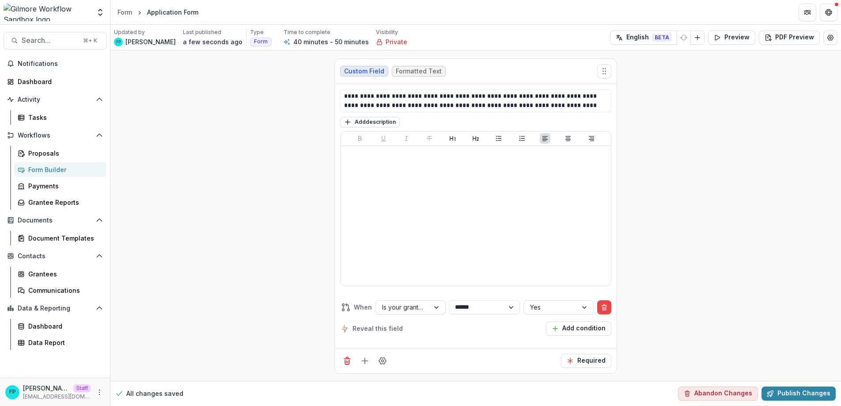
scroll to position [4293, 0]
click at [364, 361] on icon "Add field" at bounding box center [365, 360] width 9 height 9
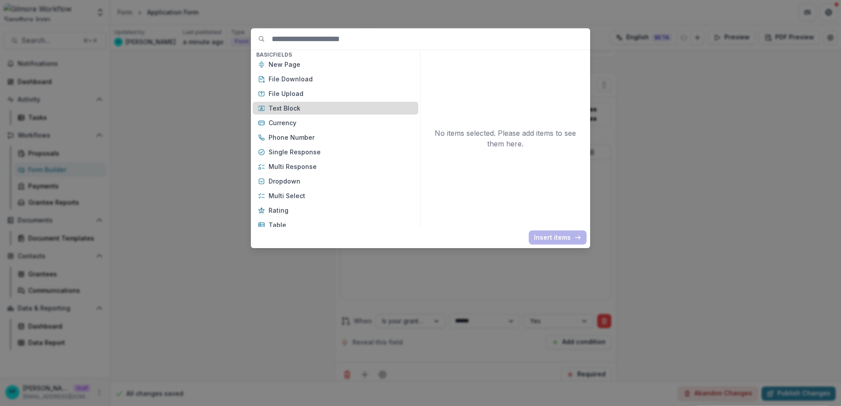
scroll to position [4, 0]
click at [322, 108] on p "Text Block" at bounding box center [341, 107] width 145 height 9
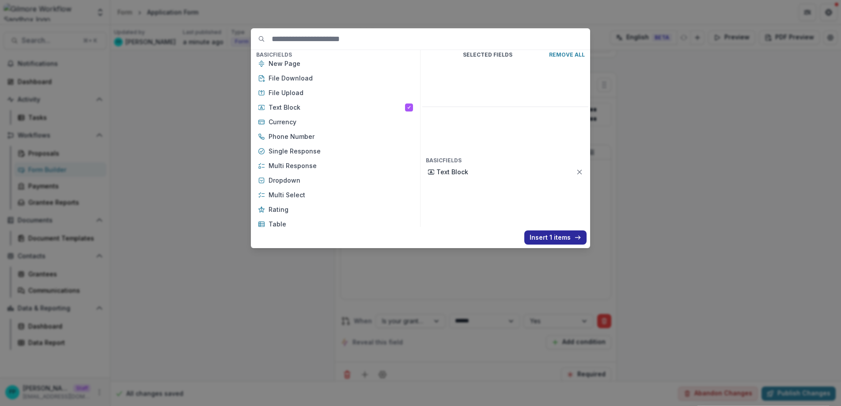
click at [544, 234] on button "Insert 1 items" at bounding box center [556, 237] width 62 height 14
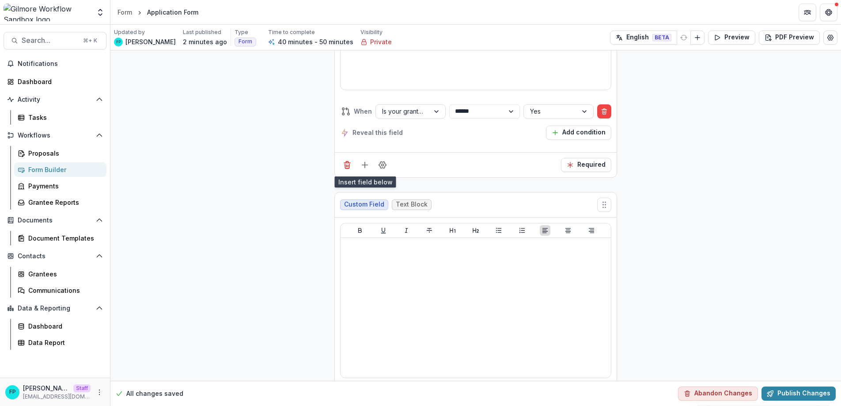
scroll to position [4524, 0]
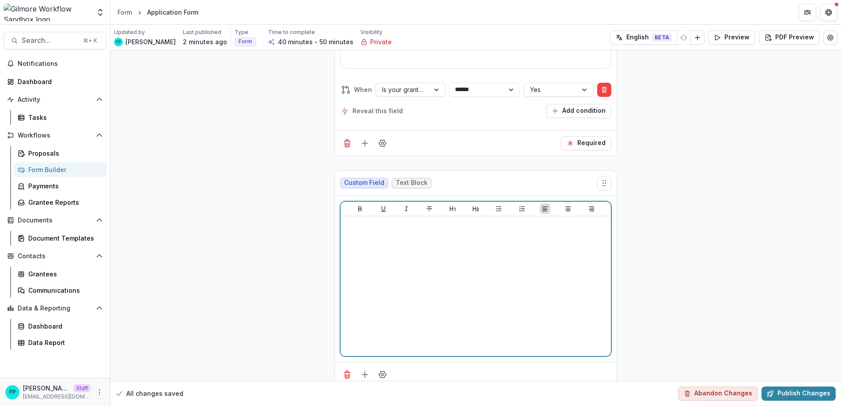
click at [405, 220] on div at bounding box center [475, 286] width 263 height 133
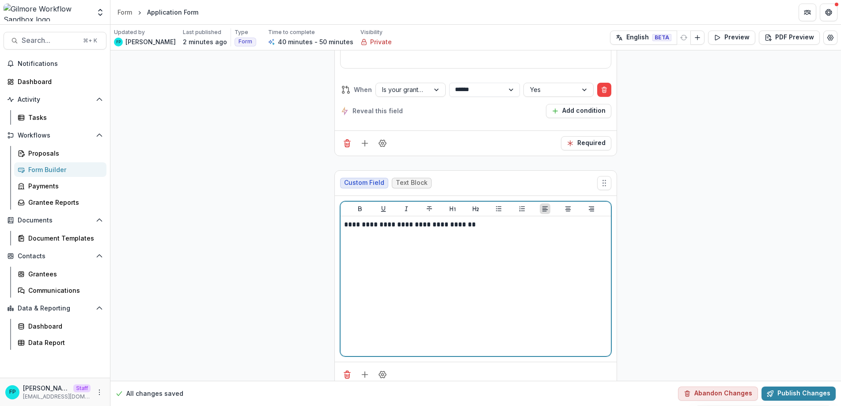
click at [495, 220] on p "**********" at bounding box center [475, 225] width 263 height 10
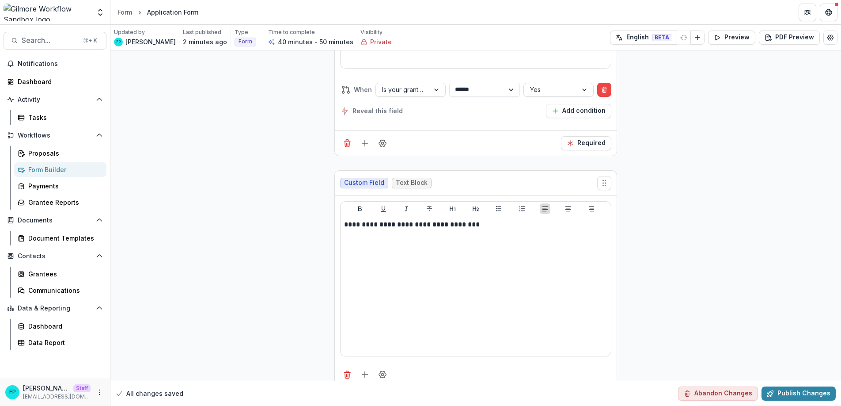
click at [362, 374] on line "Add field" at bounding box center [365, 374] width 6 height 0
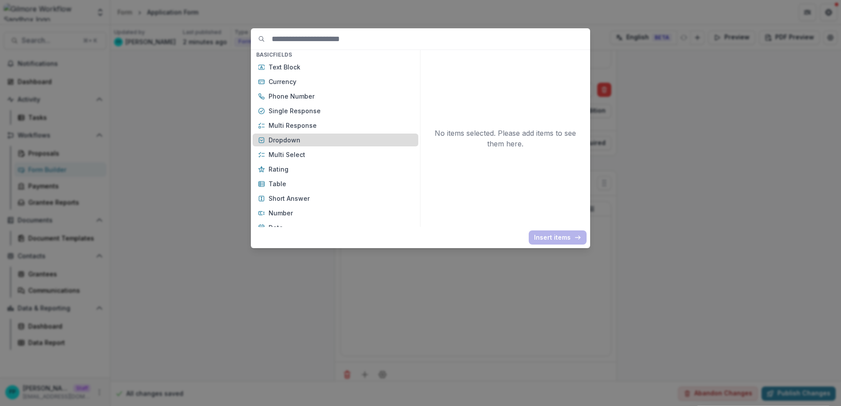
scroll to position [0, 0]
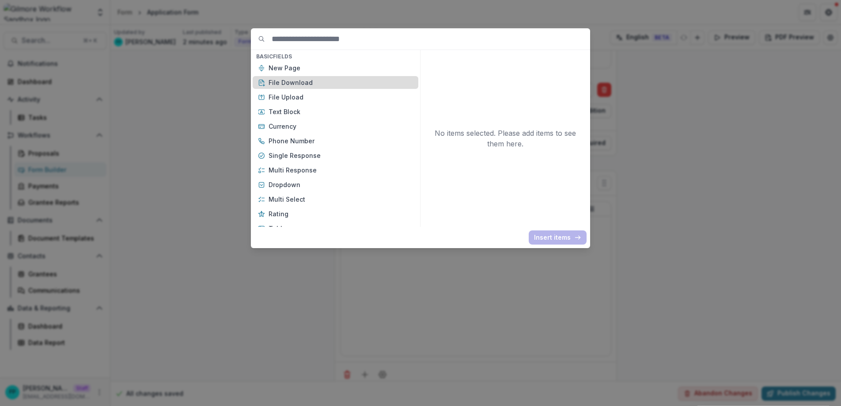
click at [305, 83] on p "File Download" at bounding box center [341, 82] width 145 height 9
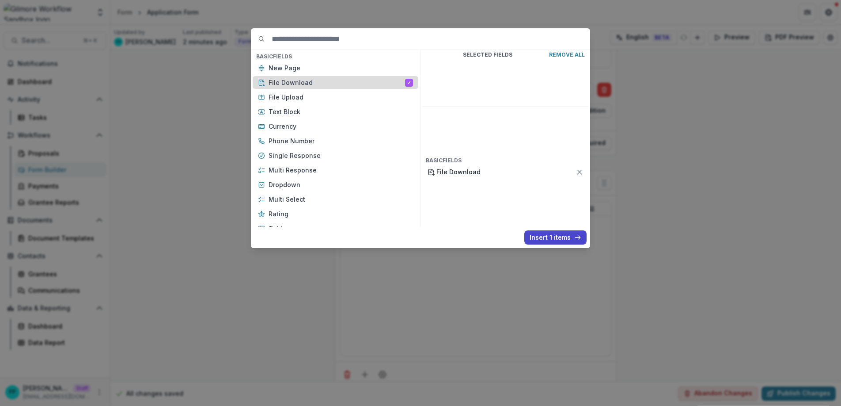
click at [303, 79] on p "File Download" at bounding box center [337, 82] width 137 height 9
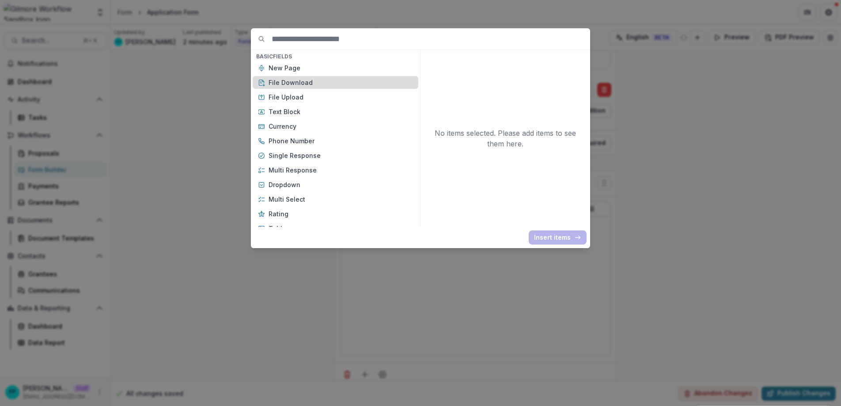
click at [303, 80] on p "File Download" at bounding box center [341, 82] width 145 height 9
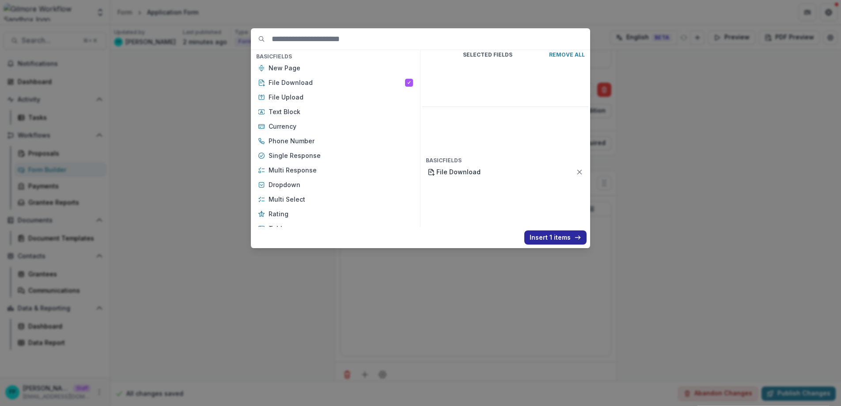
click at [557, 237] on button "Insert 1 items" at bounding box center [556, 237] width 62 height 14
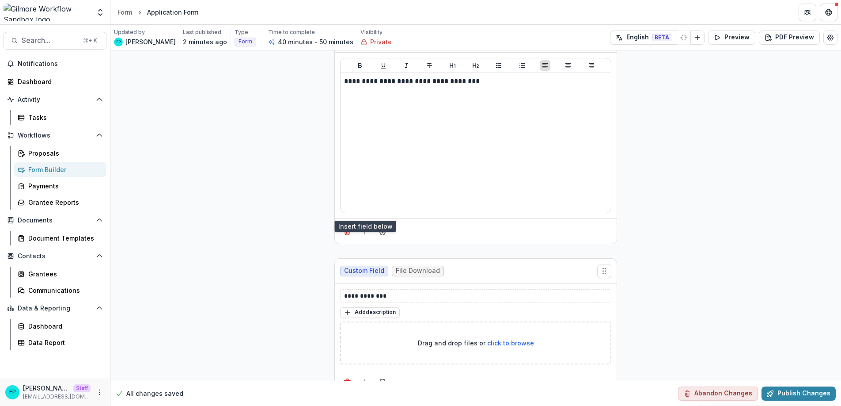
scroll to position [4675, 0]
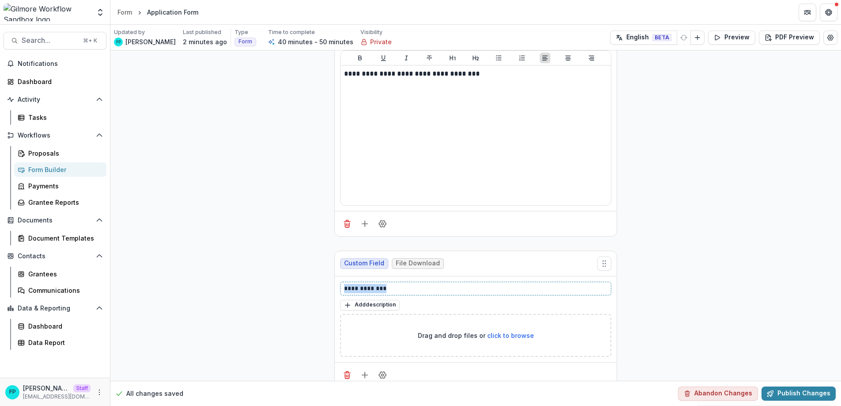
drag, startPoint x: 401, startPoint y: 273, endPoint x: 333, endPoint y: 273, distance: 68.1
click at [335, 273] on div "**********" at bounding box center [476, 319] width 283 height 137
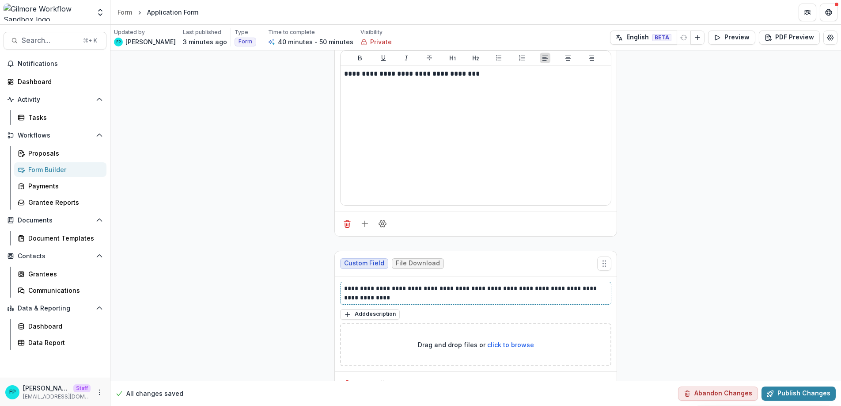
click at [520, 284] on p "**********" at bounding box center [475, 293] width 263 height 19
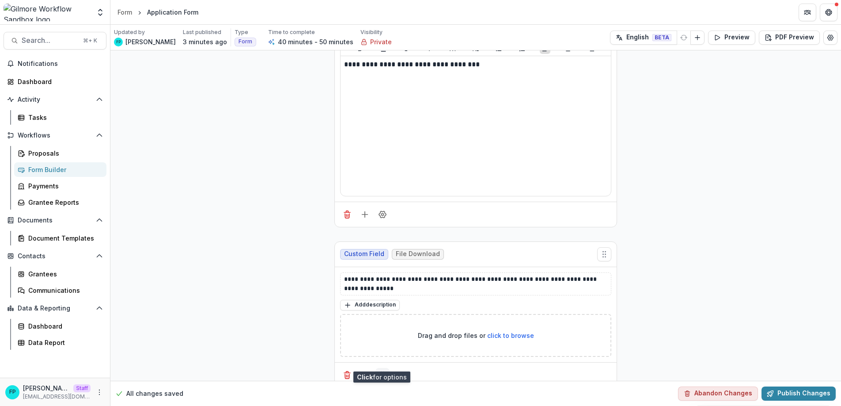
click at [381, 370] on icon "Field Settings" at bounding box center [382, 374] width 9 height 9
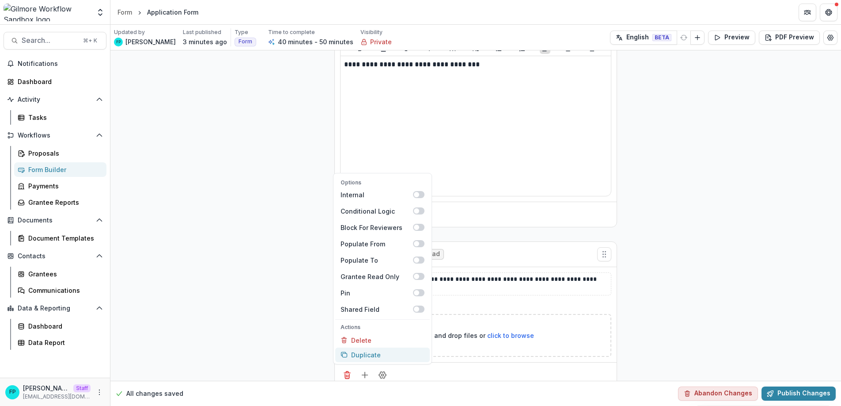
click at [375, 347] on button "Duplicate" at bounding box center [382, 354] width 95 height 15
click at [365, 347] on button "Duplicate" at bounding box center [382, 354] width 95 height 15
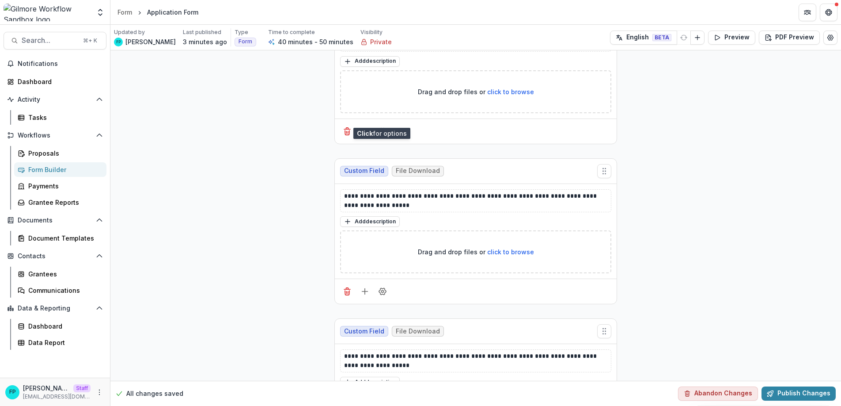
scroll to position [4928, 0]
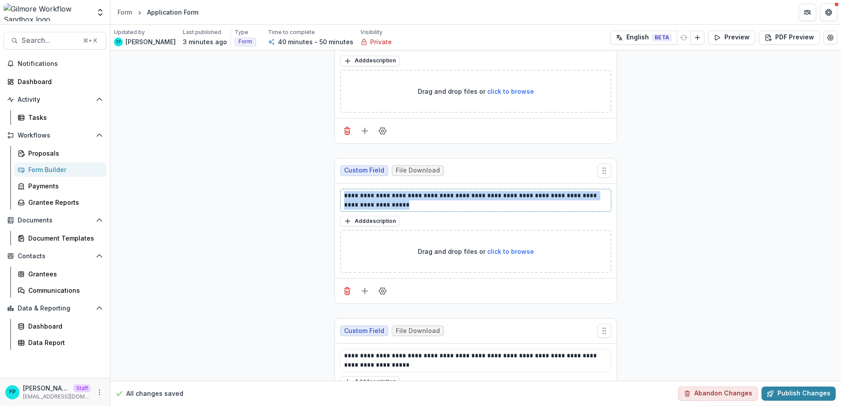
drag, startPoint x: 398, startPoint y: 192, endPoint x: 338, endPoint y: 181, distance: 60.6
click at [338, 183] on div "**********" at bounding box center [476, 230] width 282 height 95
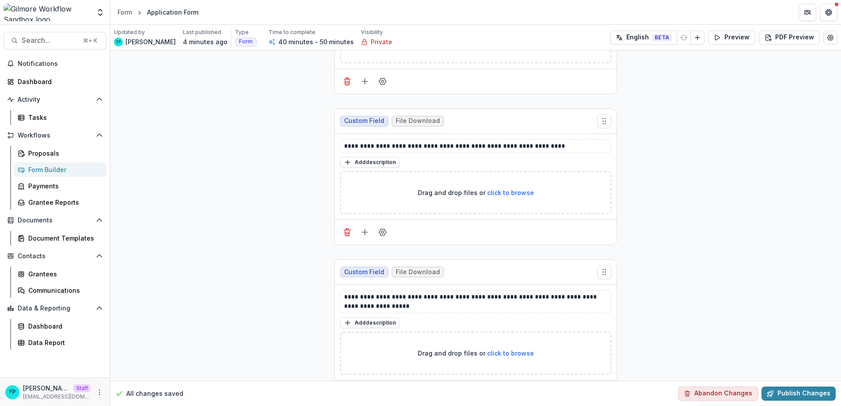
scroll to position [4995, 0]
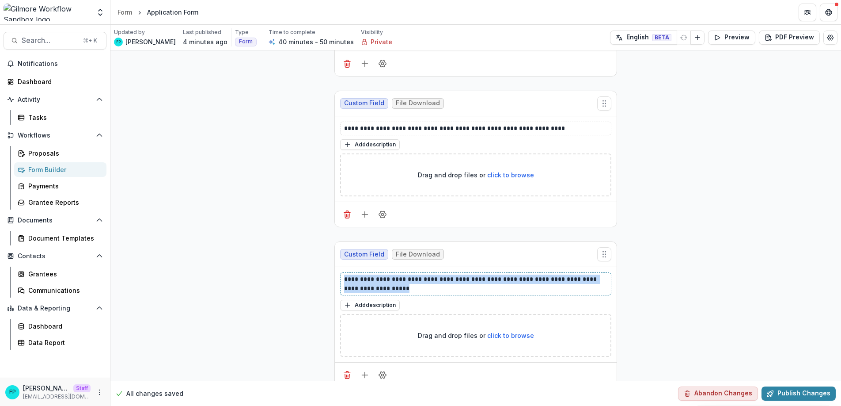
drag, startPoint x: 375, startPoint y: 274, endPoint x: 328, endPoint y: 264, distance: 47.8
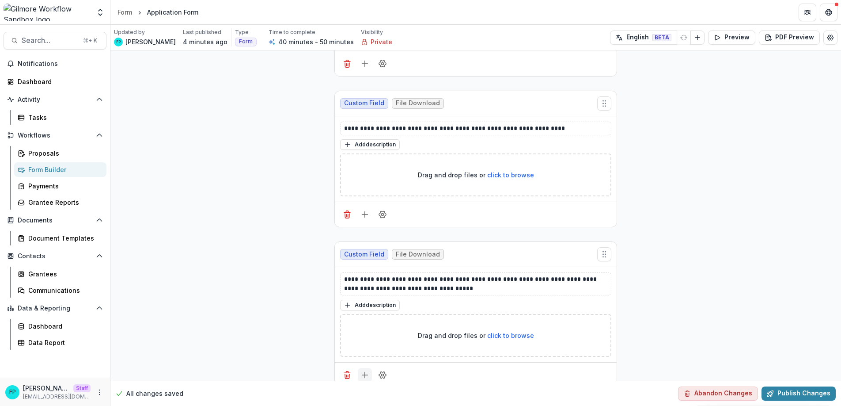
click at [364, 375] on line "Add field" at bounding box center [365, 375] width 6 height 0
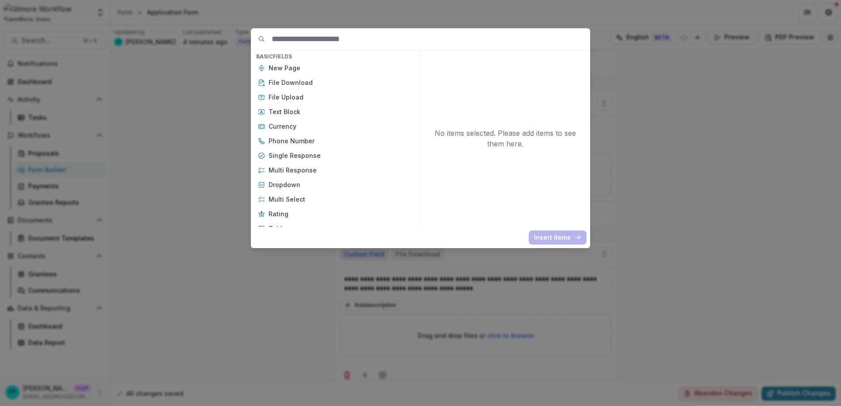
click at [330, 312] on div "Basic Fields New Page File Download File Upload Text Block Currency Phone Numbe…" at bounding box center [420, 203] width 841 height 406
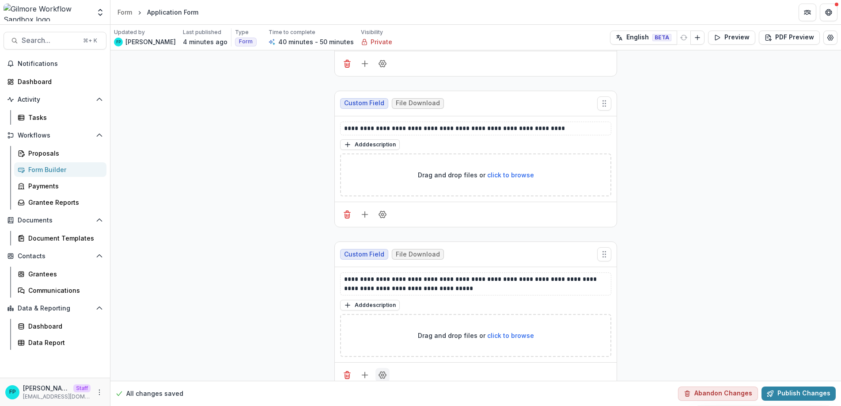
click at [382, 373] on circle "Field Settings" at bounding box center [383, 374] width 2 height 2
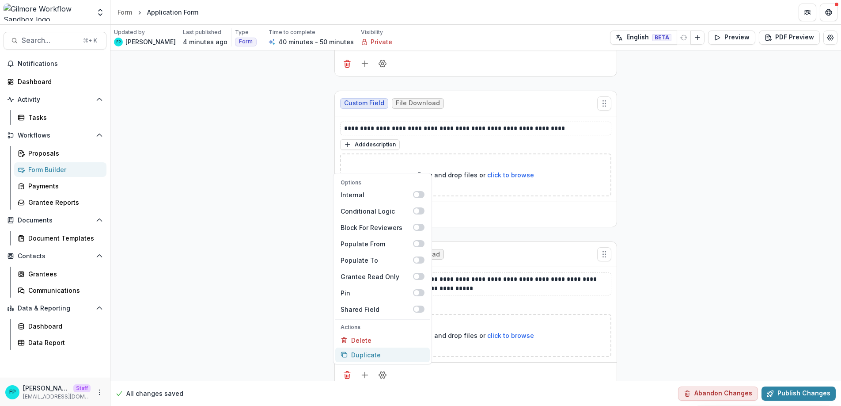
click at [372, 347] on button "Duplicate" at bounding box center [382, 354] width 95 height 15
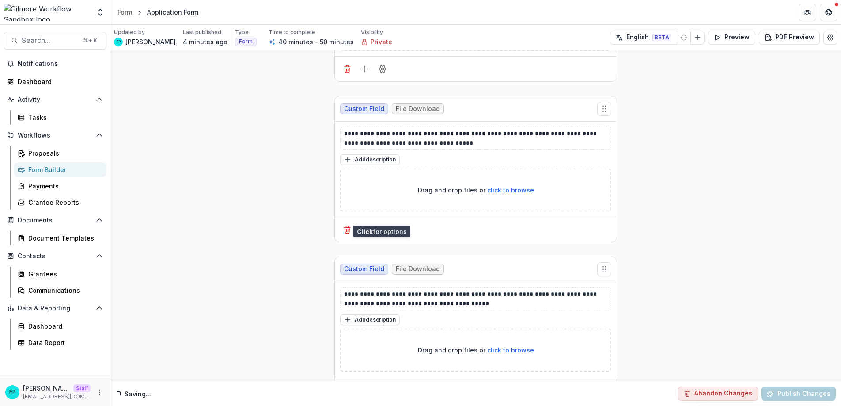
scroll to position [5155, 0]
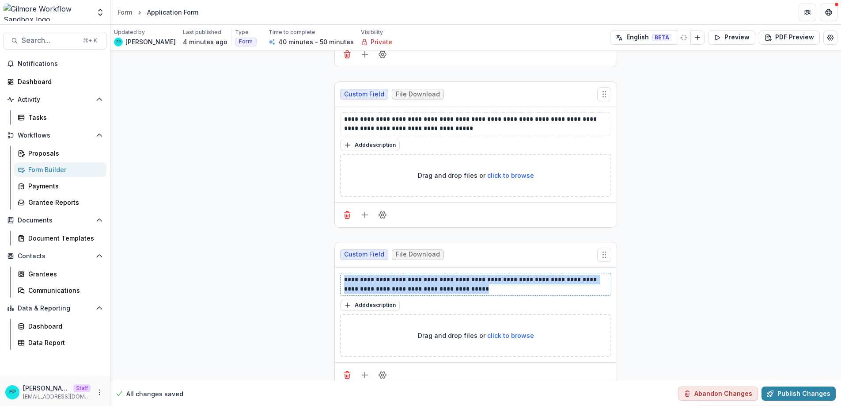
drag, startPoint x: 498, startPoint y: 274, endPoint x: 330, endPoint y: 268, distance: 168.5
paste div
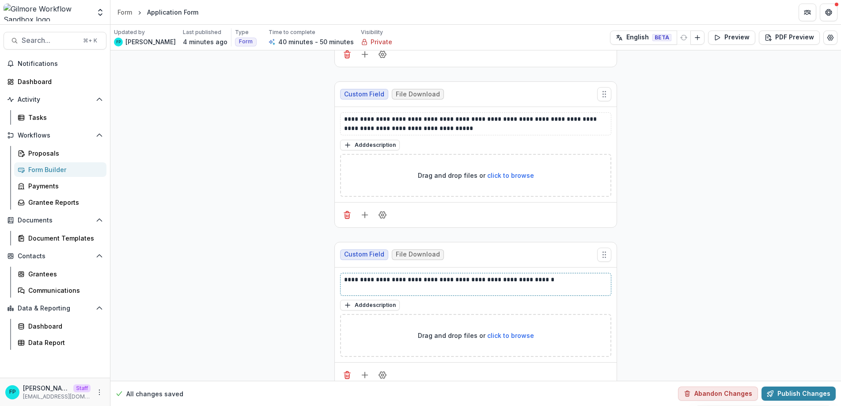
scroll to position [5146, 0]
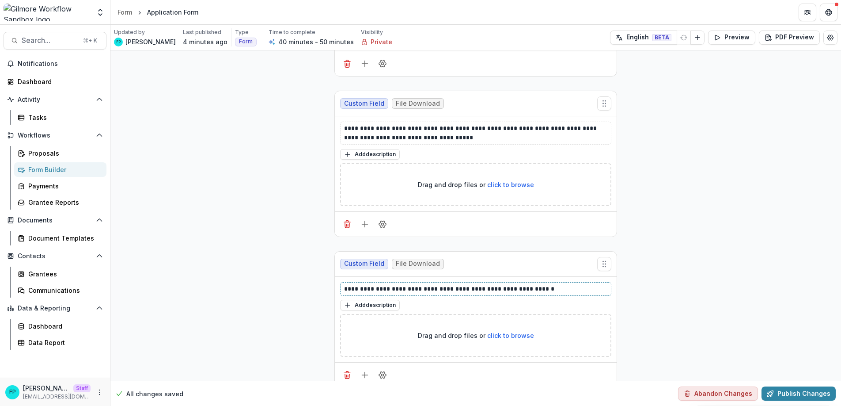
click at [344, 284] on p "**********" at bounding box center [475, 288] width 263 height 9
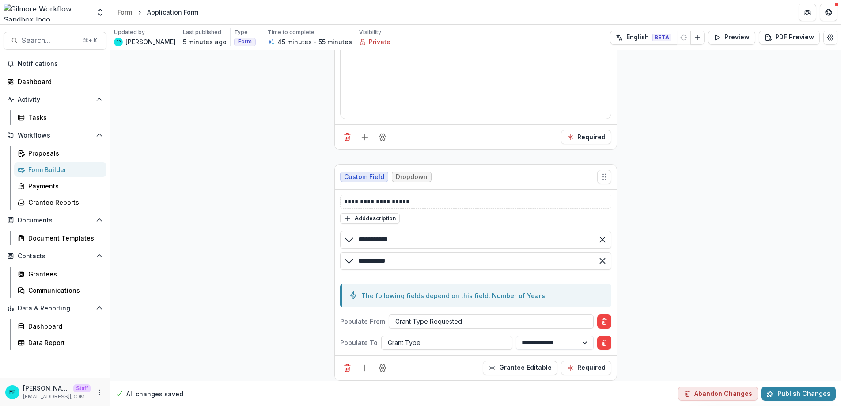
scroll to position [1178, 0]
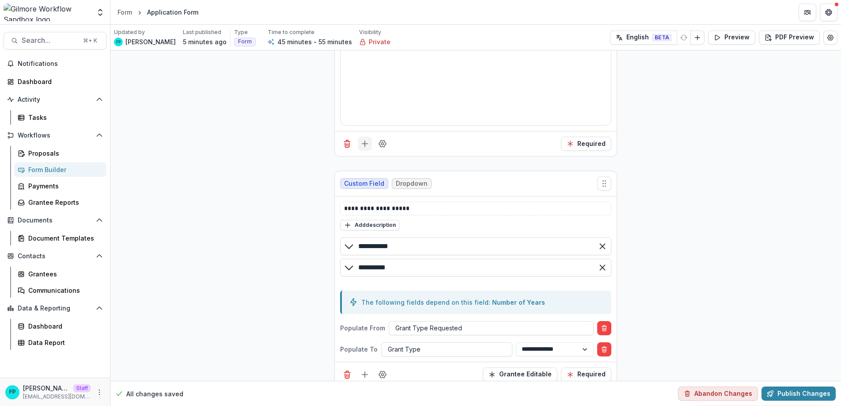
click at [365, 146] on icon "Add field" at bounding box center [365, 143] width 9 height 9
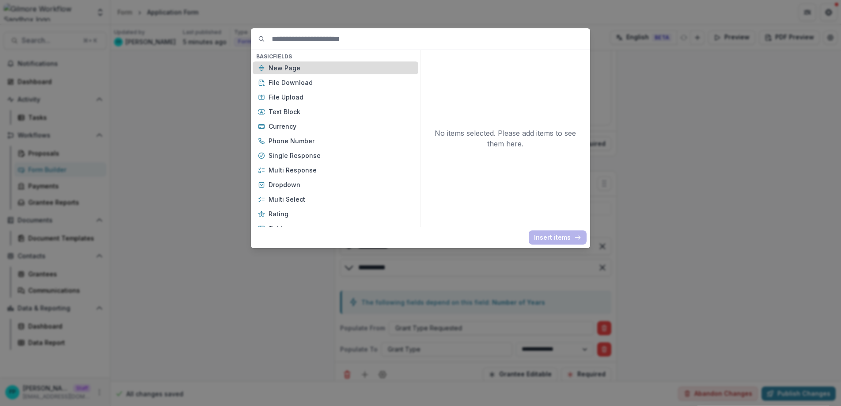
click at [332, 70] on p "New Page" at bounding box center [341, 67] width 145 height 9
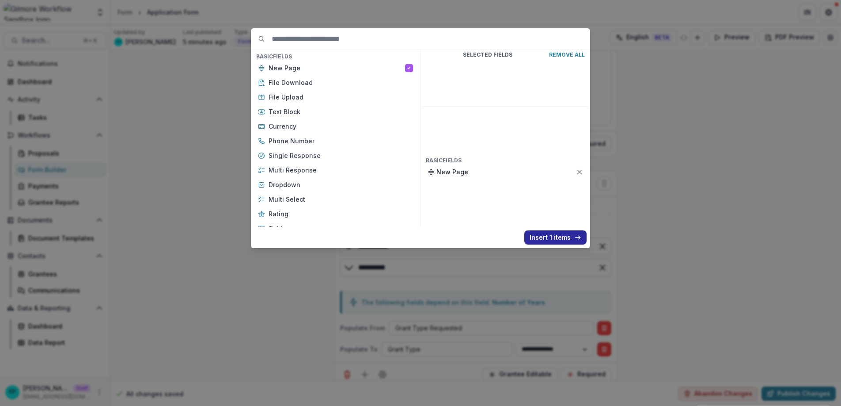
click at [537, 233] on button "Insert 1 items" at bounding box center [556, 237] width 62 height 14
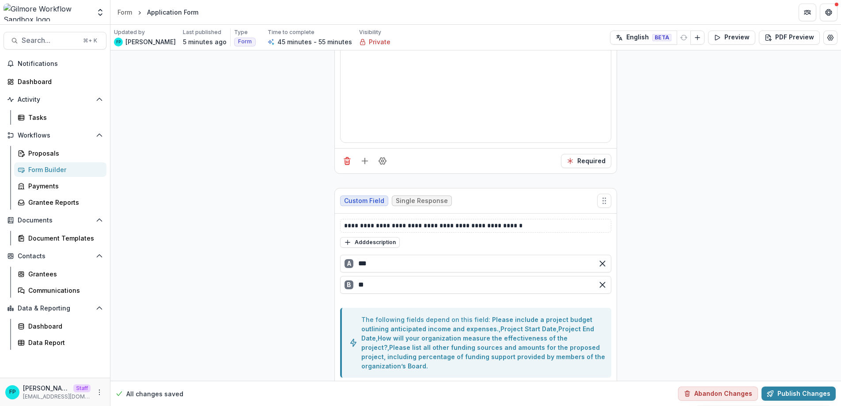
scroll to position [3123, 0]
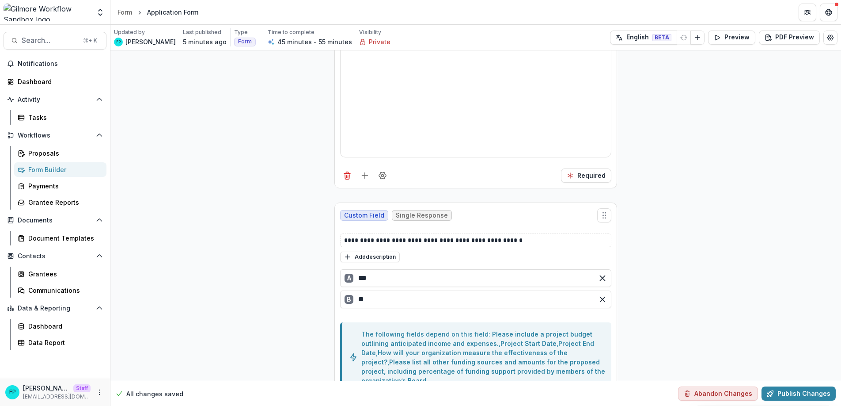
click at [362, 175] on line "Add field" at bounding box center [365, 175] width 6 height 0
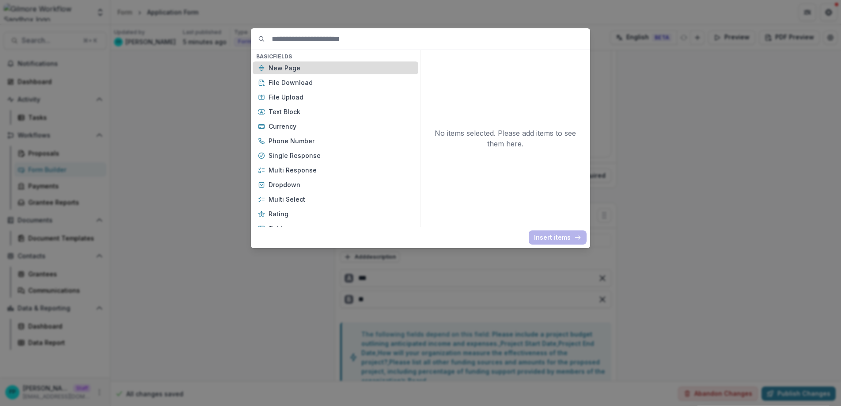
click at [304, 69] on p "New Page" at bounding box center [341, 67] width 145 height 9
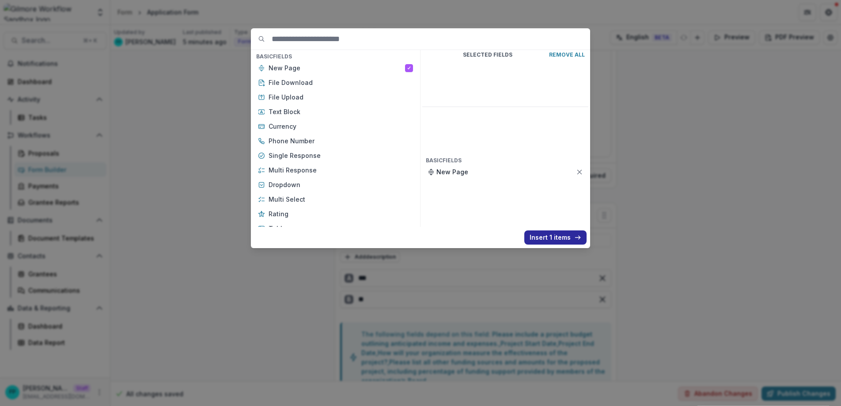
click at [561, 238] on button "Insert 1 items" at bounding box center [556, 237] width 62 height 14
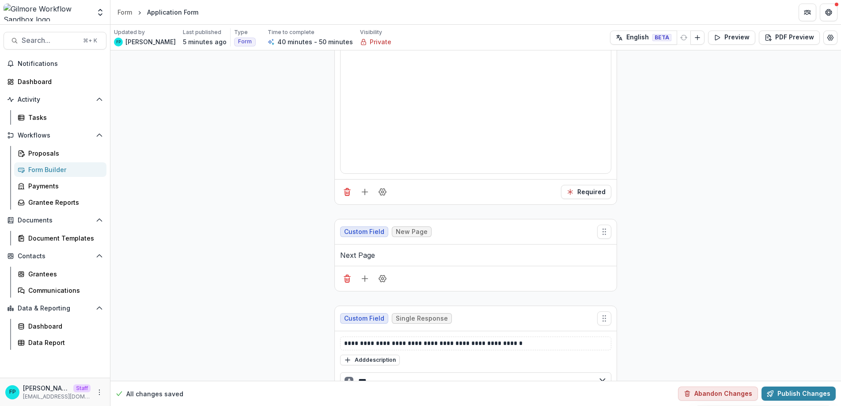
scroll to position [3091, 0]
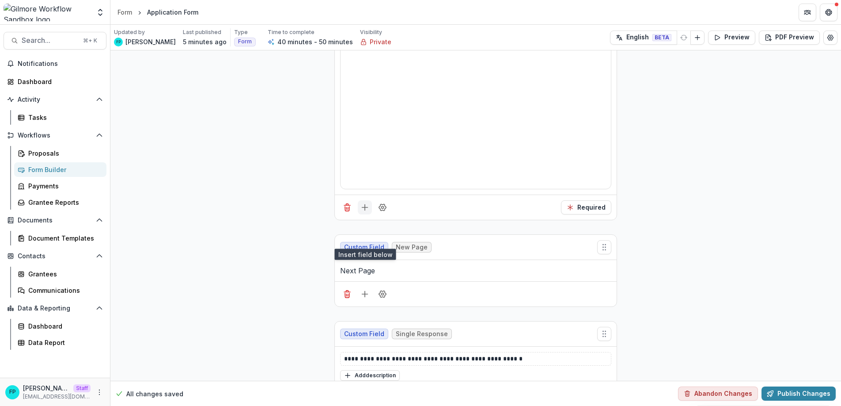
click at [366, 212] on icon "Add field" at bounding box center [365, 207] width 9 height 9
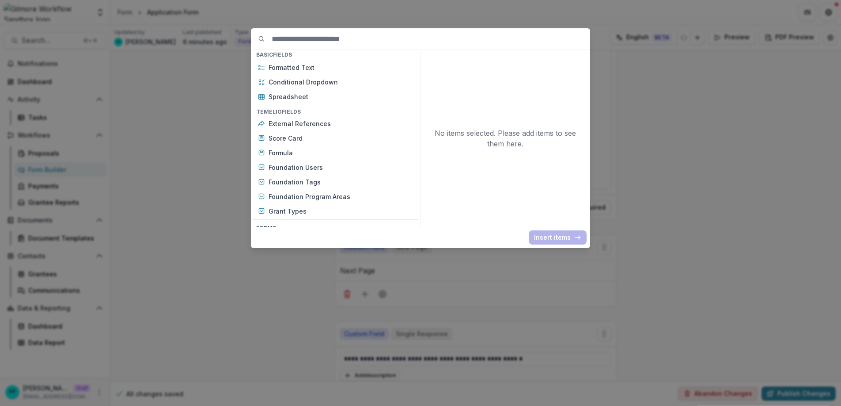
scroll to position [240, 0]
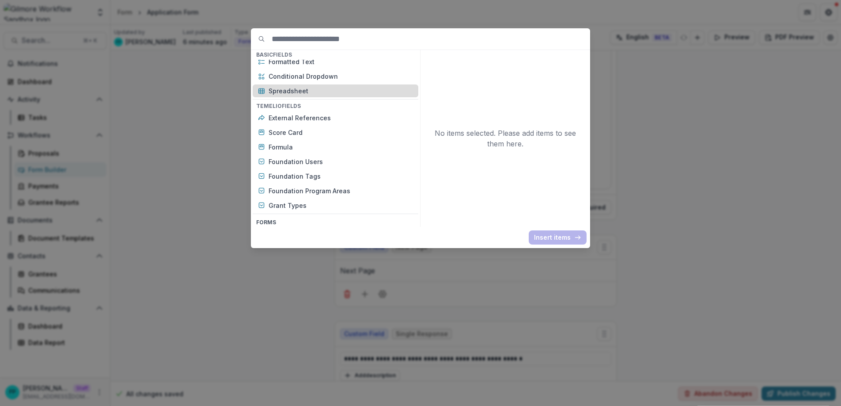
click at [314, 89] on p "Spreadsheet" at bounding box center [341, 90] width 145 height 9
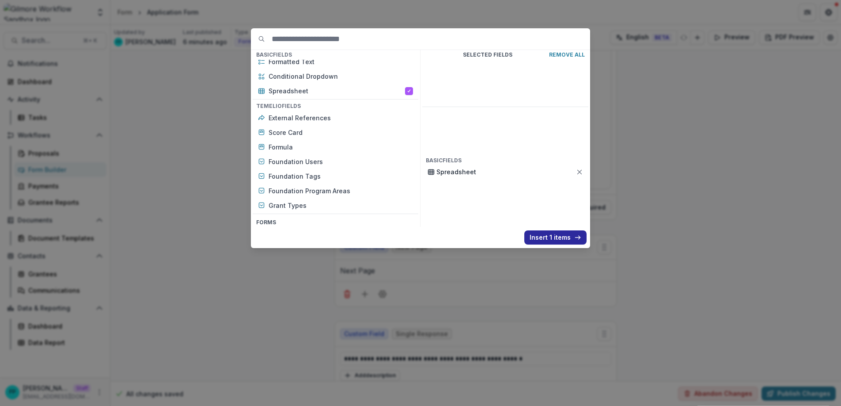
click at [545, 234] on button "Insert 1 items" at bounding box center [556, 237] width 62 height 14
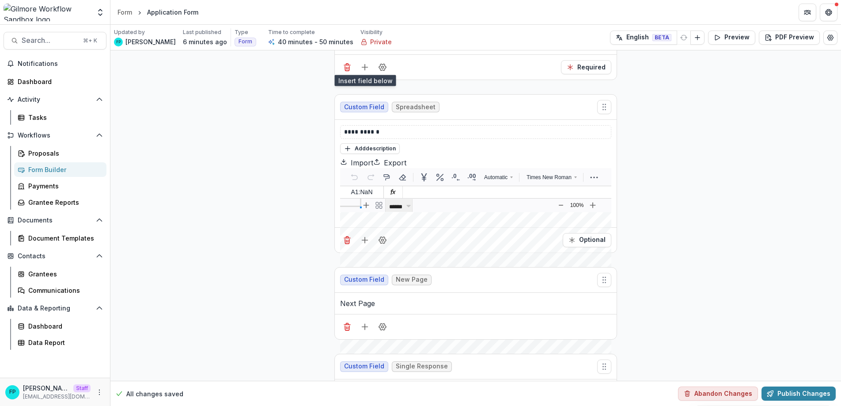
scroll to position [3304, 0]
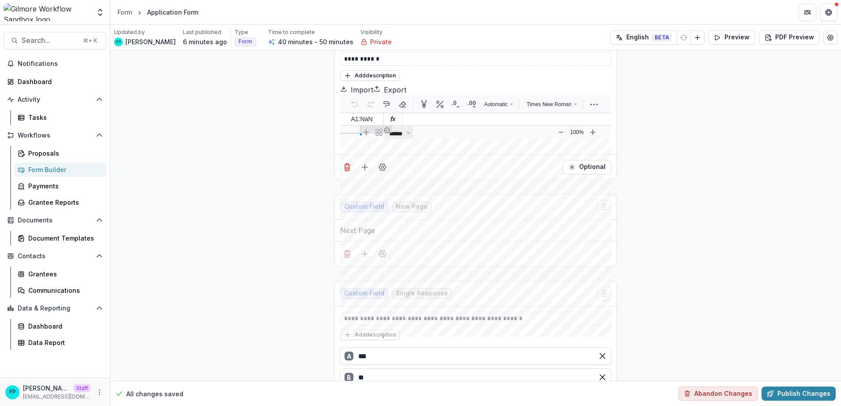
click at [378, 134] on div at bounding box center [376, 130] width 32 height 8
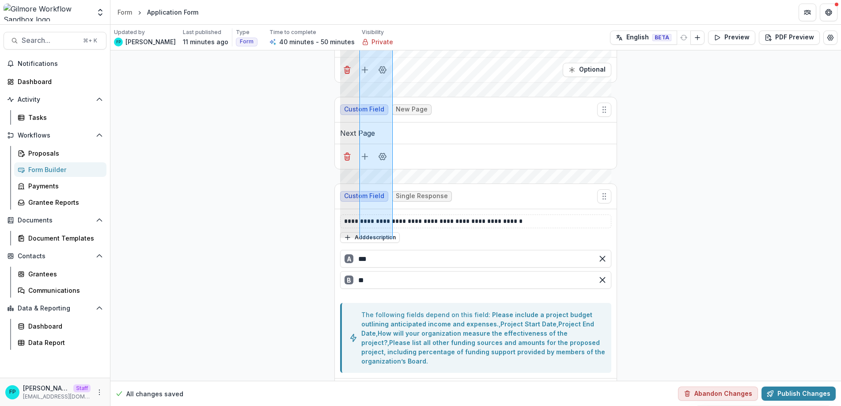
scroll to position [3402, 0]
click at [365, 72] on line "Add field" at bounding box center [365, 69] width 0 height 6
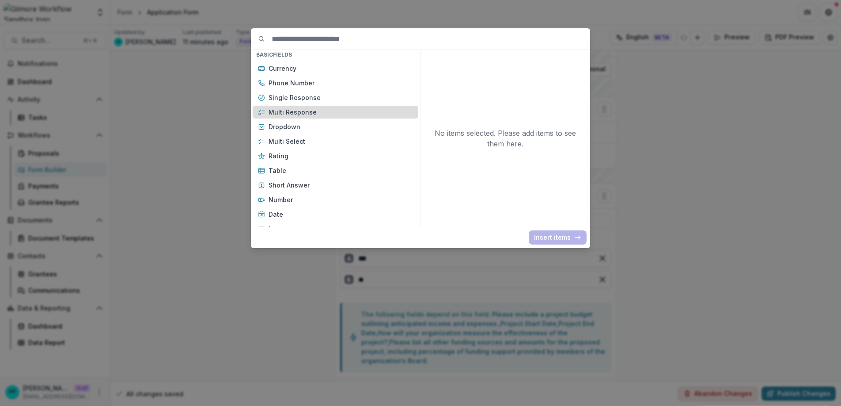
scroll to position [58, 0]
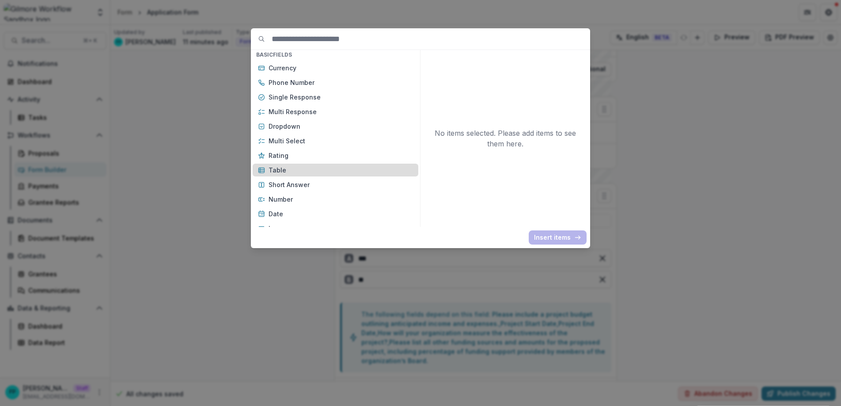
click at [285, 173] on p "Table" at bounding box center [341, 169] width 145 height 9
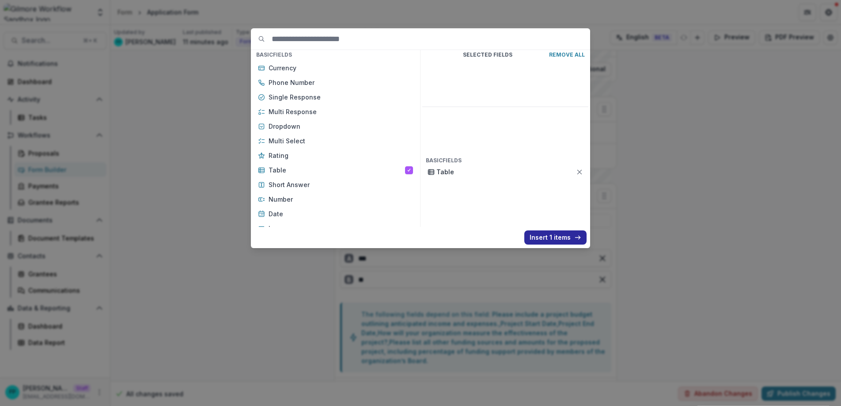
click at [550, 233] on button "Insert 1 items" at bounding box center [556, 237] width 62 height 14
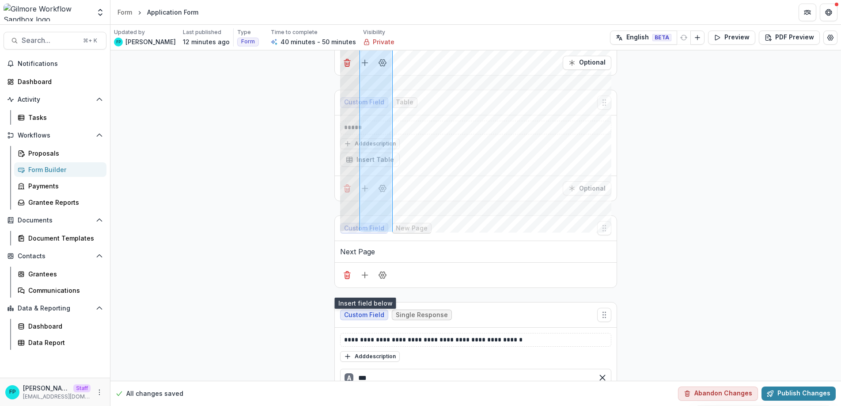
scroll to position [3416, 0]
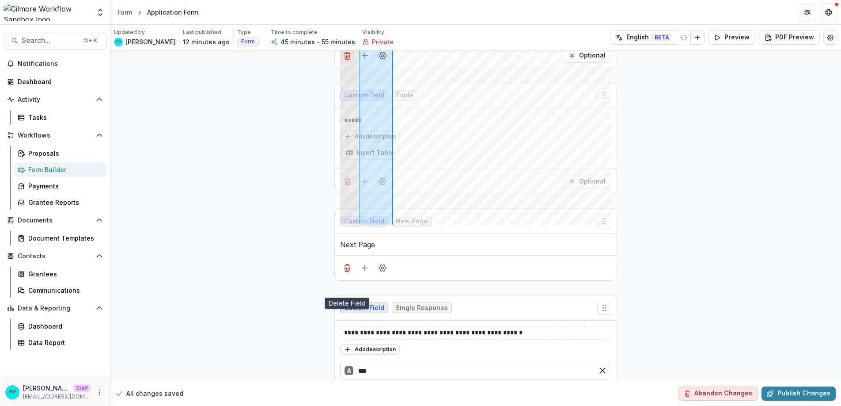
click at [343, 60] on icon "Delete field" at bounding box center [347, 55] width 9 height 9
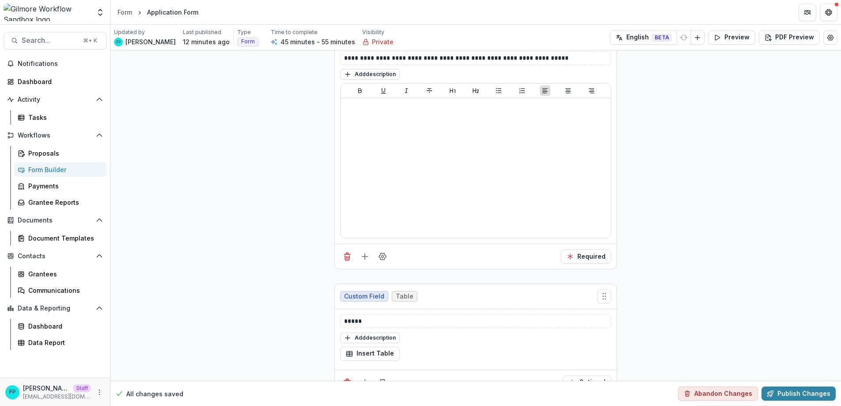
scroll to position [3169, 0]
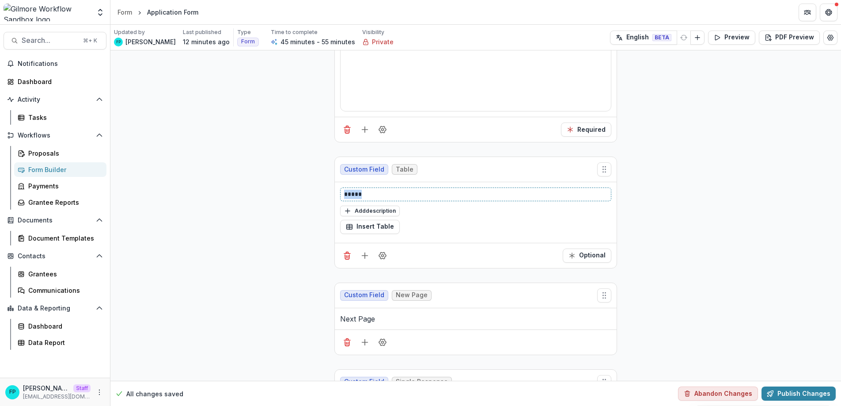
drag, startPoint x: 371, startPoint y: 223, endPoint x: 309, endPoint y: 224, distance: 61.9
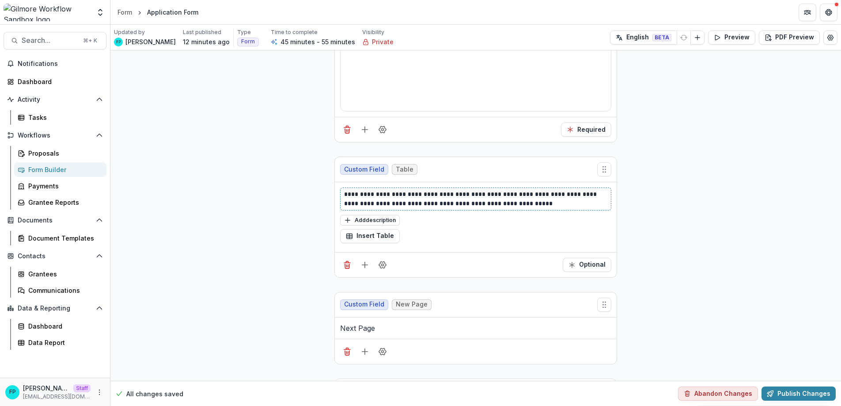
click at [377, 208] on p "**********" at bounding box center [475, 199] width 263 height 19
click at [582, 208] on p "**********" at bounding box center [475, 199] width 263 height 19
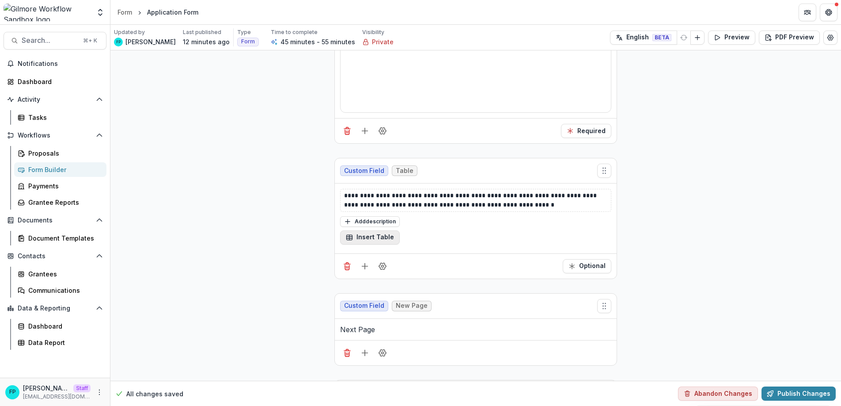
click at [362, 244] on button "Insert Table" at bounding box center [370, 237] width 60 height 14
click at [316, 233] on button "button" at bounding box center [316, 233] width 0 height 0
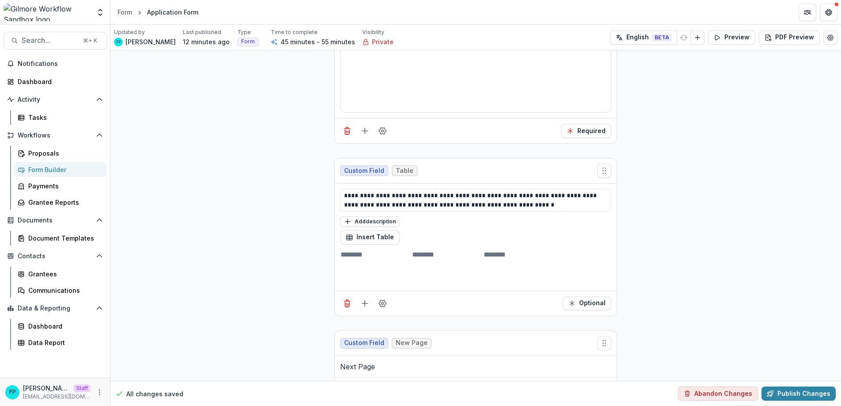
click at [394, 260] on input at bounding box center [376, 254] width 71 height 11
type input "****"
click at [465, 260] on input at bounding box center [447, 254] width 71 height 11
type input "*"
type input "**********"
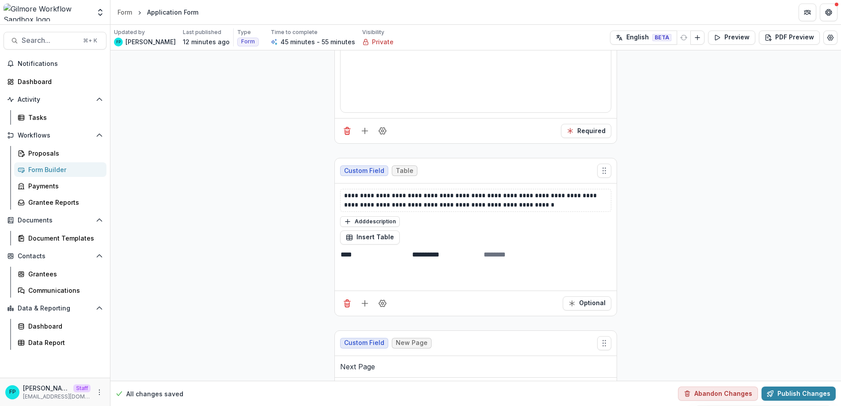
click at [555, 260] on input at bounding box center [519, 254] width 71 height 11
type input "**********"
click at [587, 310] on button "Optional" at bounding box center [587, 303] width 49 height 14
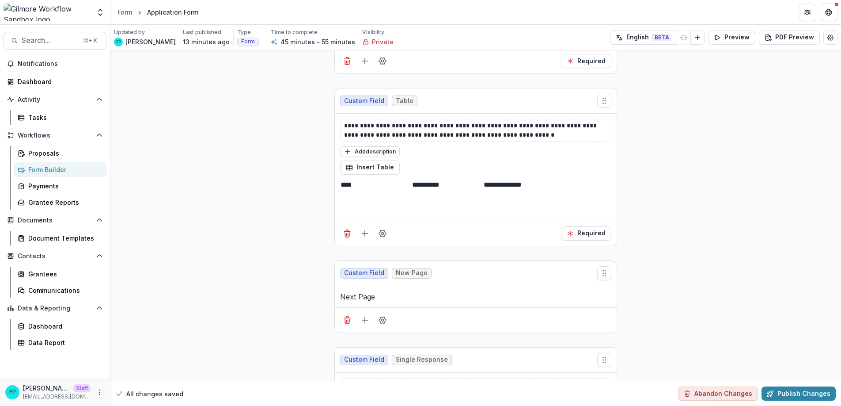
scroll to position [3238, 0]
click at [350, 202] on input at bounding box center [376, 196] width 71 height 11
click at [365, 214] on input at bounding box center [376, 209] width 71 height 11
click at [342, 253] on icon "Add row below" at bounding box center [342, 253] width 0 height 0
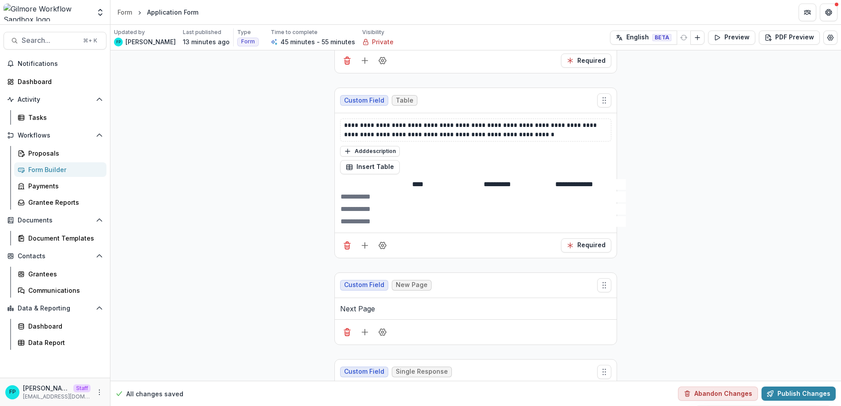
click at [403, 215] on th at bounding box center [376, 208] width 72 height 12
click at [412, 190] on input "****" at bounding box center [447, 184] width 71 height 11
click at [416, 214] on input at bounding box center [447, 209] width 71 height 11
click at [350, 214] on input at bounding box center [376, 209] width 71 height 11
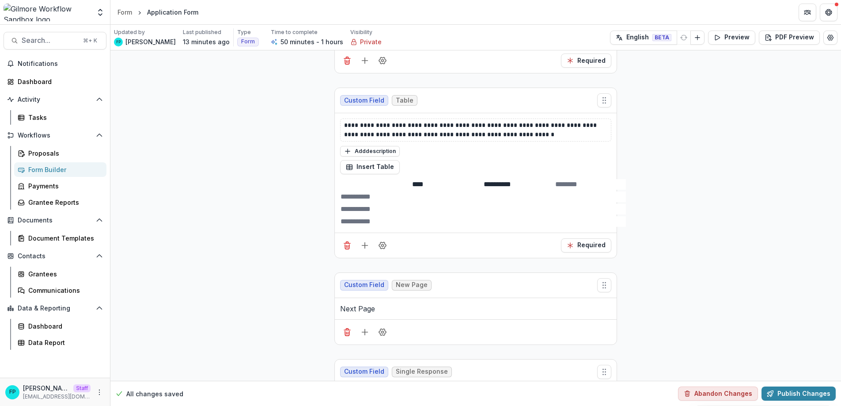
click at [428, 202] on input at bounding box center [447, 196] width 71 height 11
click at [398, 242] on icon "Delete row" at bounding box center [398, 242] width 0 height 0
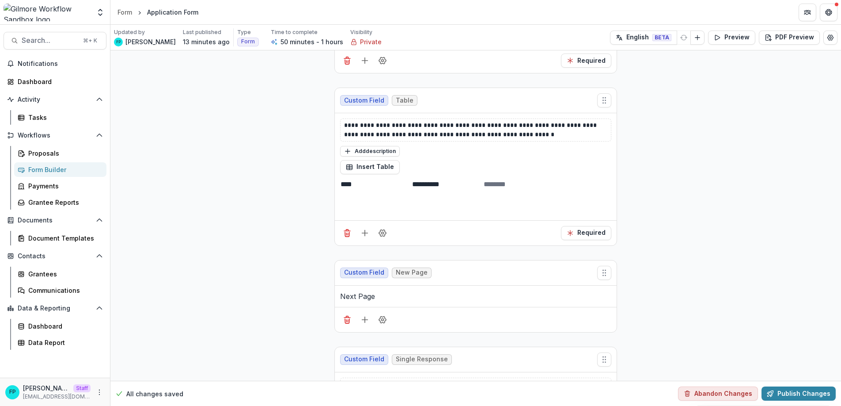
click at [555, 190] on input at bounding box center [519, 184] width 71 height 11
type input "**********"
click at [385, 214] on input at bounding box center [376, 209] width 71 height 11
click at [342, 253] on icon "Add column left" at bounding box center [342, 253] width 0 height 0
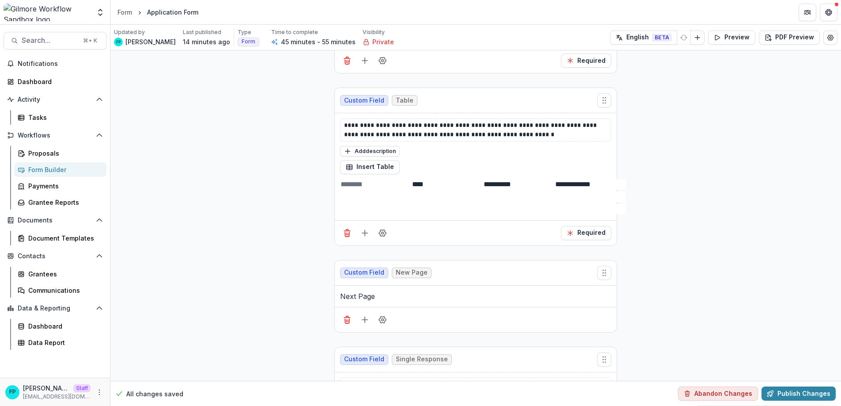
click at [405, 202] on input at bounding box center [376, 196] width 71 height 11
click at [404, 190] on input at bounding box center [376, 184] width 71 height 11
click at [412, 190] on input "****" at bounding box center [447, 184] width 71 height 11
click at [406, 190] on input at bounding box center [376, 184] width 71 height 11
click at [421, 214] on input at bounding box center [447, 209] width 71 height 11
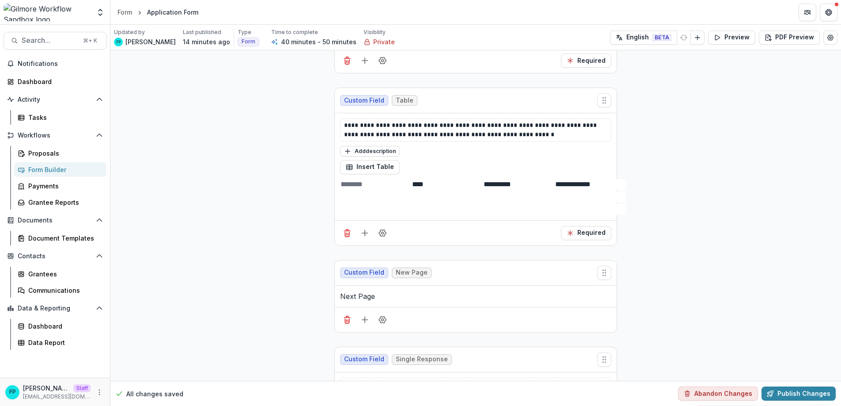
click at [364, 190] on input at bounding box center [376, 184] width 71 height 11
drag, startPoint x: 387, startPoint y: 215, endPoint x: 386, endPoint y: 236, distance: 20.8
click at [386, 215] on table "**********" at bounding box center [483, 196] width 286 height 37
click at [350, 202] on input at bounding box center [376, 196] width 71 height 11
click at [330, 242] on icon "Delete column" at bounding box center [330, 242] width 0 height 0
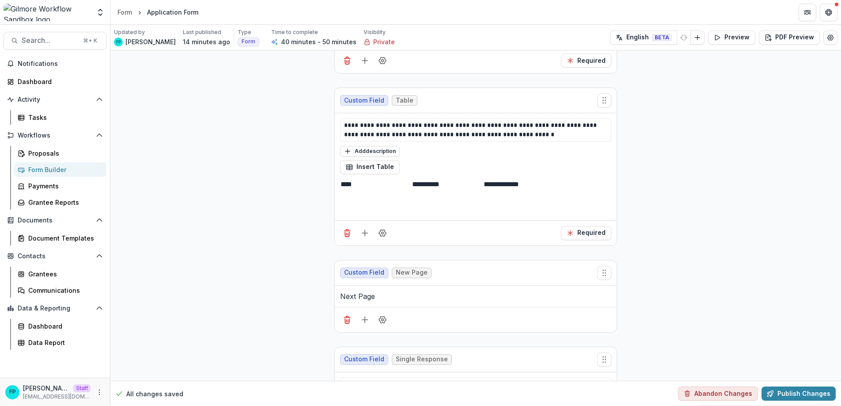
click at [555, 214] on input at bounding box center [519, 209] width 71 height 11
click at [522, 253] on icon "Add row above" at bounding box center [522, 253] width 0 height 0
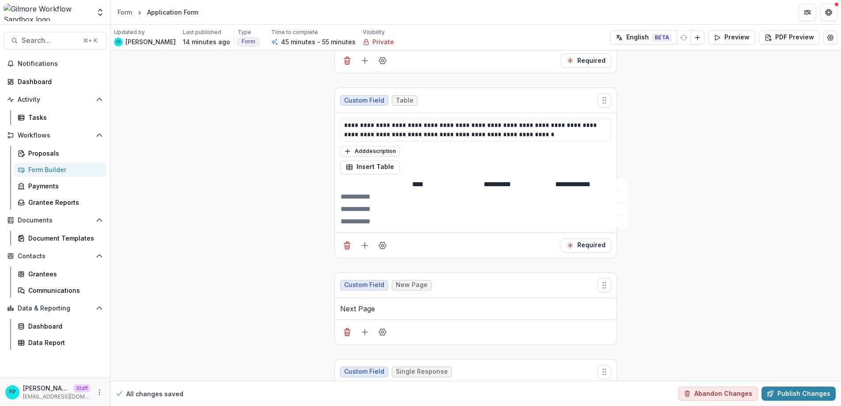
click at [396, 202] on input at bounding box center [376, 196] width 71 height 11
click at [402, 190] on th at bounding box center [376, 184] width 72 height 12
click at [390, 174] on button "Insert Table" at bounding box center [370, 167] width 60 height 14
click at [316, 237] on button "button" at bounding box center [316, 237] width 0 height 0
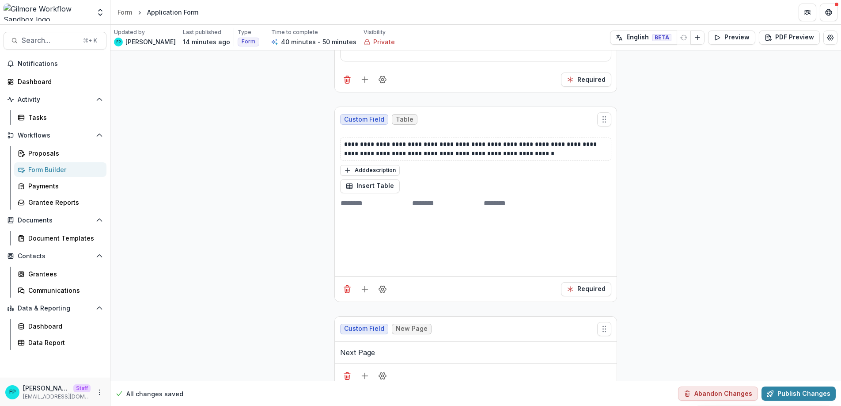
scroll to position [3230, 0]
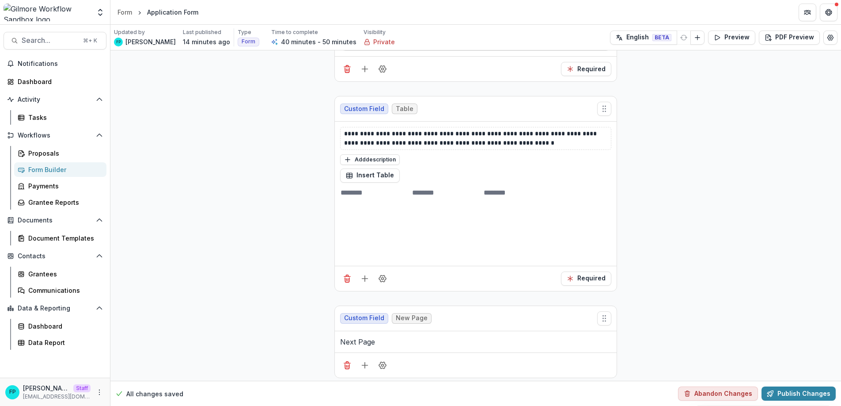
click at [391, 210] on input at bounding box center [376, 205] width 71 height 11
click at [387, 198] on input at bounding box center [376, 192] width 71 height 11
type input "****"
click at [442, 198] on input at bounding box center [447, 192] width 71 height 11
type input "**********"
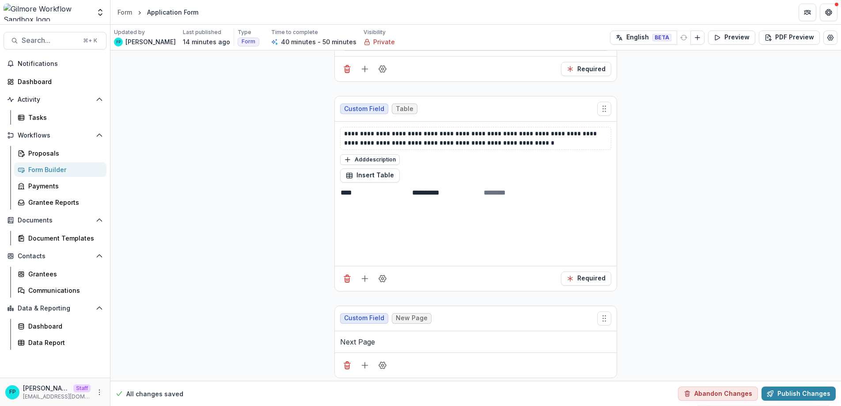
click at [533, 198] on input at bounding box center [519, 192] width 71 height 11
type input "**********"
click at [724, 34] on button "Preview" at bounding box center [731, 37] width 47 height 14
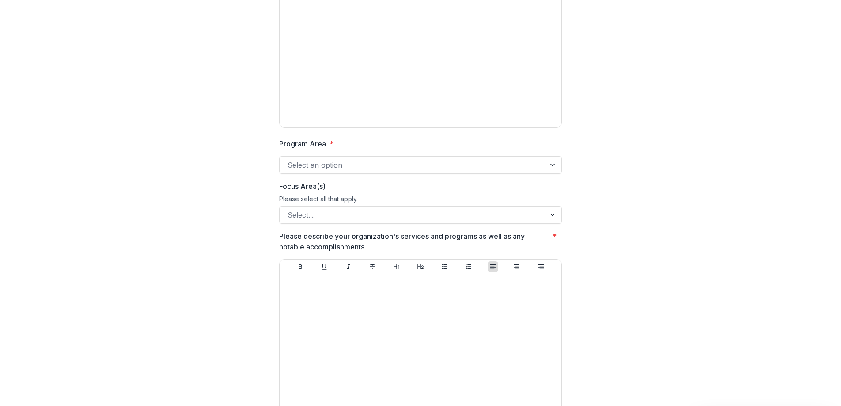
scroll to position [176, 0]
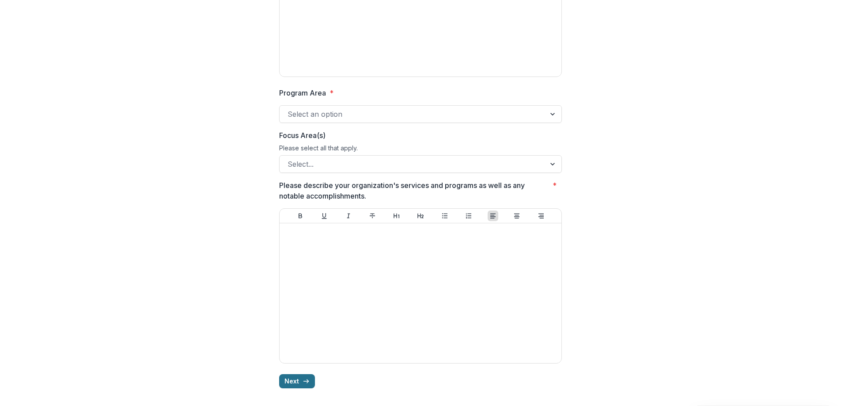
click at [303, 383] on icon "button" at bounding box center [306, 380] width 7 height 7
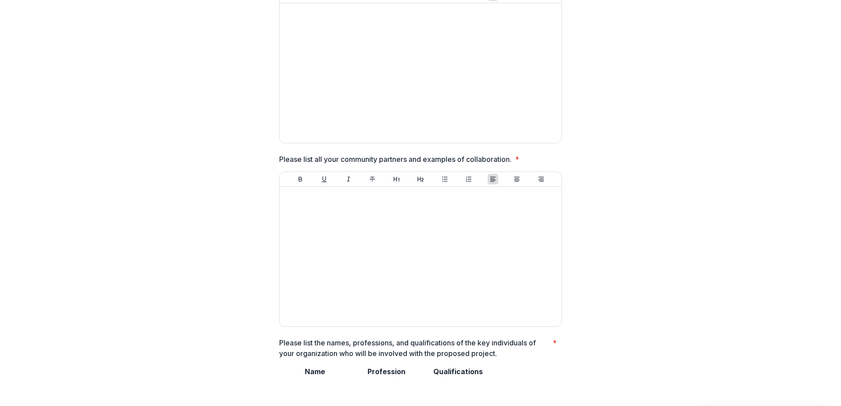
scroll to position [663, 0]
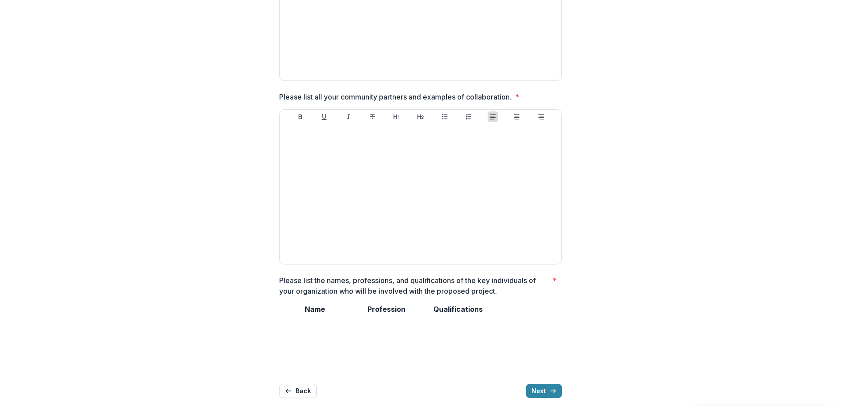
click at [322, 365] on input "Please list the names, professions, and qualifications of the key individuals o…" at bounding box center [315, 370] width 71 height 11
click at [315, 353] on input "Please list the names, professions, and qualifications of the key individuals o…" at bounding box center [315, 358] width 71 height 11
click at [307, 318] on input "Please list the names, professions, and qualifications of the key individuals o…" at bounding box center [315, 321] width 71 height 11
click at [304, 328] on input "Please list the names, professions, and qualifications of the key individuals o…" at bounding box center [315, 333] width 71 height 11
click at [300, 341] on input "Please list the names, professions, and qualifications of the key individuals o…" at bounding box center [315, 346] width 71 height 11
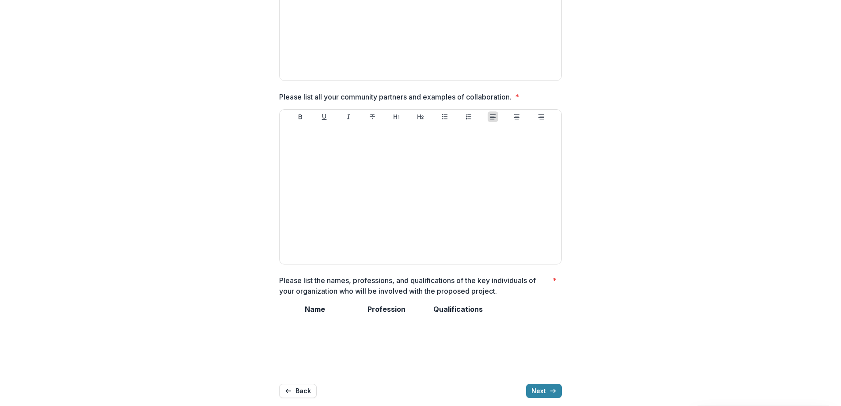
click at [301, 353] on input "Please list the names, professions, and qualifications of the key individuals o…" at bounding box center [315, 358] width 71 height 11
click at [303, 365] on input "Please list the names, professions, and qualifications of the key individuals o…" at bounding box center [315, 370] width 71 height 11
click at [557, 384] on button "Next" at bounding box center [544, 391] width 36 height 14
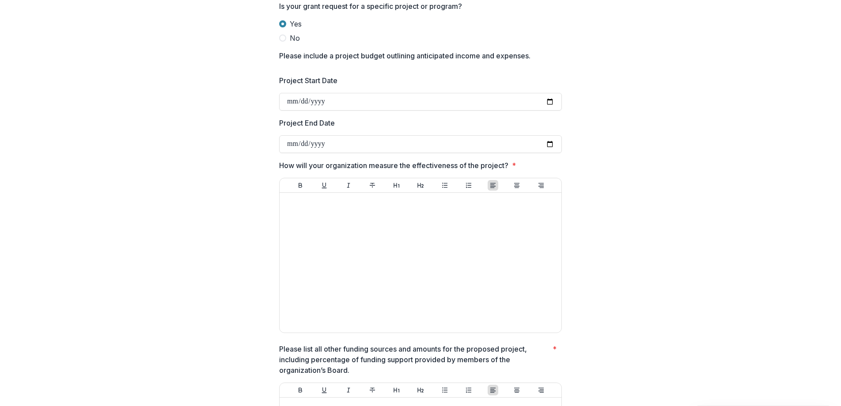
scroll to position [0, 0]
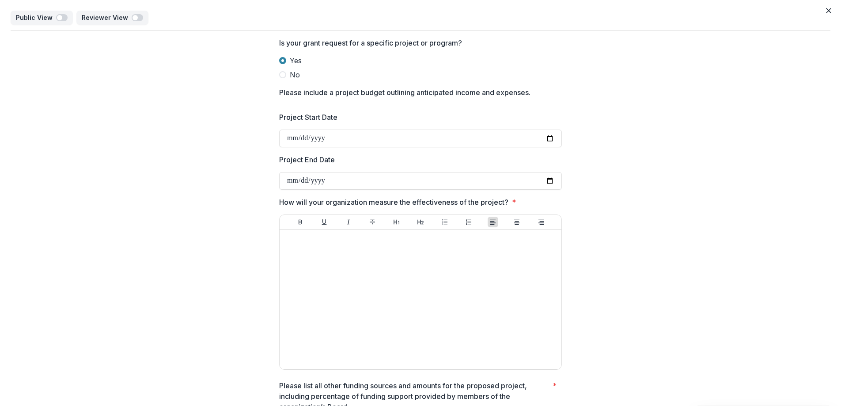
click at [282, 75] on span at bounding box center [282, 74] width 7 height 7
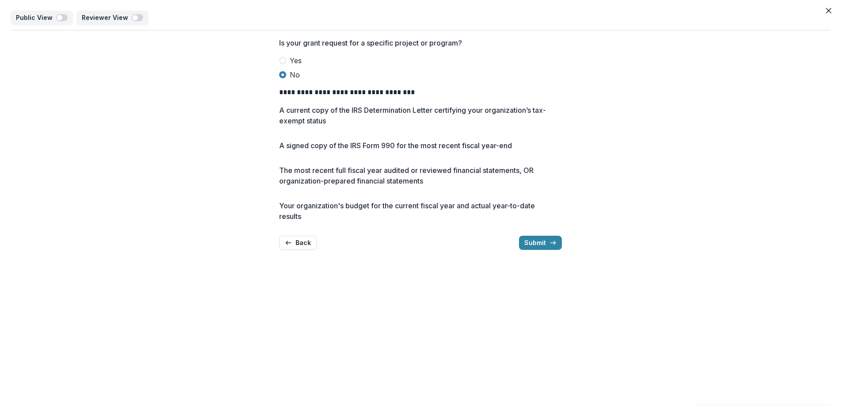
click at [285, 59] on span at bounding box center [282, 60] width 7 height 7
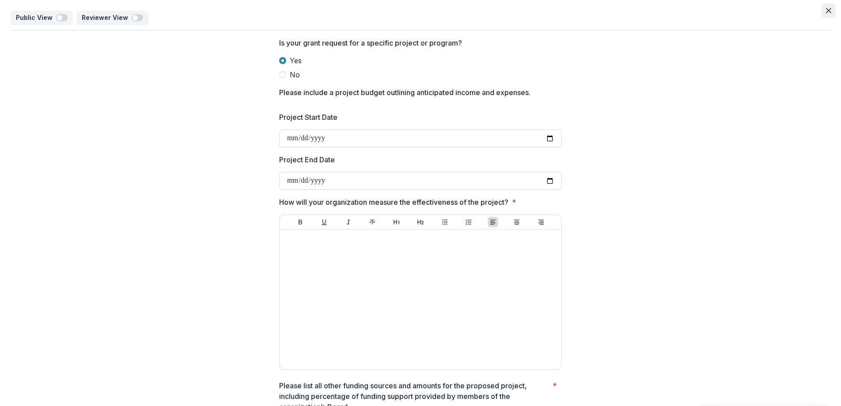
click at [826, 9] on icon "Close" at bounding box center [828, 10] width 5 height 5
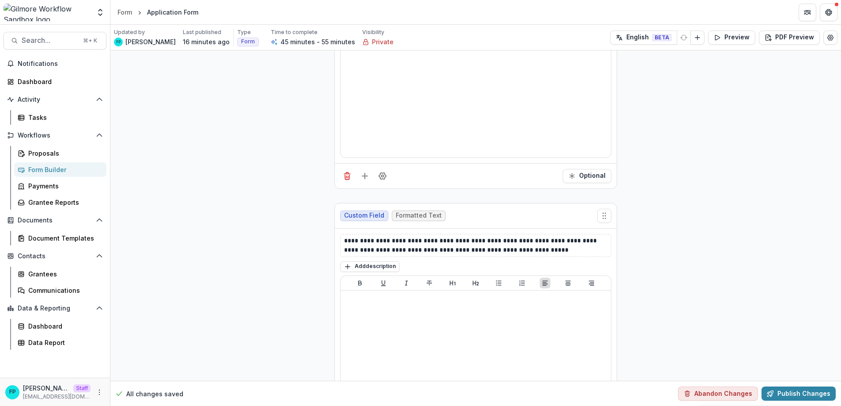
scroll to position [2558, 0]
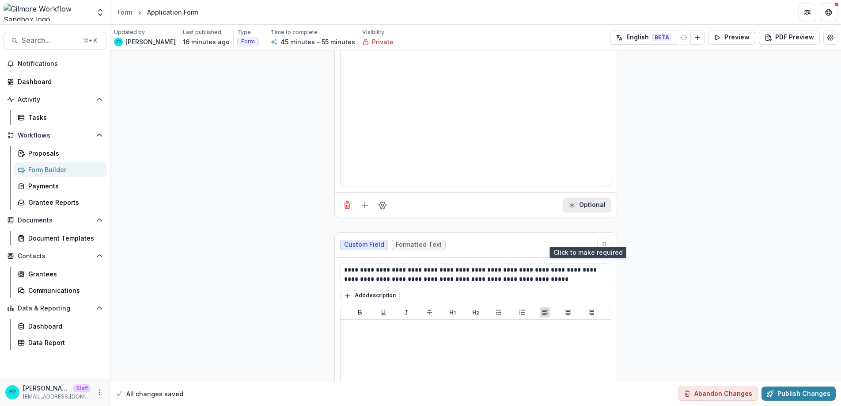
click at [591, 212] on button "Optional" at bounding box center [587, 205] width 49 height 14
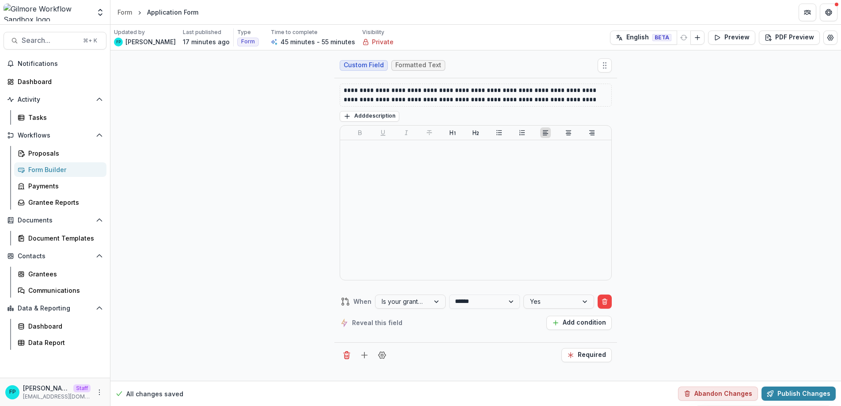
scroll to position [4704, 0]
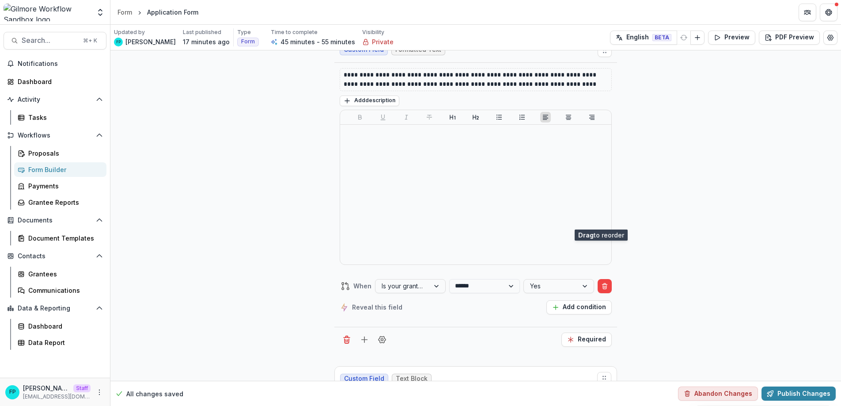
drag, startPoint x: 605, startPoint y: 69, endPoint x: 602, endPoint y: 218, distance: 148.9
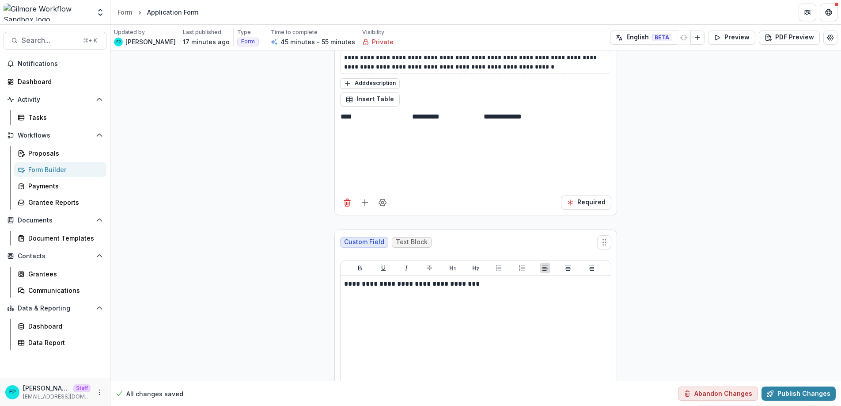
scroll to position [4850, 0]
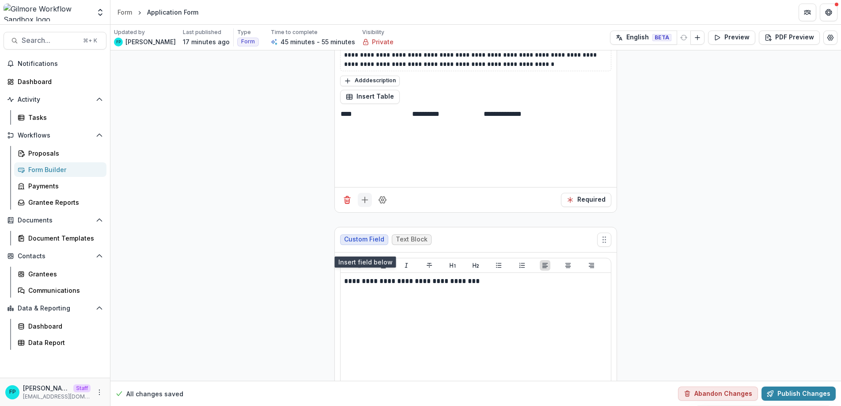
click at [362, 204] on icon "Add field" at bounding box center [365, 199] width 9 height 9
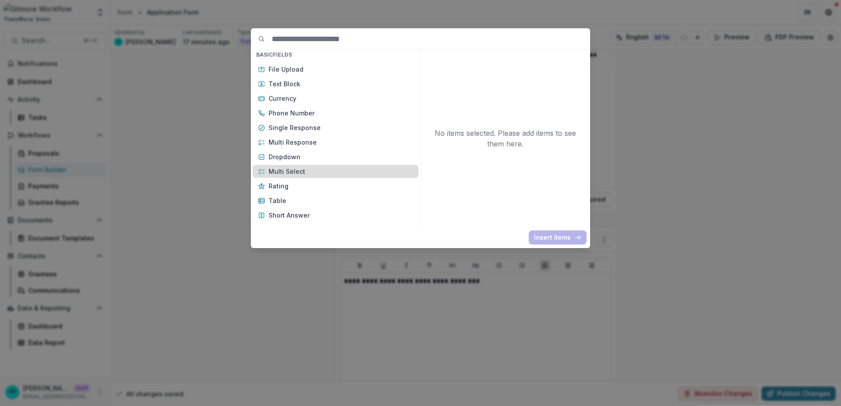
scroll to position [73, 0]
click at [314, 285] on div "Basic Fields New Page File Download File Upload Text Block Currency Phone Numbe…" at bounding box center [420, 203] width 841 height 406
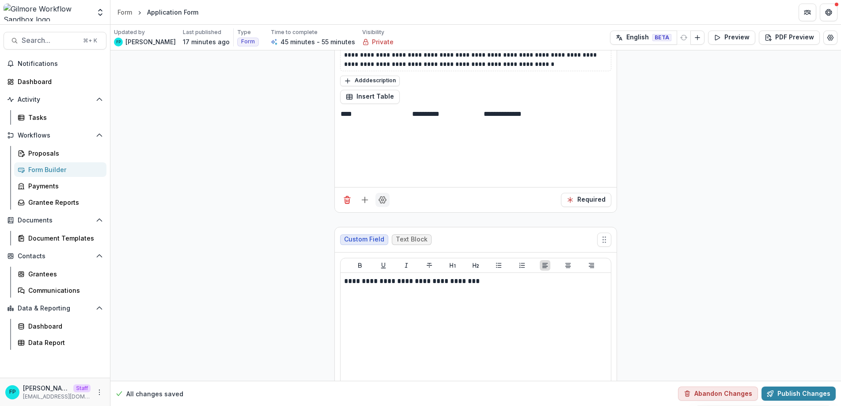
click at [382, 201] on circle "Field Settings" at bounding box center [383, 199] width 2 height 2
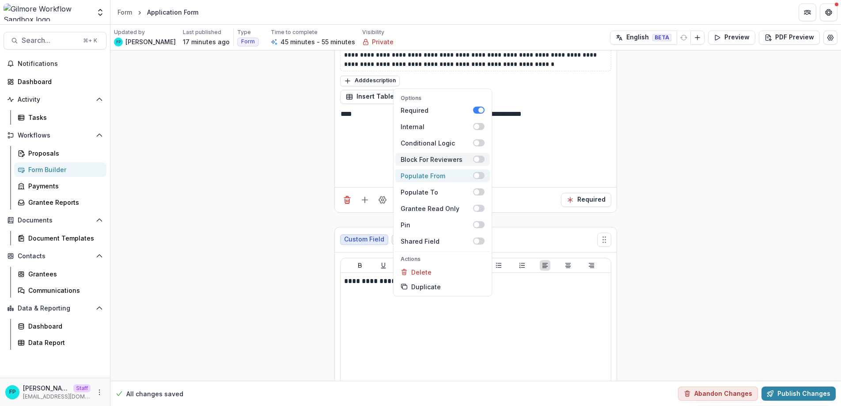
scroll to position [4852, 0]
click at [475, 144] on span at bounding box center [476, 141] width 5 height 5
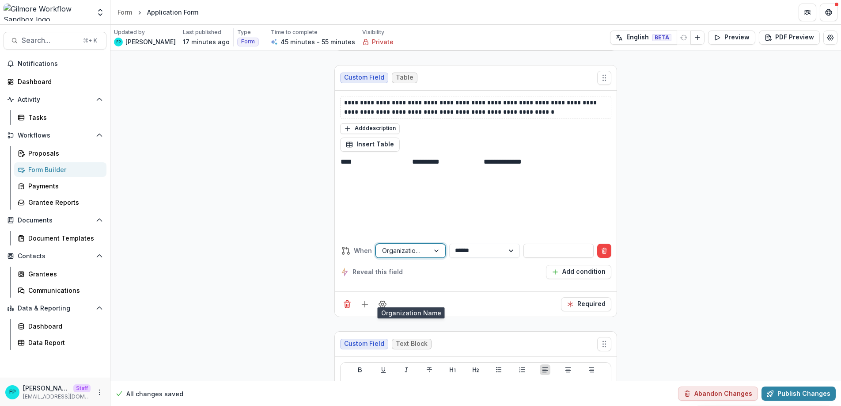
click at [407, 256] on div at bounding box center [402, 250] width 41 height 11
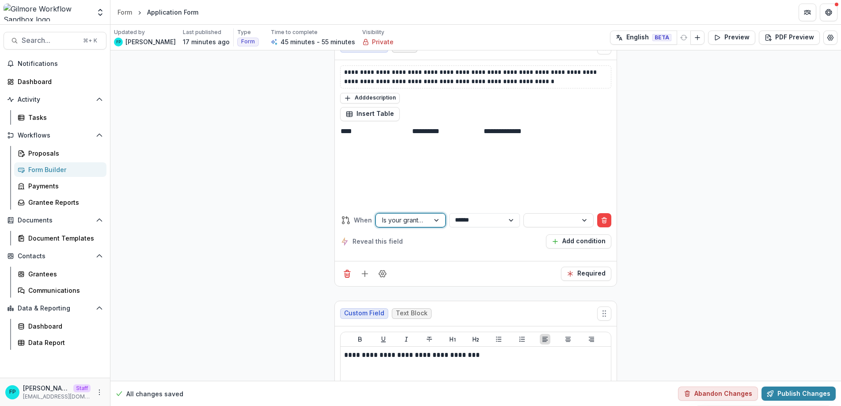
scroll to position [4821, 0]
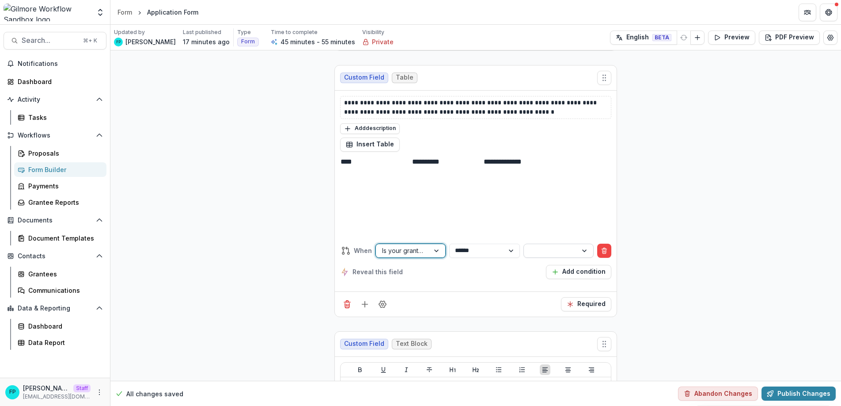
click at [562, 256] on div at bounding box center [550, 250] width 41 height 11
click at [791, 391] on button "Publish Changes" at bounding box center [799, 393] width 74 height 14
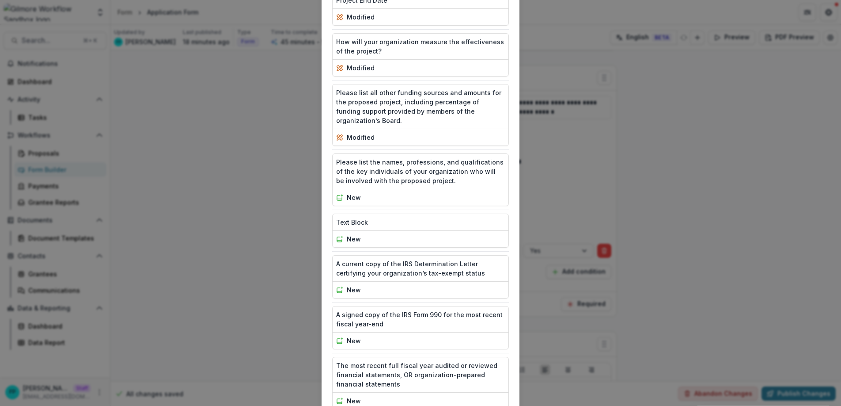
scroll to position [944, 0]
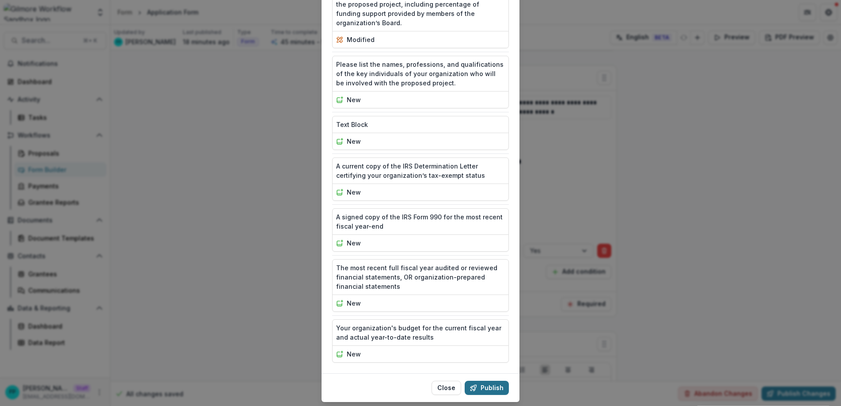
click at [493, 380] on button "Publish" at bounding box center [487, 387] width 44 height 14
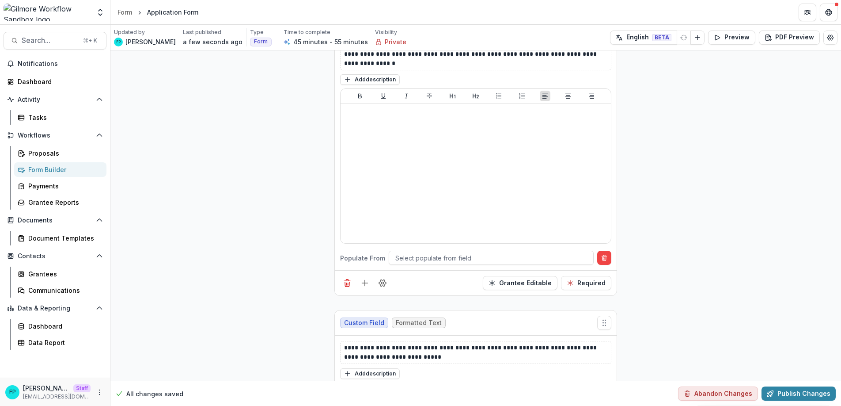
scroll to position [2209, 0]
click at [457, 262] on div at bounding box center [492, 256] width 192 height 11
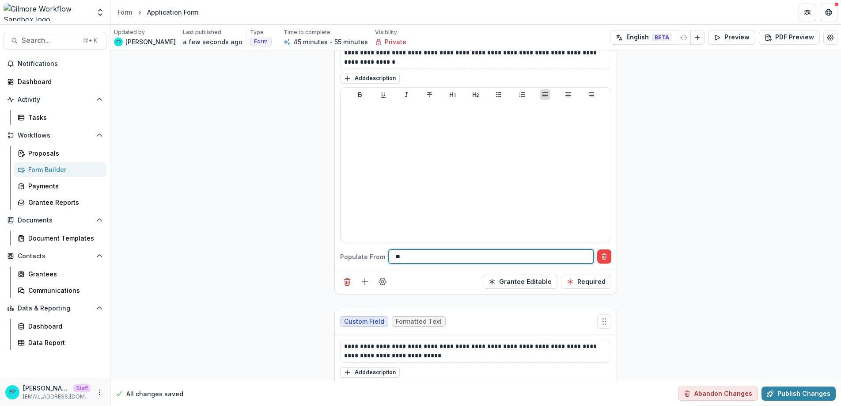
type input "***"
drag, startPoint x: 403, startPoint y: 287, endPoint x: 378, endPoint y: 285, distance: 25.3
click at [378, 263] on div "Populate From Select populate from field" at bounding box center [475, 256] width 271 height 14
type input "******"
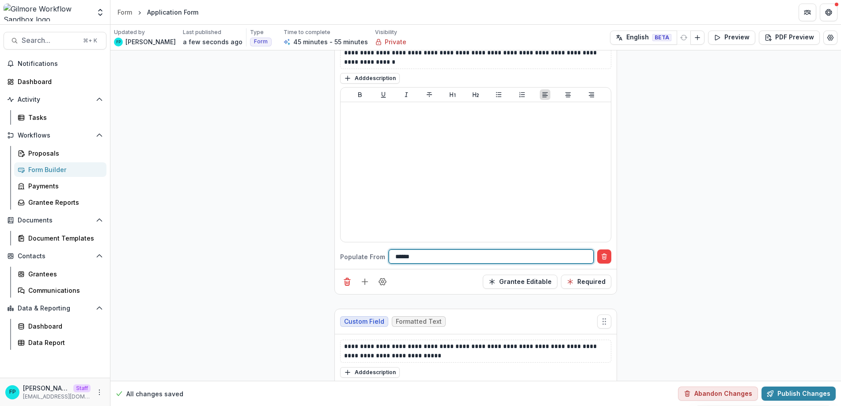
scroll to position [11, 0]
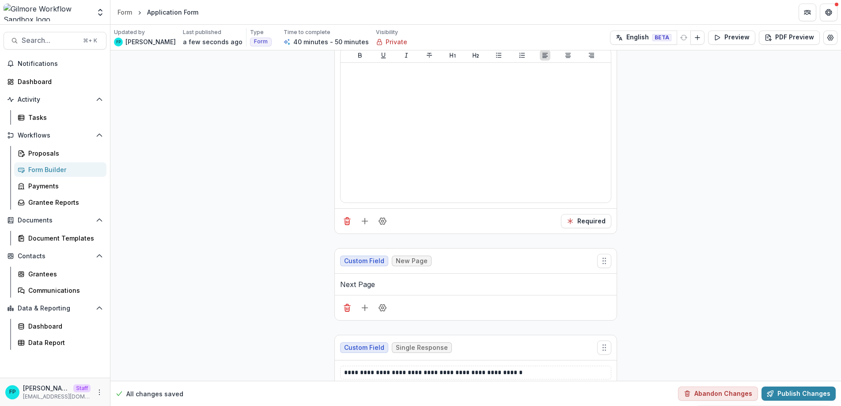
scroll to position [3084, 0]
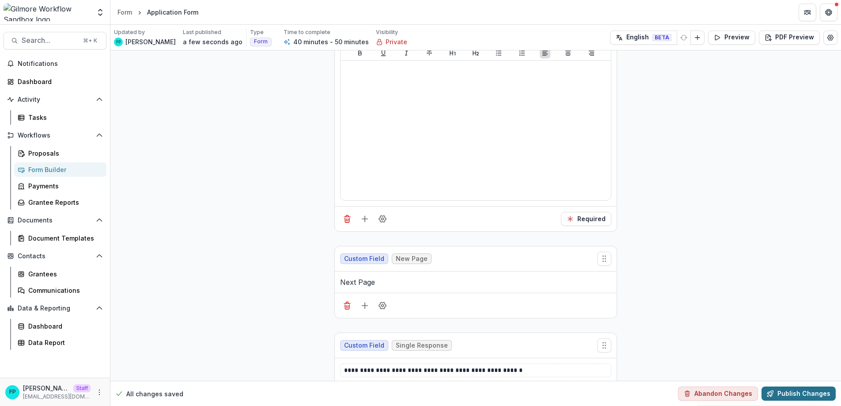
click at [792, 394] on button "Publish Changes" at bounding box center [799, 393] width 74 height 14
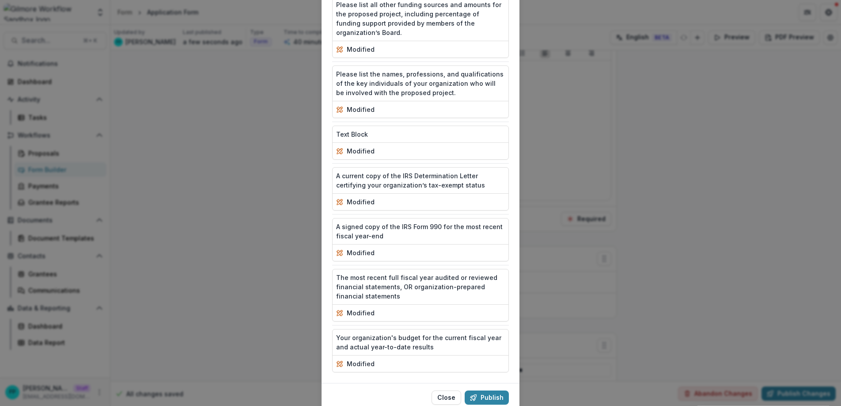
scroll to position [944, 0]
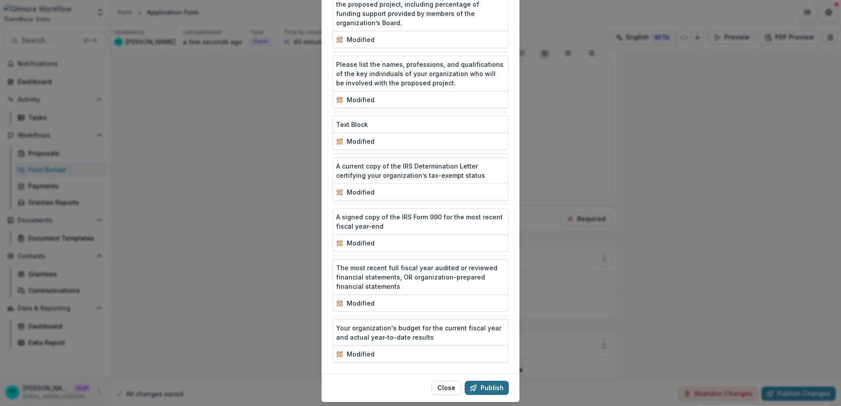
click at [490, 380] on button "Publish" at bounding box center [487, 387] width 44 height 14
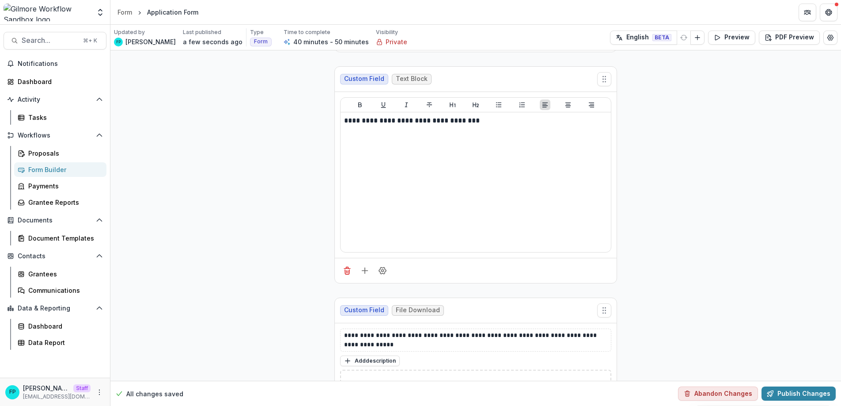
scroll to position [5086, 0]
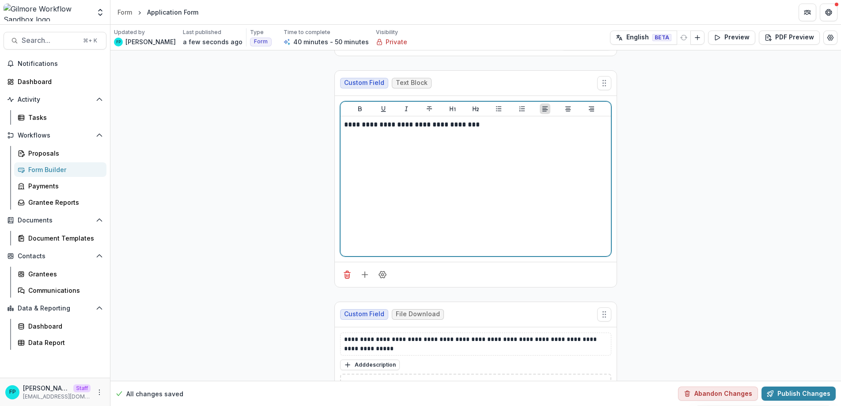
click at [477, 129] on p "**********" at bounding box center [475, 125] width 263 height 10
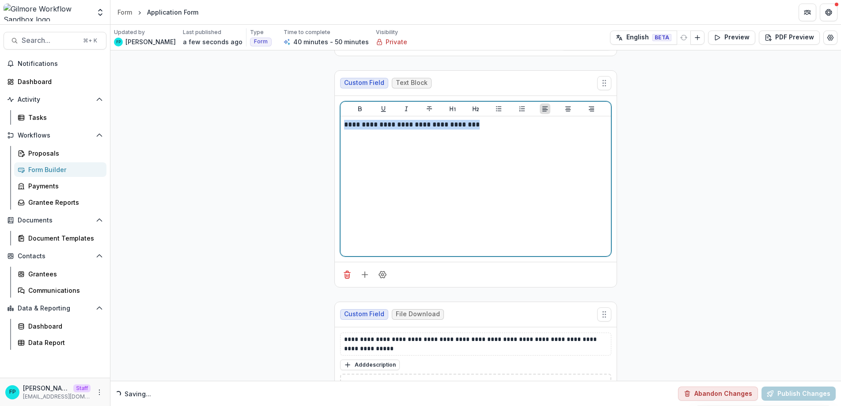
drag, startPoint x: 481, startPoint y: 171, endPoint x: 323, endPoint y: 172, distance: 157.8
click at [450, 111] on icon "Heading 1" at bounding box center [453, 108] width 6 height 5
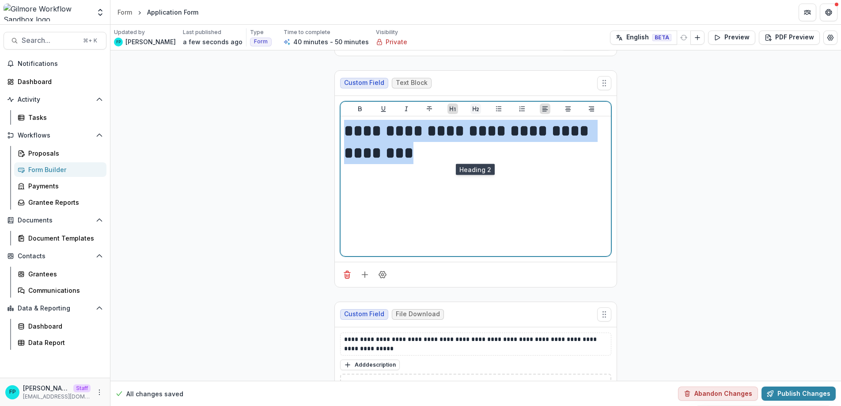
click at [477, 111] on icon "Heading 2" at bounding box center [476, 108] width 6 height 5
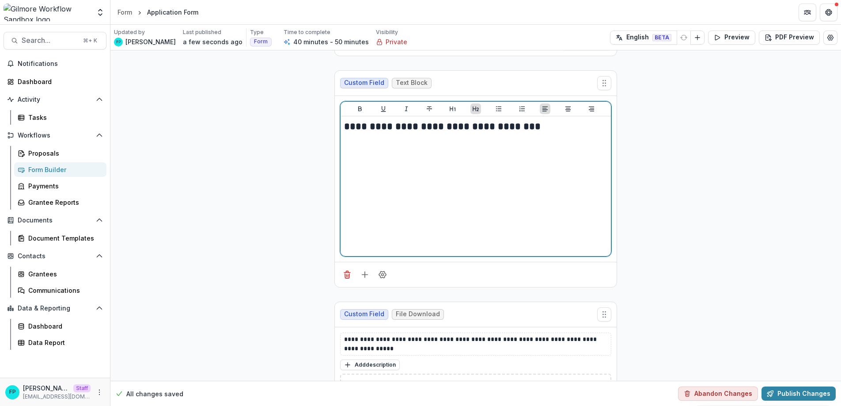
click at [548, 133] on h2 "**********" at bounding box center [475, 127] width 263 height 14
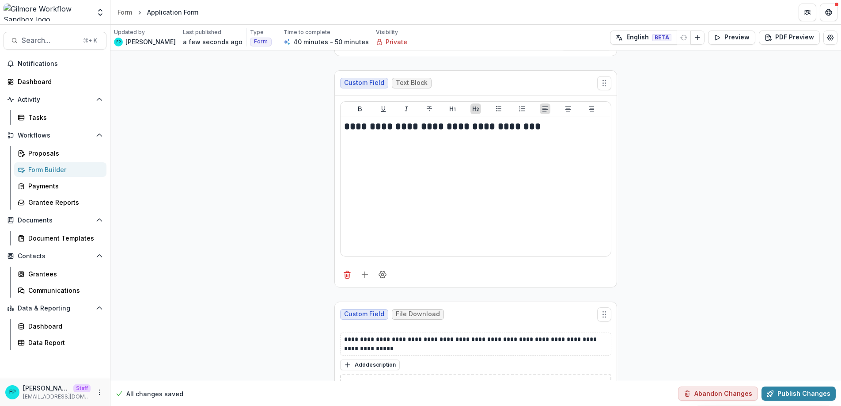
click at [795, 394] on button "Publish Changes" at bounding box center [799, 393] width 74 height 14
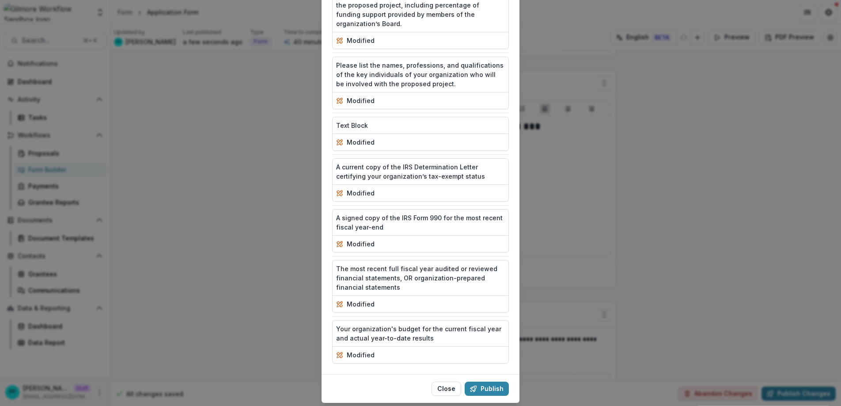
scroll to position [944, 0]
click at [494, 380] on button "Publish" at bounding box center [487, 387] width 44 height 14
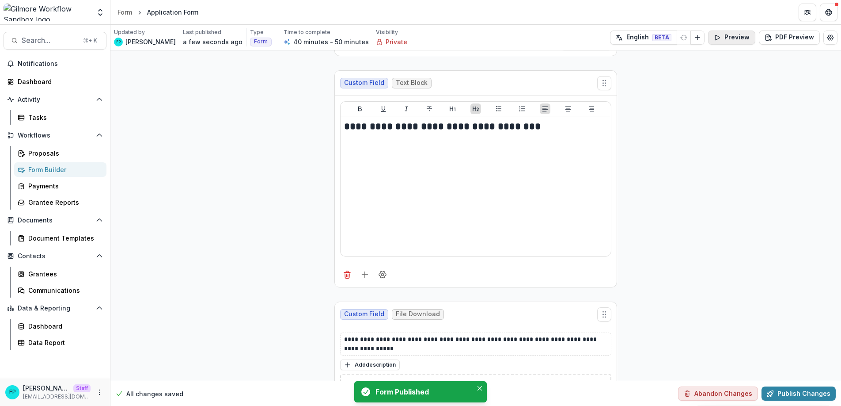
click at [728, 40] on button "Preview" at bounding box center [731, 37] width 47 height 14
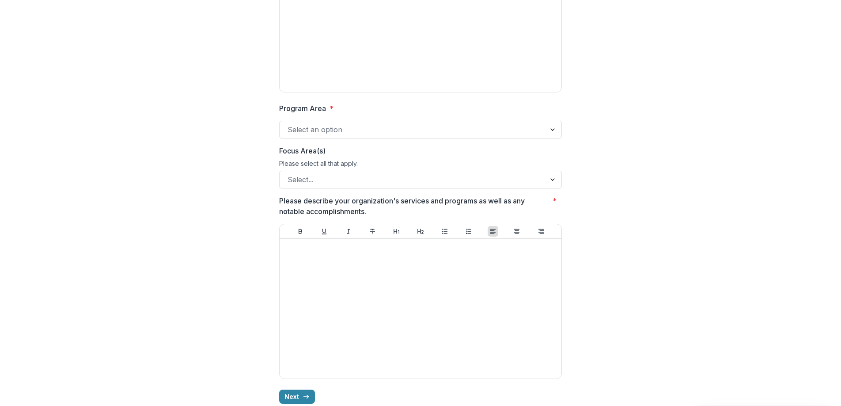
scroll to position [176, 0]
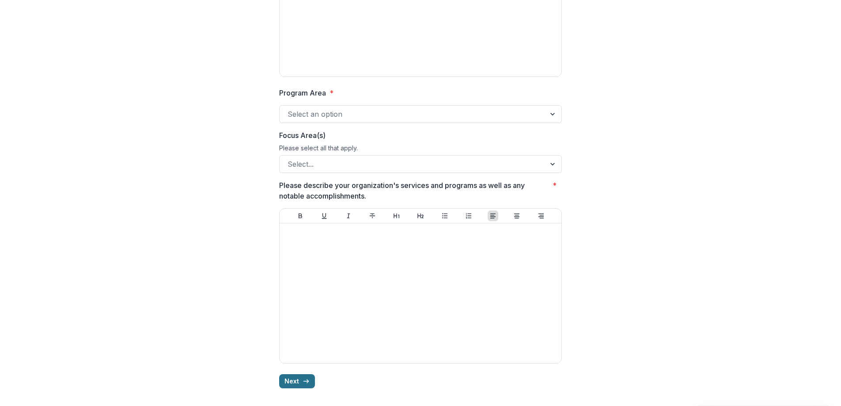
click at [307, 377] on icon "button" at bounding box center [306, 380] width 7 height 7
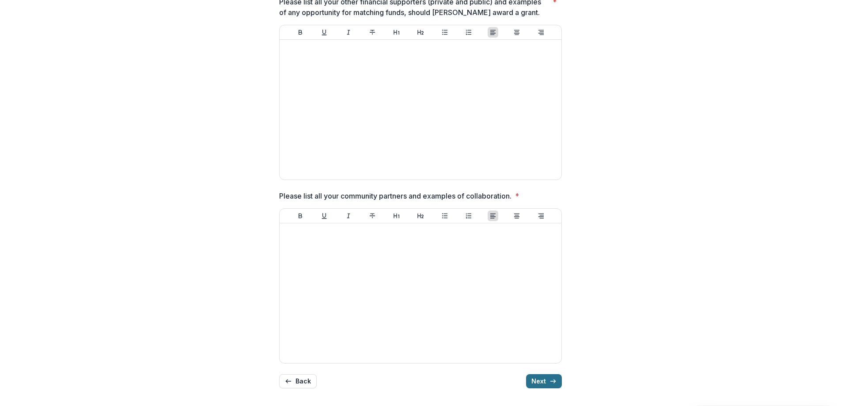
click at [543, 380] on button "Next" at bounding box center [544, 381] width 36 height 14
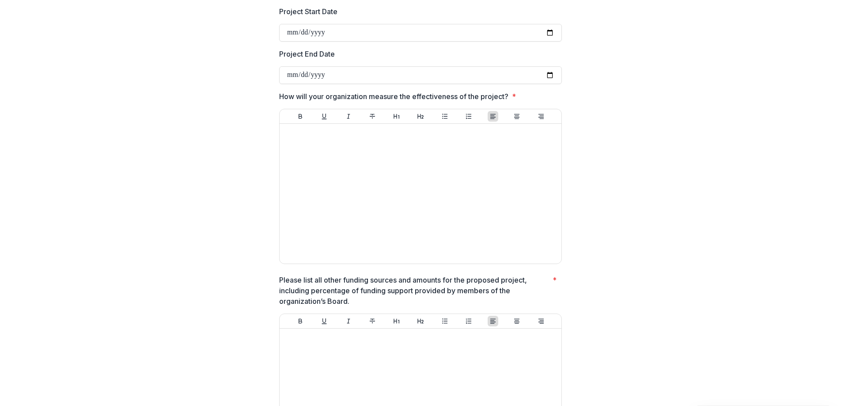
scroll to position [0, 0]
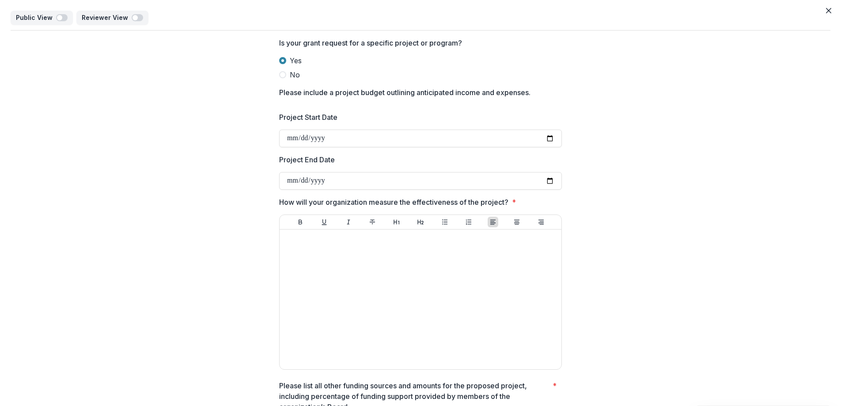
click at [287, 74] on label "No" at bounding box center [420, 74] width 283 height 11
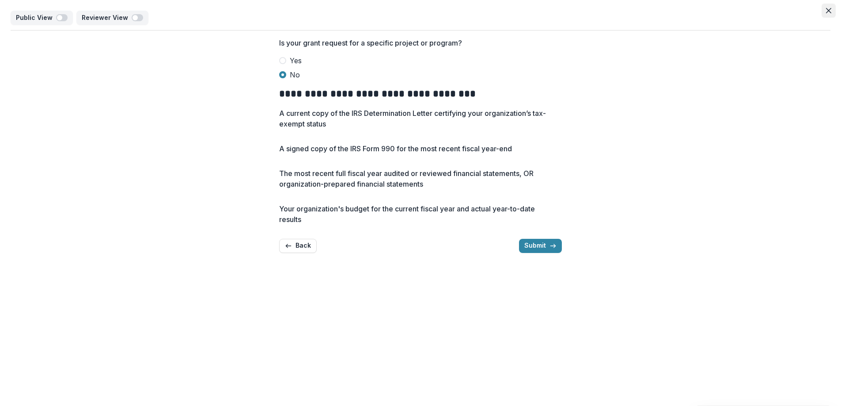
click at [829, 10] on icon "Close" at bounding box center [828, 10] width 5 height 5
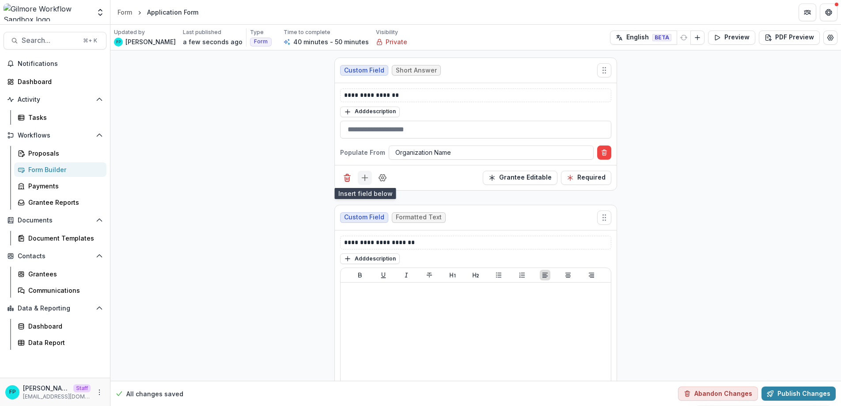
click at [365, 179] on icon "Add field" at bounding box center [365, 177] width 9 height 9
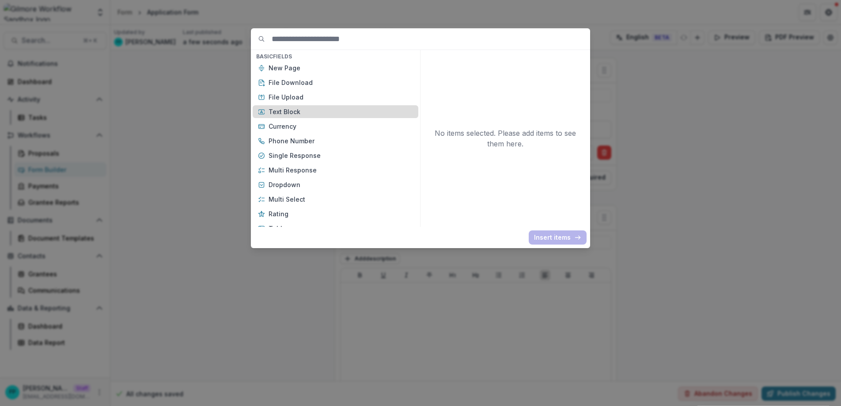
click at [304, 107] on p "Text Block" at bounding box center [341, 111] width 145 height 9
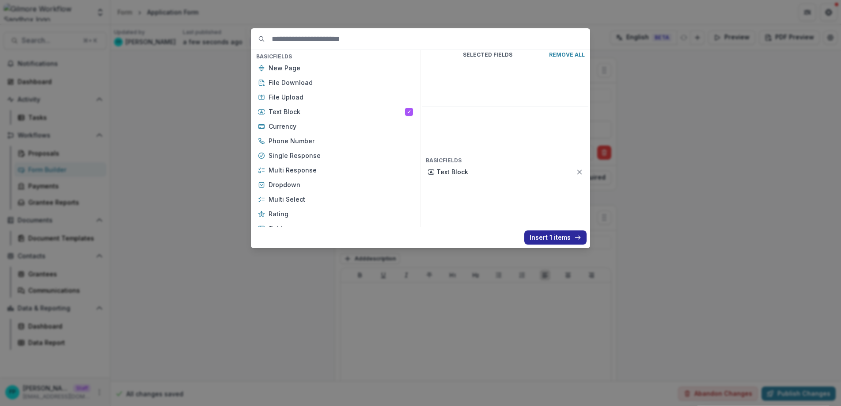
click at [559, 237] on button "Insert 1 items" at bounding box center [556, 237] width 62 height 14
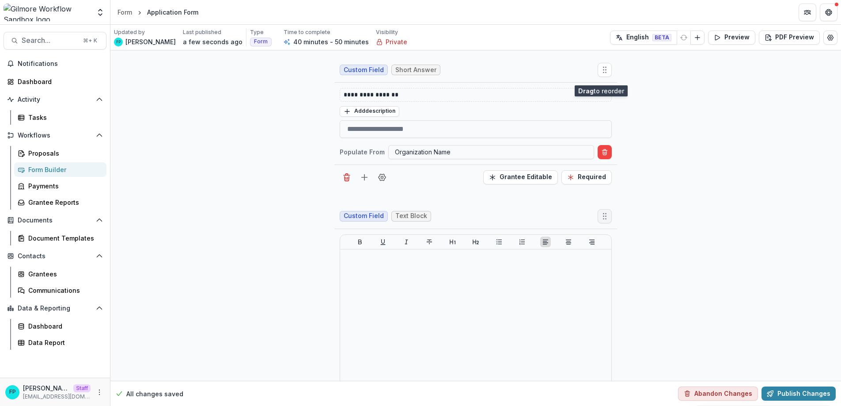
drag, startPoint x: 604, startPoint y: 218, endPoint x: 601, endPoint y: 76, distance: 142.8
click at [601, 212] on icon "Move field" at bounding box center [605, 216] width 9 height 9
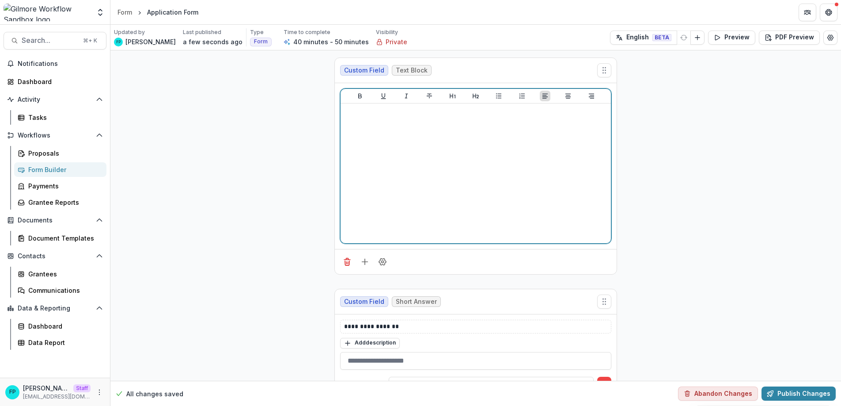
click at [444, 136] on div at bounding box center [475, 173] width 263 height 133
click at [451, 96] on icon "Heading 1" at bounding box center [453, 96] width 6 height 5
click at [566, 96] on icon "Align Center" at bounding box center [568, 95] width 7 height 7
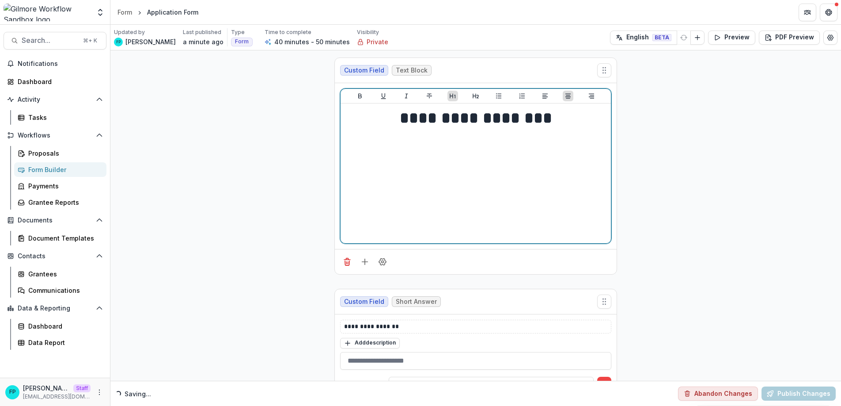
click at [569, 120] on h1 "**********" at bounding box center [475, 118] width 263 height 22
click at [555, 135] on div "**********" at bounding box center [475, 173] width 263 height 133
click at [577, 123] on h1 "**********" at bounding box center [475, 118] width 263 height 22
click at [517, 142] on div "**********" at bounding box center [475, 173] width 263 height 133
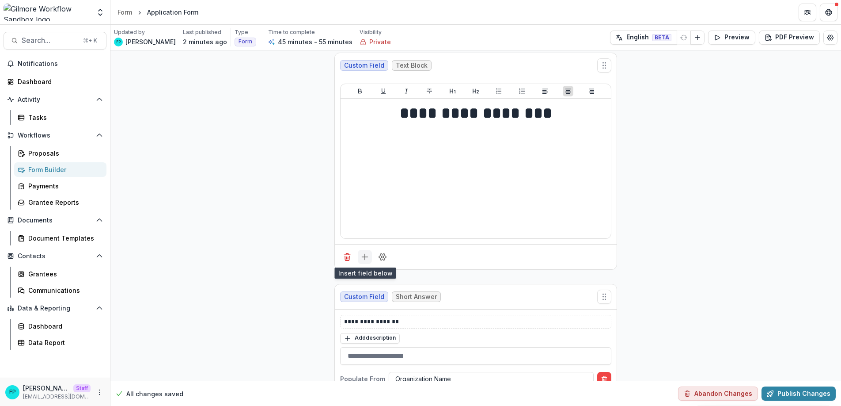
click at [364, 258] on icon "Add field" at bounding box center [365, 256] width 9 height 9
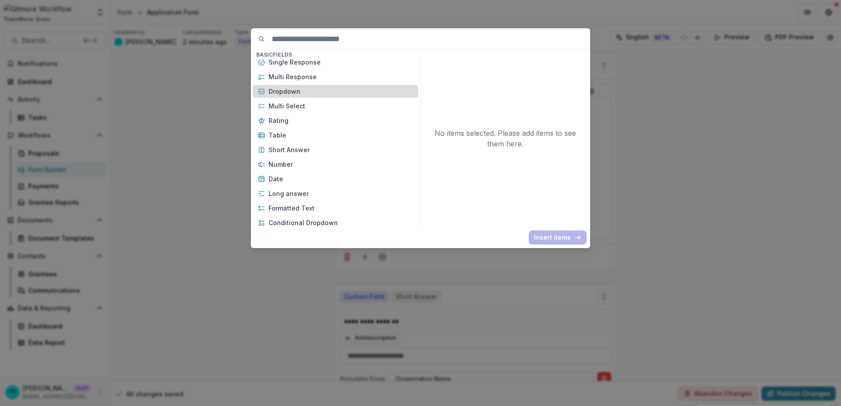
scroll to position [0, 0]
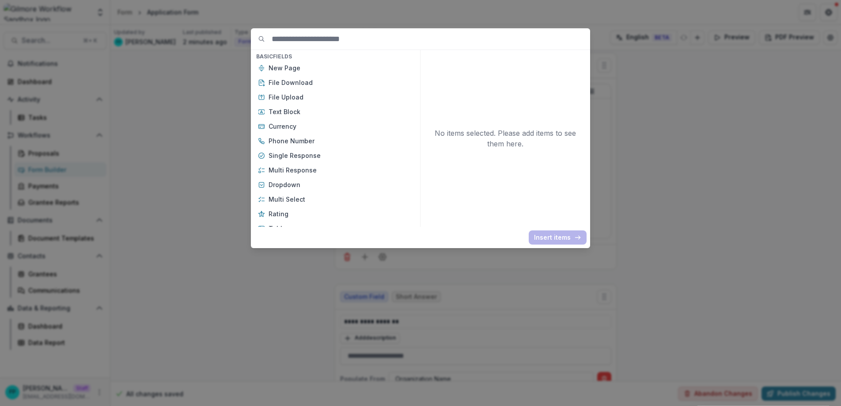
click at [232, 189] on div "Basic Fields New Page File Download File Upload Text Block Currency Phone Numbe…" at bounding box center [420, 203] width 841 height 406
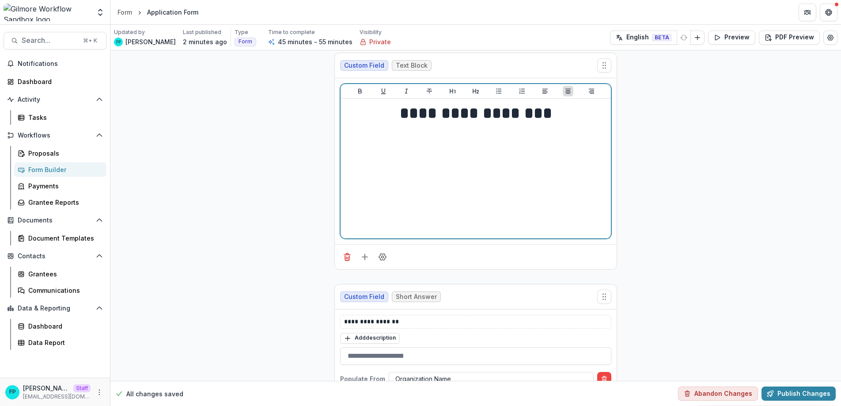
click at [414, 126] on p at bounding box center [475, 129] width 263 height 10
click at [478, 92] on icon "Heading 2" at bounding box center [475, 90] width 7 height 7
click at [473, 91] on icon "Heading 2" at bounding box center [476, 91] width 6 height 5
click at [473, 130] on h2 at bounding box center [475, 131] width 263 height 14
click at [455, 90] on icon "Heading 1" at bounding box center [452, 90] width 7 height 7
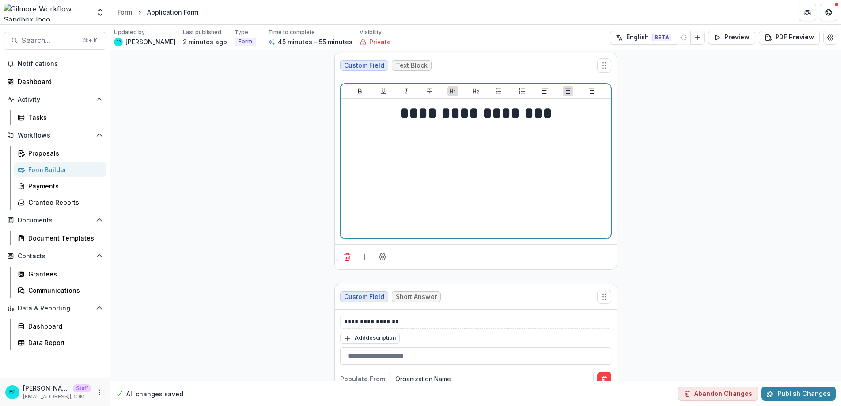
click at [478, 155] on h2 at bounding box center [475, 154] width 263 height 14
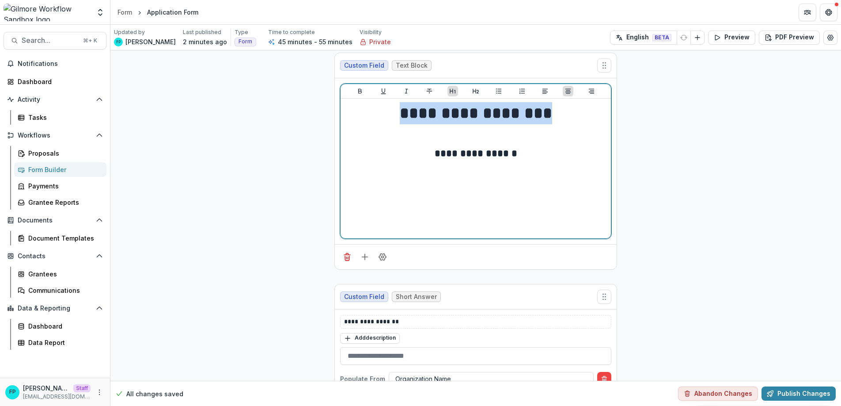
drag, startPoint x: 568, startPoint y: 110, endPoint x: 386, endPoint y: 110, distance: 182.1
click at [386, 110] on h1 "**********" at bounding box center [475, 113] width 263 height 22
click at [386, 92] on button "Underline" at bounding box center [383, 91] width 11 height 11
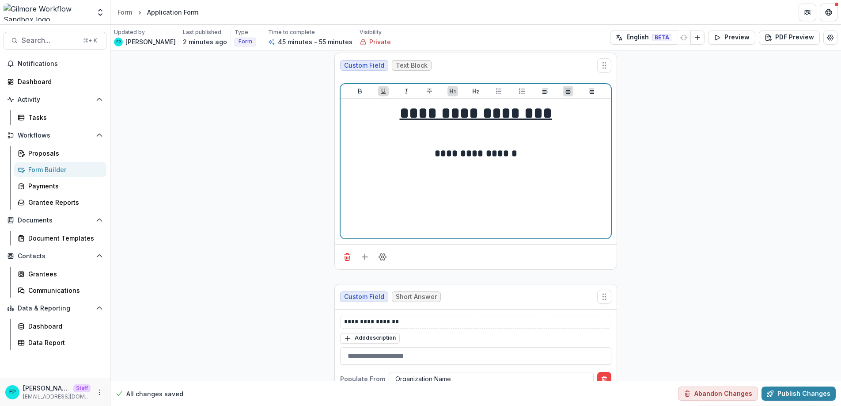
click at [482, 136] on h1 at bounding box center [475, 135] width 263 height 22
click at [547, 185] on div "**********" at bounding box center [475, 168] width 263 height 133
click at [501, 146] on h1 at bounding box center [475, 135] width 263 height 22
click at [475, 159] on div "**********" at bounding box center [475, 168] width 263 height 133
drag, startPoint x: 537, startPoint y: 147, endPoint x: 423, endPoint y: 141, distance: 113.7
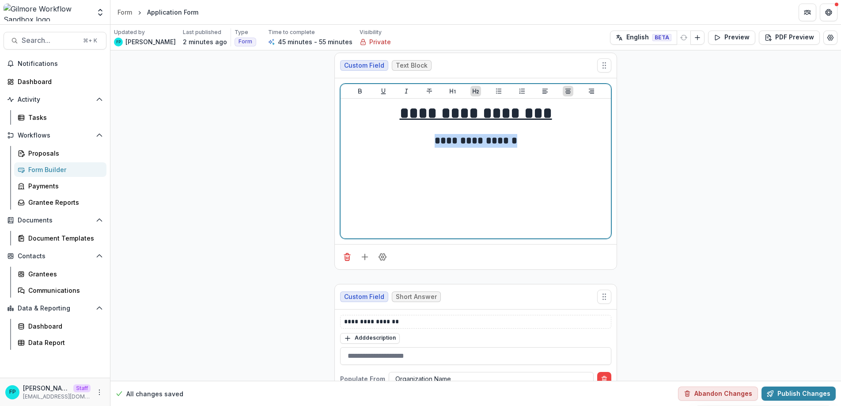
click at [423, 142] on h2 "**********" at bounding box center [475, 141] width 263 height 14
click at [451, 90] on icon "Heading 1" at bounding box center [452, 90] width 7 height 7
click at [573, 160] on div "**********" at bounding box center [475, 168] width 263 height 133
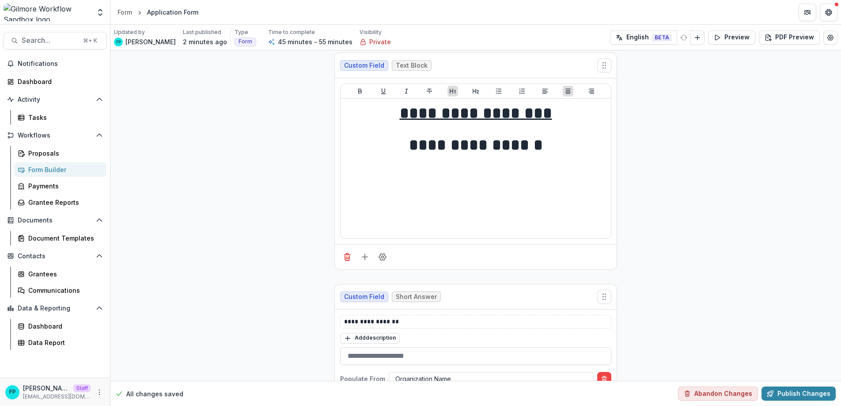
click at [785, 394] on button "Publish Changes" at bounding box center [799, 393] width 74 height 14
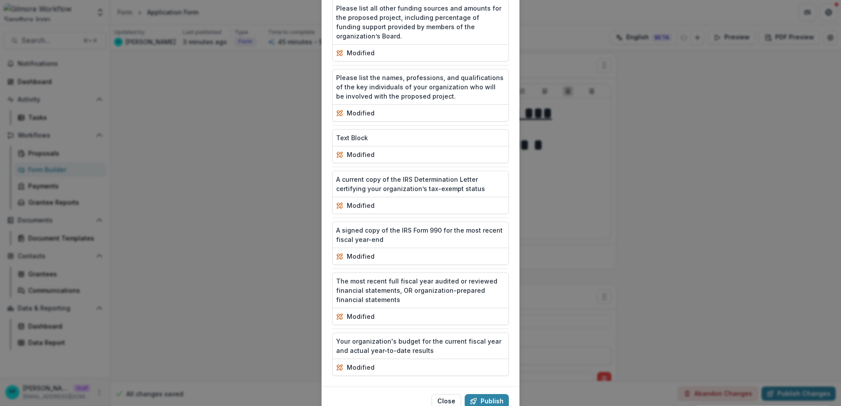
scroll to position [985, 0]
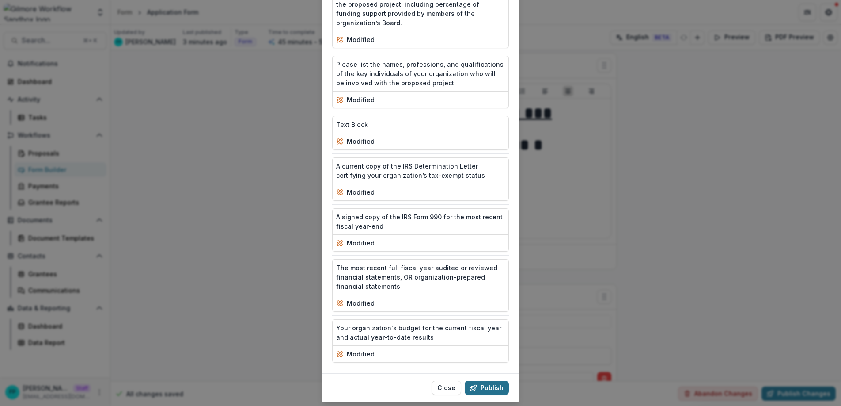
click at [480, 380] on button "Publish" at bounding box center [487, 387] width 44 height 14
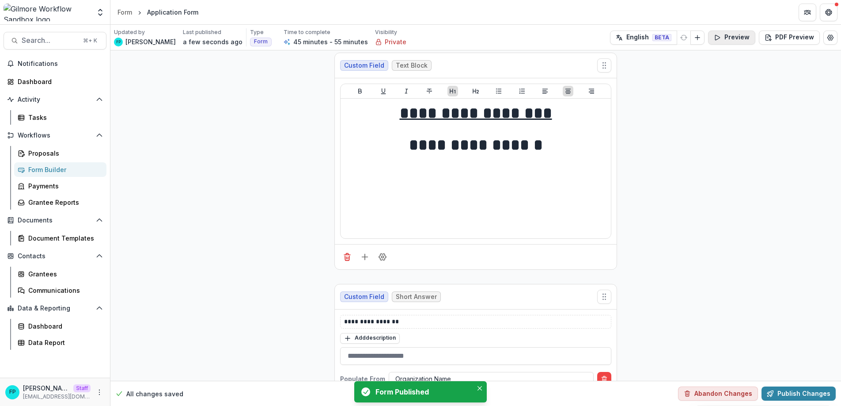
click at [732, 37] on button "Preview" at bounding box center [731, 37] width 47 height 14
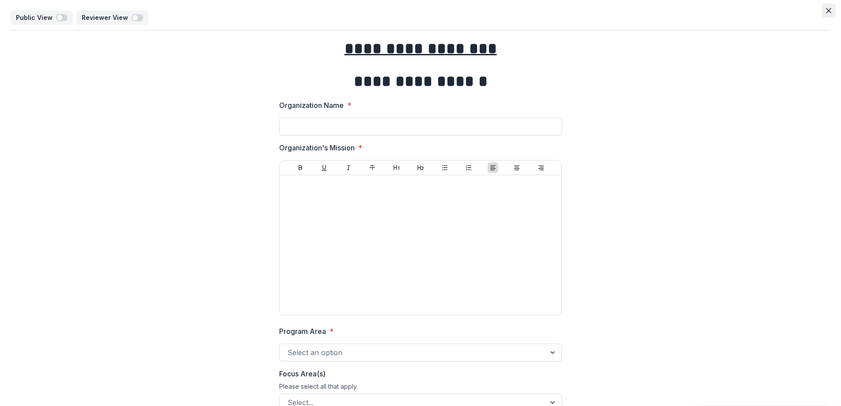
click at [823, 11] on button "Close" at bounding box center [829, 11] width 14 height 14
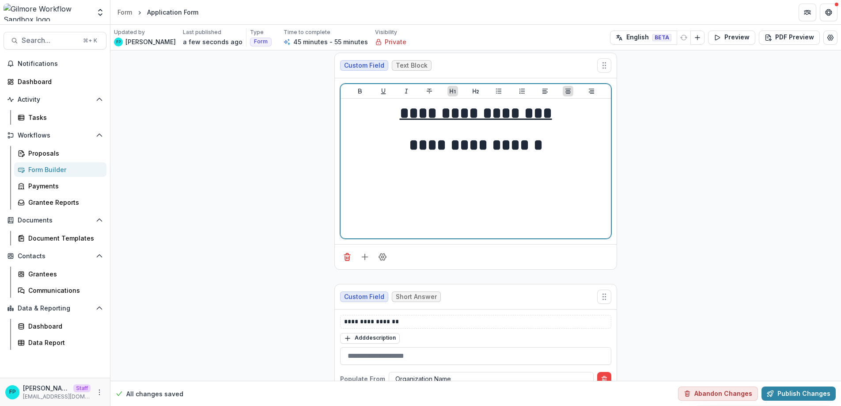
click at [544, 148] on h1 "**********" at bounding box center [475, 145] width 263 height 22
drag, startPoint x: 551, startPoint y: 146, endPoint x: 501, endPoint y: 149, distance: 50.0
click at [501, 149] on h1 "**********" at bounding box center [475, 145] width 263 height 22
click at [428, 143] on h1 "**********" at bounding box center [475, 145] width 263 height 22
click at [577, 148] on h1 "**********" at bounding box center [475, 145] width 263 height 22
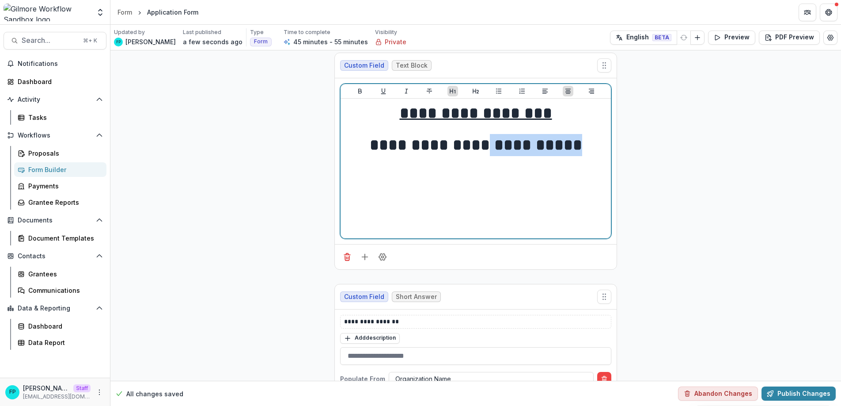
drag, startPoint x: 489, startPoint y: 147, endPoint x: 577, endPoint y: 147, distance: 88.4
click at [577, 147] on h1 "**********" at bounding box center [475, 145] width 263 height 22
click at [580, 147] on h1 "**********" at bounding box center [475, 145] width 263 height 22
drag, startPoint x: 583, startPoint y: 149, endPoint x: 367, endPoint y: 143, distance: 216.6
click at [367, 143] on h1 "**********" at bounding box center [475, 145] width 263 height 22
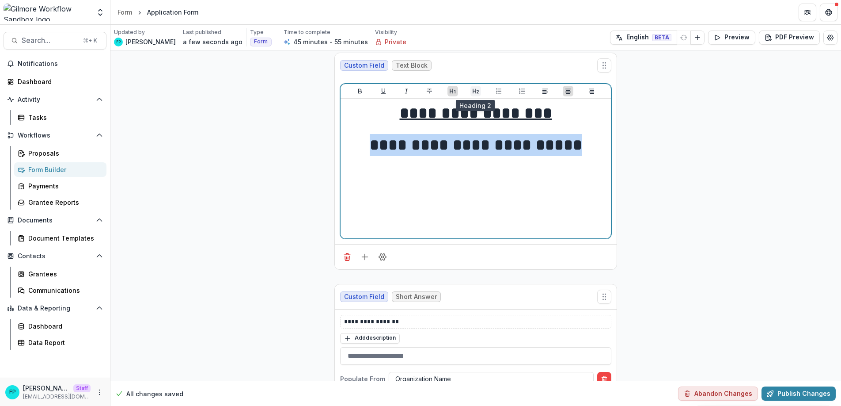
click at [473, 91] on icon "Heading 2" at bounding box center [476, 91] width 6 height 5
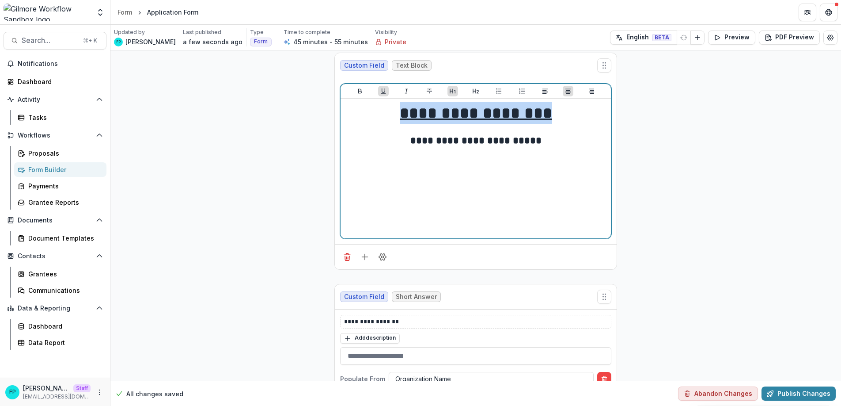
drag, startPoint x: 569, startPoint y: 117, endPoint x: 375, endPoint y: 112, distance: 193.6
click at [375, 112] on h1 "**********" at bounding box center [475, 113] width 263 height 22
click at [472, 89] on icon "Heading 2" at bounding box center [475, 90] width 7 height 7
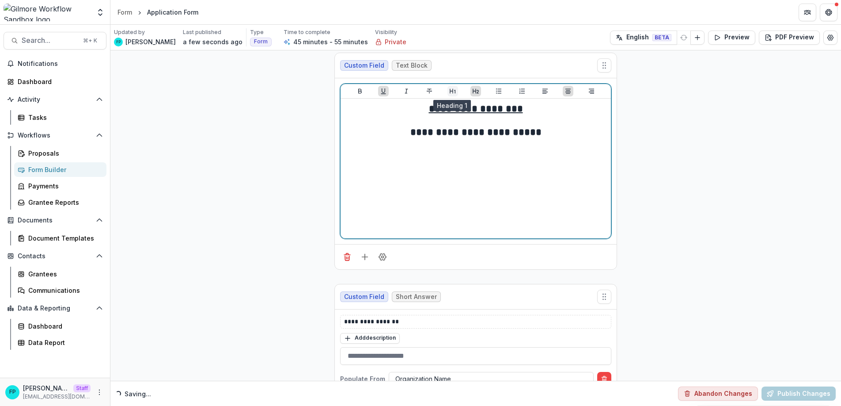
click at [450, 92] on icon "Heading 1" at bounding box center [452, 90] width 7 height 7
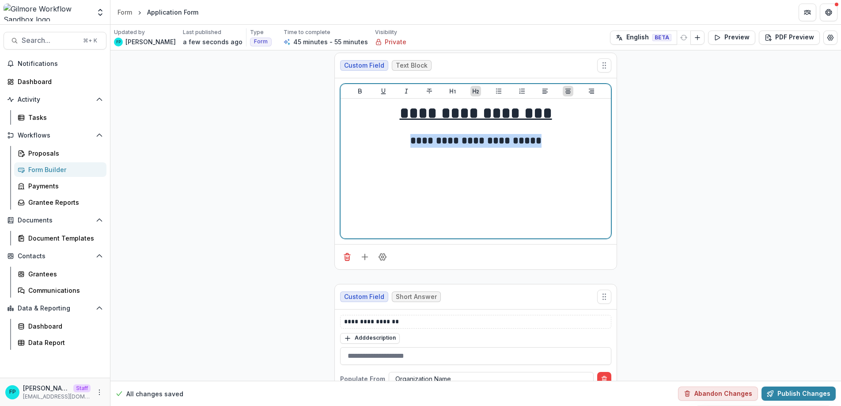
drag, startPoint x: 410, startPoint y: 143, endPoint x: 555, endPoint y: 142, distance: 145.0
click at [555, 142] on h2 "**********" at bounding box center [475, 141] width 263 height 14
click at [452, 89] on icon "Heading 1" at bounding box center [452, 90] width 7 height 7
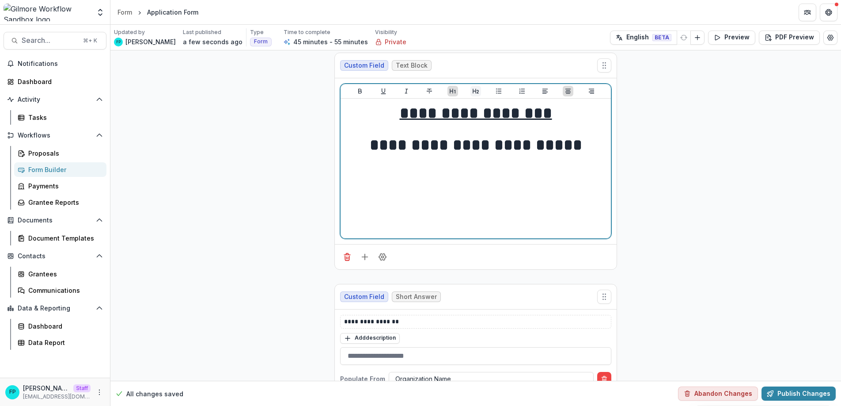
click at [476, 92] on icon "Heading 2" at bounding box center [476, 91] width 6 height 5
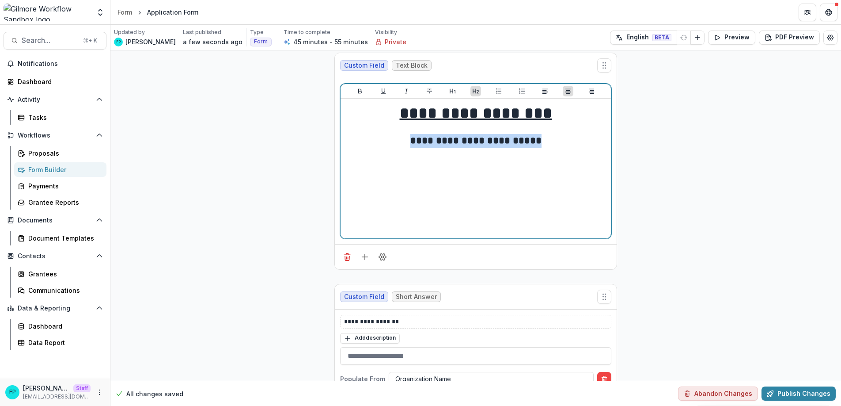
click at [559, 148] on div "**********" at bounding box center [475, 168] width 263 height 133
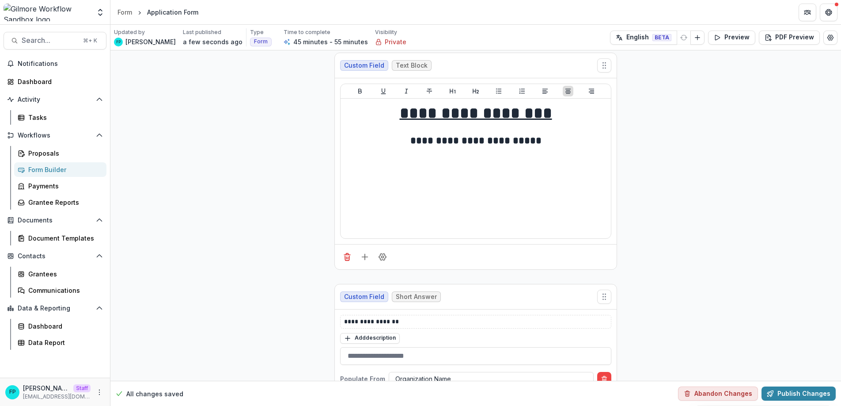
click at [725, 39] on button "Preview" at bounding box center [731, 37] width 47 height 14
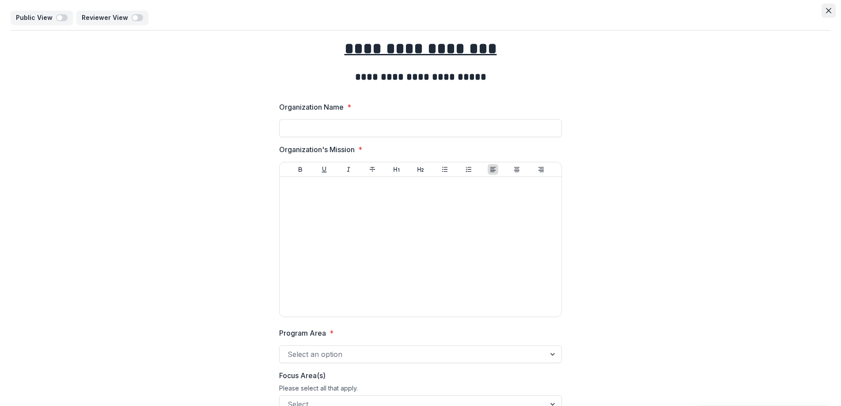
click at [828, 10] on icon "Close" at bounding box center [828, 10] width 5 height 5
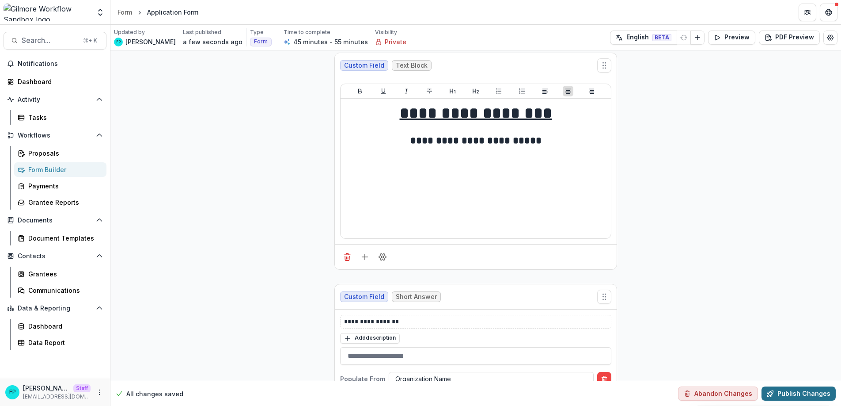
click at [787, 398] on button "Publish Changes" at bounding box center [799, 393] width 74 height 14
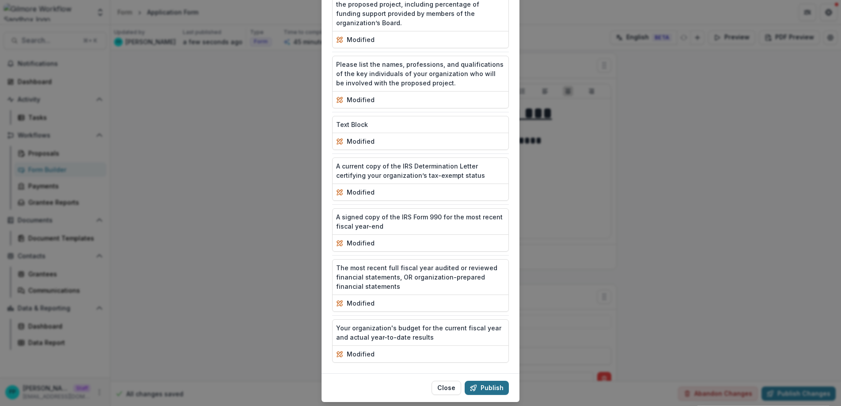
click at [480, 380] on button "Publish" at bounding box center [487, 387] width 44 height 14
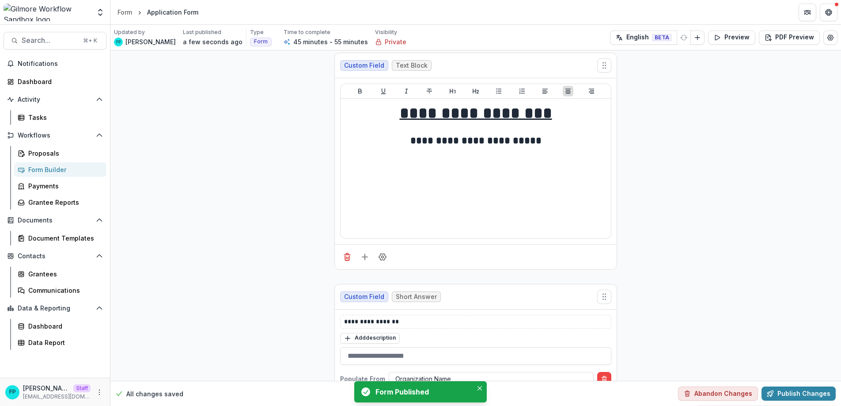
scroll to position [4, 0]
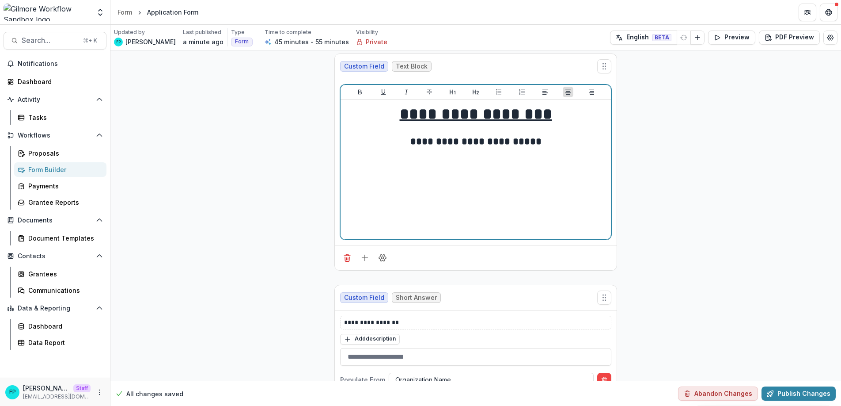
click at [493, 198] on div "**********" at bounding box center [475, 169] width 263 height 133
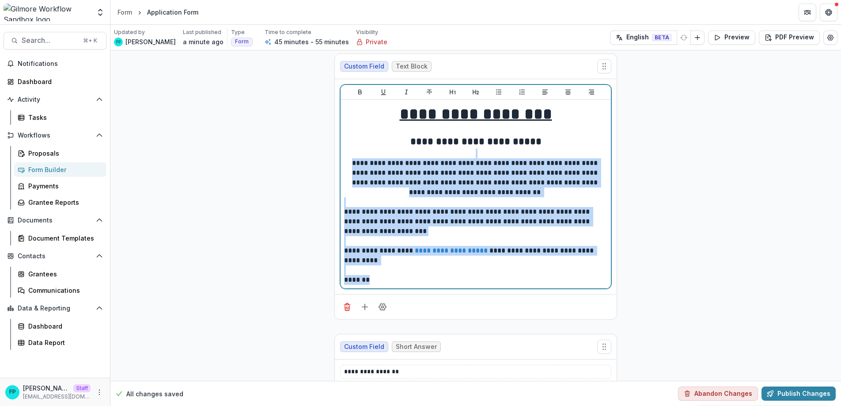
drag, startPoint x: 374, startPoint y: 276, endPoint x: 327, endPoint y: 156, distance: 129.2
click at [542, 91] on icon "Align Left" at bounding box center [545, 91] width 7 height 7
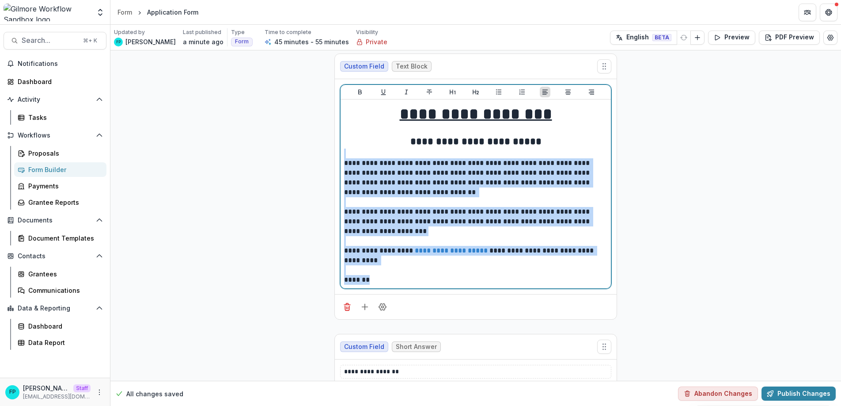
click at [479, 190] on p "**********" at bounding box center [475, 177] width 263 height 39
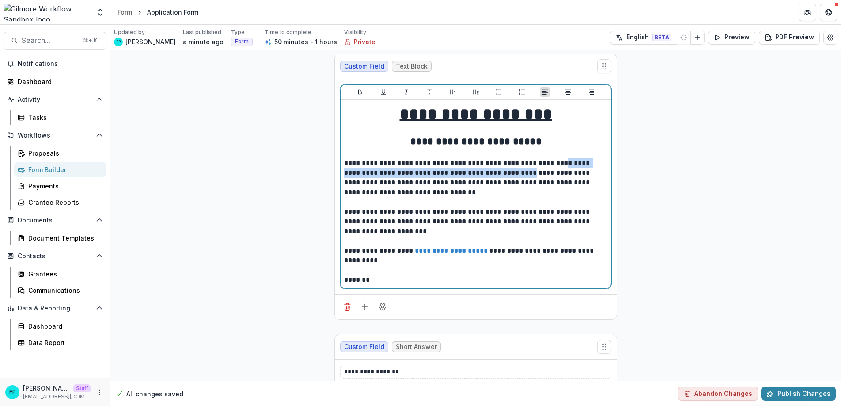
drag, startPoint x: 555, startPoint y: 162, endPoint x: 514, endPoint y: 173, distance: 42.4
click at [514, 173] on p "**********" at bounding box center [475, 177] width 263 height 39
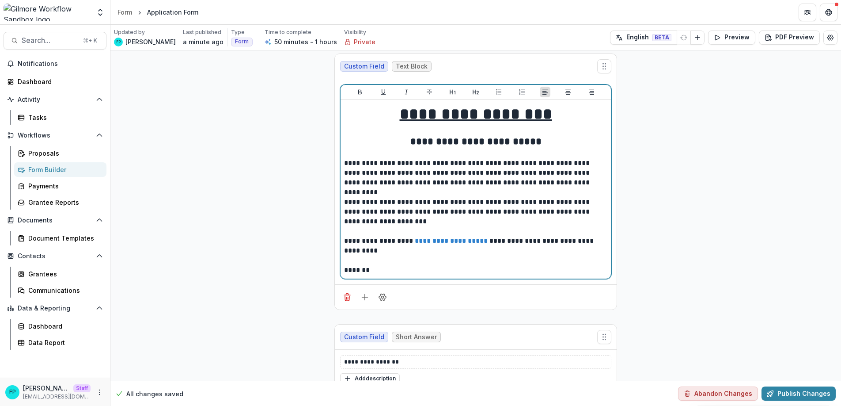
click at [533, 208] on p "**********" at bounding box center [475, 211] width 263 height 29
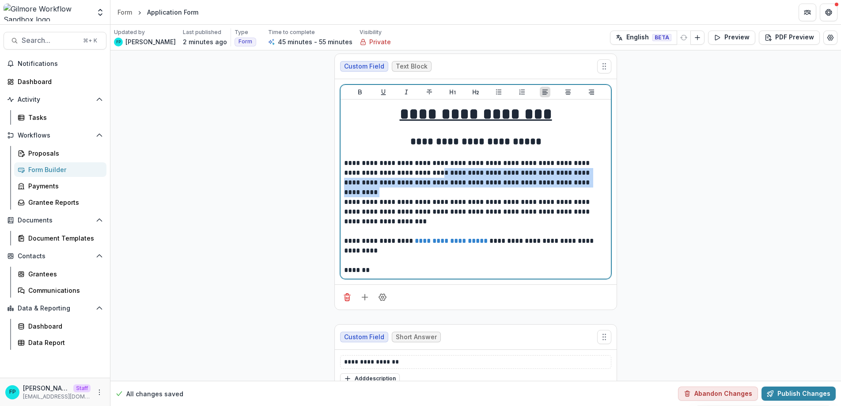
drag, startPoint x: 413, startPoint y: 173, endPoint x: 587, endPoint y: 180, distance: 174.3
click at [587, 180] on p "**********" at bounding box center [475, 172] width 263 height 29
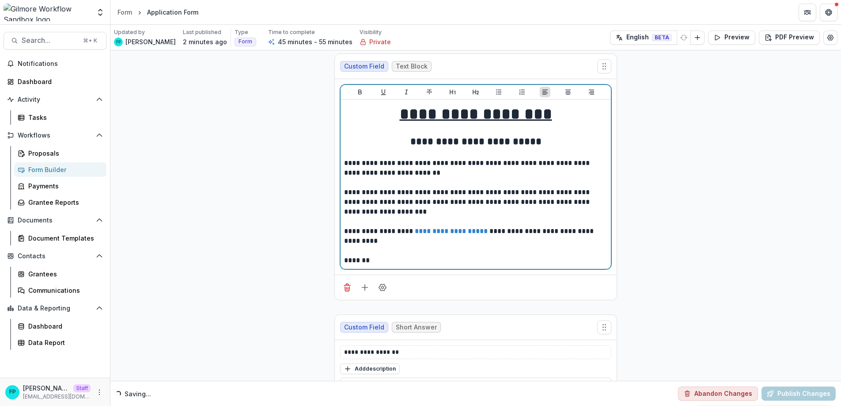
click at [403, 180] on p at bounding box center [475, 183] width 263 height 10
click at [466, 208] on p "**********" at bounding box center [475, 201] width 263 height 29
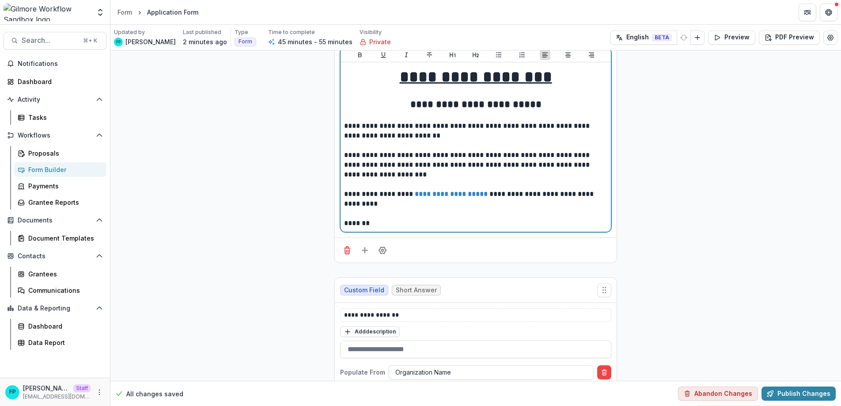
scroll to position [42, 0]
drag, startPoint x: 343, startPoint y: 193, endPoint x: 375, endPoint y: 209, distance: 35.6
click at [375, 209] on div "**********" at bounding box center [475, 146] width 263 height 162
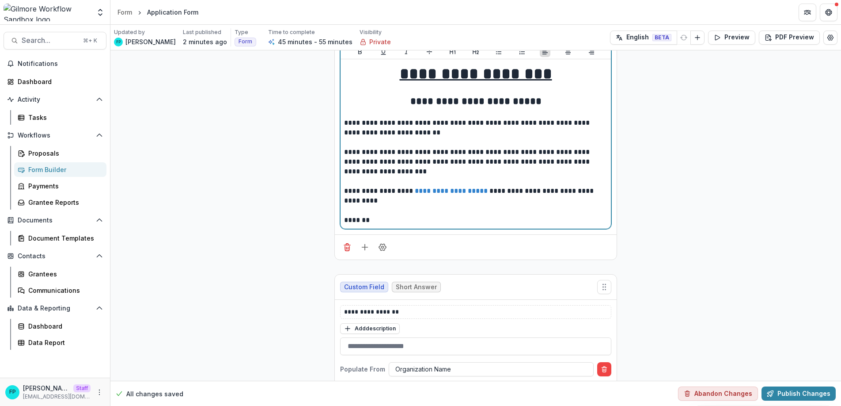
click at [384, 203] on p "**********" at bounding box center [475, 195] width 263 height 19
drag, startPoint x: 410, startPoint y: 191, endPoint x: 484, endPoint y: 189, distance: 73.8
click at [484, 189] on link "**********" at bounding box center [452, 190] width 75 height 7
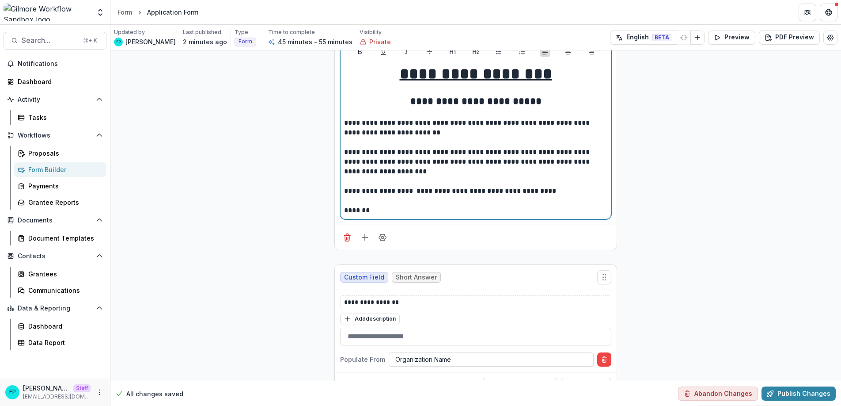
scroll to position [0, 0]
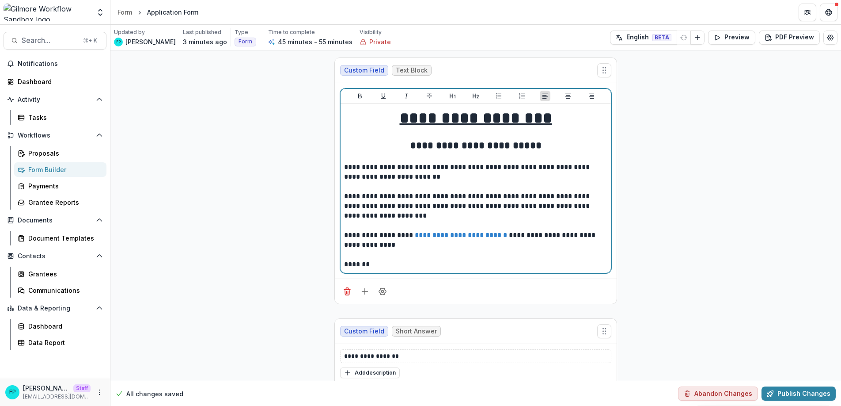
click at [415, 235] on link "**********" at bounding box center [461, 235] width 92 height 7
drag, startPoint x: 503, startPoint y: 238, endPoint x: 409, endPoint y: 238, distance: 93.7
click at [409, 238] on p "**********" at bounding box center [475, 239] width 263 height 19
click at [518, 262] on p "*******" at bounding box center [475, 264] width 263 height 10
click at [441, 235] on link "**********" at bounding box center [461, 235] width 92 height 7
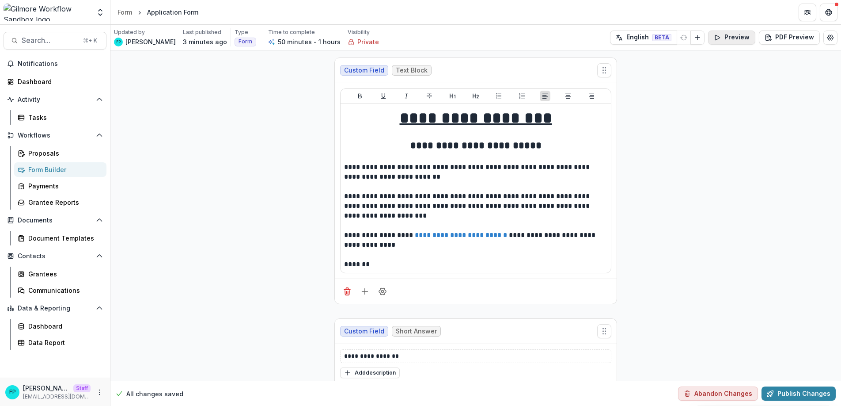
click at [728, 36] on button "Preview" at bounding box center [731, 37] width 47 height 14
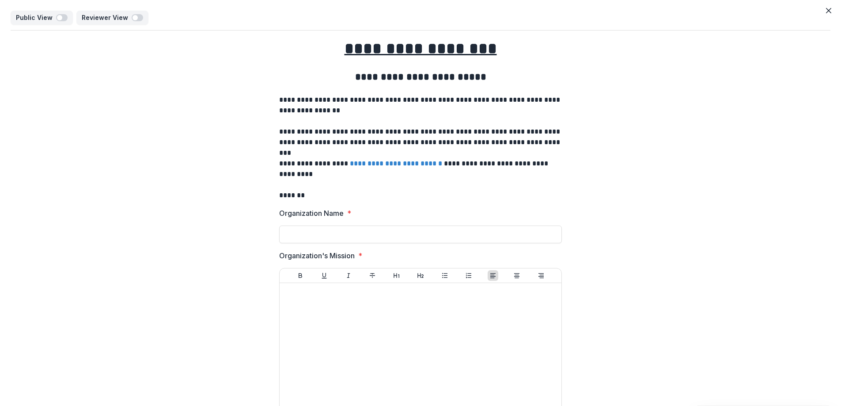
click at [394, 163] on link "**********" at bounding box center [396, 163] width 92 height 7
click at [827, 9] on icon "Close" at bounding box center [828, 10] width 5 height 5
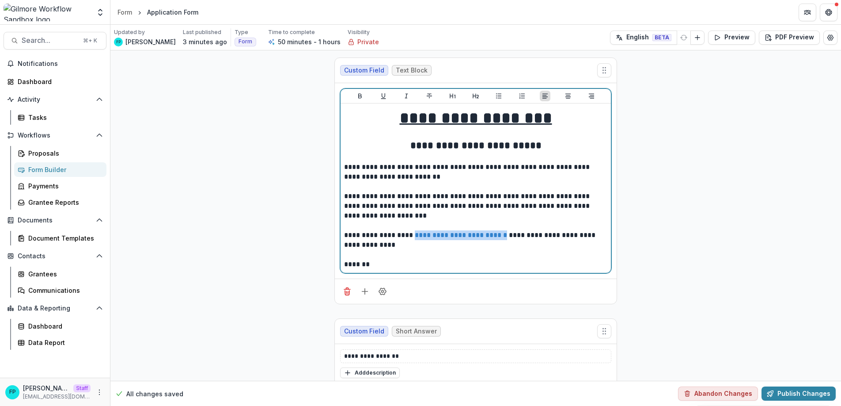
drag, startPoint x: 409, startPoint y: 236, endPoint x: 502, endPoint y: 236, distance: 93.2
click at [502, 236] on link "**********" at bounding box center [461, 235] width 92 height 7
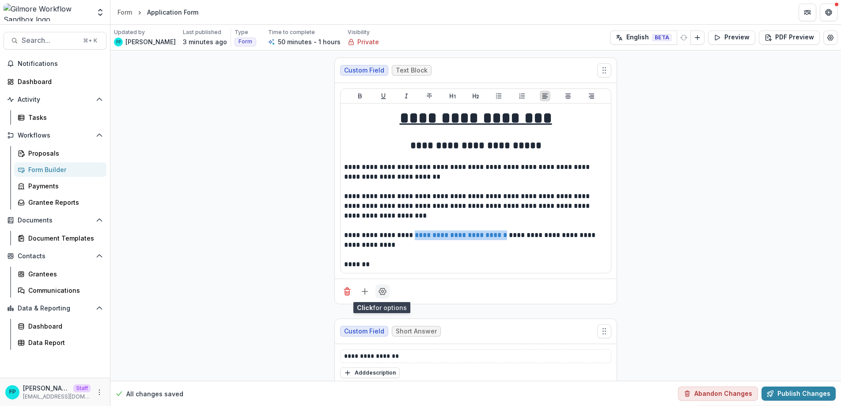
click at [383, 291] on circle "Field Settings" at bounding box center [383, 291] width 2 height 2
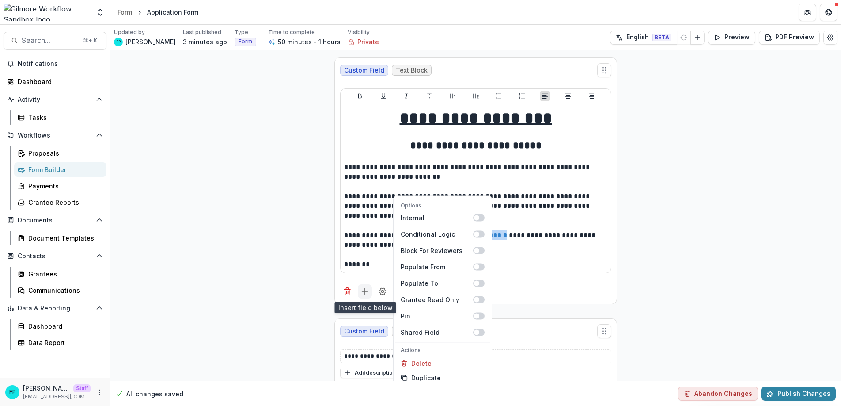
click at [367, 293] on icon "Add field" at bounding box center [365, 291] width 9 height 9
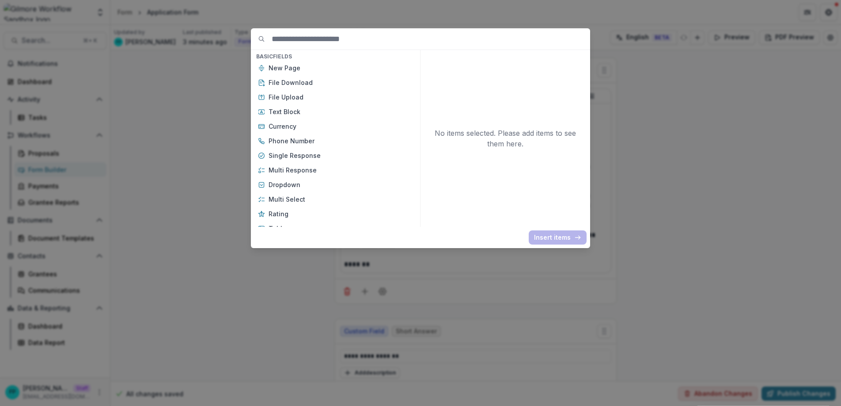
click at [535, 284] on div "Basic Fields New Page File Download File Upload Text Block Currency Phone Numbe…" at bounding box center [420, 203] width 841 height 406
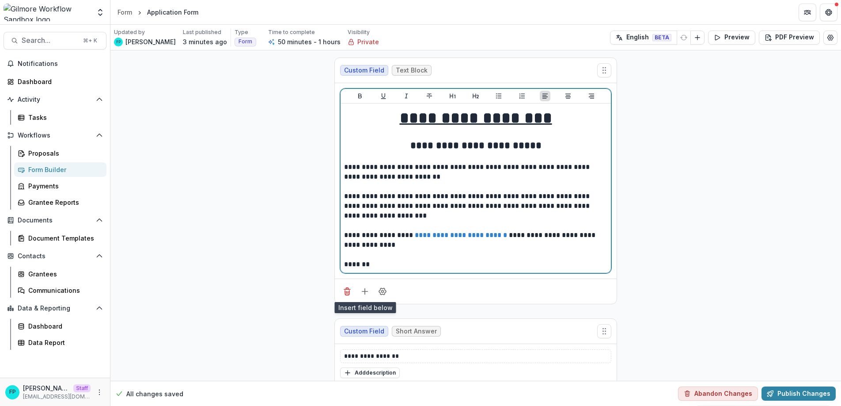
click at [531, 262] on p "*******" at bounding box center [475, 264] width 263 height 10
click at [510, 255] on p at bounding box center [475, 255] width 263 height 10
click at [430, 259] on p "*******" at bounding box center [475, 264] width 263 height 10
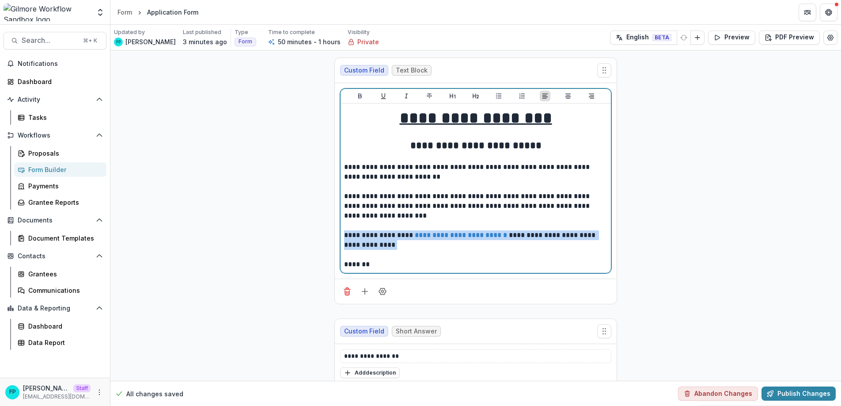
drag, startPoint x: 350, startPoint y: 238, endPoint x: 341, endPoint y: 233, distance: 10.7
click at [341, 233] on div "**********" at bounding box center [476, 187] width 270 height 169
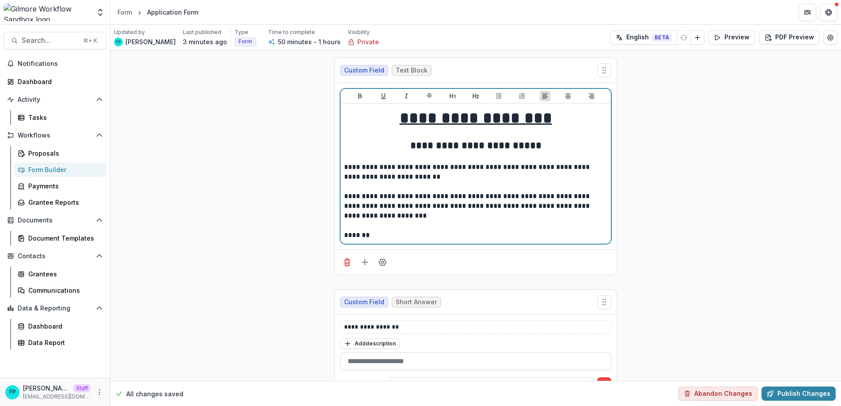
click at [489, 230] on p at bounding box center [475, 226] width 263 height 10
click at [424, 236] on p "*******" at bounding box center [475, 235] width 263 height 10
click at [523, 219] on p "**********" at bounding box center [475, 205] width 263 height 29
drag, startPoint x: 343, startPoint y: 197, endPoint x: 383, endPoint y: 197, distance: 39.8
click at [383, 197] on p "**********" at bounding box center [475, 205] width 263 height 29
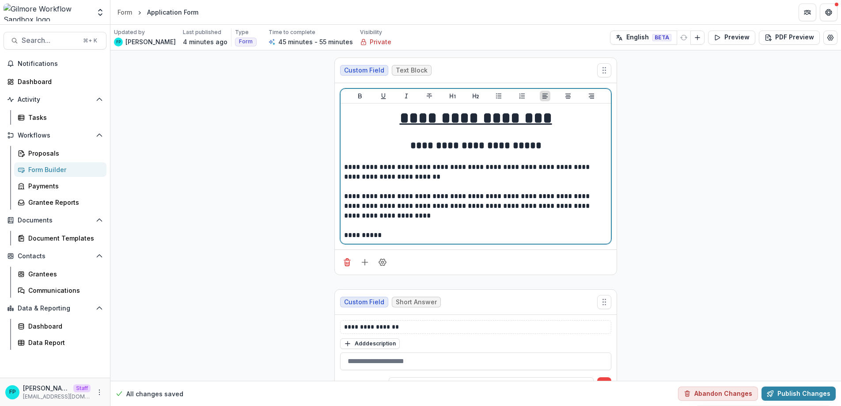
click at [495, 198] on p "**********" at bounding box center [475, 205] width 263 height 29
click at [518, 214] on p "**********" at bounding box center [475, 205] width 263 height 29
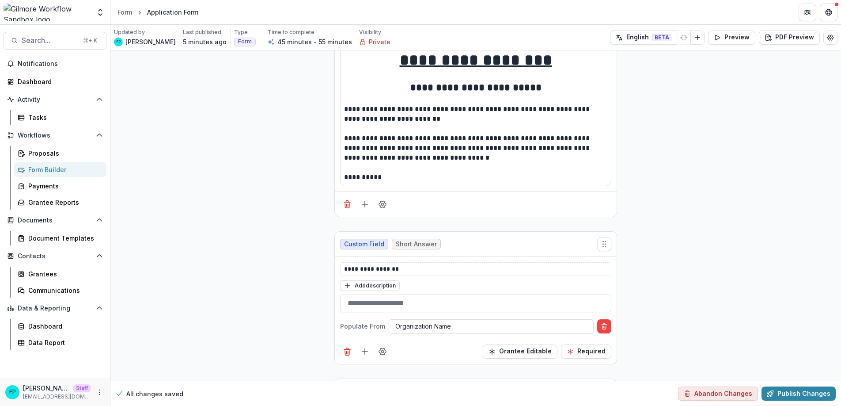
scroll to position [57, 0]
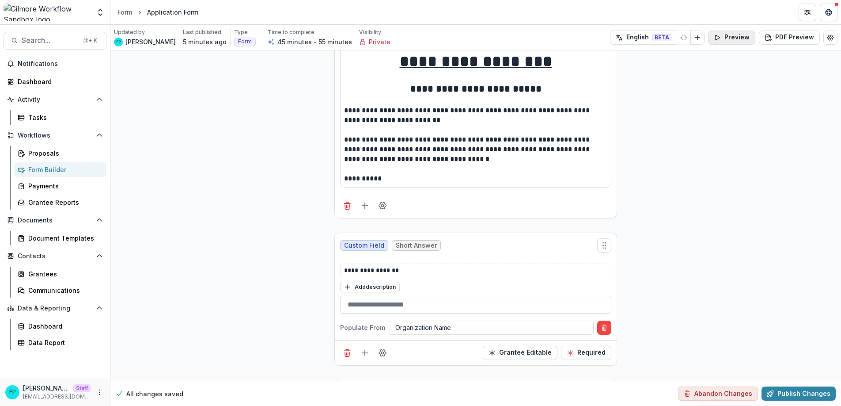
click at [722, 38] on button "Preview" at bounding box center [731, 37] width 47 height 14
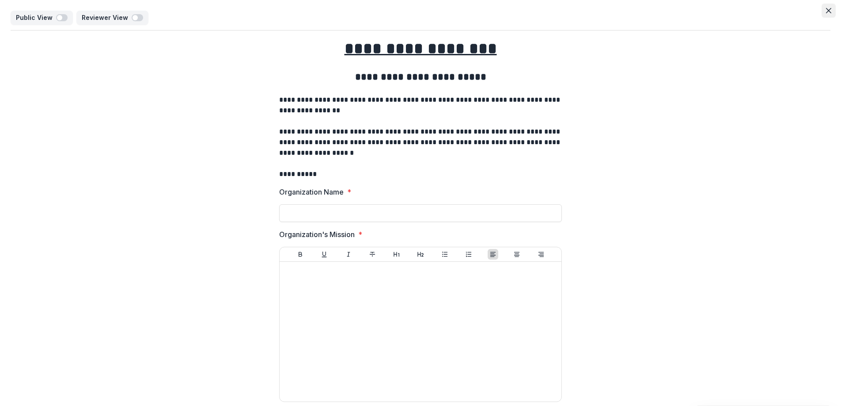
click at [829, 13] on icon "Close" at bounding box center [828, 10] width 5 height 5
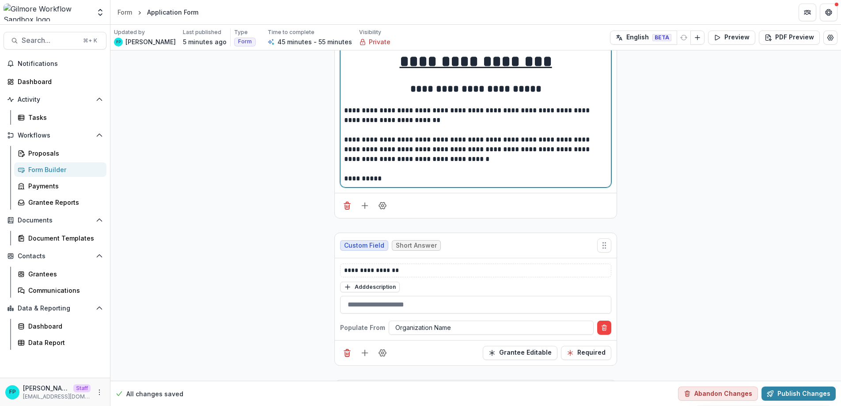
click at [397, 178] on p "**********" at bounding box center [475, 179] width 263 height 10
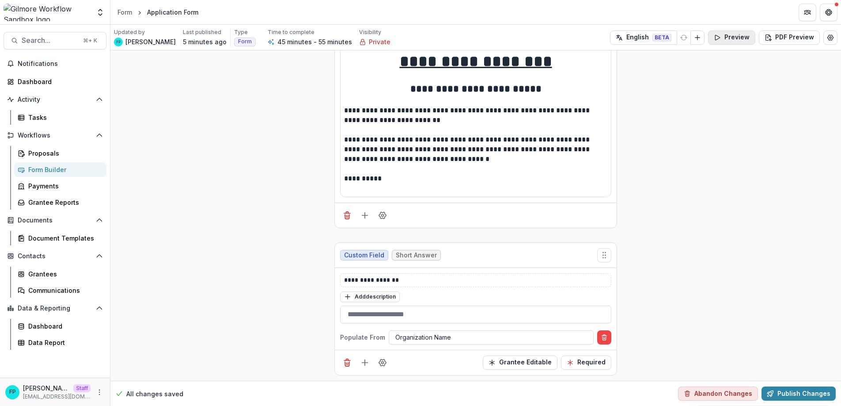
click at [730, 40] on button "Preview" at bounding box center [731, 37] width 47 height 14
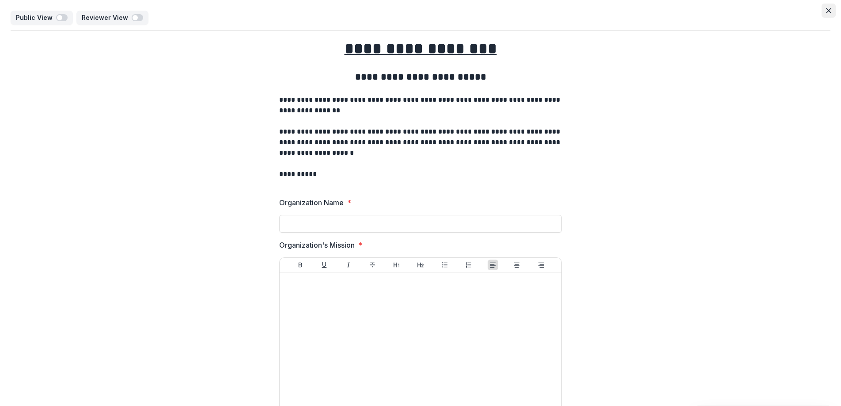
click at [826, 12] on icon "Close" at bounding box center [828, 10] width 5 height 5
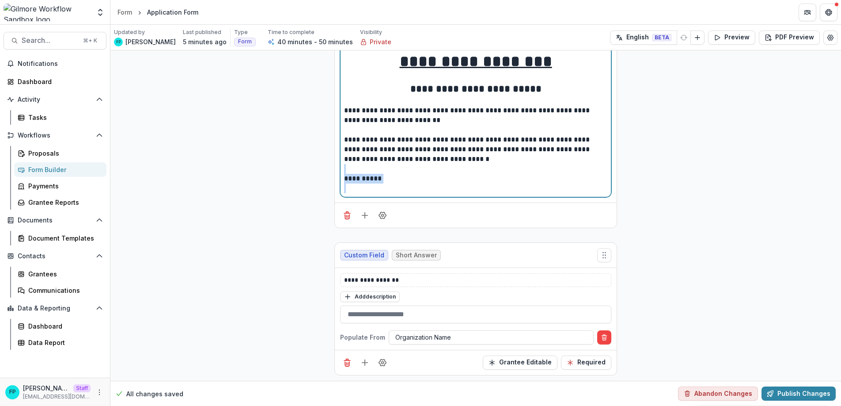
drag, startPoint x: 380, startPoint y: 190, endPoint x: 332, endPoint y: 173, distance: 50.3
click at [363, 185] on p at bounding box center [475, 188] width 263 height 10
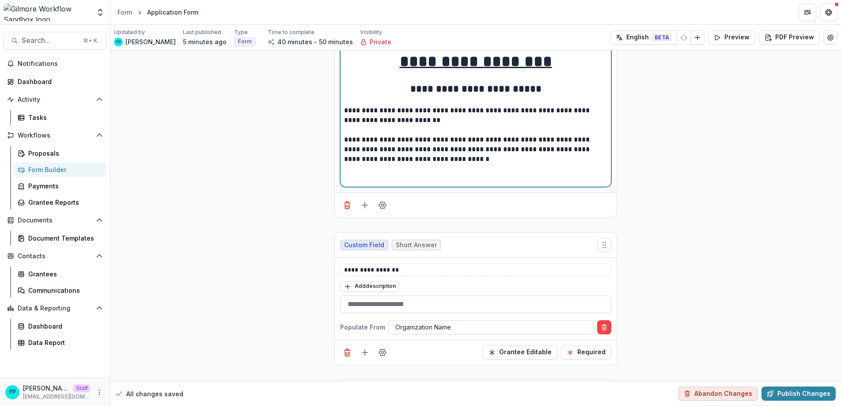
click at [388, 178] on div "**********" at bounding box center [475, 116] width 263 height 133
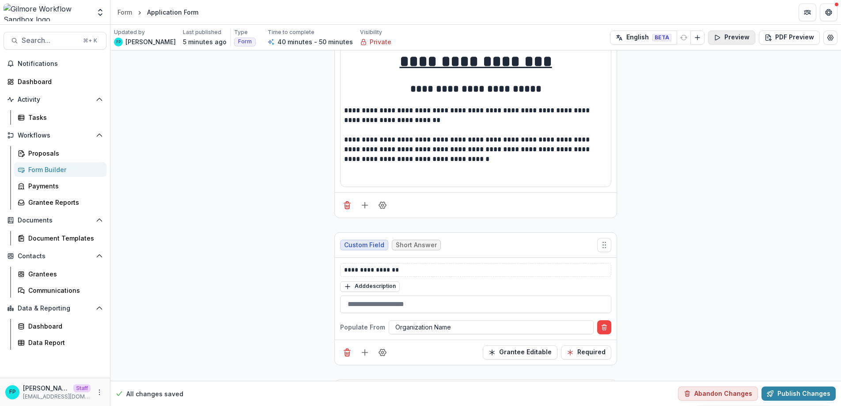
click at [729, 41] on button "Preview" at bounding box center [731, 37] width 47 height 14
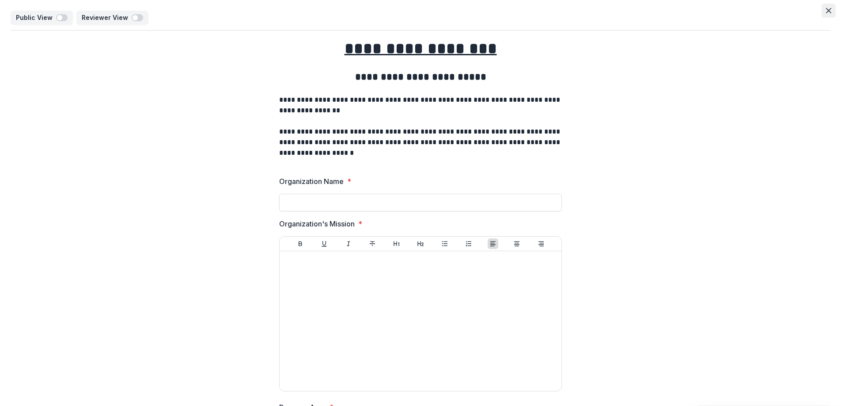
click at [826, 10] on icon "Close" at bounding box center [828, 10] width 5 height 5
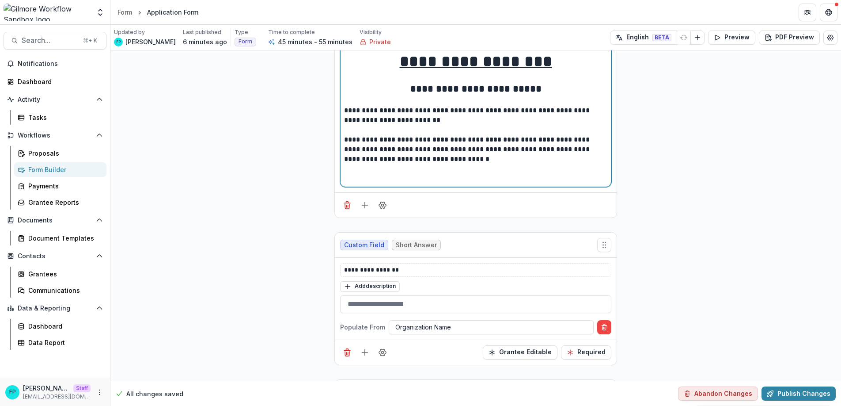
drag, startPoint x: 467, startPoint y: 161, endPoint x: 347, endPoint y: 114, distance: 128.2
click at [349, 116] on div "**********" at bounding box center [475, 116] width 263 height 133
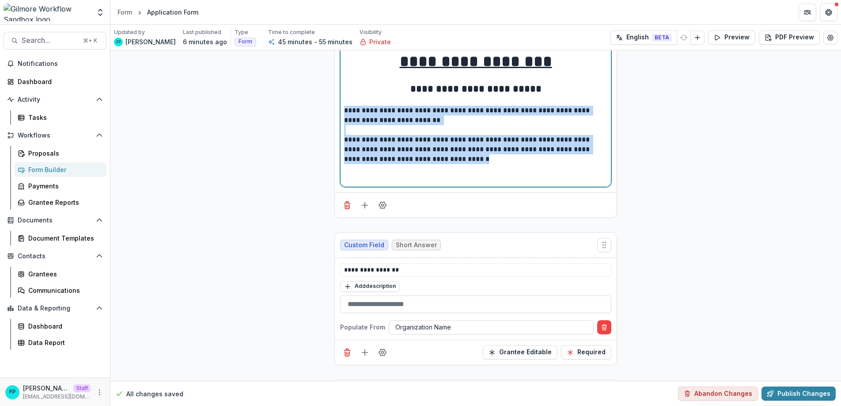
drag, startPoint x: 343, startPoint y: 109, endPoint x: 475, endPoint y: 161, distance: 141.9
click at [475, 161] on div "**********" at bounding box center [475, 116] width 263 height 133
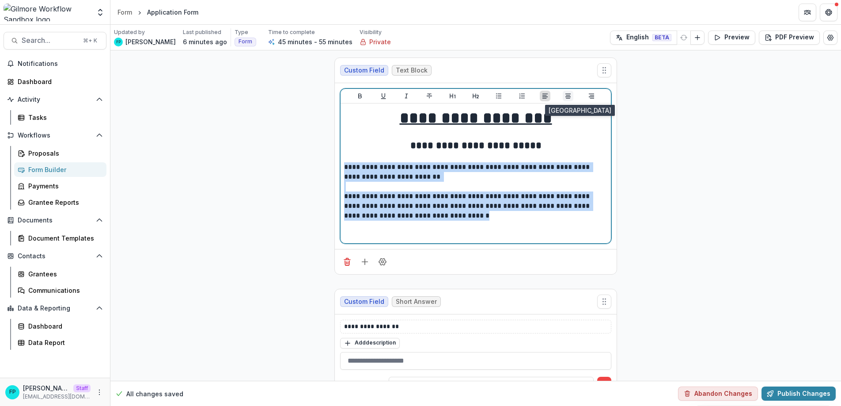
click at [567, 95] on icon "Align Center" at bounding box center [568, 96] width 5 height 5
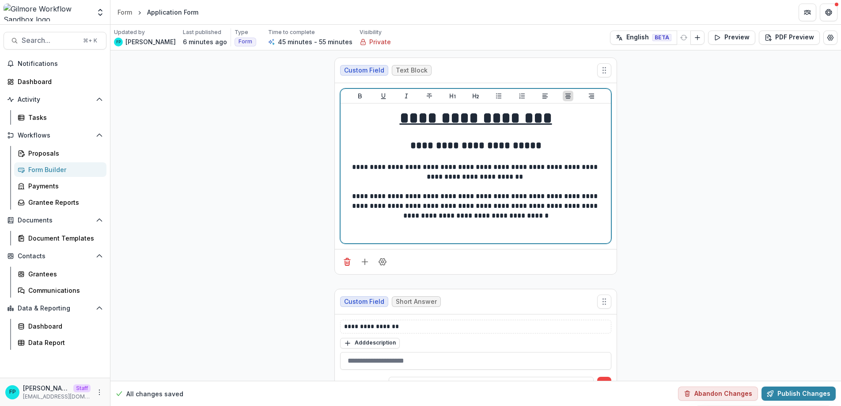
click at [454, 231] on div "**********" at bounding box center [475, 173] width 263 height 133
click at [476, 233] on div "**********" at bounding box center [475, 173] width 263 height 133
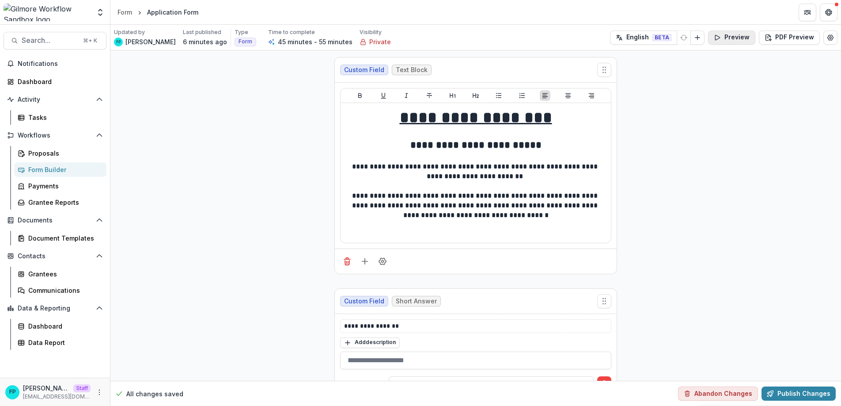
click at [734, 38] on button "Preview" at bounding box center [731, 37] width 47 height 14
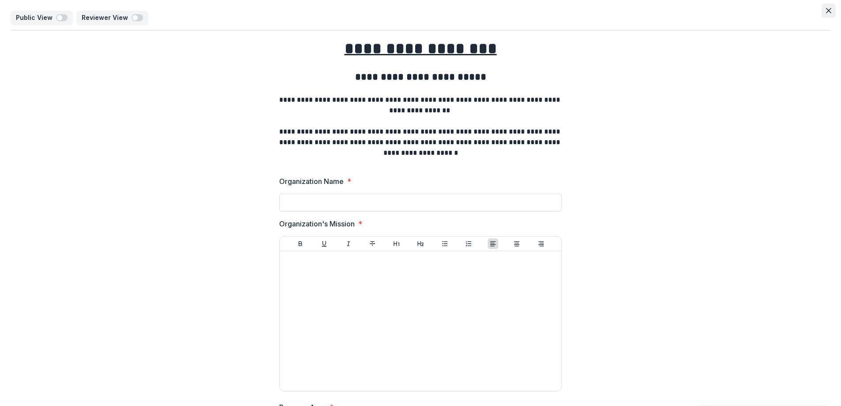
click at [826, 11] on icon "Close" at bounding box center [828, 10] width 5 height 5
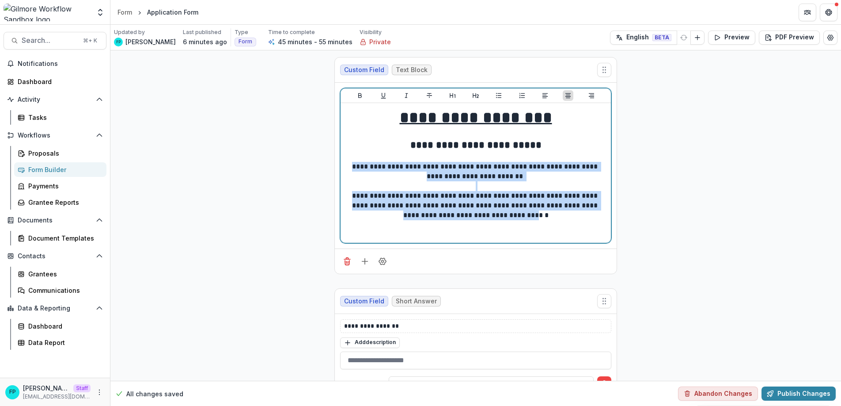
drag, startPoint x: 522, startPoint y: 216, endPoint x: 342, endPoint y: 169, distance: 185.9
click at [344, 169] on div "**********" at bounding box center [475, 173] width 263 height 133
click at [543, 97] on icon "Align Left" at bounding box center [545, 95] width 7 height 7
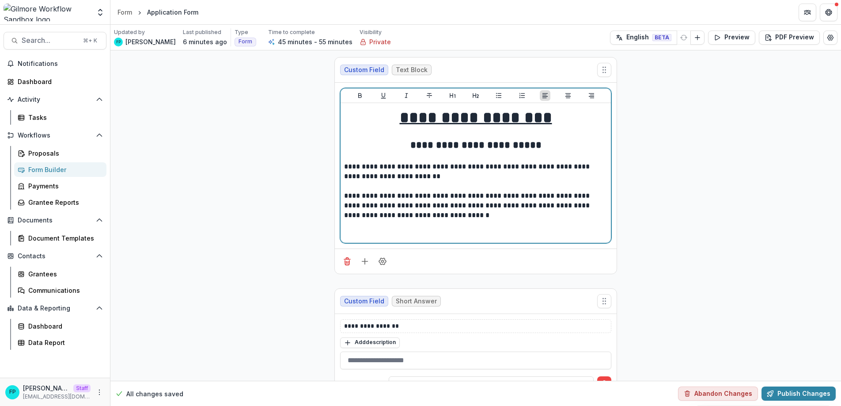
click at [485, 217] on p "**********" at bounding box center [475, 205] width 263 height 29
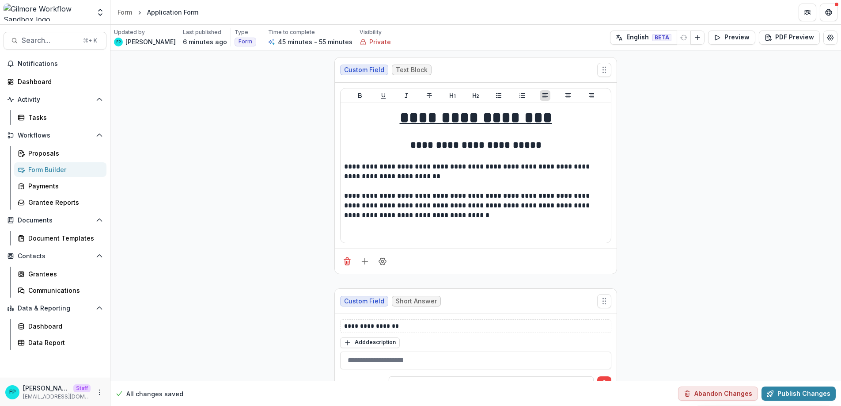
click at [795, 393] on button "Publish Changes" at bounding box center [799, 393] width 74 height 14
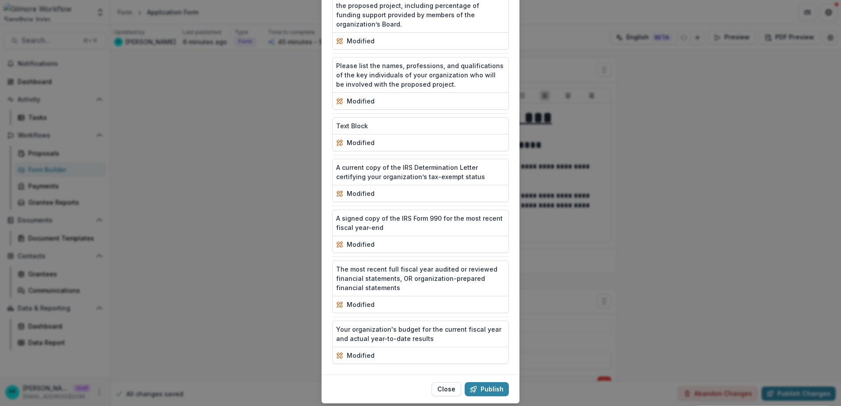
scroll to position [985, 0]
click at [491, 380] on button "Publish" at bounding box center [487, 387] width 44 height 14
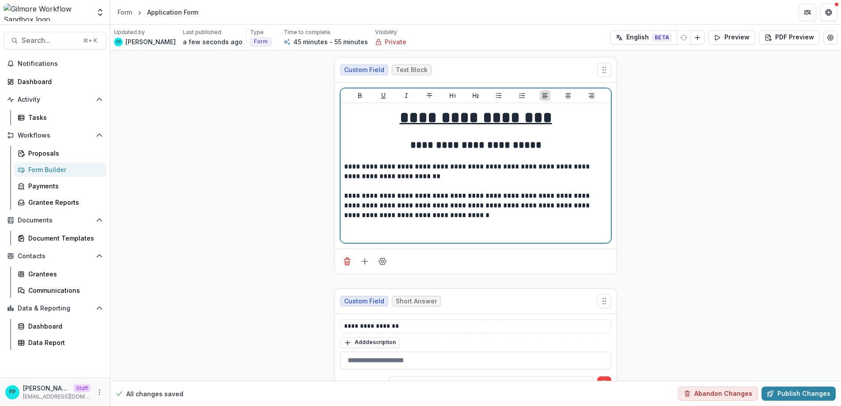
click at [425, 154] on p at bounding box center [475, 157] width 263 height 10
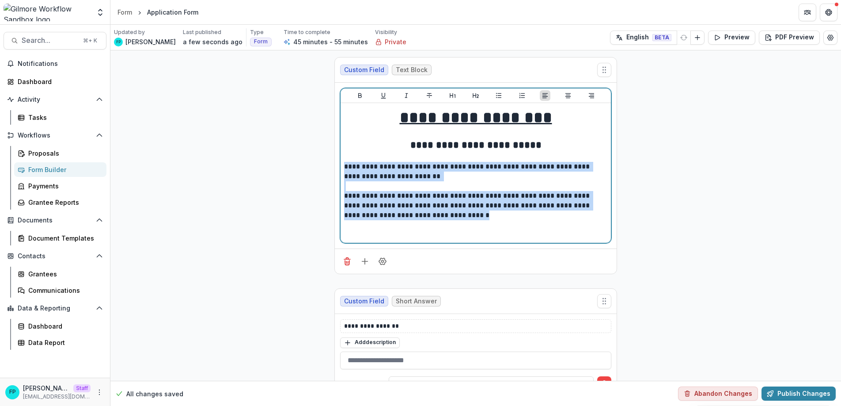
drag, startPoint x: 471, startPoint y: 217, endPoint x: 343, endPoint y: 167, distance: 137.1
click at [344, 167] on div "**********" at bounding box center [475, 173] width 263 height 133
copy div "**********"
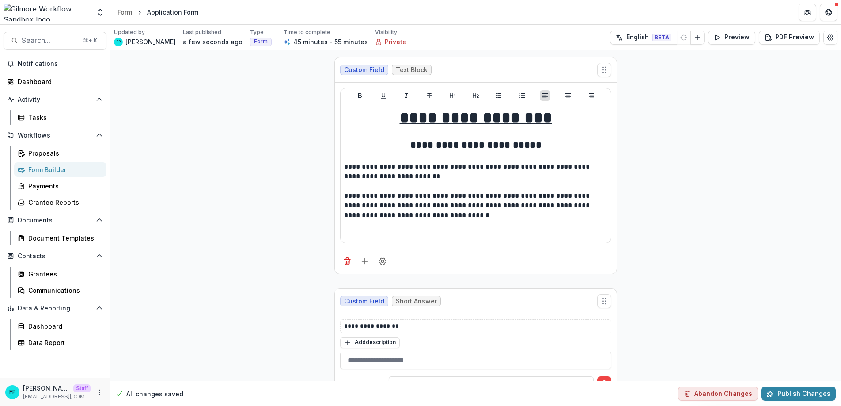
click at [126, 12] on div "Form" at bounding box center [125, 12] width 15 height 9
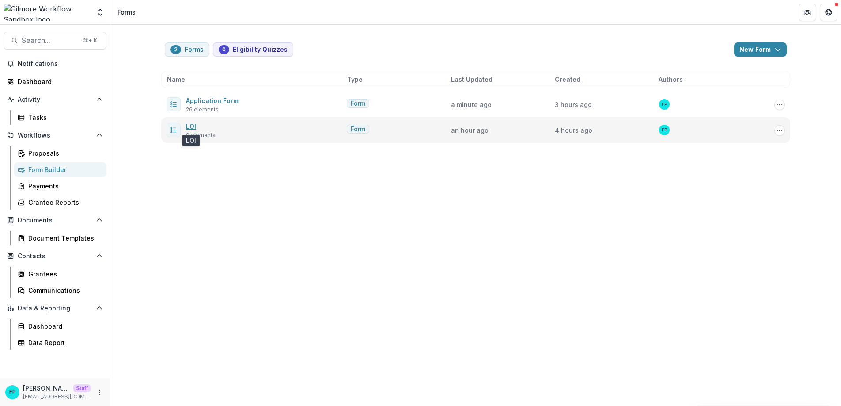
click at [194, 126] on link "LOI" at bounding box center [191, 126] width 10 height 8
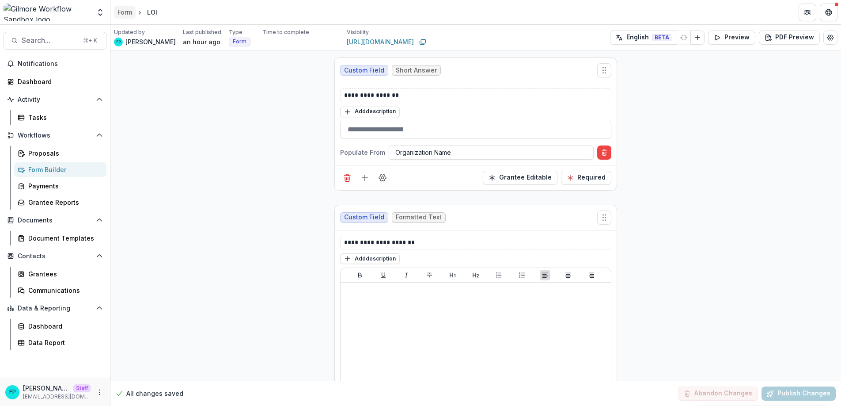
click at [125, 13] on div "Form" at bounding box center [125, 12] width 15 height 9
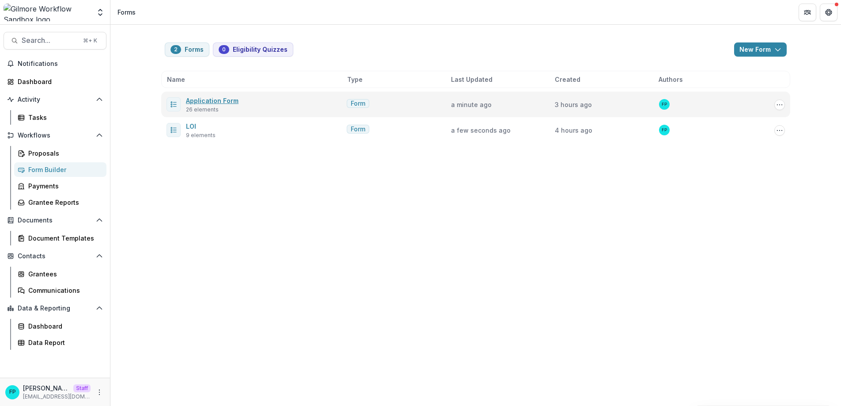
click at [207, 99] on link "Application Form" at bounding box center [212, 101] width 53 height 8
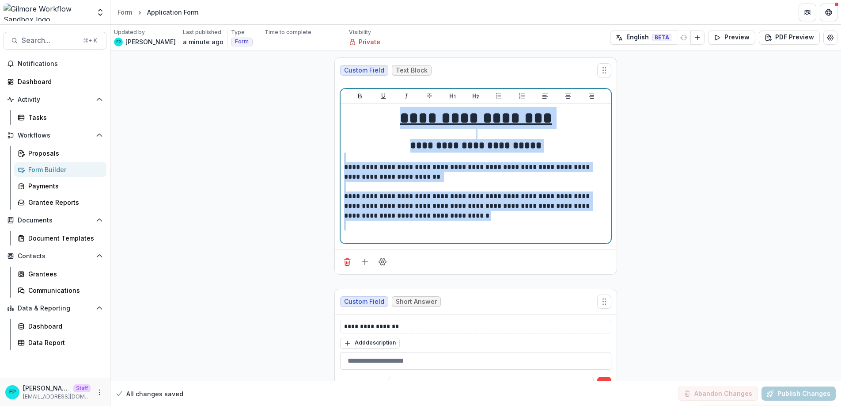
drag, startPoint x: 382, startPoint y: 118, endPoint x: 483, endPoint y: 221, distance: 144.7
click at [483, 221] on div "**********" at bounding box center [475, 173] width 263 height 133
copy div "**********"
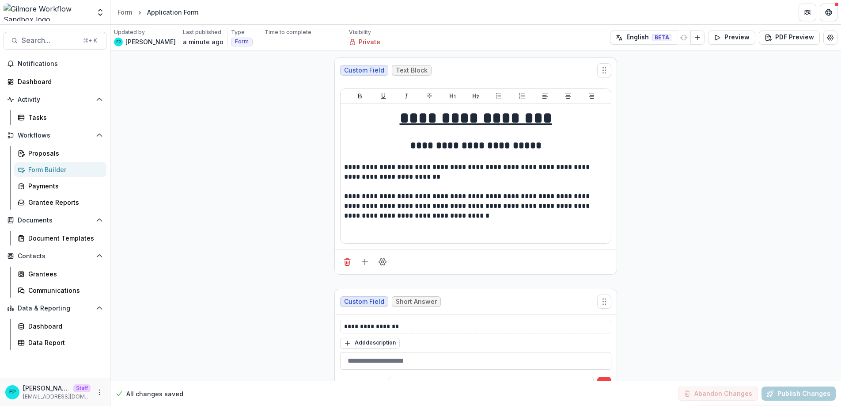
click at [119, 10] on div "Form" at bounding box center [125, 12] width 15 height 9
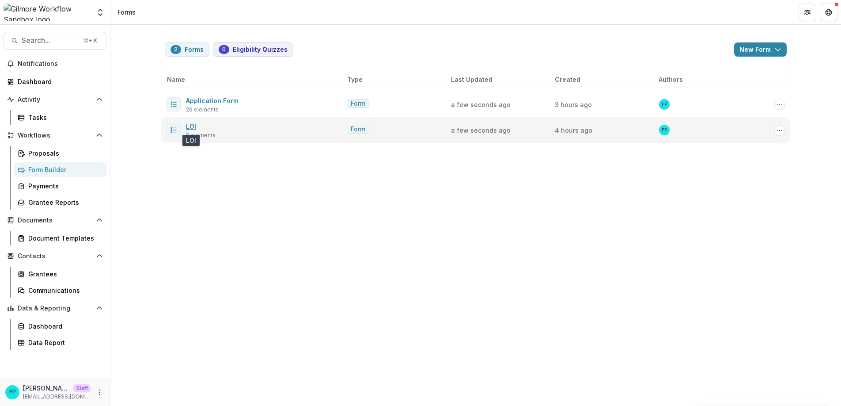
click at [190, 123] on link "LOI" at bounding box center [191, 126] width 10 height 8
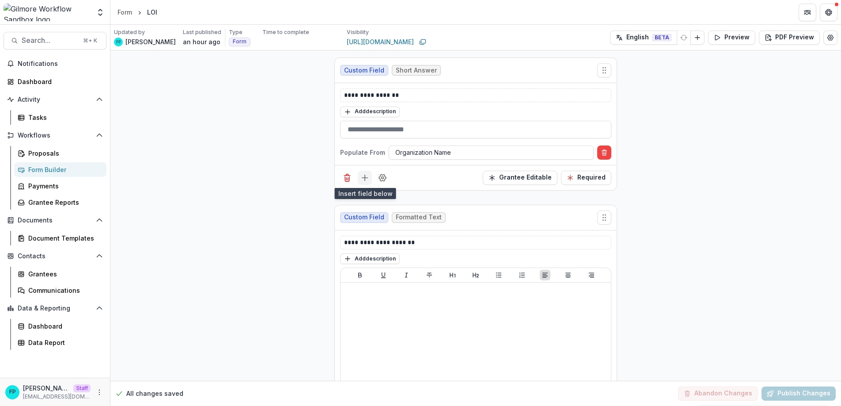
click at [365, 179] on icon "Add field" at bounding box center [365, 177] width 9 height 9
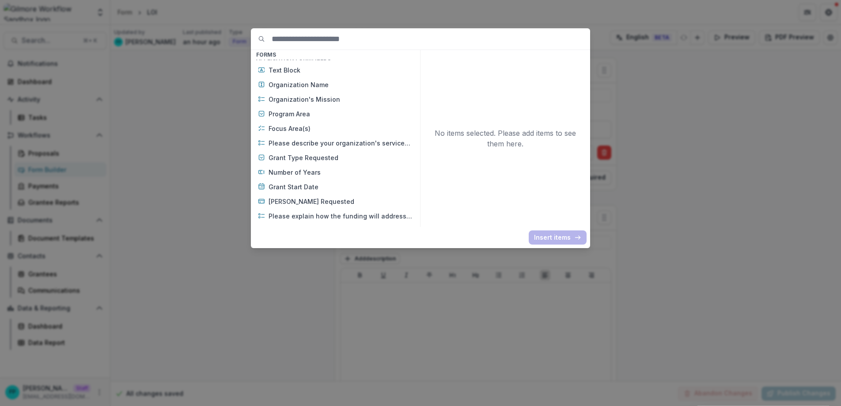
scroll to position [401, 0]
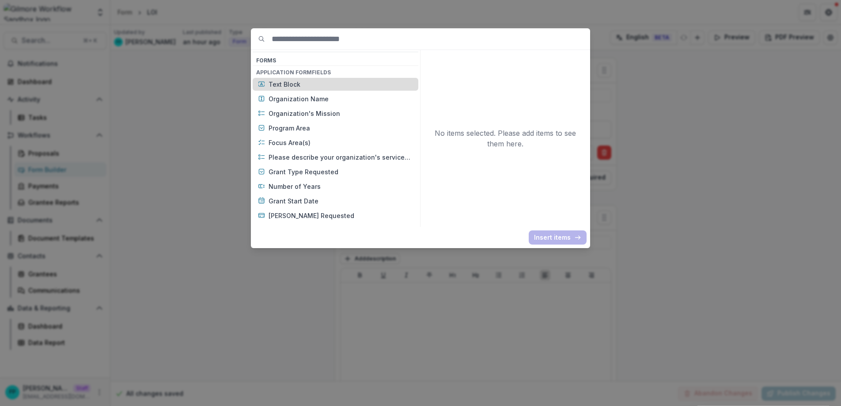
click at [312, 83] on p "Text Block" at bounding box center [341, 84] width 145 height 9
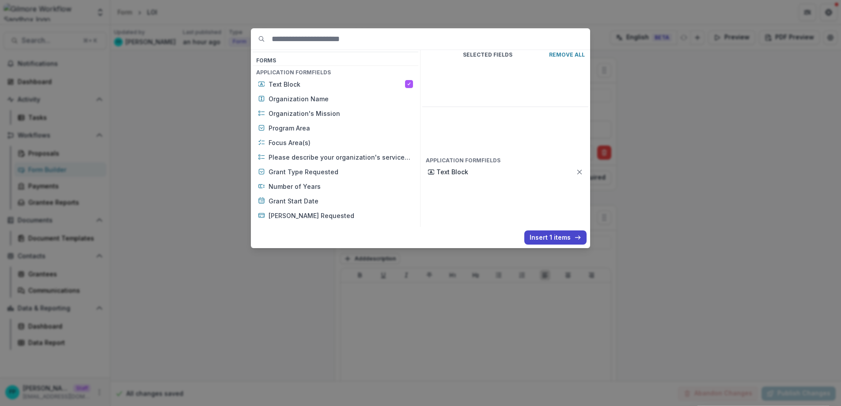
scroll to position [401, 0]
click at [551, 236] on button "Insert 1 items" at bounding box center [556, 237] width 62 height 14
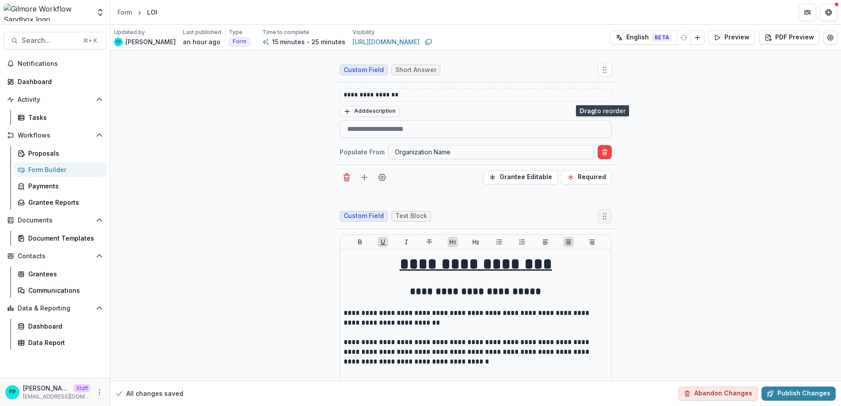
drag, startPoint x: 601, startPoint y: 217, endPoint x: 601, endPoint y: 93, distance: 124.6
click at [601, 212] on icon "Move field" at bounding box center [605, 216] width 9 height 9
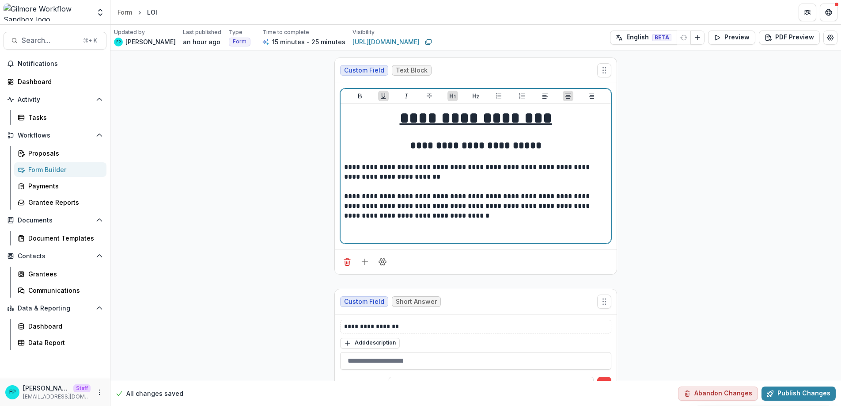
click at [413, 149] on h2 "**********" at bounding box center [475, 146] width 263 height 14
drag, startPoint x: 484, startPoint y: 148, endPoint x: 535, endPoint y: 145, distance: 51.3
click at [535, 145] on h2 "**********" at bounding box center [475, 146] width 263 height 14
click at [524, 172] on p "**********" at bounding box center [475, 171] width 263 height 19
click at [518, 146] on h2 "**********" at bounding box center [475, 146] width 263 height 14
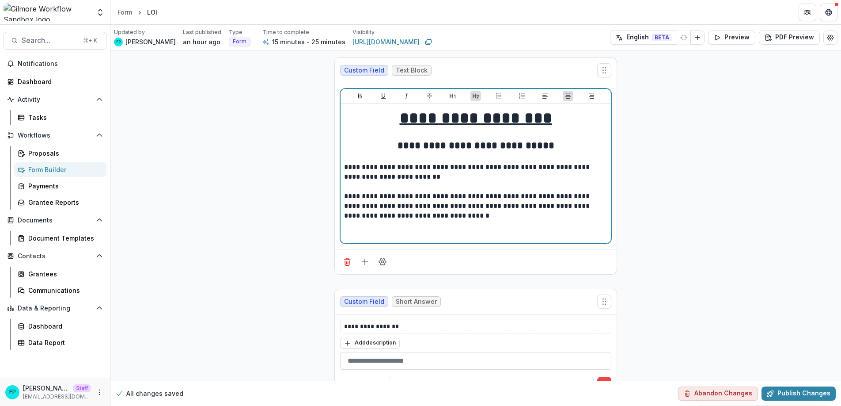
click at [442, 171] on p "**********" at bounding box center [475, 171] width 263 height 19
click at [466, 175] on p "**********" at bounding box center [475, 171] width 263 height 19
drag, startPoint x: 465, startPoint y: 196, endPoint x: 495, endPoint y: 195, distance: 29.2
click at [495, 195] on p "**********" at bounding box center [475, 205] width 263 height 29
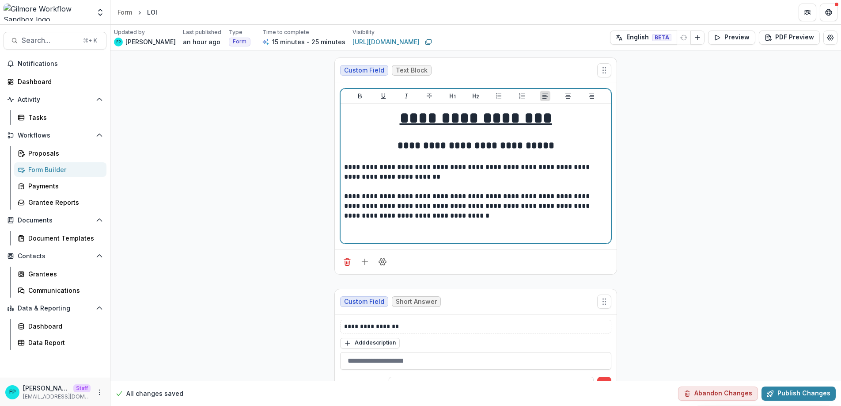
click at [476, 150] on h2 "**********" at bounding box center [475, 146] width 263 height 14
click at [474, 147] on h2 "**********" at bounding box center [475, 146] width 263 height 14
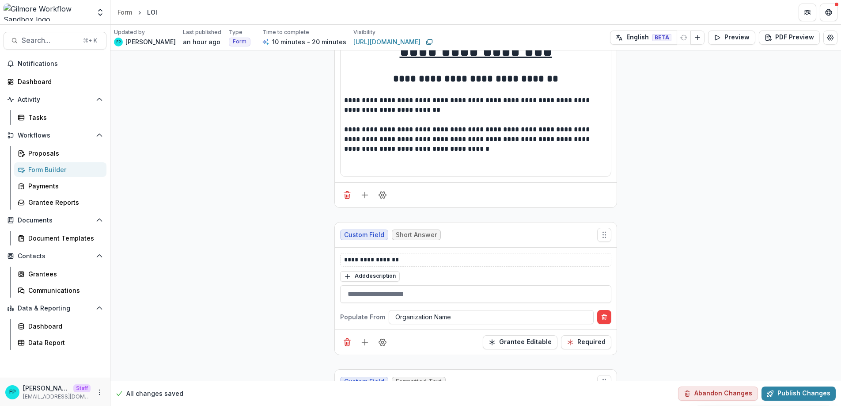
scroll to position [67, 0]
click at [795, 399] on button "Publish Changes" at bounding box center [799, 393] width 74 height 14
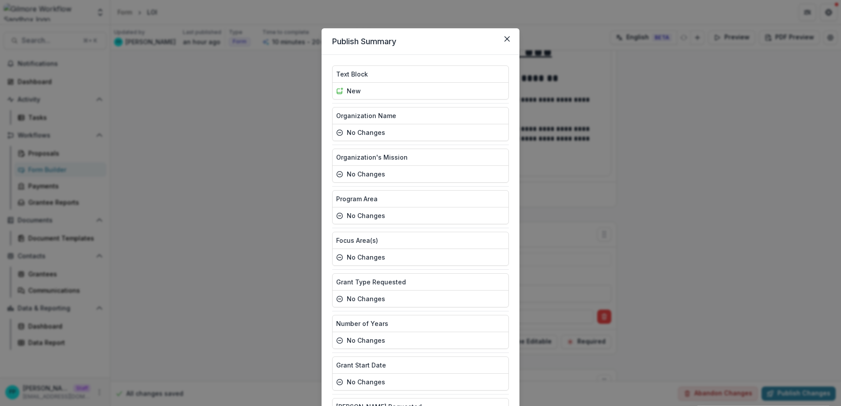
scroll to position [145, 0]
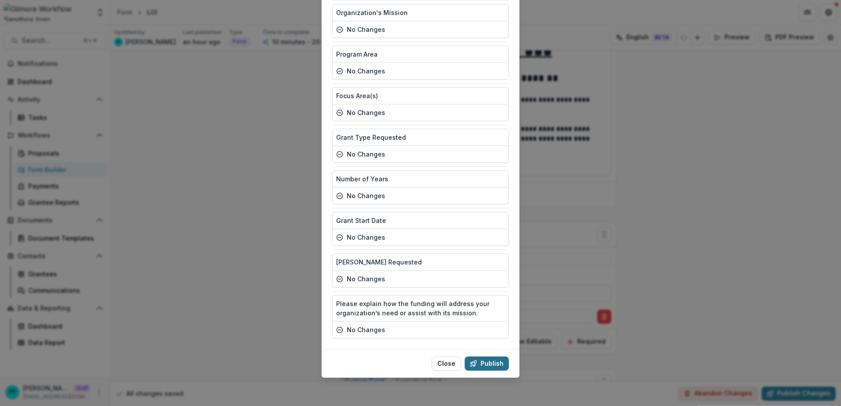
click at [484, 361] on button "Publish" at bounding box center [487, 363] width 44 height 14
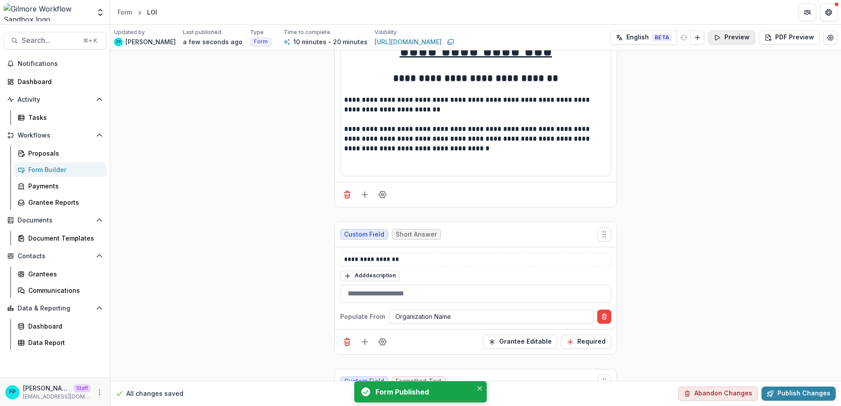
click at [738, 38] on button "Preview" at bounding box center [731, 37] width 47 height 14
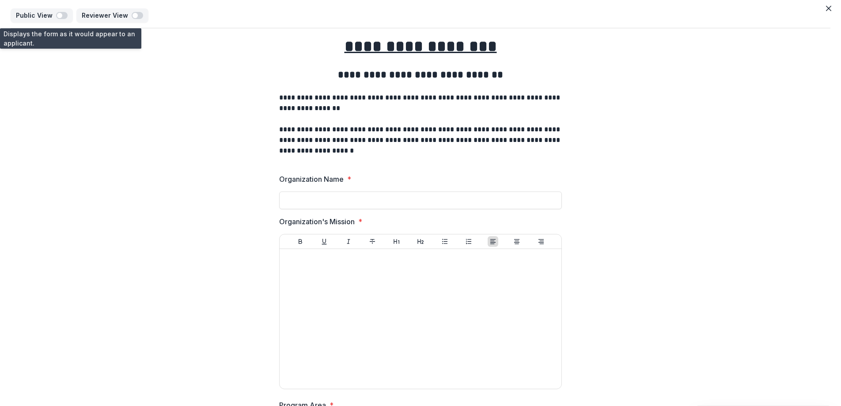
scroll to position [0, 0]
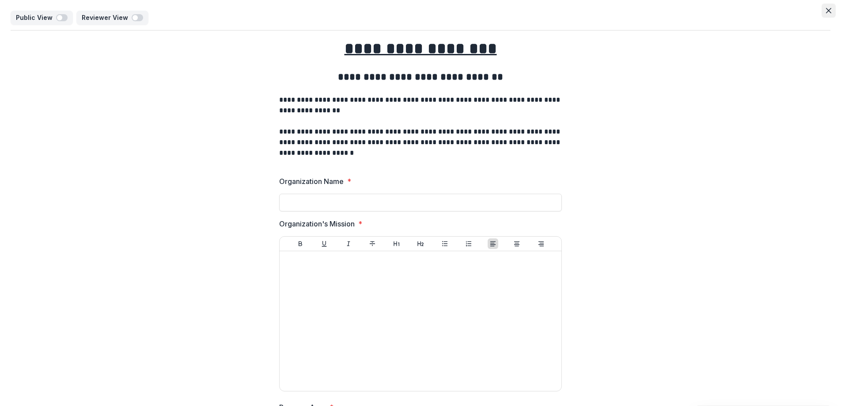
click at [828, 9] on icon "Close" at bounding box center [828, 10] width 5 height 5
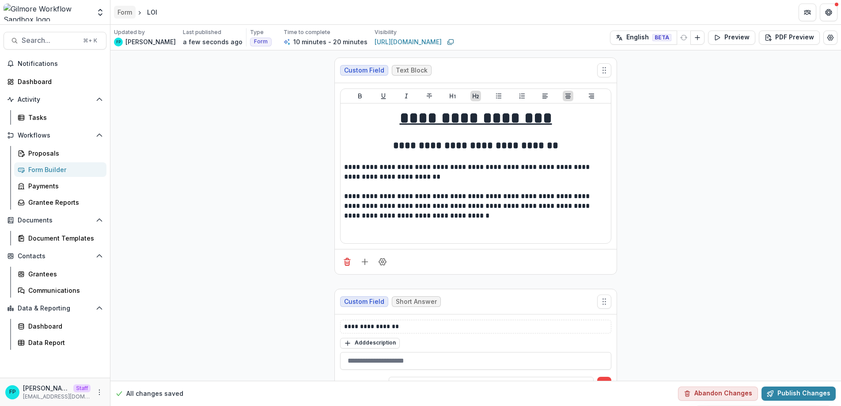
click at [121, 10] on div "Form" at bounding box center [125, 12] width 15 height 9
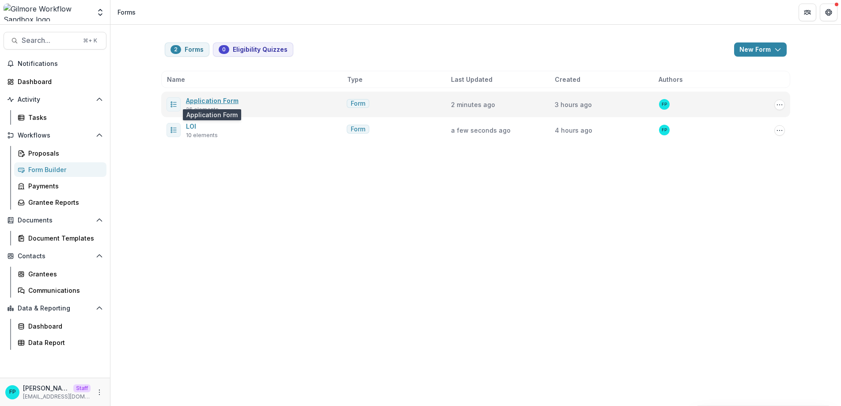
click at [205, 101] on link "Application Form" at bounding box center [212, 101] width 53 height 8
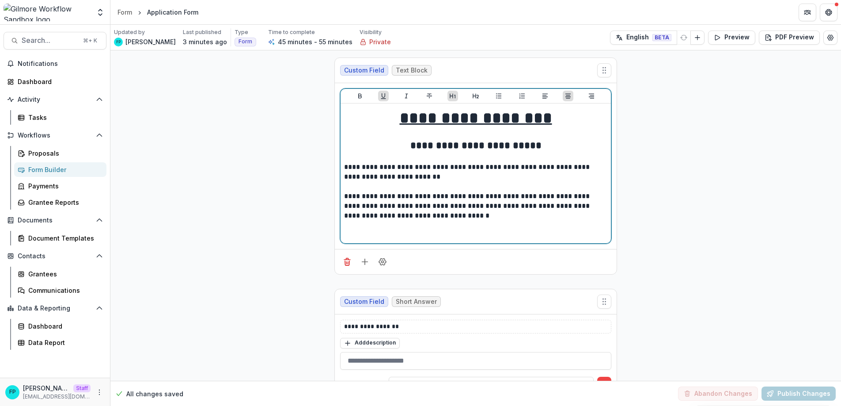
click at [483, 145] on h2 "**********" at bounding box center [475, 146] width 263 height 14
click at [484, 146] on h2 "**********" at bounding box center [475, 146] width 263 height 14
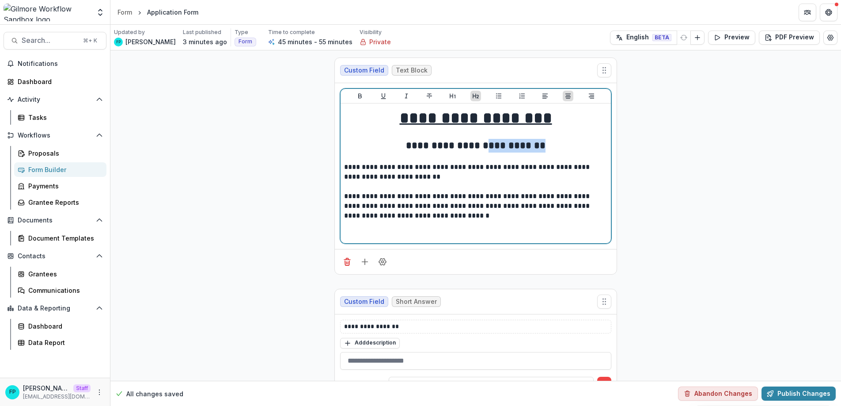
drag, startPoint x: 487, startPoint y: 147, endPoint x: 538, endPoint y: 145, distance: 50.4
click at [538, 145] on h2 "**********" at bounding box center [475, 146] width 263 height 14
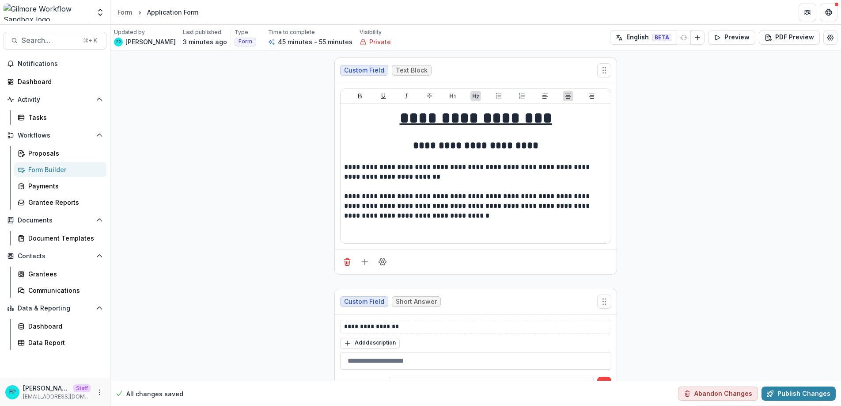
click at [801, 394] on button "Publish Changes" at bounding box center [799, 393] width 74 height 14
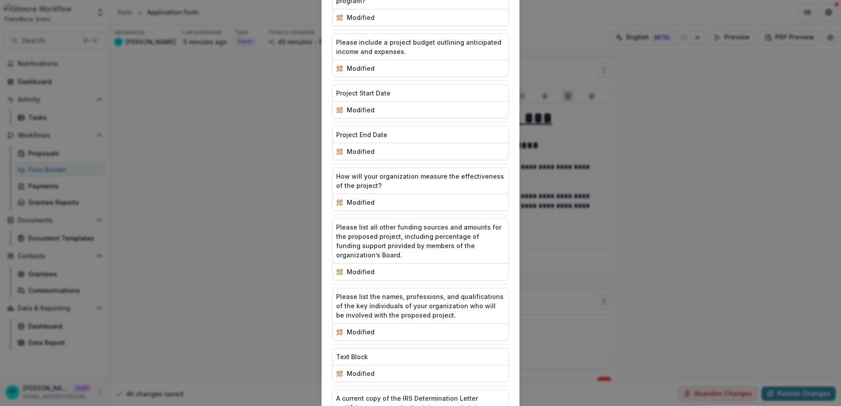
scroll to position [985, 0]
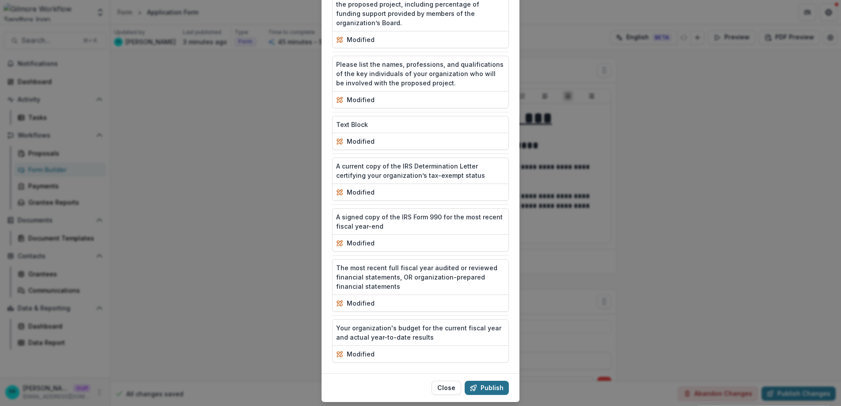
click at [495, 380] on button "Publish" at bounding box center [487, 387] width 44 height 14
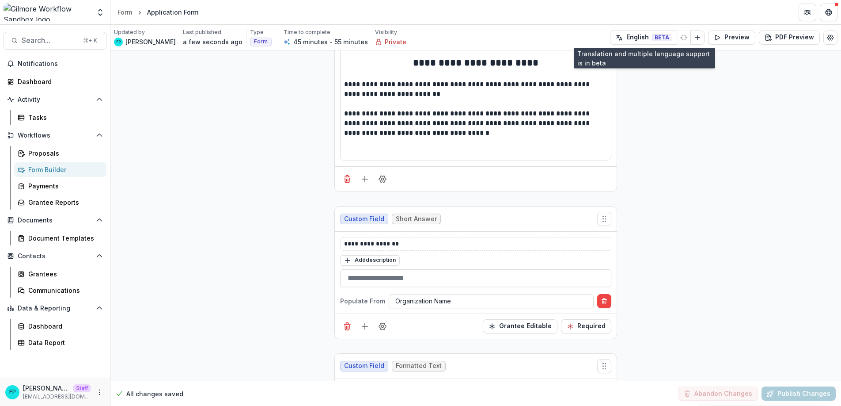
scroll to position [0, 0]
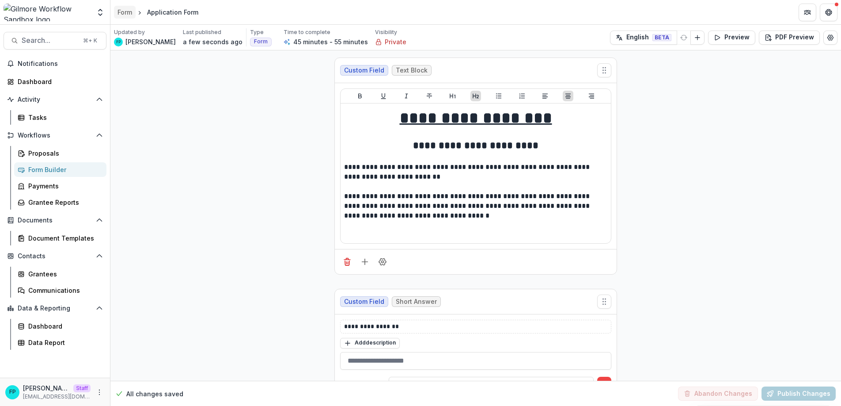
click at [123, 9] on div "Form" at bounding box center [125, 12] width 15 height 9
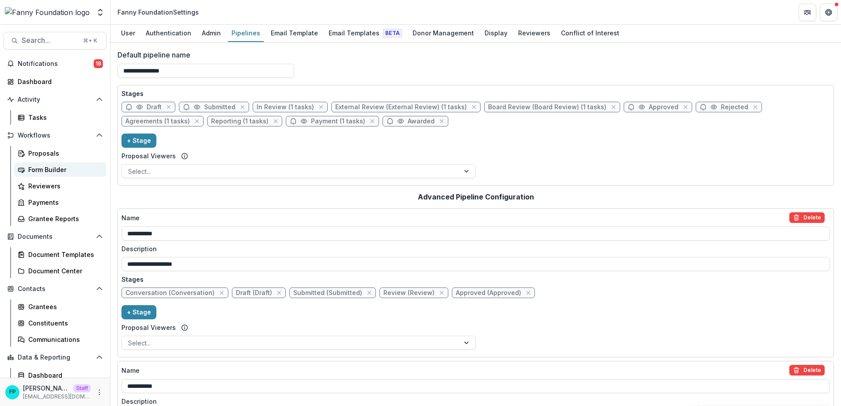
click at [53, 174] on div "Form Builder" at bounding box center [63, 169] width 71 height 9
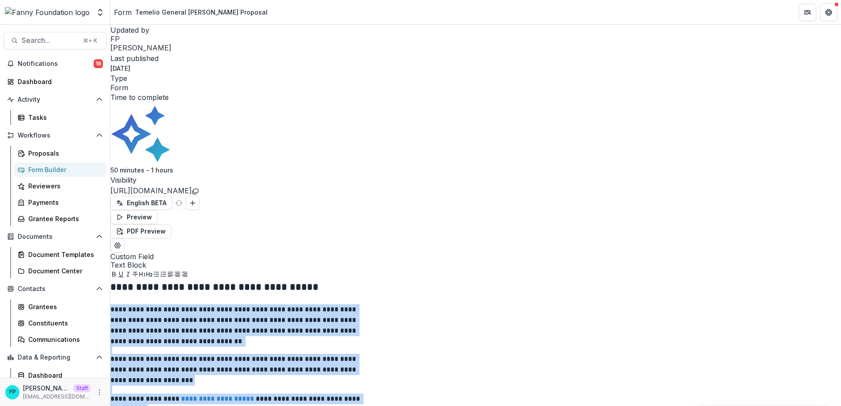
drag, startPoint x: 343, startPoint y: 135, endPoint x: 377, endPoint y: 251, distance: 121.4
click at [377, 280] on div "**********" at bounding box center [475, 356] width 731 height 153
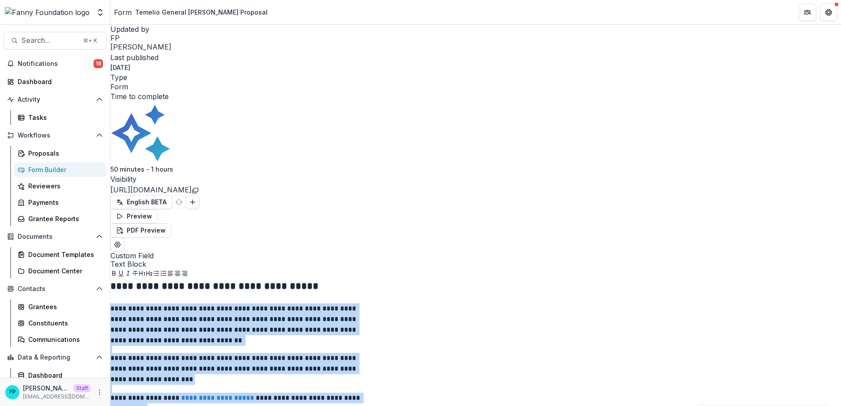
copy div "**********"
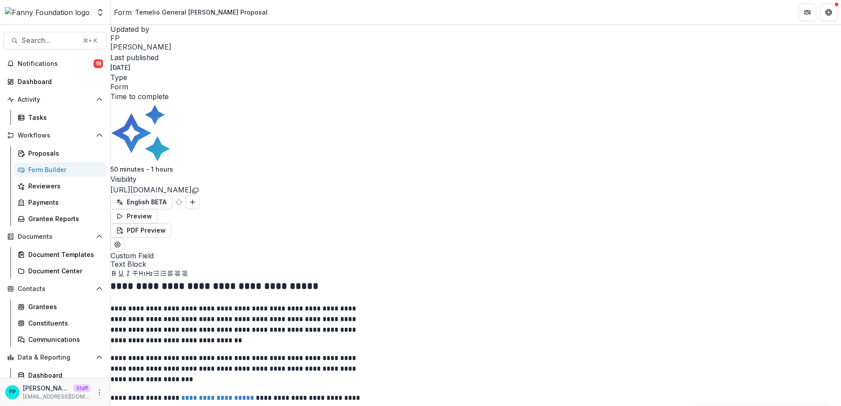
click at [128, 11] on div "Form" at bounding box center [123, 12] width 18 height 11
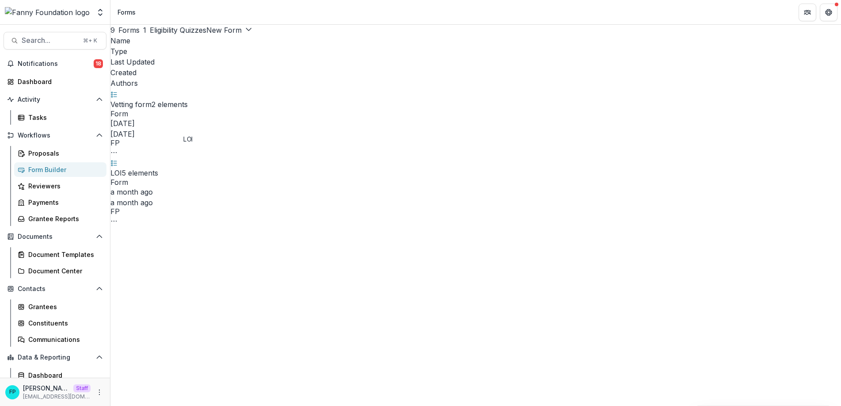
click at [122, 167] on span "LOI" at bounding box center [115, 172] width 11 height 11
click at [122, 168] on link "LOI" at bounding box center [115, 172] width 11 height 9
